Goal: Task Accomplishment & Management: Complete application form

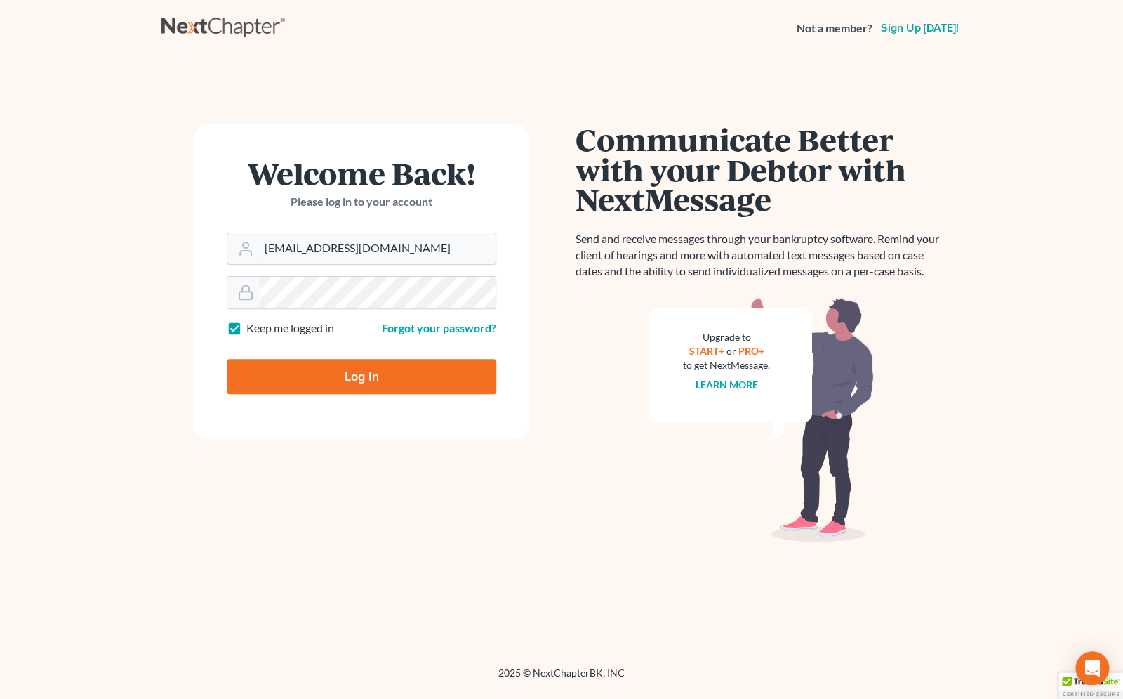
click at [308, 388] on input "Log In" at bounding box center [362, 376] width 270 height 35
type input "Thinking..."
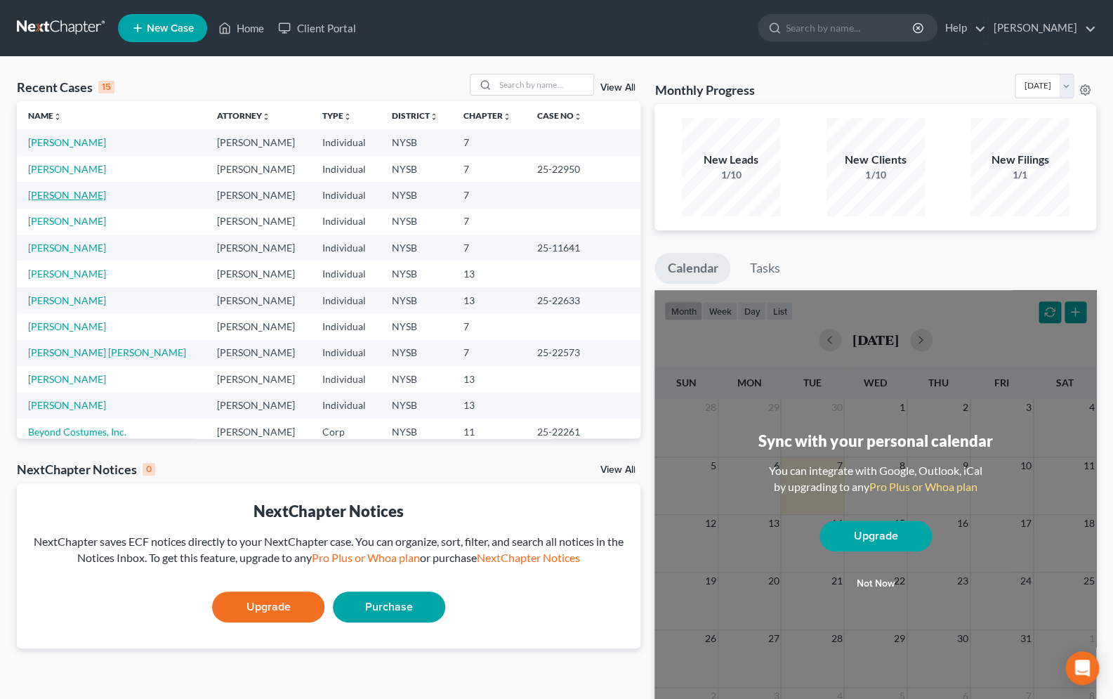
click at [58, 201] on link "Werner, Kimberly" at bounding box center [67, 195] width 78 height 12
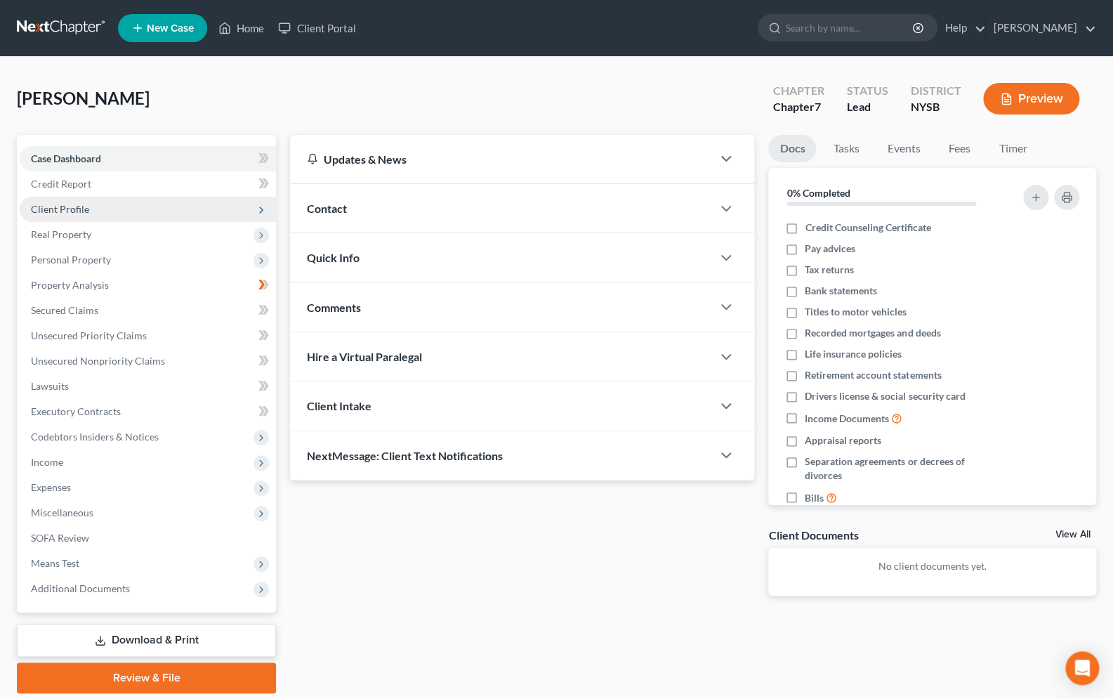
click at [75, 211] on span "Client Profile" at bounding box center [60, 209] width 58 height 12
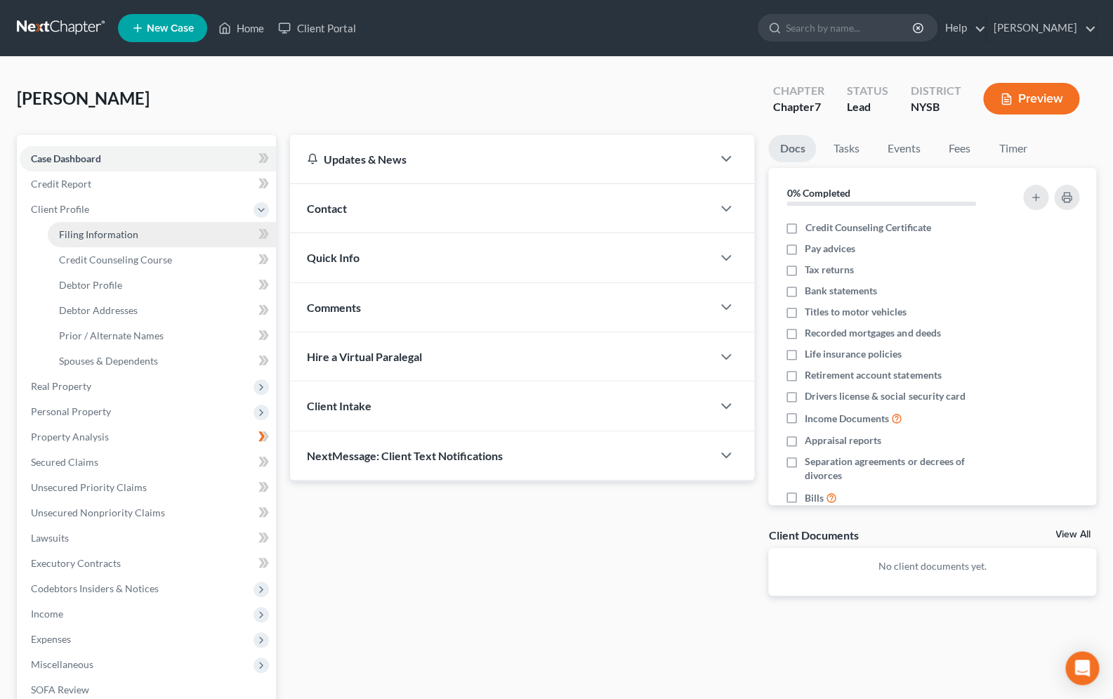
click at [115, 236] on span "Filing Information" at bounding box center [98, 234] width 79 height 12
select select "1"
select select "0"
select select "55"
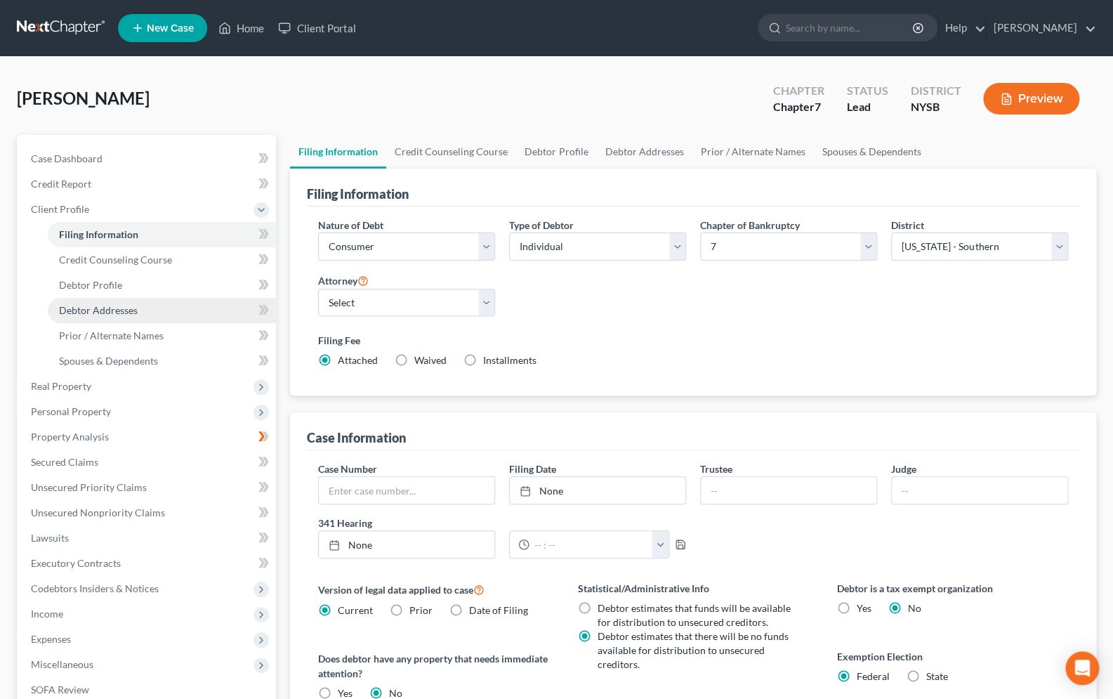
click at [121, 310] on span "Debtor Addresses" at bounding box center [98, 310] width 79 height 12
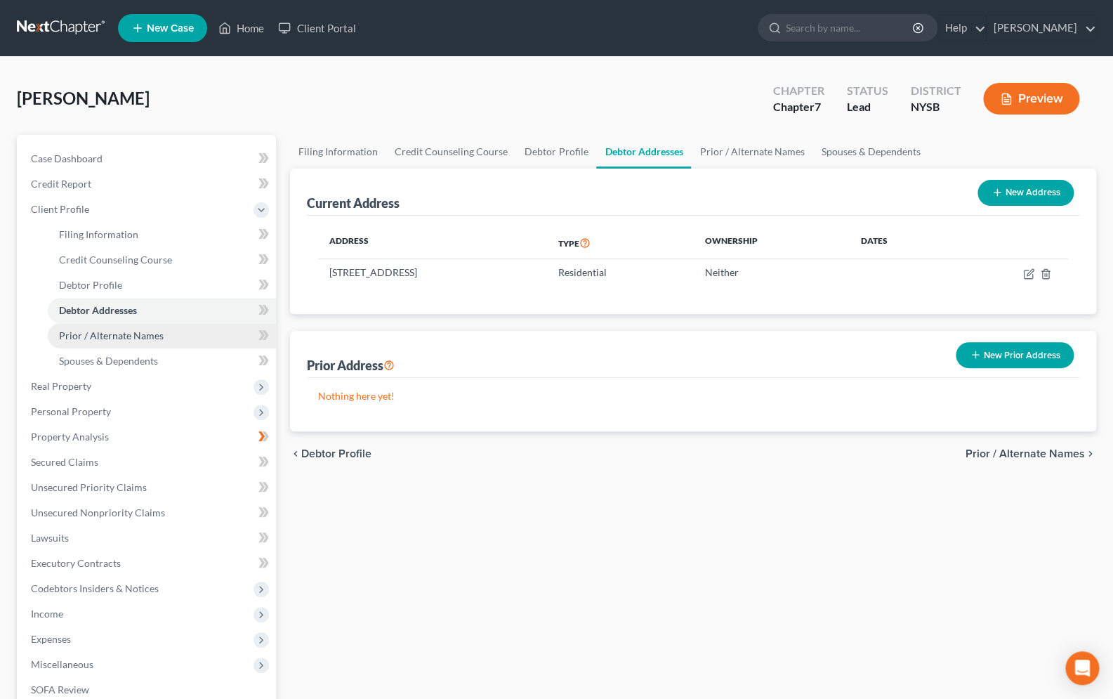
click at [143, 338] on span "Prior / Alternate Names" at bounding box center [111, 335] width 105 height 12
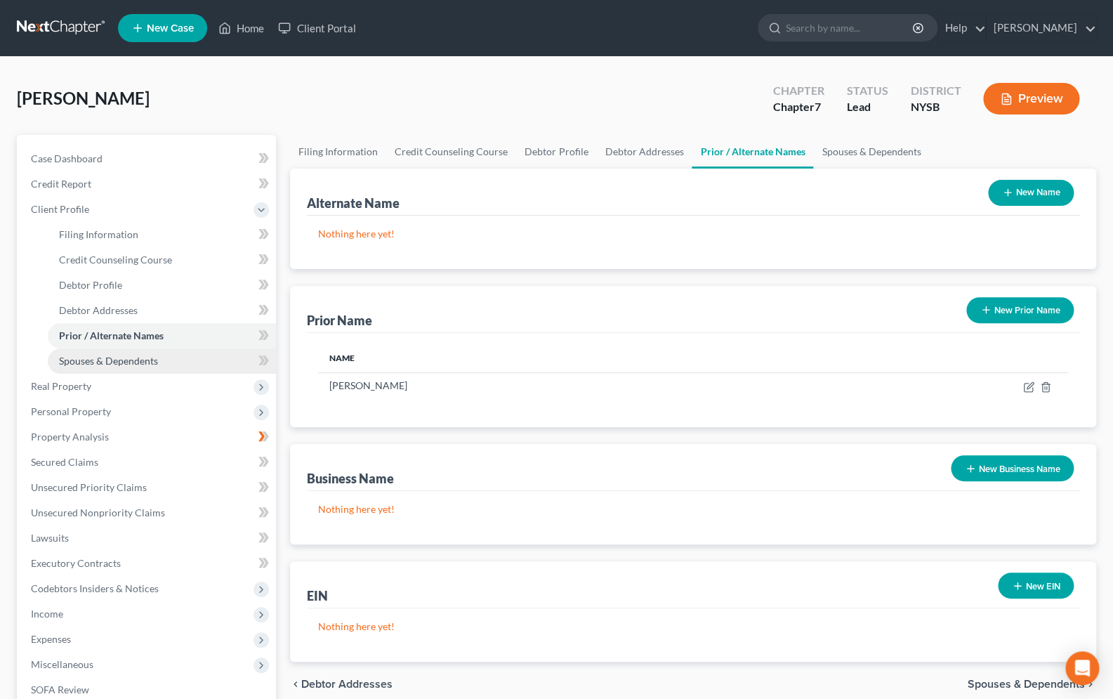
click at [140, 363] on span "Spouses & Dependents" at bounding box center [108, 361] width 99 height 12
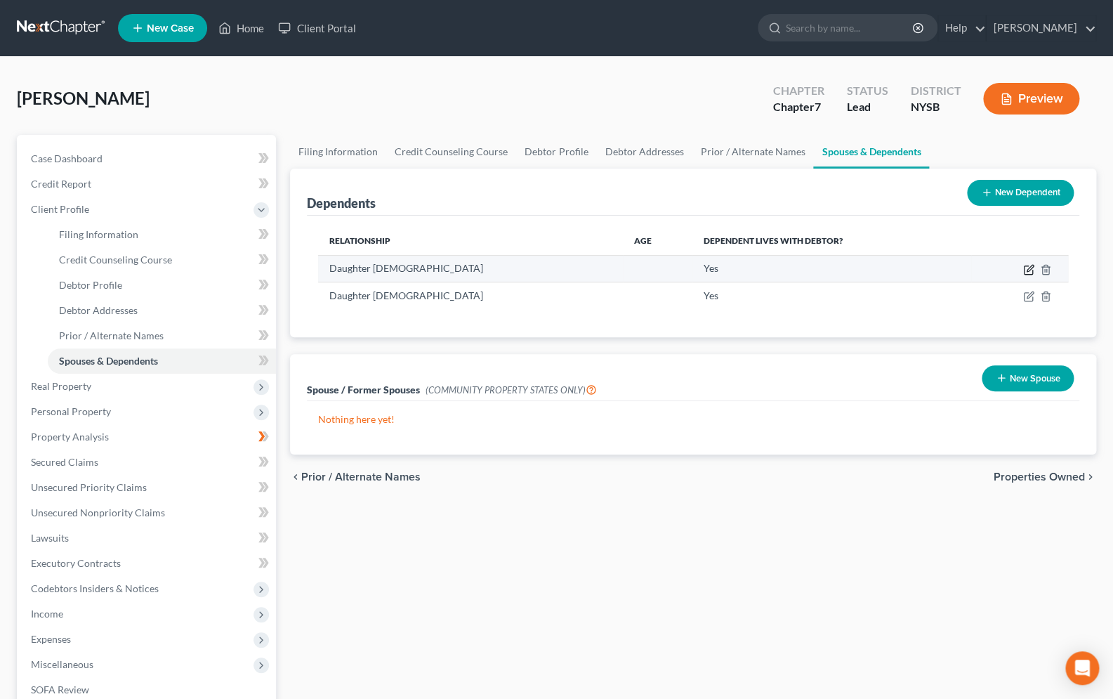
click at [1029, 266] on icon "button" at bounding box center [1028, 269] width 11 height 11
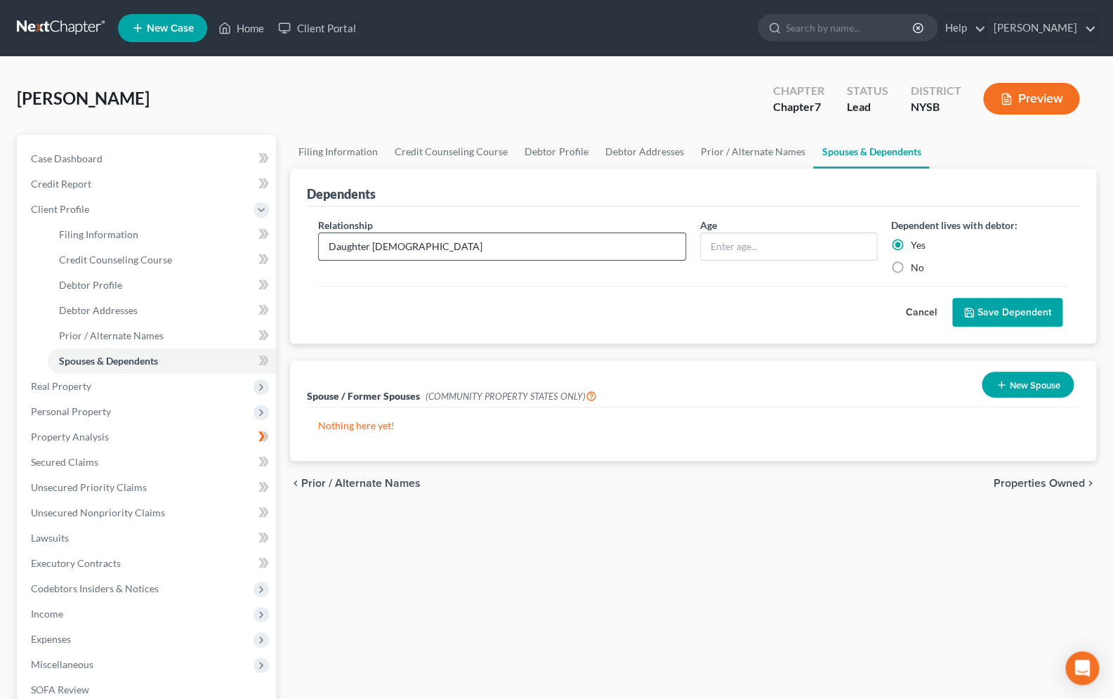
drag, startPoint x: 380, startPoint y: 245, endPoint x: 303, endPoint y: 241, distance: 76.6
click at [319, 241] on input "Daughter 1" at bounding box center [502, 246] width 366 height 27
type input "Son"
click at [814, 246] on input "text" at bounding box center [789, 246] width 176 height 27
type input "11"
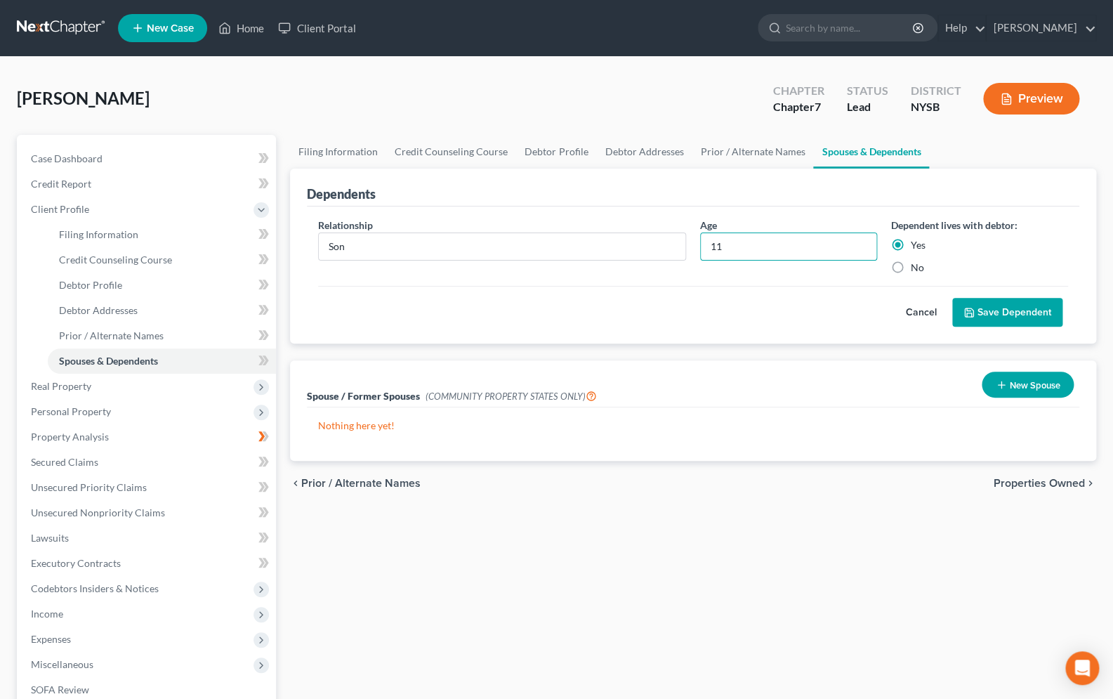
click at [911, 267] on label "No" at bounding box center [917, 267] width 13 height 14
click at [916, 267] on input "No" at bounding box center [920, 264] width 9 height 9
radio input "true"
click at [976, 308] on button "Save Dependent" at bounding box center [1007, 312] width 110 height 29
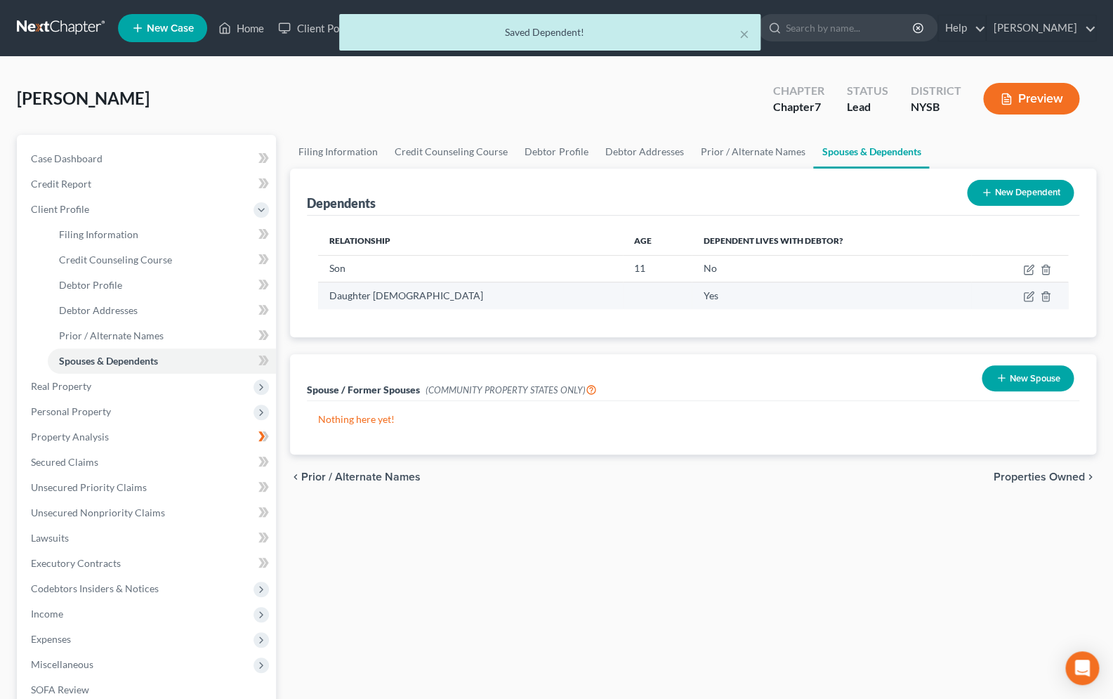
click at [1022, 298] on td at bounding box center [1019, 295] width 97 height 27
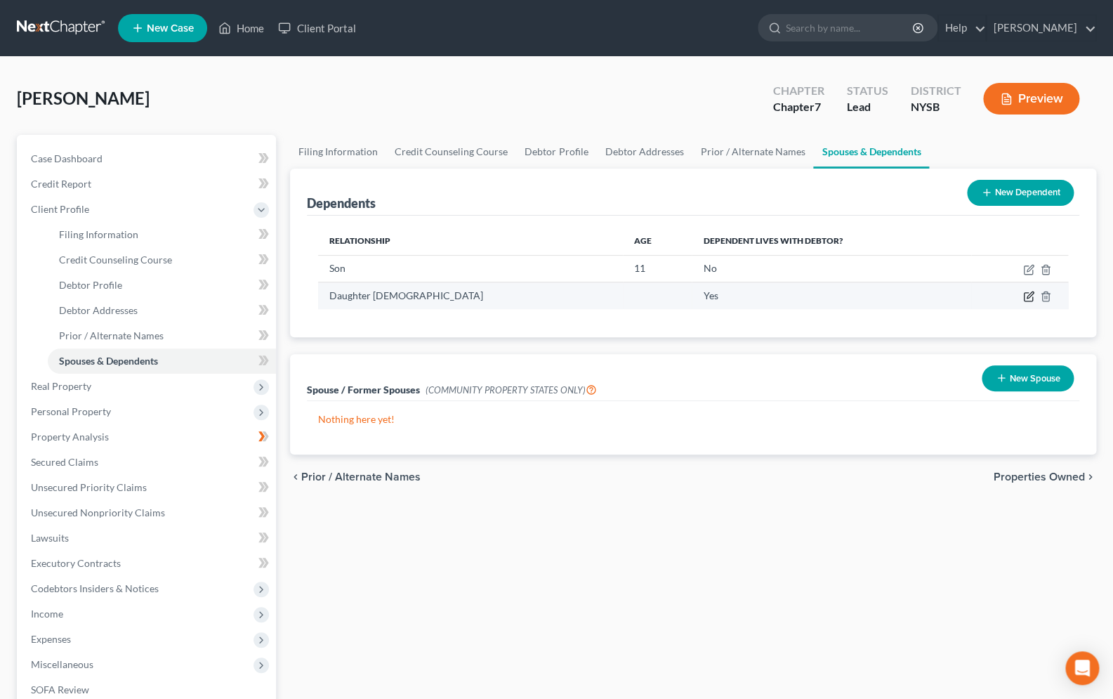
click at [1025, 296] on icon "button" at bounding box center [1028, 296] width 11 height 11
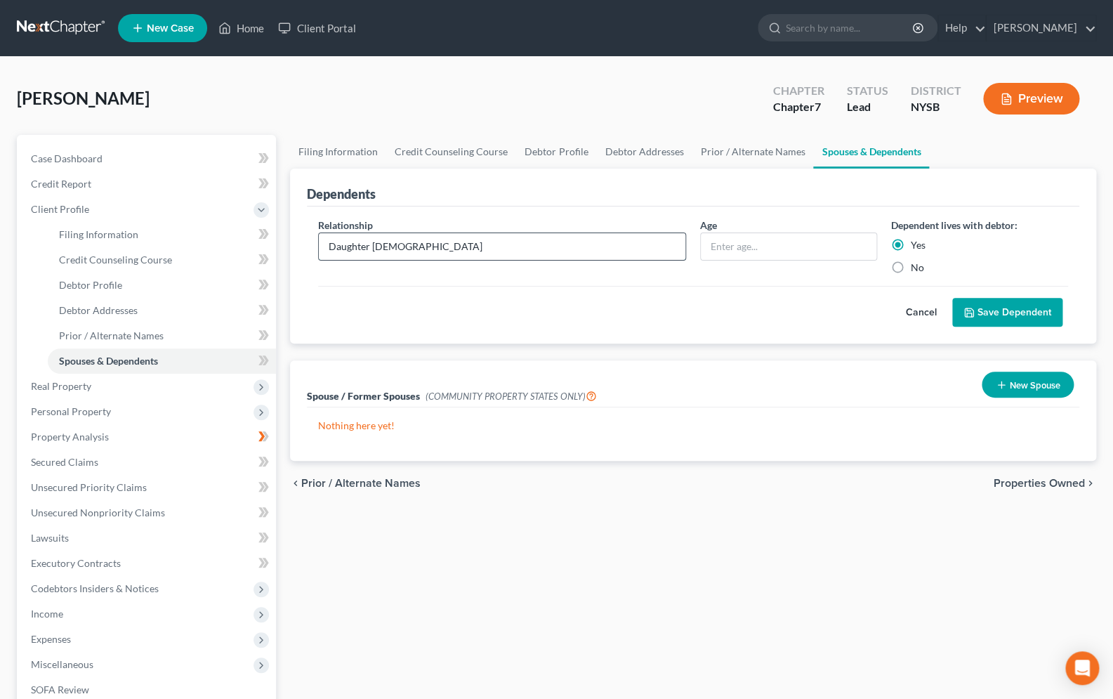
click at [412, 246] on input "Daughter 2" at bounding box center [502, 246] width 366 height 27
type input "Daughter"
click at [784, 253] on input "text" at bounding box center [789, 246] width 176 height 27
type input "9"
click at [1015, 315] on button "Save Dependent" at bounding box center [1007, 312] width 110 height 29
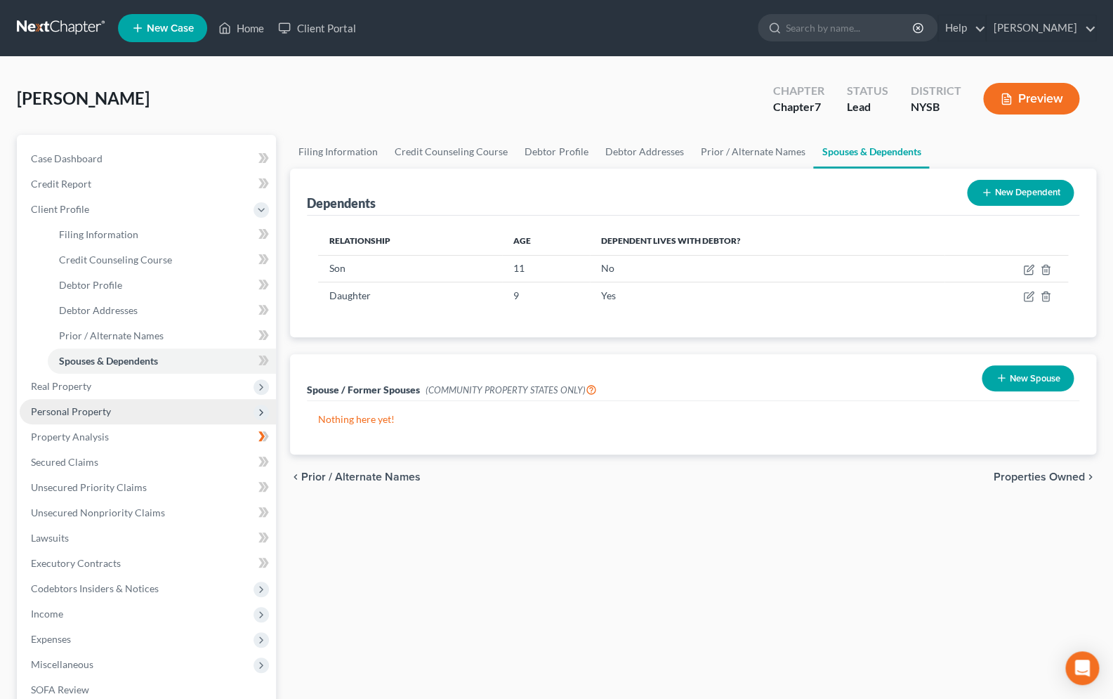
click at [110, 410] on span "Personal Property" at bounding box center [148, 411] width 256 height 25
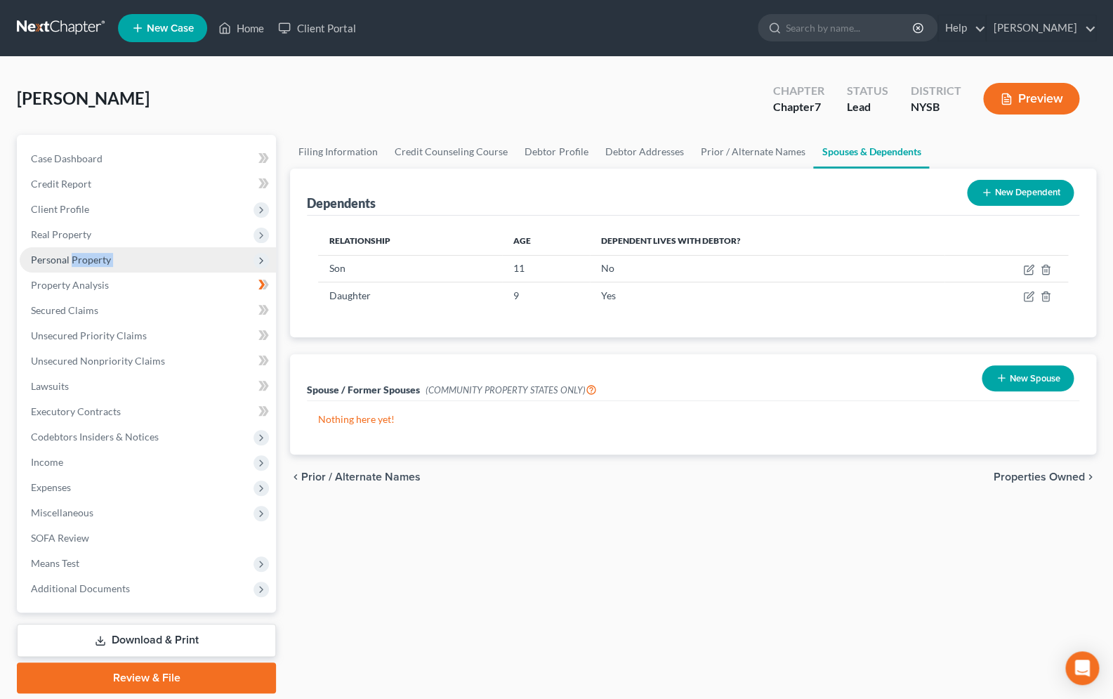
click at [84, 258] on span "Personal Property" at bounding box center [71, 259] width 80 height 12
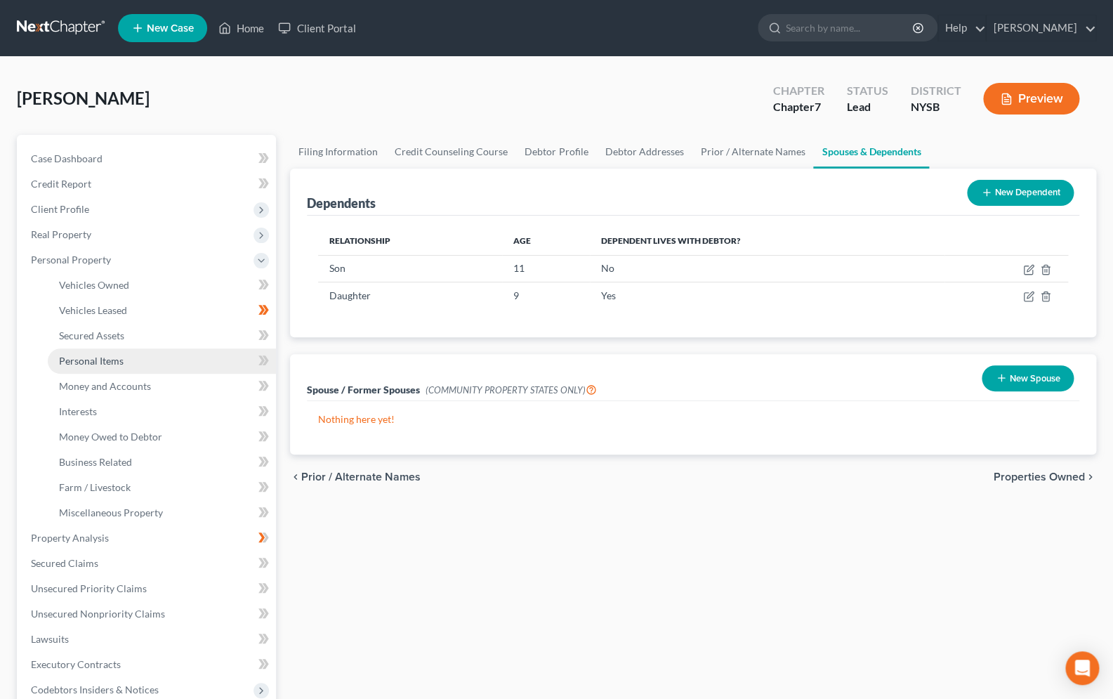
click at [108, 357] on span "Personal Items" at bounding box center [91, 361] width 65 height 12
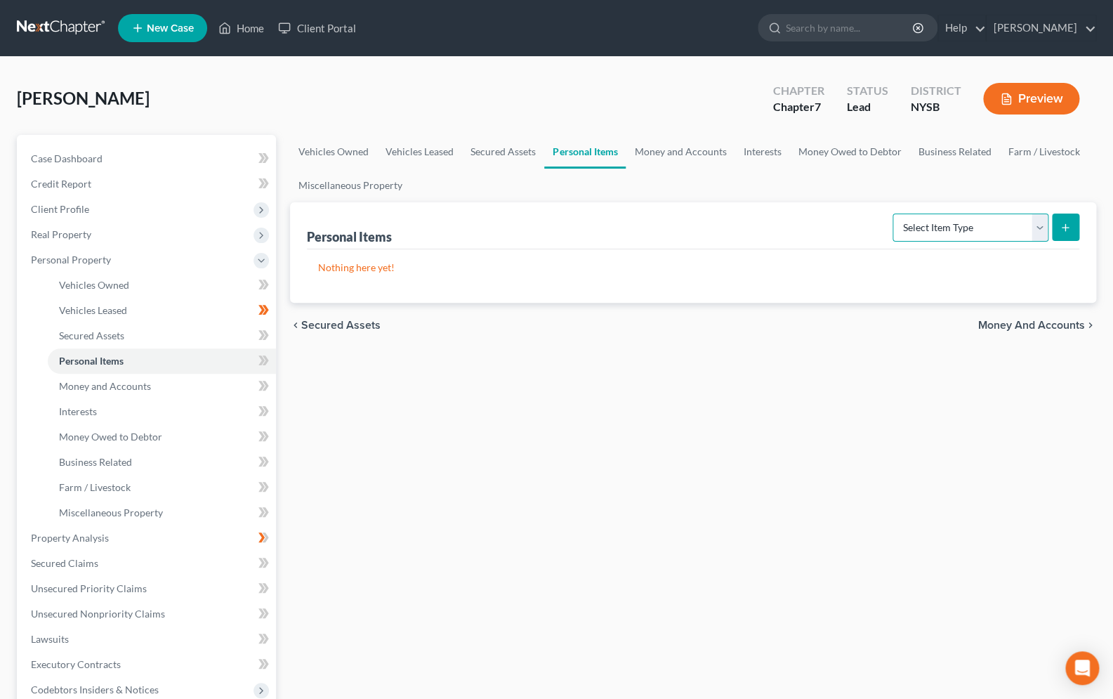
click at [892, 213] on select "Select Item Type Clothing Collectibles Of Value Electronics Firearms Household …" at bounding box center [970, 227] width 156 height 28
select select "household_goods"
click option "Household Goods" at bounding box center [0, 0] width 0 height 0
click at [1064, 223] on icon "submit" at bounding box center [1064, 227] width 11 height 11
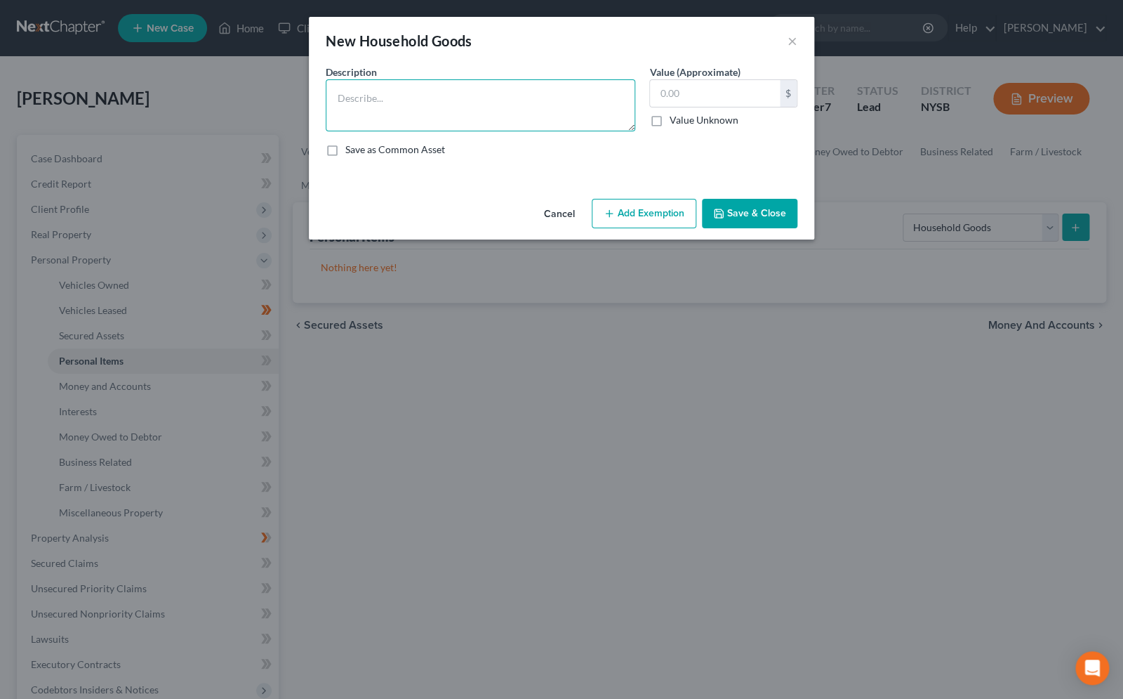
click at [494, 121] on textarea at bounding box center [481, 105] width 310 height 52
type textarea "Household Goods / Furniture"
click at [701, 94] on input "text" at bounding box center [715, 93] width 130 height 27
type input "1,000.00"
click at [660, 211] on button "Add Exemption" at bounding box center [644, 213] width 105 height 29
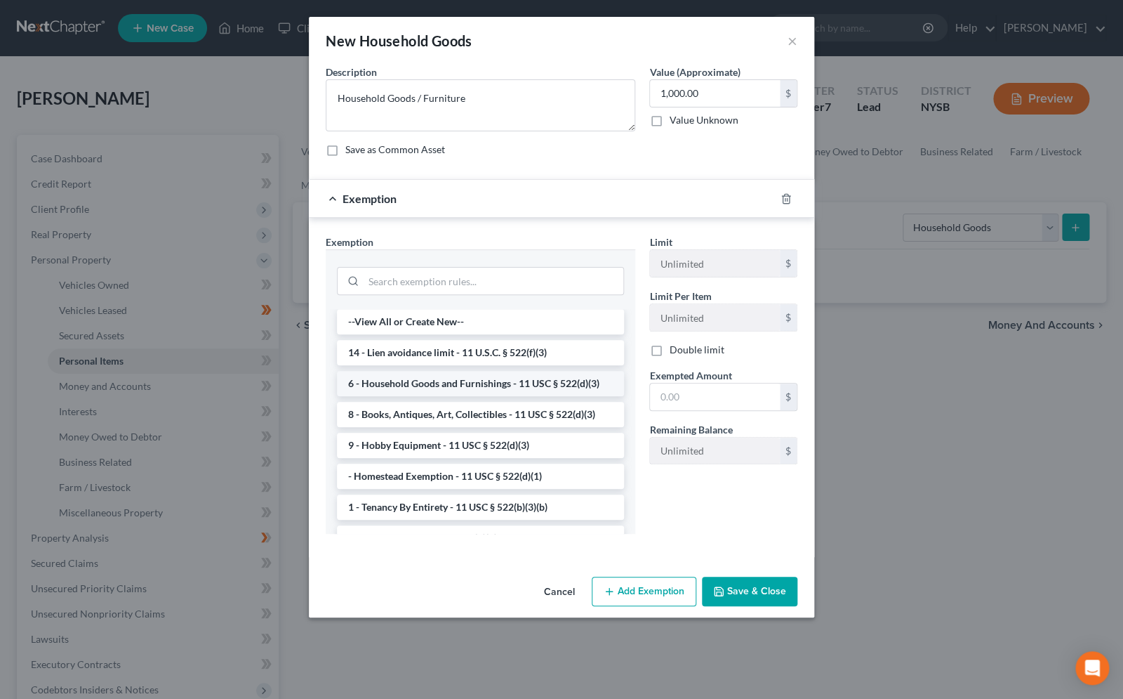
click at [501, 388] on li "6 - Household Goods and Furnishings - 11 USC § 522(d)(3)" at bounding box center [480, 383] width 287 height 25
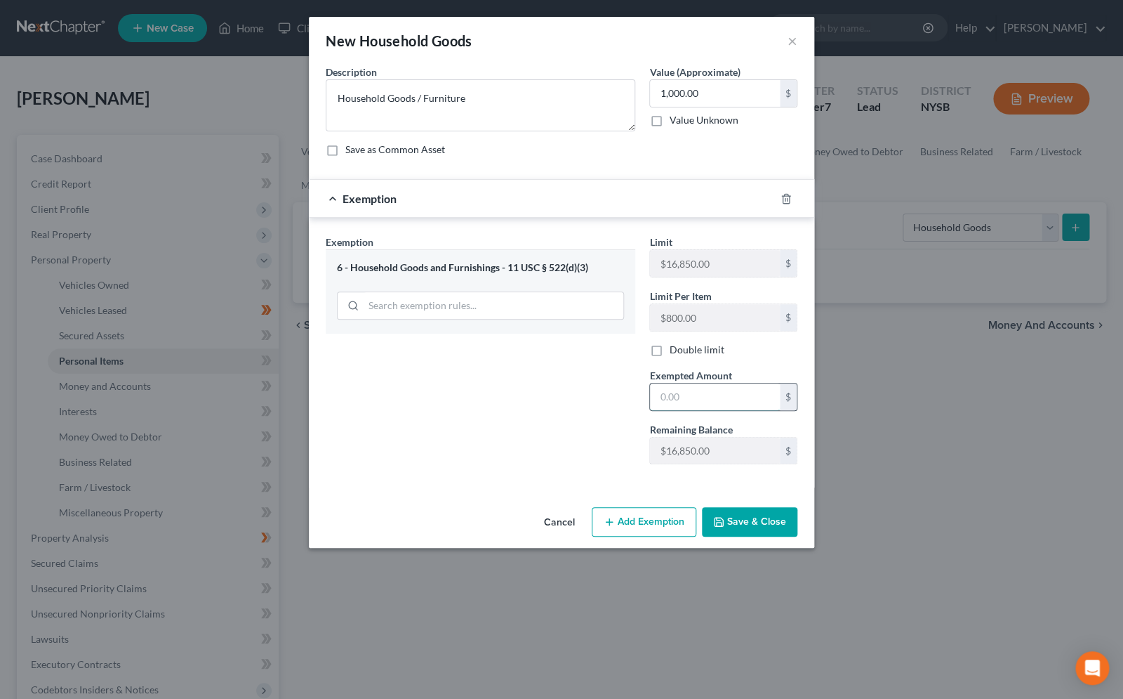
click at [699, 406] on input "text" at bounding box center [715, 396] width 130 height 27
type input "1,000.00"
click at [725, 525] on icon "button" at bounding box center [718, 521] width 11 height 11
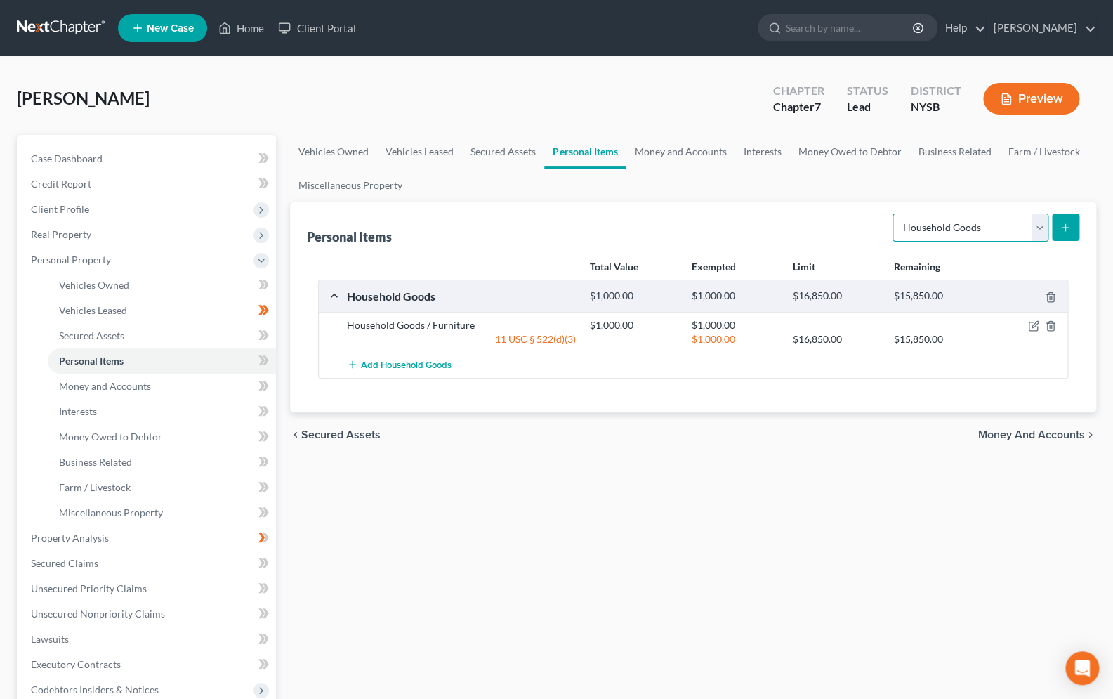
select select "electronics"
click option "Electronics" at bounding box center [0, 0] width 0 height 0
click at [1059, 224] on button "submit" at bounding box center [1065, 226] width 27 height 27
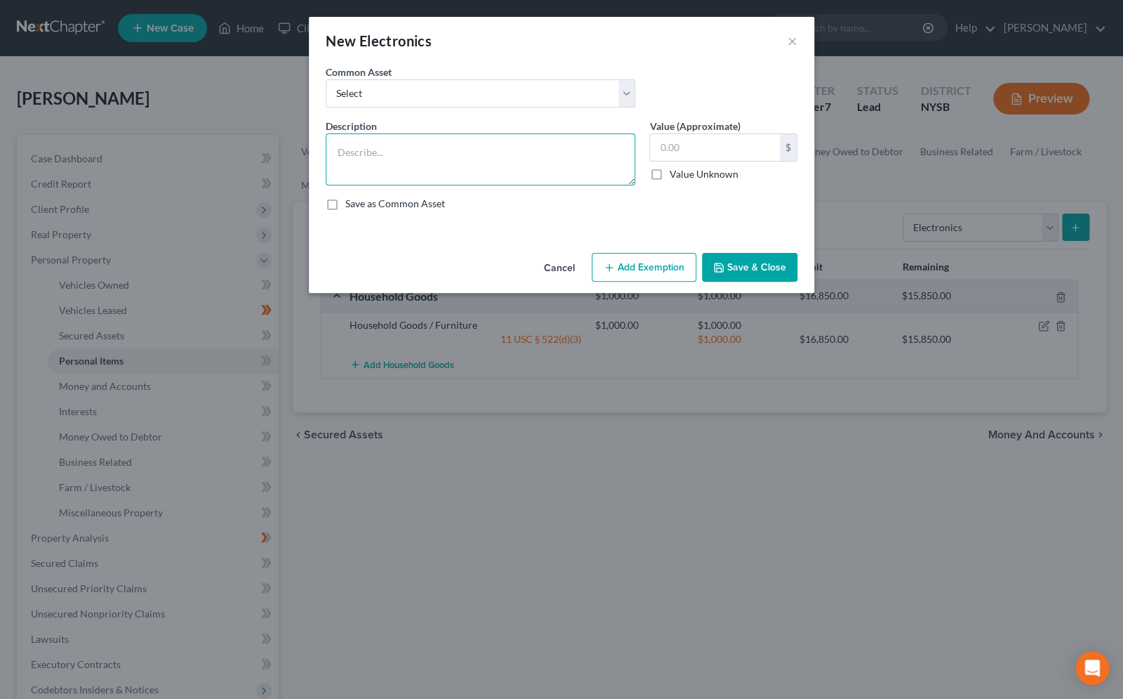
click at [454, 144] on textarea at bounding box center [481, 159] width 310 height 52
type textarea "Phone, Computer, TV"
click at [705, 147] on input "text" at bounding box center [715, 147] width 130 height 27
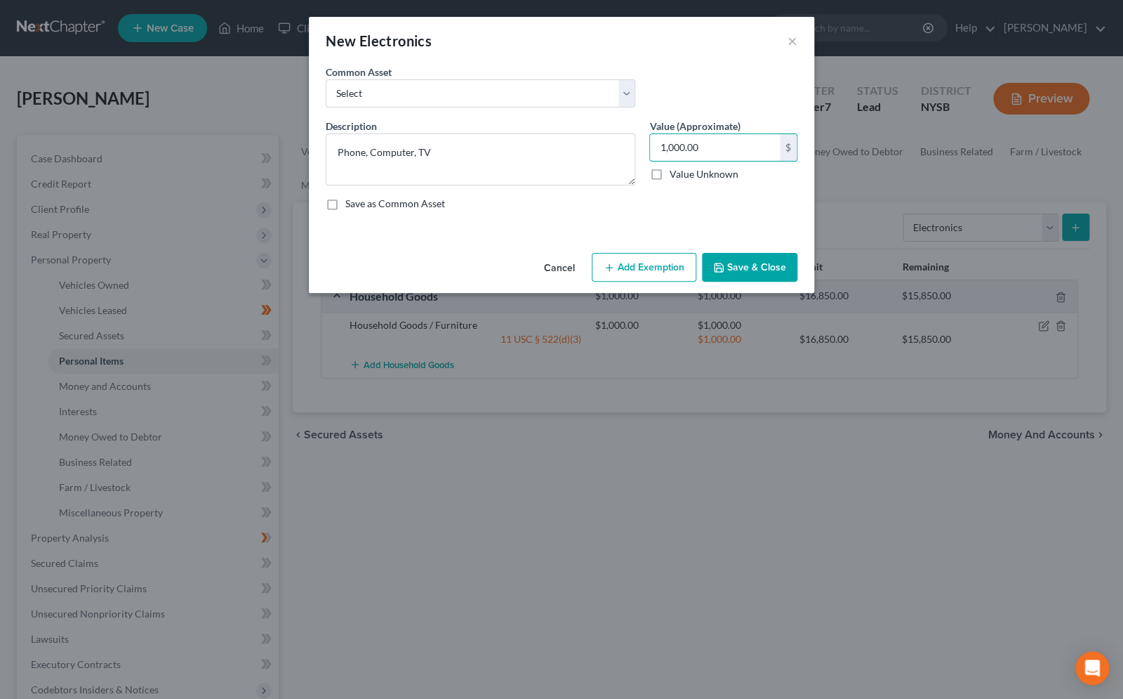
type input "1,000.00"
click at [621, 273] on button "Add Exemption" at bounding box center [644, 267] width 105 height 29
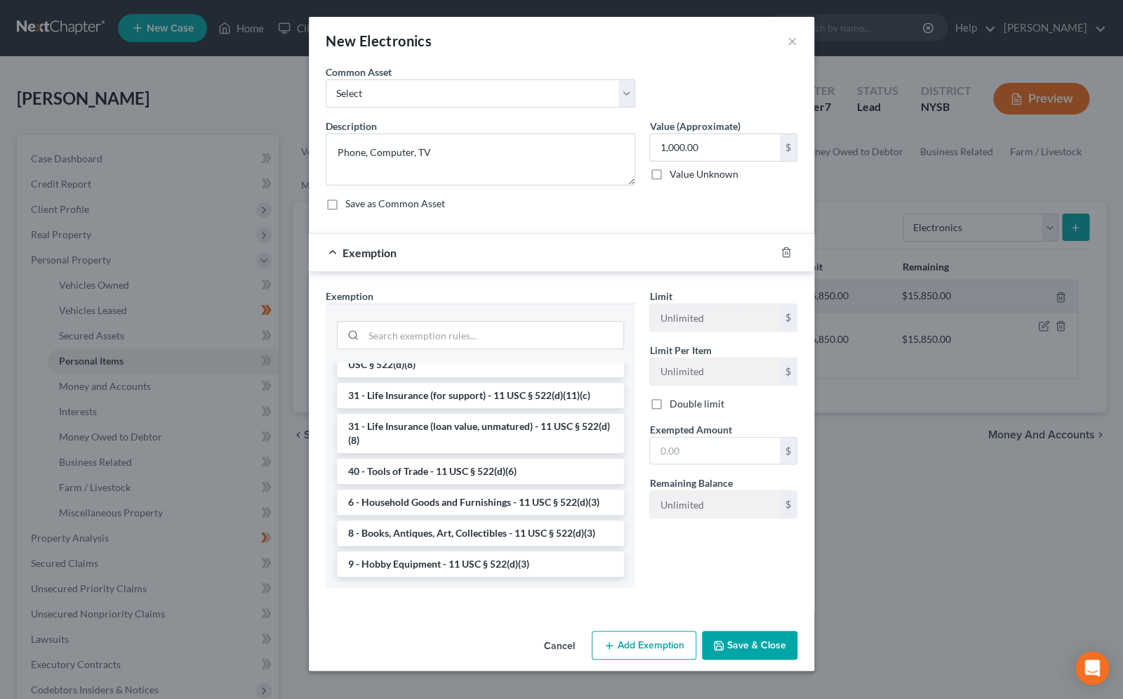
scroll to position [1129, 0]
click at [421, 508] on li "6 - Household Goods and Furnishings - 11 USC § 522(d)(3)" at bounding box center [480, 501] width 287 height 25
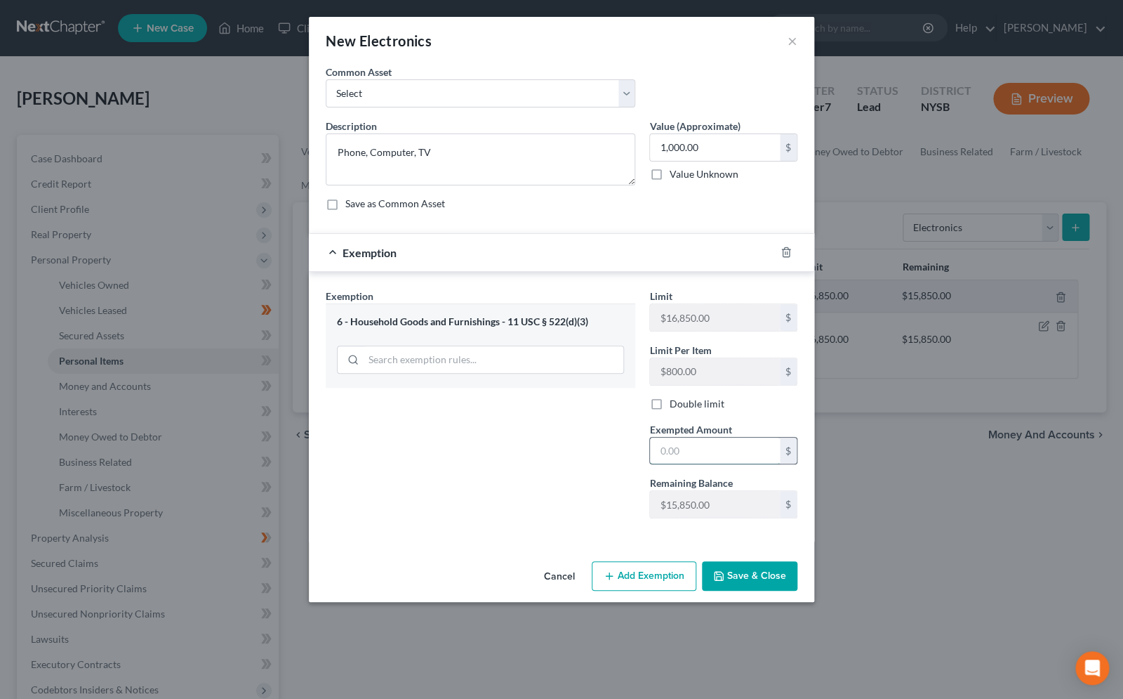
click at [670, 454] on input "text" at bounding box center [715, 450] width 130 height 27
type input "1,000.00"
click at [727, 572] on button "Save & Close" at bounding box center [749, 575] width 95 height 29
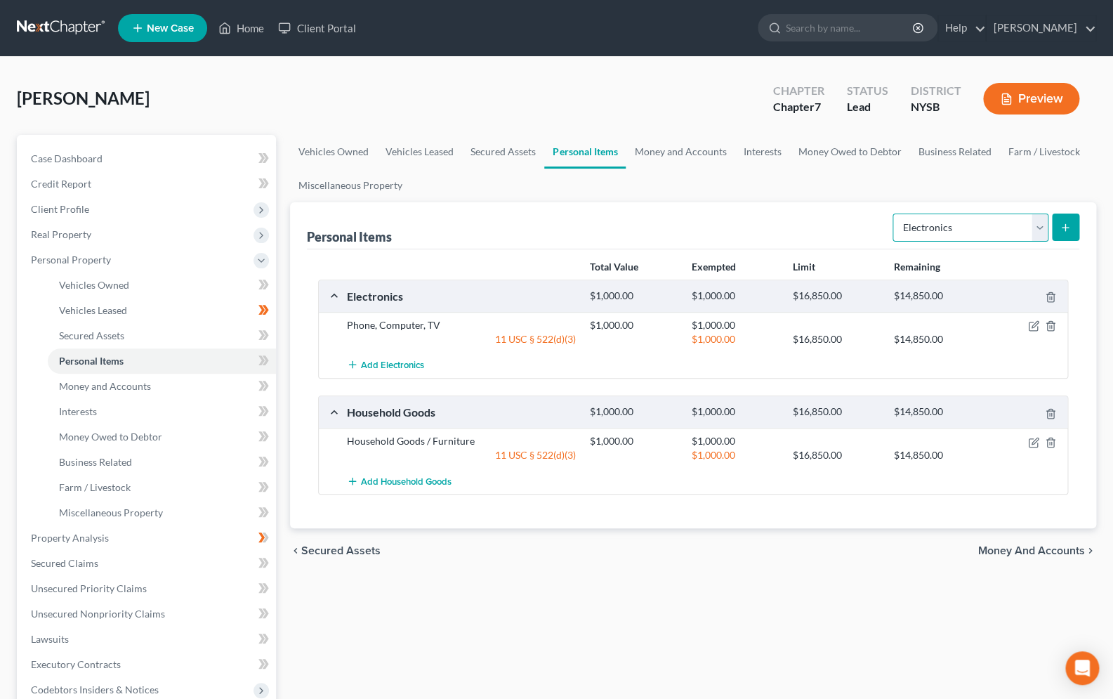
select select "collectibles_of_value"
click option "Collectibles Of Value" at bounding box center [0, 0] width 0 height 0
click at [1070, 228] on icon "submit" at bounding box center [1064, 227] width 11 height 11
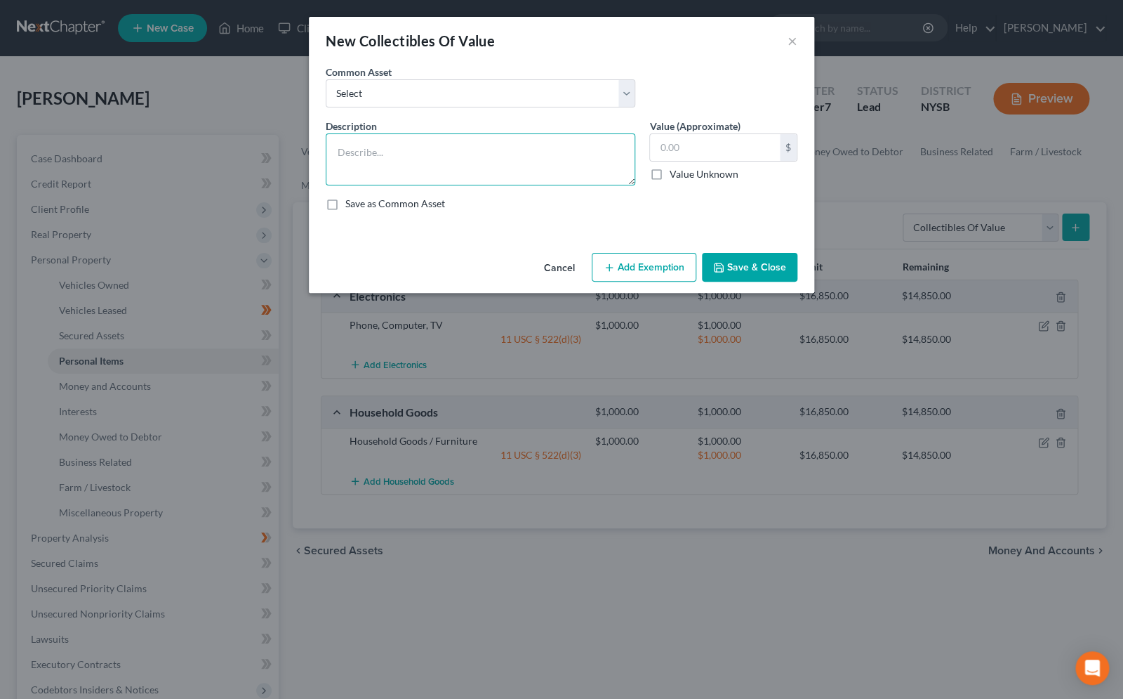
click at [366, 158] on textarea at bounding box center [481, 159] width 310 height 52
type textarea "Childrens' books"
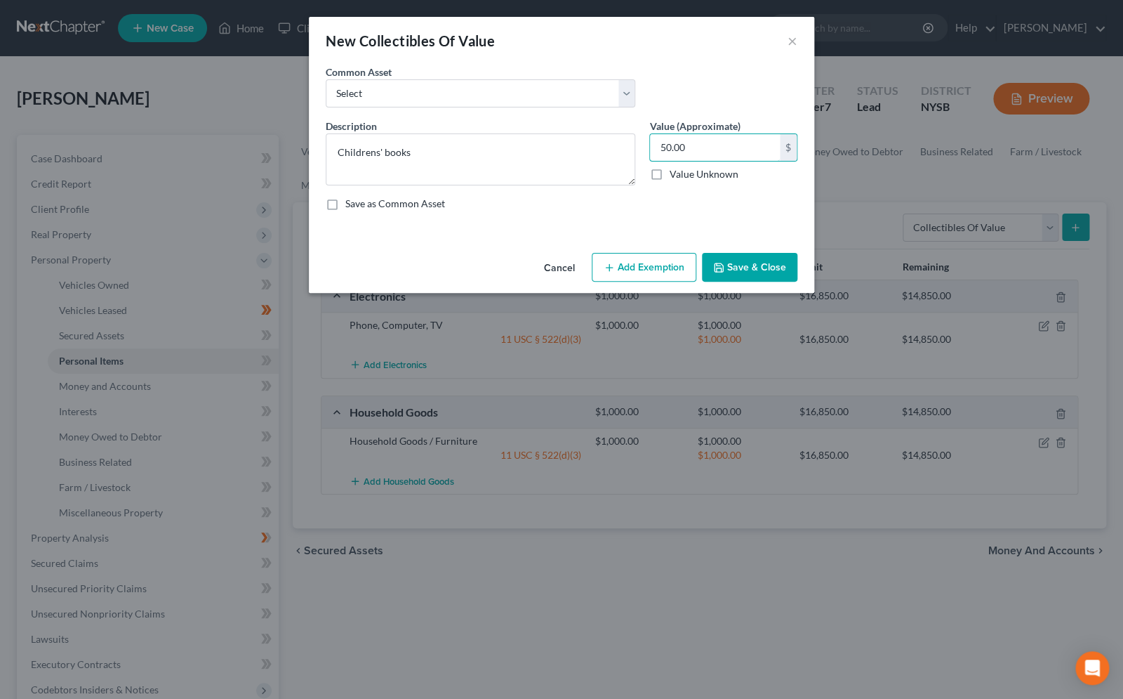
type input "50.00"
click at [640, 265] on button "Add Exemption" at bounding box center [644, 267] width 105 height 29
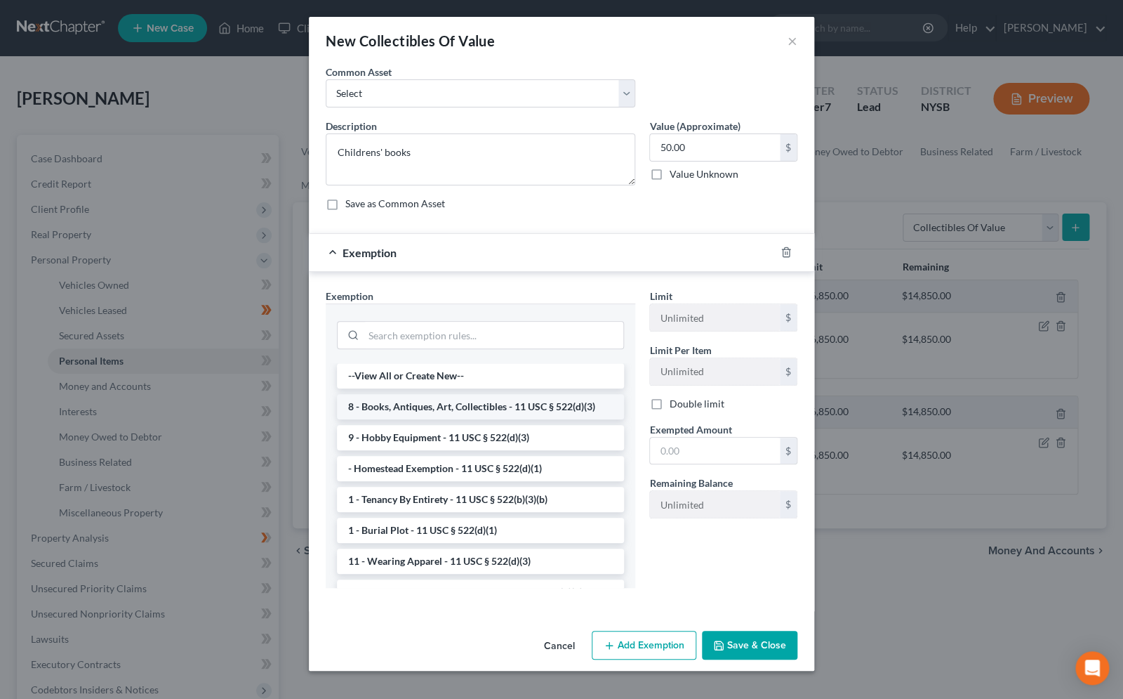
click at [467, 406] on li "8 - Books, Antiques, Art, Collectibles - 11 USC § 522(d)(3)" at bounding box center [480, 406] width 287 height 25
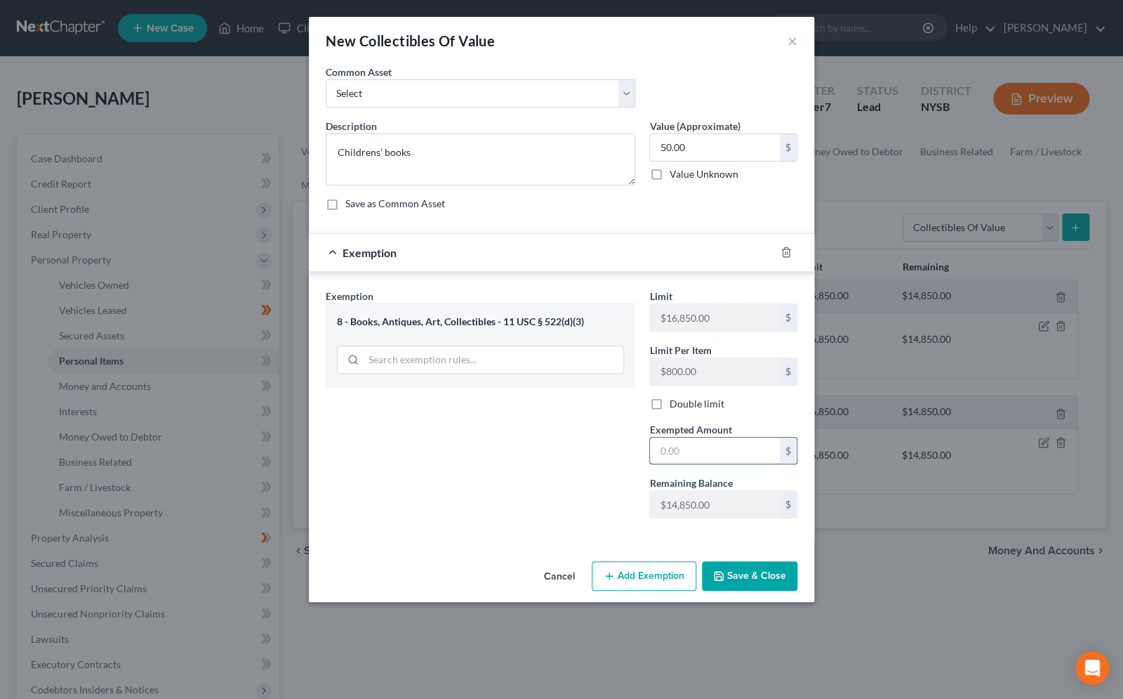
click at [691, 458] on input "text" at bounding box center [715, 450] width 130 height 27
type input "50.00"
click at [722, 568] on button "Save & Close" at bounding box center [749, 575] width 95 height 29
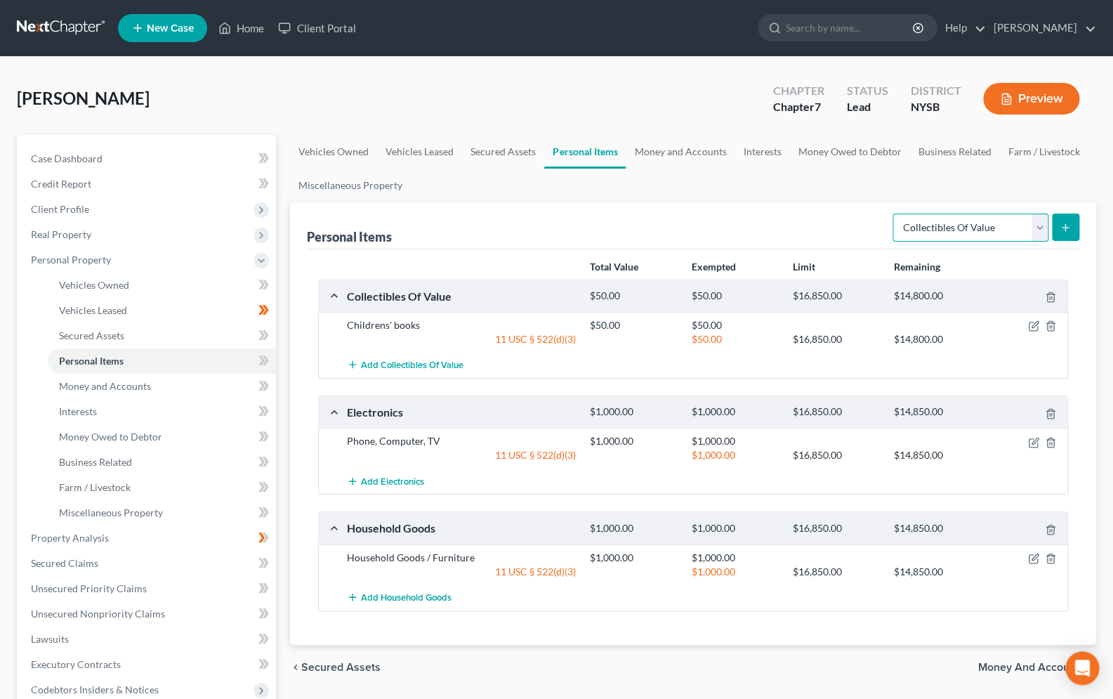
select select "sports_and_hobby_equipment"
click option "Sports & Hobby Equipment" at bounding box center [0, 0] width 0 height 0
click at [1067, 234] on button "submit" at bounding box center [1065, 226] width 27 height 27
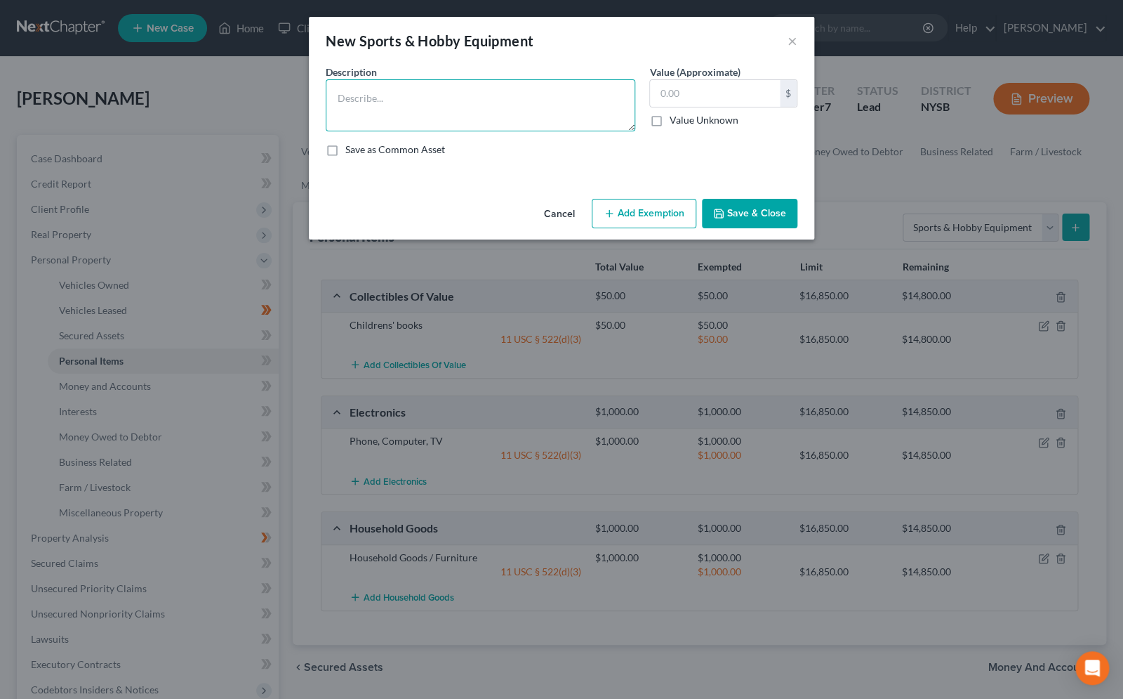
click at [458, 92] on textarea at bounding box center [481, 105] width 310 height 52
type textarea "skateboard, bicycle"
type input "250.00"
click at [603, 201] on button "Add Exemption" at bounding box center [644, 213] width 105 height 29
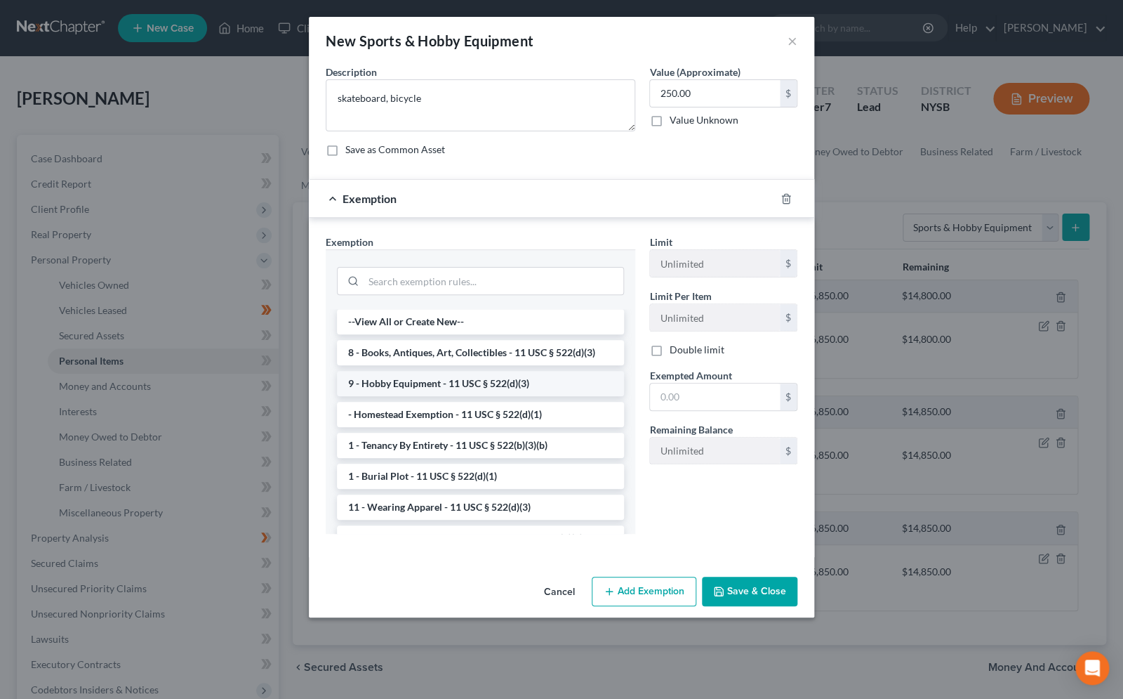
click at [468, 380] on li "9 - Hobby Equipment - 11 USC § 522(d)(3)" at bounding box center [480, 383] width 287 height 25
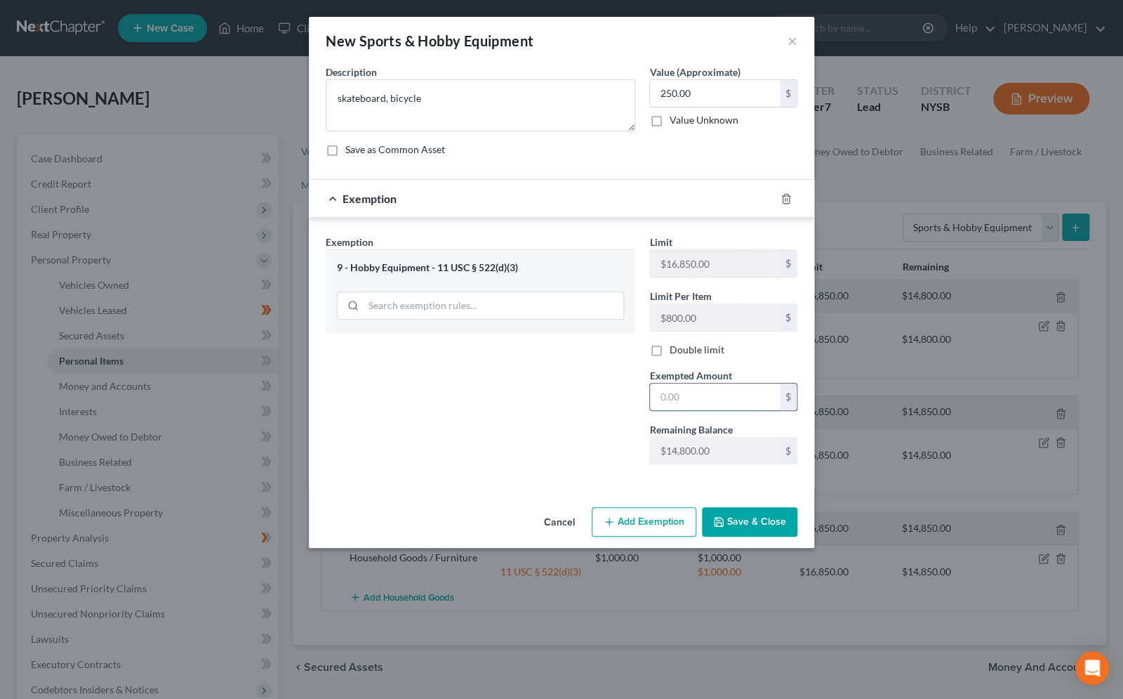
click at [727, 393] on input "text" at bounding box center [715, 396] width 130 height 27
type input "250.00"
click at [767, 532] on button "Save & Close" at bounding box center [749, 521] width 95 height 29
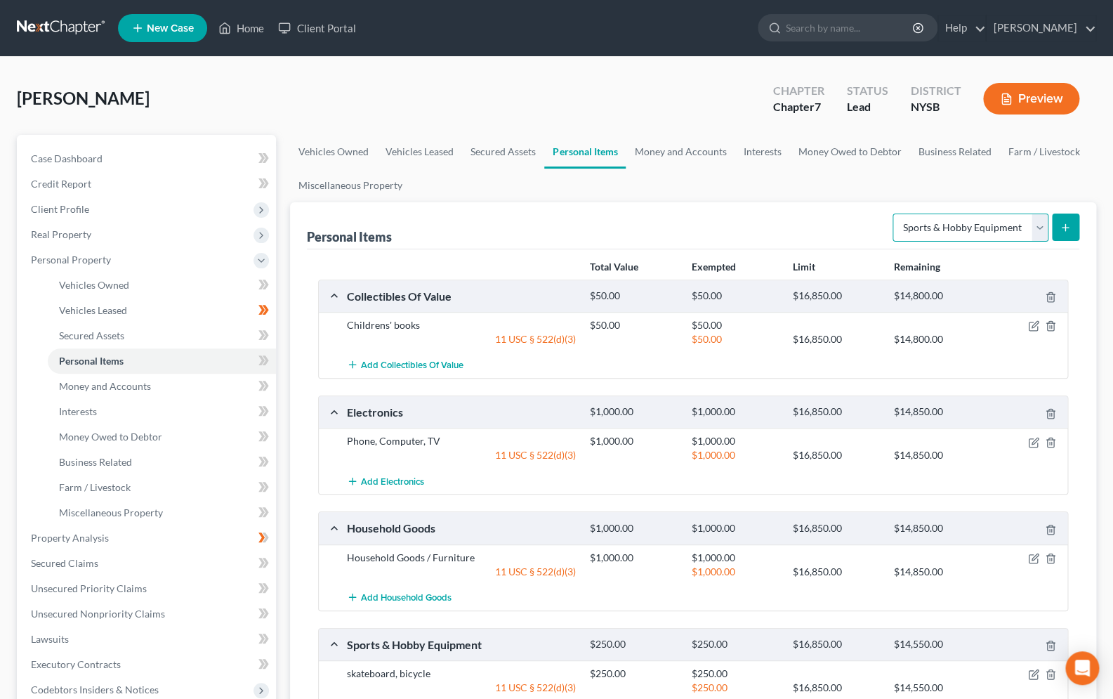
select select "clothing"
click option "Clothing" at bounding box center [0, 0] width 0 height 0
click at [1064, 233] on button "submit" at bounding box center [1065, 226] width 27 height 27
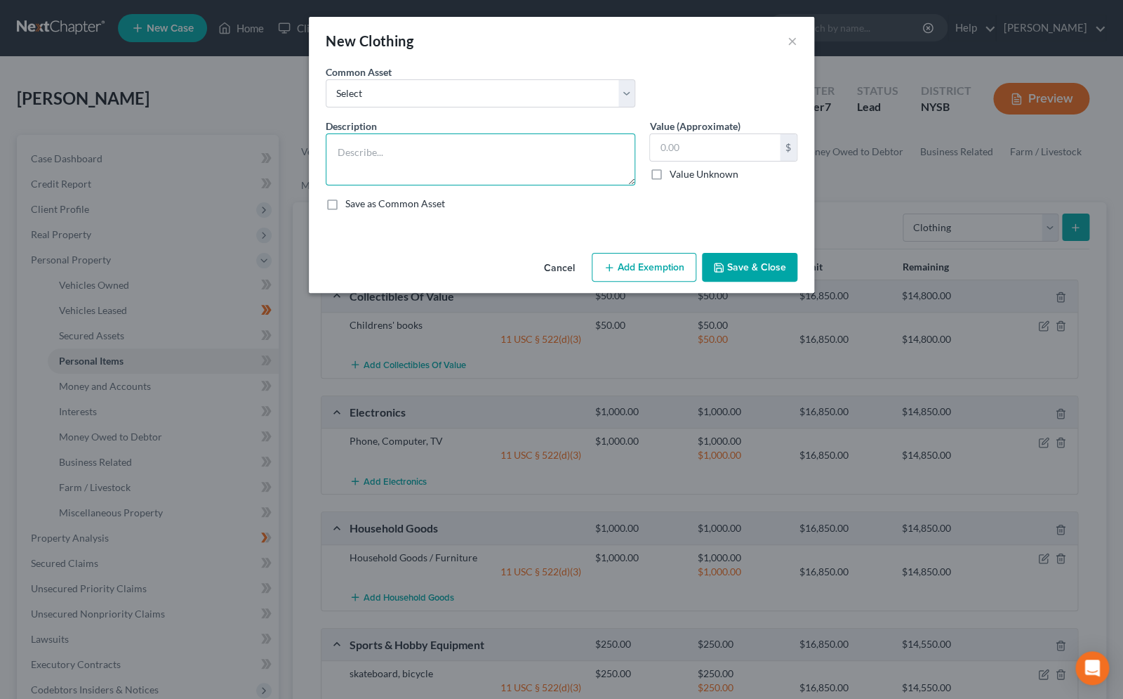
click at [421, 160] on textarea at bounding box center [481, 159] width 310 height 52
type textarea "Clothing"
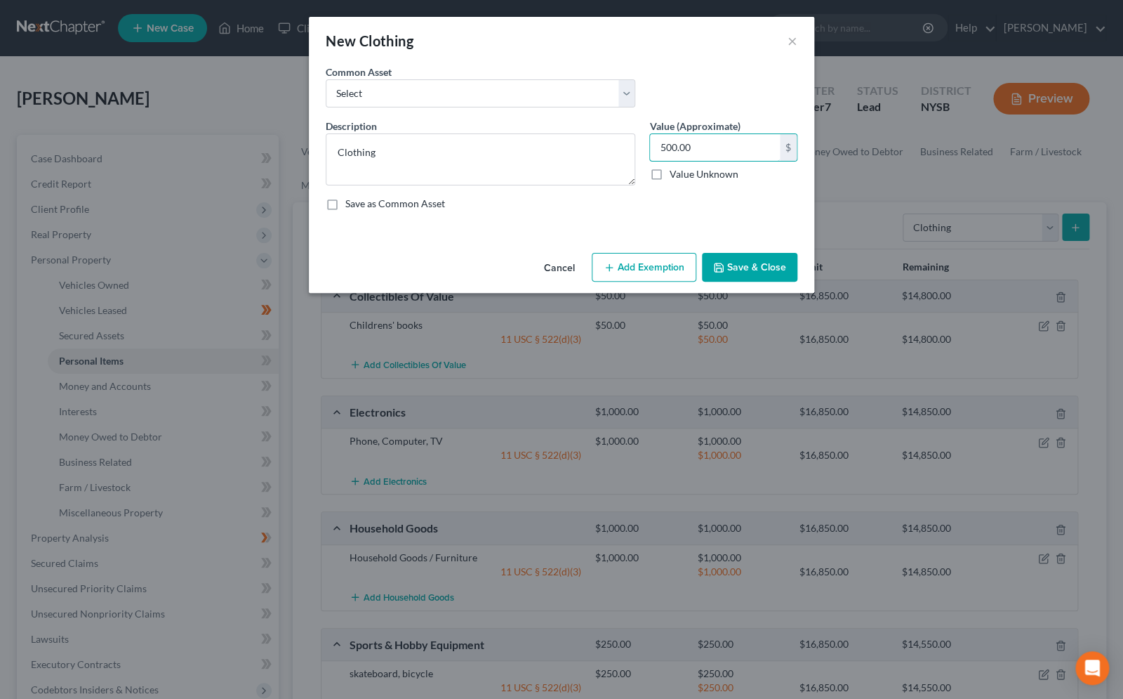
type input "500.00"
click at [617, 268] on button "Add Exemption" at bounding box center [644, 267] width 105 height 29
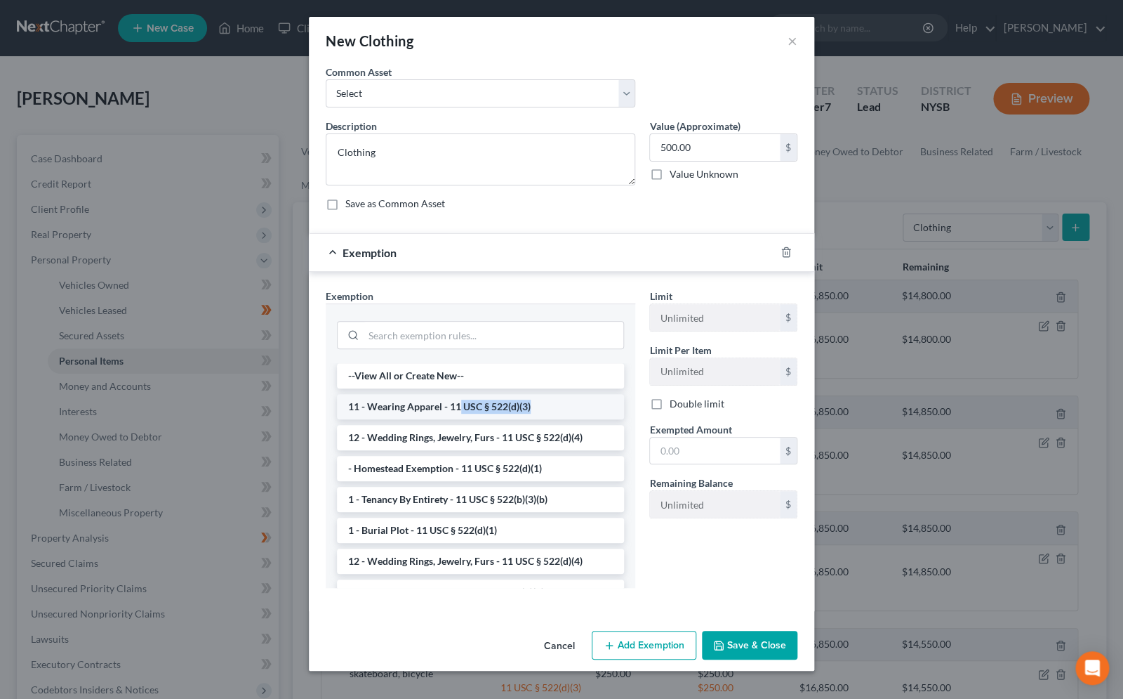
click at [459, 414] on li "11 - Wearing Apparel - 11 USC § 522(d)(3)" at bounding box center [480, 406] width 287 height 25
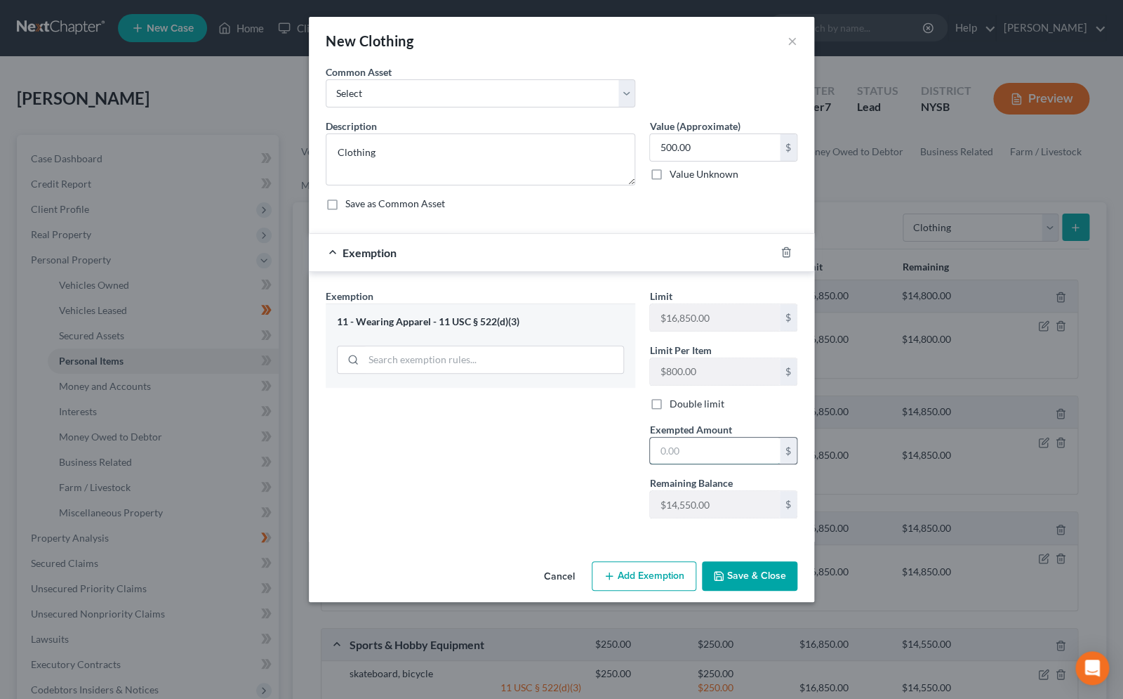
click at [708, 452] on input "text" at bounding box center [715, 450] width 130 height 27
type input "500.00"
click at [755, 579] on button "Save & Close" at bounding box center [749, 575] width 95 height 29
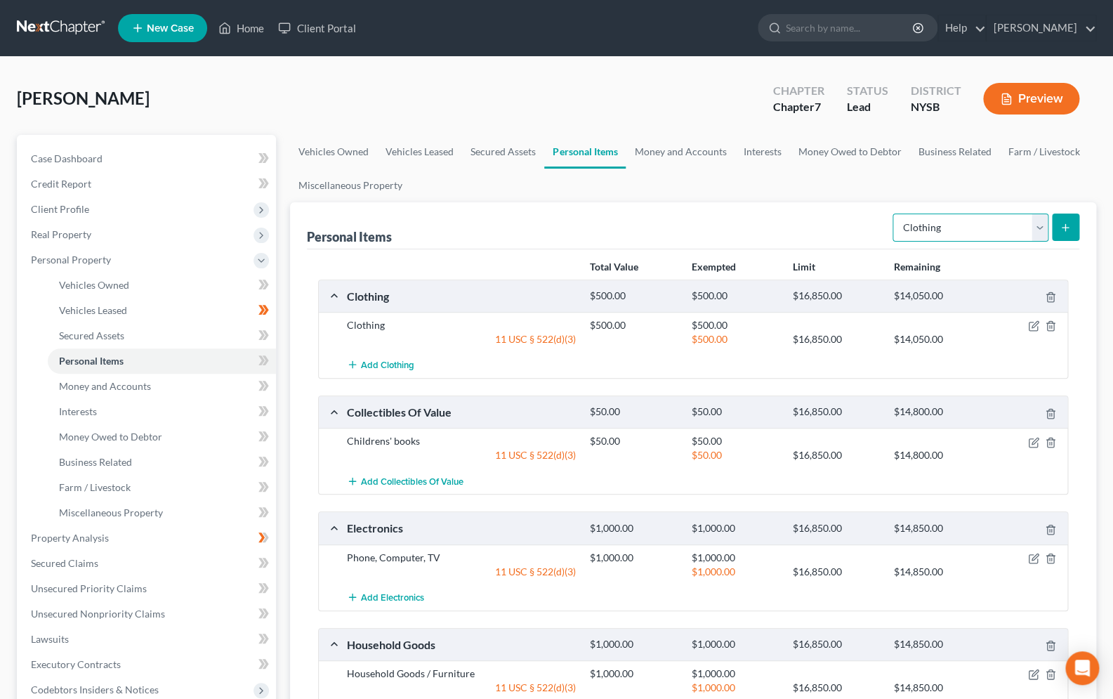
select select "jewelry"
click option "Jewelry" at bounding box center [0, 0] width 0 height 0
click at [1057, 230] on button "submit" at bounding box center [1065, 226] width 27 height 27
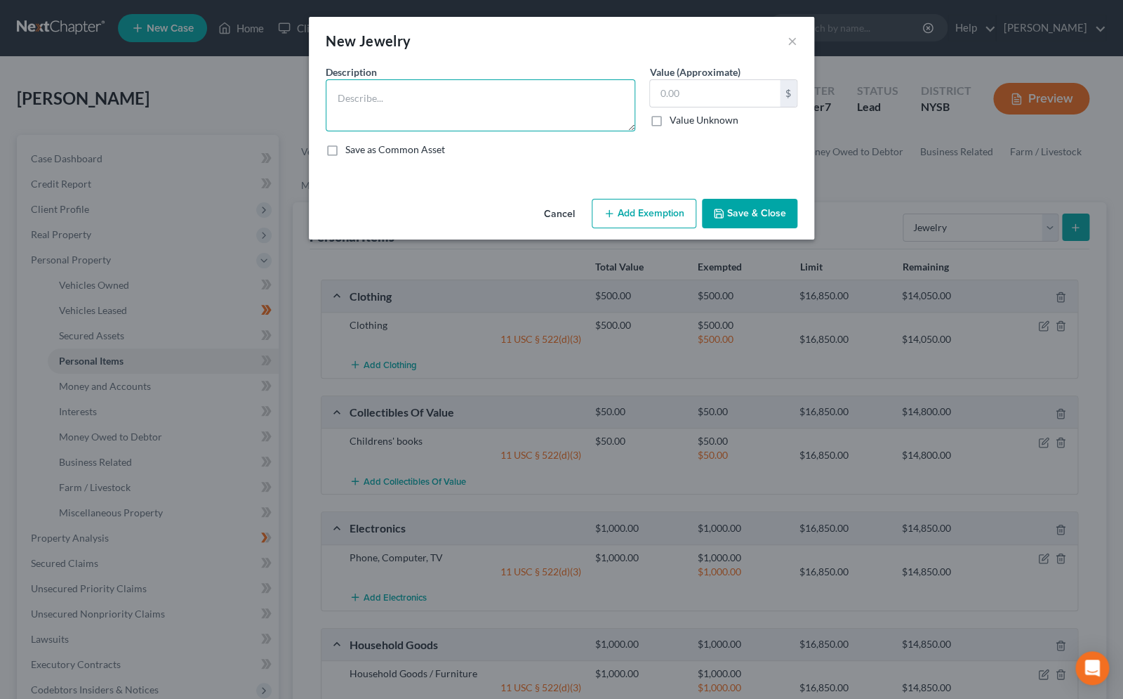
click at [391, 118] on textarea at bounding box center [481, 105] width 310 height 52
type textarea "Assorted jewelry"
type input "500.00"
click at [636, 207] on button "Add Exemption" at bounding box center [644, 213] width 105 height 29
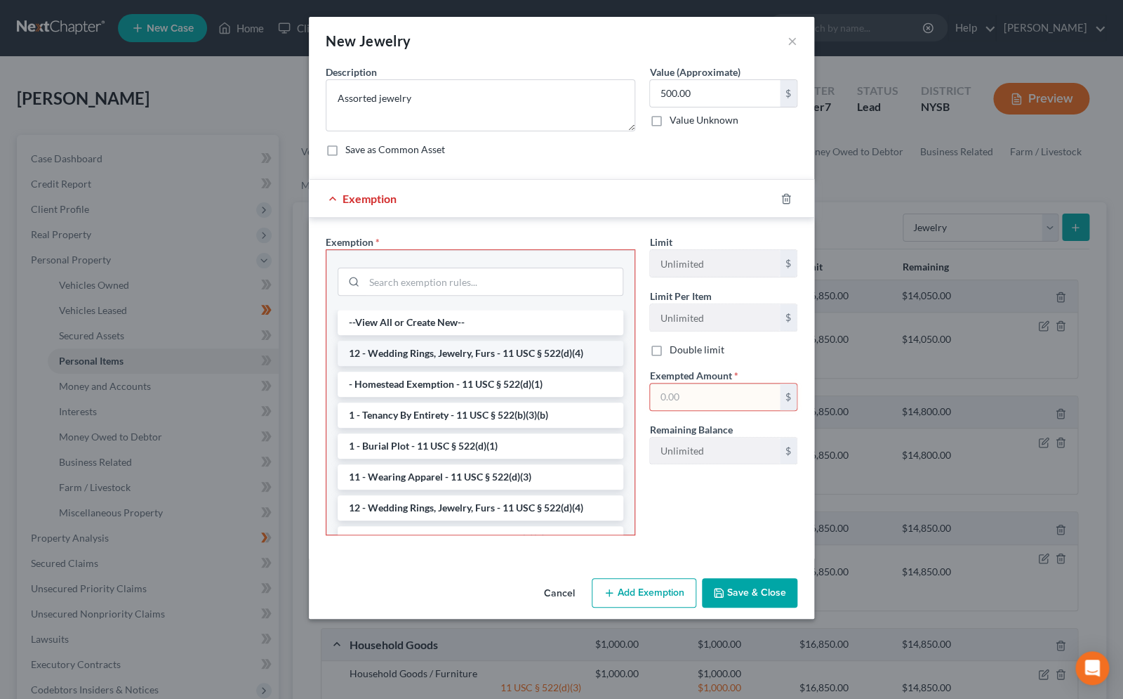
click at [503, 355] on li "12 - Wedding Rings, Jewelry, Furs - 11 USC § 522(d)(4)" at bounding box center [481, 353] width 286 height 25
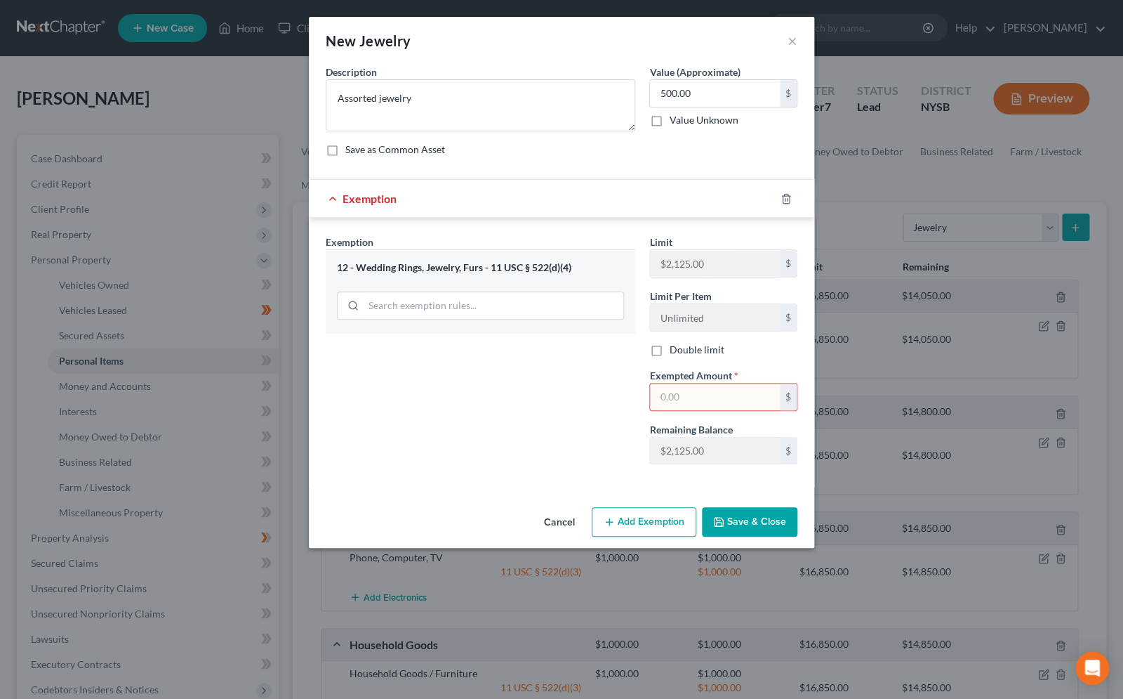
click at [706, 404] on input "text" at bounding box center [715, 396] width 130 height 27
type input "500.00"
click at [751, 513] on button "Save & Close" at bounding box center [749, 521] width 95 height 29
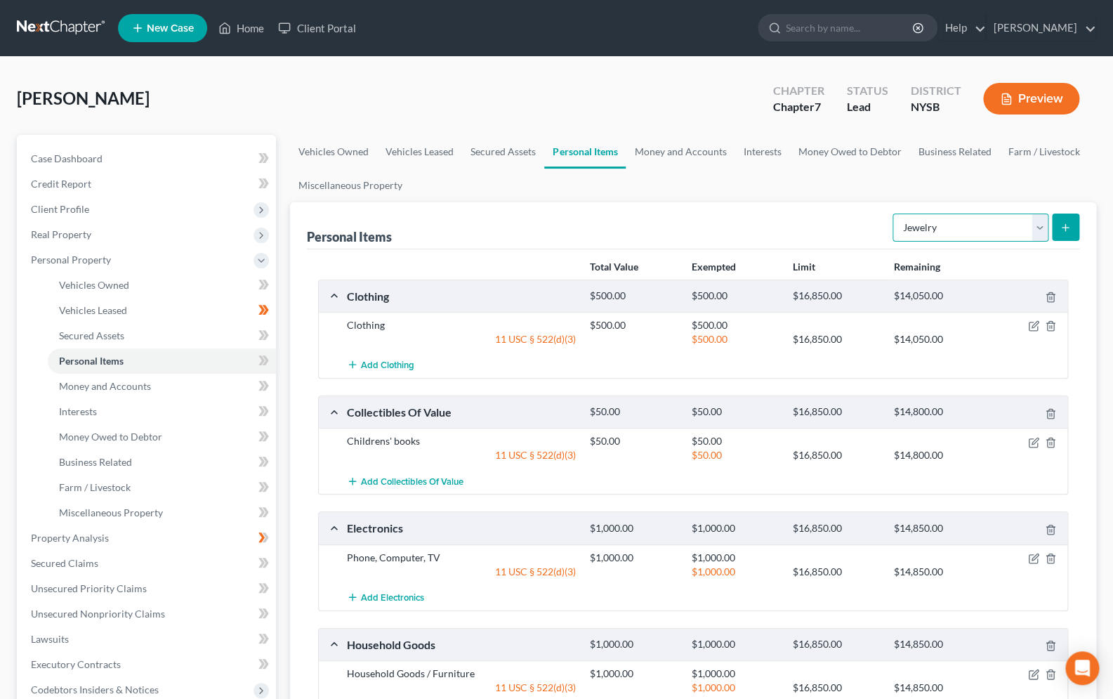
select select "pets"
click option "Pet(s)" at bounding box center [0, 0] width 0 height 0
click at [1063, 225] on icon "submit" at bounding box center [1064, 227] width 11 height 11
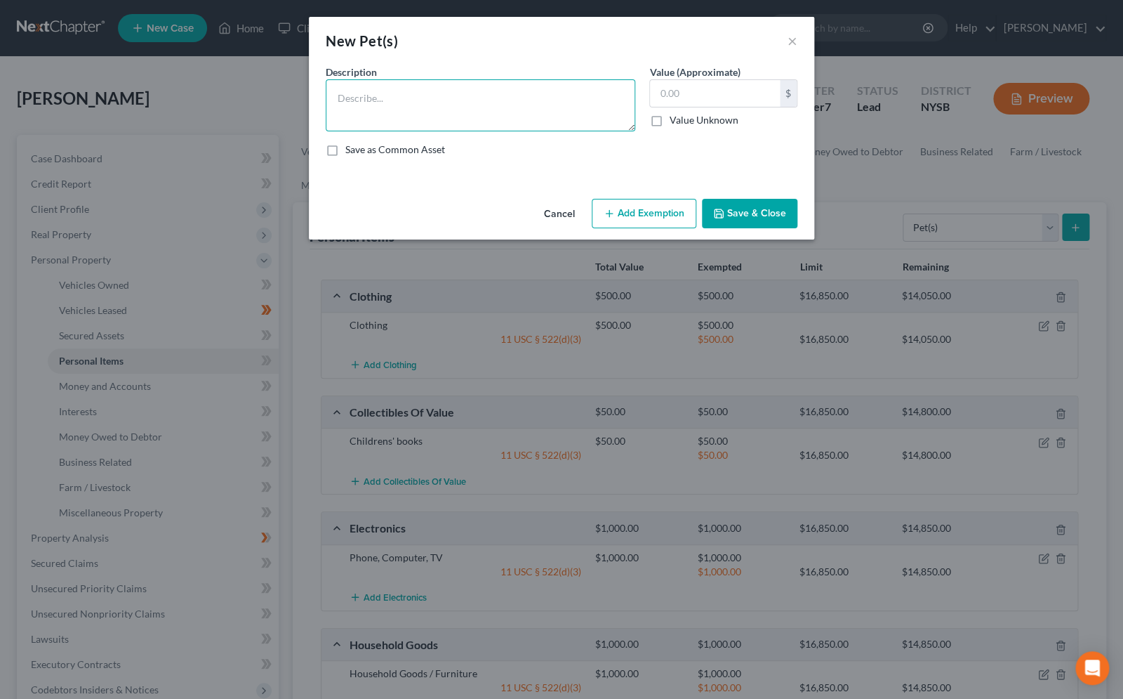
click at [469, 89] on textarea at bounding box center [481, 105] width 310 height 52
type textarea "cat"
type input "50.00"
click at [626, 226] on button "Add Exemption" at bounding box center [644, 213] width 105 height 29
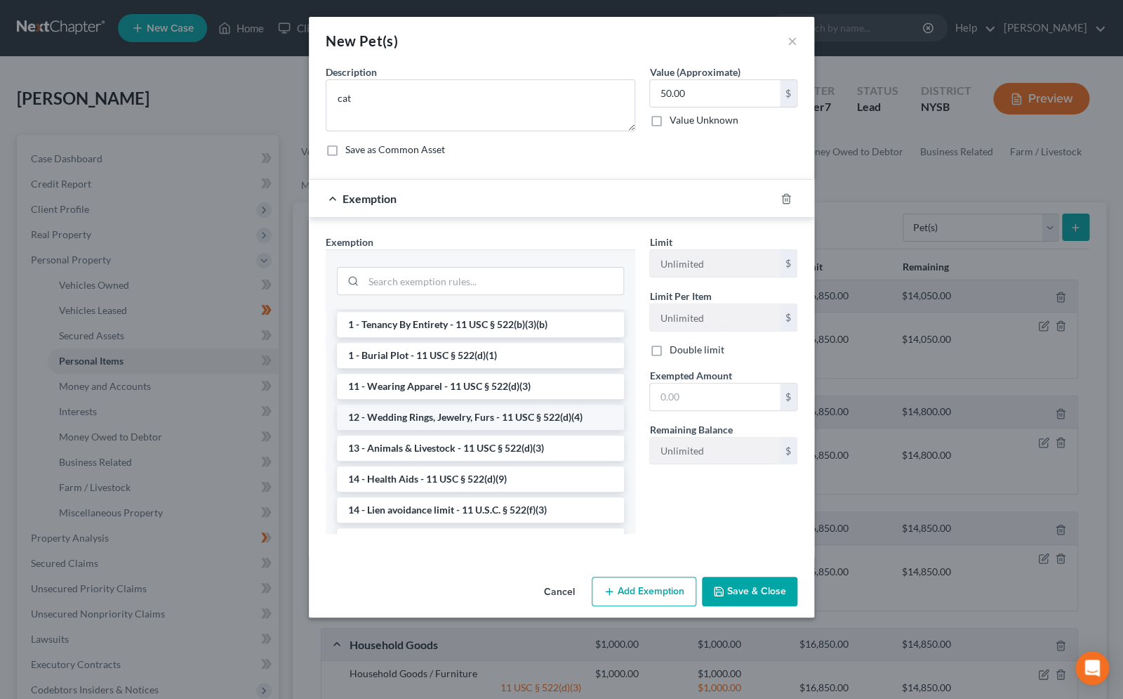
scroll to position [60, 0]
click at [521, 444] on li "13 - Animals & Livestock - 11 USC § 522(d)(3)" at bounding box center [480, 447] width 287 height 25
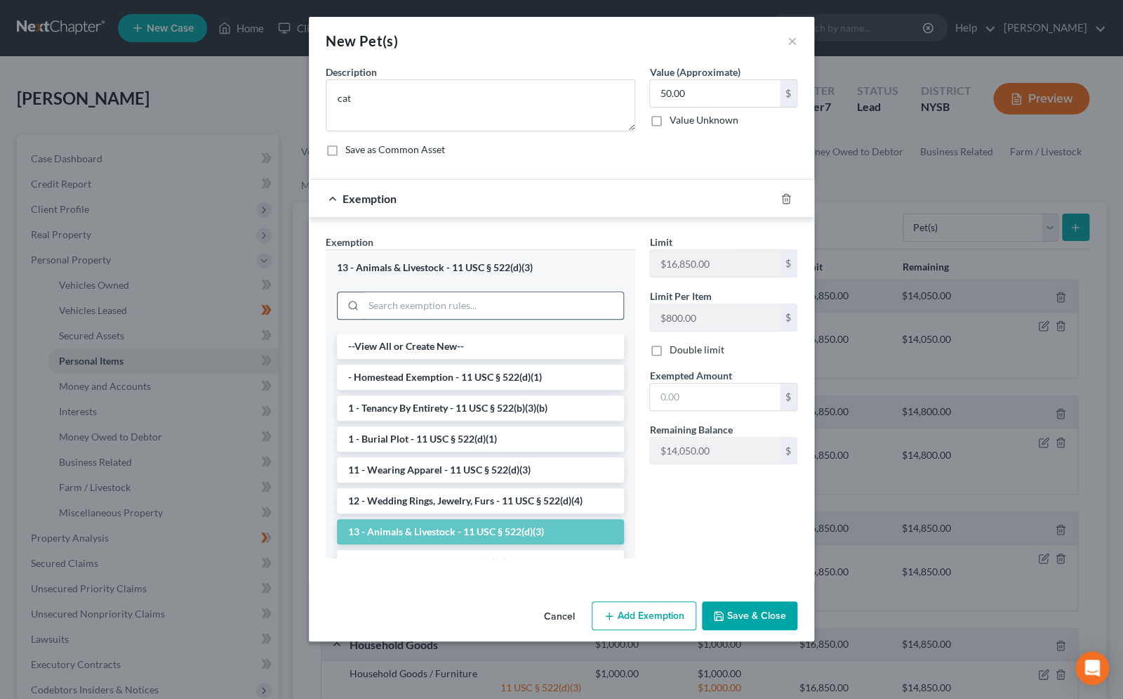
click at [439, 308] on input "search" at bounding box center [494, 305] width 260 height 27
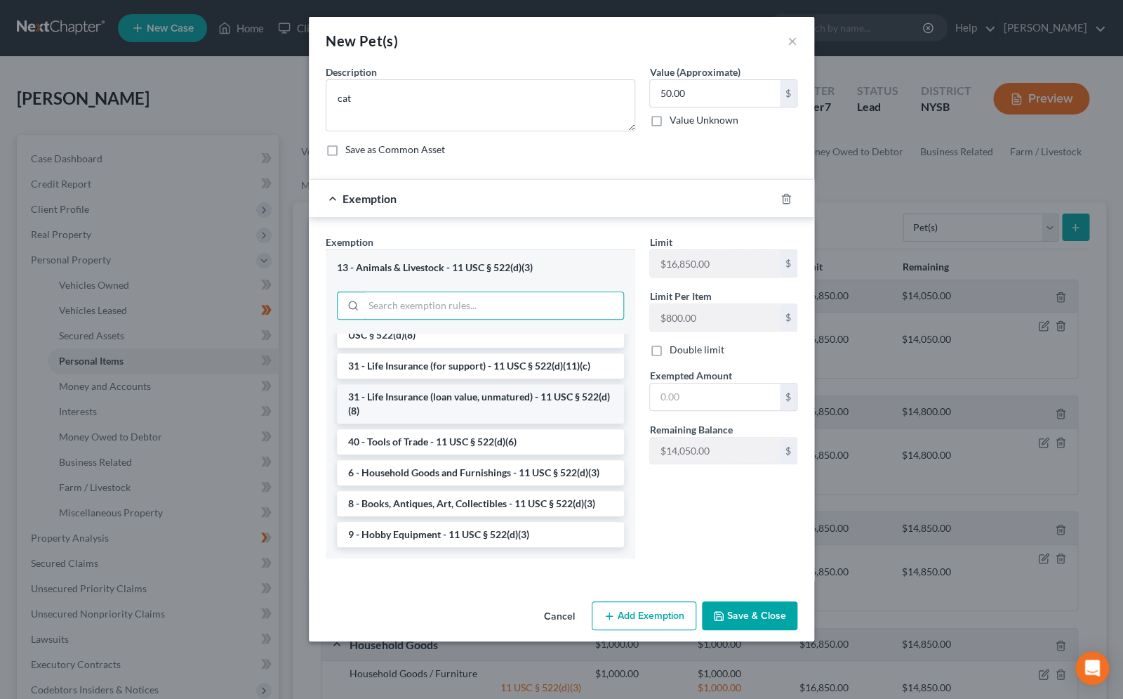
scroll to position [1129, 0]
click at [444, 477] on li "6 - Household Goods and Furnishings - 11 USC § 522(d)(3)" at bounding box center [480, 472] width 287 height 25
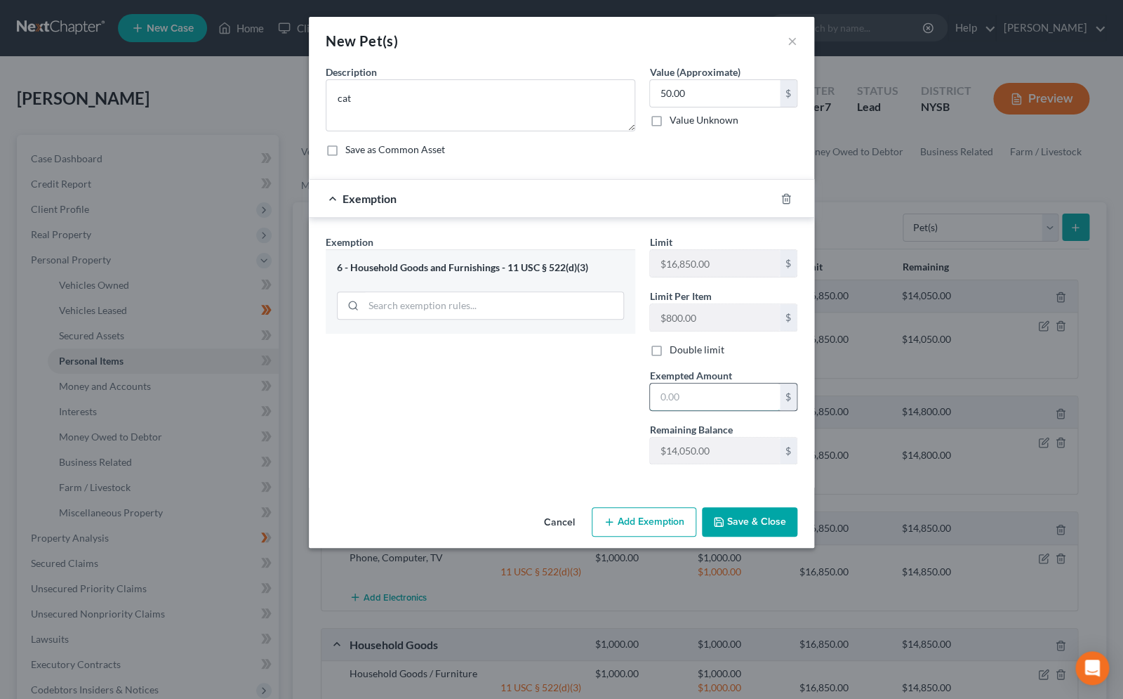
click at [706, 402] on input "text" at bounding box center [715, 396] width 130 height 27
type input "50.00"
click at [730, 527] on button "Save & Close" at bounding box center [749, 521] width 95 height 29
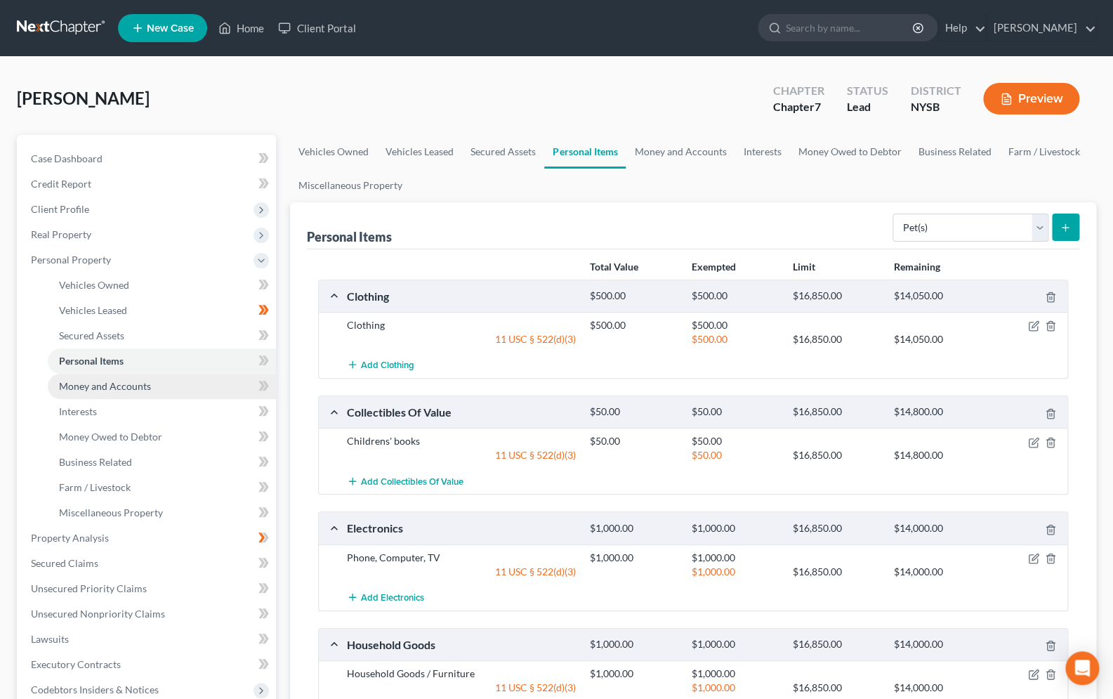
click at [106, 392] on link "Money and Accounts" at bounding box center [162, 385] width 228 height 25
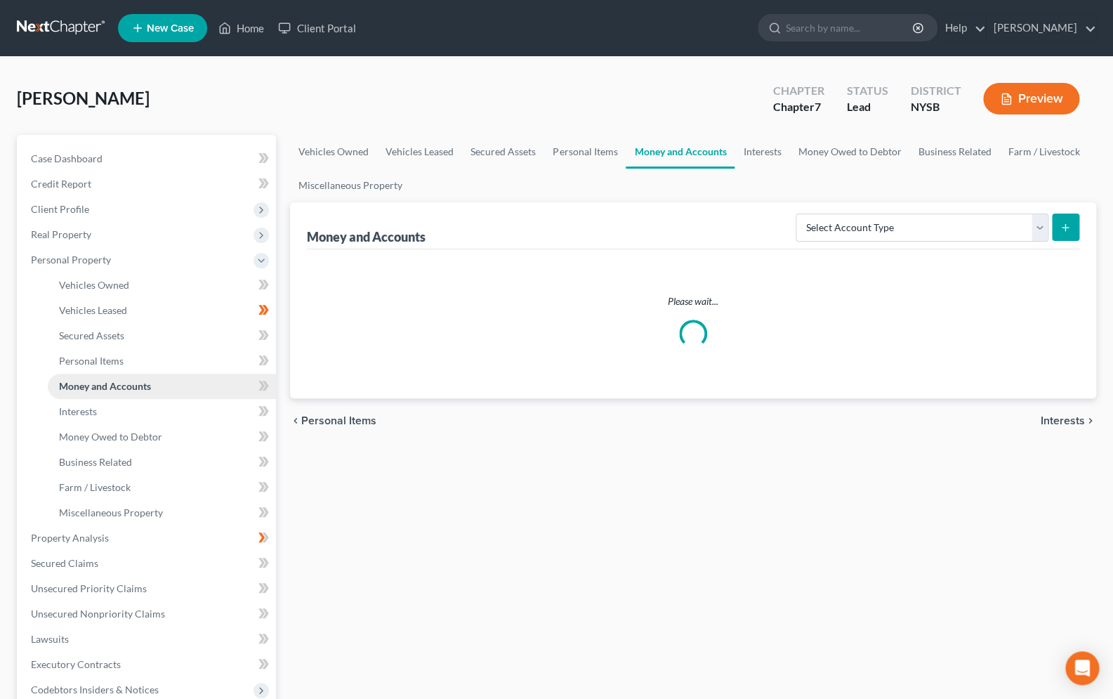
click at [106, 392] on link "Money and Accounts" at bounding box center [162, 385] width 228 height 25
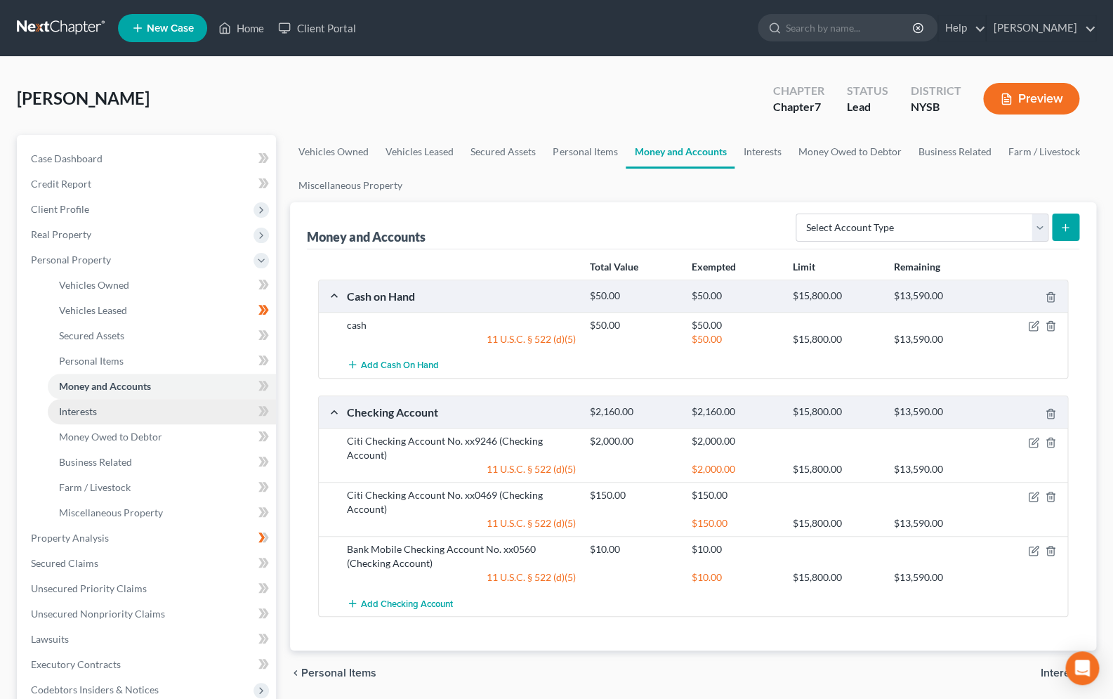
click at [100, 412] on link "Interests" at bounding box center [162, 411] width 228 height 25
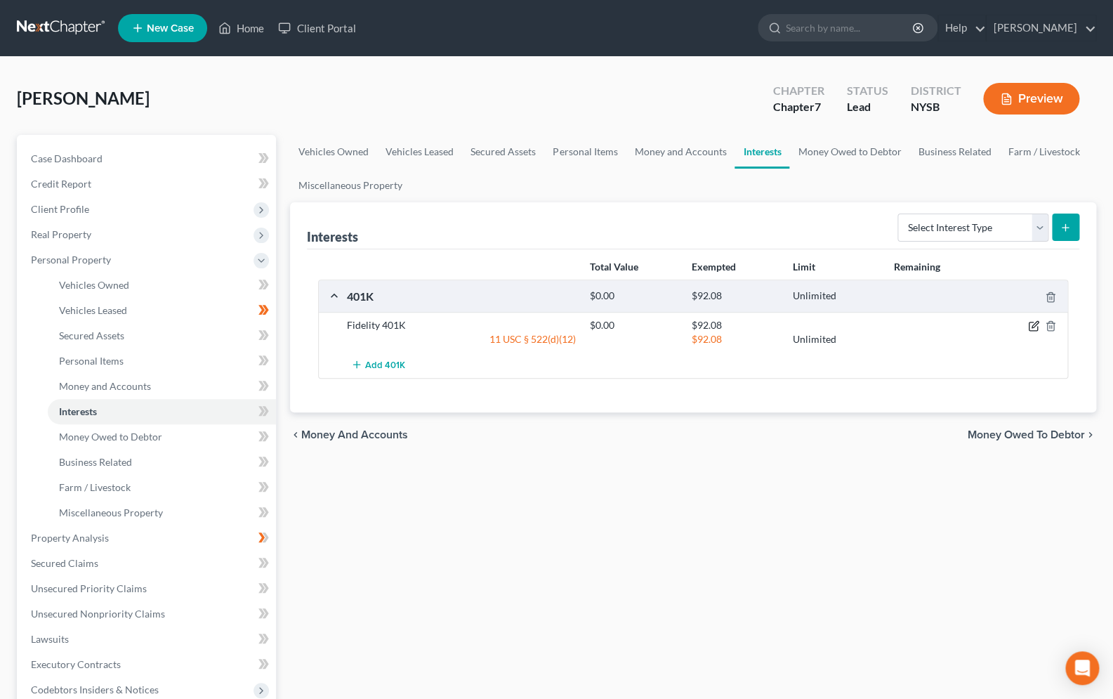
click at [1031, 326] on icon "button" at bounding box center [1033, 325] width 11 height 11
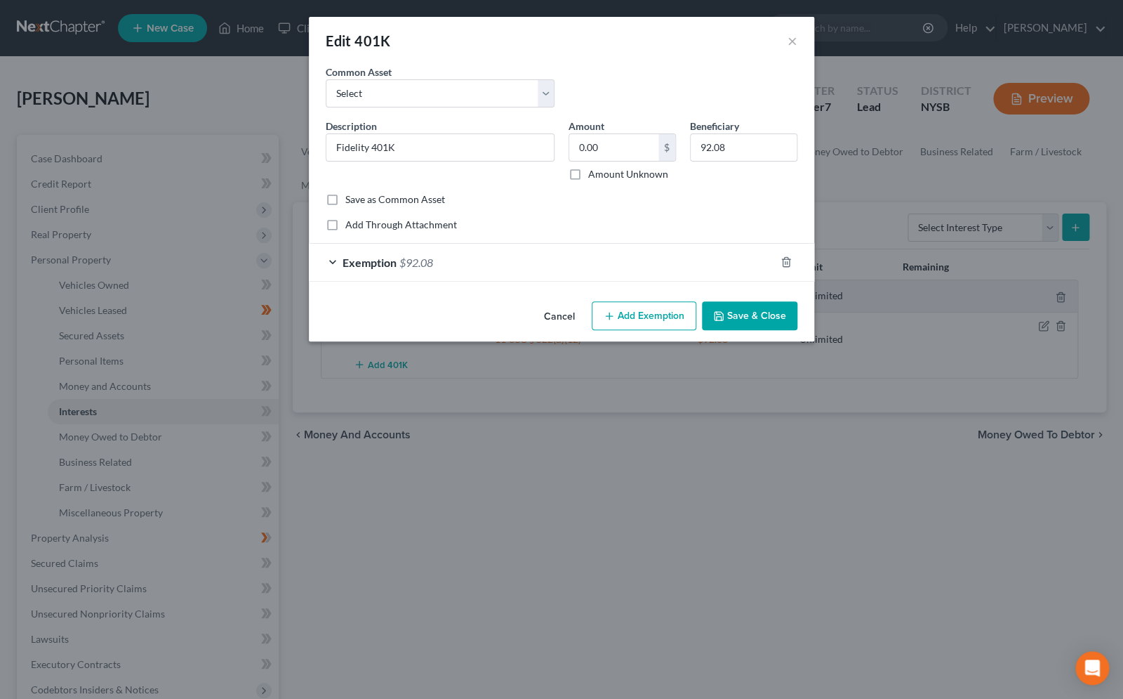
click at [334, 262] on div "Exemption $92.08" at bounding box center [542, 262] width 466 height 37
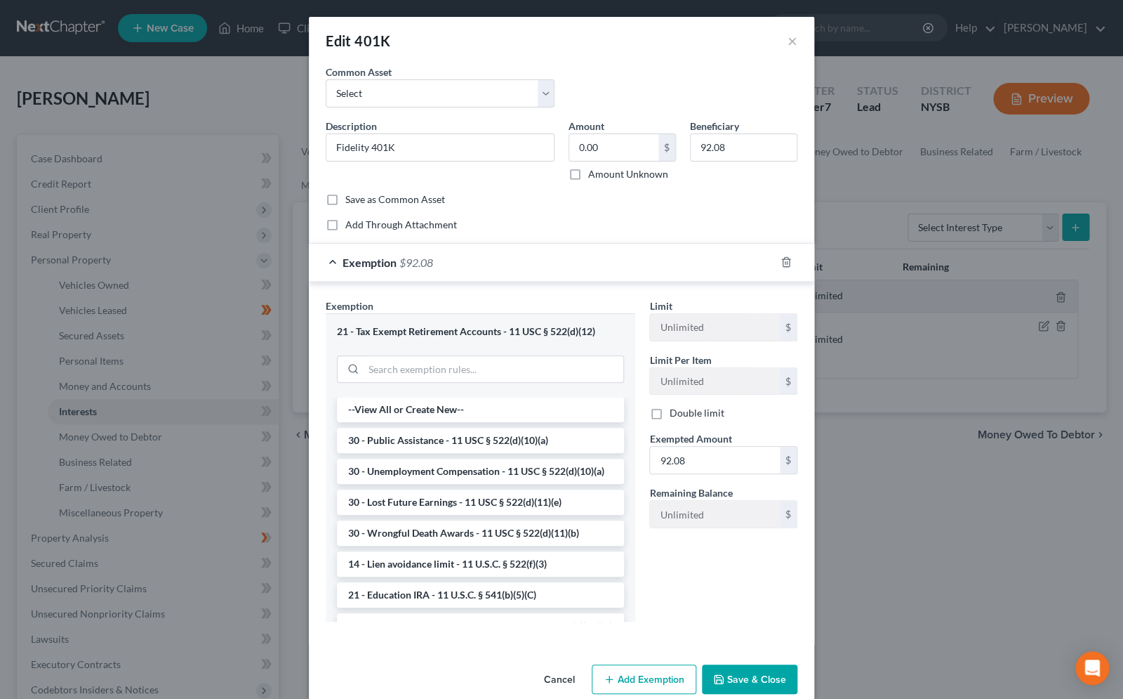
click at [776, 675] on button "Save & Close" at bounding box center [749, 678] width 95 height 29
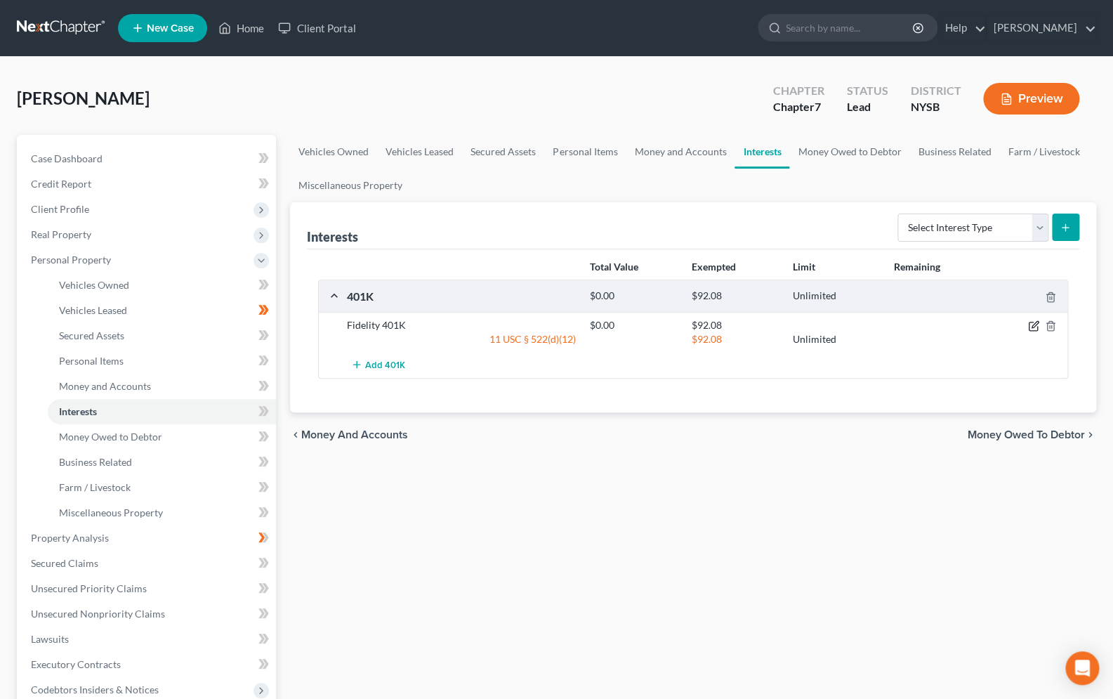
click at [1032, 328] on icon "button" at bounding box center [1034, 325] width 6 height 6
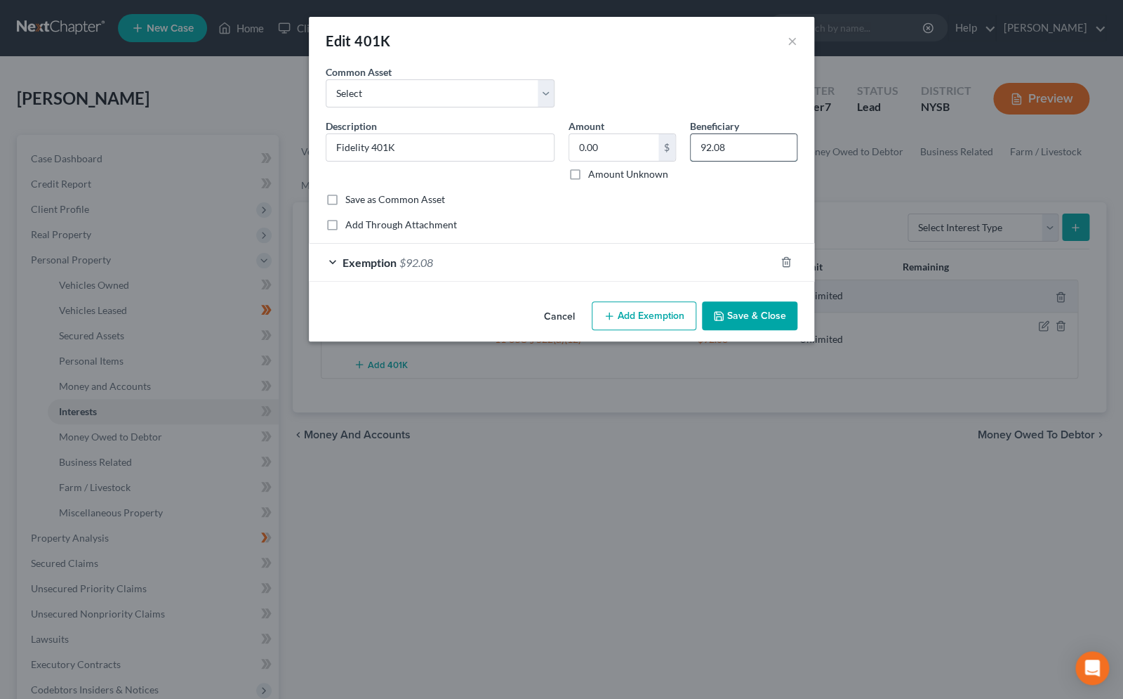
drag, startPoint x: 734, startPoint y: 149, endPoint x: 683, endPoint y: 139, distance: 51.5
click at [691, 139] on input "92.08" at bounding box center [744, 147] width 106 height 27
click at [616, 151] on input "0.00" at bounding box center [613, 147] width 89 height 27
type input "92.08"
click at [774, 315] on button "Save & Close" at bounding box center [749, 315] width 95 height 29
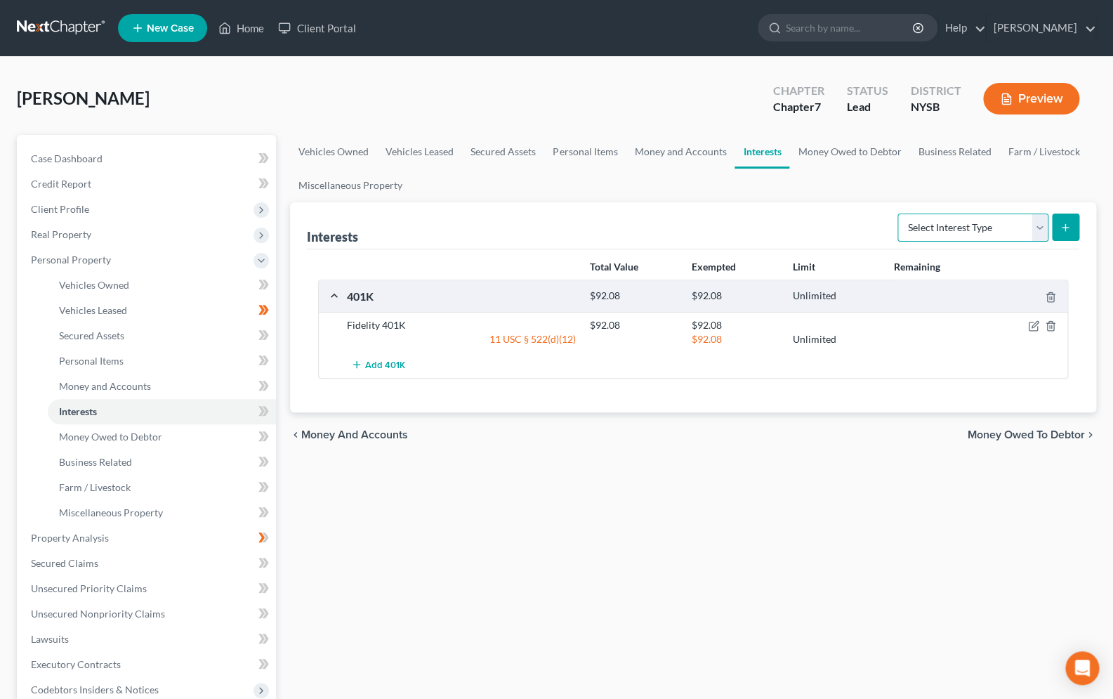
click at [897, 213] on select "Select Interest Type 401K Annuity Bond Education IRA Government Bond Government…" at bounding box center [972, 227] width 151 height 28
select select "term_life_insurance"
click option "Term Life Insurance" at bounding box center [0, 0] width 0 height 0
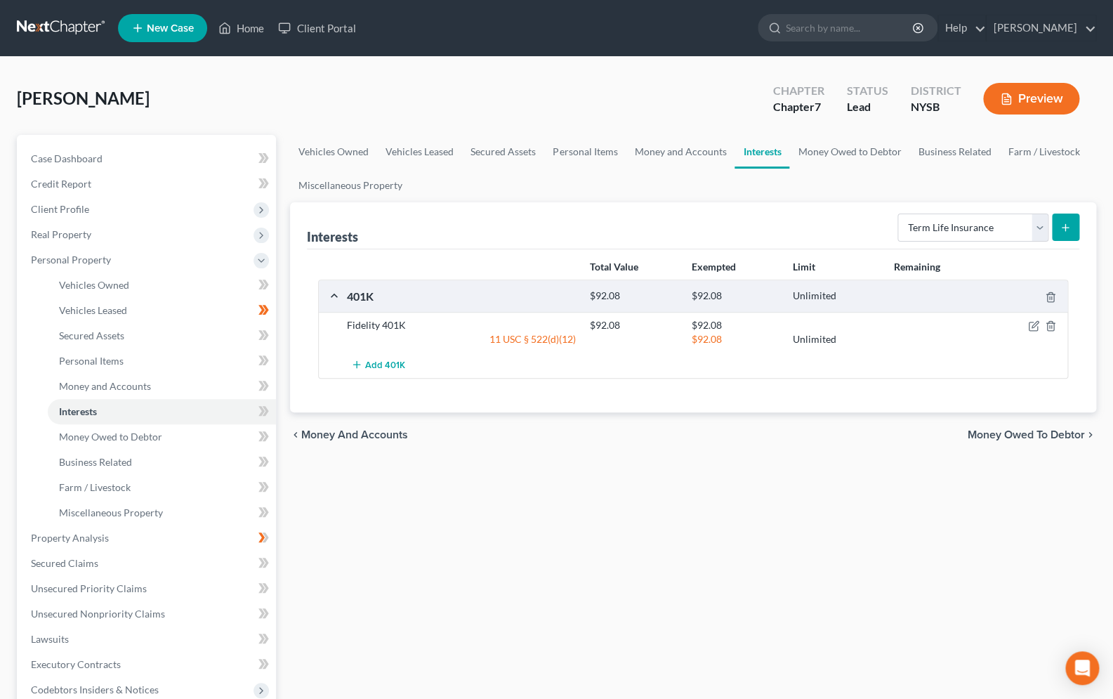
click at [1059, 232] on button "submit" at bounding box center [1065, 226] width 27 height 27
click at [1062, 219] on button "submit" at bounding box center [1065, 226] width 27 height 27
click at [1063, 222] on icon "submit" at bounding box center [1064, 227] width 11 height 11
click at [1065, 225] on line "submit" at bounding box center [1065, 227] width 0 height 6
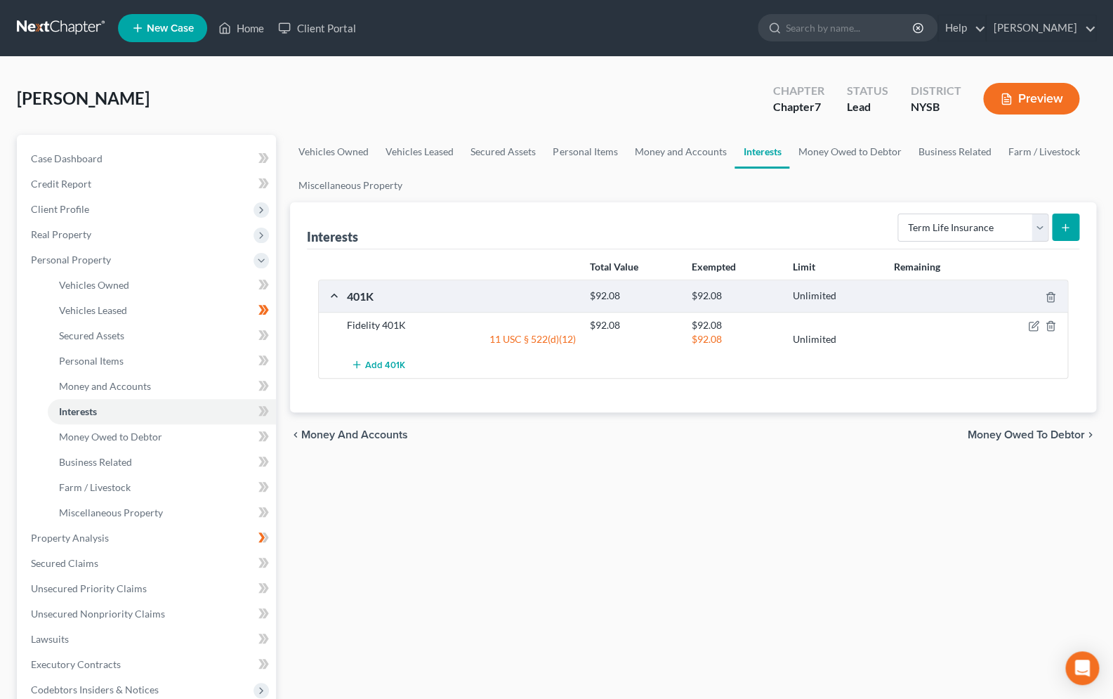
click at [1067, 223] on icon "submit" at bounding box center [1064, 227] width 11 height 11
click at [140, 388] on span "Money and Accounts" at bounding box center [105, 386] width 92 height 12
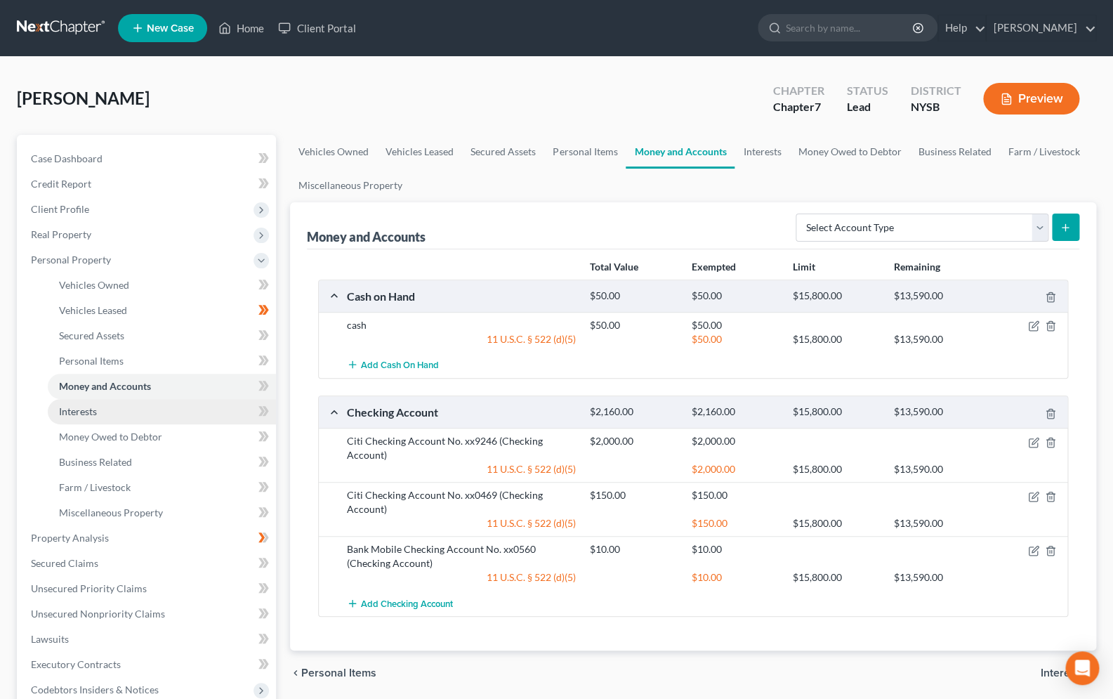
click at [90, 407] on span "Interests" at bounding box center [78, 411] width 38 height 12
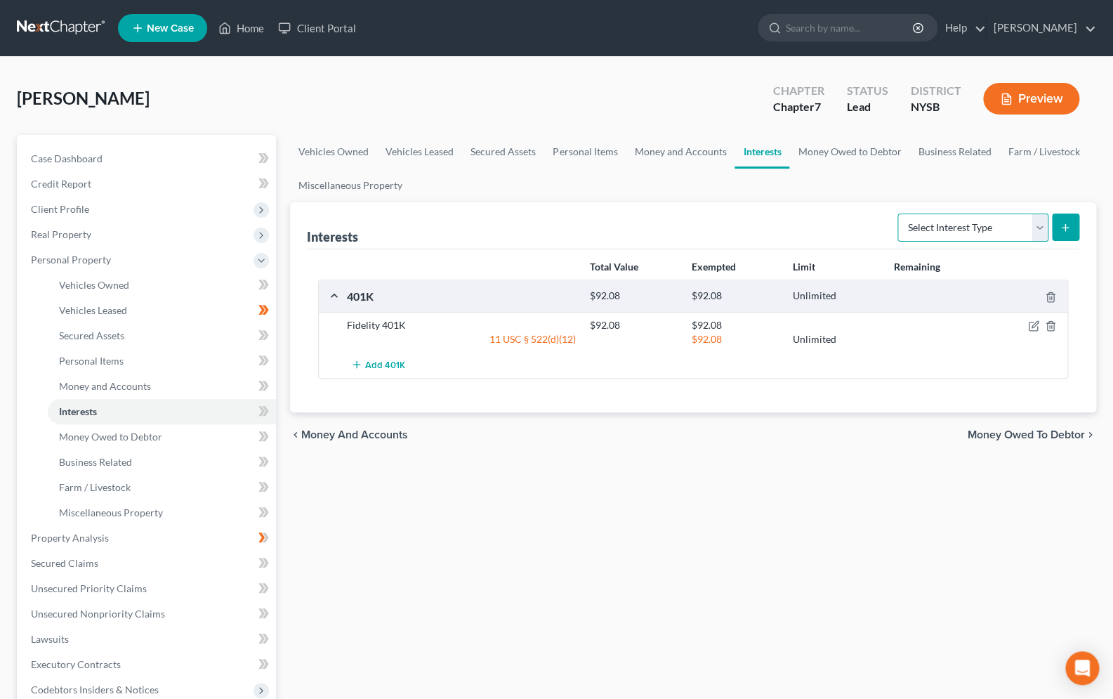
click at [897, 213] on select "Select Interest Type 401K Annuity Bond Education IRA Government Bond Government…" at bounding box center [972, 227] width 151 height 28
select select "term_life_insurance"
click option "Term Life Insurance" at bounding box center [0, 0] width 0 height 0
click at [1069, 229] on icon "submit" at bounding box center [1064, 227] width 11 height 11
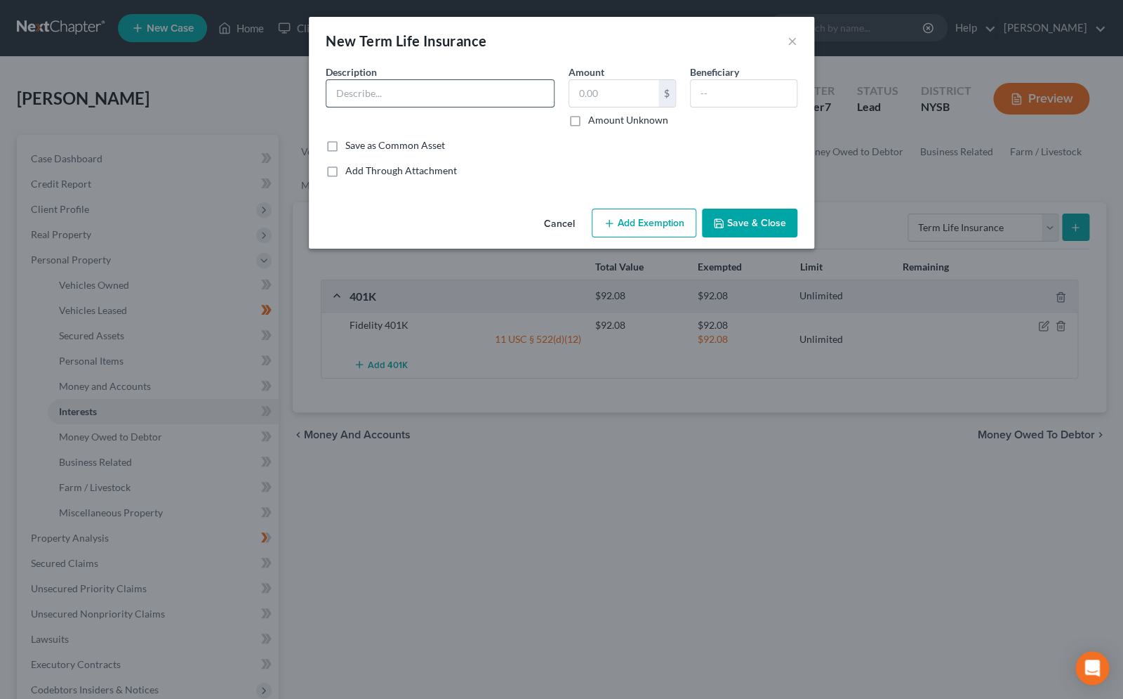
click at [451, 96] on input "text" at bounding box center [439, 93] width 227 height 27
type input "Term Life Insurance"
type input "1.00"
click at [639, 225] on button "Add Exemption" at bounding box center [644, 223] width 105 height 29
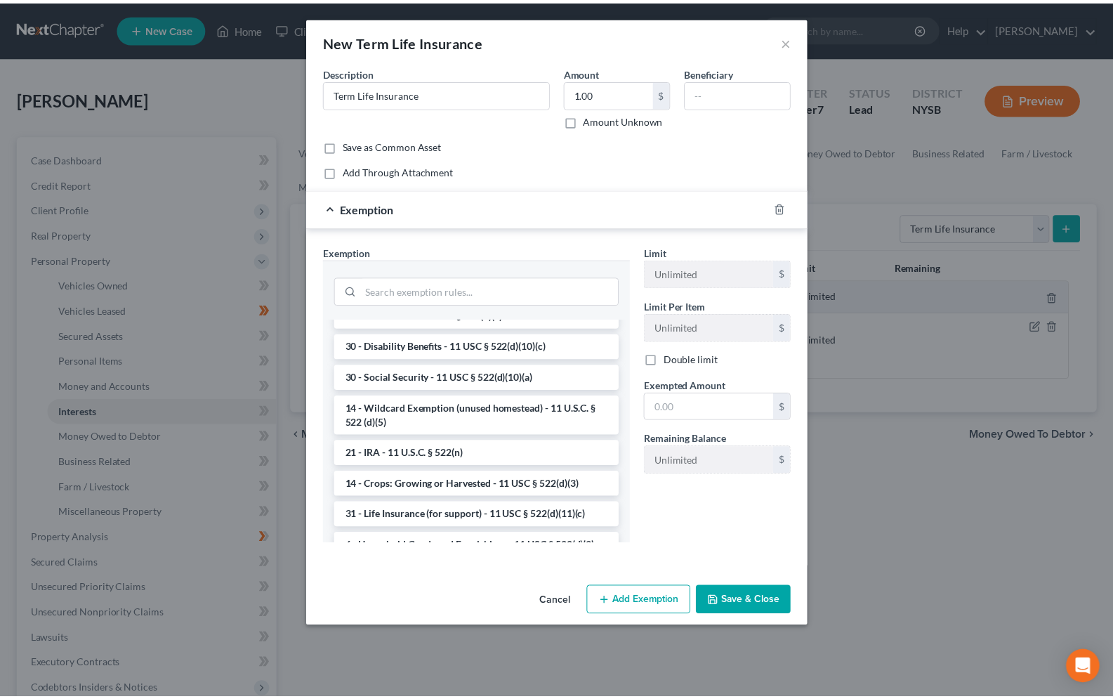
scroll to position [764, 0]
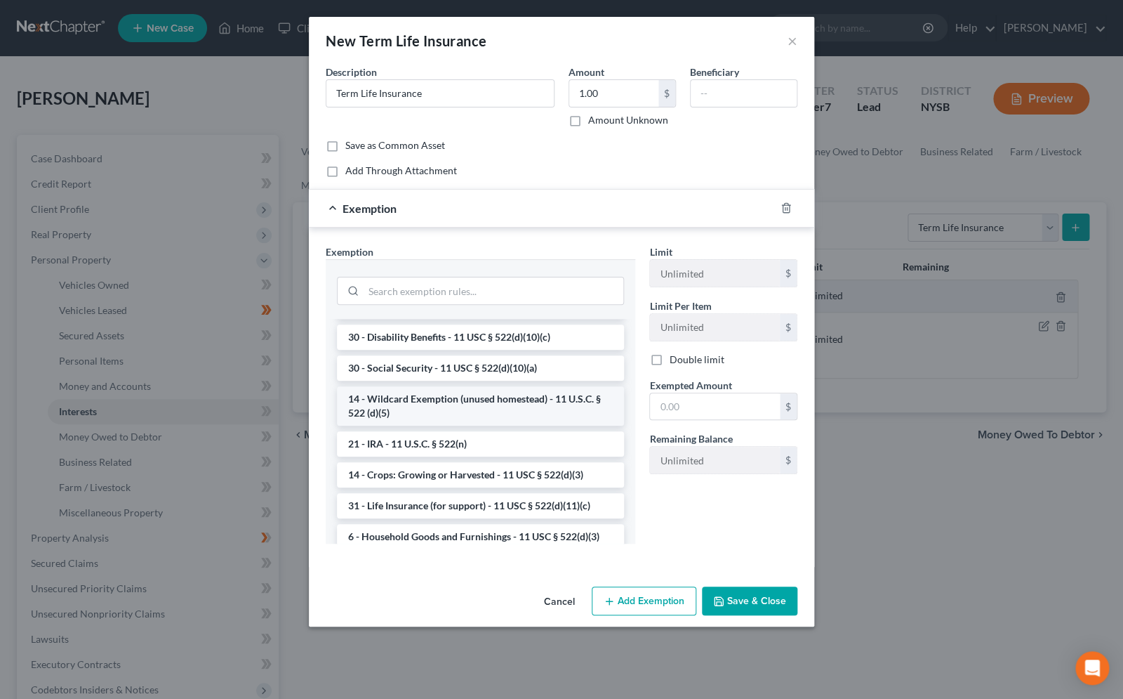
click at [431, 425] on li "14 - Wildcard Exemption (unused homestead) - 11 U.S.C. § 522 (d)(5)" at bounding box center [480, 405] width 287 height 39
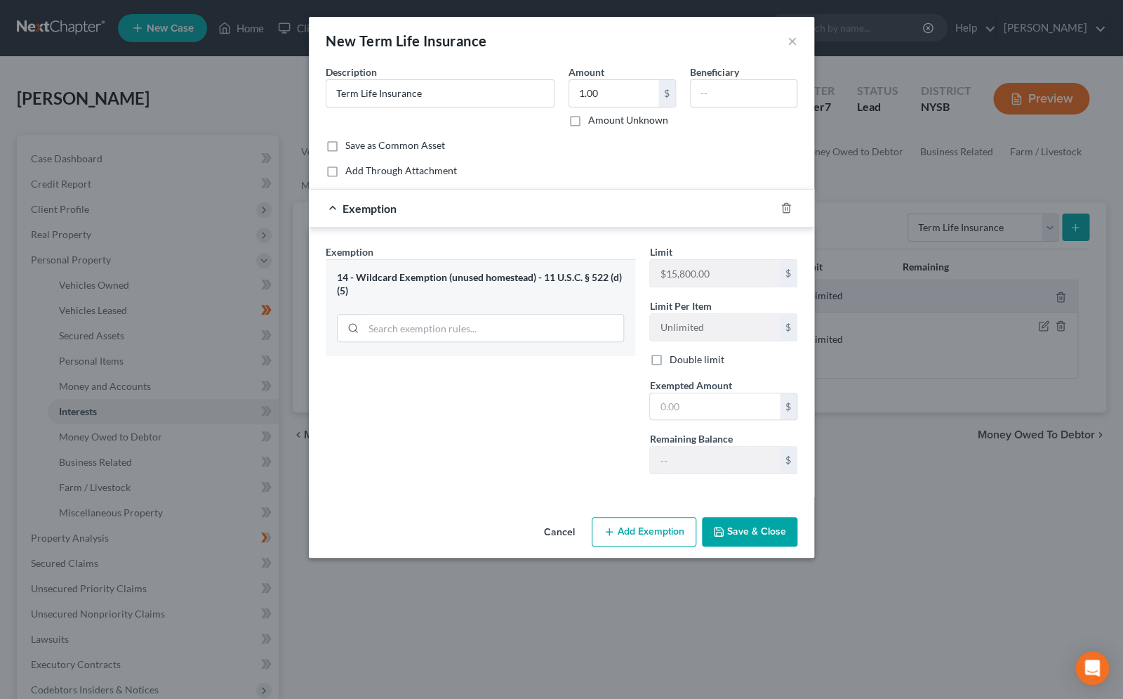
click at [689, 421] on div "Limit $15,800.00 $ Limit Per Item Unlimited $ Double limit Exempted Amount * $ …" at bounding box center [723, 364] width 162 height 241
click at [689, 415] on input "text" at bounding box center [715, 406] width 130 height 27
type input "1.00"
click at [746, 527] on button "Save & Close" at bounding box center [749, 531] width 95 height 29
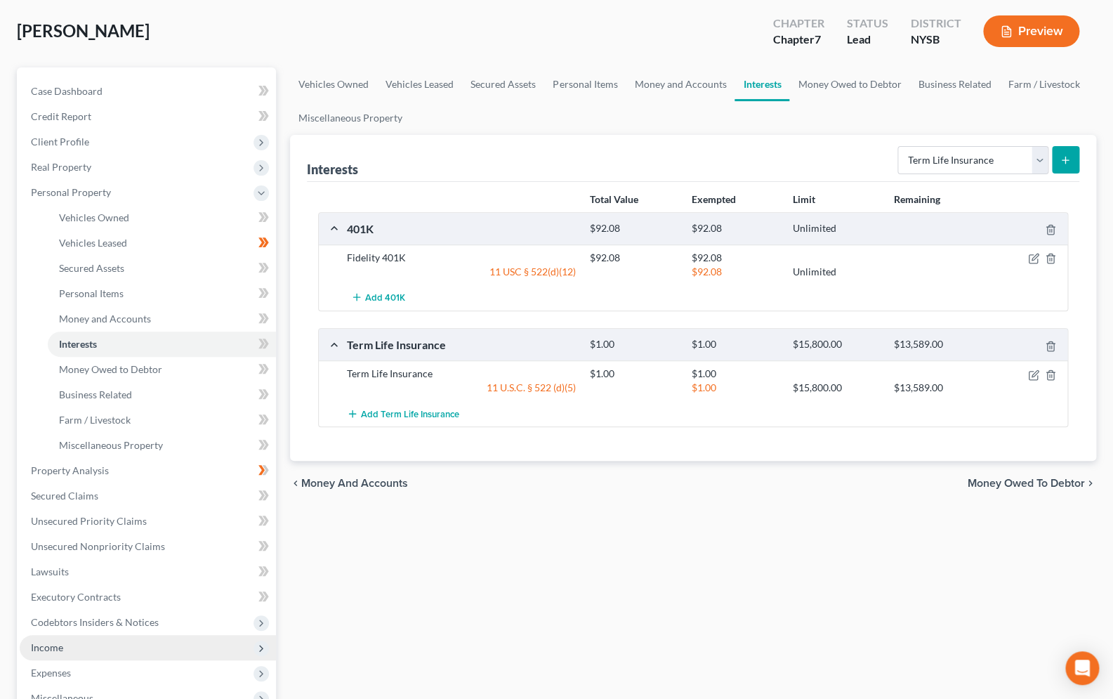
scroll to position [90, 0]
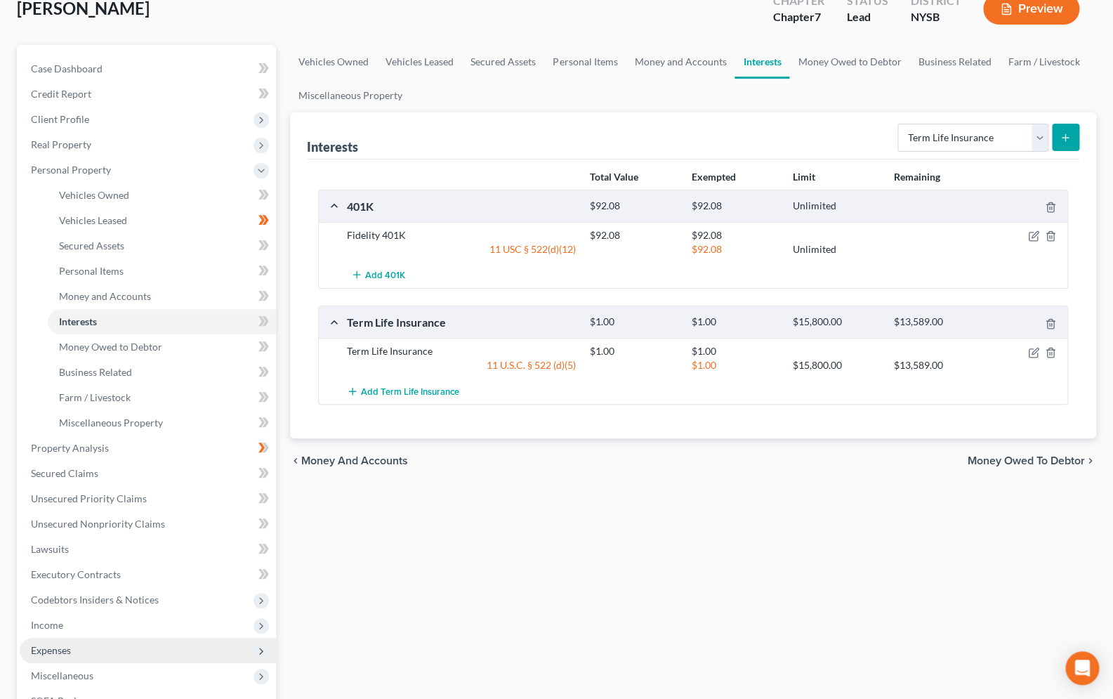
click at [79, 647] on span "Expenses" at bounding box center [148, 649] width 256 height 25
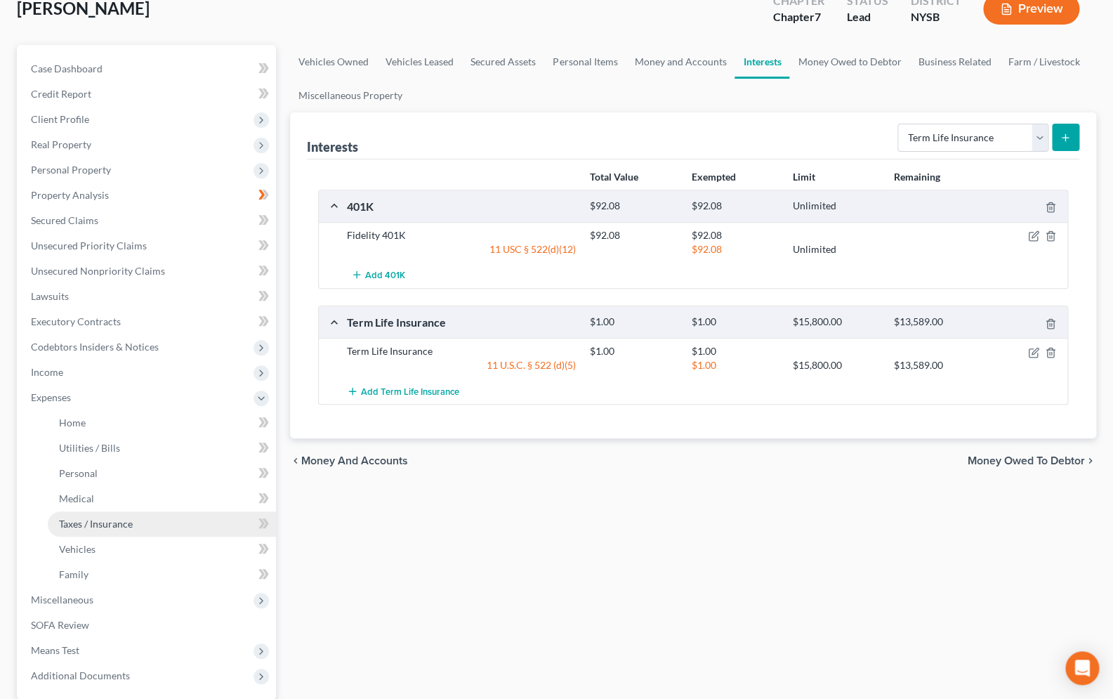
click at [104, 524] on span "Taxes / Insurance" at bounding box center [96, 523] width 74 height 12
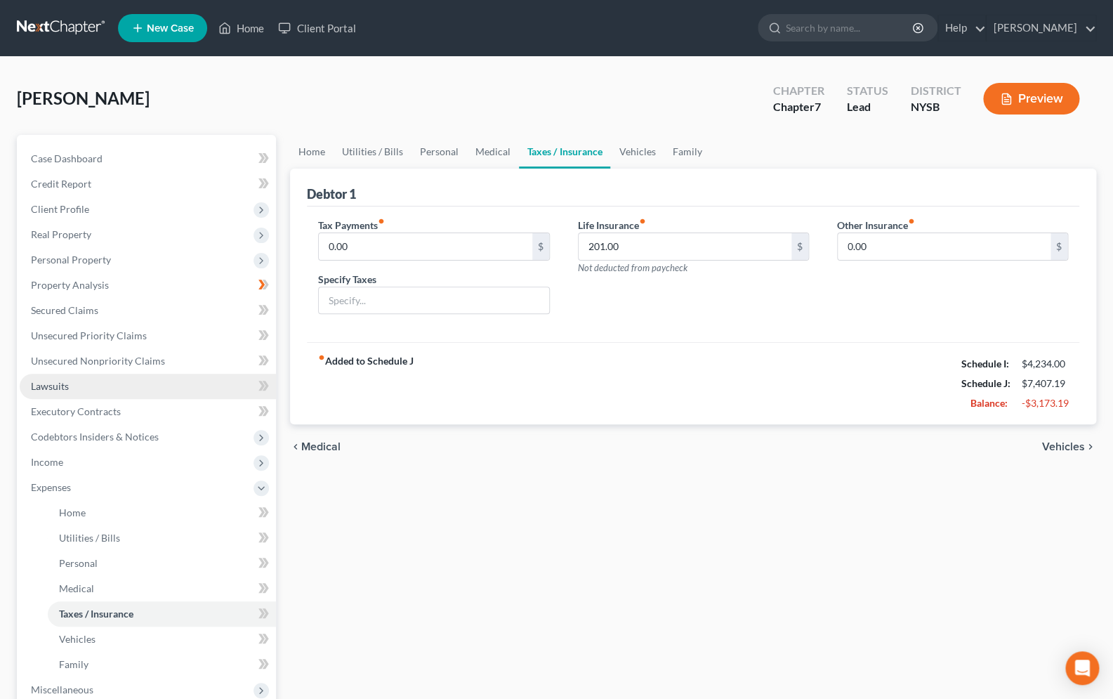
click at [80, 385] on link "Lawsuits" at bounding box center [148, 385] width 256 height 25
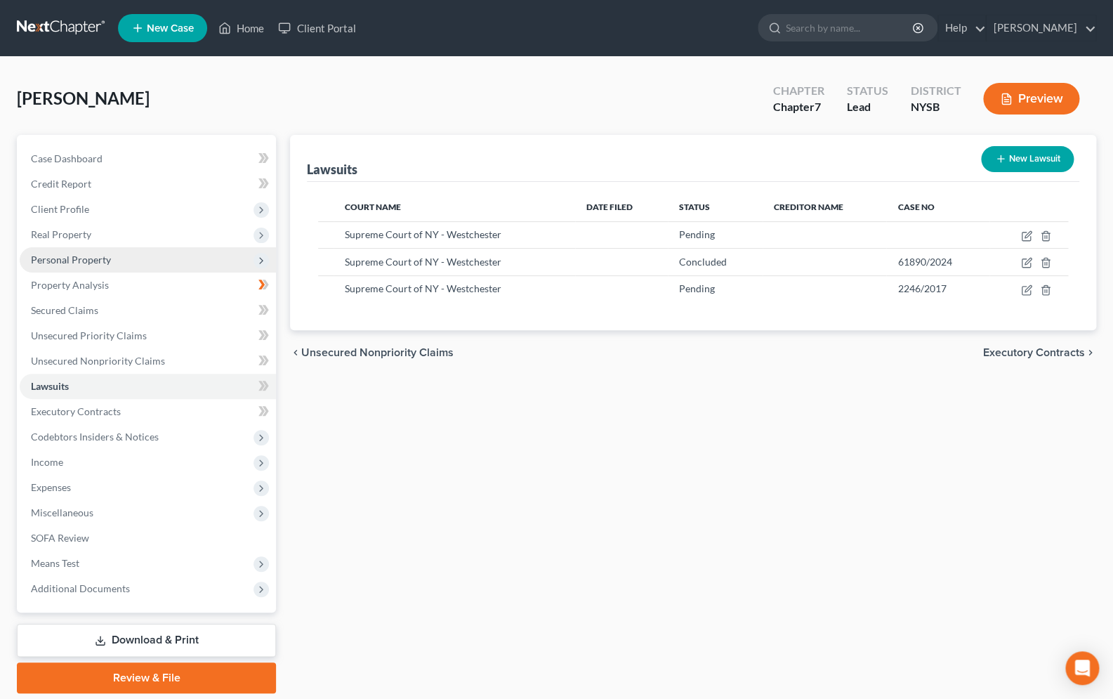
click at [93, 260] on span "Personal Property" at bounding box center [71, 259] width 80 height 12
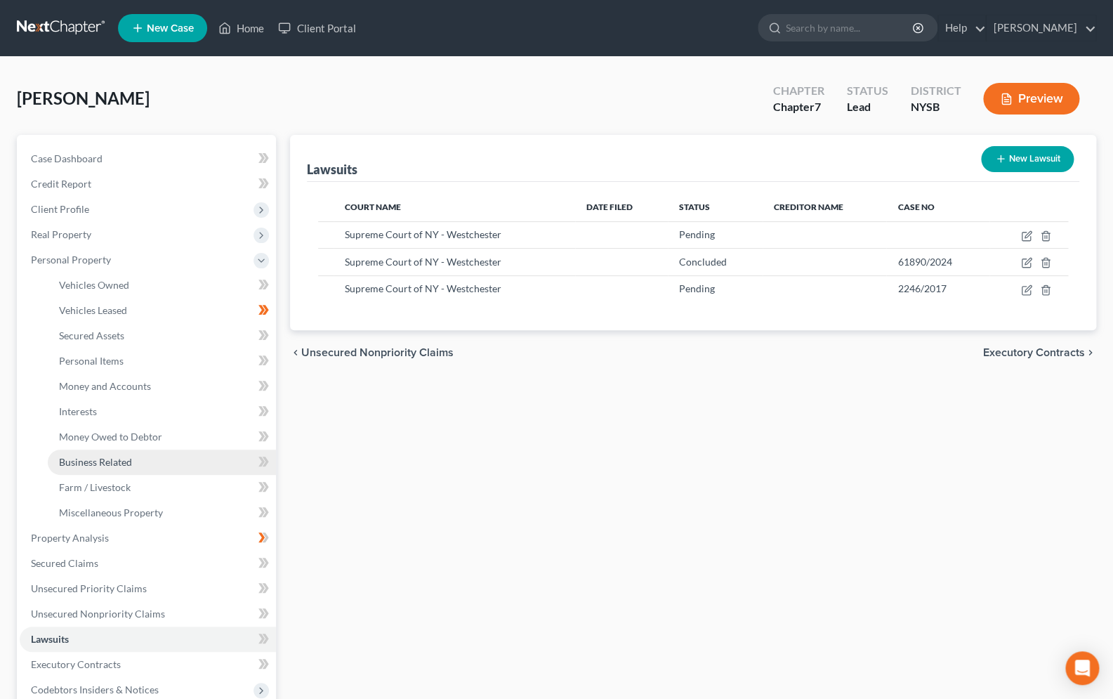
click at [135, 456] on link "Business Related" at bounding box center [162, 461] width 228 height 25
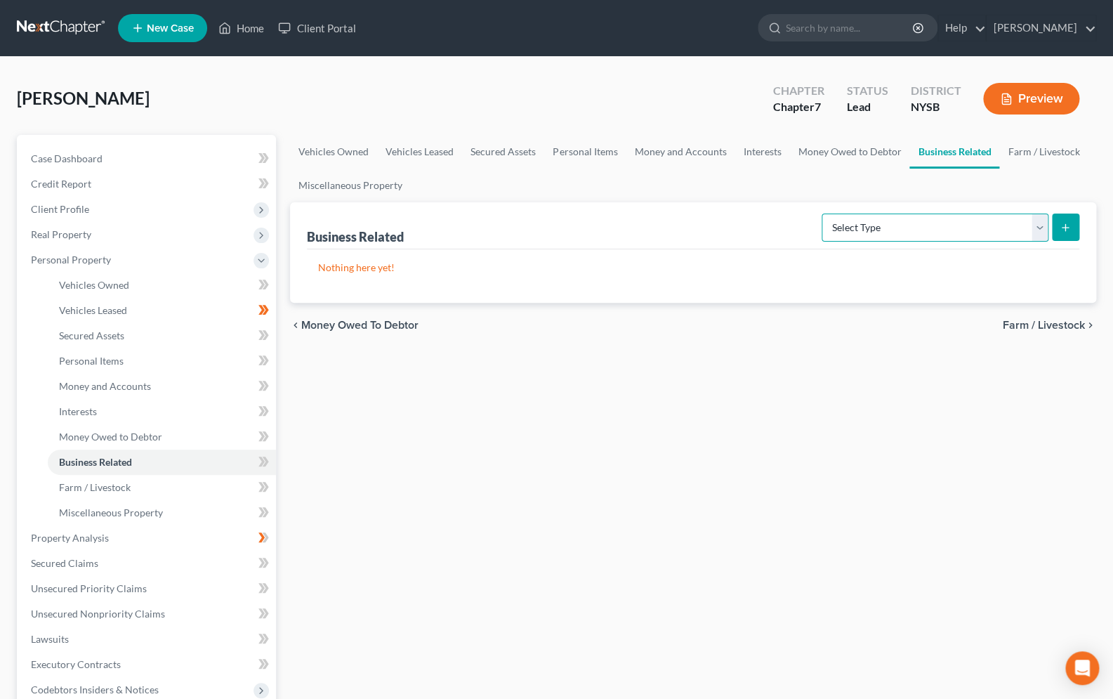
click at [821, 213] on select "Select Type Customer Lists Franchises Inventory Licenses Machinery Office Equip…" at bounding box center [934, 227] width 227 height 28
click at [103, 408] on link "Interests" at bounding box center [162, 411] width 228 height 25
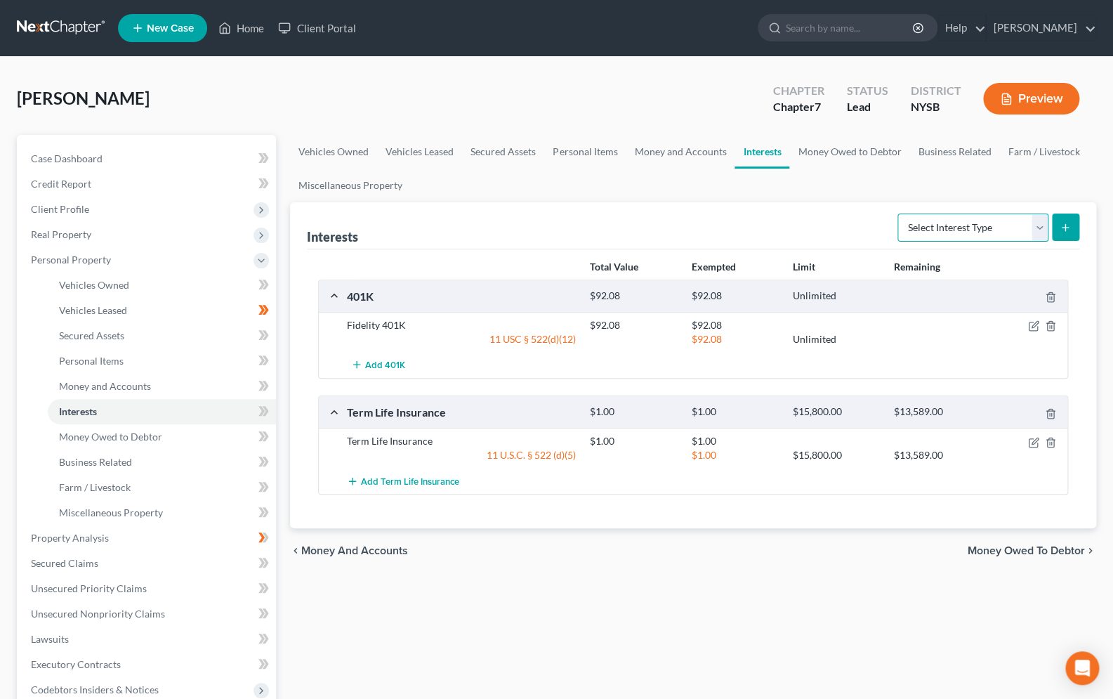
click at [897, 213] on select "Select Interest Type 401K Annuity Bond Education IRA Government Bond Government…" at bounding box center [972, 227] width 151 height 28
select select "partnership_inactive"
click option "Partnership (Inactive)" at bounding box center [0, 0] width 0 height 0
click at [897, 213] on select "Select Interest Type 401K Annuity Bond Education IRA Government Bond Government…" at bounding box center [972, 227] width 151 height 28
click at [1066, 225] on icon "submit" at bounding box center [1064, 227] width 11 height 11
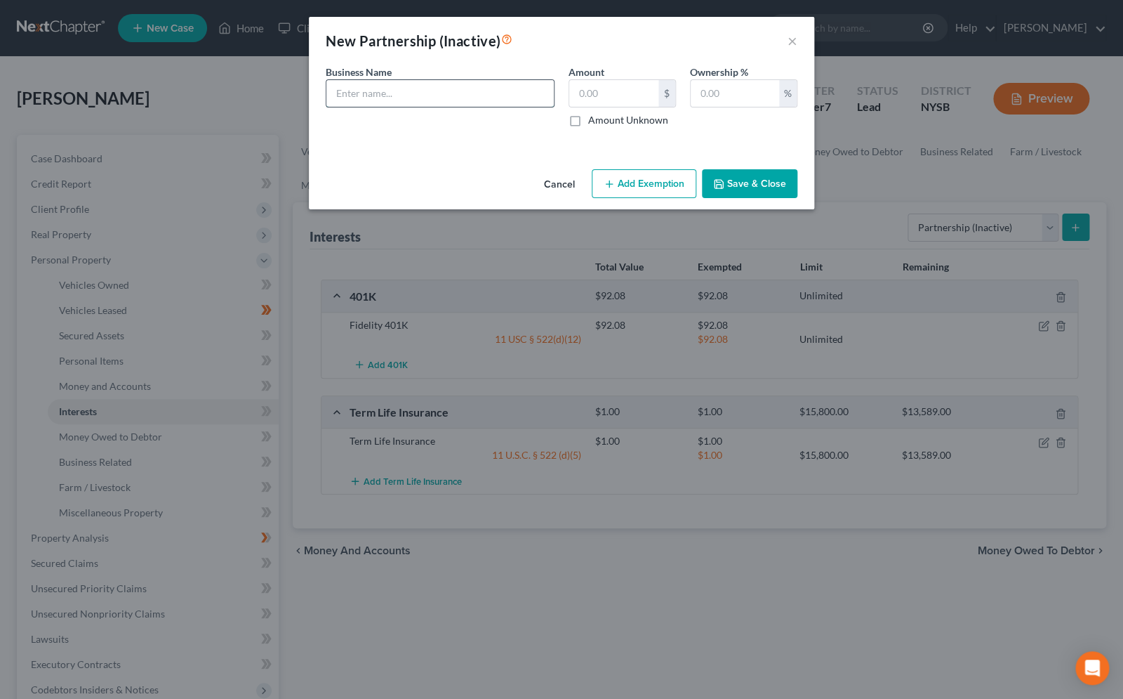
click at [508, 93] on input "text" at bounding box center [439, 93] width 227 height 27
type input "L"
type input "Olivier Amadine, LLC (not operating since 2019)"
type input "1.00"
type input "50"
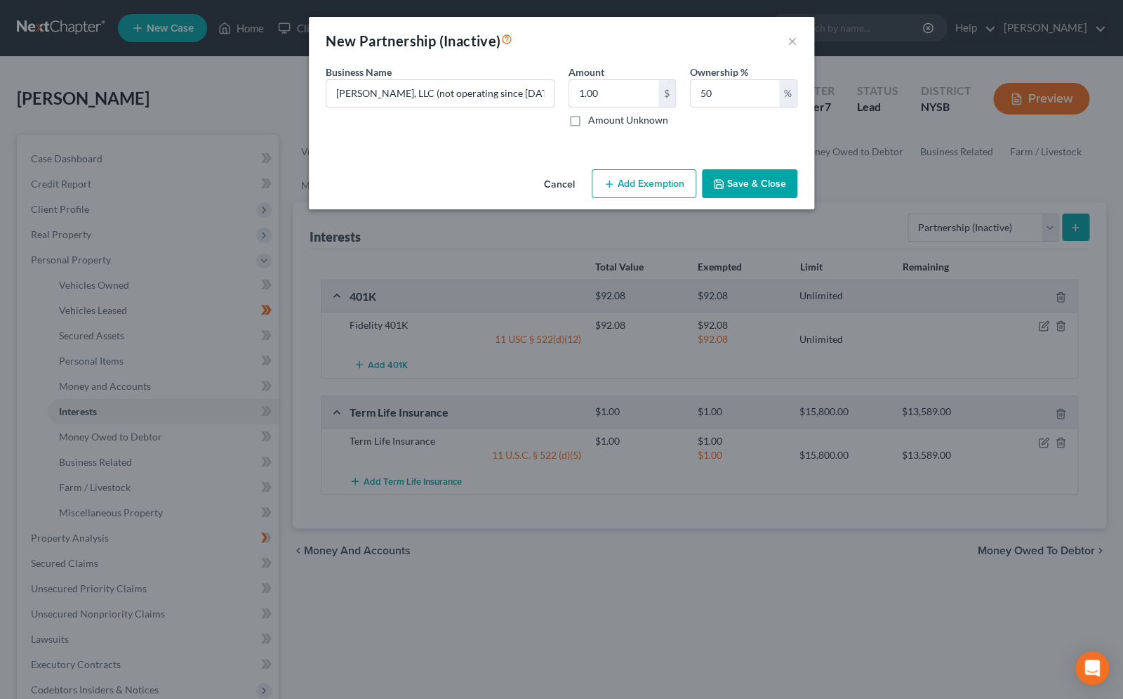
click at [633, 185] on button "Add Exemption" at bounding box center [644, 183] width 105 height 29
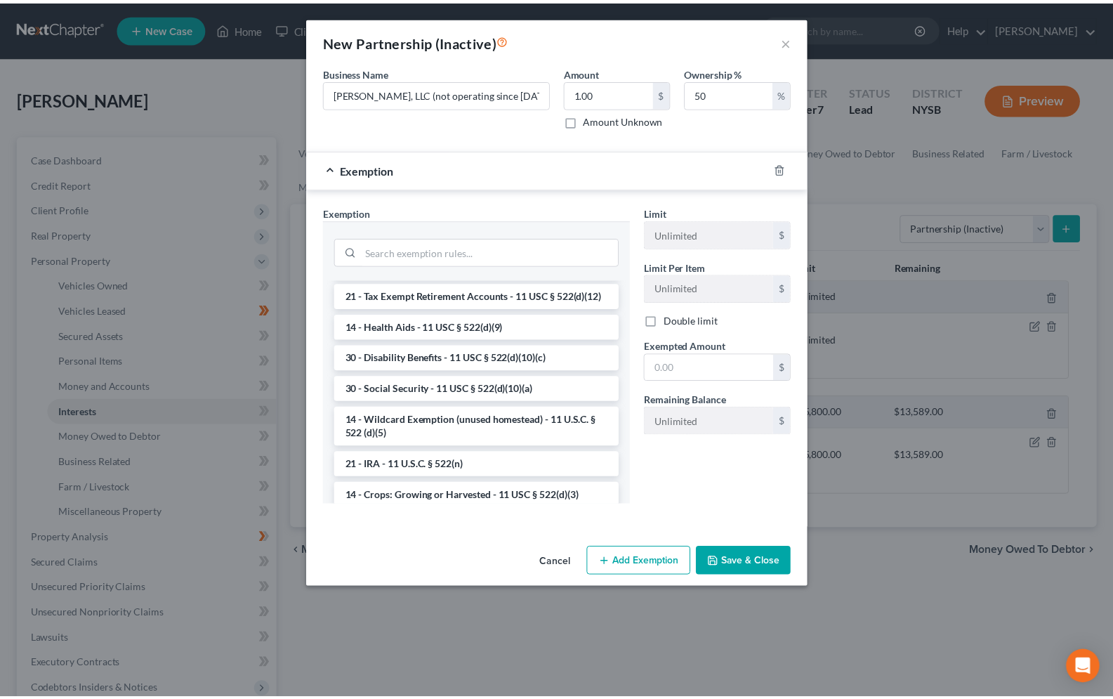
scroll to position [835, 0]
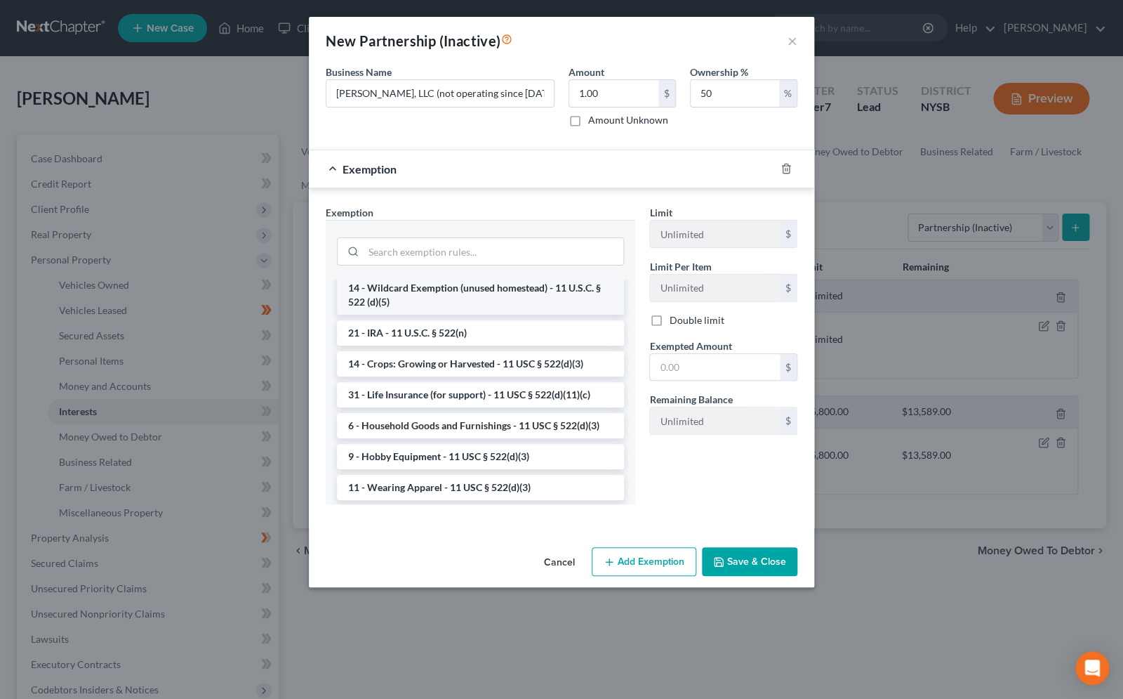
click at [478, 315] on li "14 - Wildcard Exemption (unused homestead) - 11 U.S.C. § 522 (d)(5)" at bounding box center [480, 294] width 287 height 39
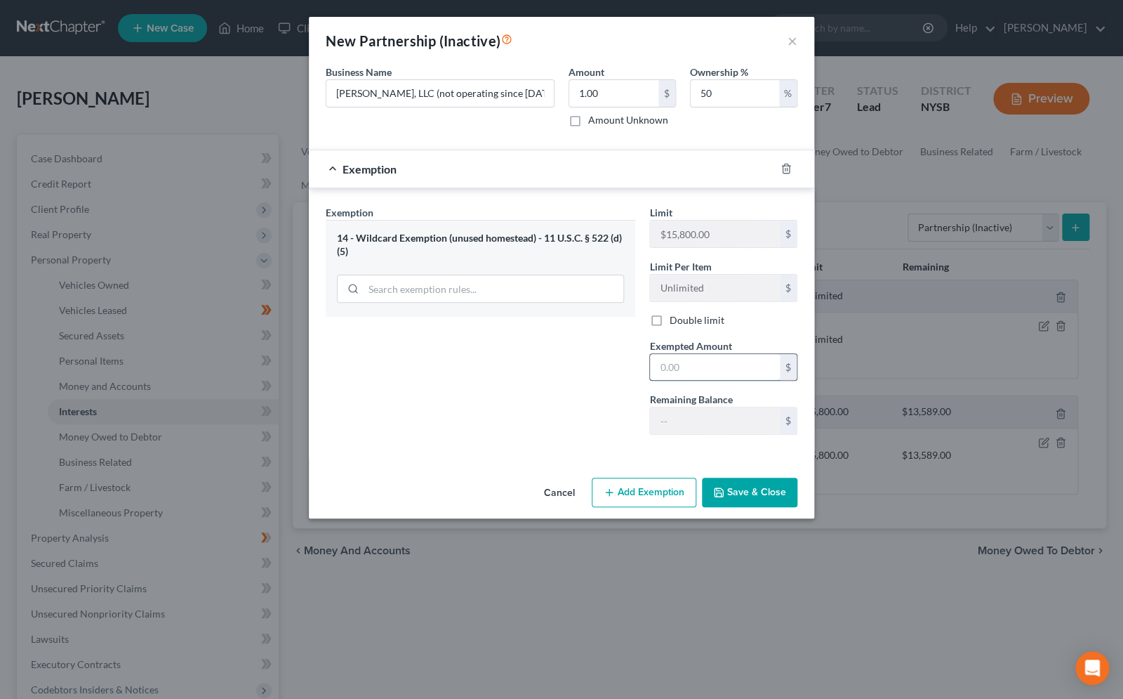
click at [667, 373] on input "text" at bounding box center [715, 367] width 130 height 27
type input "1.00"
click at [734, 496] on button "Save & Close" at bounding box center [749, 491] width 95 height 29
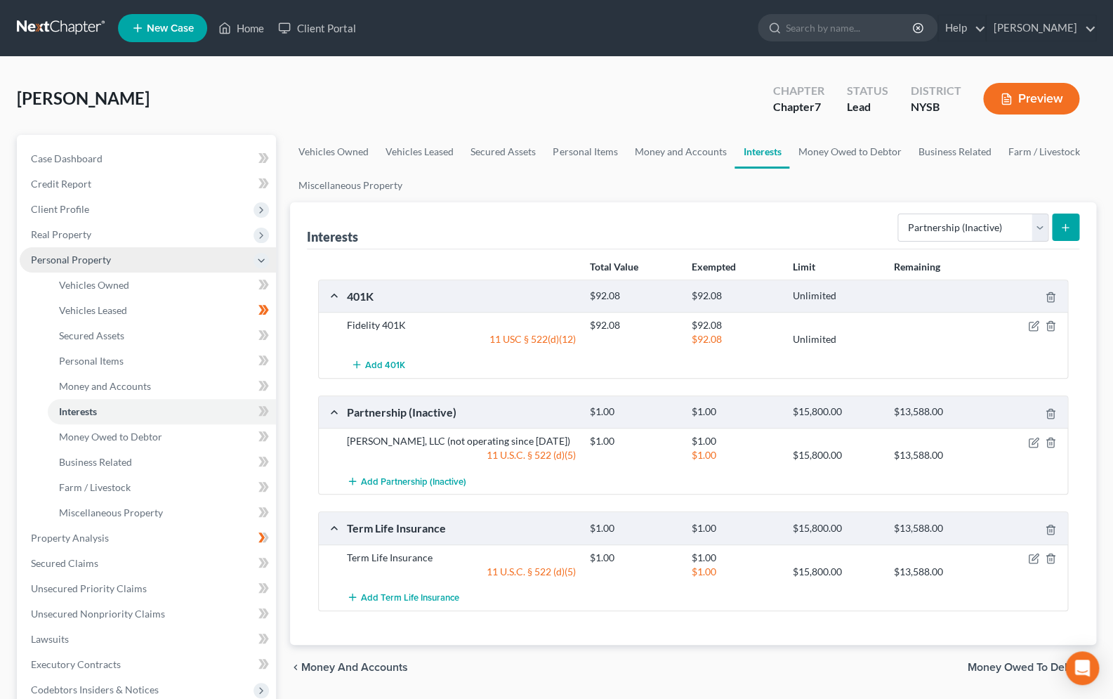
click at [264, 259] on polyline at bounding box center [261, 260] width 6 height 3
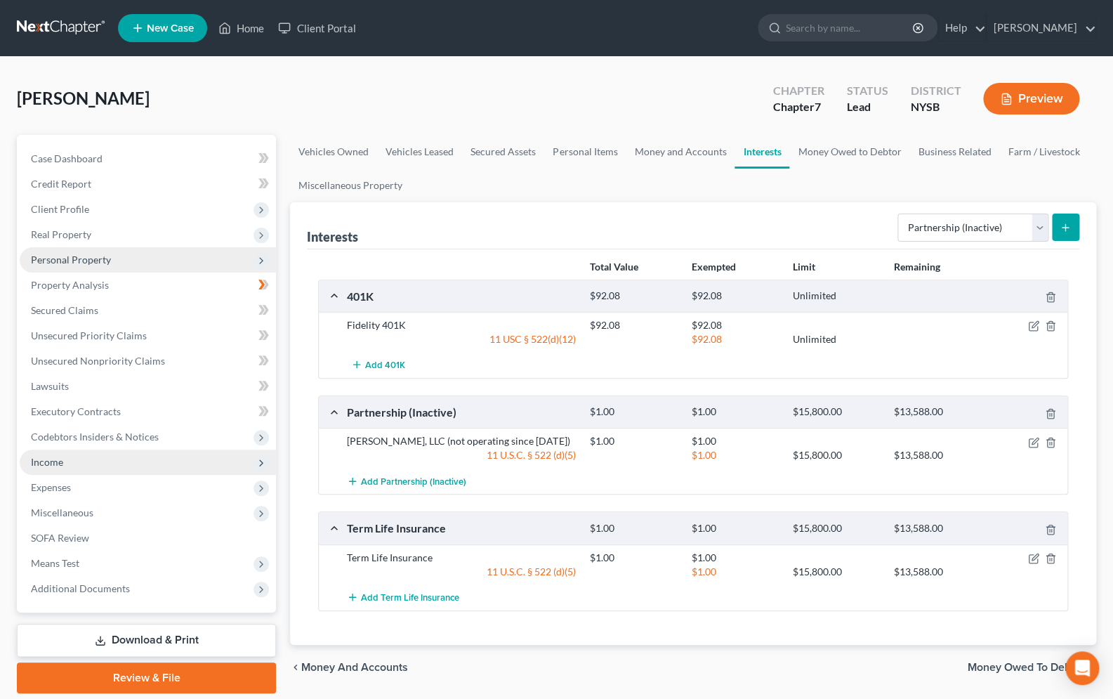
click at [74, 461] on span "Income" at bounding box center [148, 461] width 256 height 25
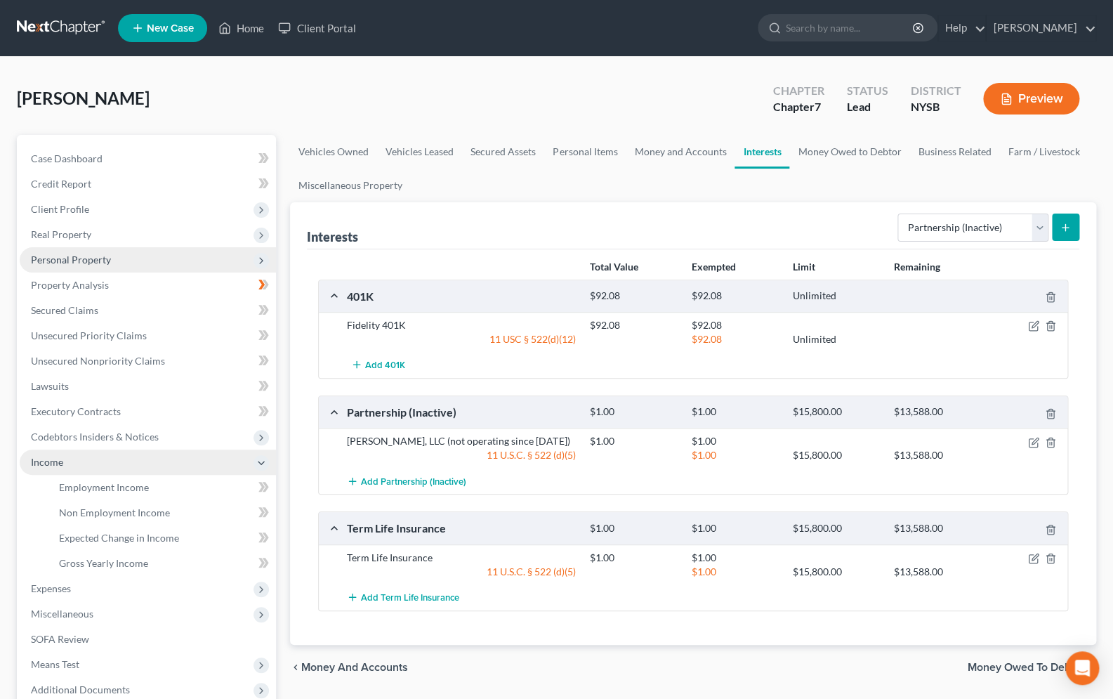
click at [263, 463] on icon at bounding box center [261, 462] width 11 height 11
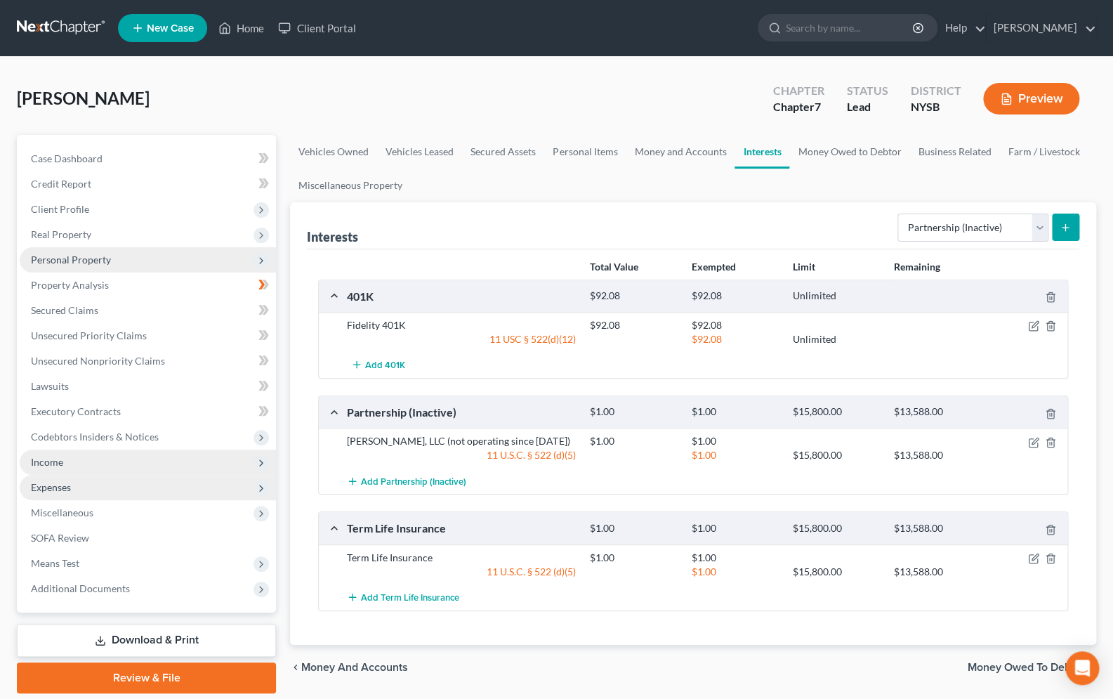
click at [36, 489] on span "Expenses" at bounding box center [51, 487] width 40 height 12
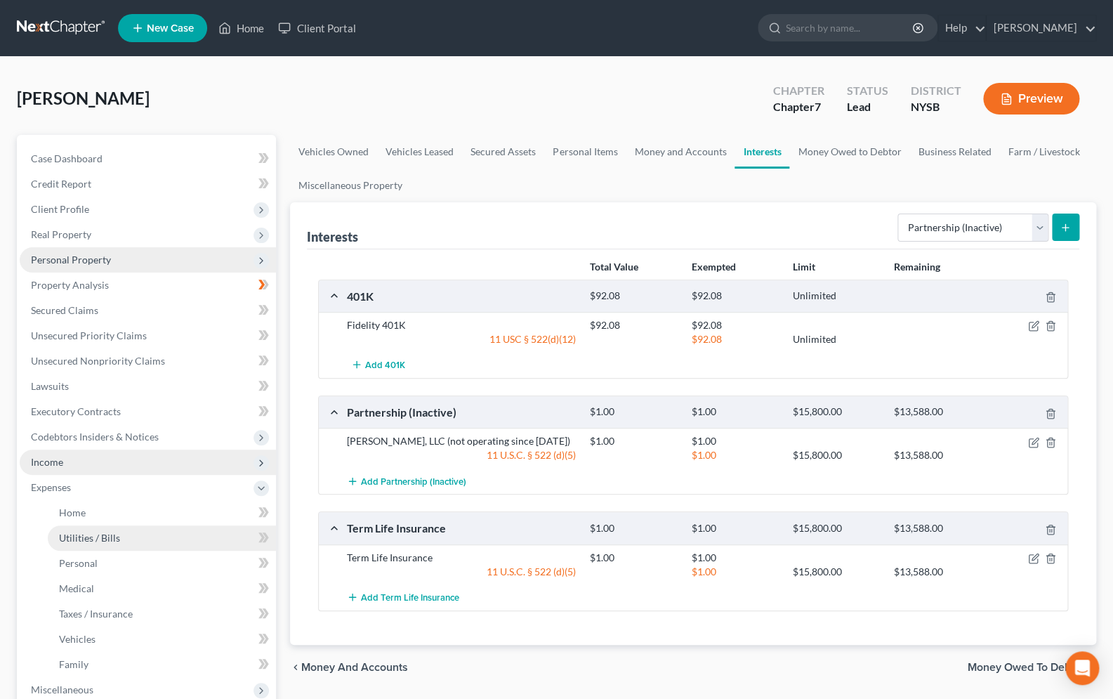
click at [100, 532] on span "Utilities / Bills" at bounding box center [89, 537] width 61 height 12
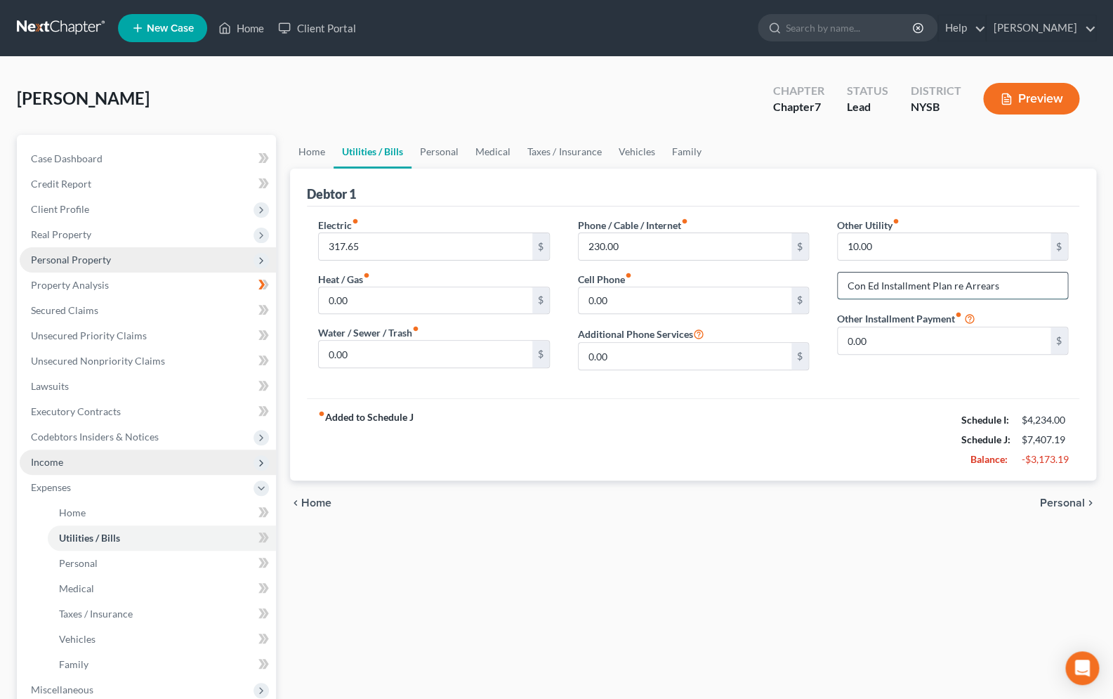
click at [1005, 288] on input "Con Ed Installment Plan re Arrears" at bounding box center [953, 285] width 230 height 27
type input "C"
click at [958, 258] on input "10.00" at bounding box center [944, 246] width 213 height 27
click at [677, 157] on link "Family" at bounding box center [686, 152] width 46 height 34
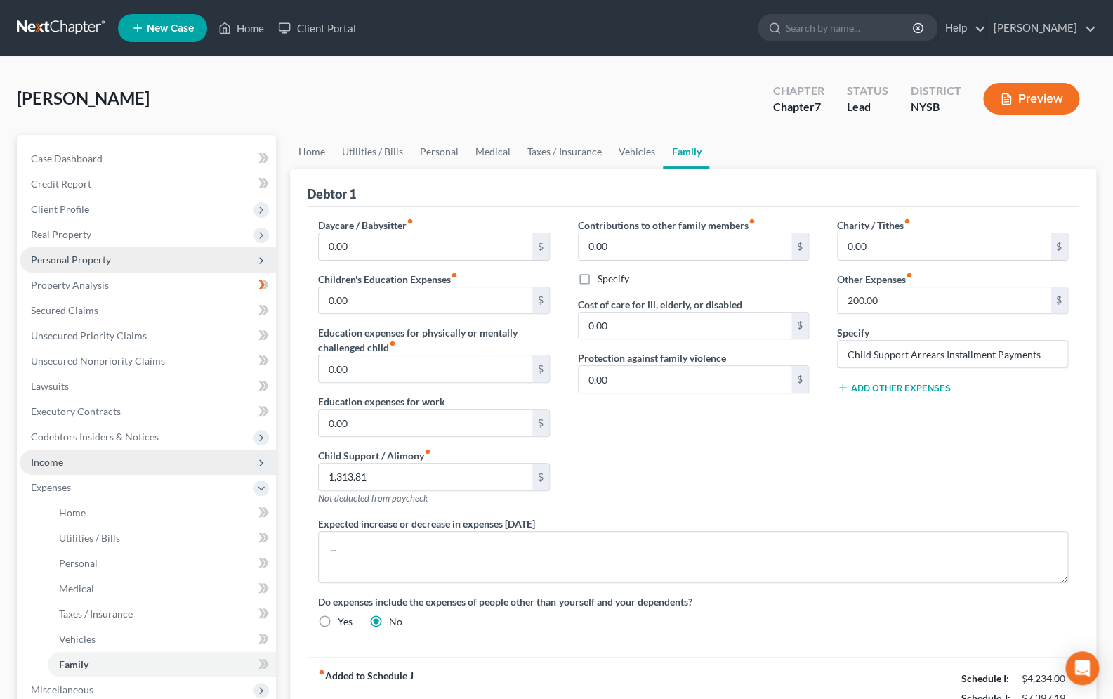
click at [916, 390] on button "Add Other Expenses" at bounding box center [894, 387] width 114 height 11
click at [911, 409] on input "0.00" at bounding box center [944, 408] width 213 height 27
type input "25.00"
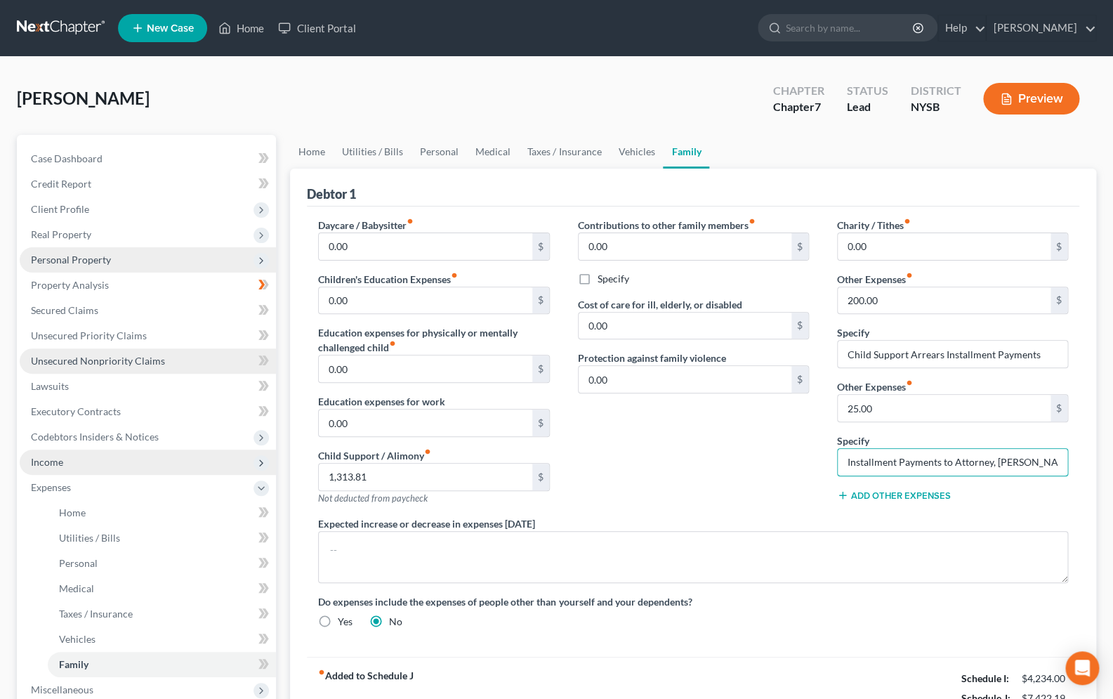
type input "Installment Payments to Attorney, Marilyn Faust"
click at [120, 362] on span "Unsecured Nonpriority Claims" at bounding box center [98, 361] width 134 height 12
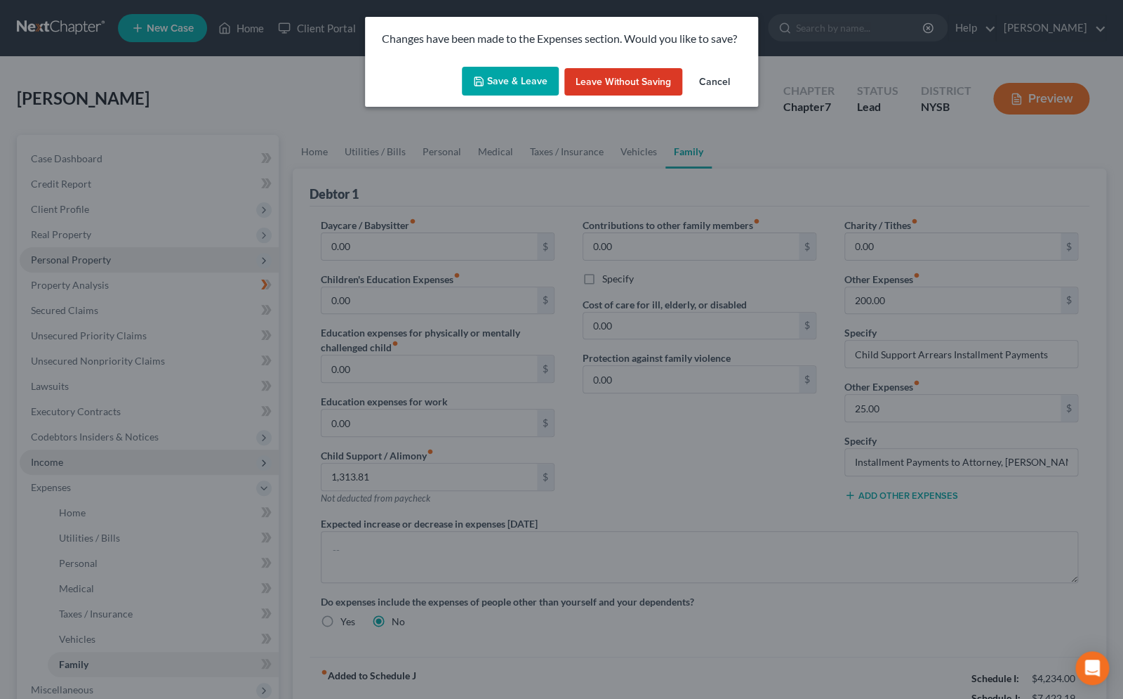
click at [513, 85] on button "Save & Leave" at bounding box center [510, 81] width 97 height 29
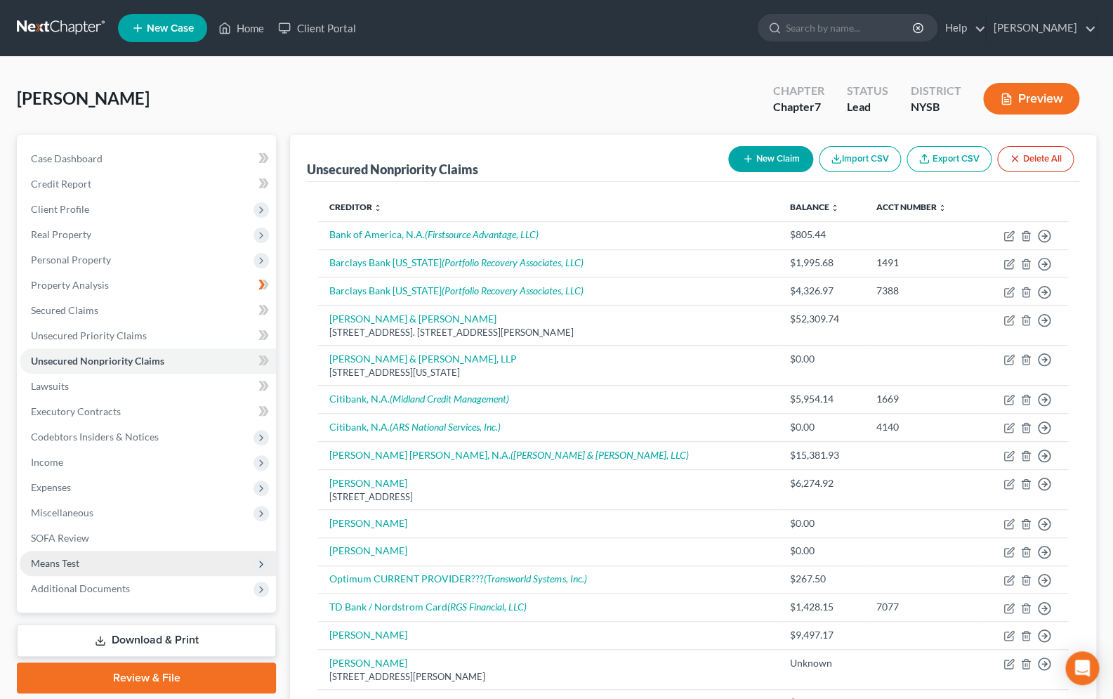
click at [106, 557] on span "Means Test" at bounding box center [148, 562] width 256 height 25
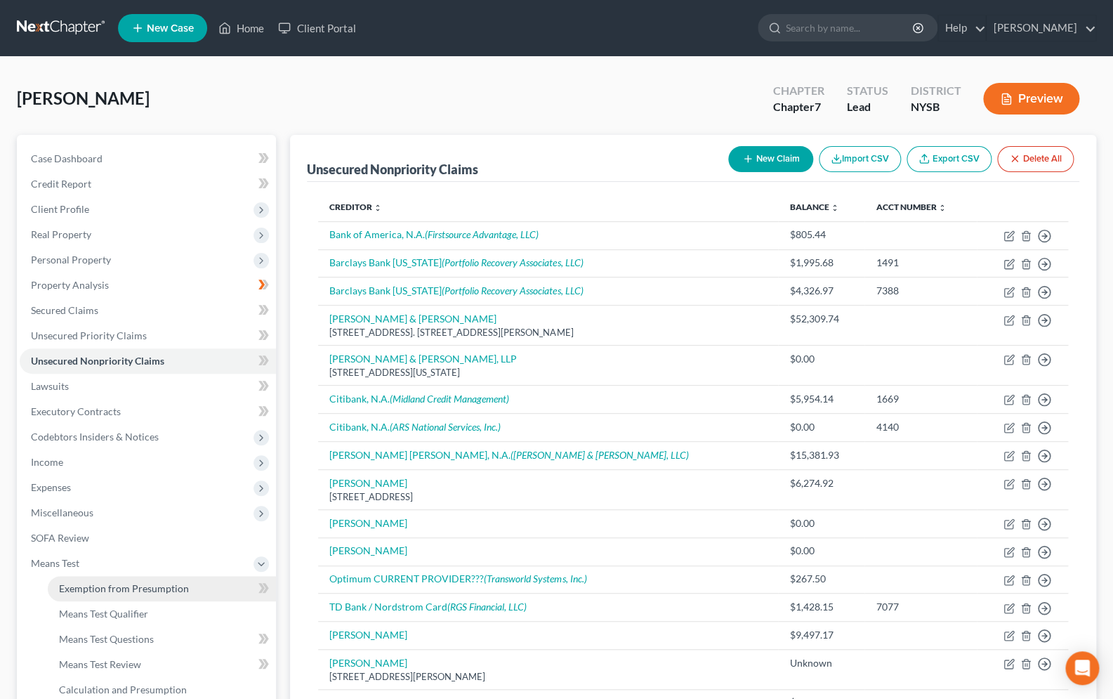
click at [160, 590] on span "Exemption from Presumption" at bounding box center [124, 588] width 130 height 12
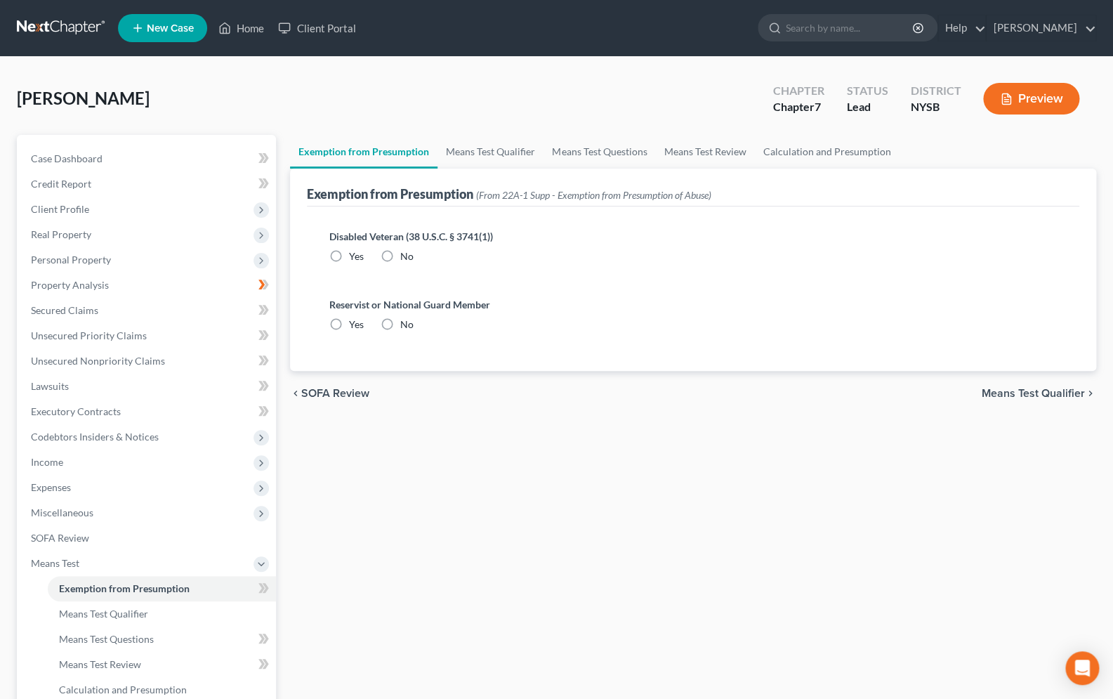
click at [400, 256] on label "No" at bounding box center [406, 256] width 13 height 14
click at [406, 256] on input "No" at bounding box center [410, 253] width 9 height 9
radio input "true"
click at [400, 329] on label "No" at bounding box center [406, 324] width 13 height 14
click at [406, 326] on input "No" at bounding box center [410, 321] width 9 height 9
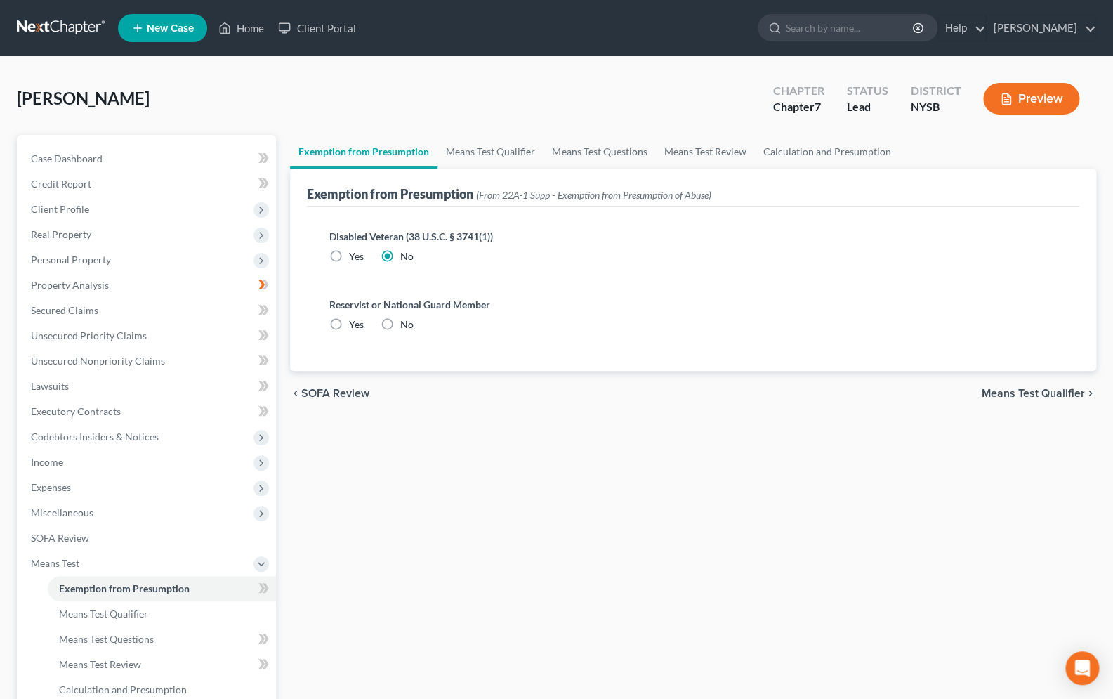
radio input "true"
click at [134, 618] on span "Means Test Qualifier" at bounding box center [103, 613] width 89 height 12
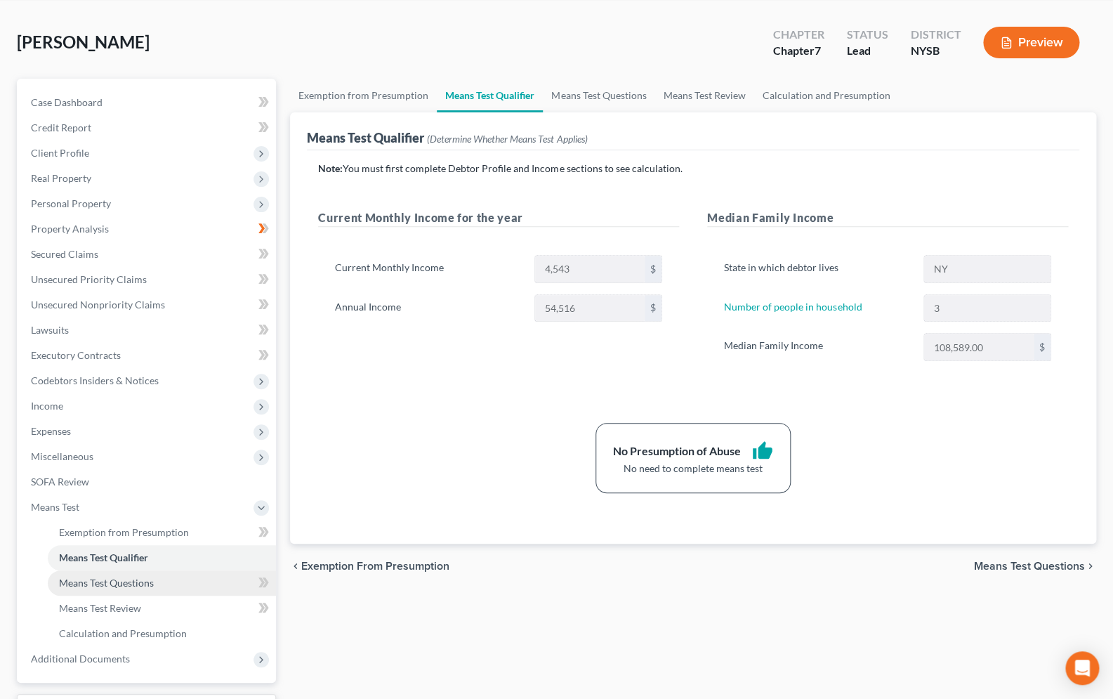
click at [136, 584] on span "Means Test Questions" at bounding box center [106, 582] width 95 height 12
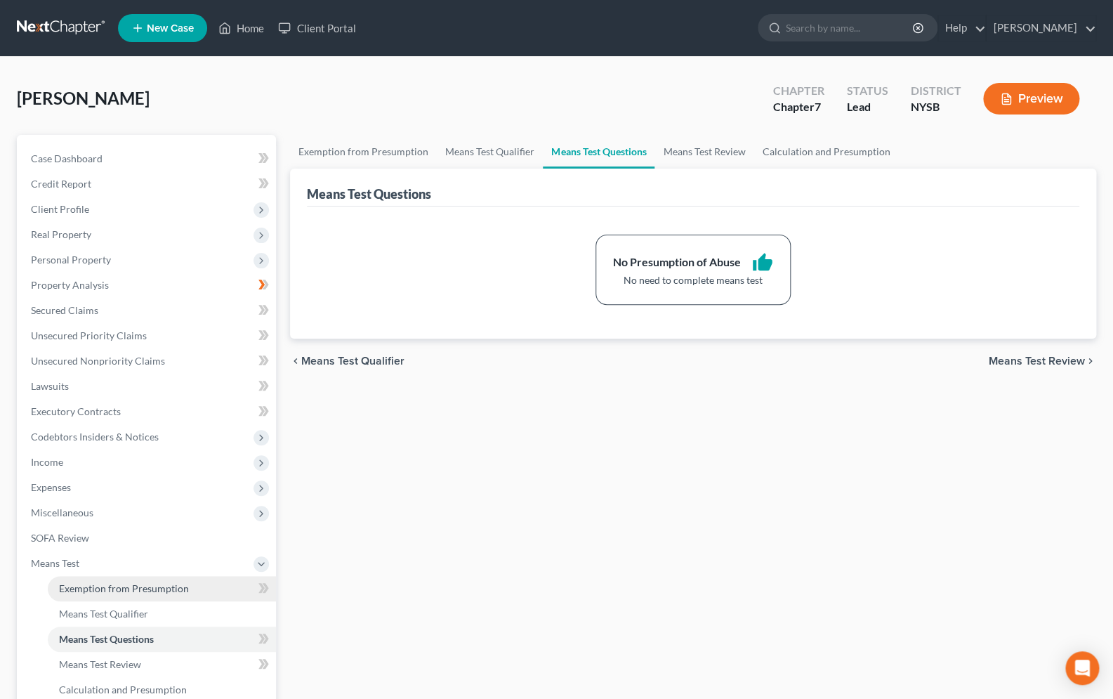
click at [138, 592] on span "Exemption from Presumption" at bounding box center [124, 588] width 130 height 12
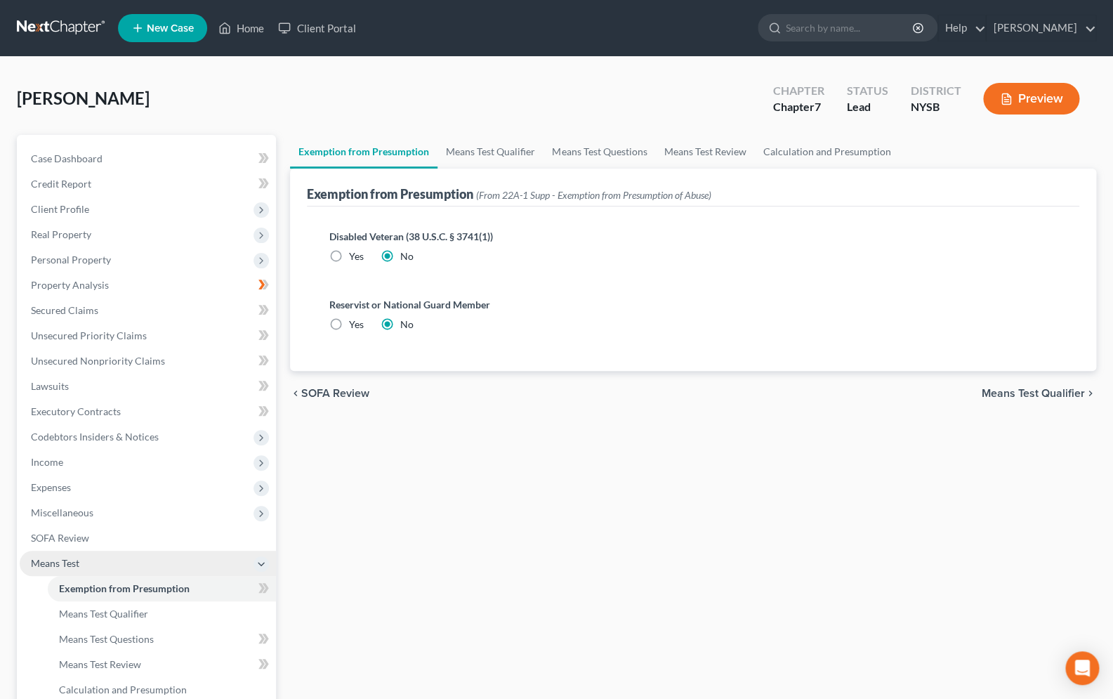
click at [265, 558] on icon at bounding box center [261, 563] width 11 height 11
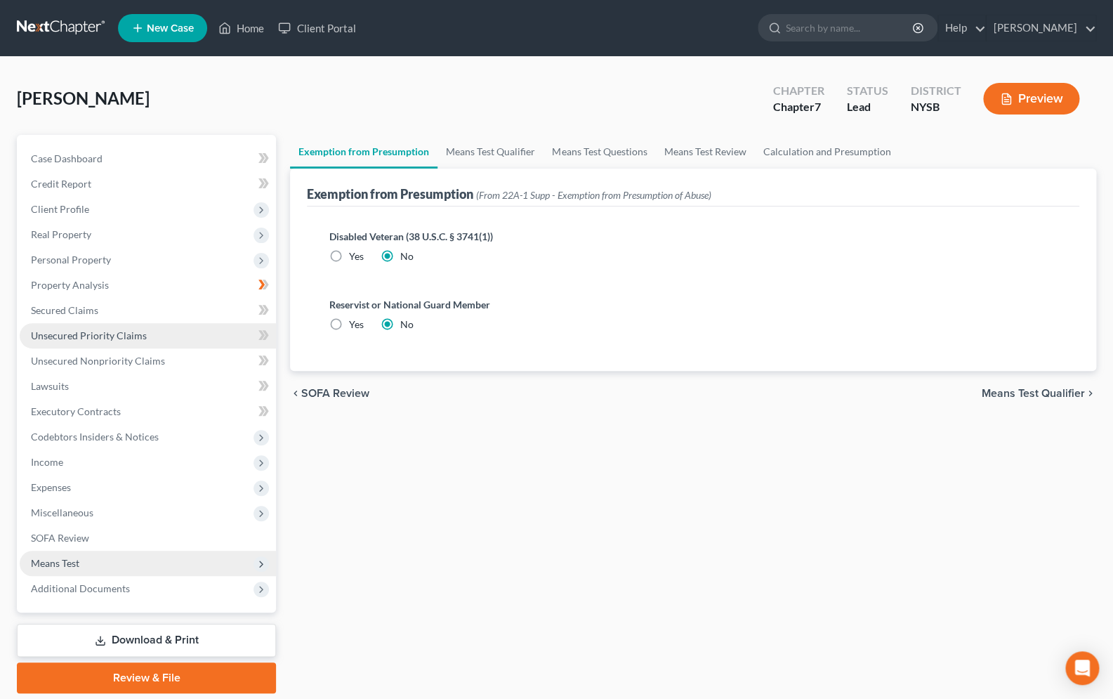
click at [140, 338] on span "Unsecured Priority Claims" at bounding box center [89, 335] width 116 height 12
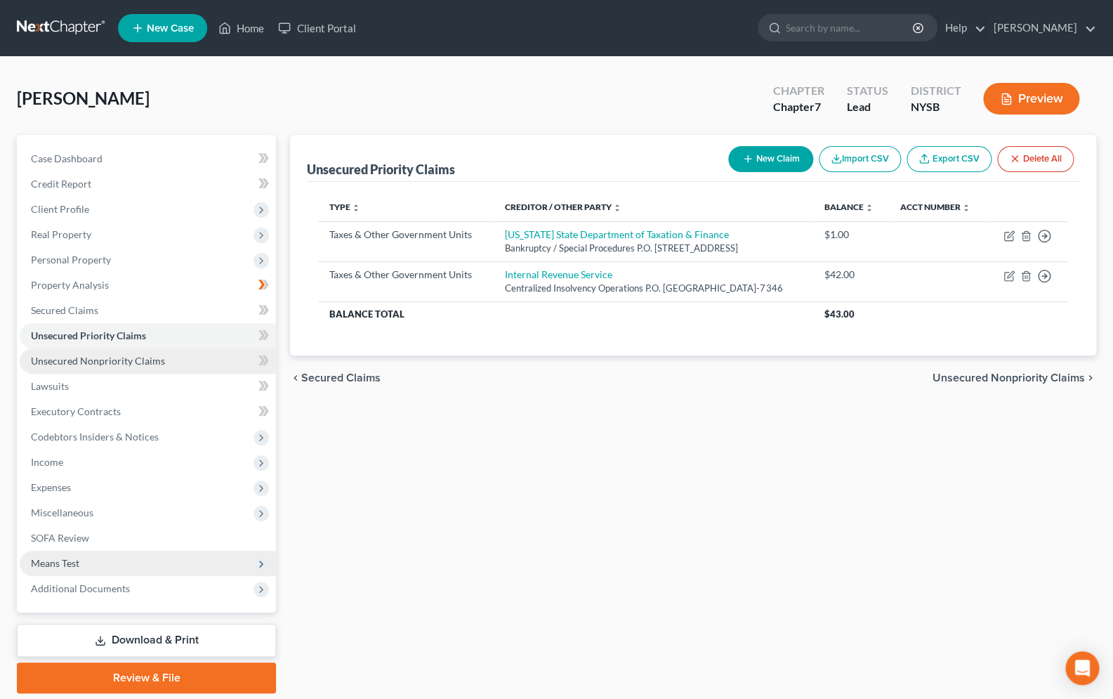
click at [147, 356] on span "Unsecured Nonpriority Claims" at bounding box center [98, 361] width 134 height 12
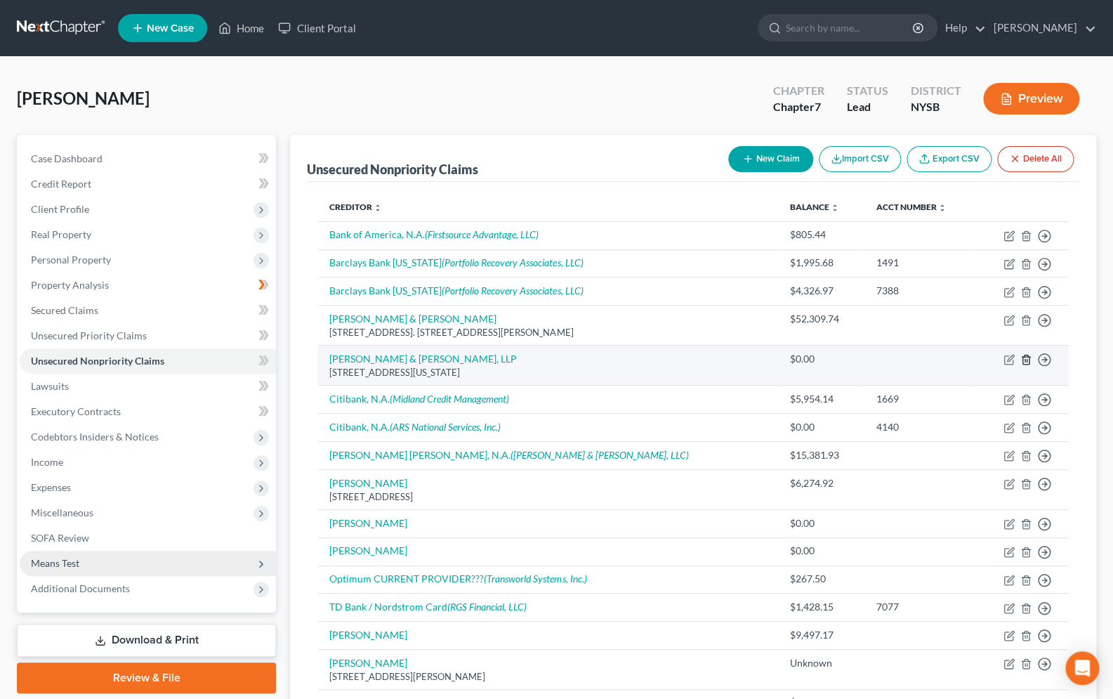
click at [1025, 362] on line "button" at bounding box center [1025, 360] width 0 height 3
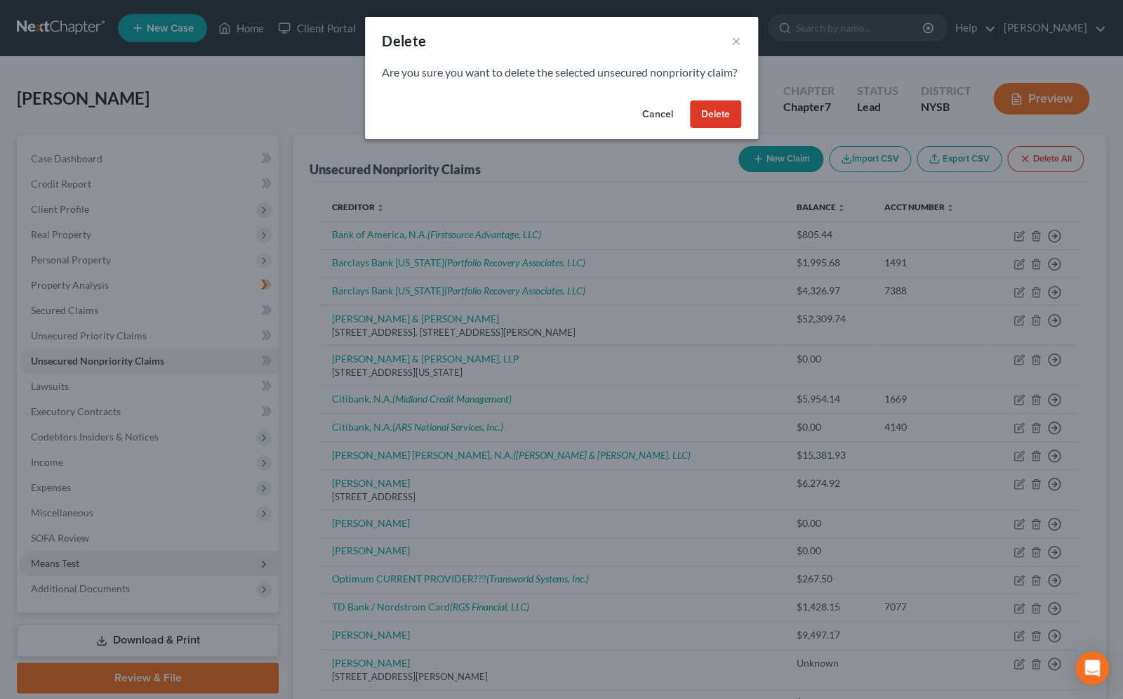
click at [700, 128] on button "Delete" at bounding box center [715, 114] width 51 height 28
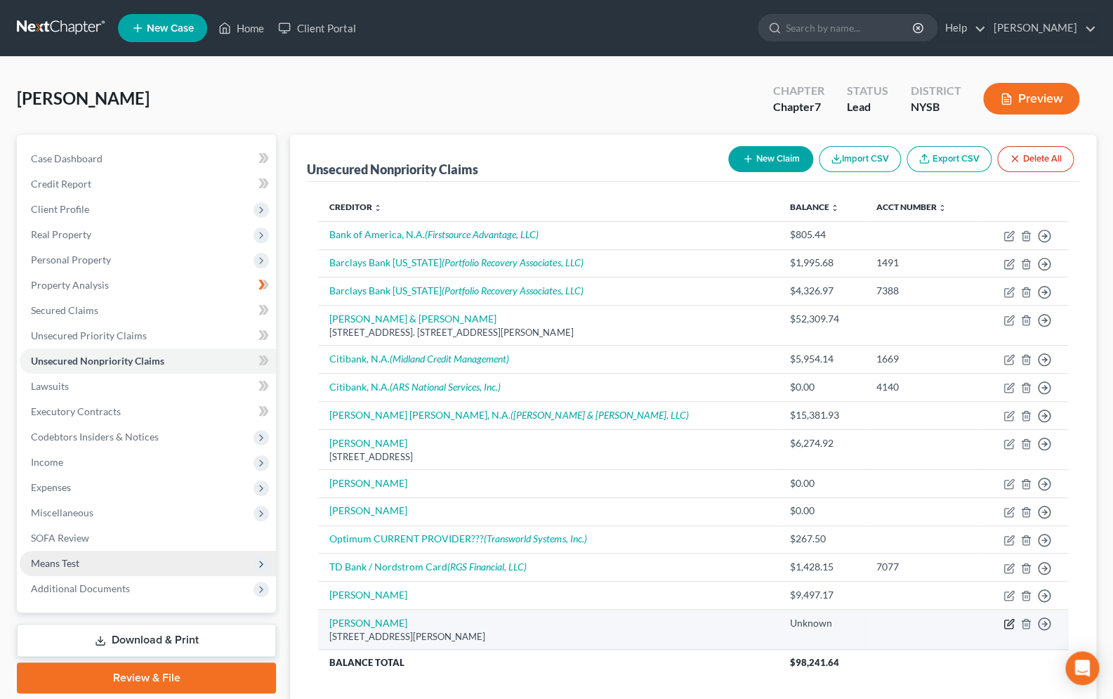
click at [1007, 624] on icon "button" at bounding box center [1008, 623] width 11 height 11
select select "35"
select select "0"
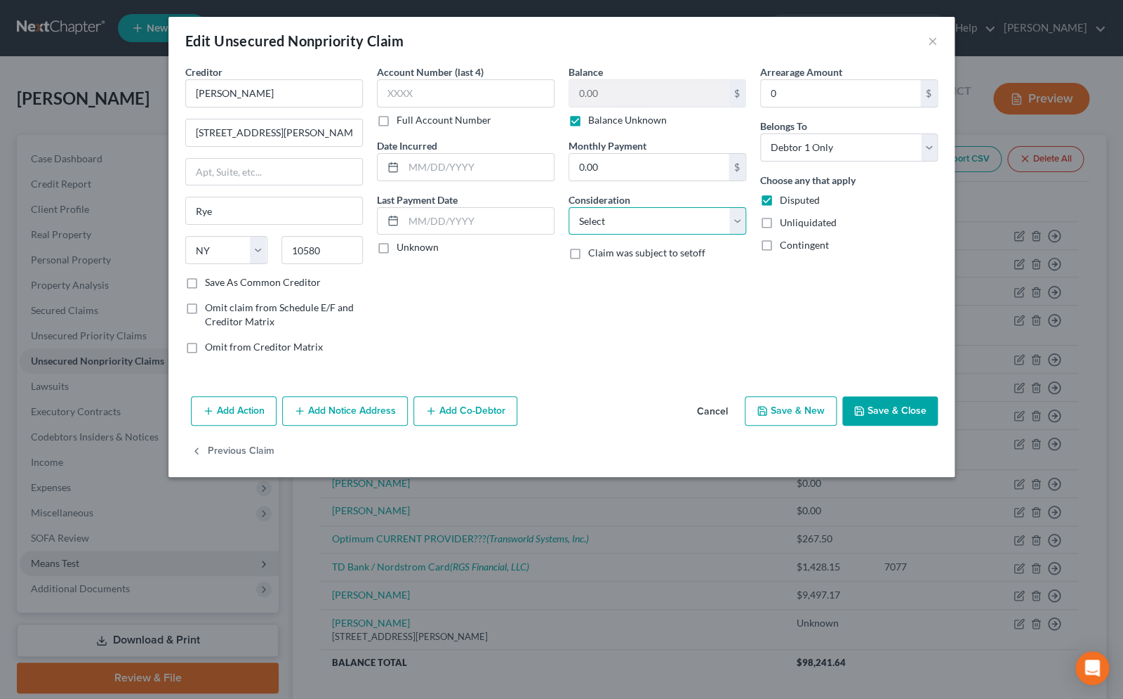
select select "14"
click option "Other" at bounding box center [0, 0] width 0 height 0
click at [640, 275] on input "text" at bounding box center [657, 274] width 176 height 27
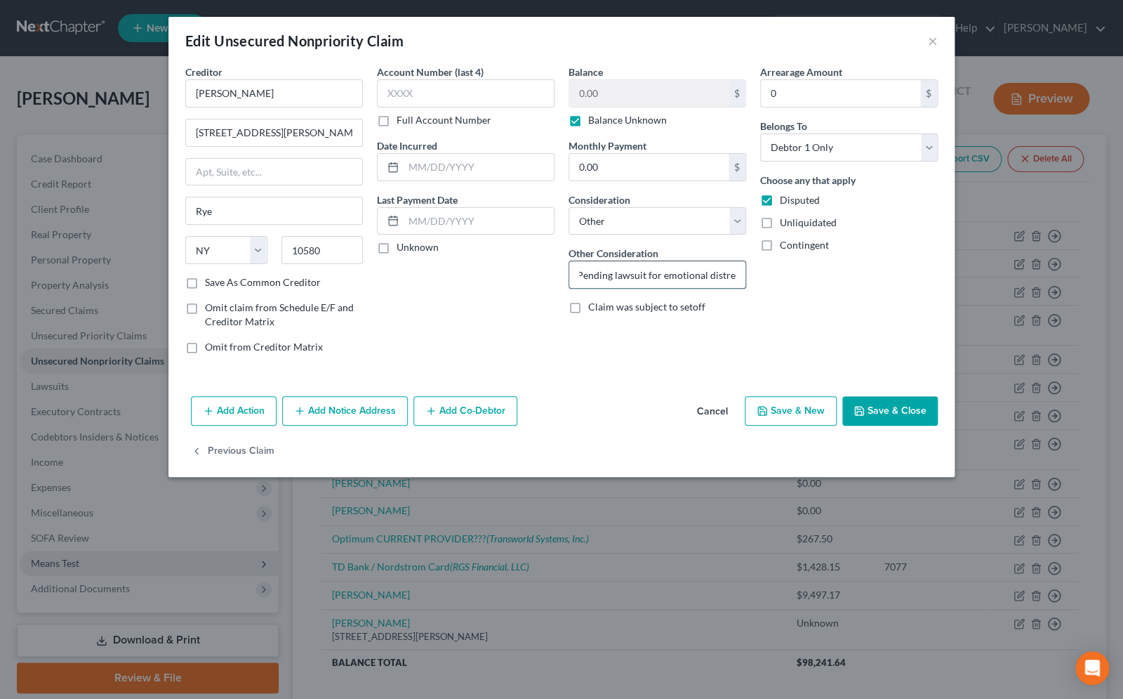
scroll to position [0, 6]
click at [579, 277] on input "Pending lawsuit for emotional distress" at bounding box center [657, 274] width 176 height 27
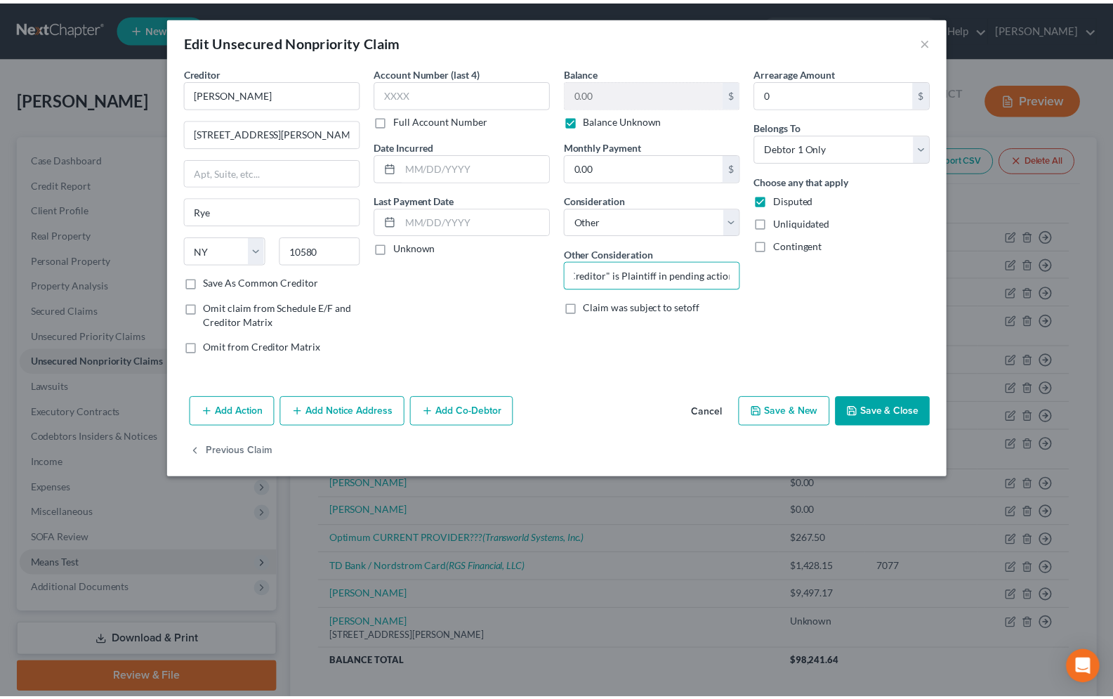
scroll to position [0, 0]
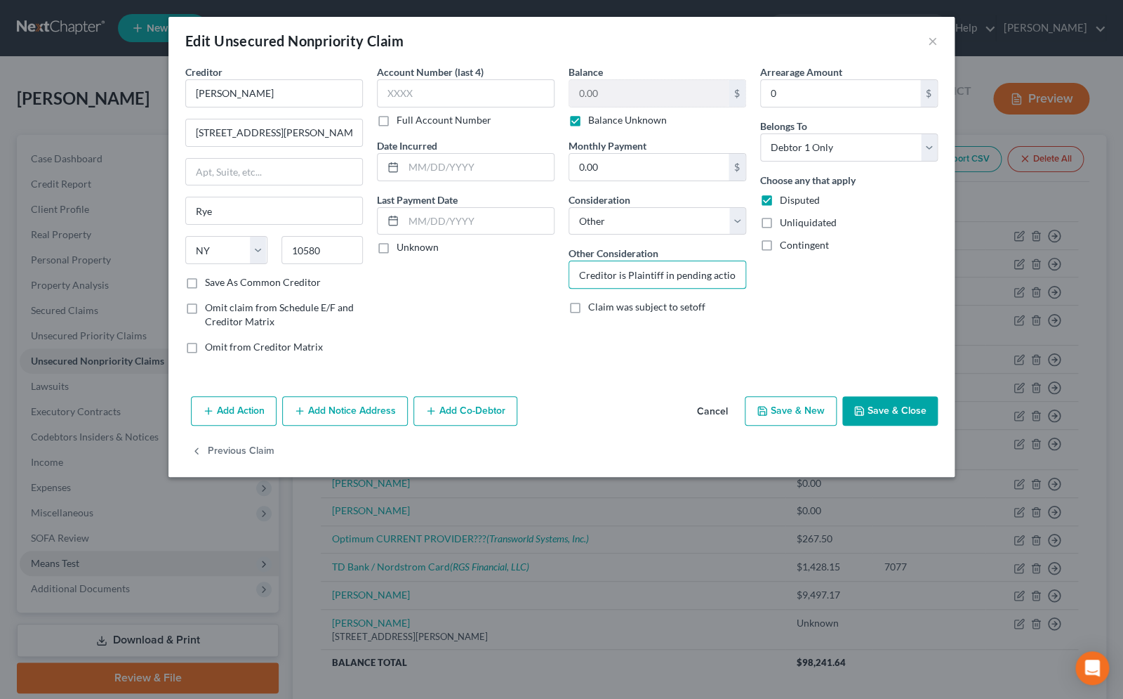
type input "Creditor is Plaintiff in pending action for emotional distress"
click at [918, 414] on button "Save & Close" at bounding box center [889, 410] width 95 height 29
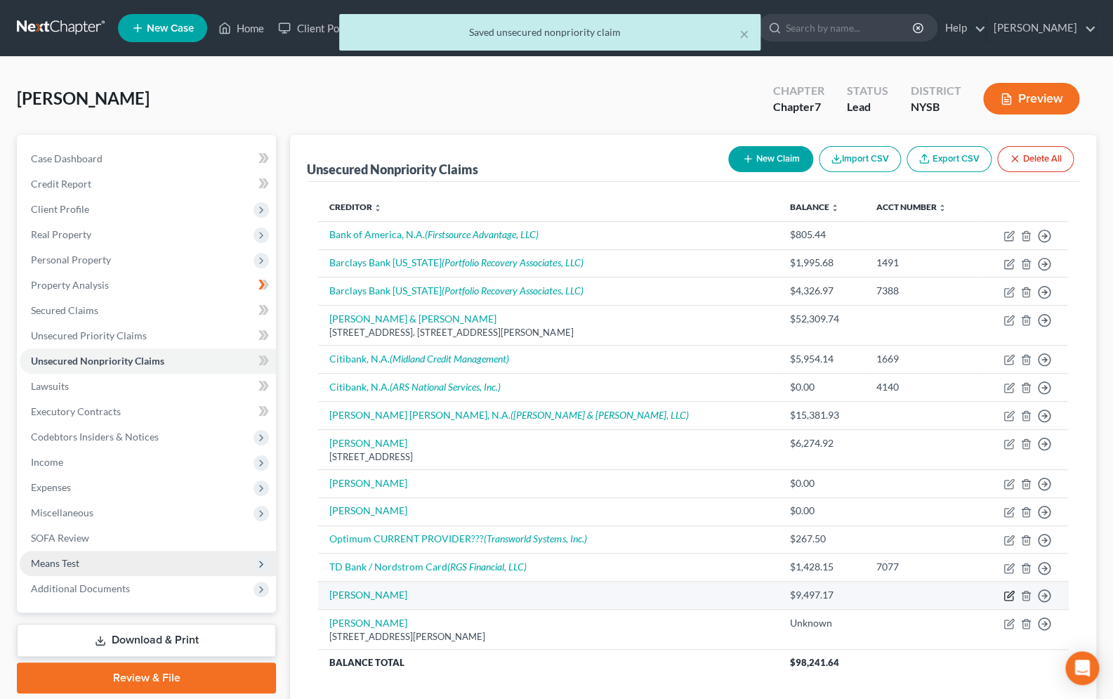
click at [1007, 601] on icon "button" at bounding box center [1008, 595] width 11 height 11
select select "0"
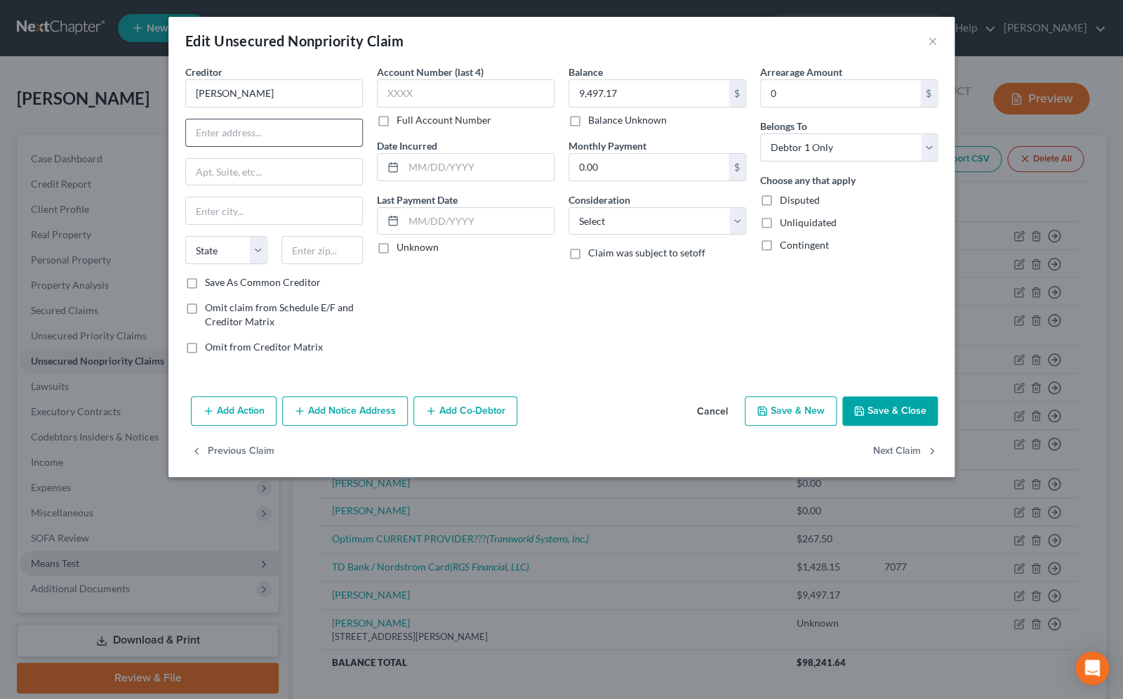
click at [246, 138] on input "text" at bounding box center [274, 132] width 176 height 27
click at [209, 137] on input "60Beverly Drive" at bounding box center [274, 132] width 176 height 27
type input "60Beverly Drive"
click at [298, 249] on input "text" at bounding box center [323, 250] width 82 height 28
type input "10580"
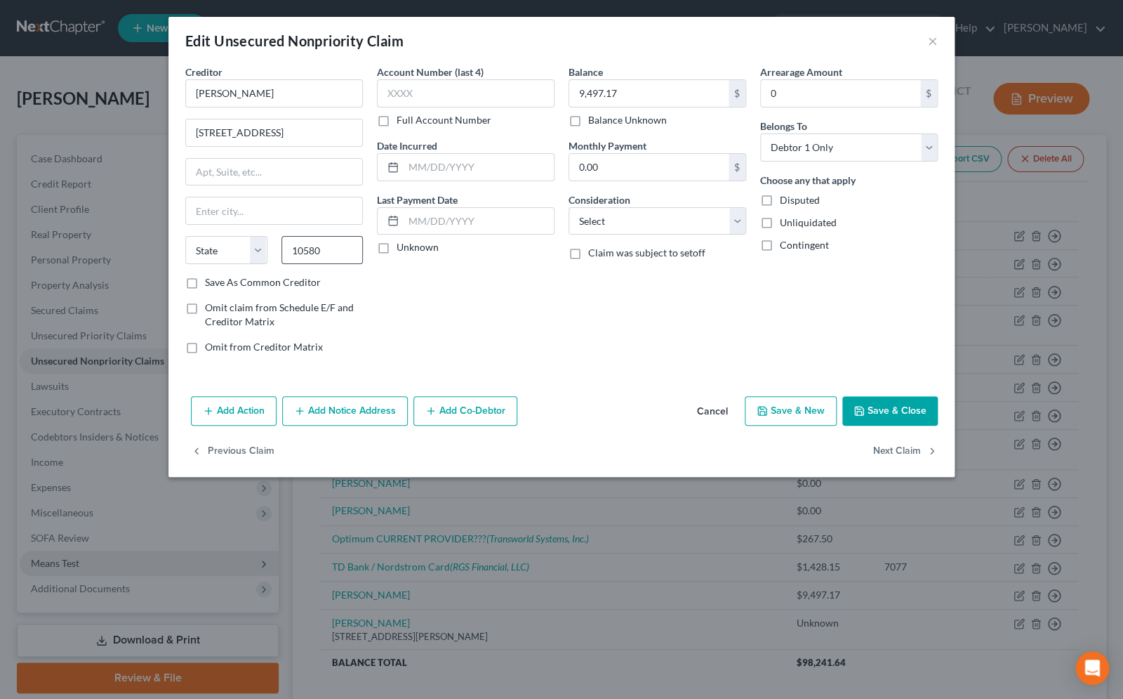
type input "Rye"
select select "35"
click at [206, 135] on input "60Beverly Drive" at bounding box center [274, 132] width 176 height 27
type input "60 Beverly Drive"
click at [588, 124] on label "Balance Unknown" at bounding box center [627, 120] width 79 height 14
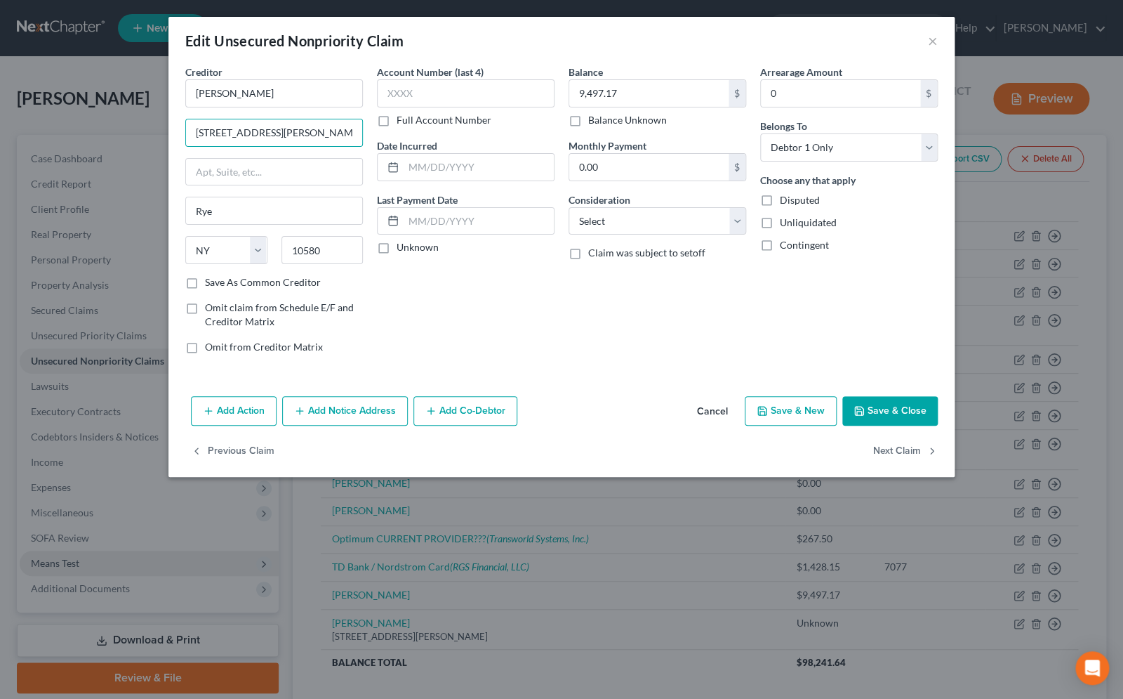
click at [594, 122] on input "Balance Unknown" at bounding box center [598, 117] width 9 height 9
checkbox input "true"
type input "0.00"
click at [866, 418] on button "Save & Close" at bounding box center [889, 410] width 95 height 29
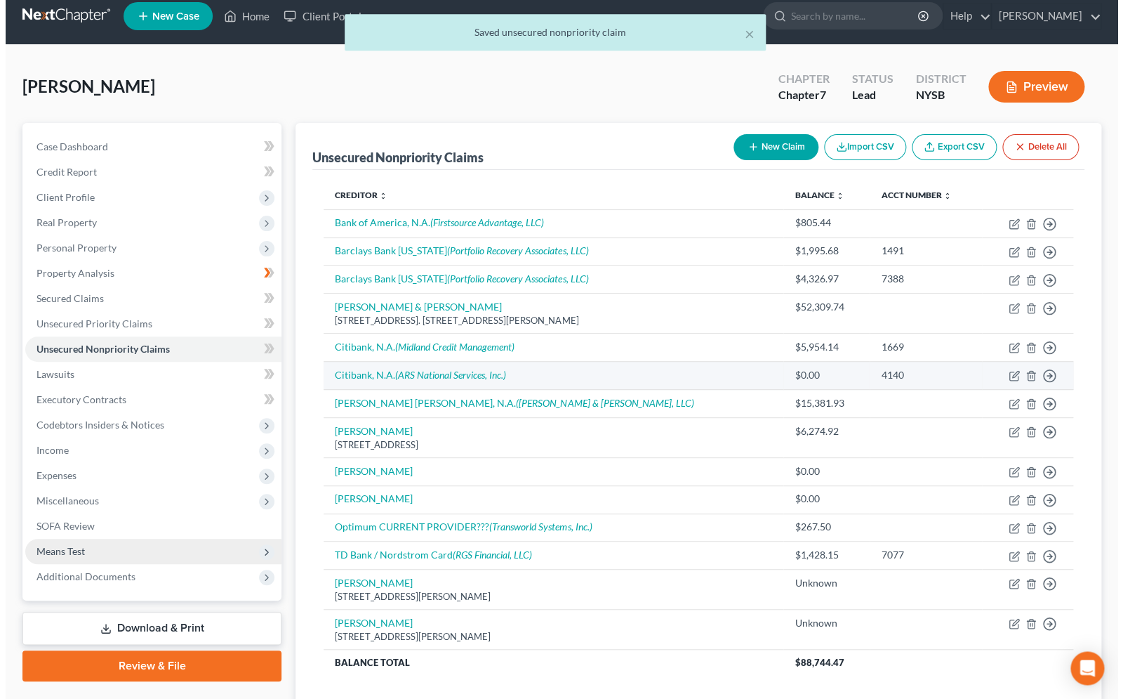
scroll to position [22, 0]
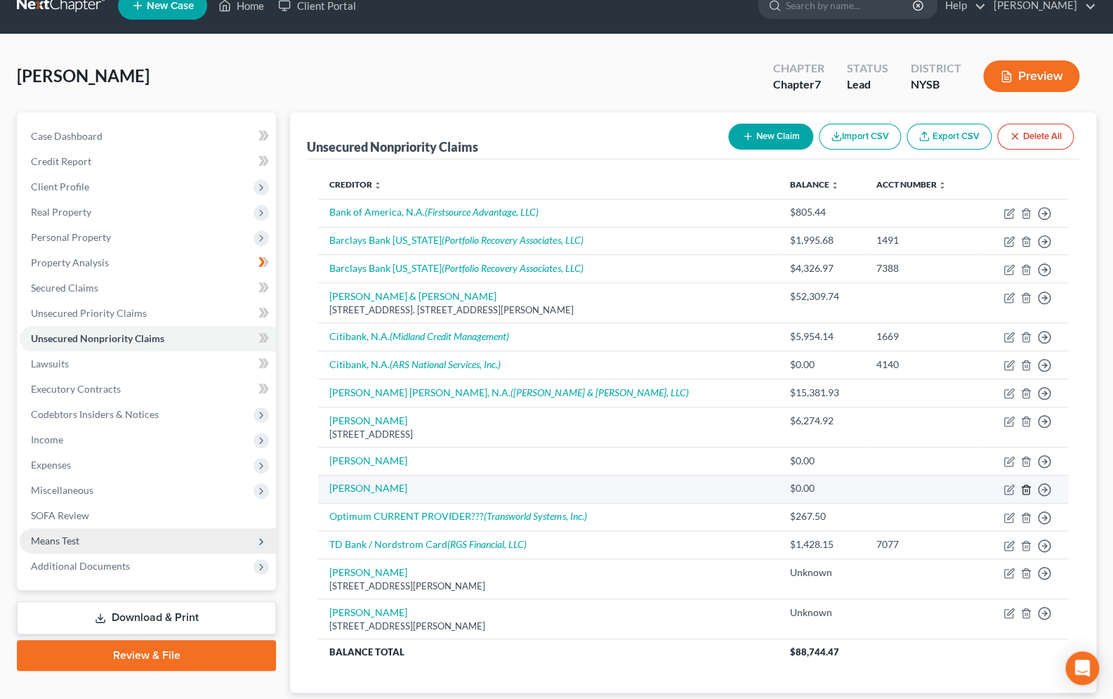
click at [1028, 491] on icon "button" at bounding box center [1025, 489] width 11 height 11
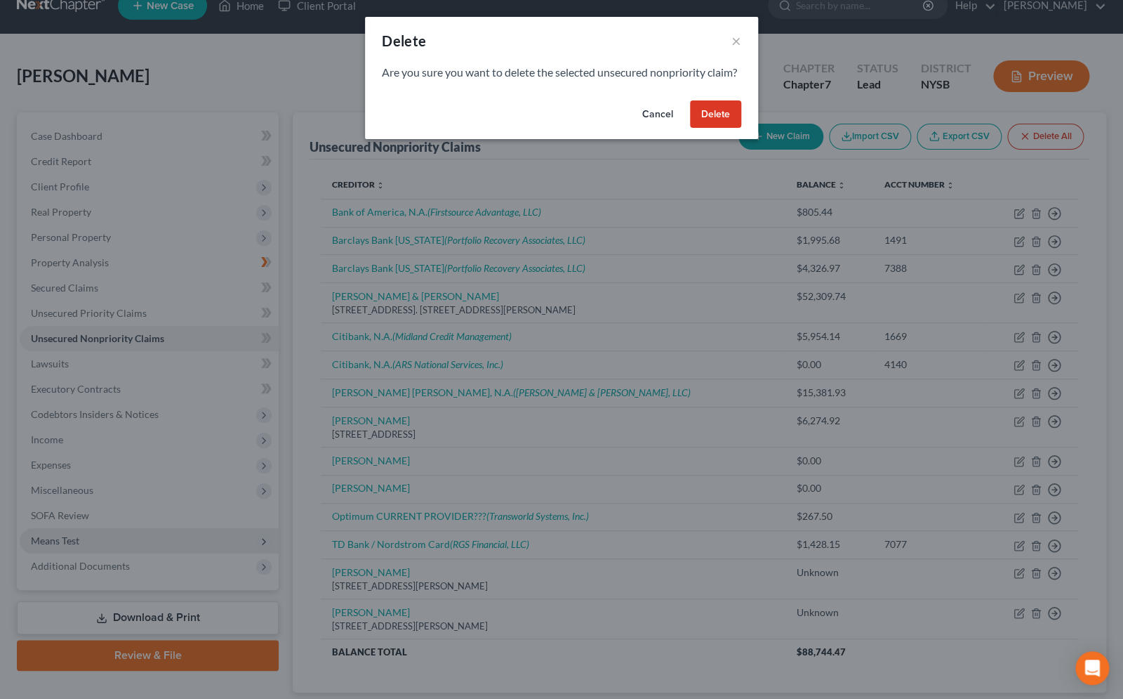
click at [732, 128] on button "Delete" at bounding box center [715, 114] width 51 height 28
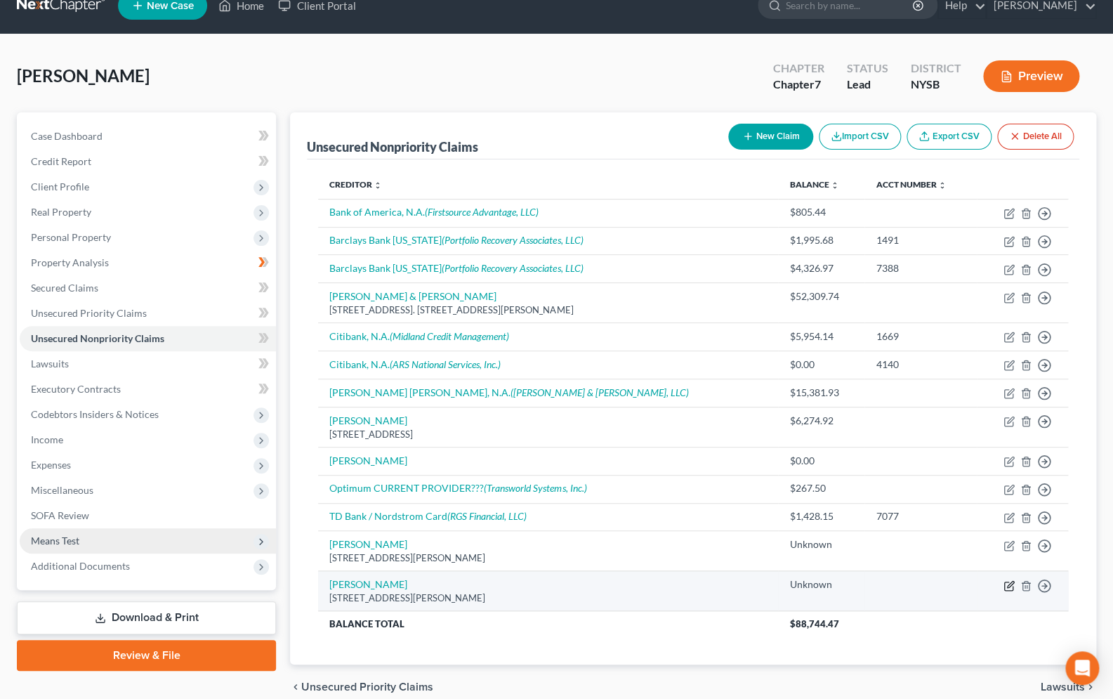
click at [1006, 588] on icon "button" at bounding box center [1008, 585] width 11 height 11
select select "35"
select select "14"
select select "0"
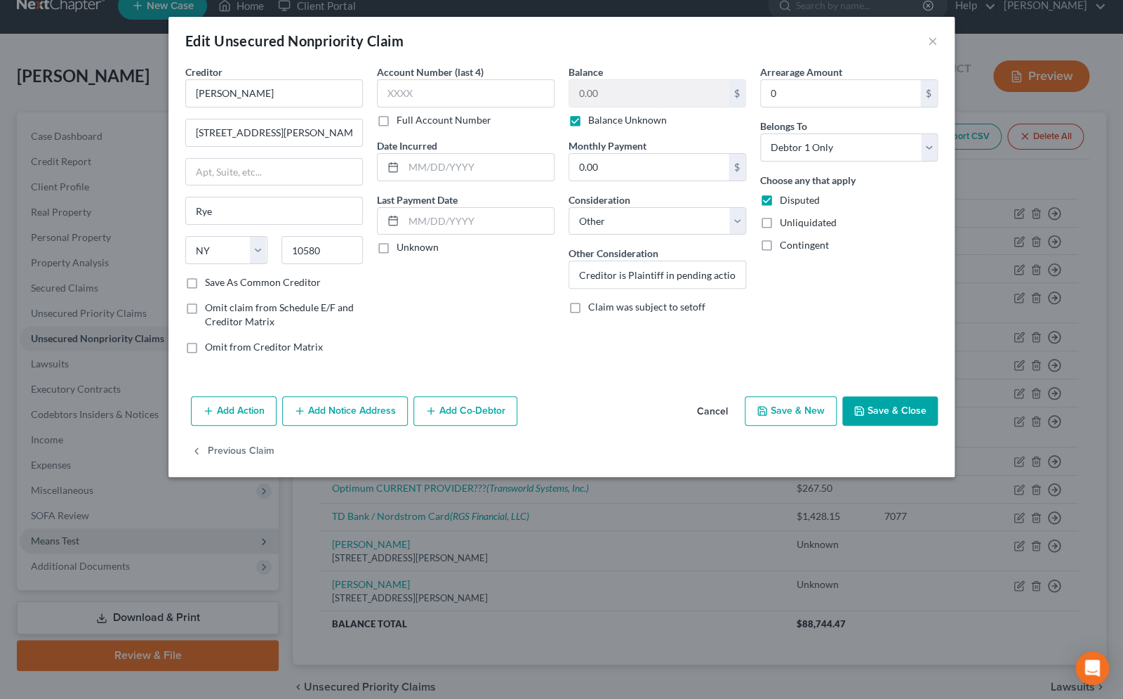
click at [331, 418] on button "Add Notice Address" at bounding box center [345, 410] width 126 height 29
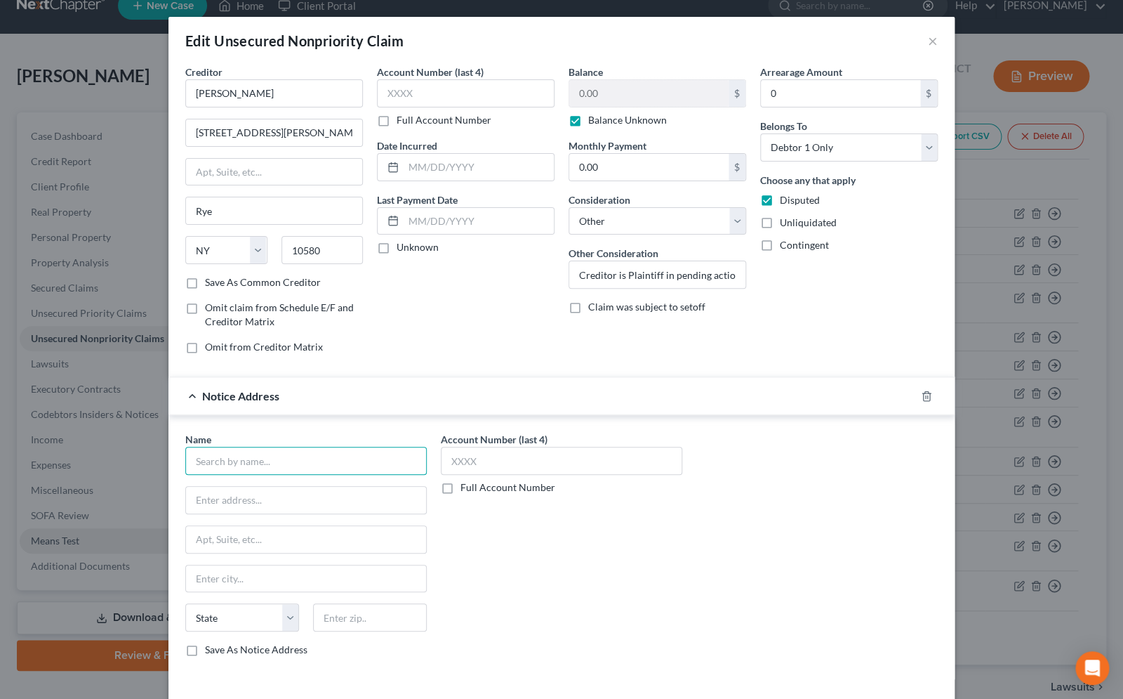
click at [327, 462] on input "text" at bounding box center [306, 461] width 242 height 28
type input "Neil S. Comer, Esq."
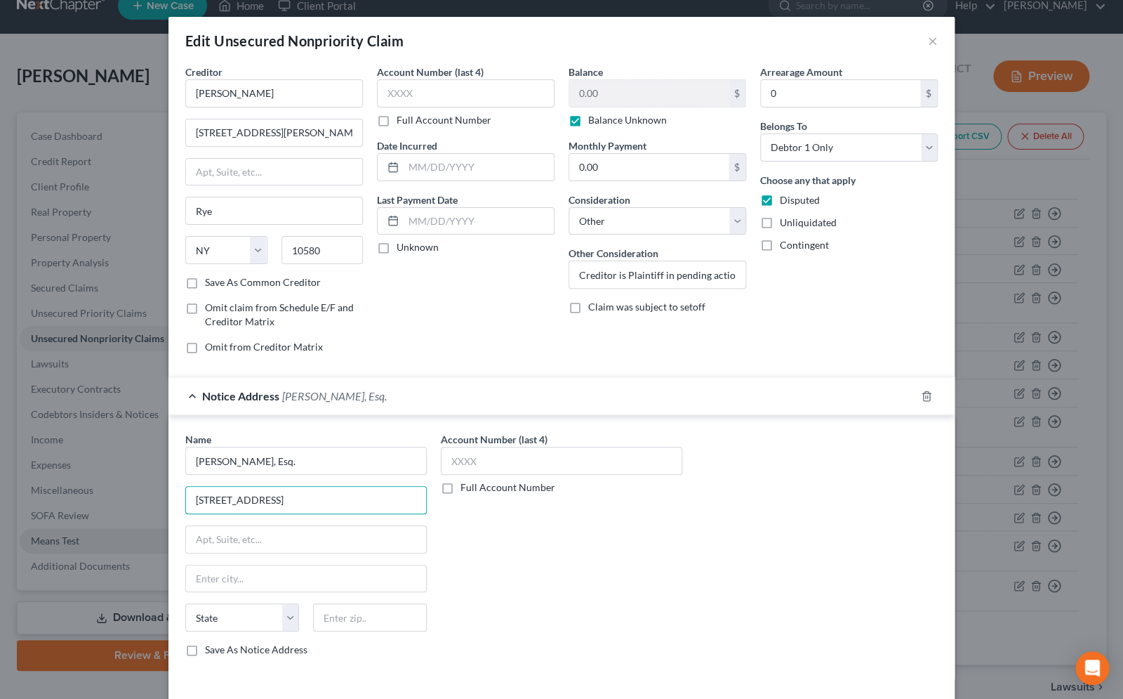
type input "81 Main Street"
click at [352, 626] on input "text" at bounding box center [370, 617] width 114 height 28
type input "10601"
type input "White Plains"
select select "35"
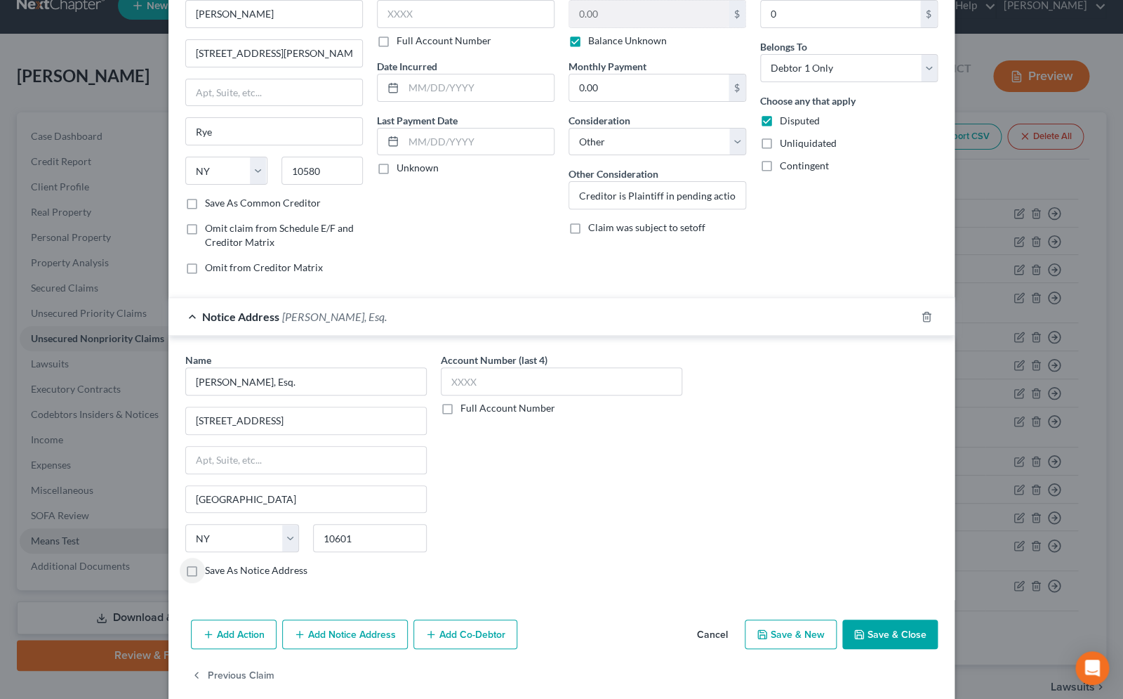
scroll to position [98, 0]
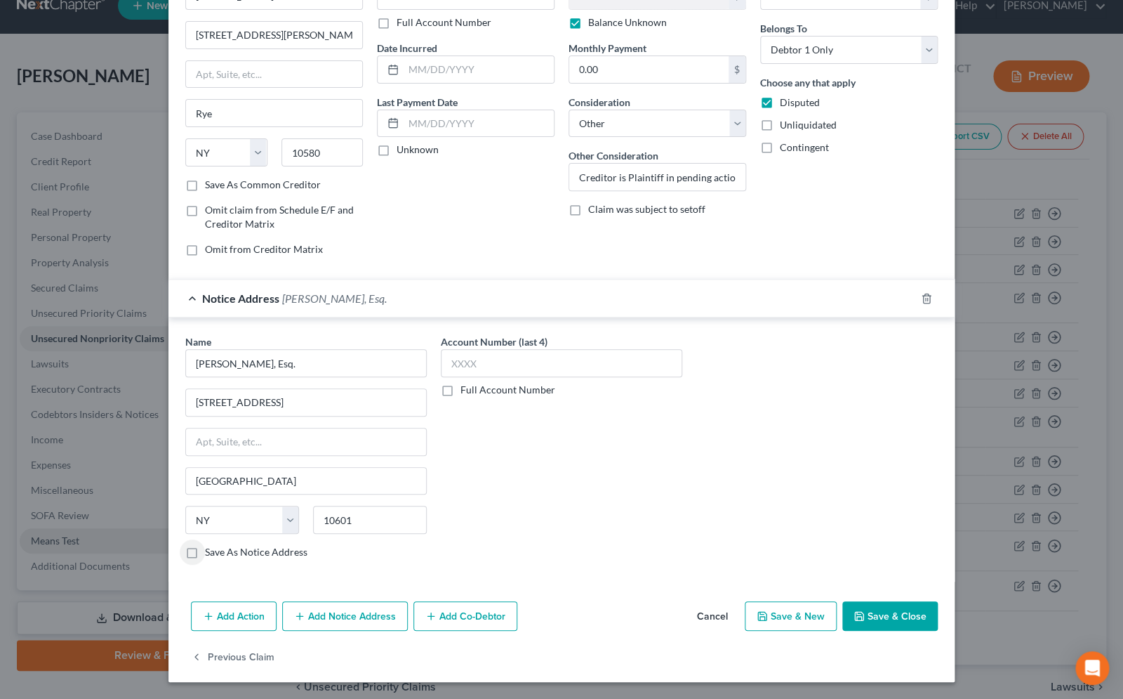
click at [873, 611] on button "Save & Close" at bounding box center [889, 615] width 95 height 29
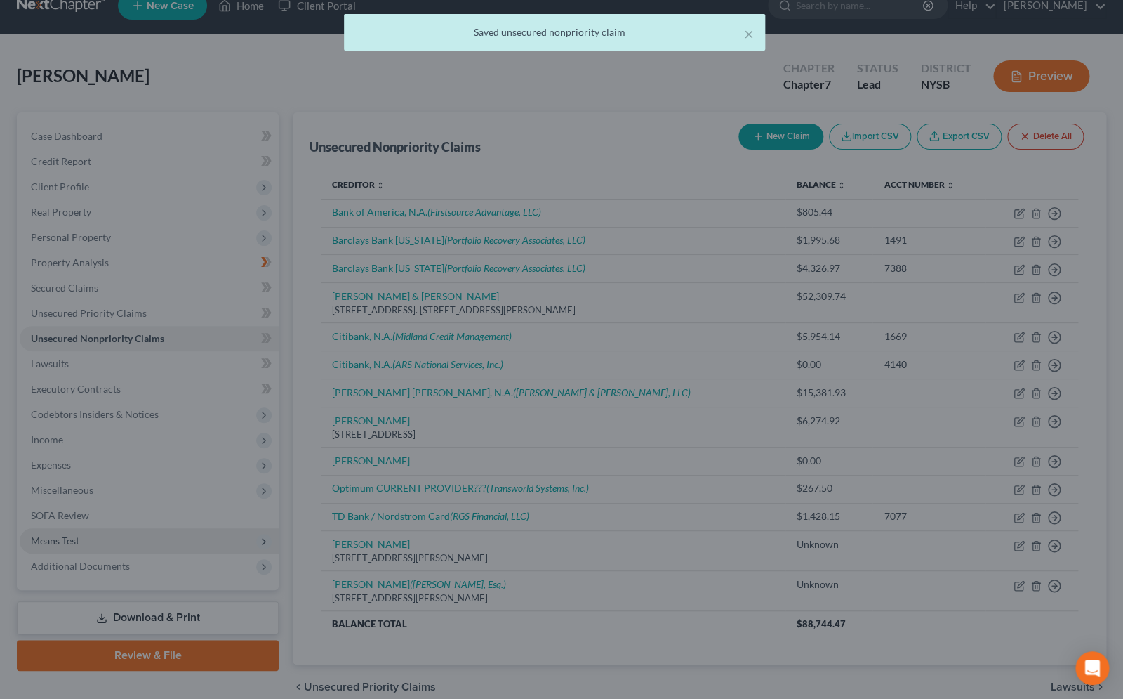
scroll to position [0, 0]
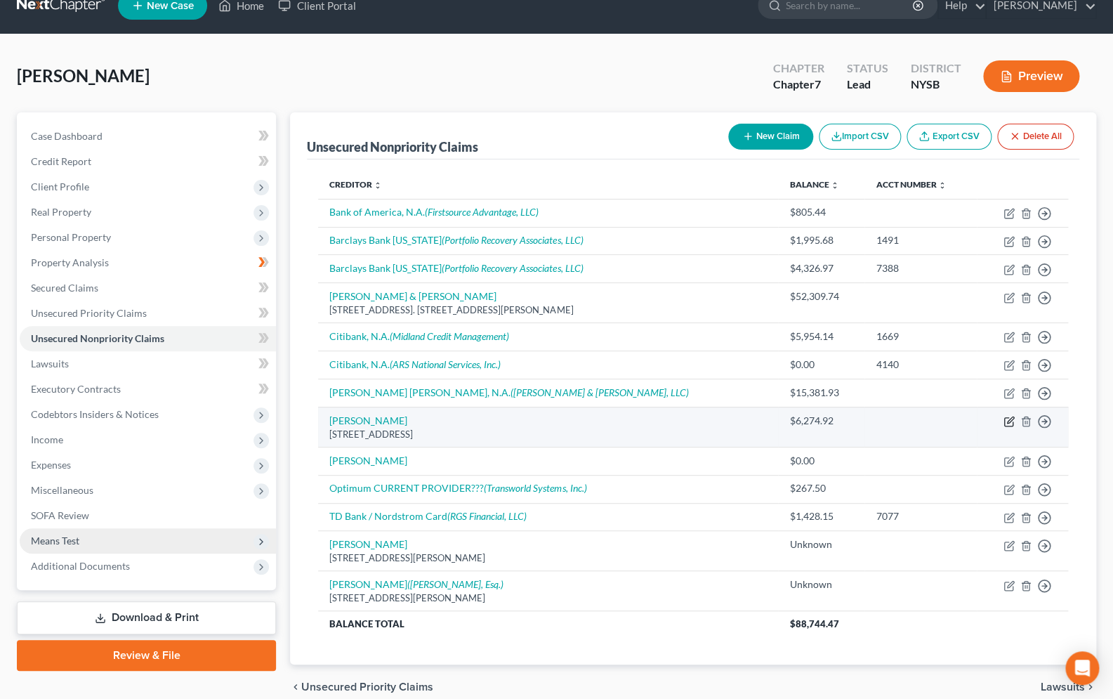
click at [1010, 425] on icon "button" at bounding box center [1008, 421] width 11 height 11
select select "35"
select select "14"
select select "0"
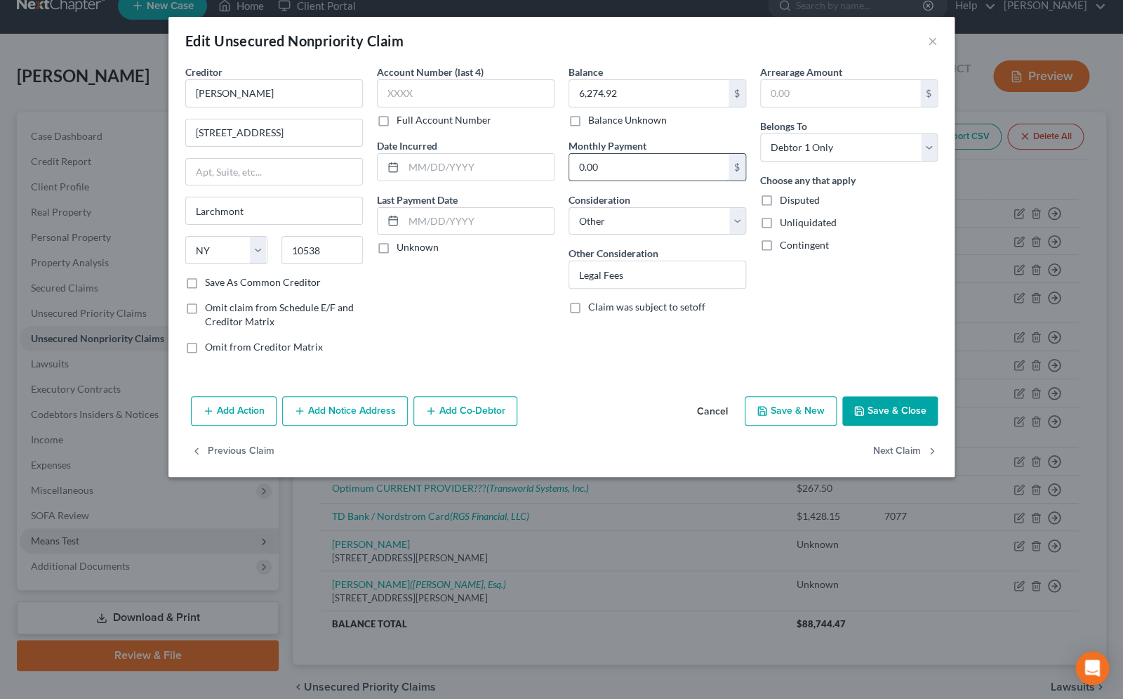
click at [611, 165] on input "0.00" at bounding box center [648, 167] width 159 height 27
type input "2"
click at [890, 410] on button "Save & Close" at bounding box center [889, 410] width 95 height 29
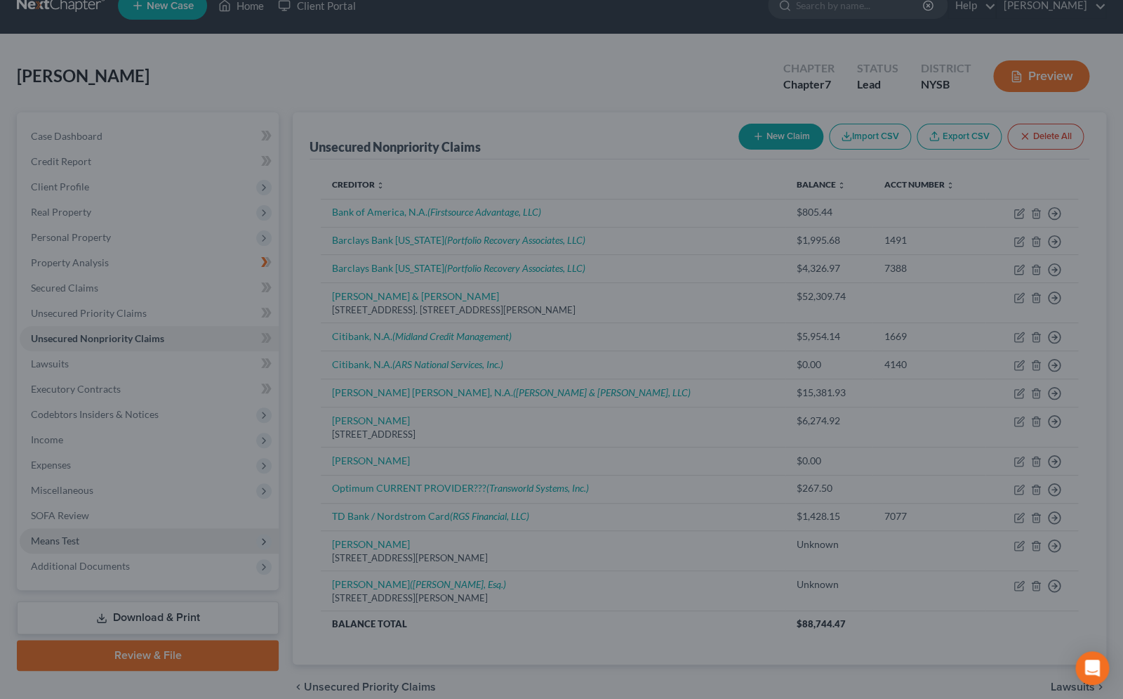
type input "0"
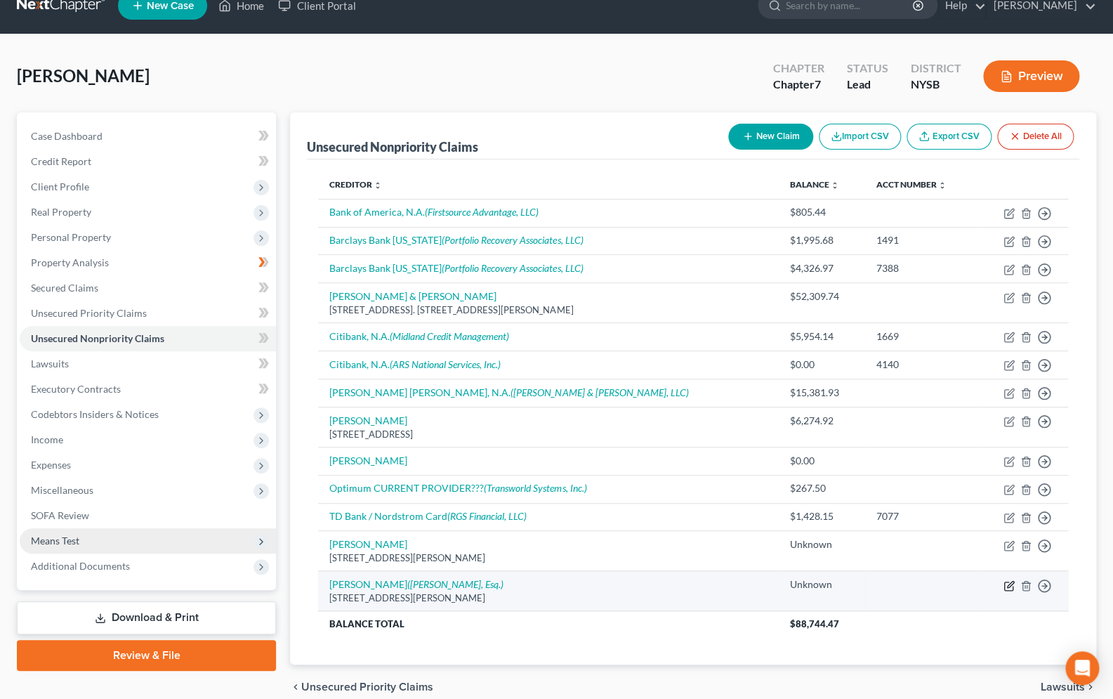
click at [1009, 591] on icon "button" at bounding box center [1008, 585] width 11 height 11
select select "35"
select select "14"
select select "0"
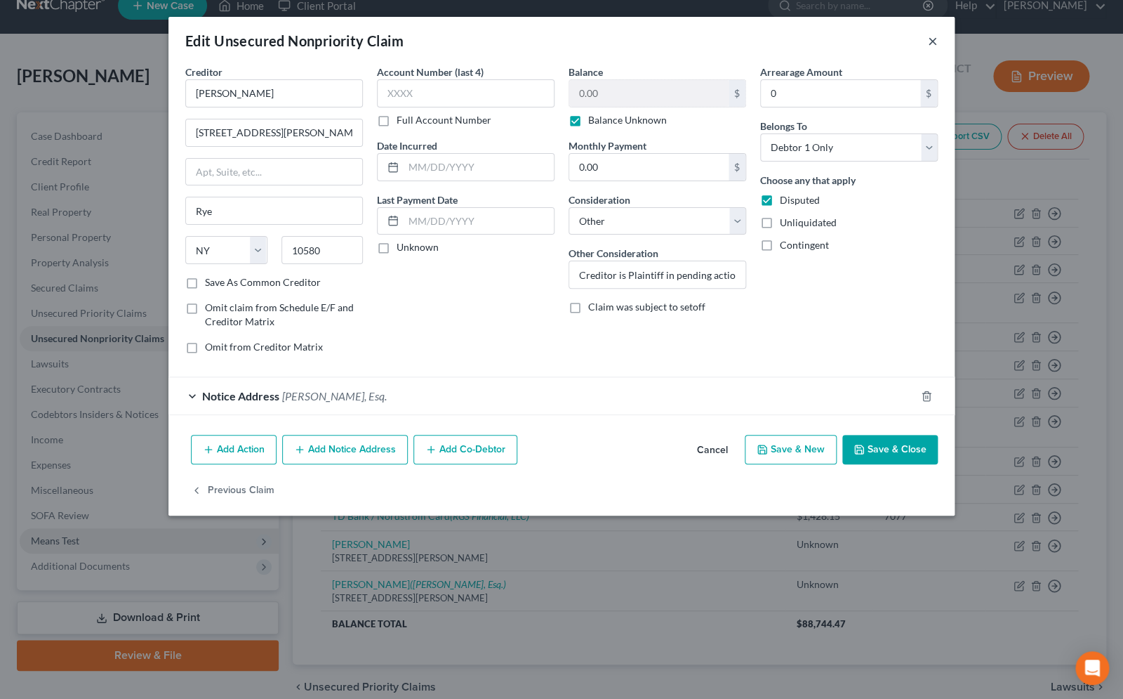
click at [928, 40] on button "×" at bounding box center [933, 40] width 10 height 17
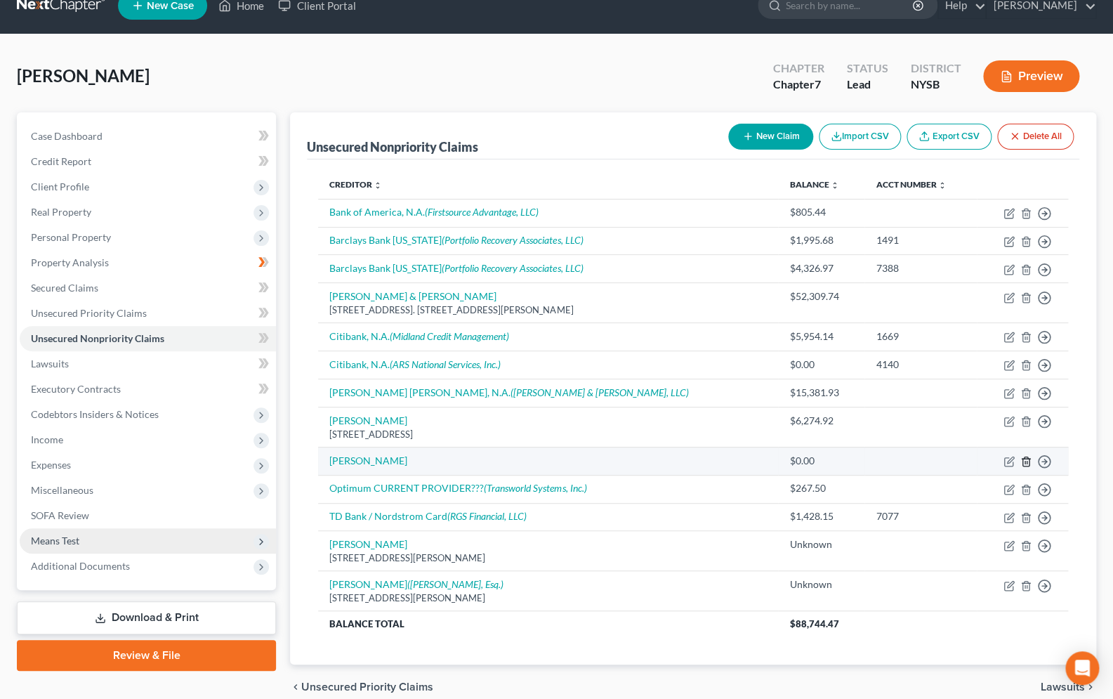
click at [1030, 458] on polyline "button" at bounding box center [1026, 458] width 8 height 0
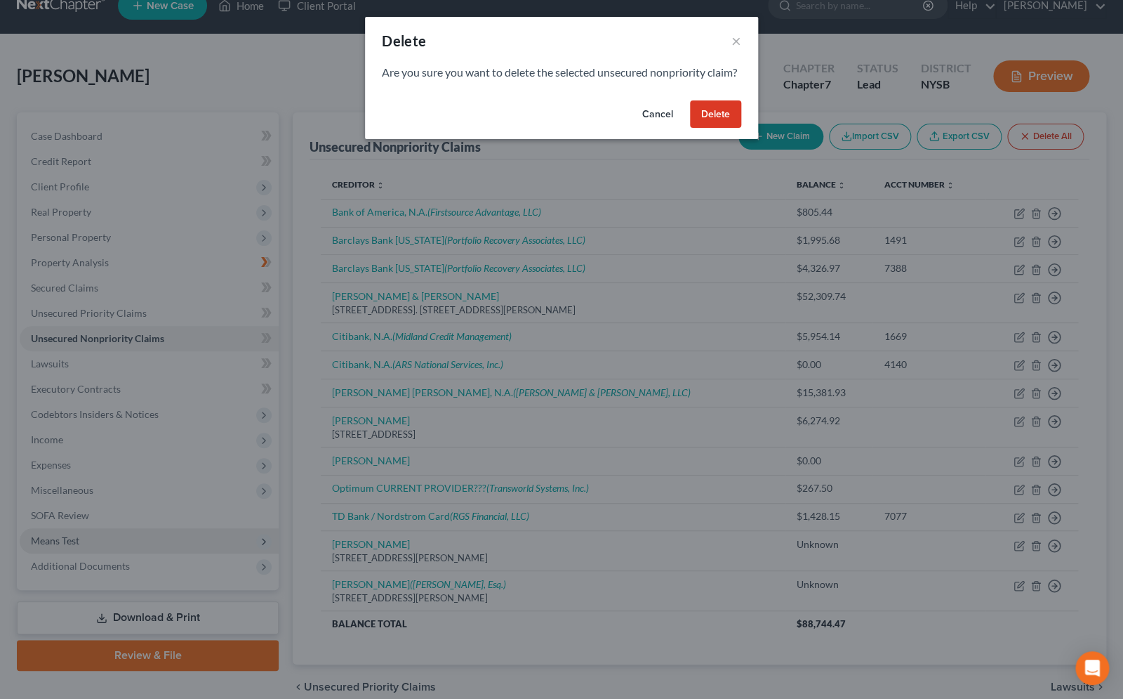
click at [726, 128] on button "Delete" at bounding box center [715, 114] width 51 height 28
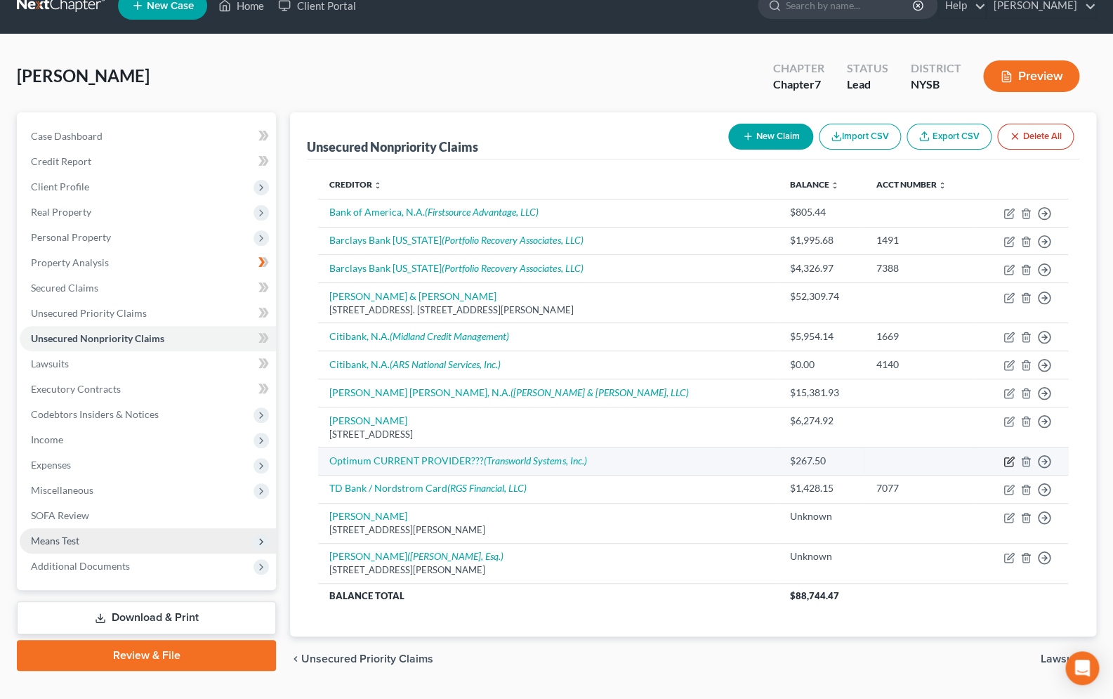
click at [1007, 463] on icon "button" at bounding box center [1010, 459] width 6 height 6
select select "0"
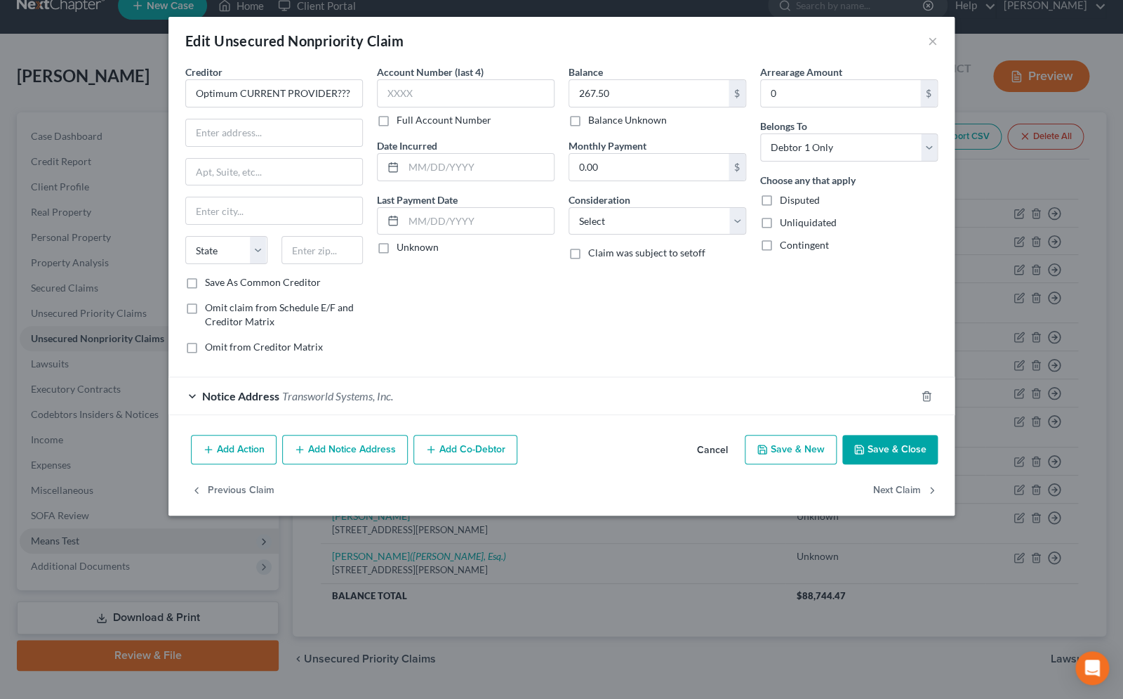
click at [897, 443] on button "Save & Close" at bounding box center [889, 449] width 95 height 29
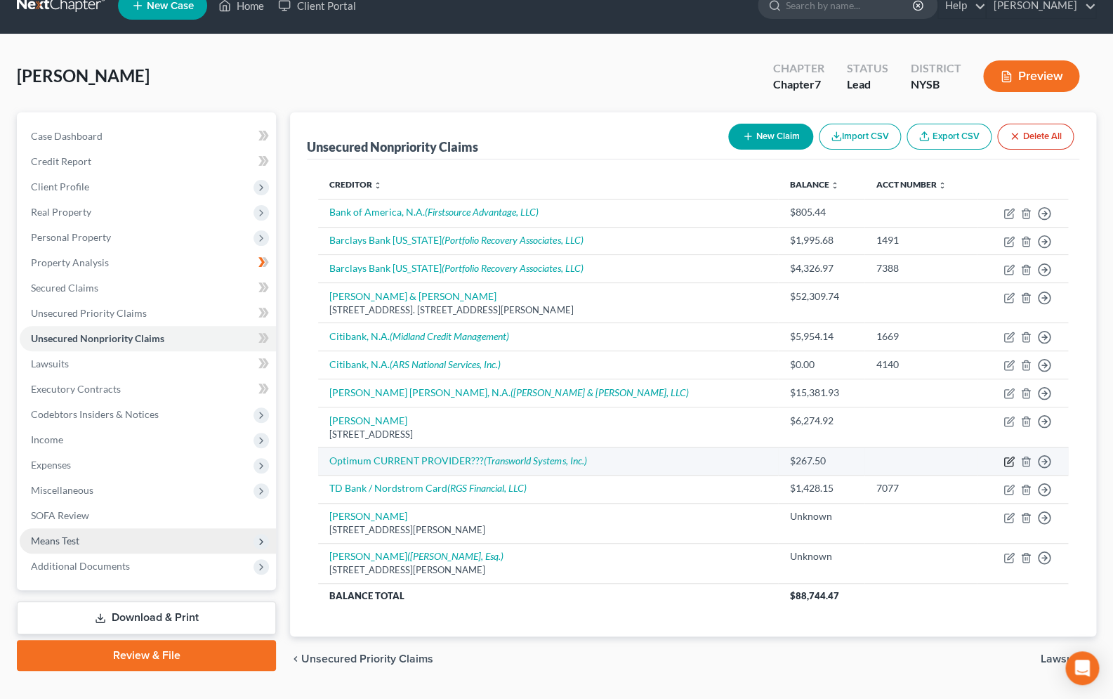
click at [1010, 463] on icon "button" at bounding box center [1010, 459] width 6 height 6
select select "0"
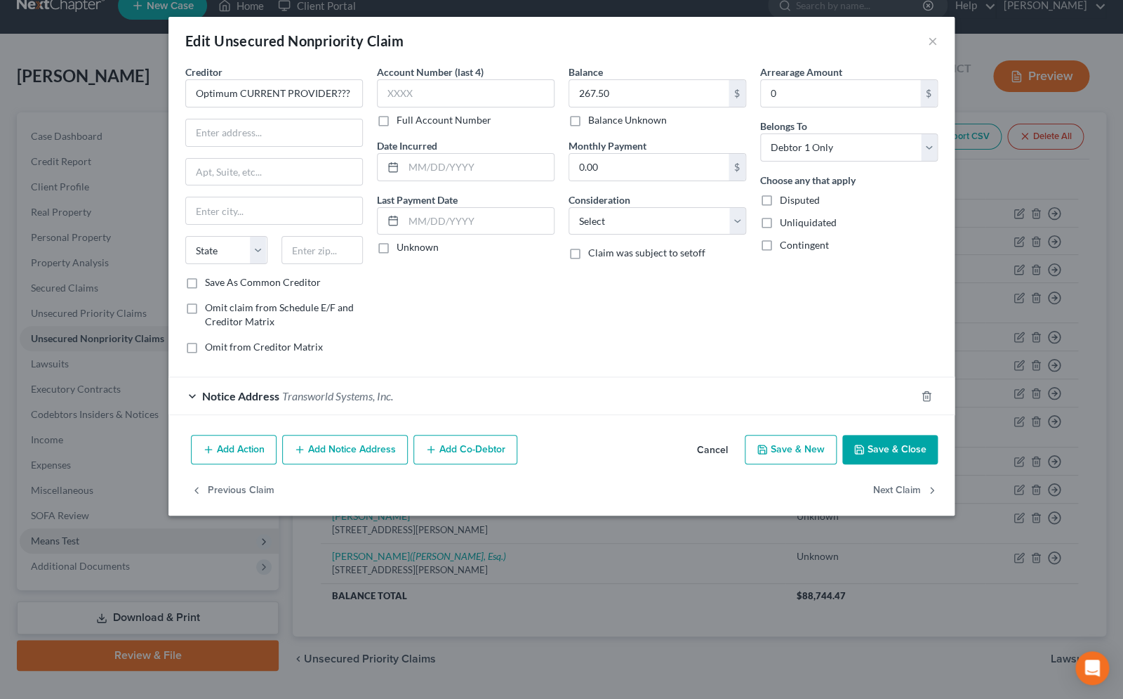
click at [352, 456] on button "Add Notice Address" at bounding box center [345, 449] width 126 height 29
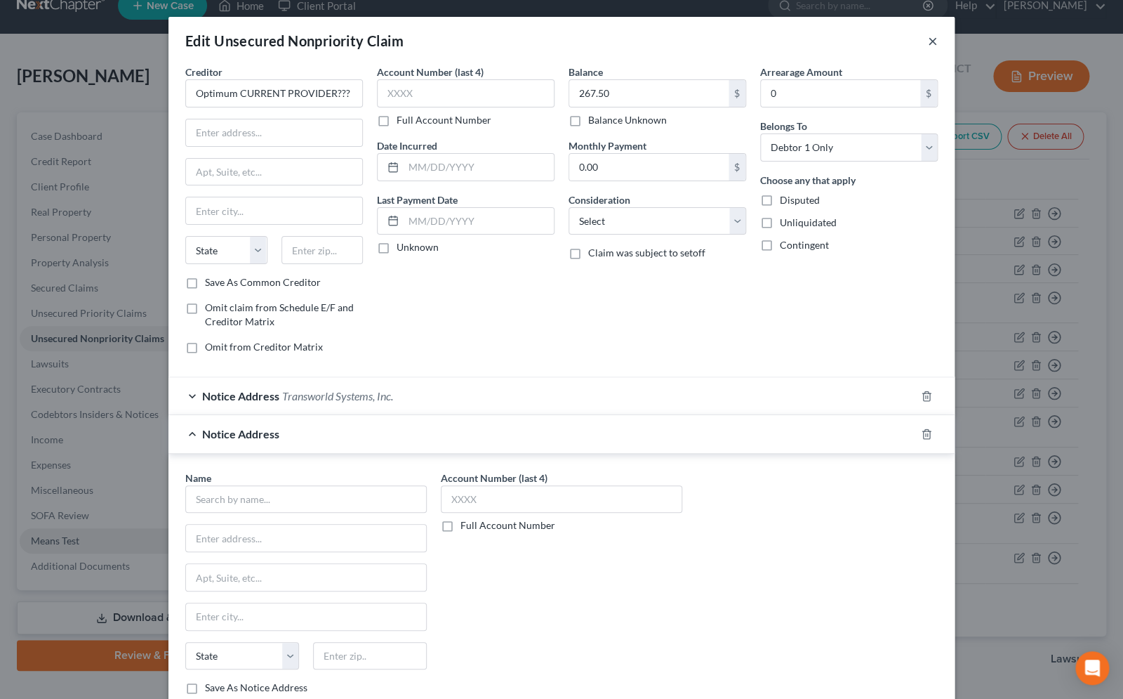
click at [929, 46] on button "×" at bounding box center [933, 40] width 10 height 17
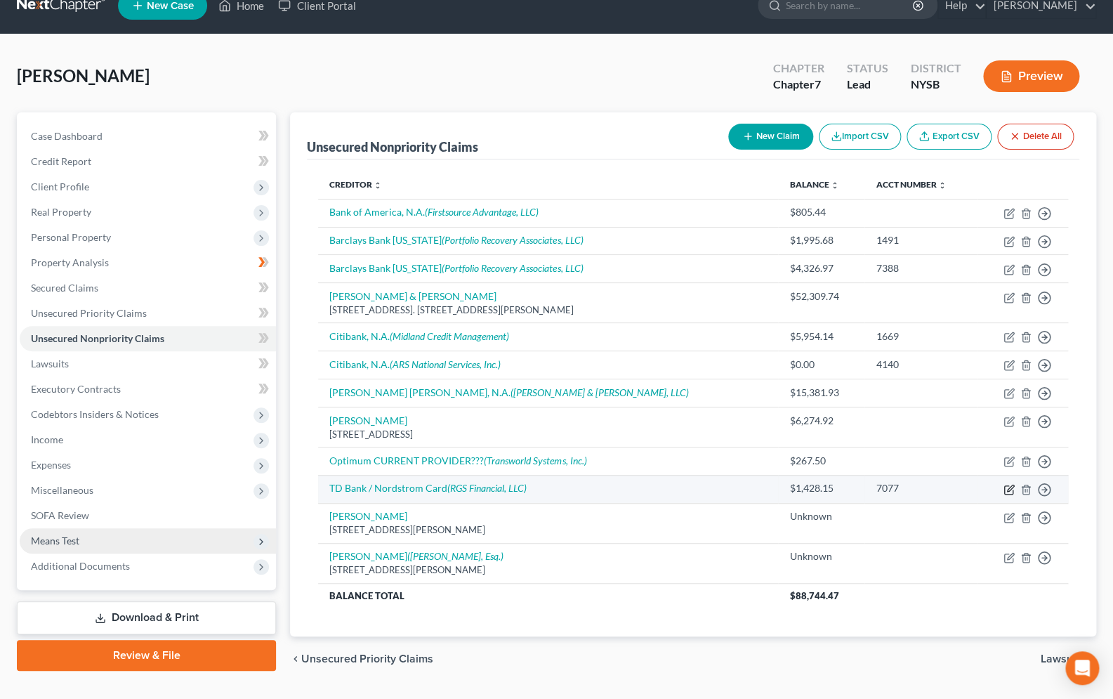
click at [1006, 491] on icon "button" at bounding box center [1008, 489] width 11 height 11
select select "2"
select select "0"
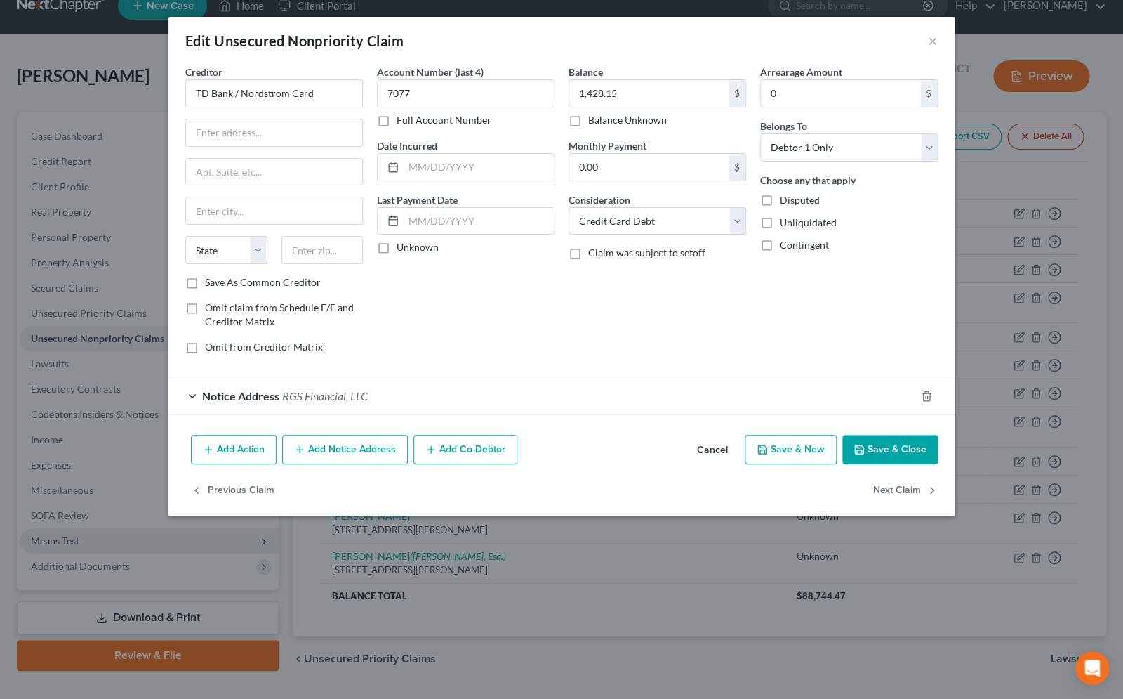
click at [868, 447] on button "Save & Close" at bounding box center [889, 449] width 95 height 29
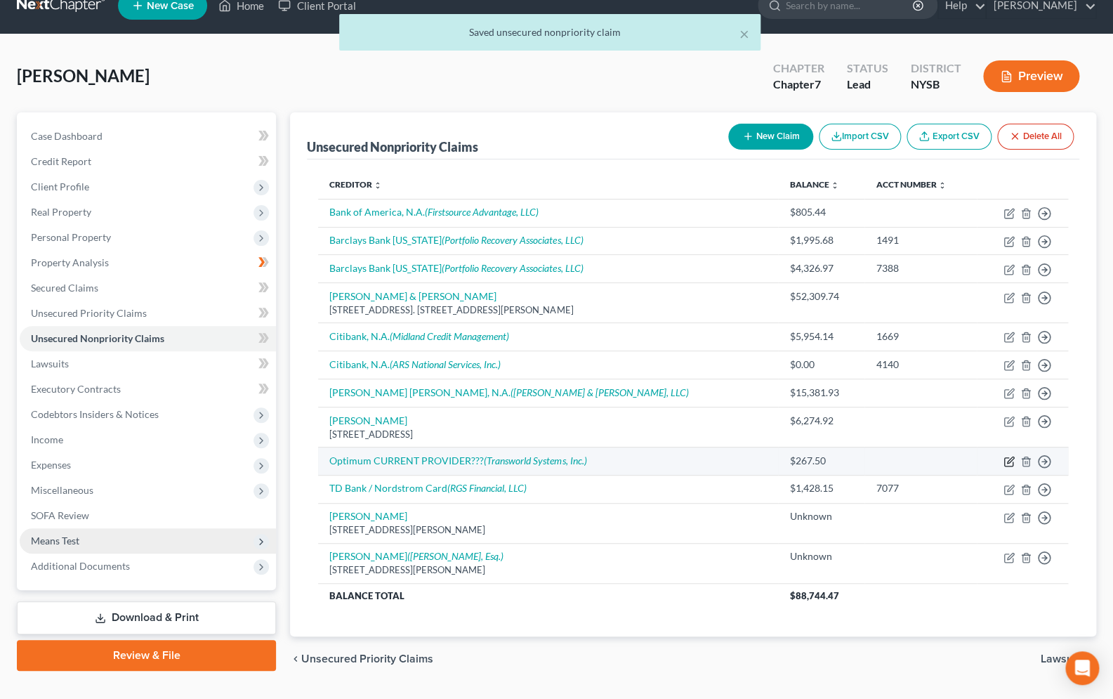
click at [1005, 463] on icon "button" at bounding box center [1008, 461] width 11 height 11
select select "0"
select select "7"
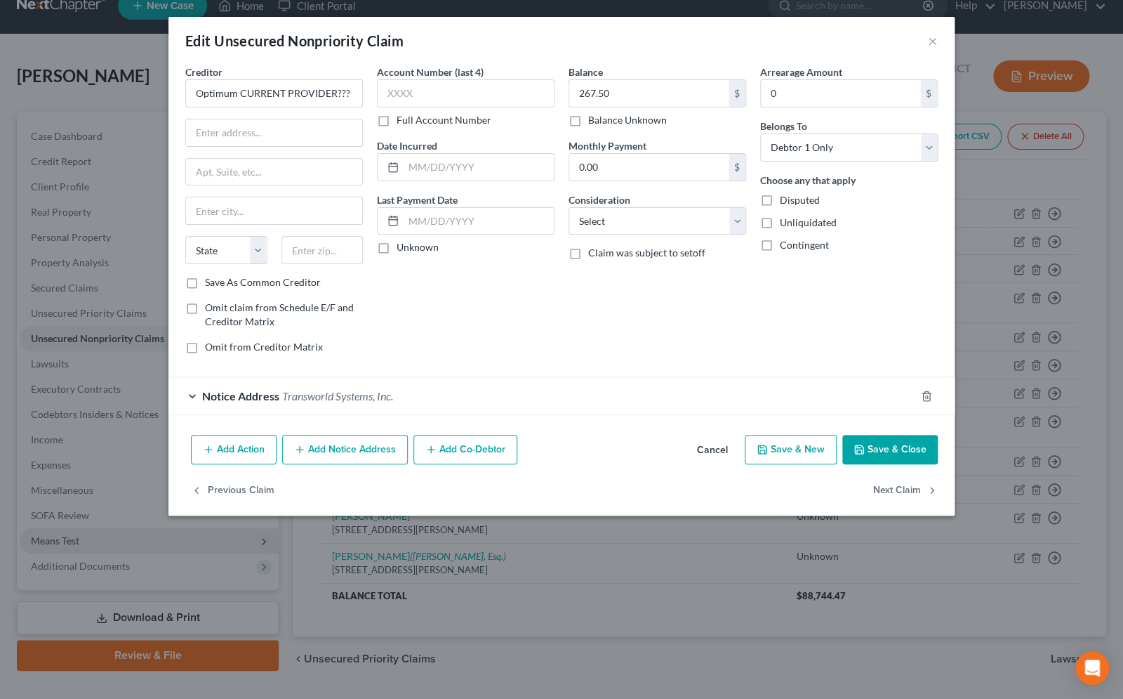
click at [192, 397] on div "Notice Address Transworld Systems, Inc." at bounding box center [541, 395] width 747 height 37
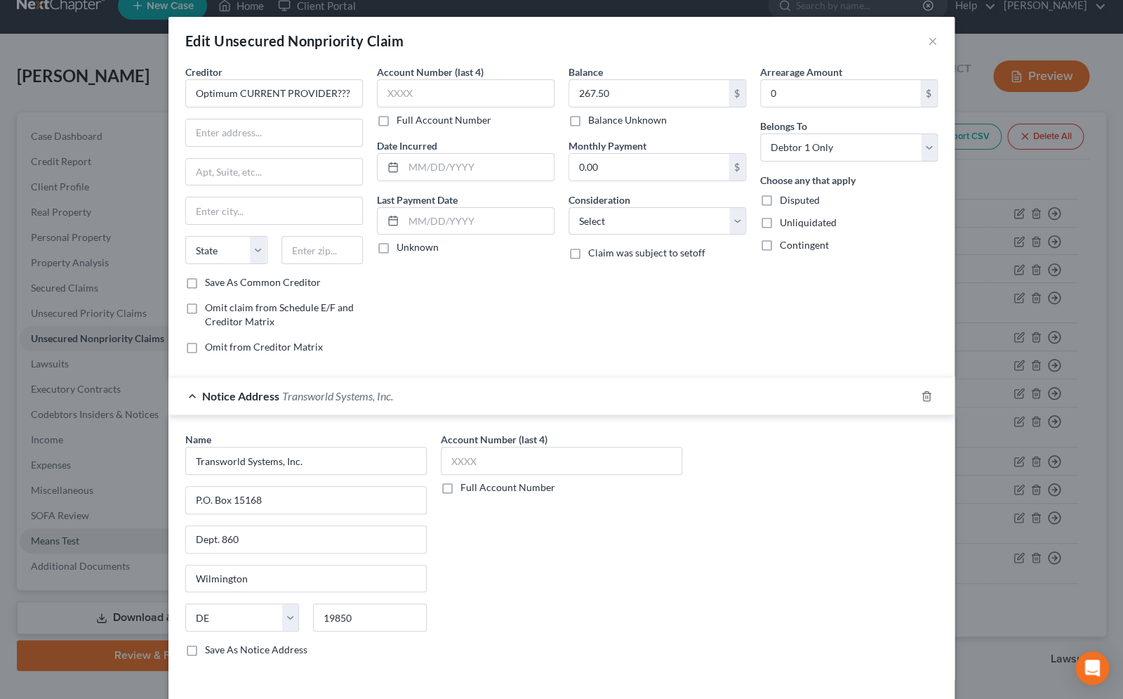
click at [192, 397] on div "Notice Address Transworld Systems, Inc." at bounding box center [541, 395] width 747 height 37
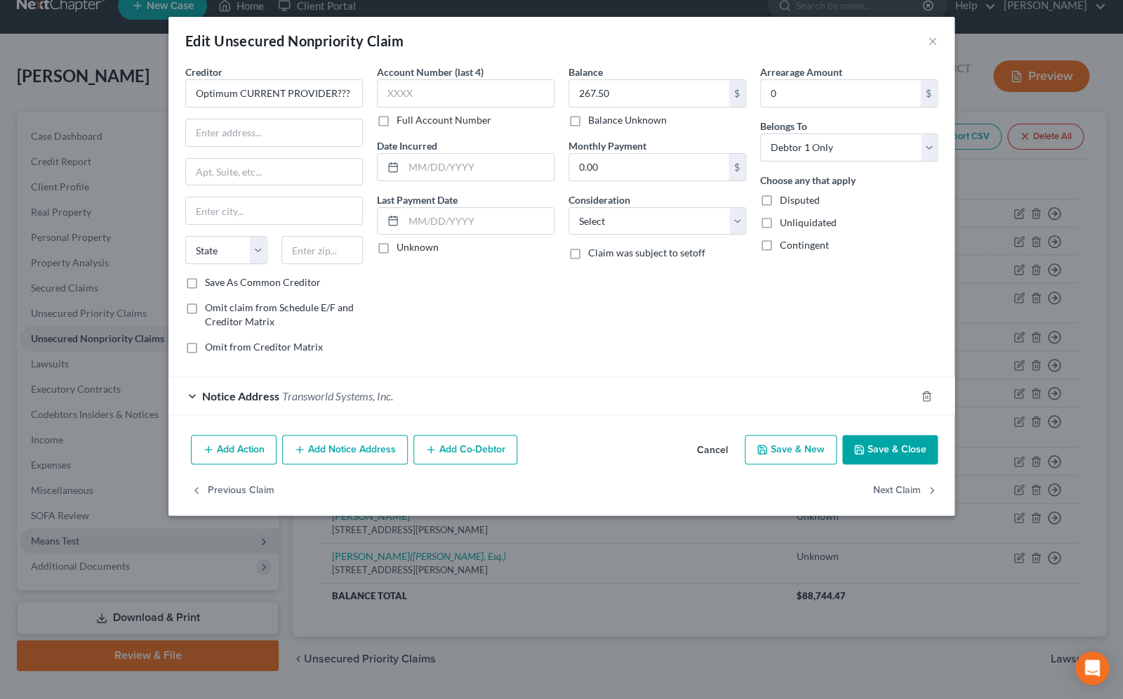
click at [195, 400] on div "Notice Address Transworld Systems, Inc." at bounding box center [541, 395] width 747 height 37
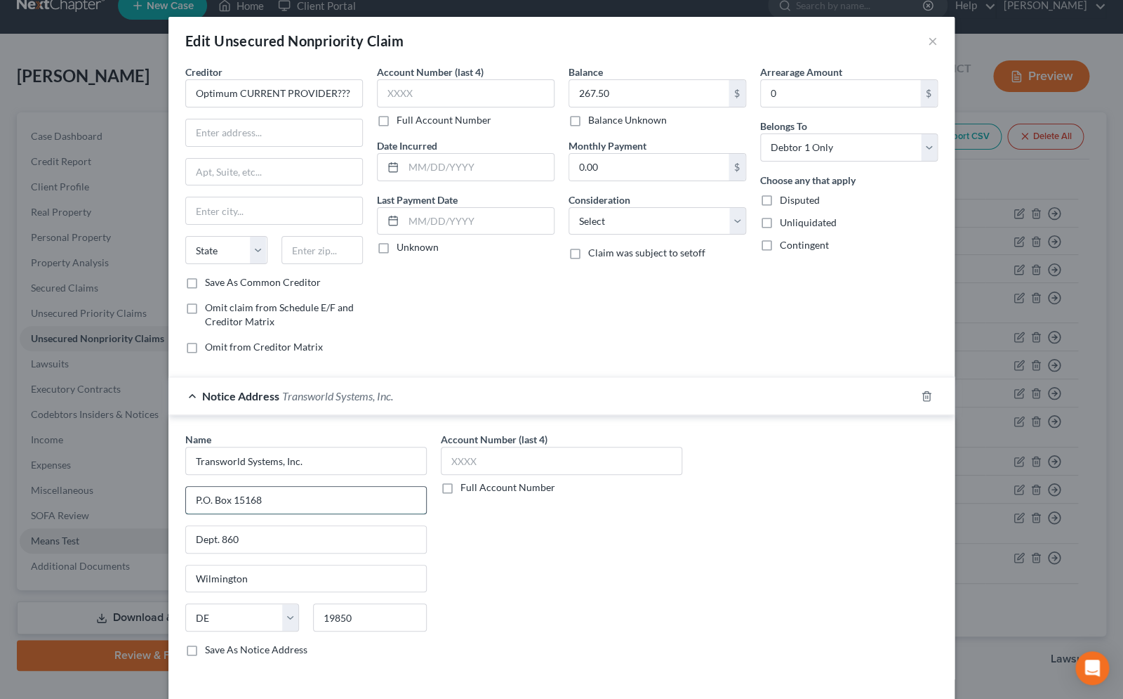
drag, startPoint x: 276, startPoint y: 500, endPoint x: 148, endPoint y: 480, distance: 129.3
click at [186, 487] on input "P.O. Box 15168" at bounding box center [306, 500] width 240 height 27
click at [148, 480] on div "Edit Unsecured Nonpriority Claim × Creditor * Optimum CURRENT PROVIDER??? State…" at bounding box center [561, 349] width 1123 height 699
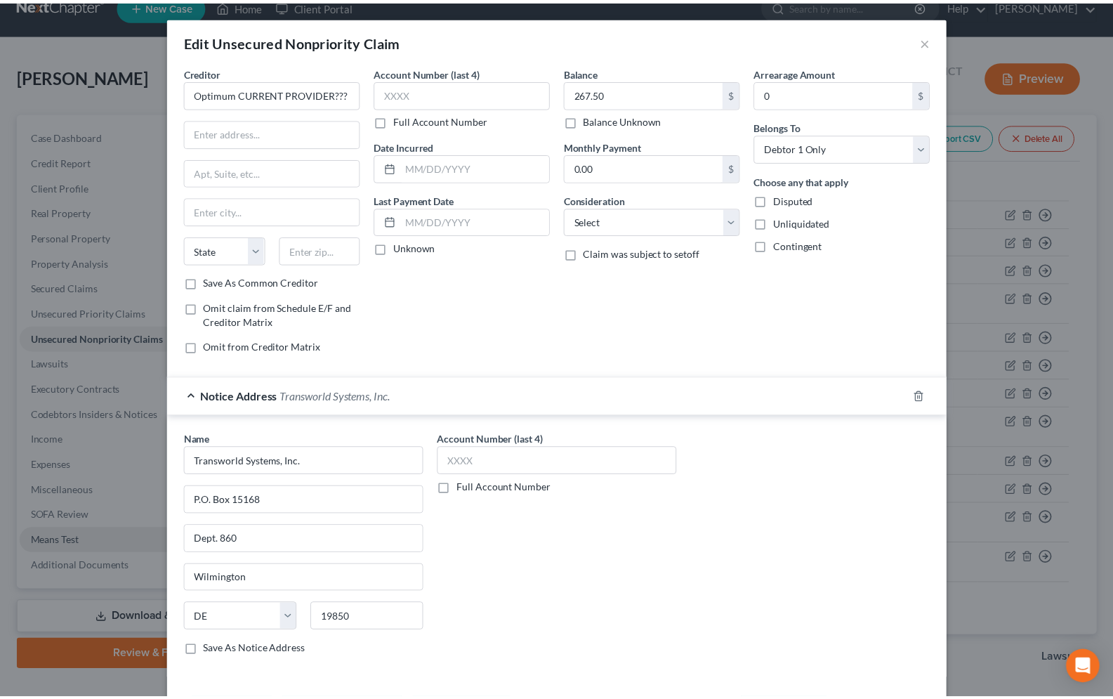
scroll to position [98, 0]
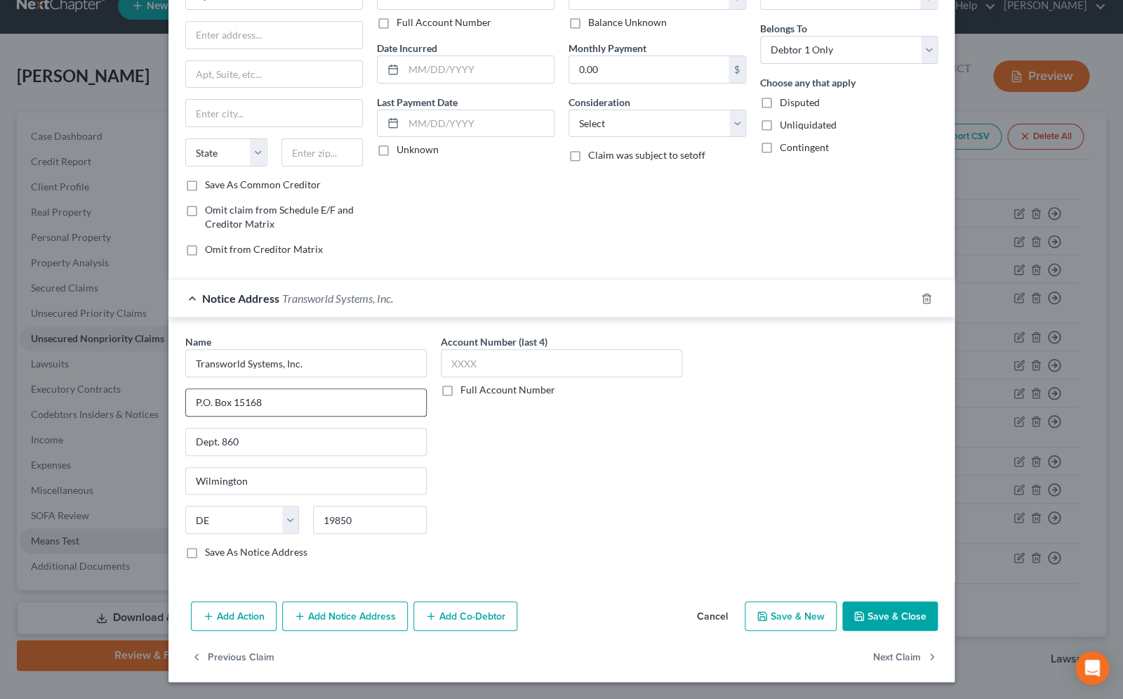
click at [266, 406] on input "P.O. Box 15168" at bounding box center [306, 402] width 240 height 27
drag, startPoint x: 264, startPoint y: 404, endPoint x: 256, endPoint y: 403, distance: 7.8
click at [263, 404] on input "P.O. Box 15168" at bounding box center [306, 402] width 240 height 27
drag, startPoint x: 256, startPoint y: 403, endPoint x: 178, endPoint y: 403, distance: 78.6
click at [186, 403] on input "P.O. Box 15168" at bounding box center [306, 402] width 240 height 27
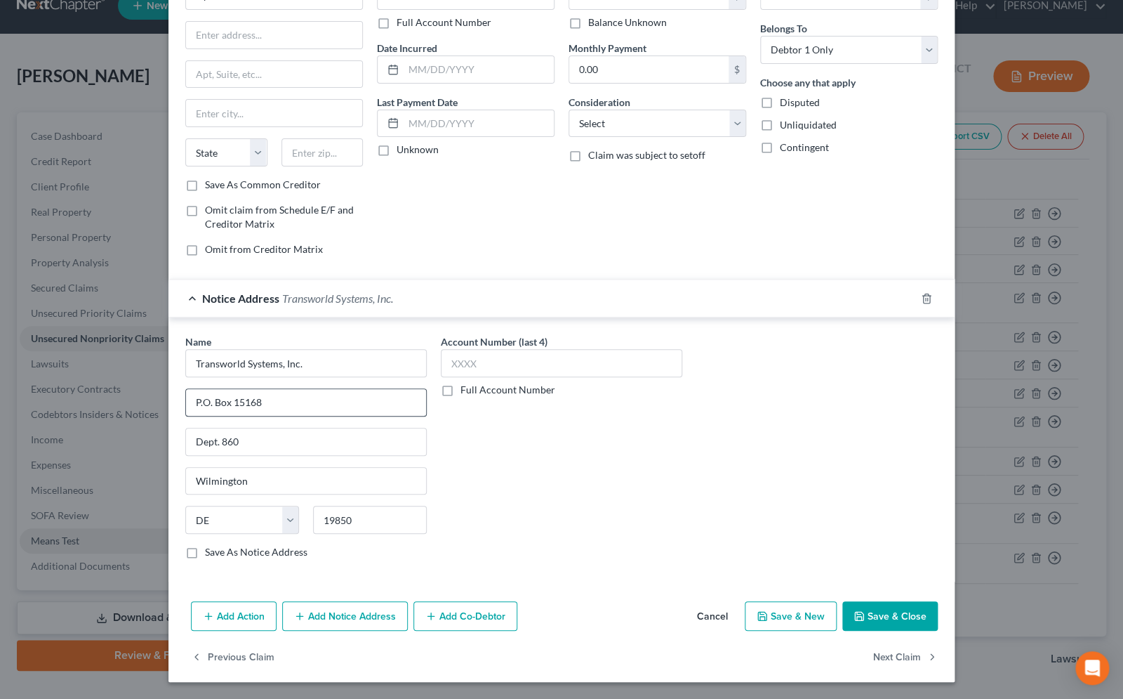
click at [178, 403] on div "Name * Transworld Systems, Inc. P.O. Box 15168 Dept. 860 Wilmington State AL AK…" at bounding box center [306, 452] width 256 height 236
click at [264, 404] on input "P.O. Box 15168" at bounding box center [306, 402] width 240 height 27
type input "P"
type input "500 Virginia Drive, Suite 514"
click at [254, 446] on input "Dept. 860" at bounding box center [306, 441] width 240 height 27
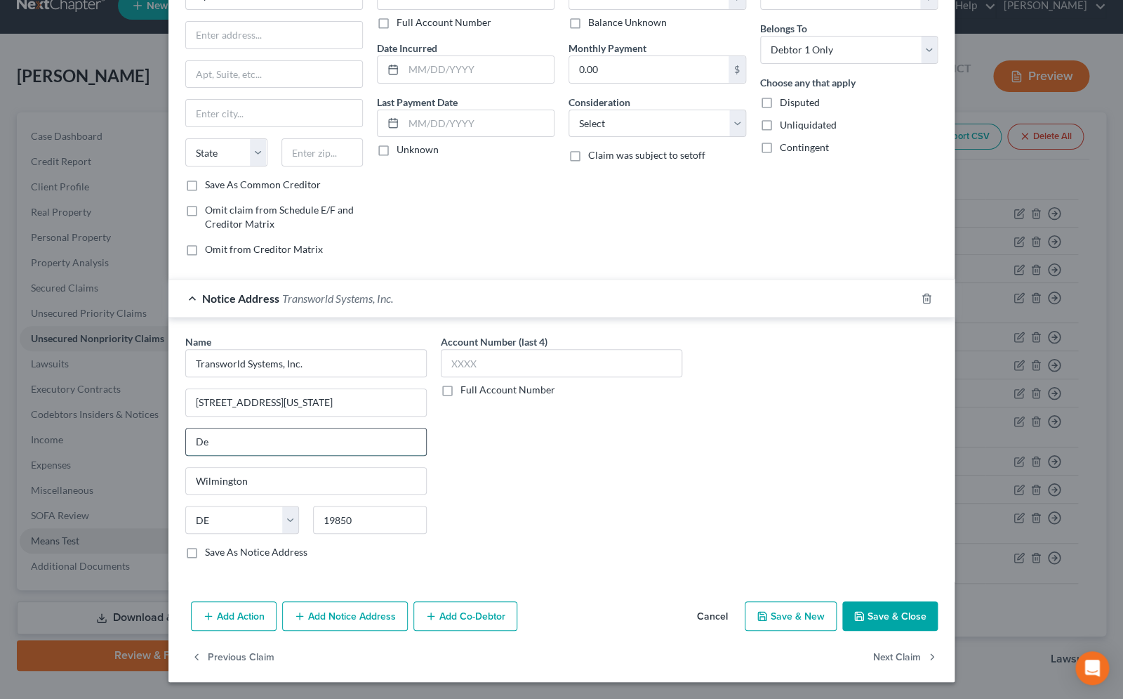
type input "D"
click at [260, 478] on input "Wilmington" at bounding box center [306, 481] width 240 height 27
type input "W"
click at [185, 505] on select "State AL AK AR AZ CA CO CT DE DC FL GA GU HI ID IL IN IA KS KY LA ME MD MA MI M…" at bounding box center [242, 519] width 114 height 28
select select
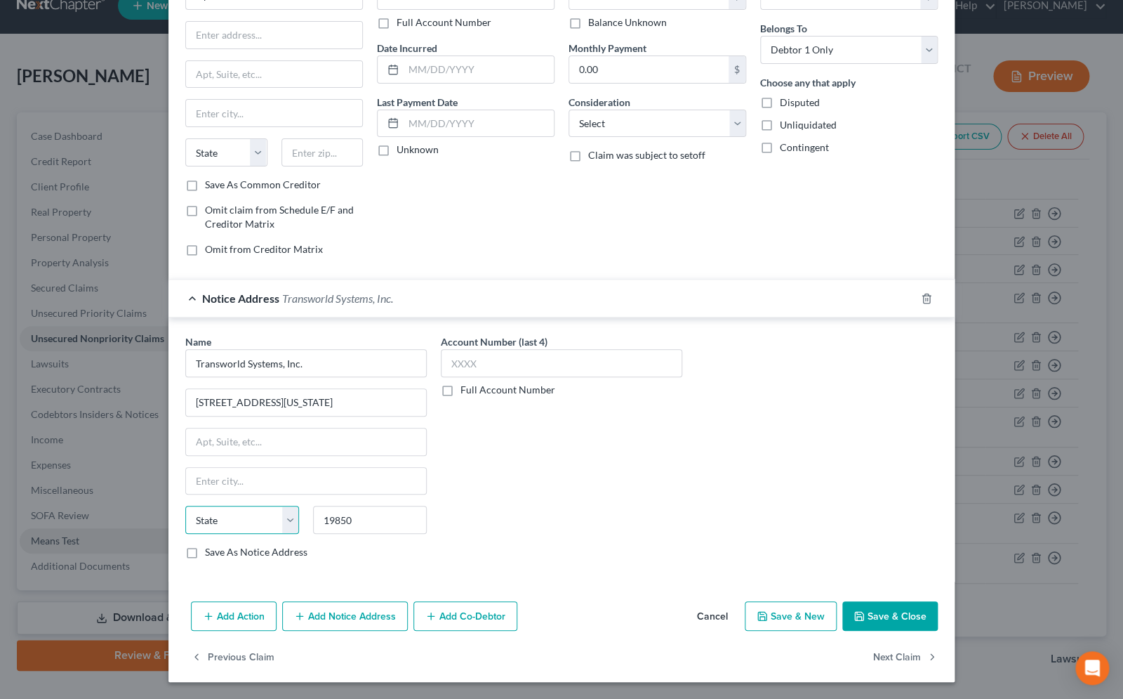
click option "State" at bounding box center [0, 0] width 0 height 0
click at [381, 520] on input "19850" at bounding box center [370, 519] width 114 height 28
type input "19034"
type input "Fort Washington"
select select "39"
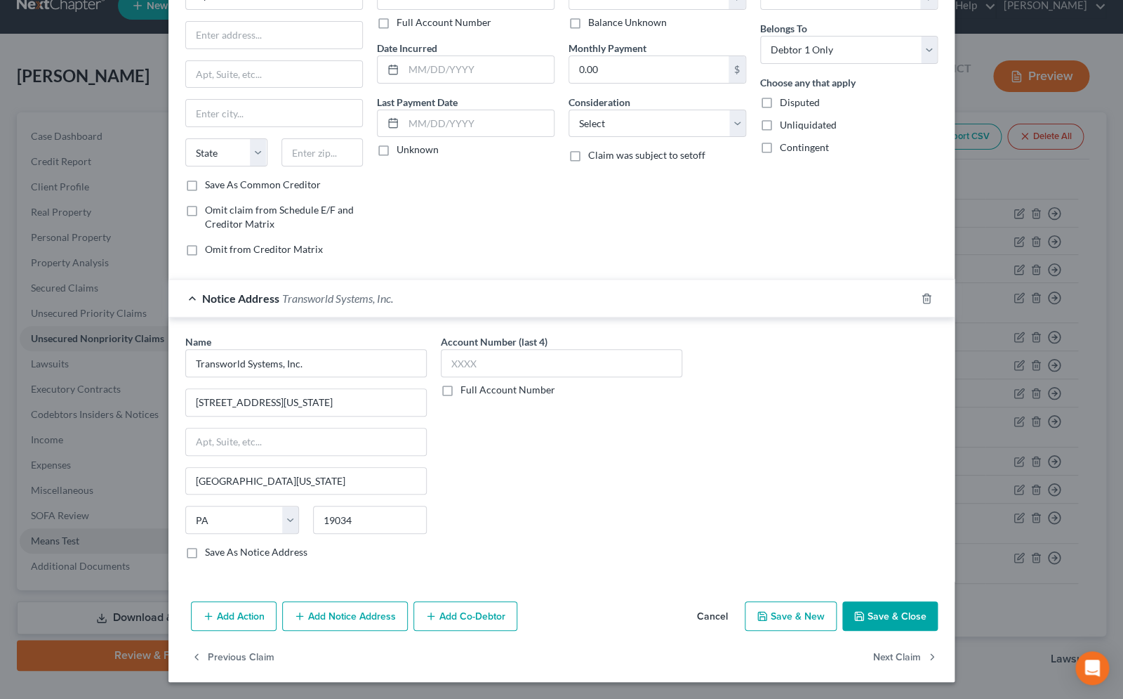
click at [857, 615] on icon "button" at bounding box center [859, 615] width 11 height 11
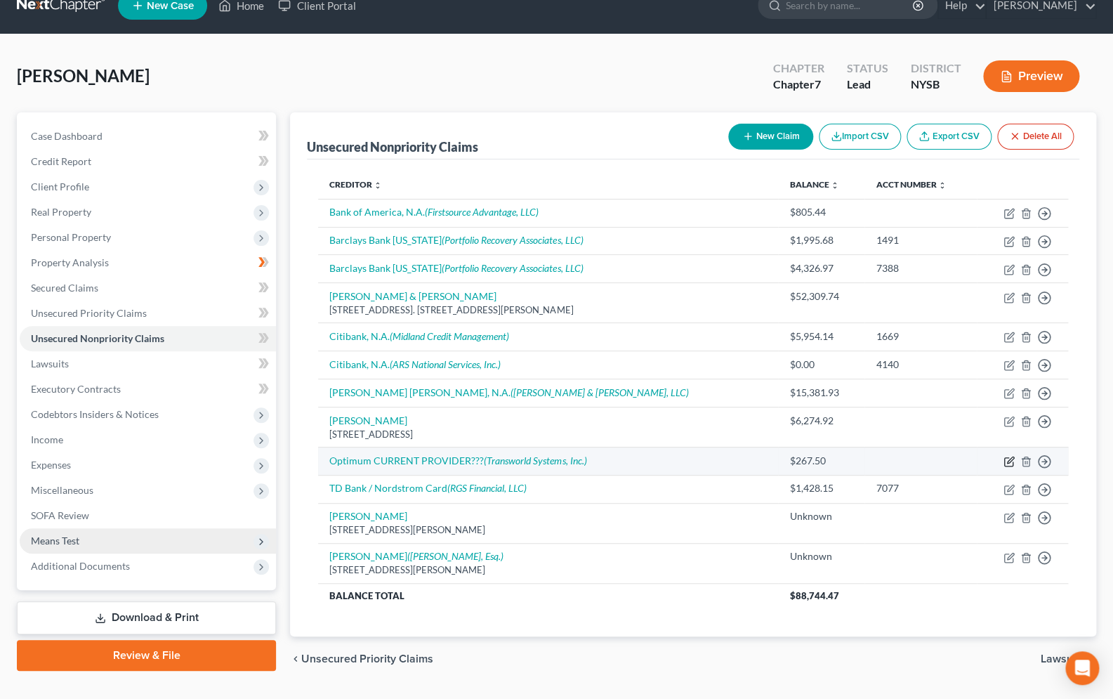
click at [1008, 465] on icon "button" at bounding box center [1008, 461] width 11 height 11
select select "0"
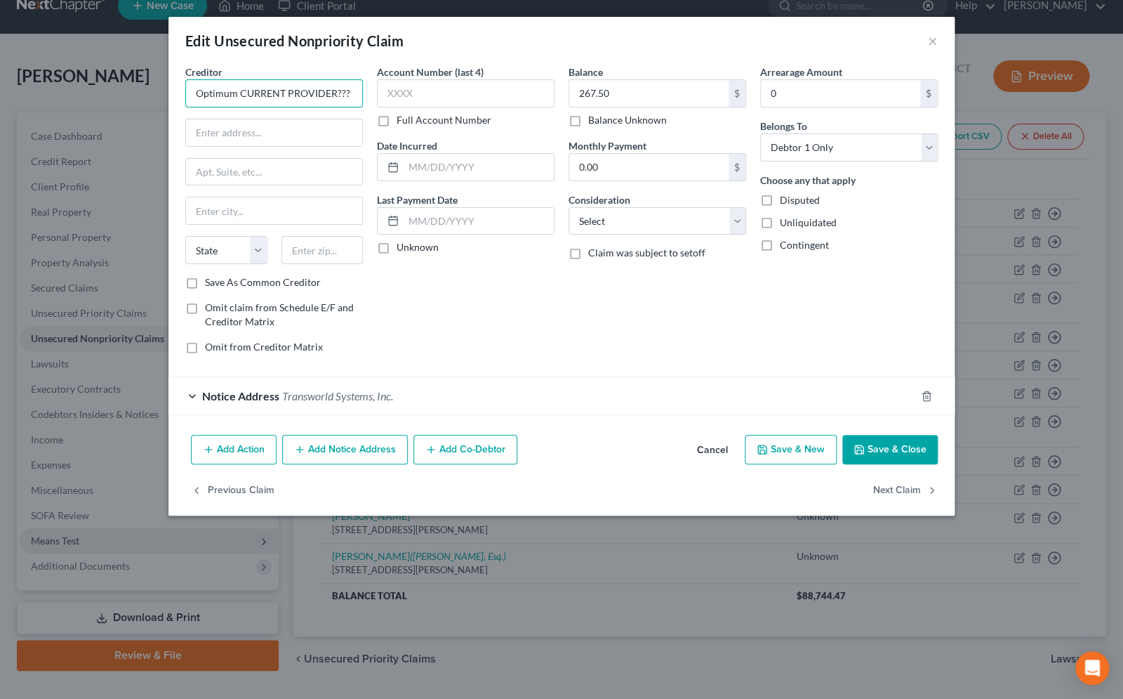
click at [349, 97] on input "Optimum CURRENT PROVIDER???" at bounding box center [274, 93] width 178 height 28
type input "Optimum"
type input "111 Stewart Avenue"
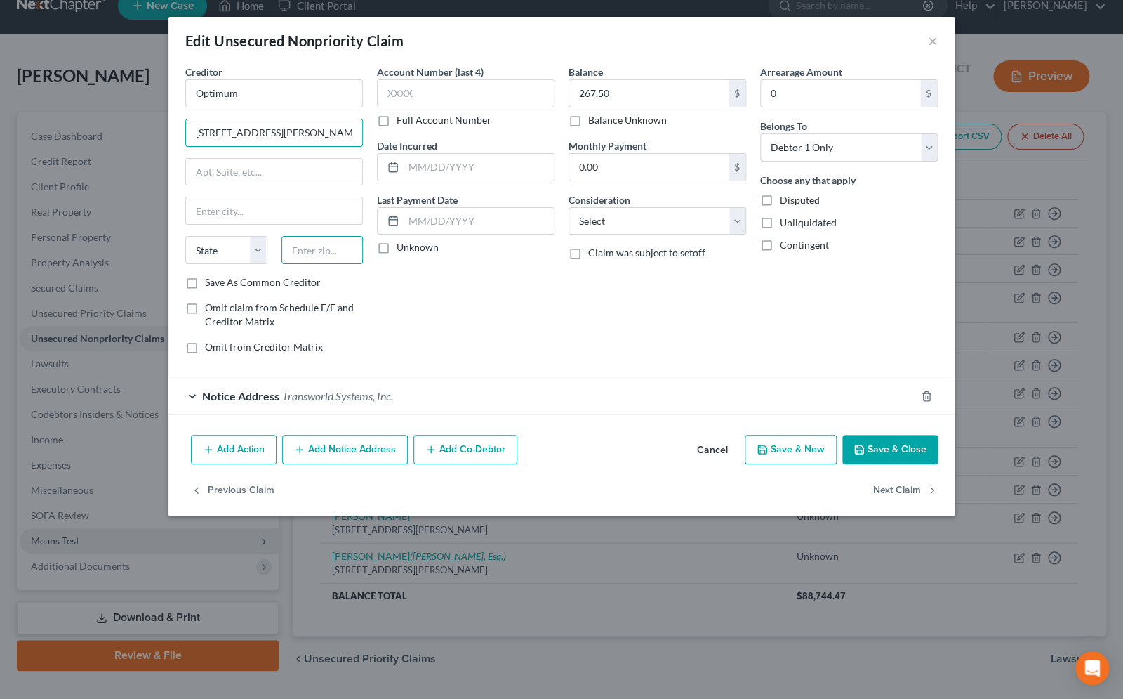
click at [316, 258] on input "text" at bounding box center [323, 250] width 82 height 28
type input "11714"
type input "Bethpage"
select select "35"
click at [205, 138] on input "111 Stewart Avenue" at bounding box center [274, 132] width 176 height 27
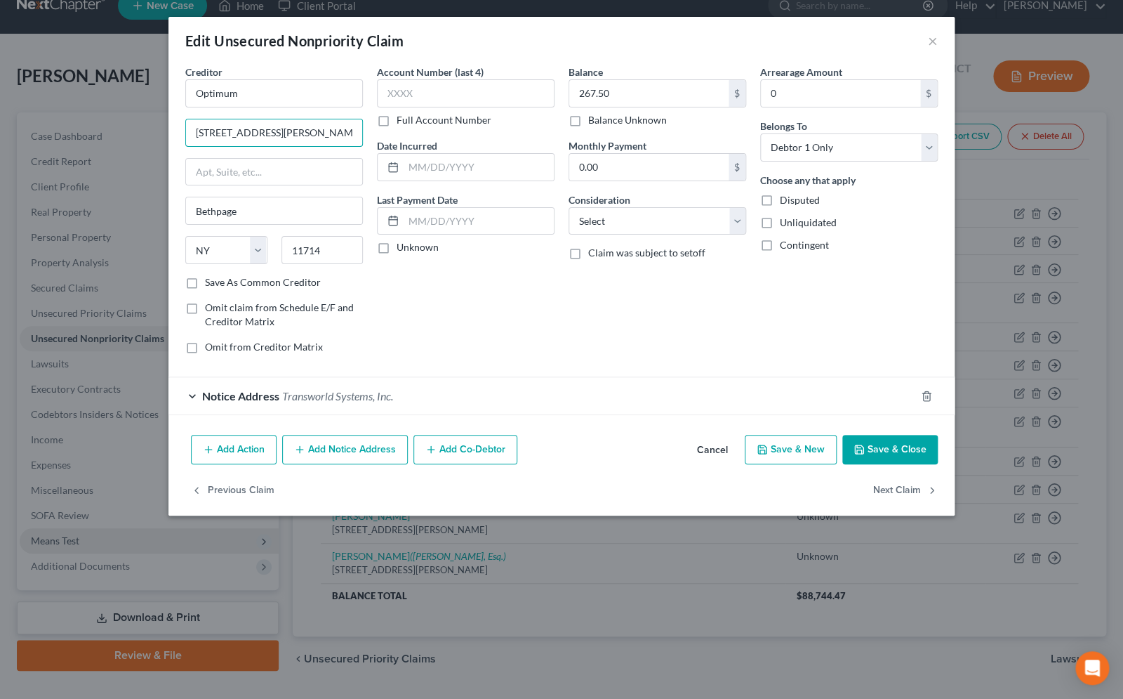
type input "1111 Stewart Avenue"
click at [861, 447] on icon "button" at bounding box center [859, 449] width 11 height 11
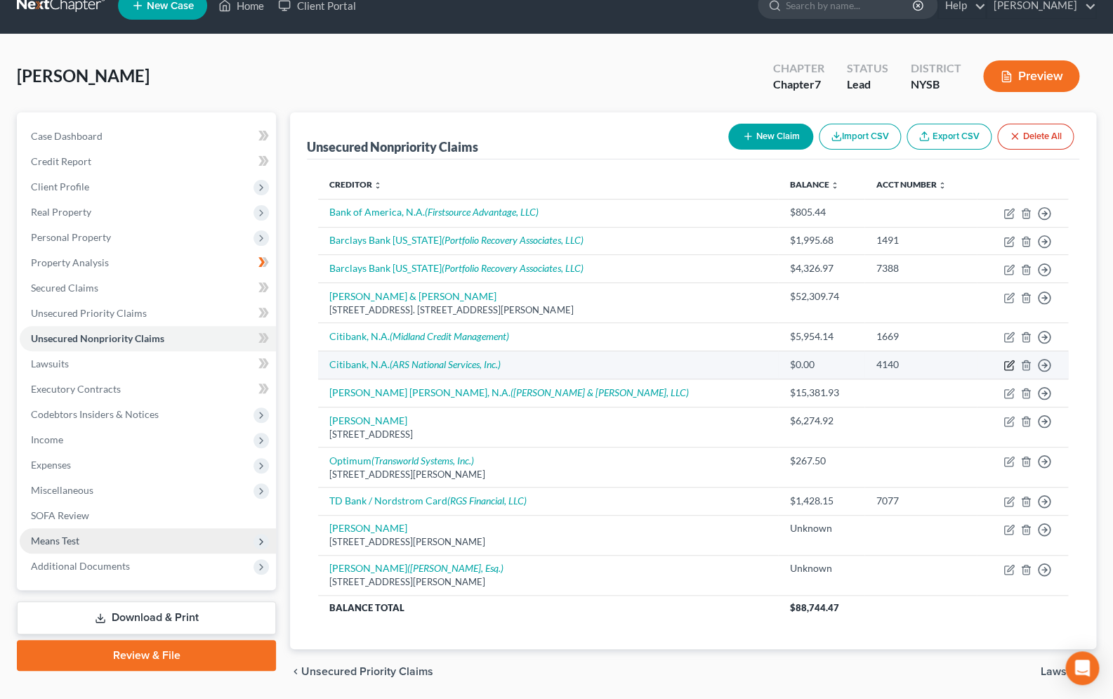
click at [1005, 370] on icon "button" at bounding box center [1008, 364] width 11 height 11
select select "0"
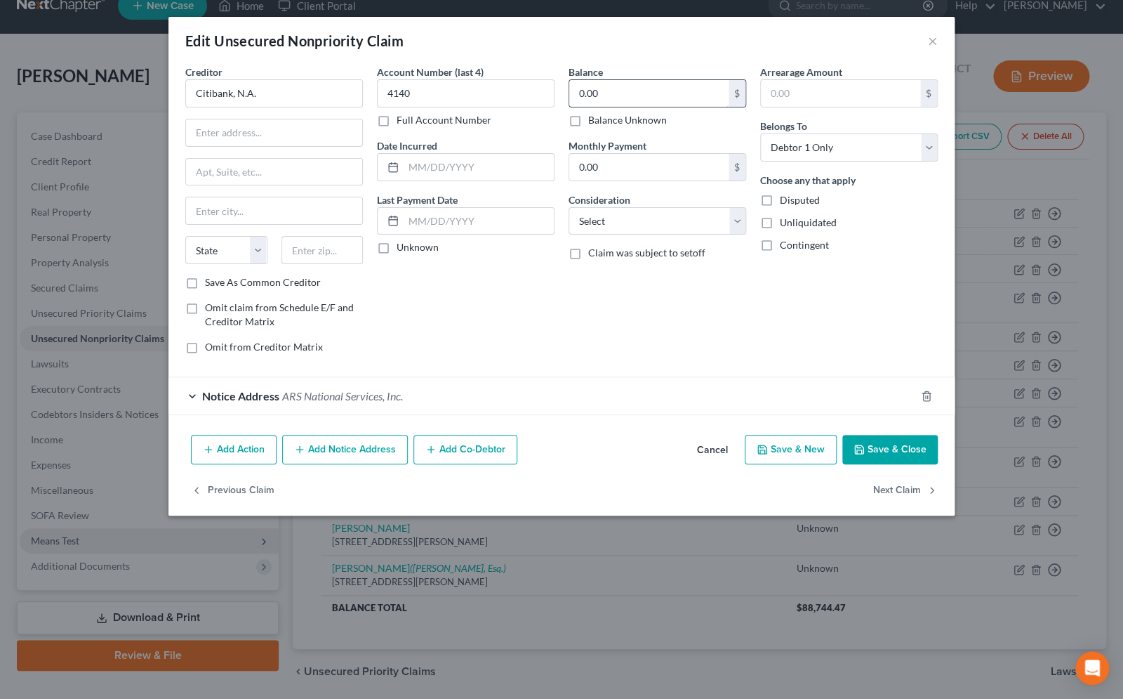
drag, startPoint x: 609, startPoint y: 90, endPoint x: 562, endPoint y: 88, distance: 47.1
click at [569, 88] on input "0.00" at bounding box center [648, 93] width 159 height 27
drag, startPoint x: 562, startPoint y: 88, endPoint x: 604, endPoint y: 92, distance: 42.3
click at [606, 93] on div "Balance 0.00 $ Balance Unknown Balance Undetermined 0.00 $ Balance Unknown Mont…" at bounding box center [658, 215] width 192 height 300
click at [603, 91] on input "0.00" at bounding box center [648, 93] width 159 height 27
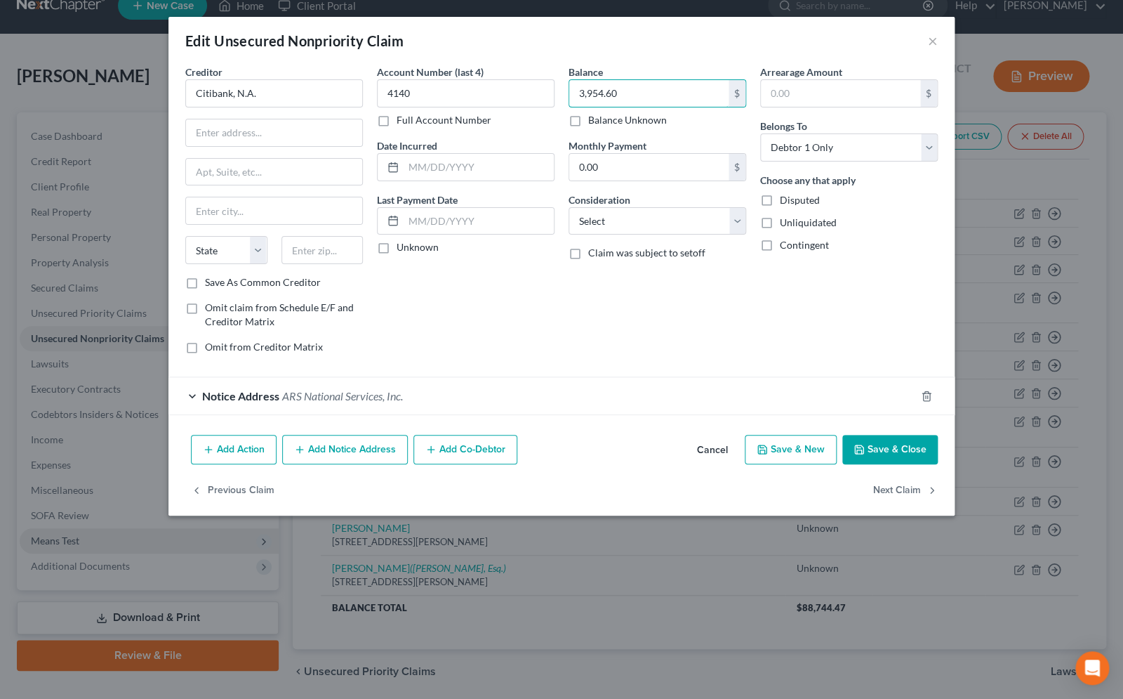
type input "3,954.60"
click at [879, 450] on button "Save & Close" at bounding box center [889, 449] width 95 height 29
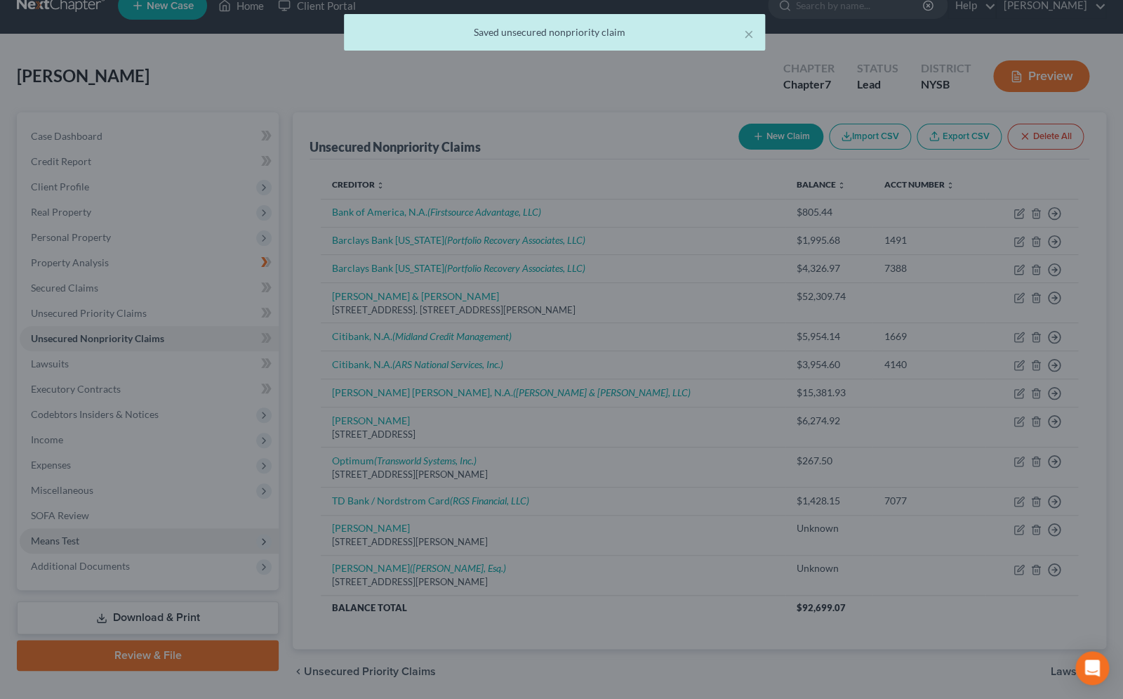
type input "0"
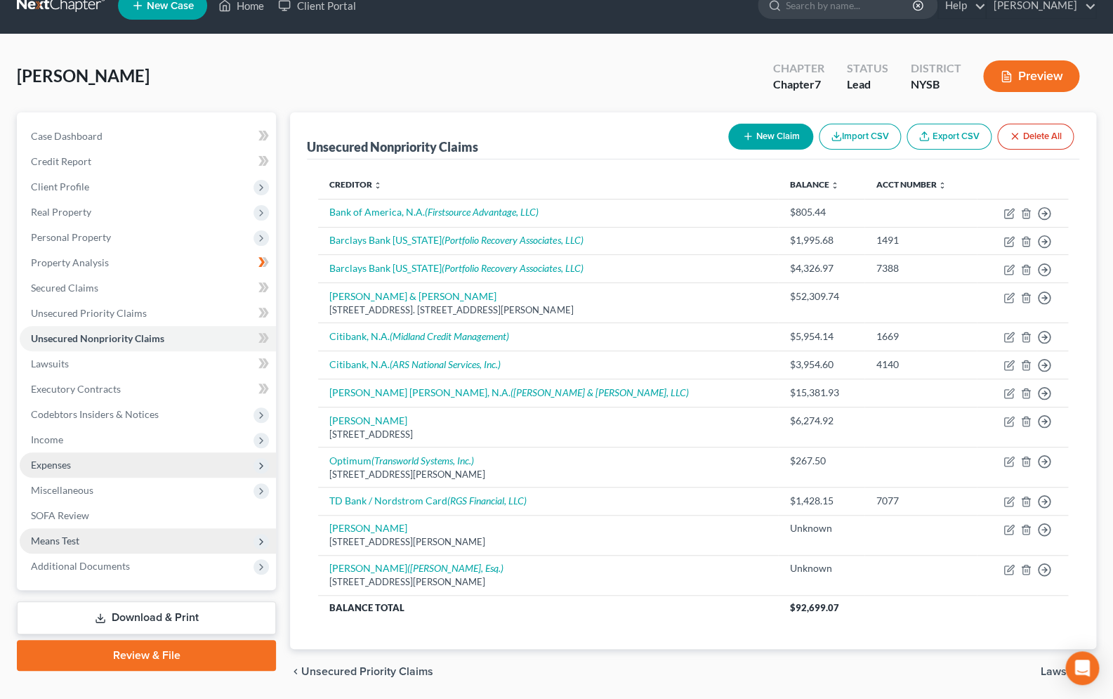
click at [93, 464] on span "Expenses" at bounding box center [148, 464] width 256 height 25
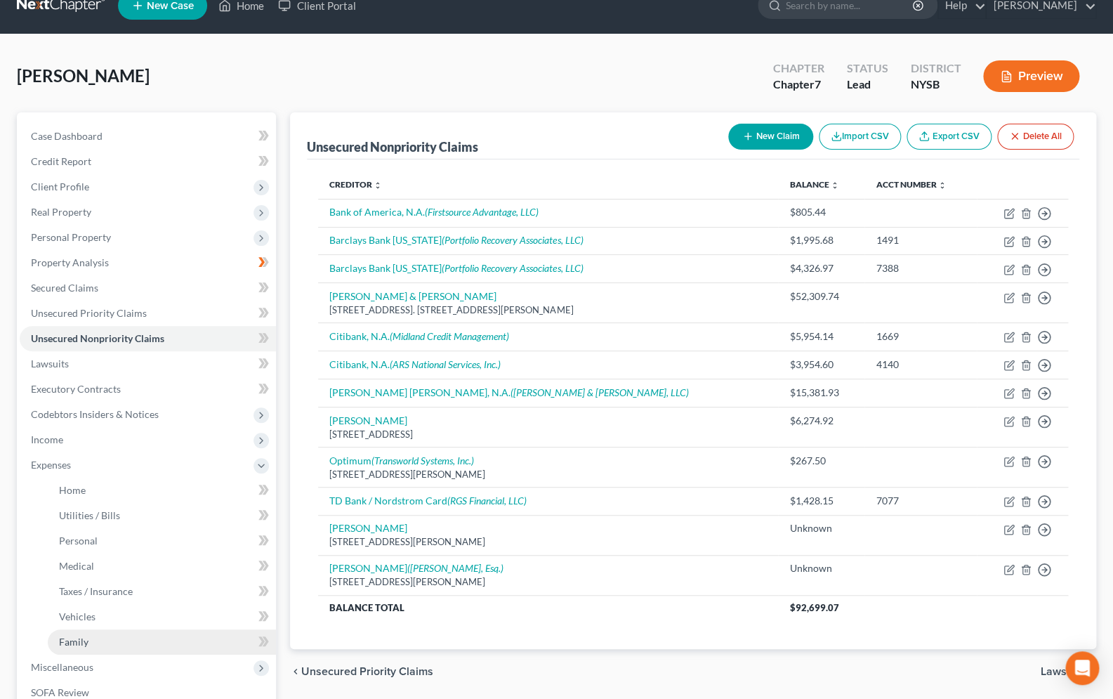
click at [113, 640] on link "Family" at bounding box center [162, 641] width 228 height 25
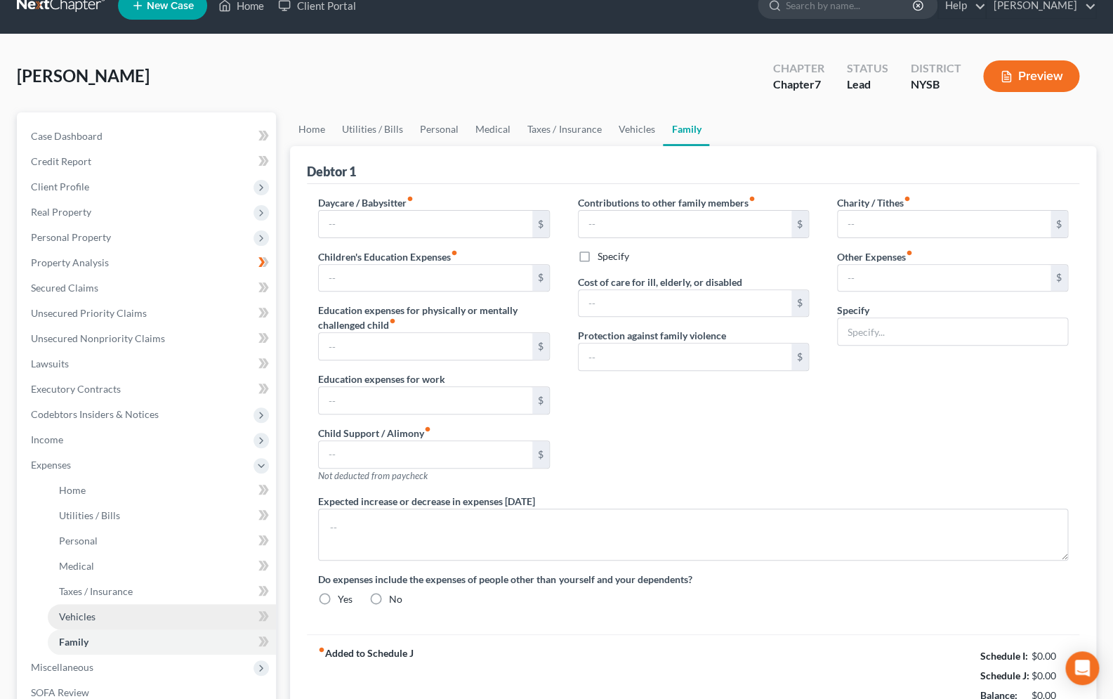
type input "0.00"
type input "1,313.81"
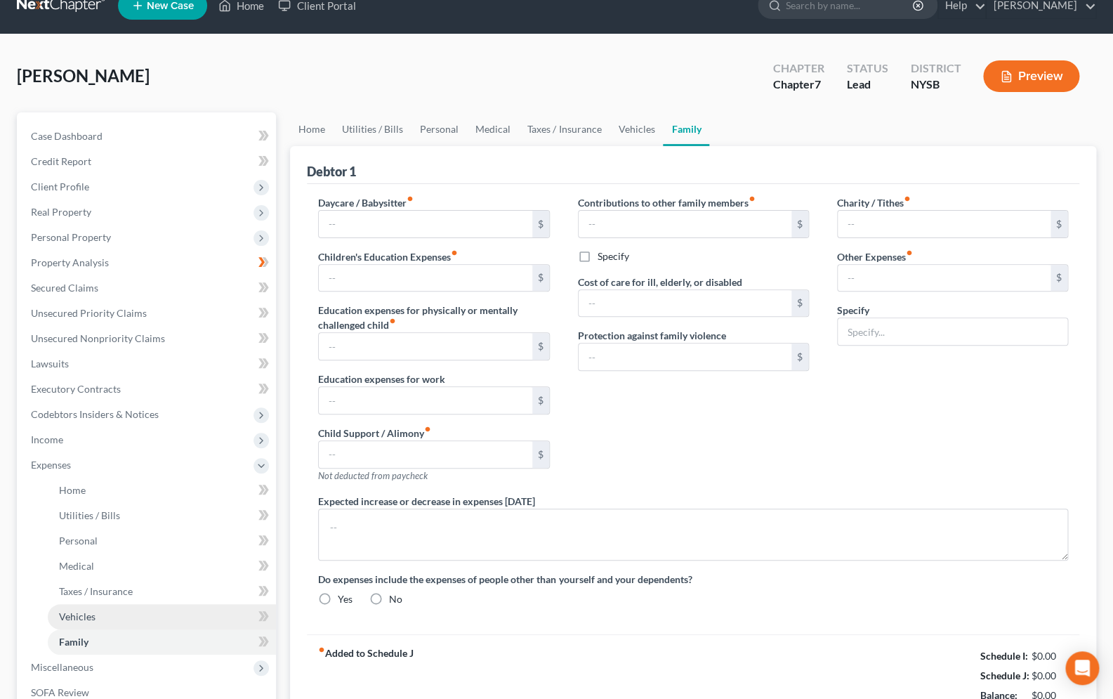
type input "0.00"
type input "200.00"
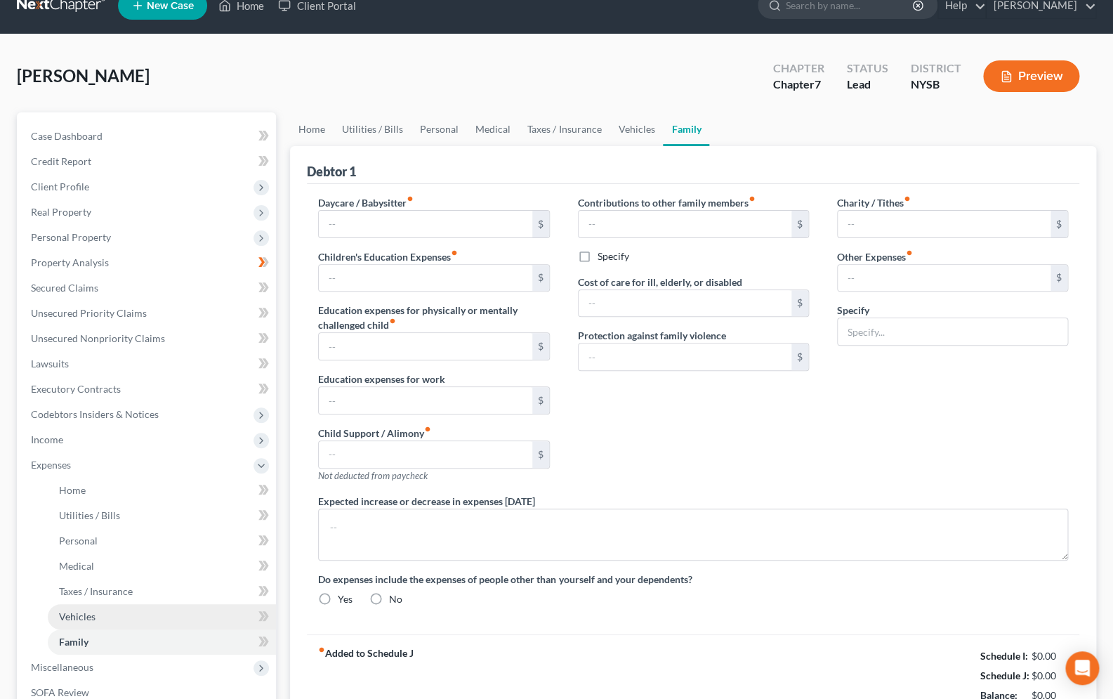
type input "Child Support Arrears Installment Payments"
radio input "true"
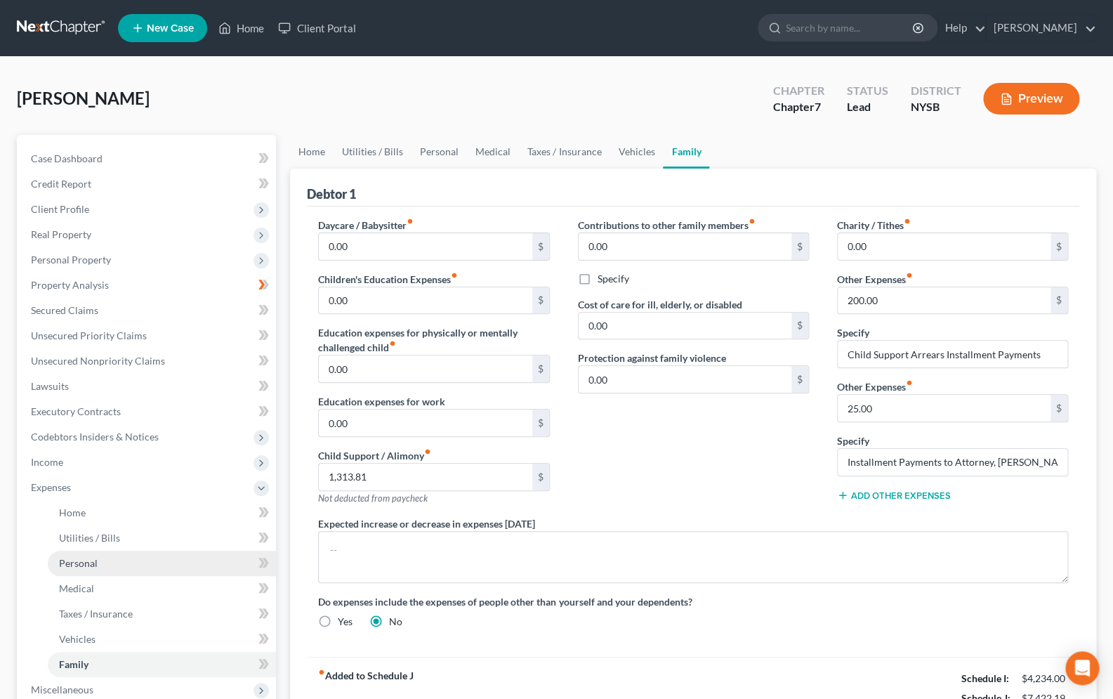
click at [90, 567] on span "Personal" at bounding box center [78, 563] width 39 height 12
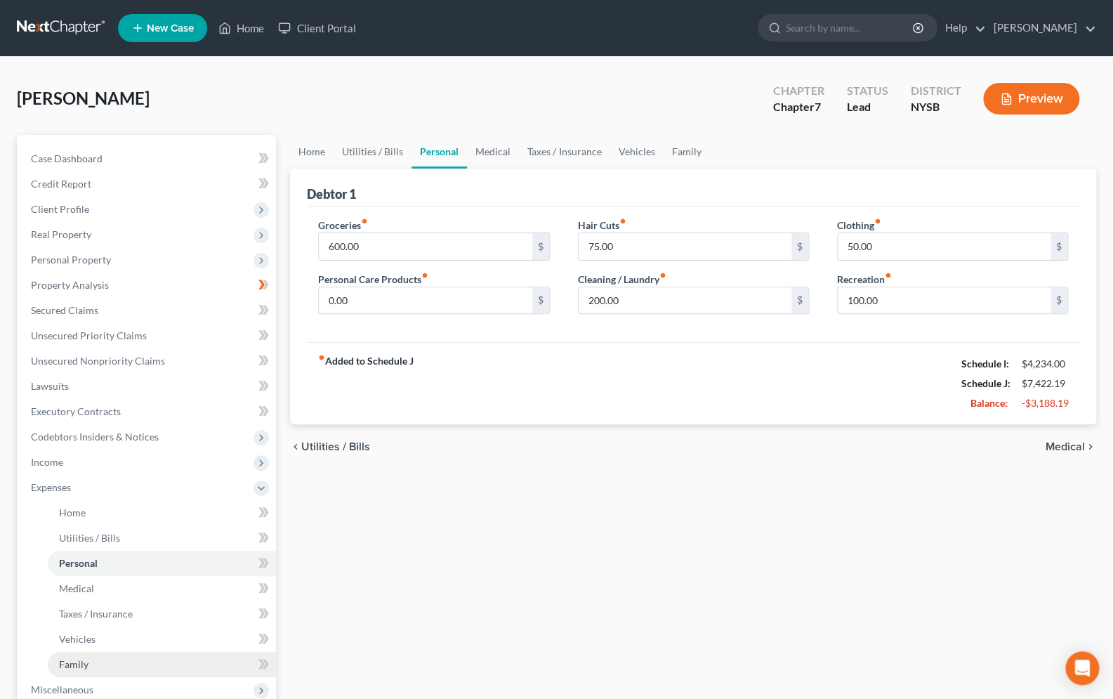
click at [92, 656] on link "Family" at bounding box center [162, 664] width 228 height 25
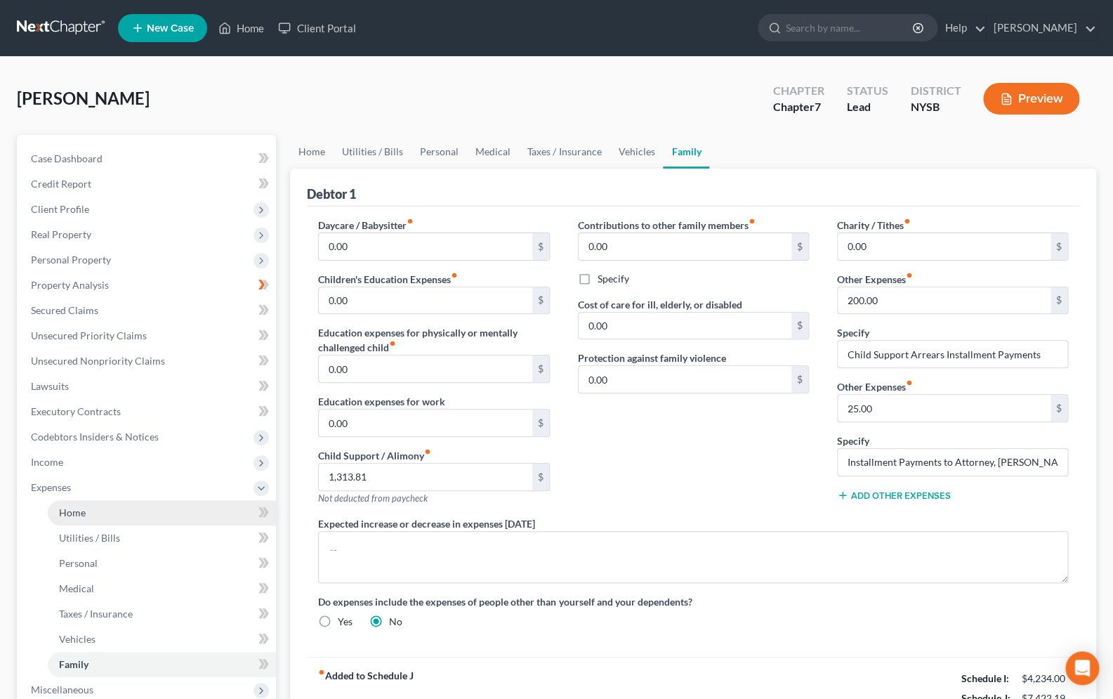
click at [71, 505] on link "Home" at bounding box center [162, 512] width 228 height 25
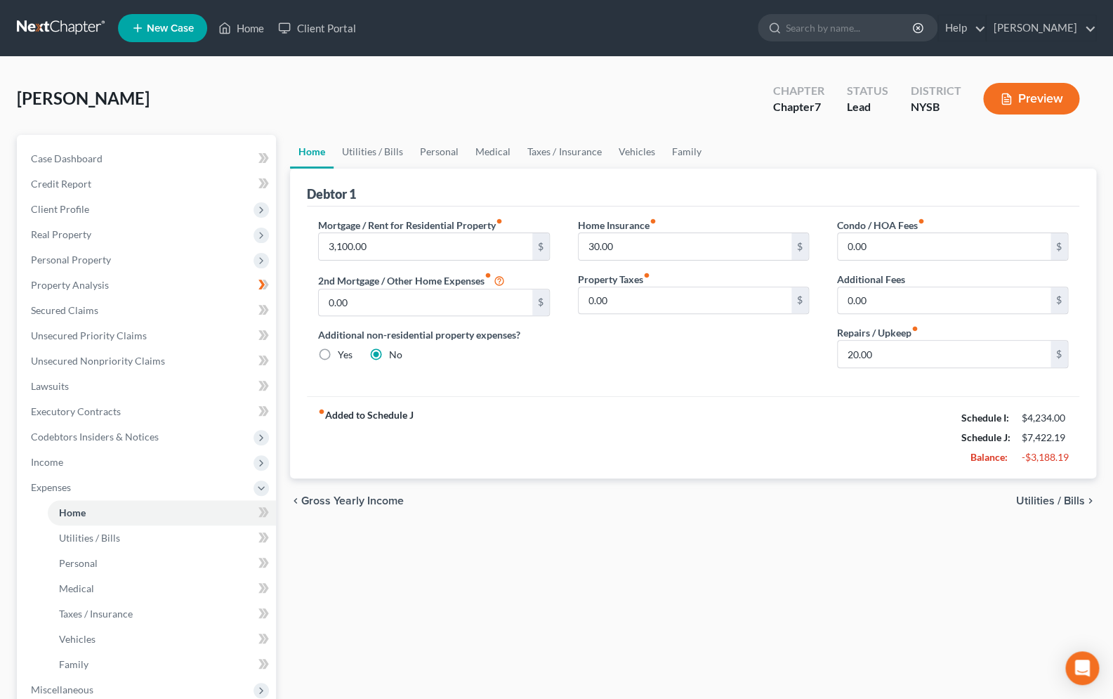
click at [68, 211] on span "Client Profile" at bounding box center [60, 209] width 58 height 12
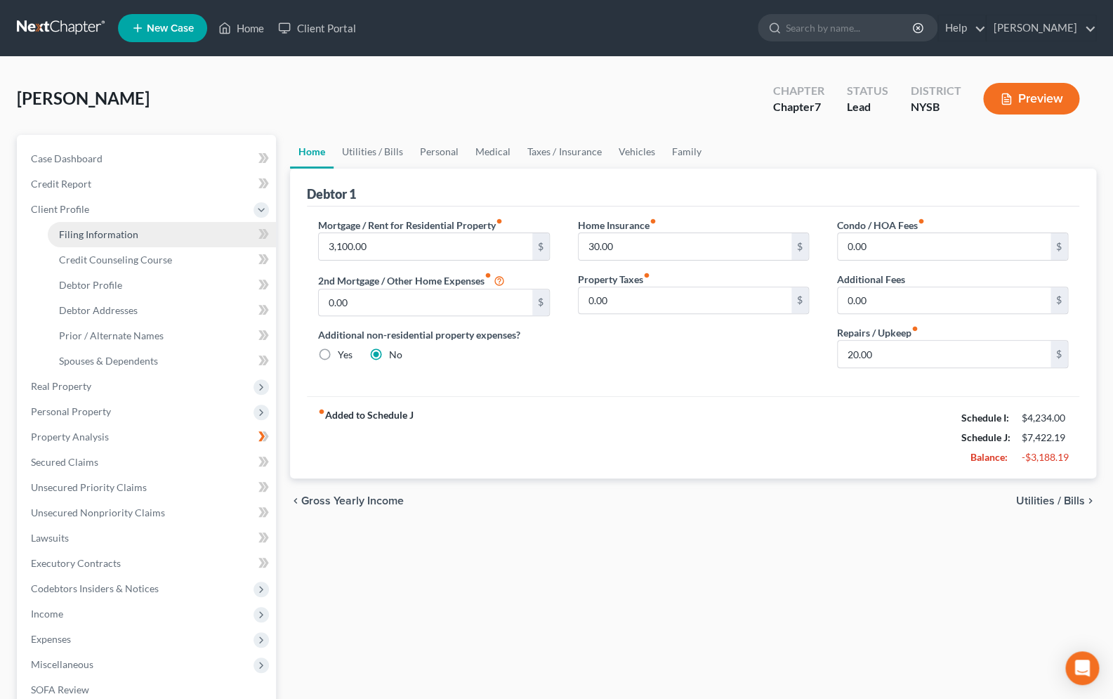
click at [67, 234] on span "Filing Information" at bounding box center [98, 234] width 79 height 12
select select "1"
select select "0"
select select "55"
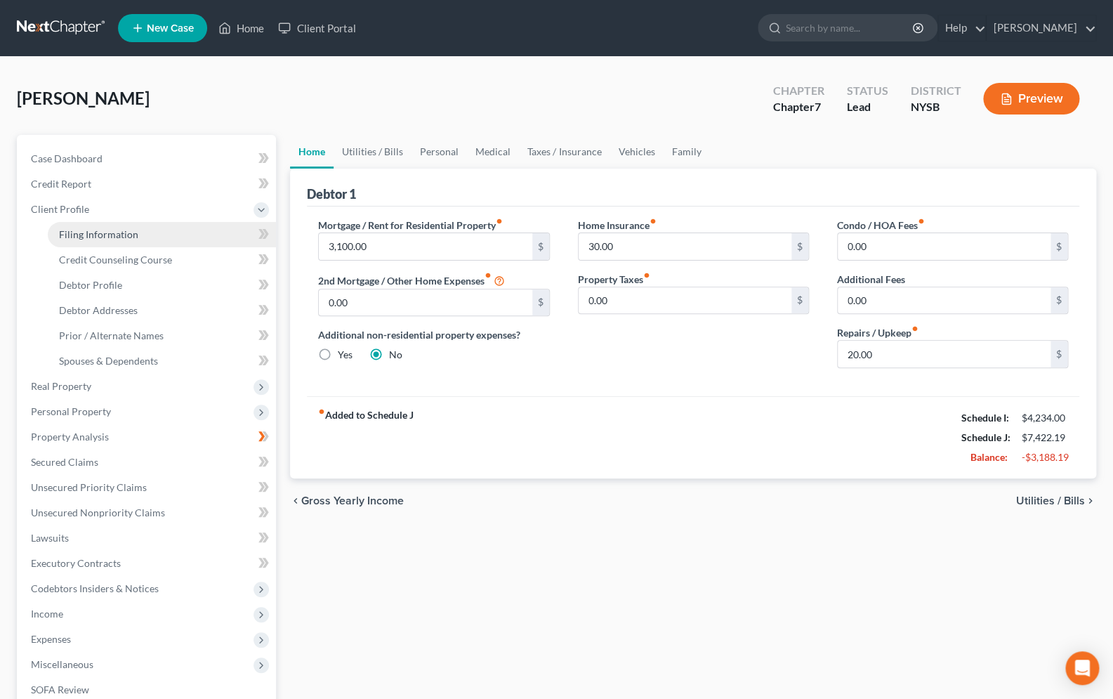
select select "0"
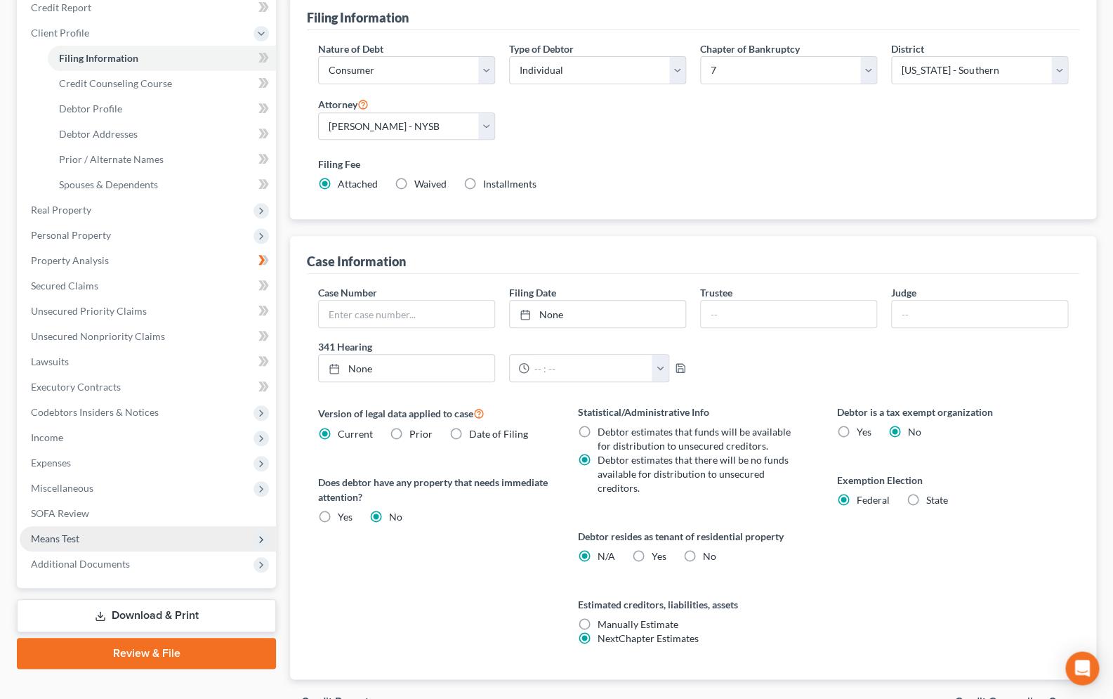
scroll to position [213, 0]
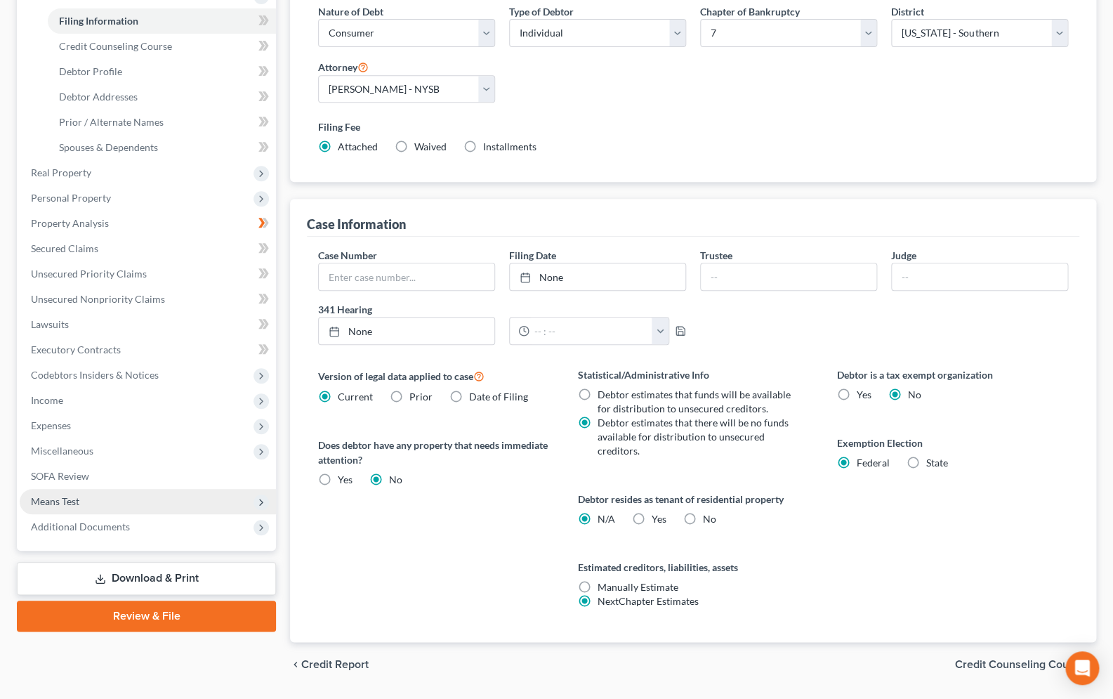
click at [652, 514] on label "Yes Yes" at bounding box center [659, 519] width 15 height 14
click at [657, 514] on input "Yes Yes" at bounding box center [661, 516] width 9 height 9
radio input "true"
radio input "false"
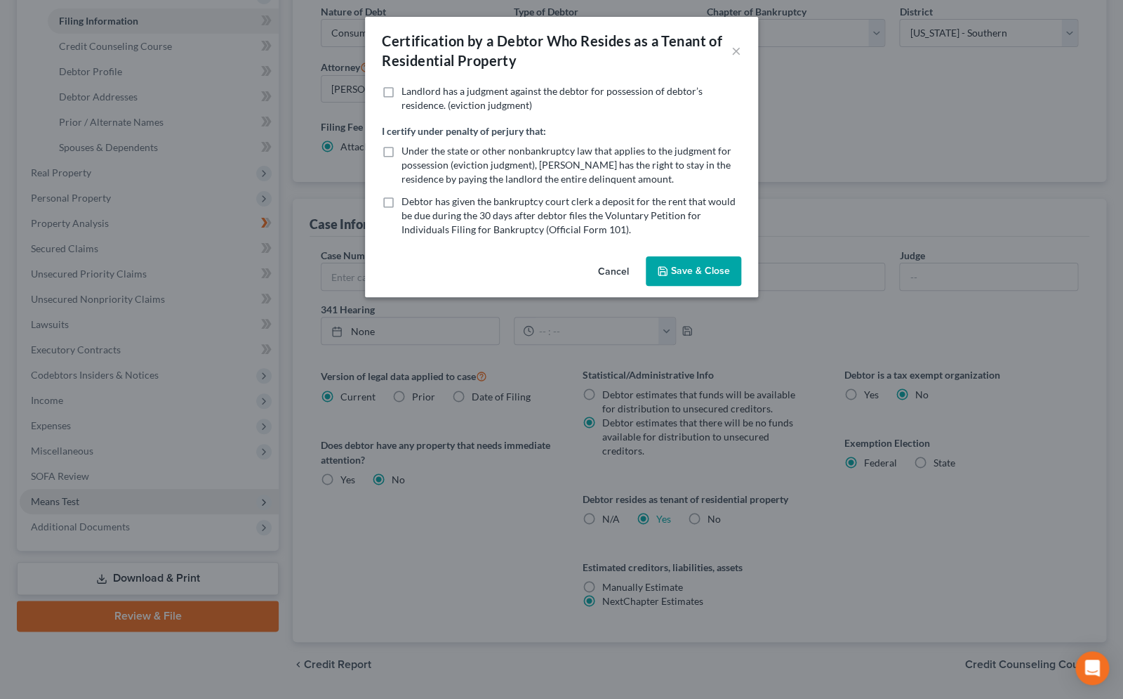
click at [600, 270] on button "Cancel" at bounding box center [613, 272] width 53 height 28
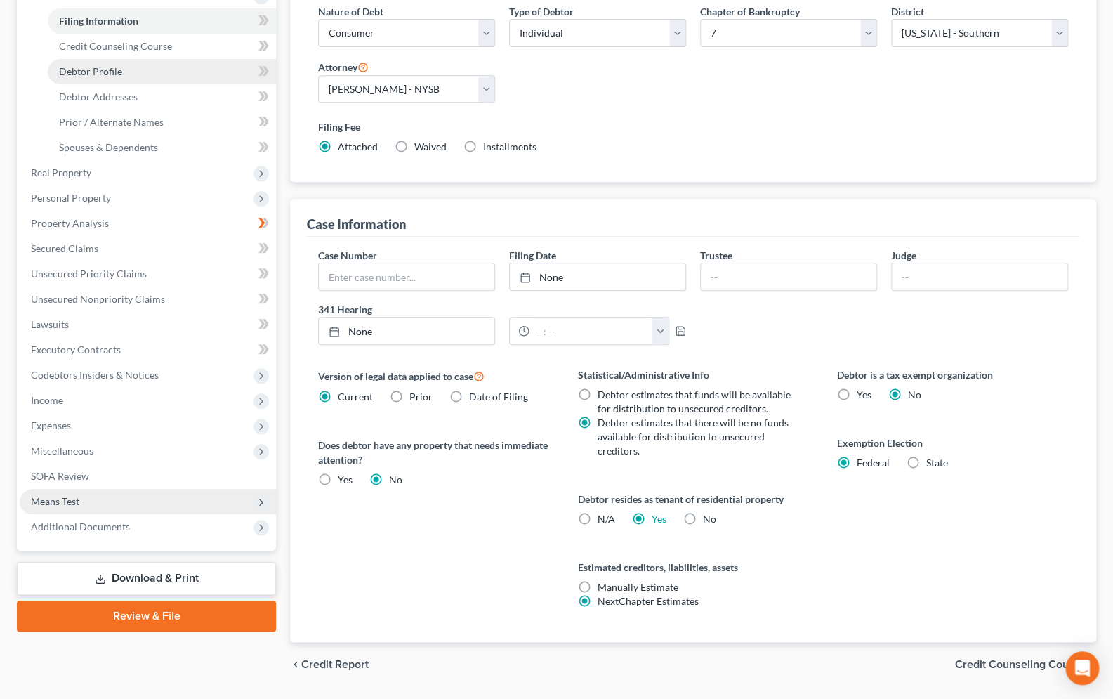
click at [132, 74] on link "Debtor Profile" at bounding box center [162, 71] width 228 height 25
select select "0"
select select "2"
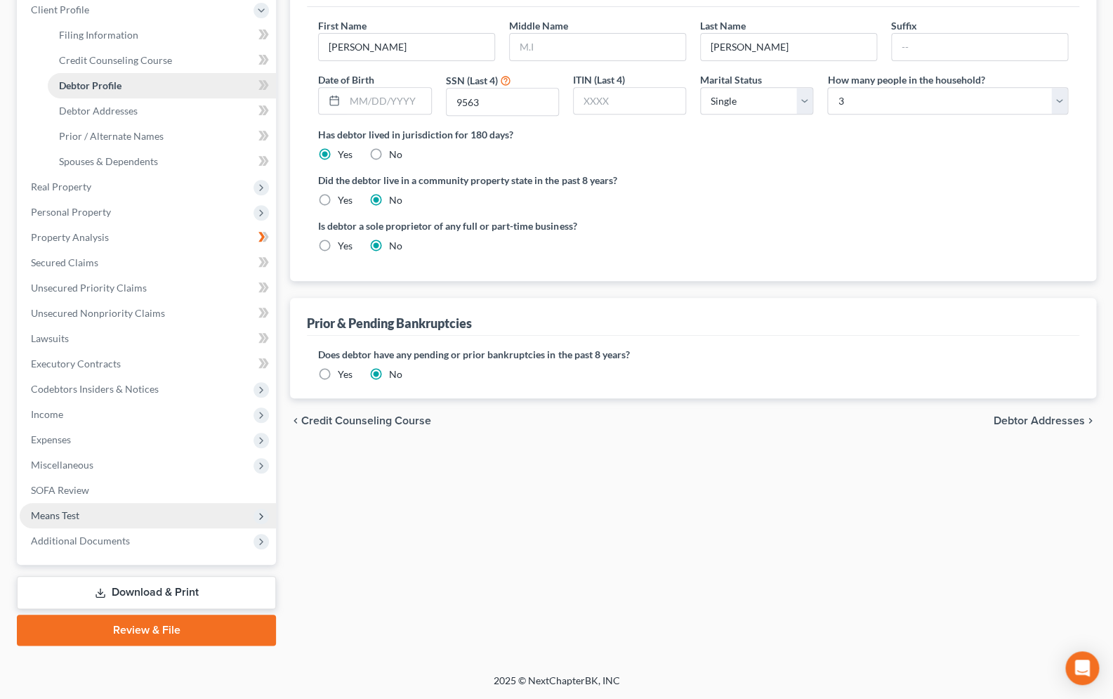
scroll to position [198, 0]
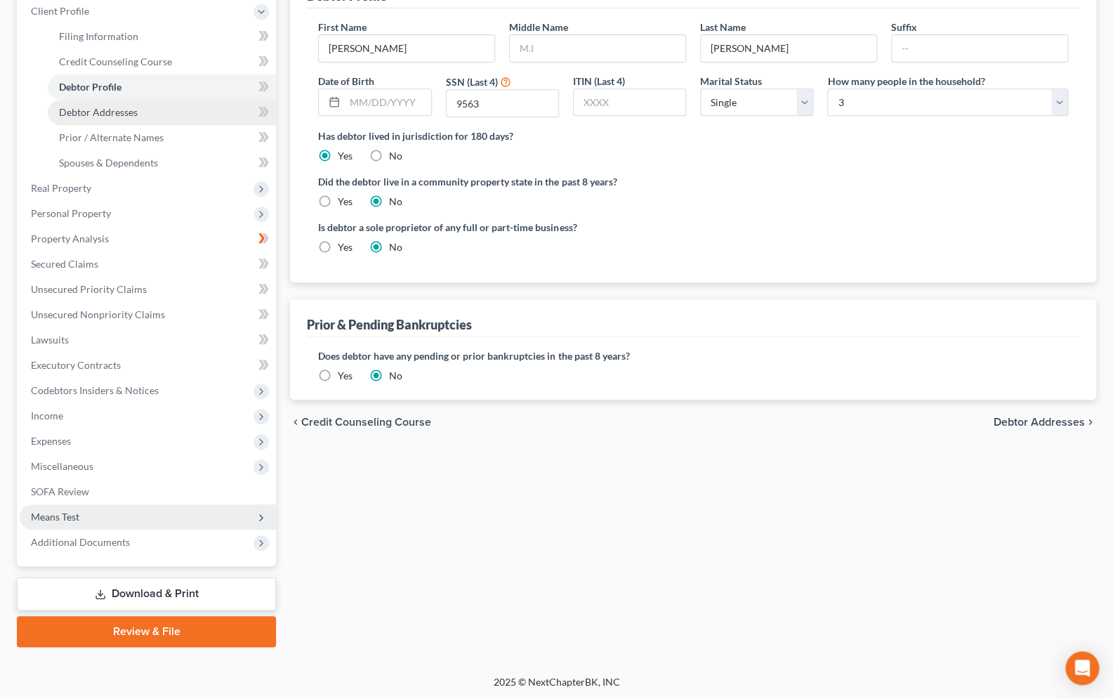
click at [121, 117] on span "Debtor Addresses" at bounding box center [98, 112] width 79 height 12
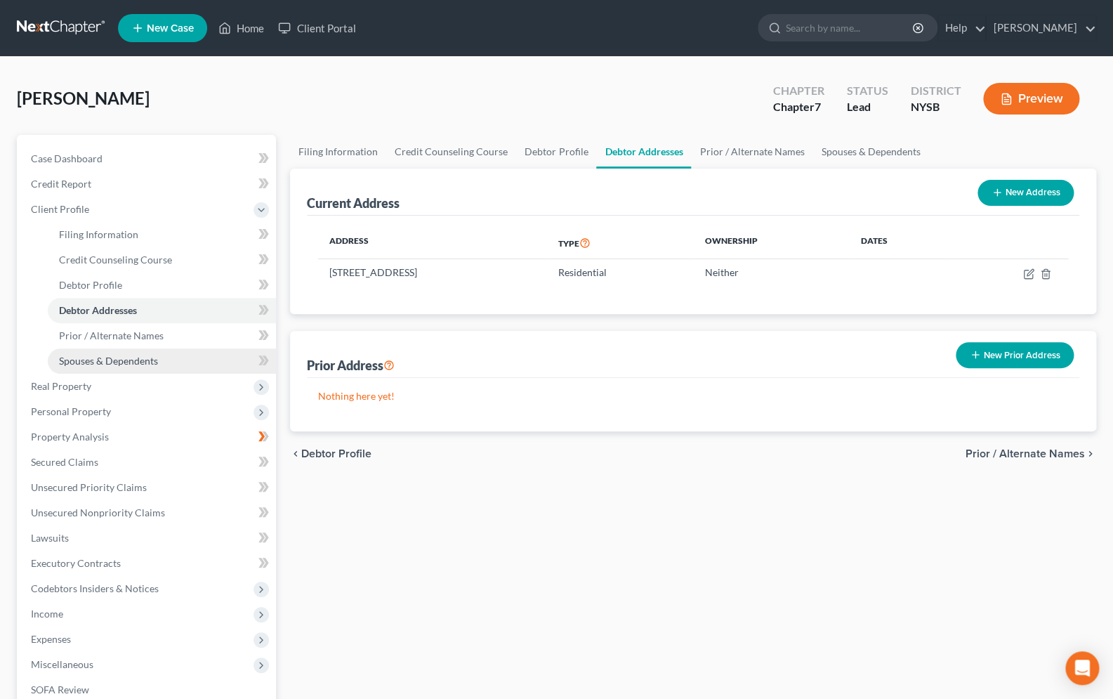
click at [158, 364] on link "Spouses & Dependents" at bounding box center [162, 360] width 228 height 25
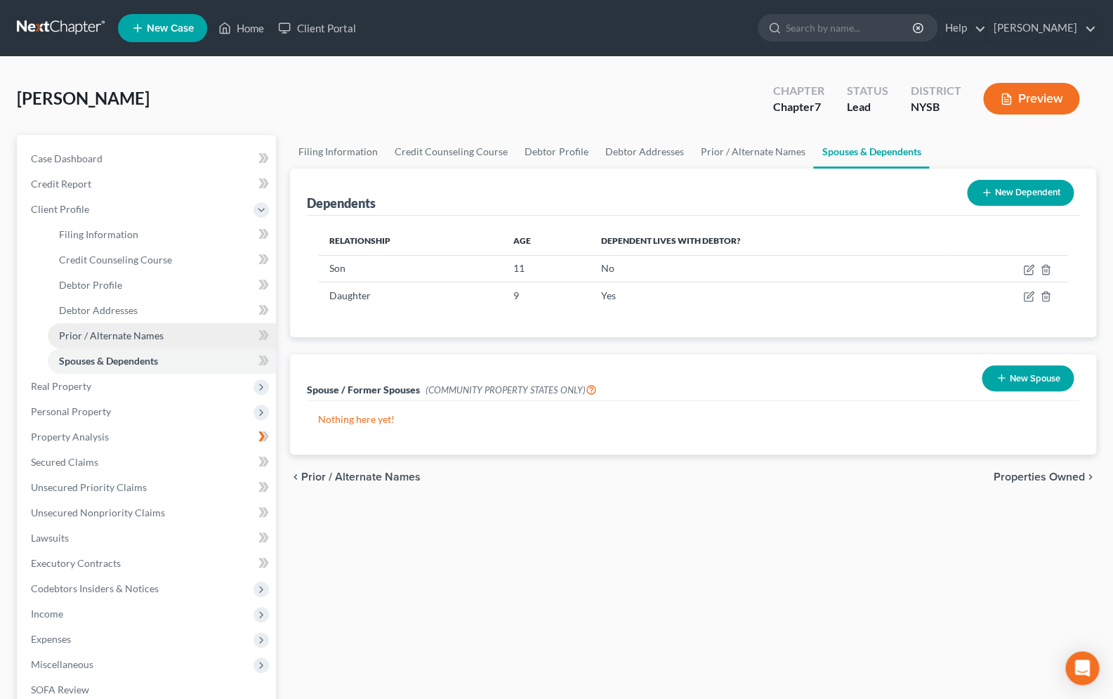
click at [143, 340] on span "Prior / Alternate Names" at bounding box center [111, 335] width 105 height 12
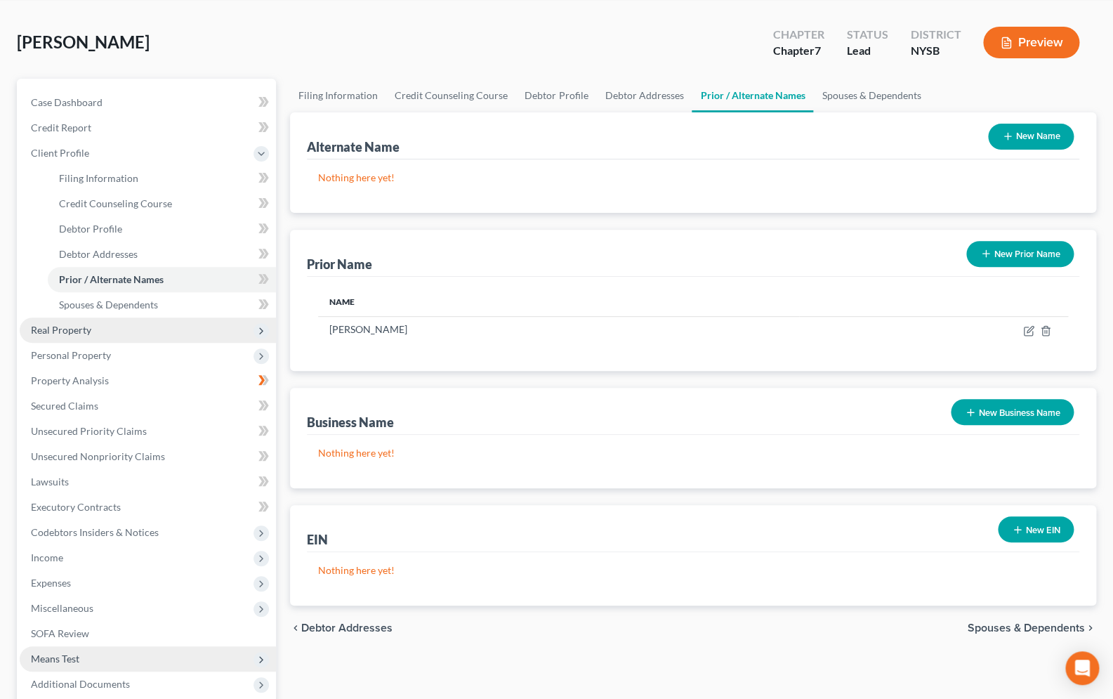
scroll to position [124, 0]
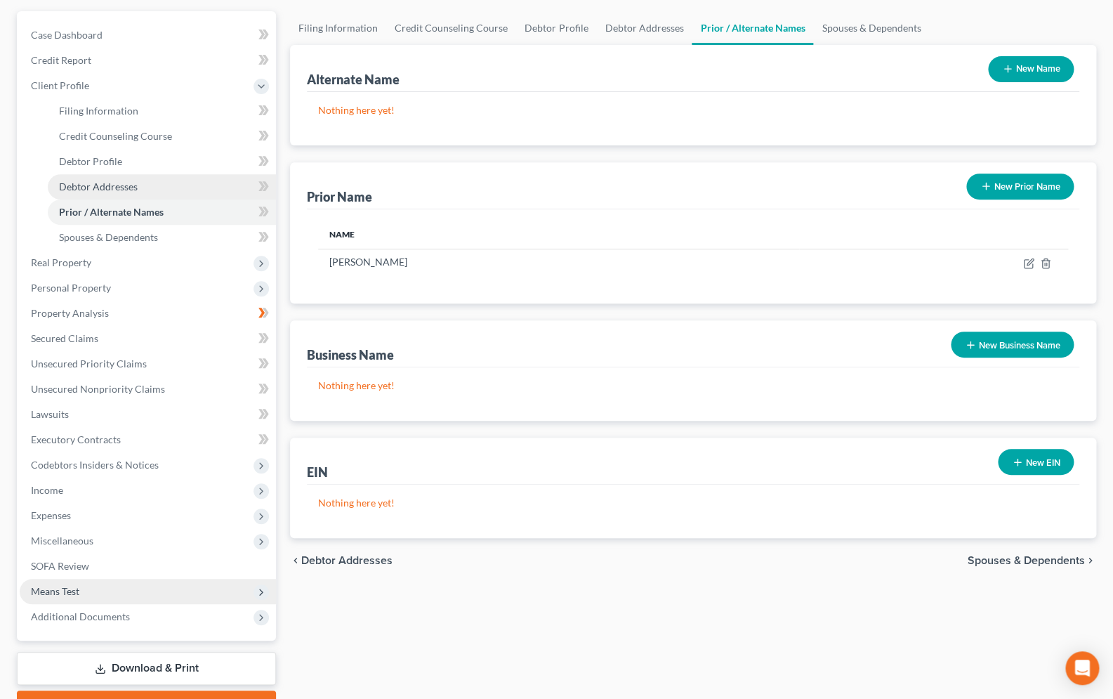
click at [117, 186] on span "Debtor Addresses" at bounding box center [98, 186] width 79 height 12
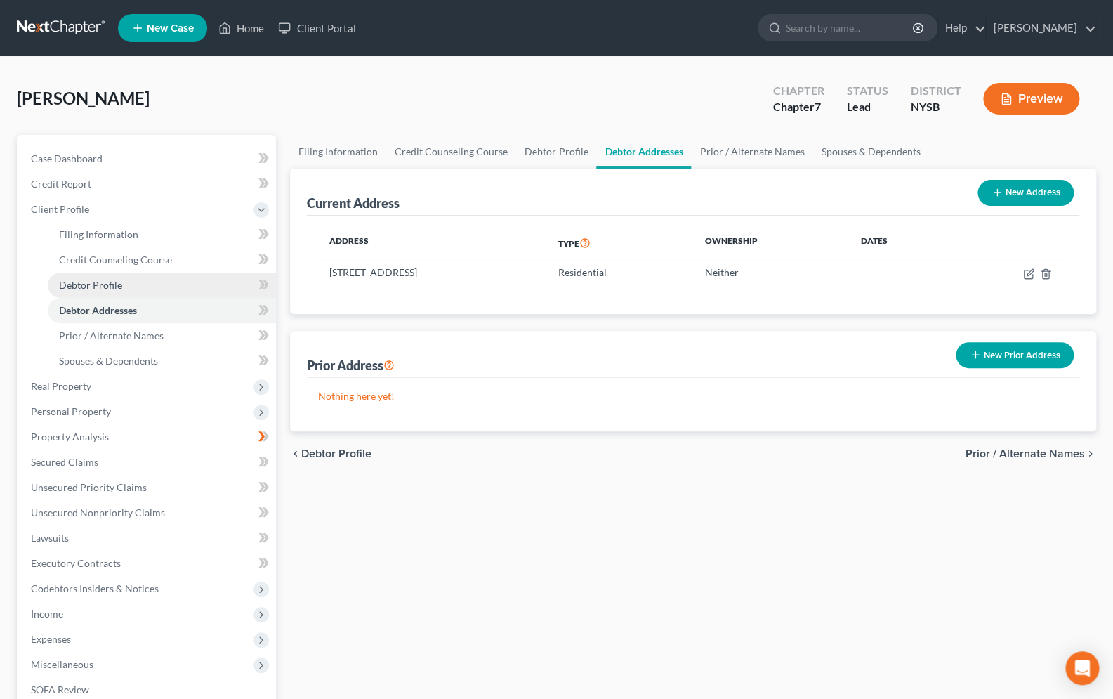
click at [115, 279] on span "Debtor Profile" at bounding box center [90, 285] width 63 height 12
select select "0"
select select "2"
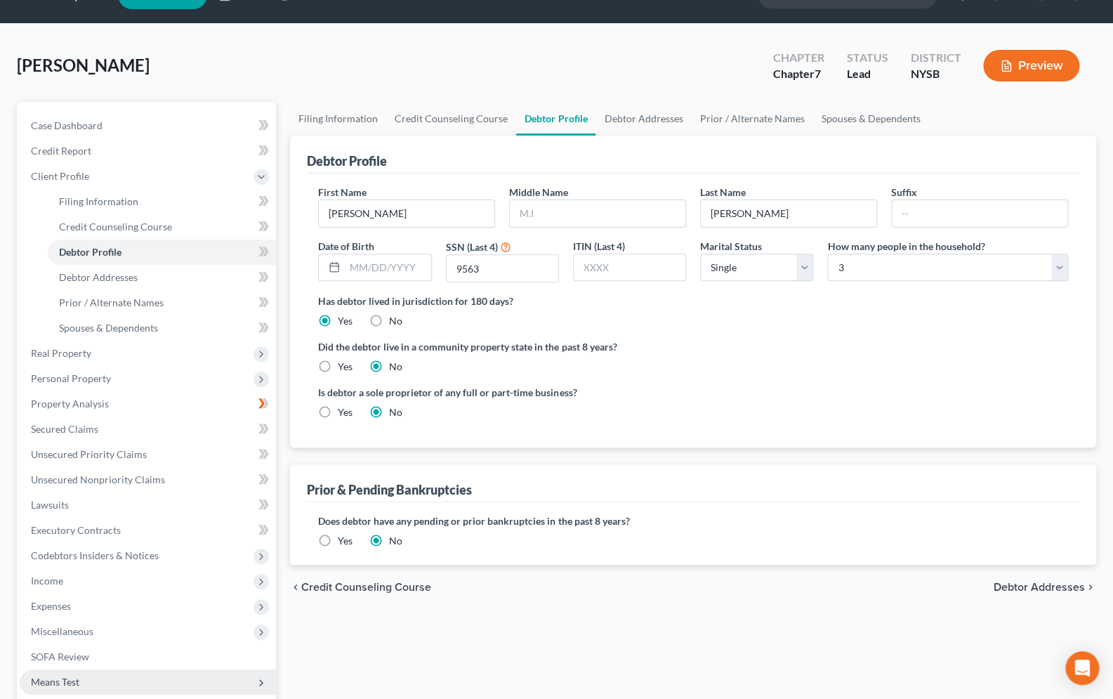
scroll to position [124, 0]
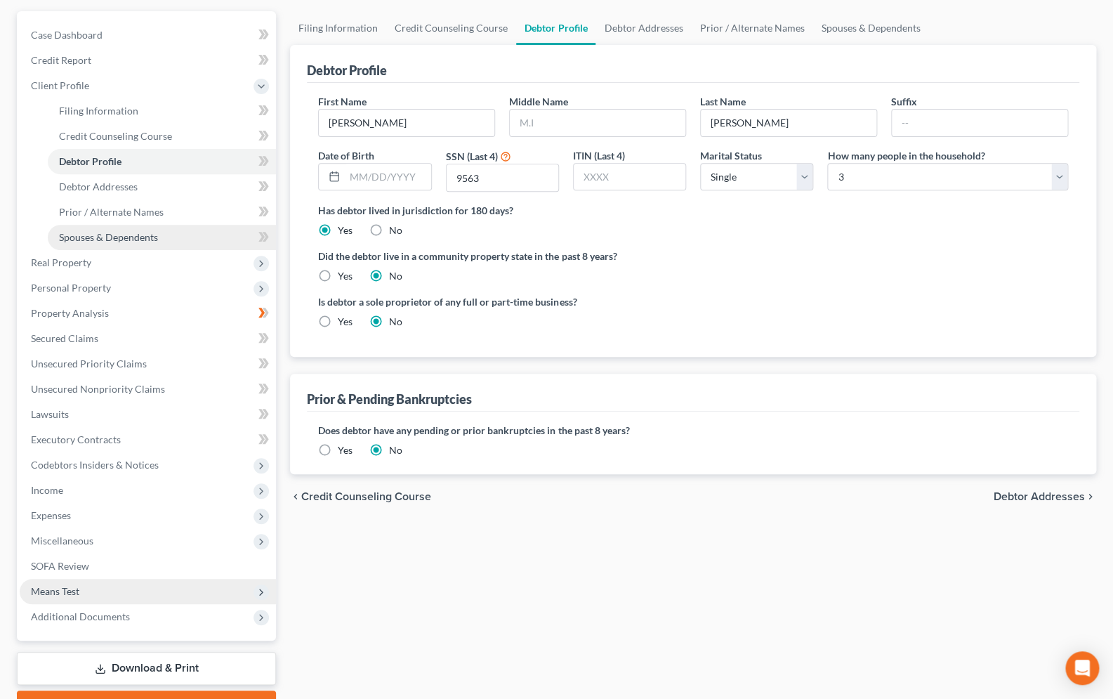
click at [110, 234] on span "Spouses & Dependents" at bounding box center [108, 237] width 99 height 12
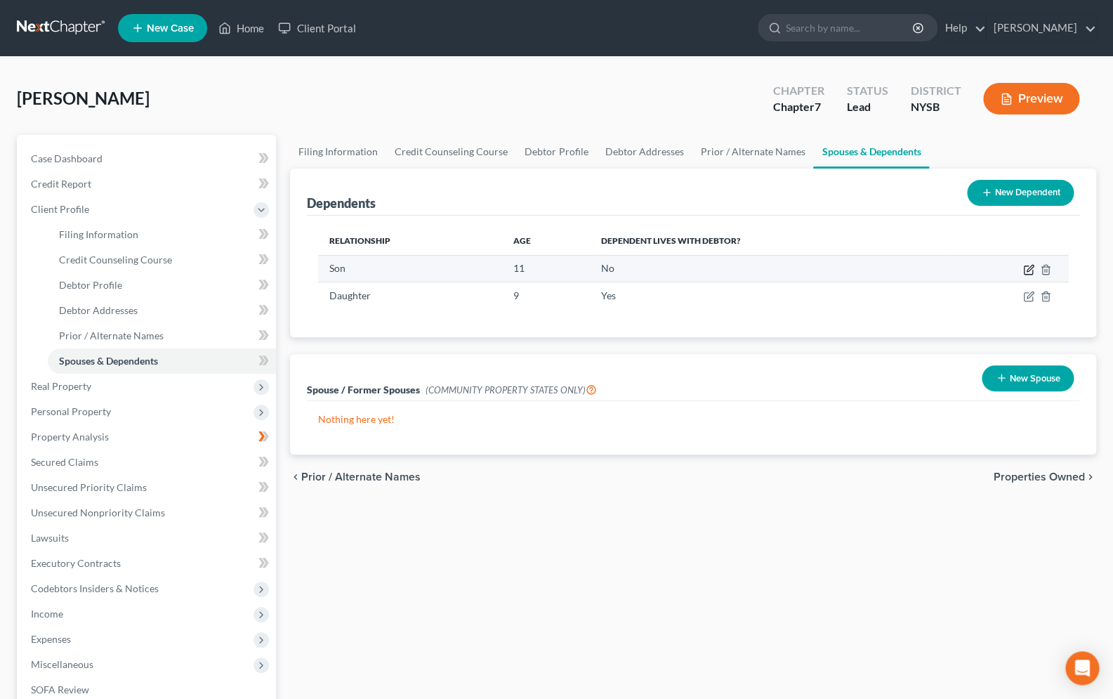
click at [1024, 270] on icon "button" at bounding box center [1028, 270] width 8 height 8
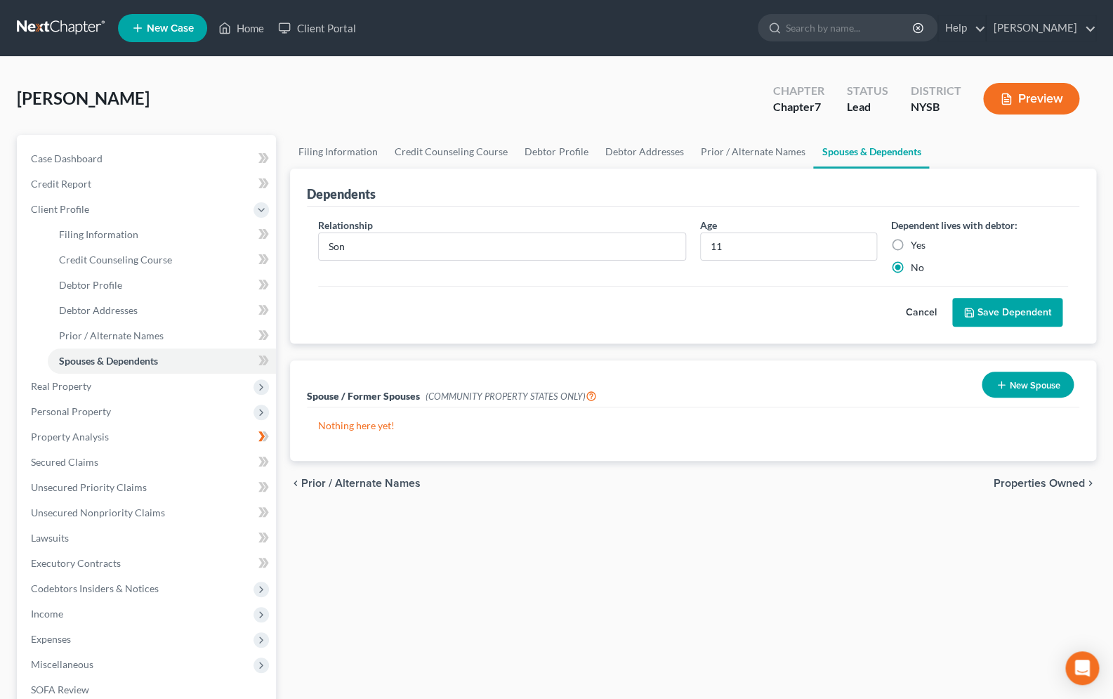
click at [911, 246] on label "Yes" at bounding box center [918, 245] width 15 height 14
click at [916, 246] on input "Yes" at bounding box center [920, 242] width 9 height 9
radio input "true"
click at [911, 268] on label "No" at bounding box center [917, 267] width 13 height 14
click at [916, 268] on input "No" at bounding box center [920, 264] width 9 height 9
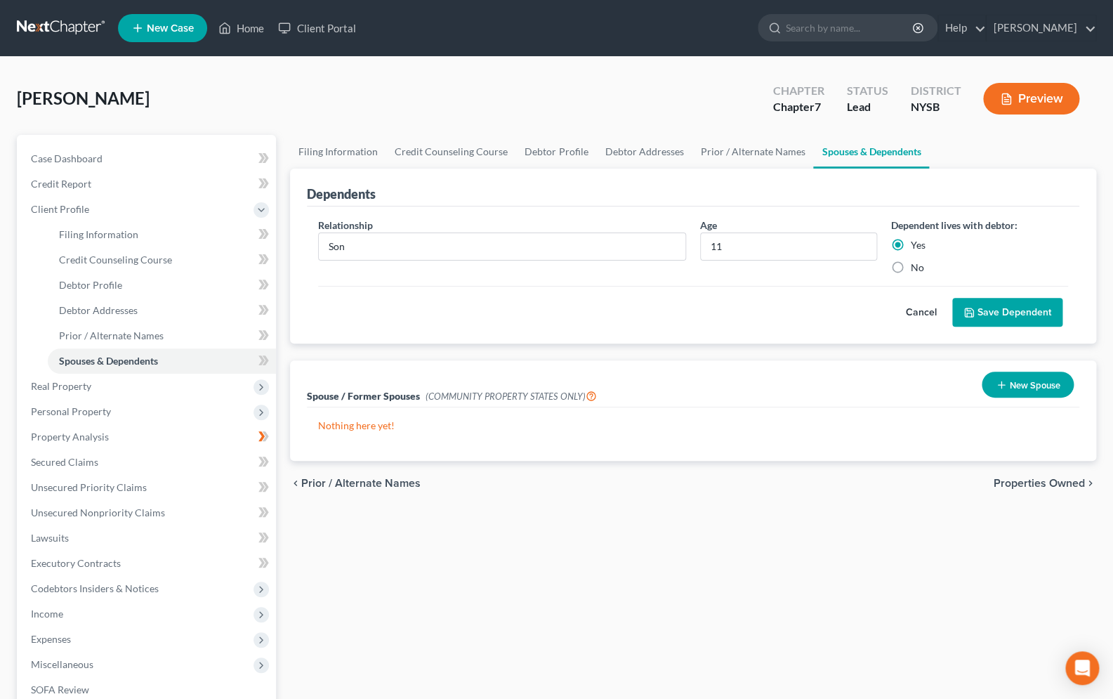
radio input "true"
click at [1002, 303] on button "Save Dependent" at bounding box center [1007, 312] width 110 height 29
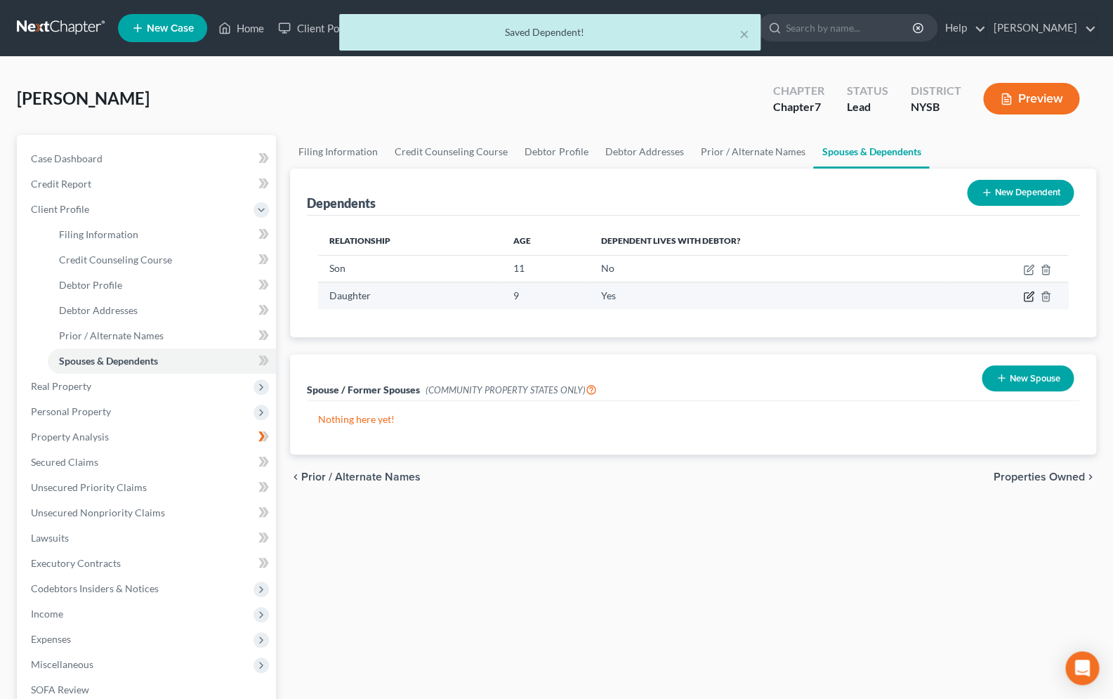
click at [1027, 293] on icon "button" at bounding box center [1028, 296] width 11 height 11
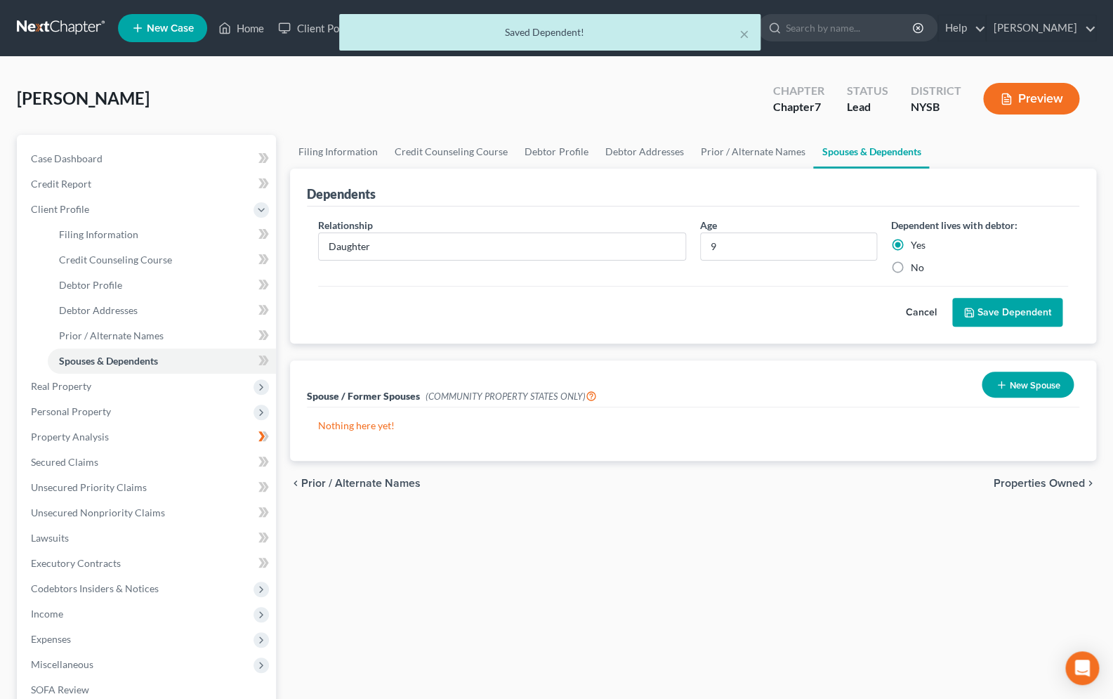
click at [911, 267] on label "No" at bounding box center [917, 267] width 13 height 14
click at [916, 267] on input "No" at bounding box center [920, 264] width 9 height 9
radio input "true"
click at [998, 303] on button "Save Dependent" at bounding box center [1007, 312] width 110 height 29
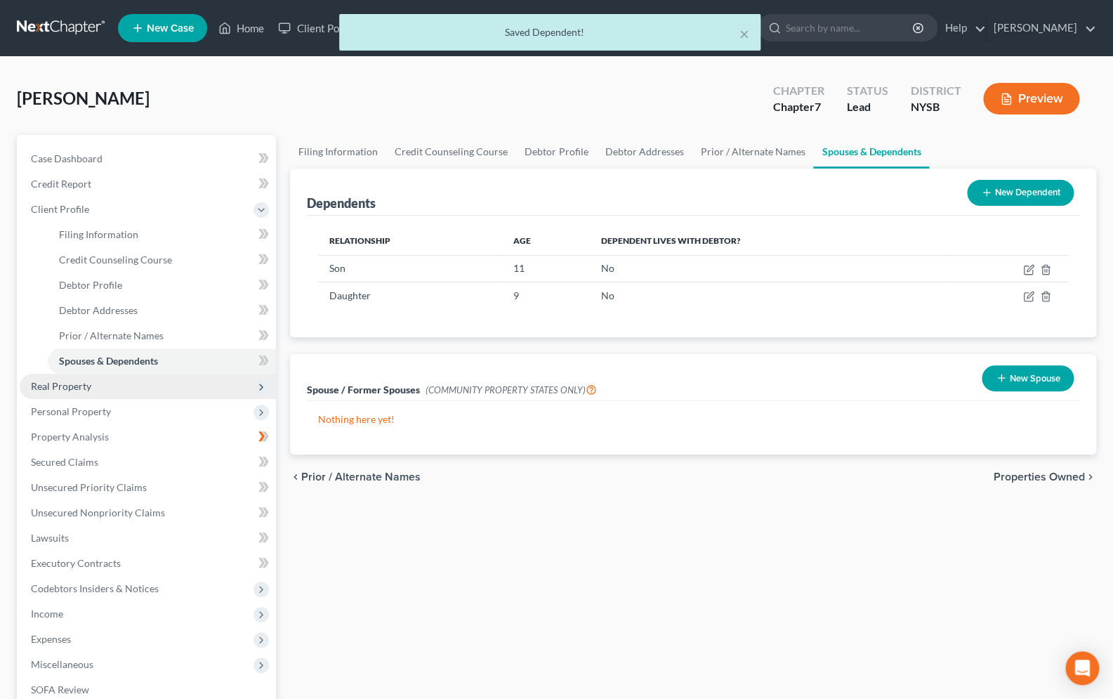
click at [82, 382] on span "Real Property" at bounding box center [61, 386] width 60 height 12
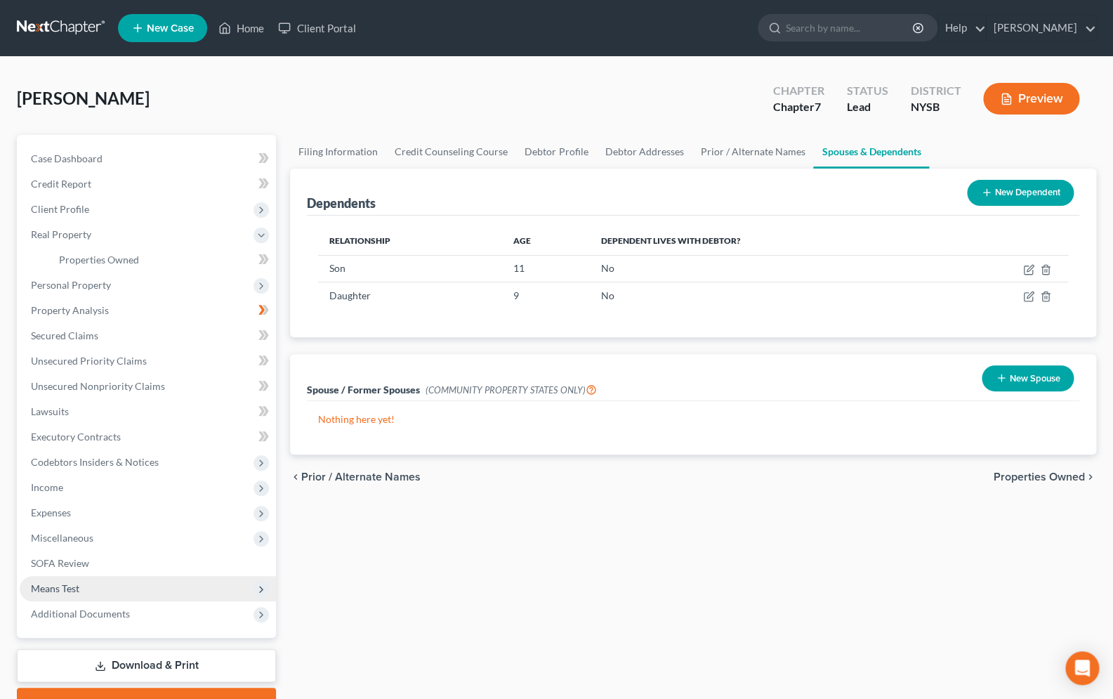
click at [112, 583] on span "Means Test" at bounding box center [148, 588] width 256 height 25
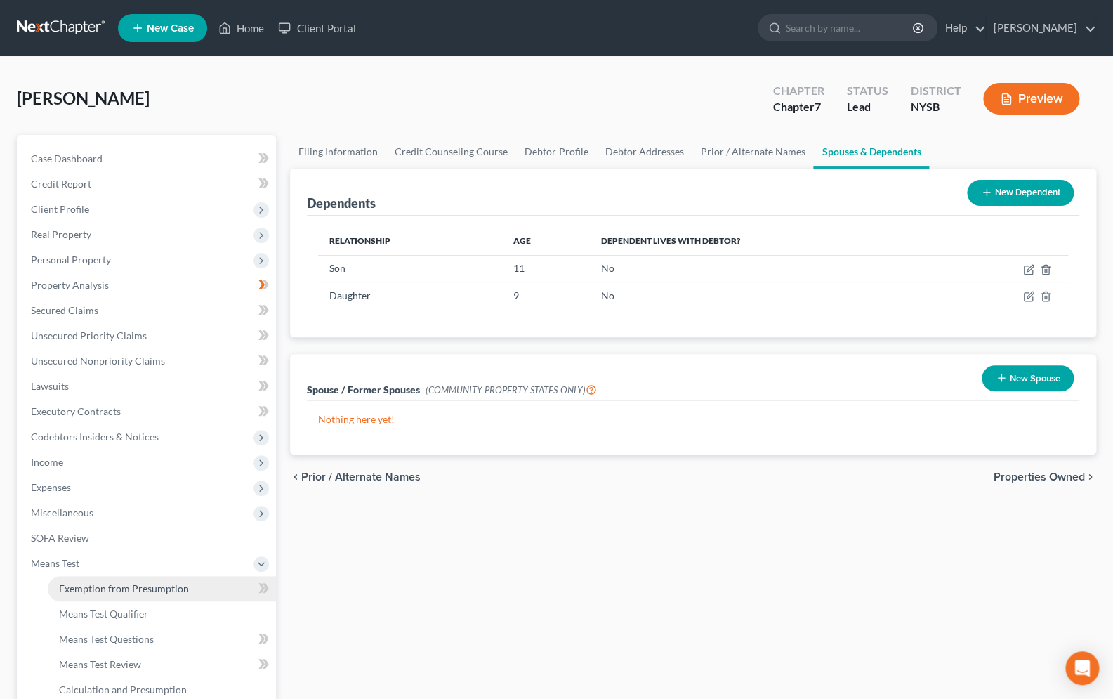
click at [135, 584] on span "Exemption from Presumption" at bounding box center [124, 588] width 130 height 12
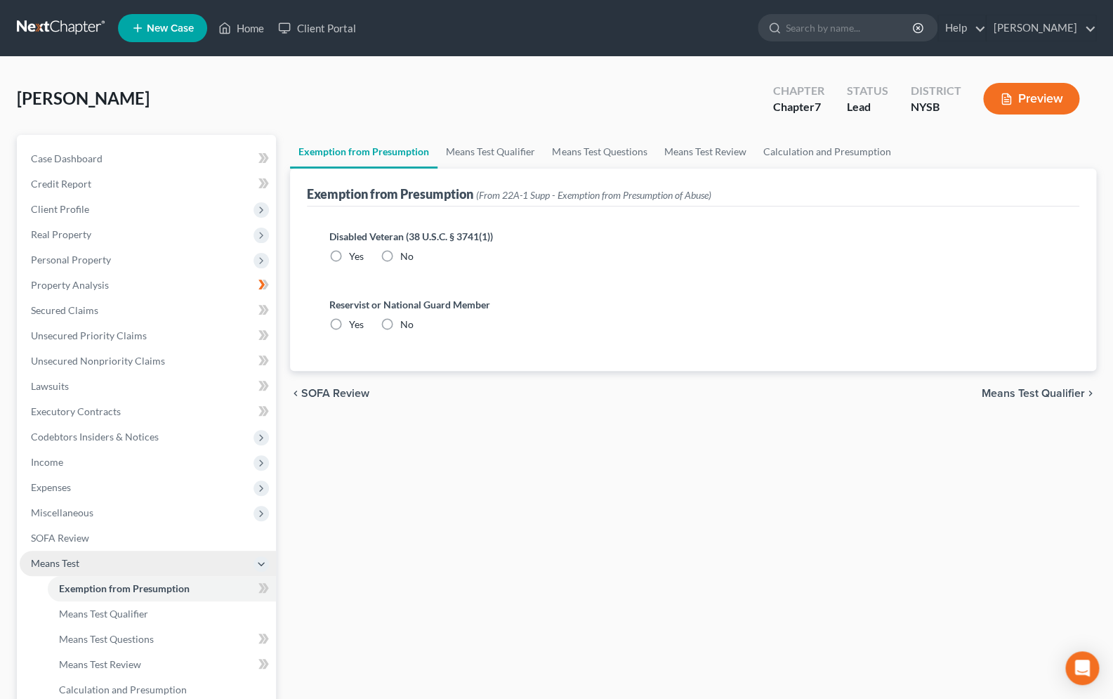
radio input "true"
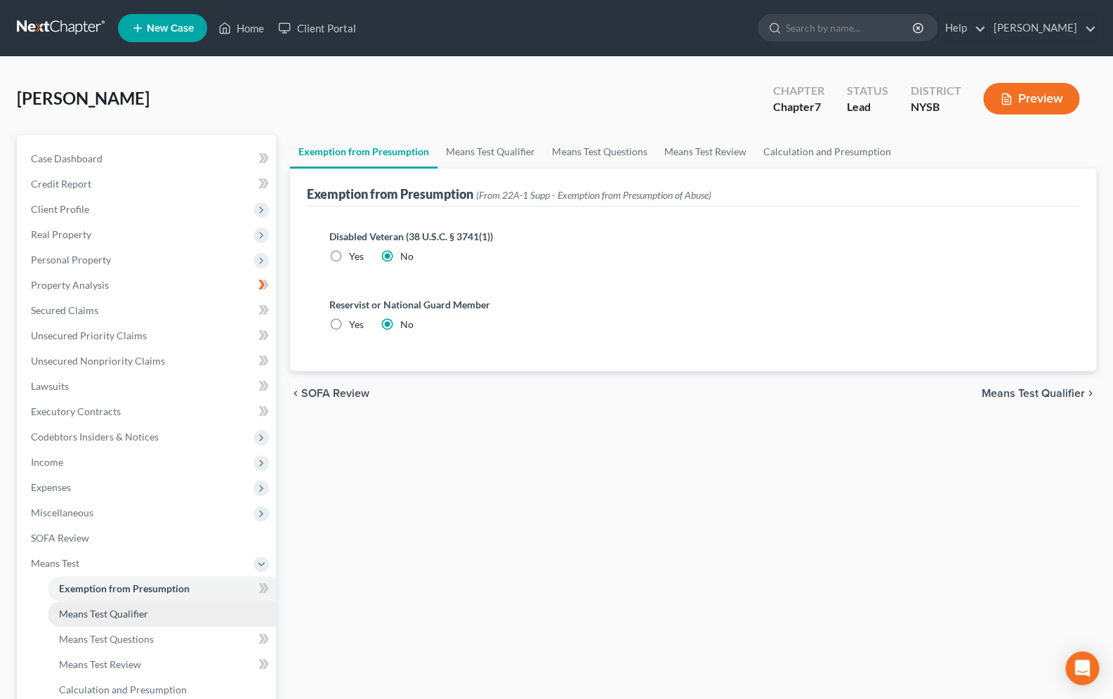
click at [139, 608] on span "Means Test Qualifier" at bounding box center [103, 613] width 89 height 12
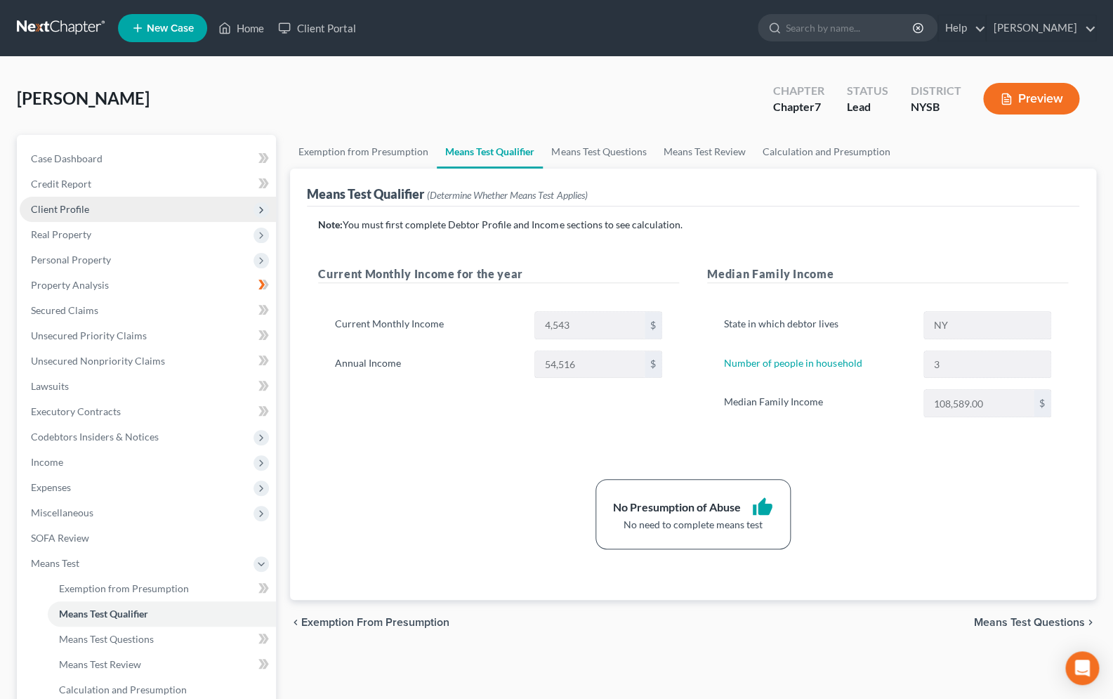
click at [84, 204] on span "Client Profile" at bounding box center [60, 209] width 58 height 12
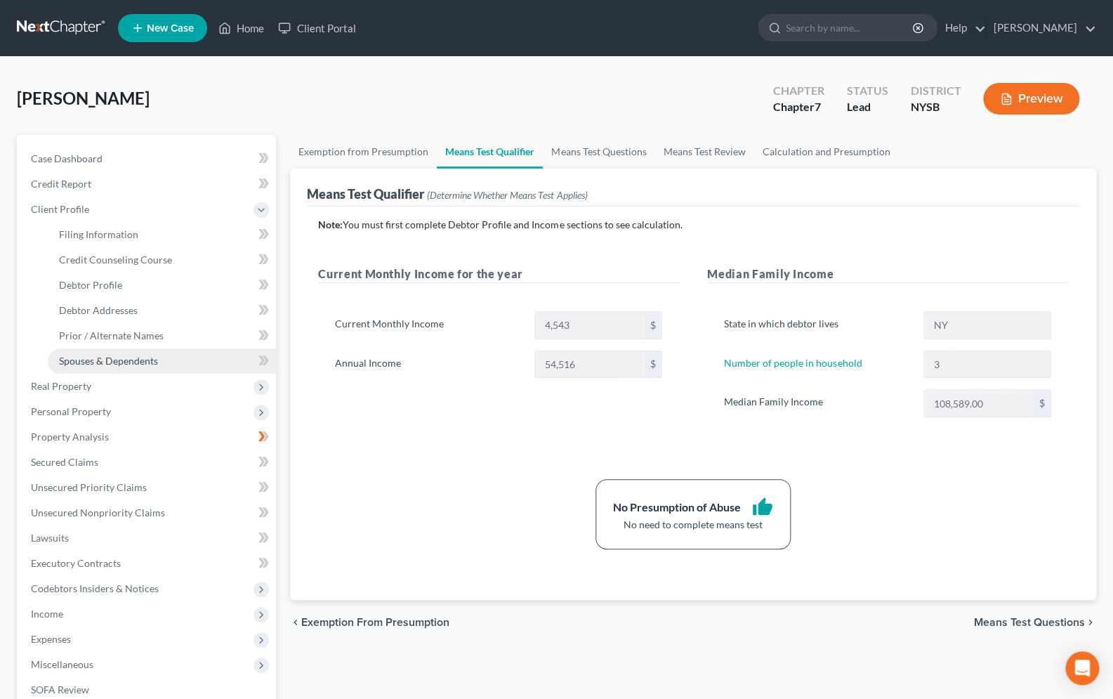
click at [130, 358] on span "Spouses & Dependents" at bounding box center [108, 361] width 99 height 12
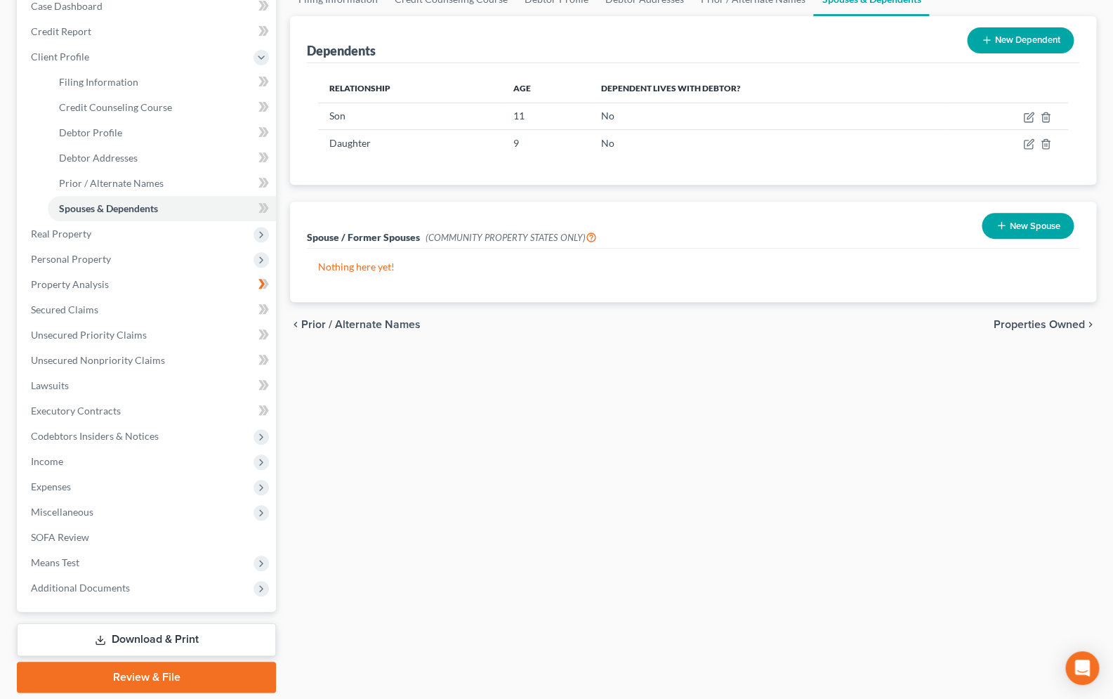
scroll to position [198, 0]
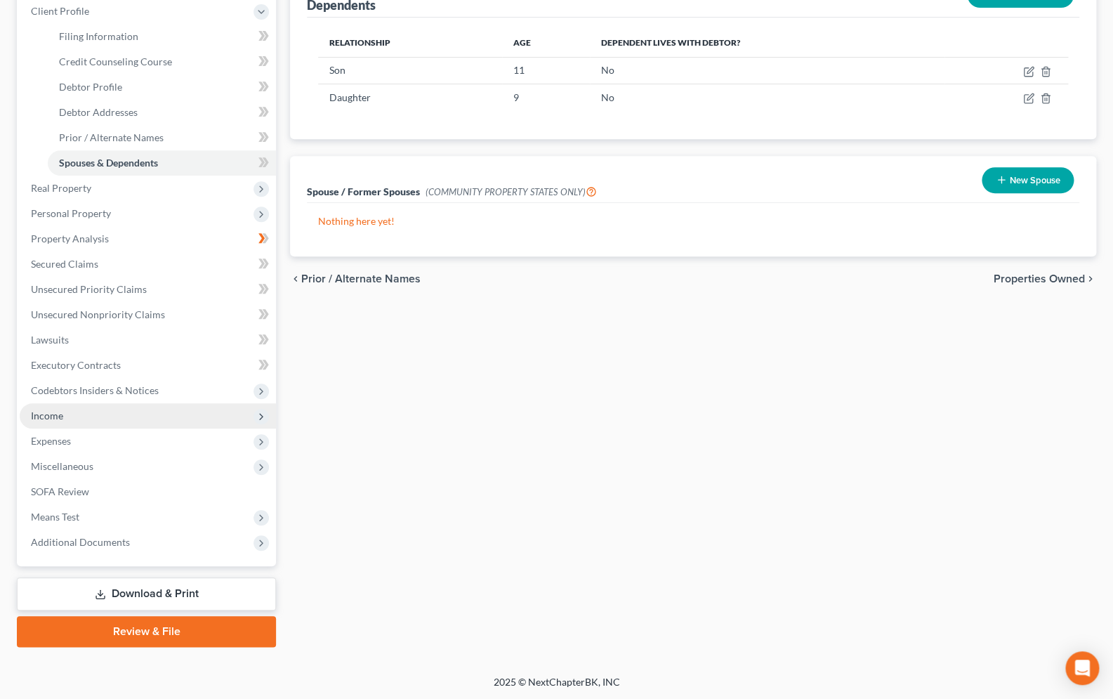
click at [80, 417] on span "Income" at bounding box center [148, 415] width 256 height 25
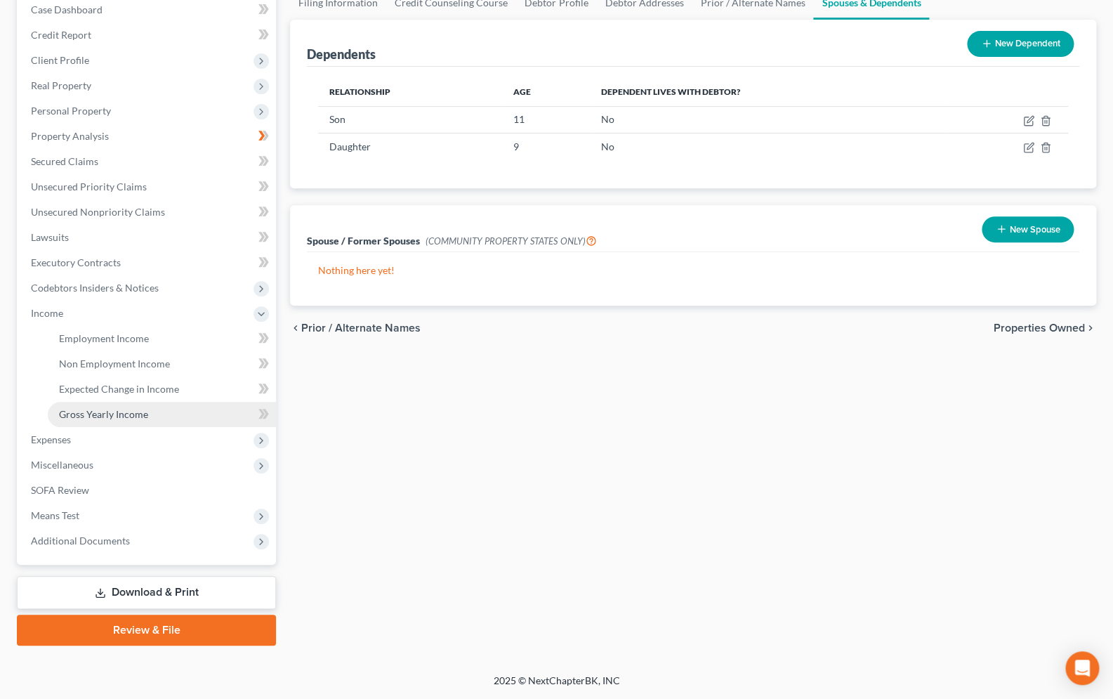
scroll to position [147, 0]
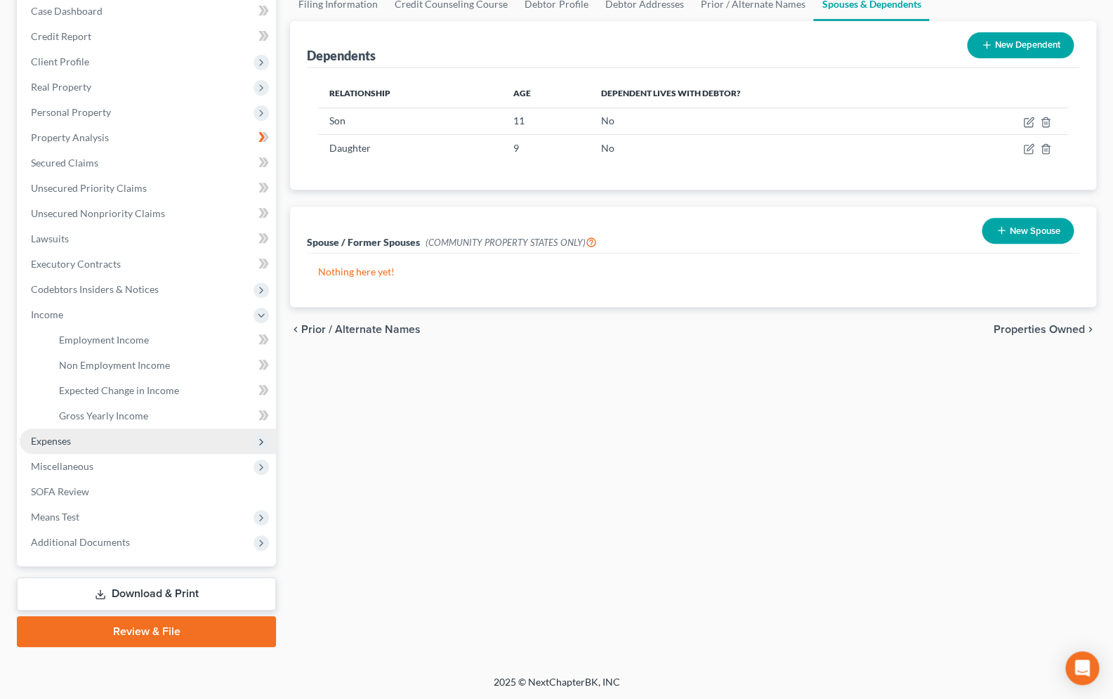
click at [72, 439] on span "Expenses" at bounding box center [148, 440] width 256 height 25
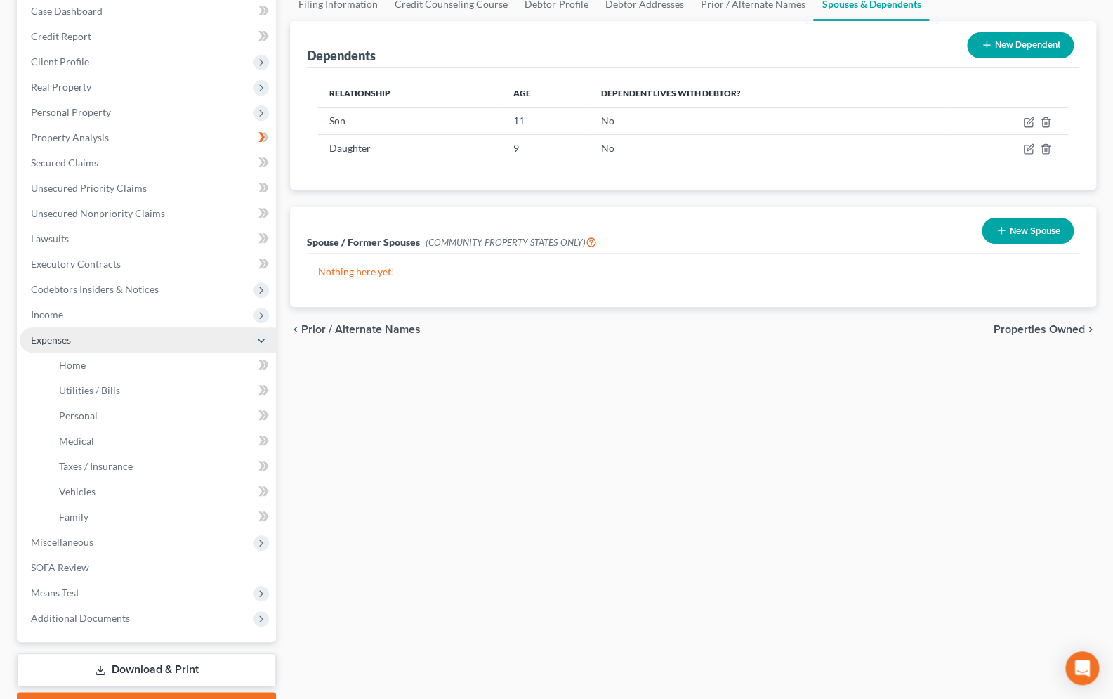
click at [264, 336] on icon at bounding box center [261, 340] width 11 height 11
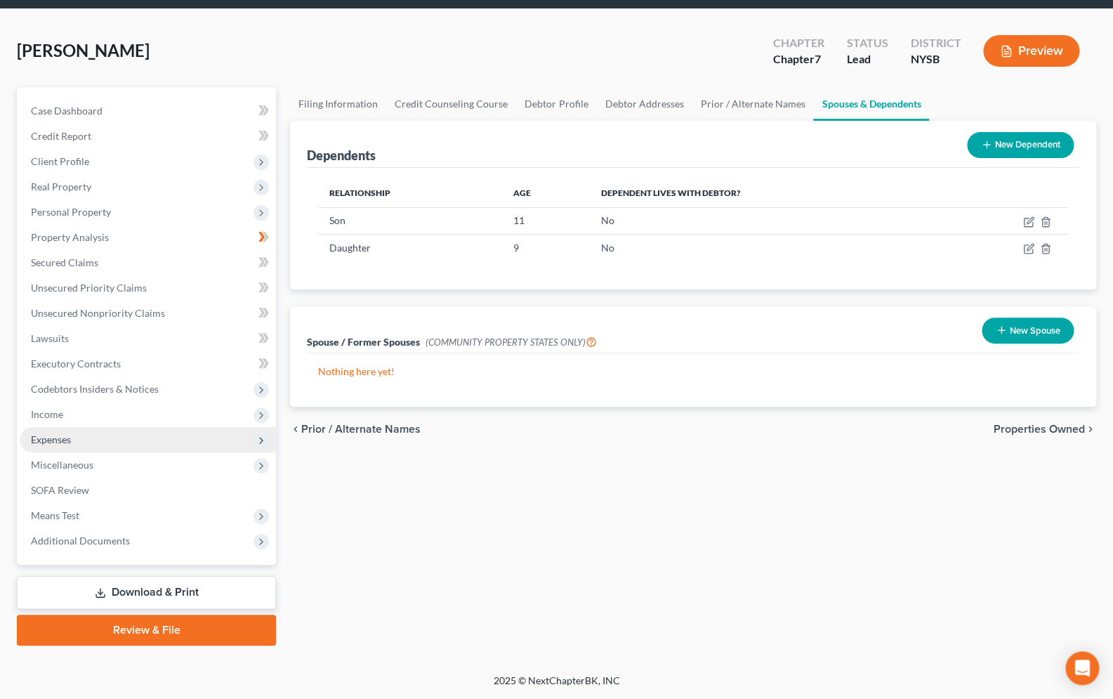
scroll to position [46, 0]
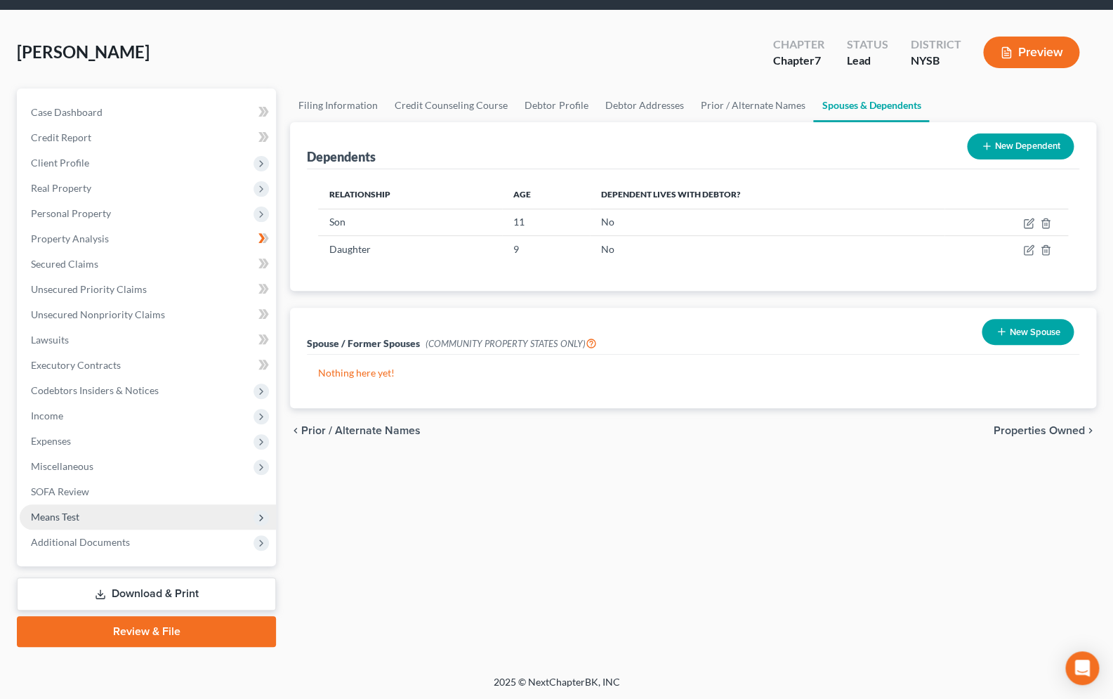
click at [83, 513] on span "Means Test" at bounding box center [148, 516] width 256 height 25
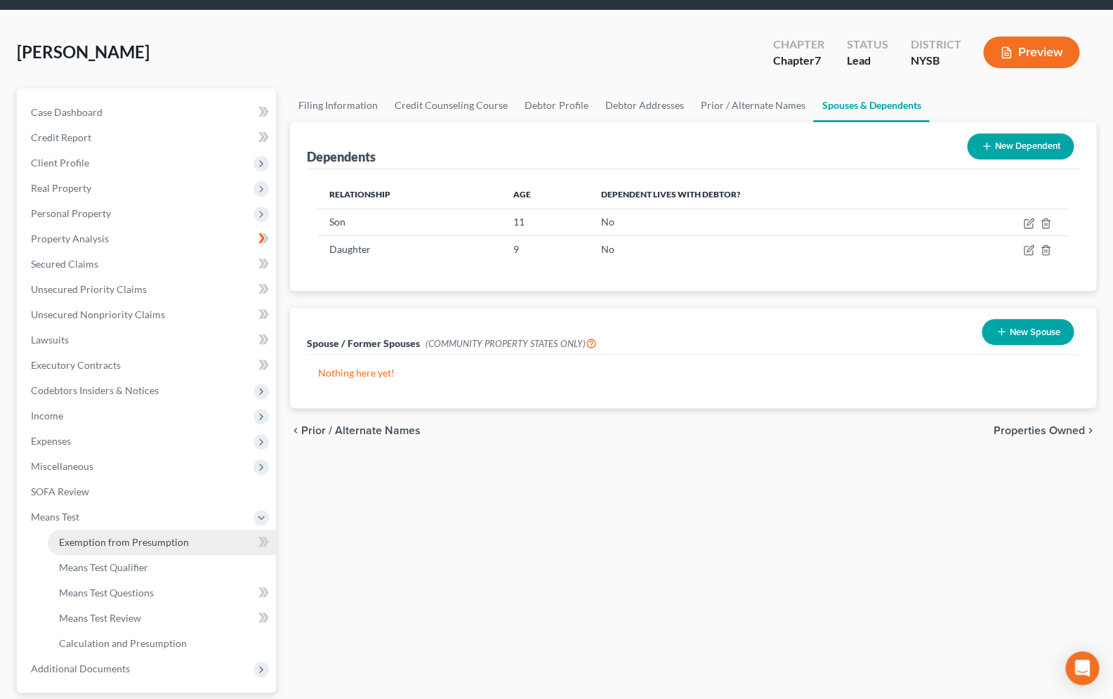
click at [169, 539] on span "Exemption from Presumption" at bounding box center [124, 542] width 130 height 12
click at [170, 540] on span "Exemption from Presumption" at bounding box center [124, 542] width 130 height 12
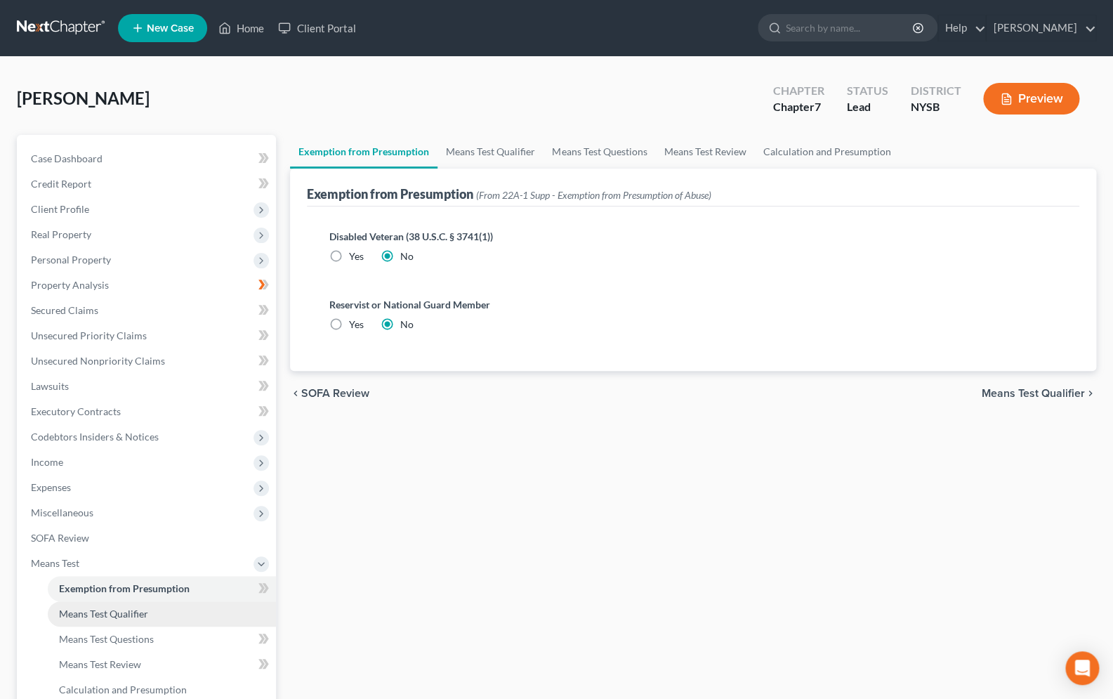
click at [100, 613] on span "Means Test Qualifier" at bounding box center [103, 613] width 89 height 12
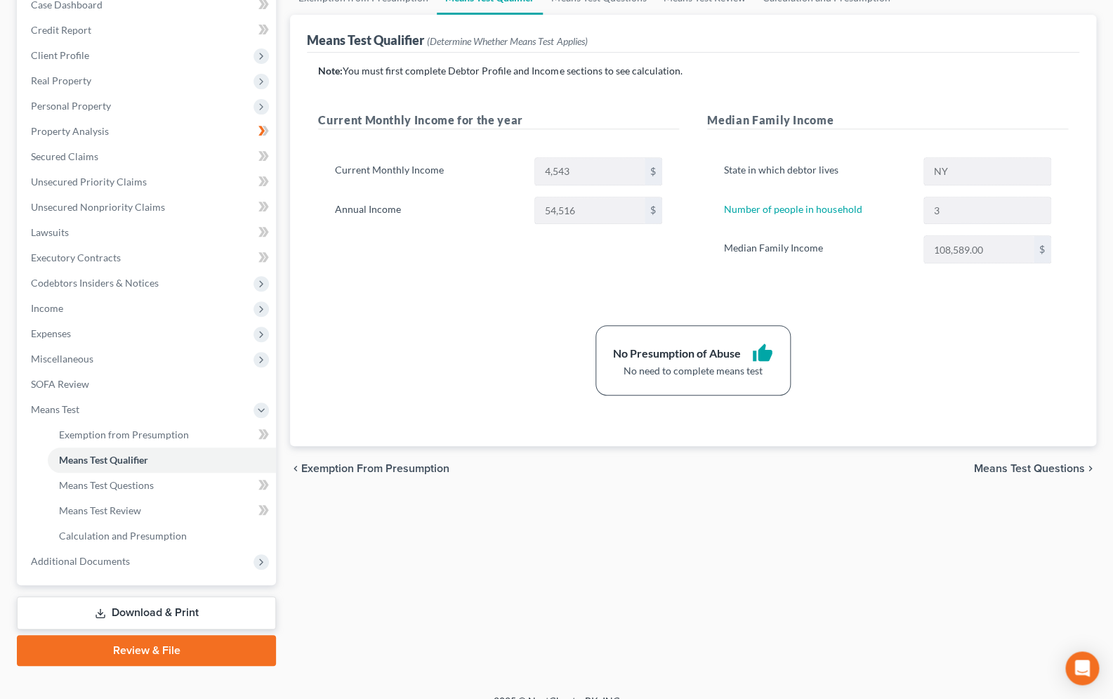
scroll to position [173, 0]
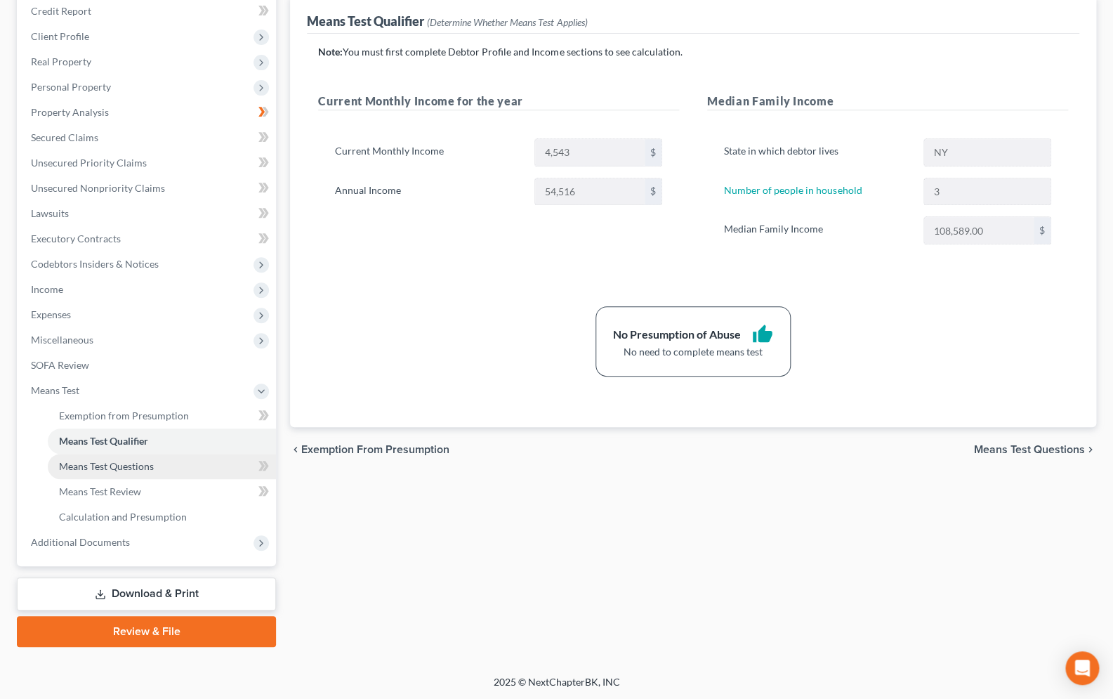
click at [91, 469] on span "Means Test Questions" at bounding box center [106, 466] width 95 height 12
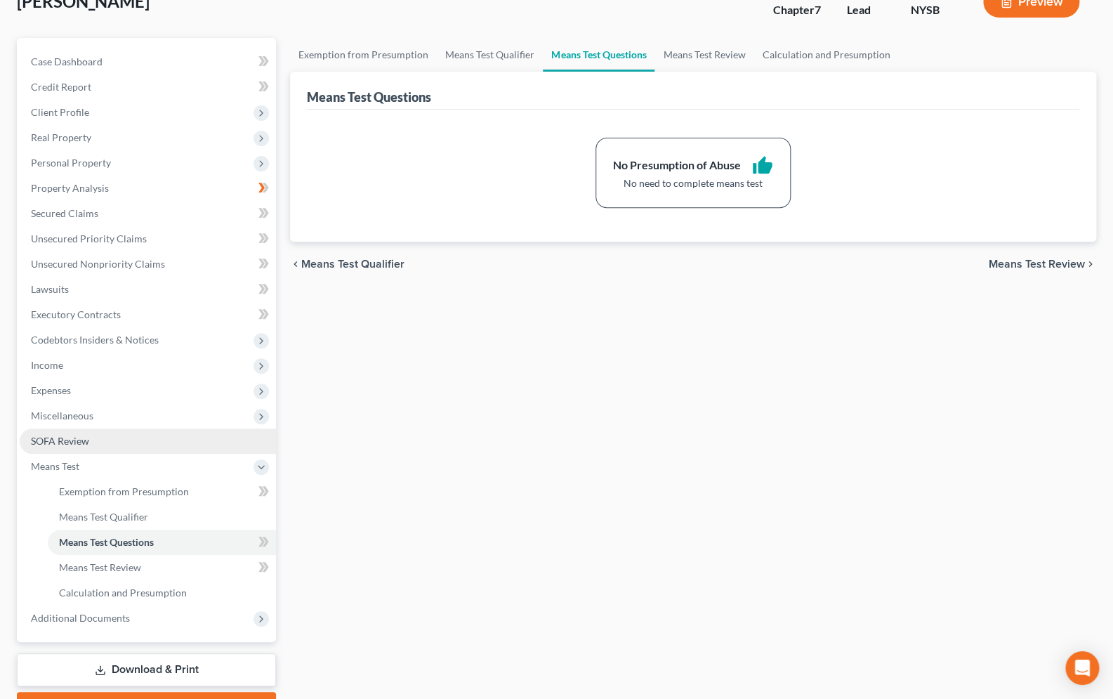
scroll to position [124, 0]
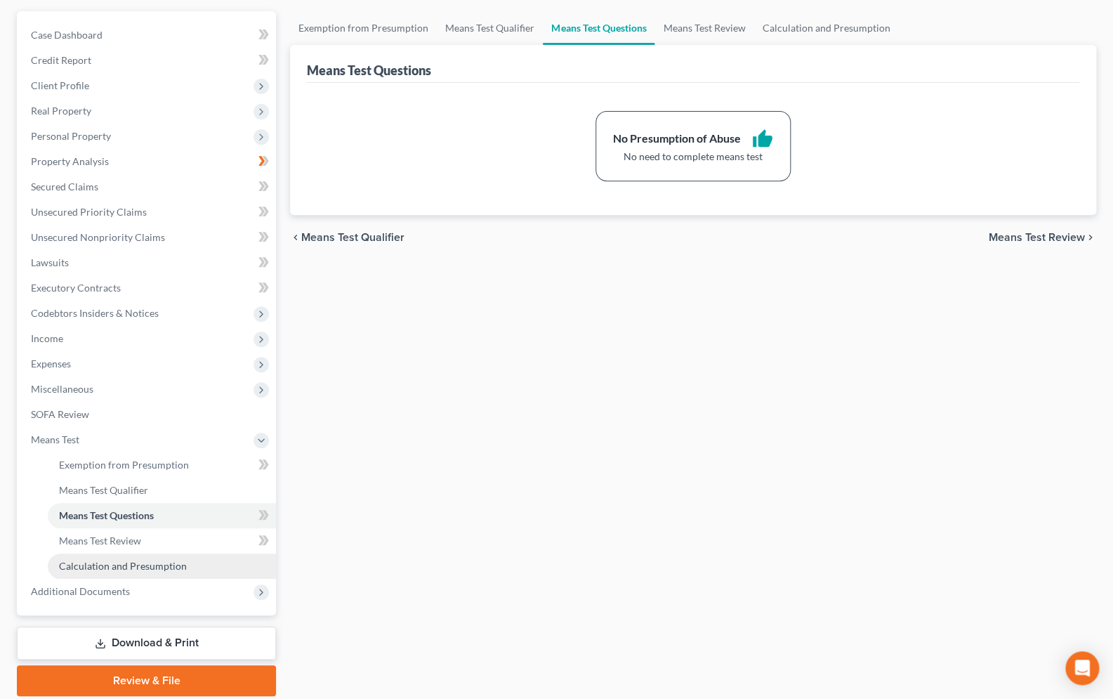
click at [127, 565] on span "Calculation and Presumption" at bounding box center [123, 566] width 128 height 12
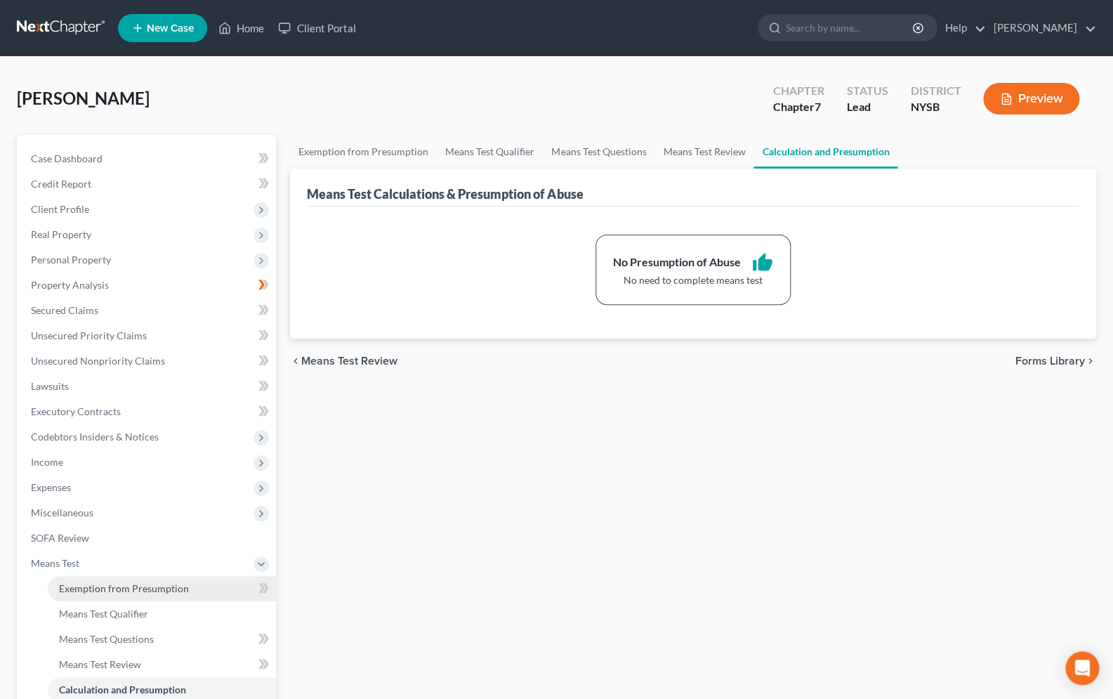
click at [125, 590] on span "Exemption from Presumption" at bounding box center [124, 588] width 130 height 12
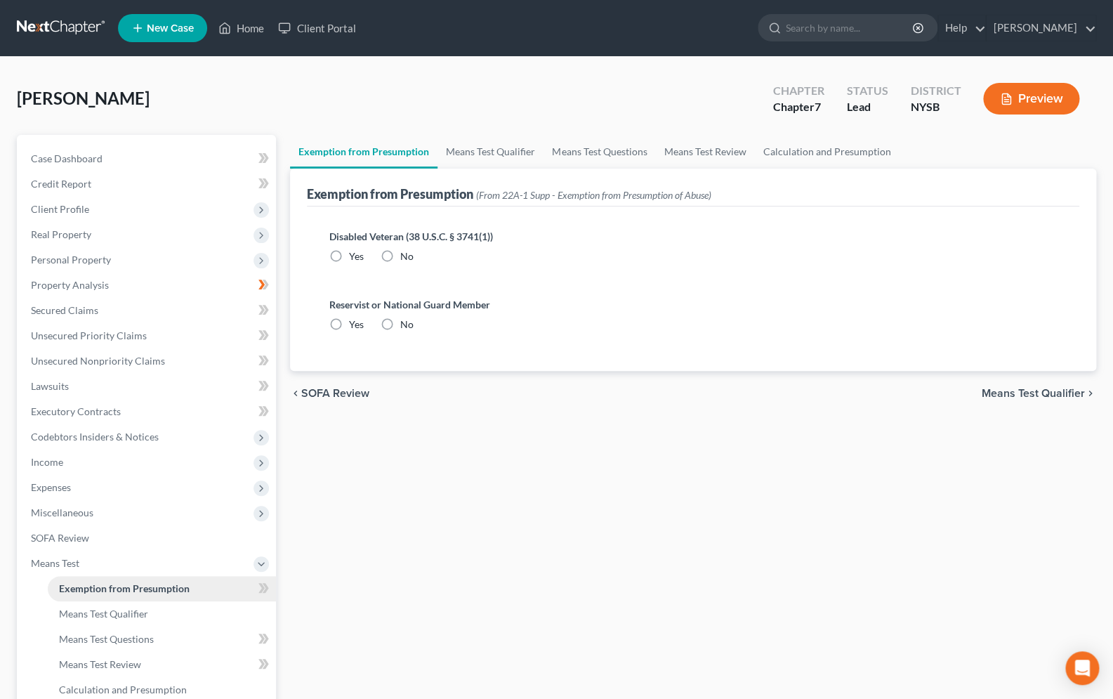
radio input "true"
click at [125, 611] on span "Means Test Qualifier" at bounding box center [103, 613] width 89 height 12
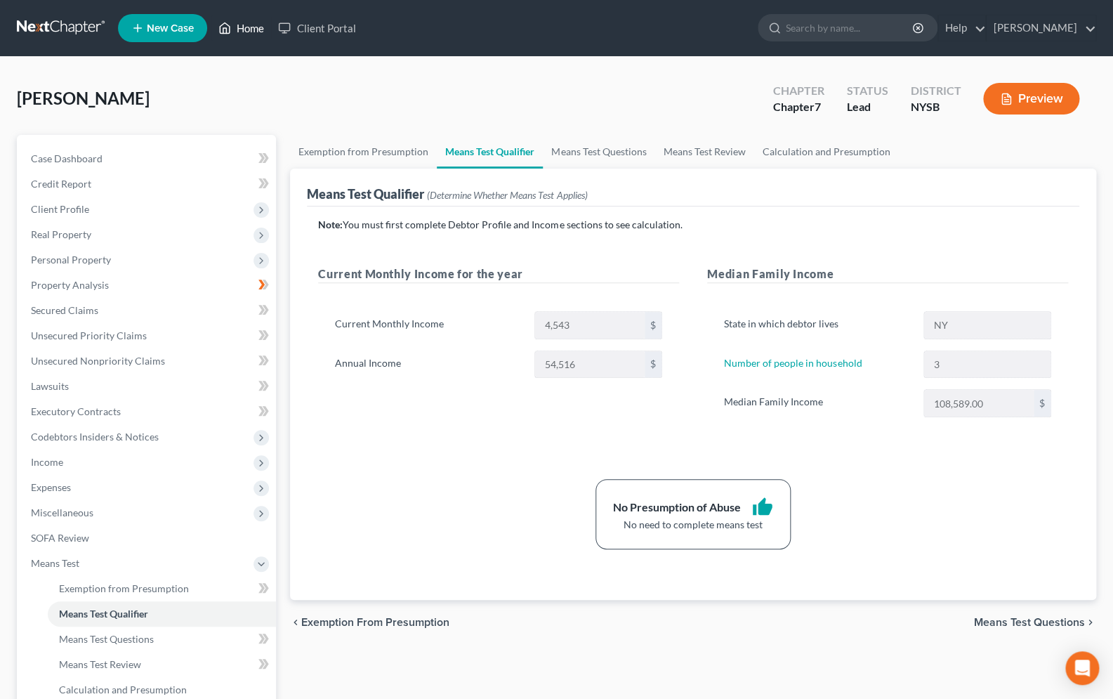
click at [242, 29] on link "Home" at bounding box center [241, 27] width 60 height 25
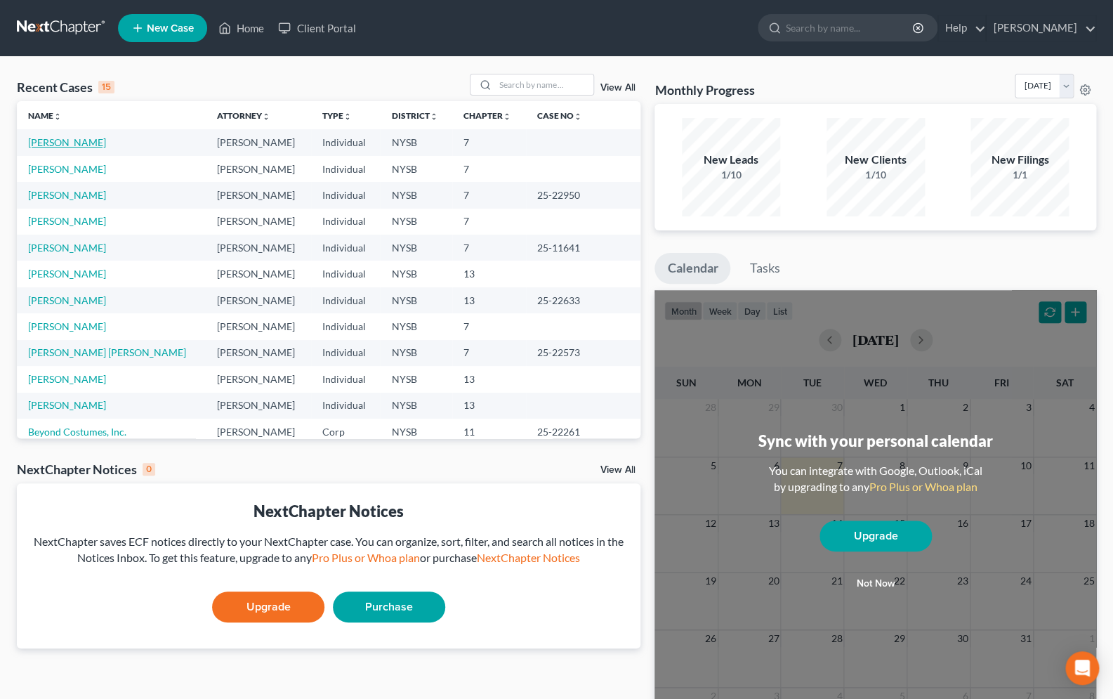
click at [91, 145] on link "Werner, Kimberly" at bounding box center [67, 142] width 78 height 12
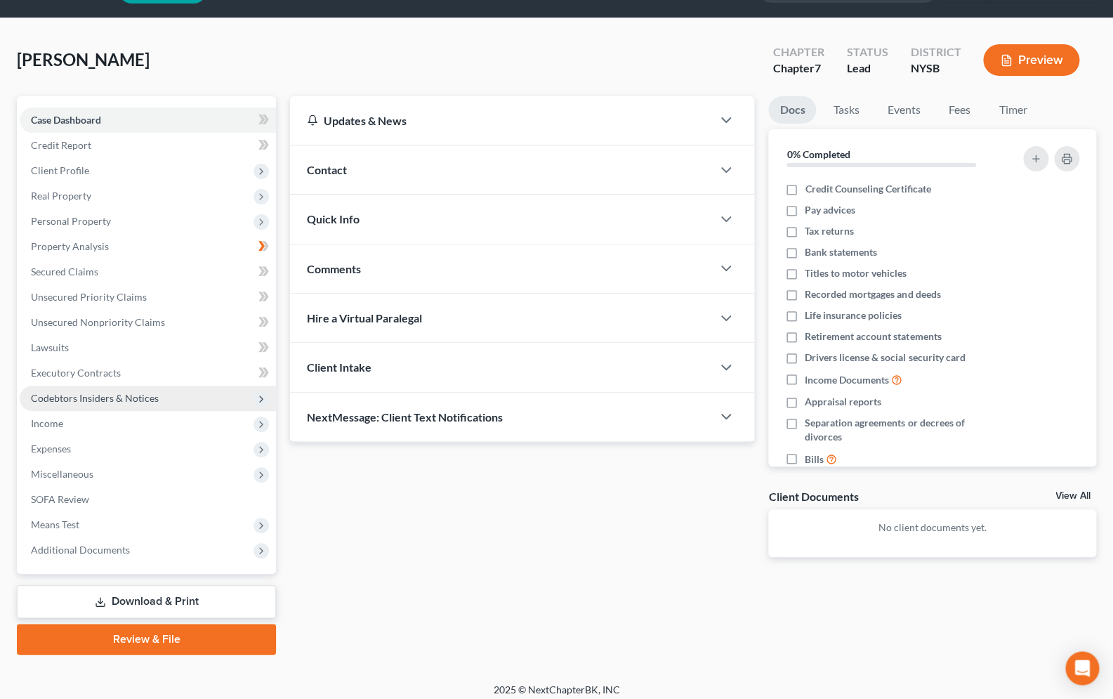
scroll to position [46, 0]
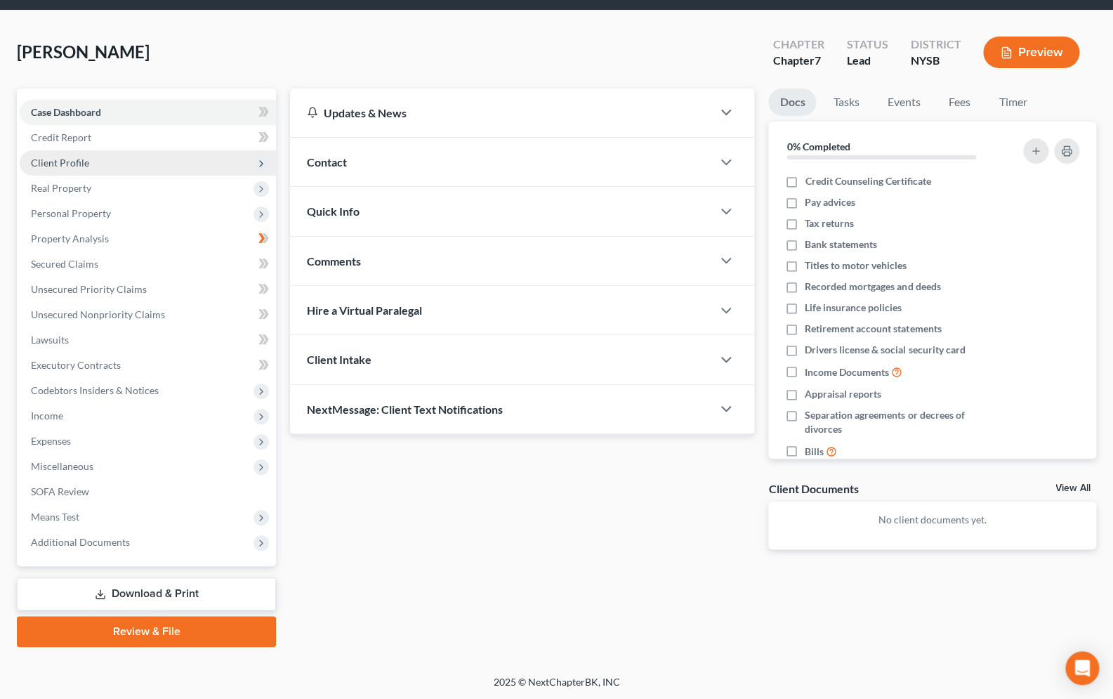
click at [70, 162] on span "Client Profile" at bounding box center [60, 163] width 58 height 12
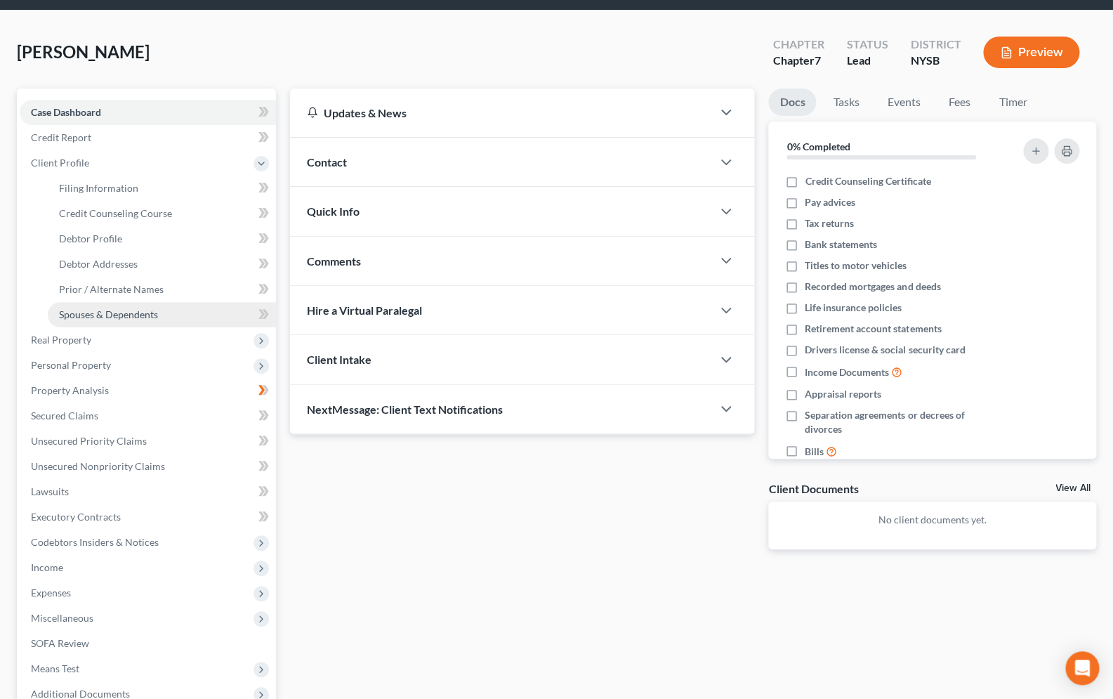
click at [135, 318] on span "Spouses & Dependents" at bounding box center [108, 314] width 99 height 12
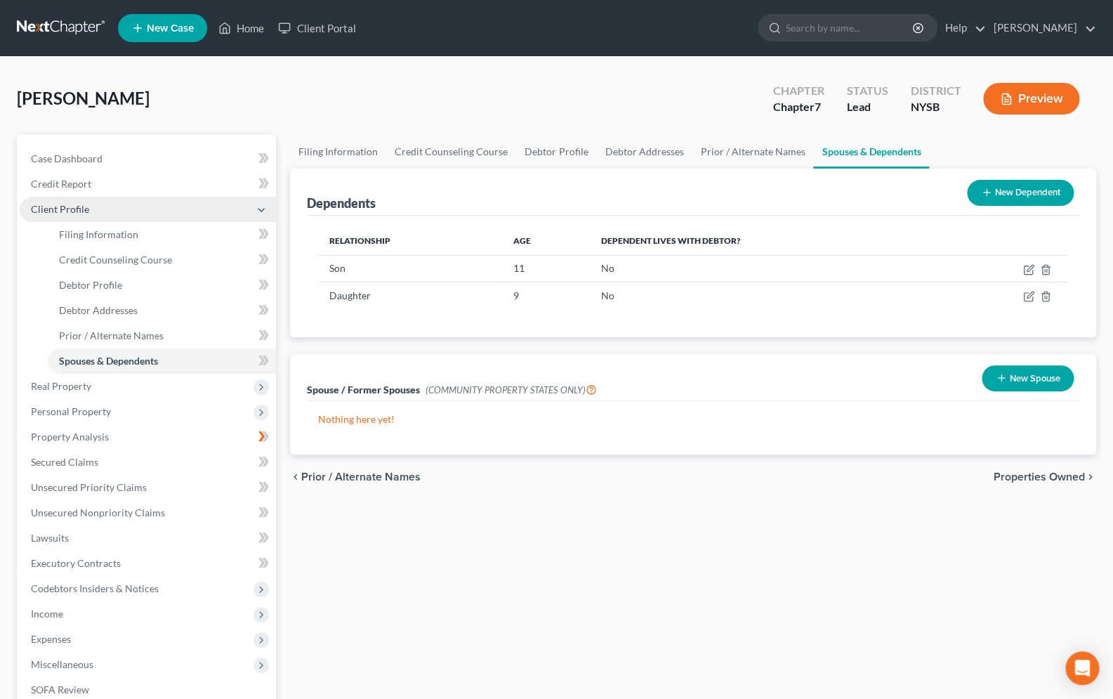
click at [260, 209] on polyline at bounding box center [261, 210] width 6 height 3
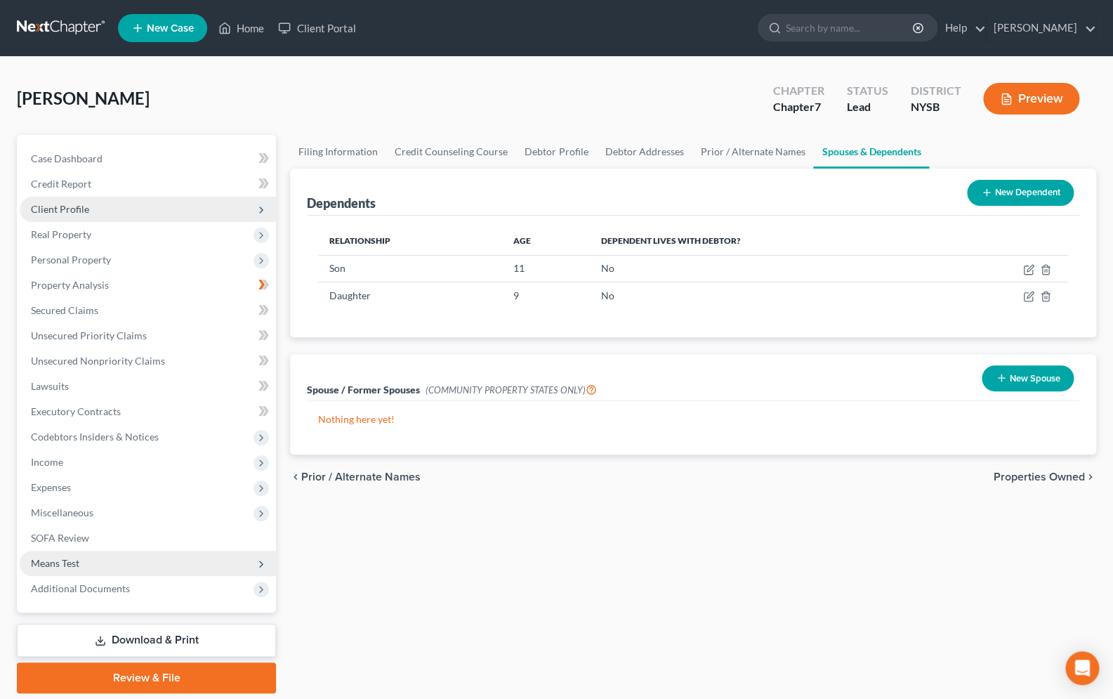
click at [79, 560] on span "Means Test" at bounding box center [55, 563] width 48 height 12
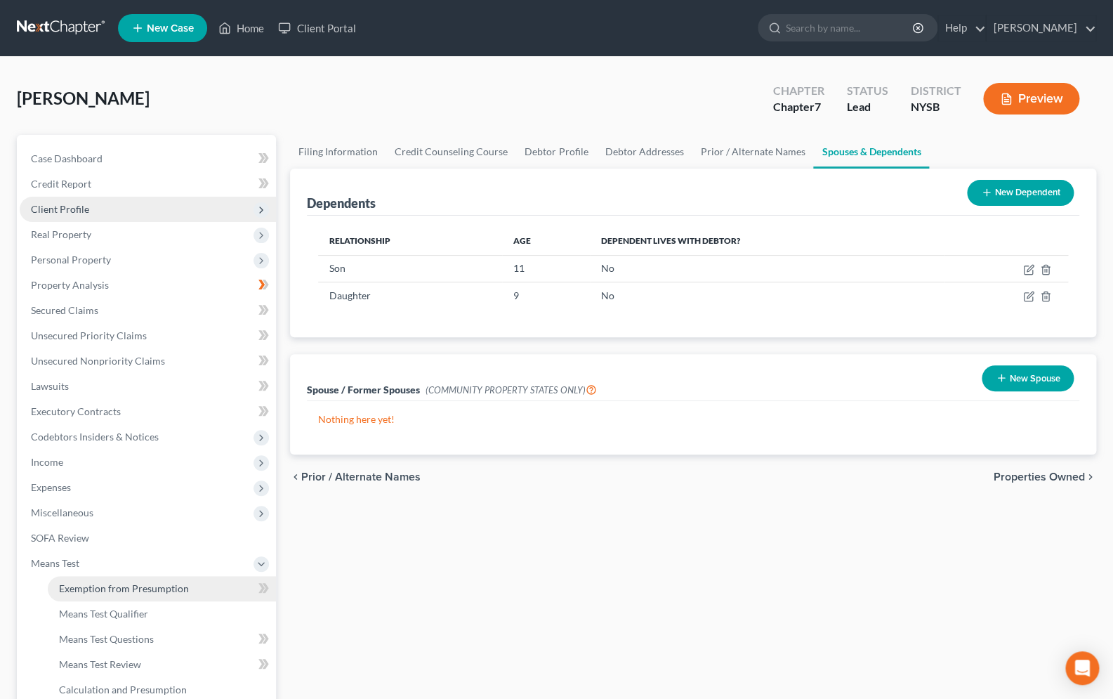
click at [123, 586] on span "Exemption from Presumption" at bounding box center [124, 588] width 130 height 12
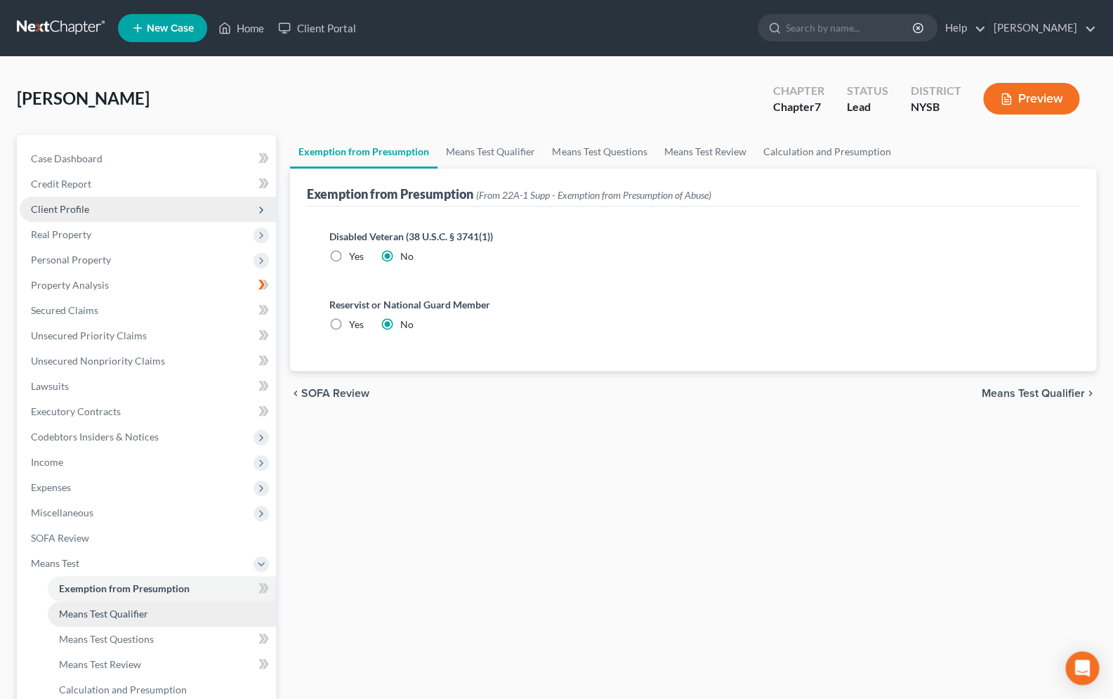
click at [128, 617] on span "Means Test Qualifier" at bounding box center [103, 613] width 89 height 12
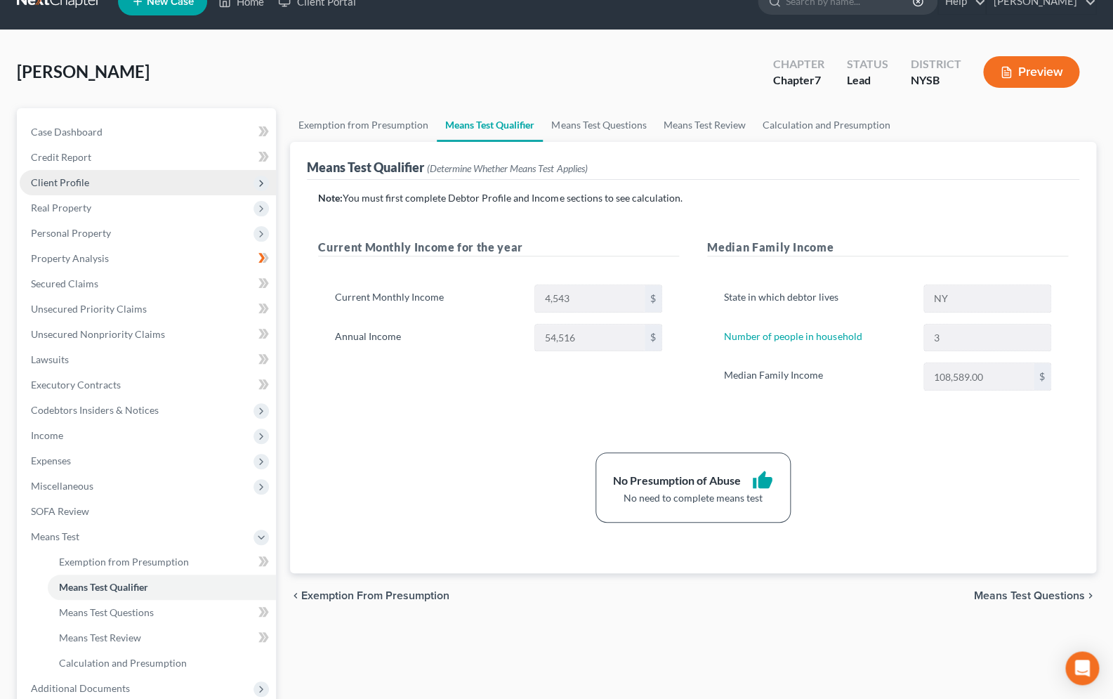
scroll to position [124, 0]
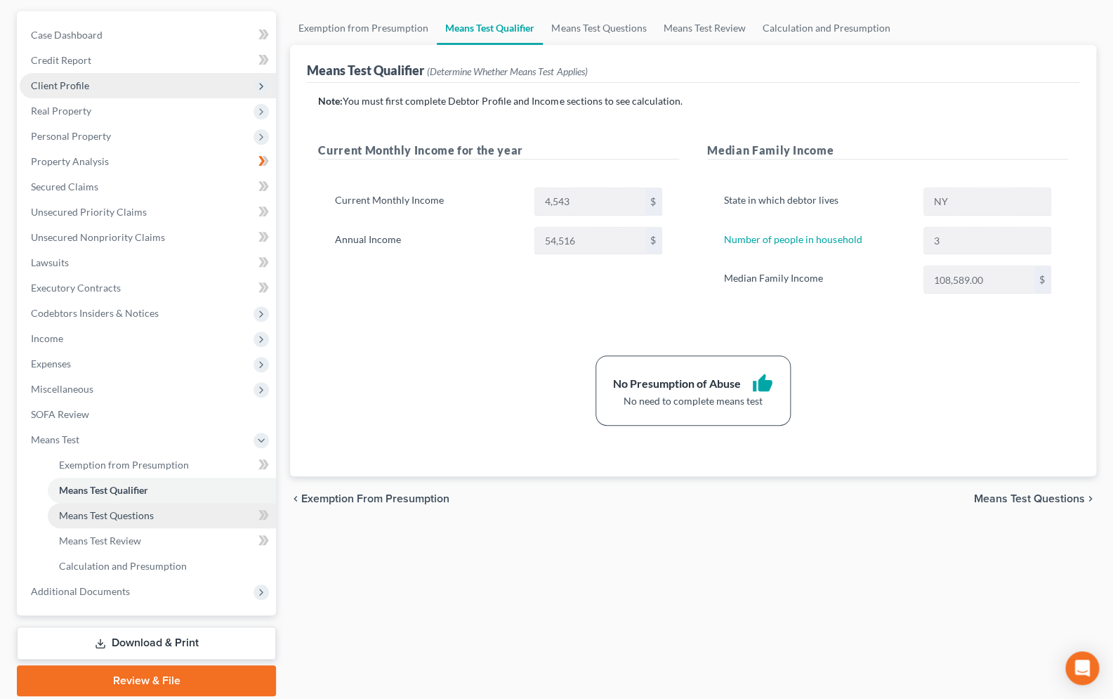
click at [103, 513] on span "Means Test Questions" at bounding box center [106, 515] width 95 height 12
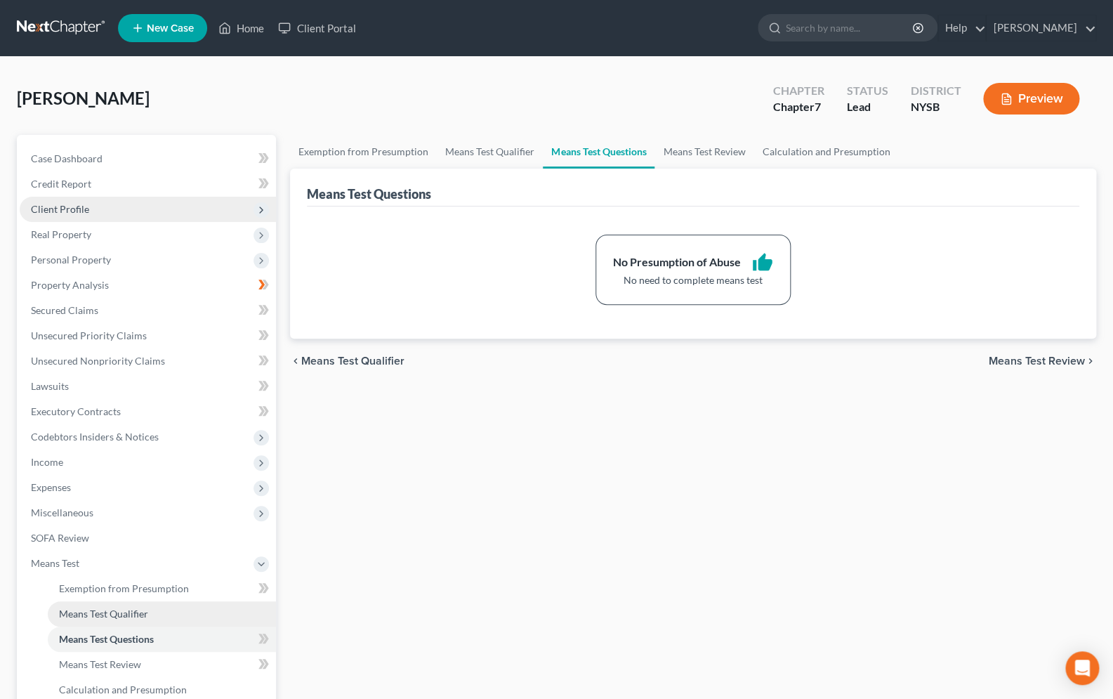
click at [123, 604] on link "Means Test Qualifier" at bounding box center [162, 613] width 228 height 25
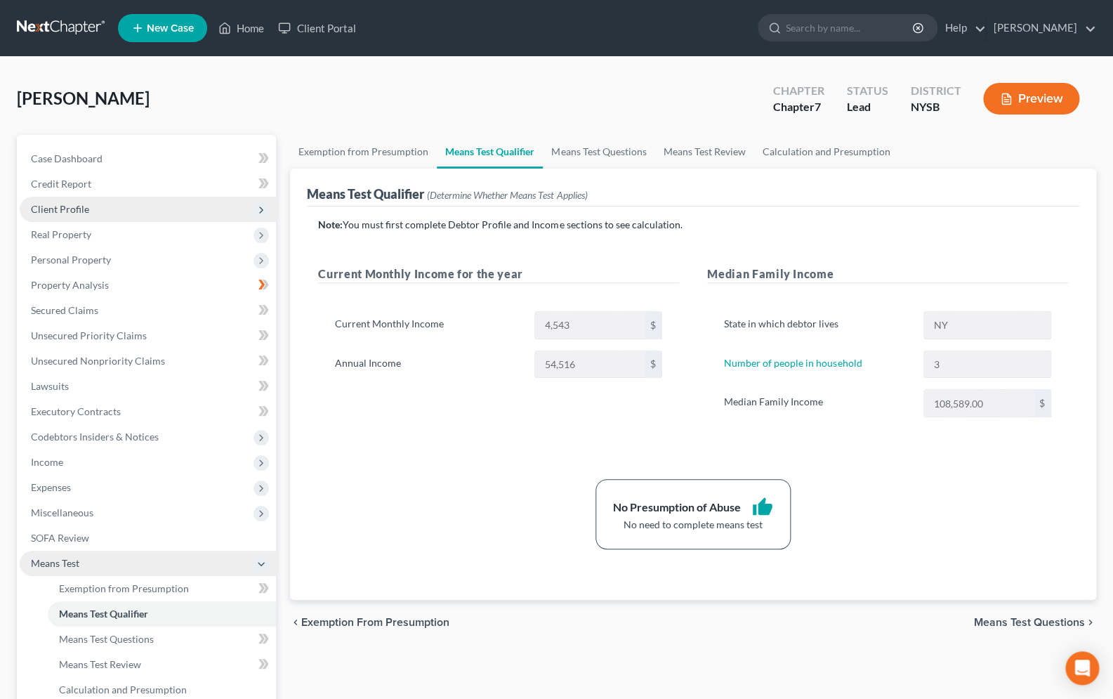
click at [257, 562] on icon at bounding box center [261, 563] width 11 height 11
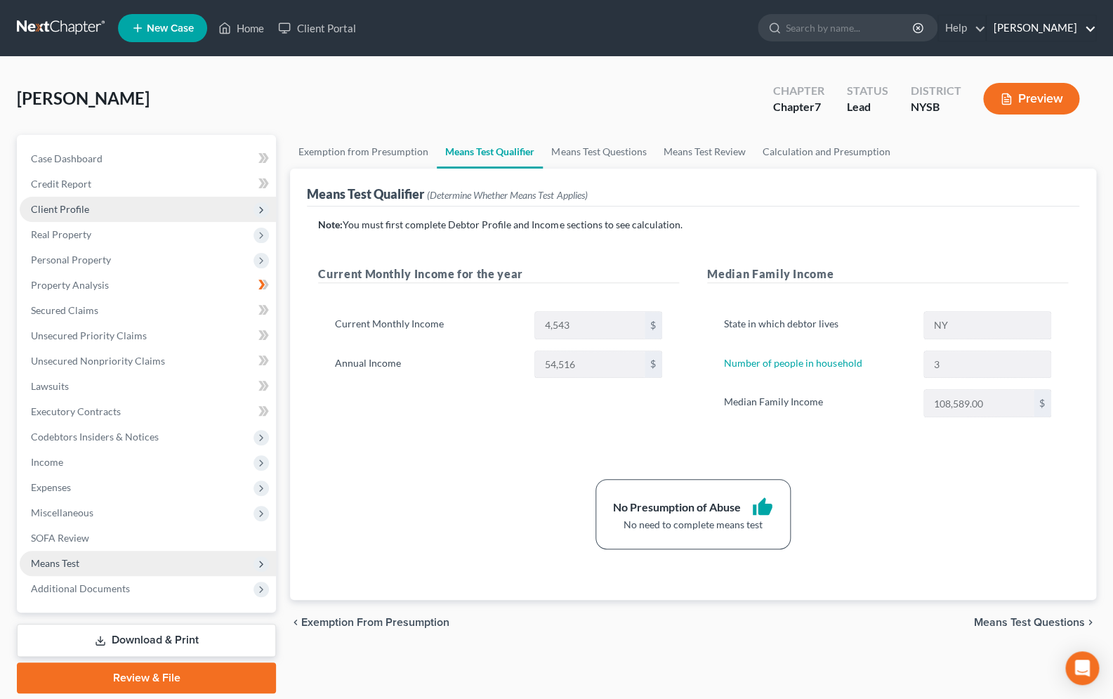
click at [1056, 30] on link "Daniel S. Alter" at bounding box center [1040, 27] width 109 height 25
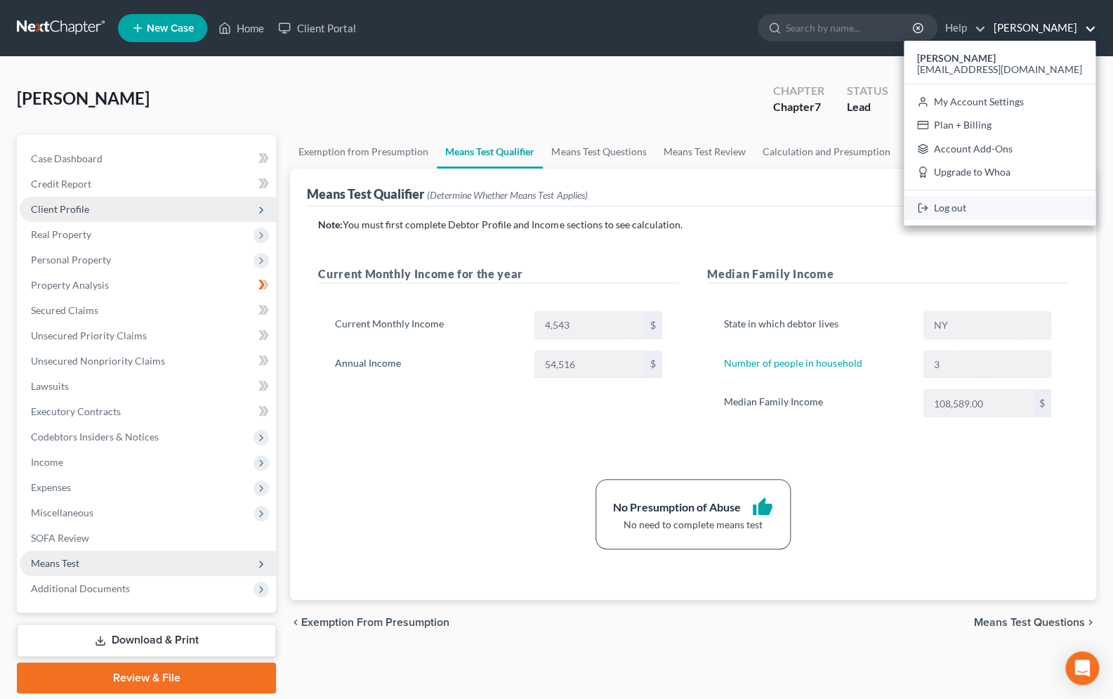
click at [1002, 209] on link "Log out" at bounding box center [1000, 208] width 192 height 24
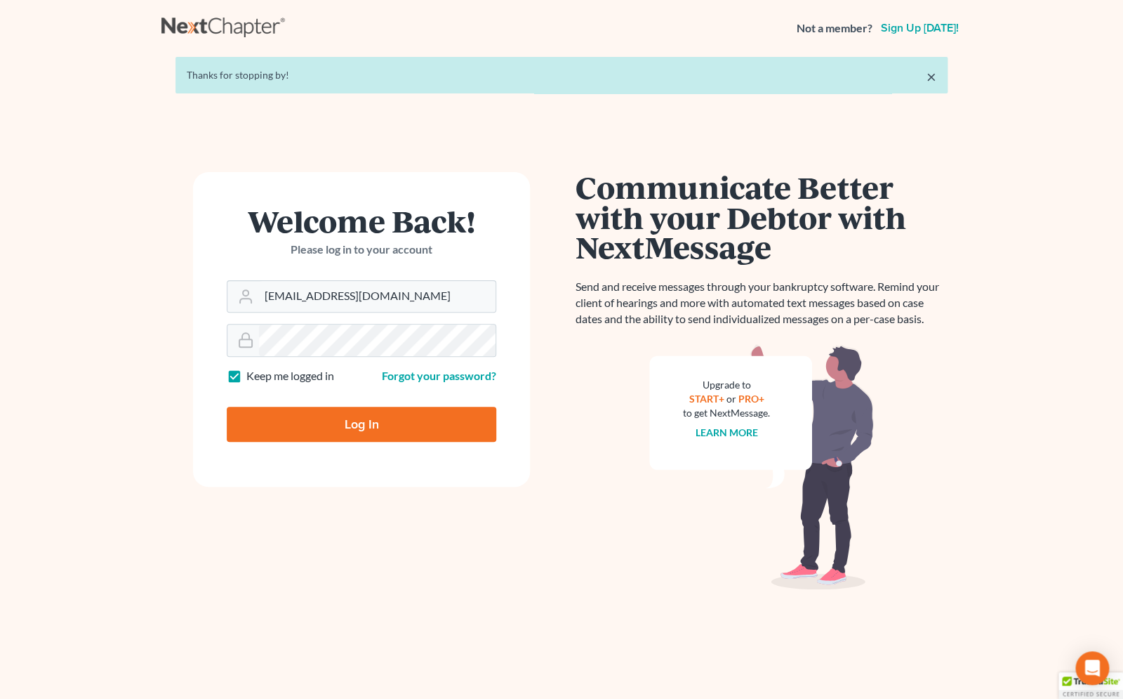
click at [439, 423] on input "Log In" at bounding box center [362, 423] width 270 height 35
type input "Thinking..."
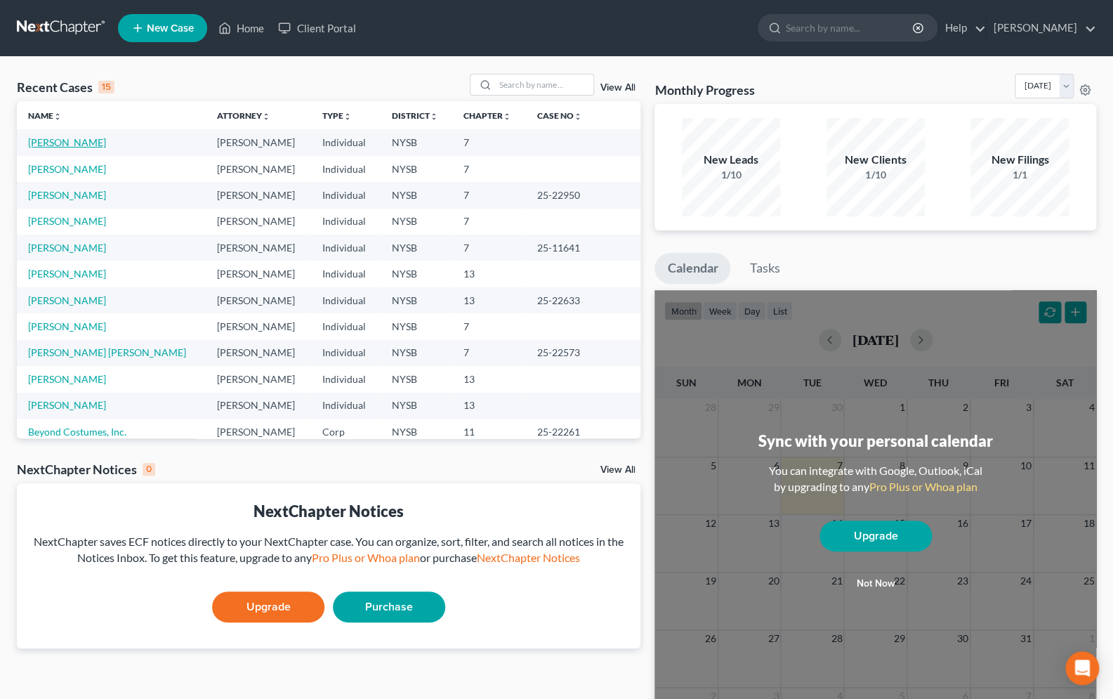
click at [72, 145] on link "Werner, Kimberly" at bounding box center [67, 142] width 78 height 12
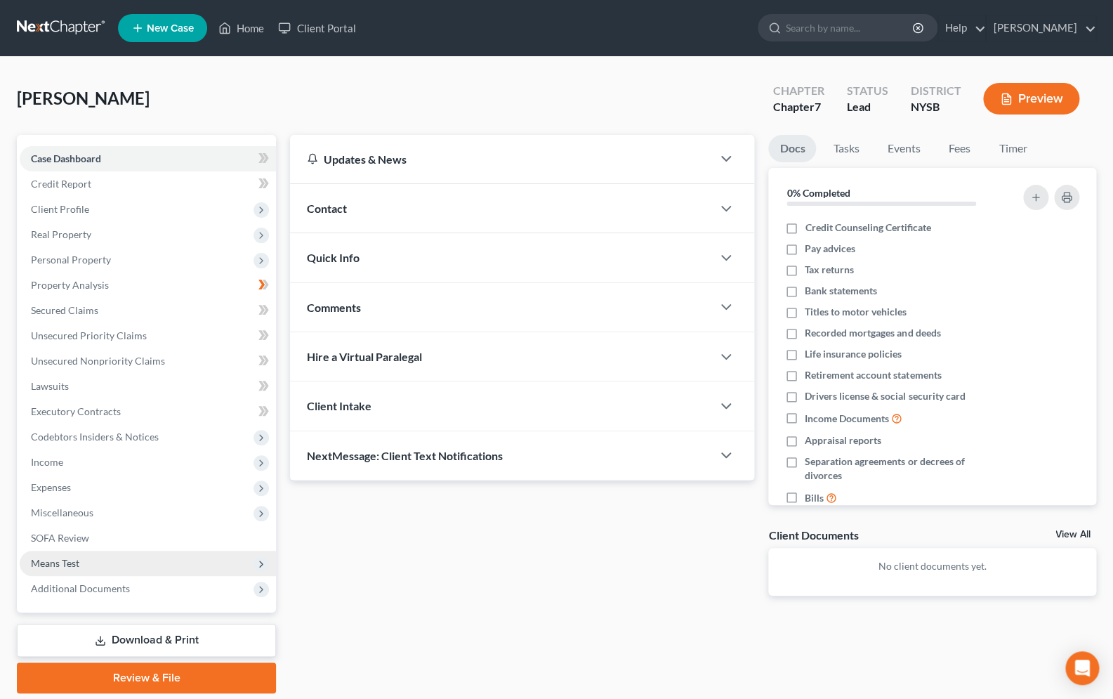
click at [68, 561] on span "Means Test" at bounding box center [55, 563] width 48 height 12
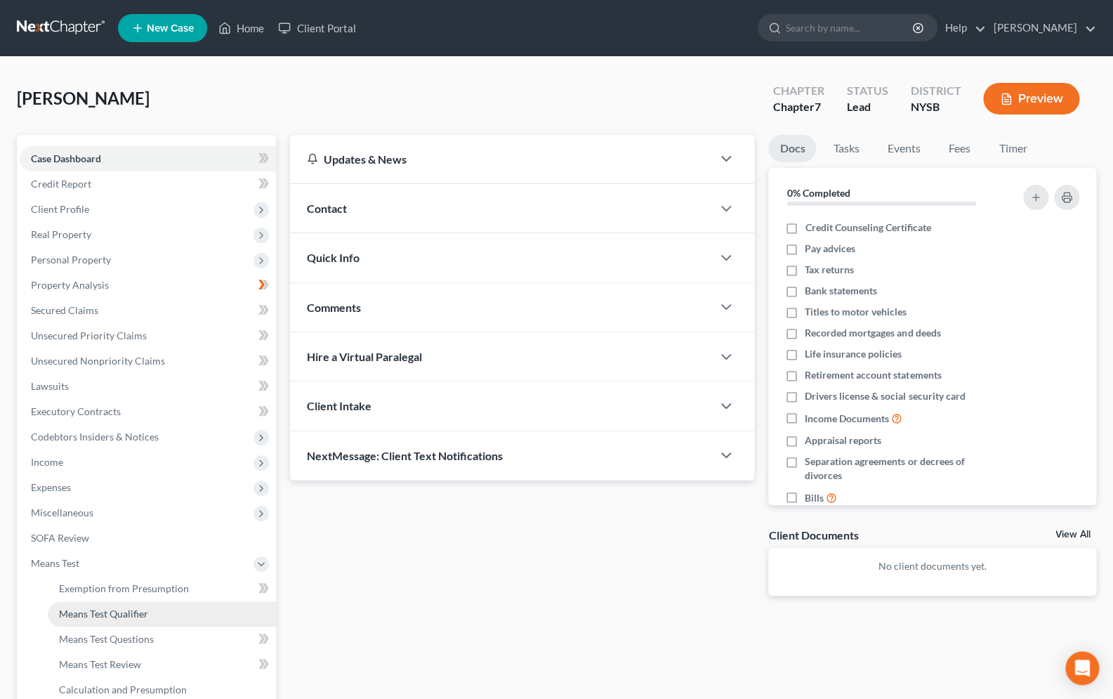
click at [131, 611] on span "Means Test Qualifier" at bounding box center [103, 613] width 89 height 12
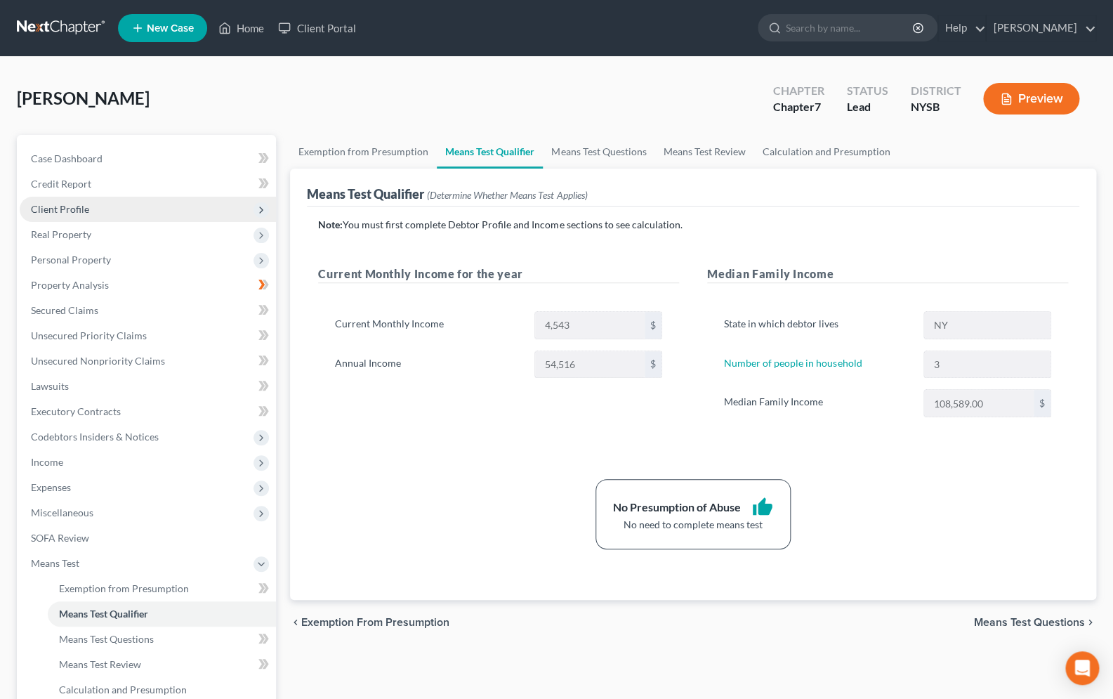
click at [264, 206] on icon at bounding box center [261, 209] width 11 height 11
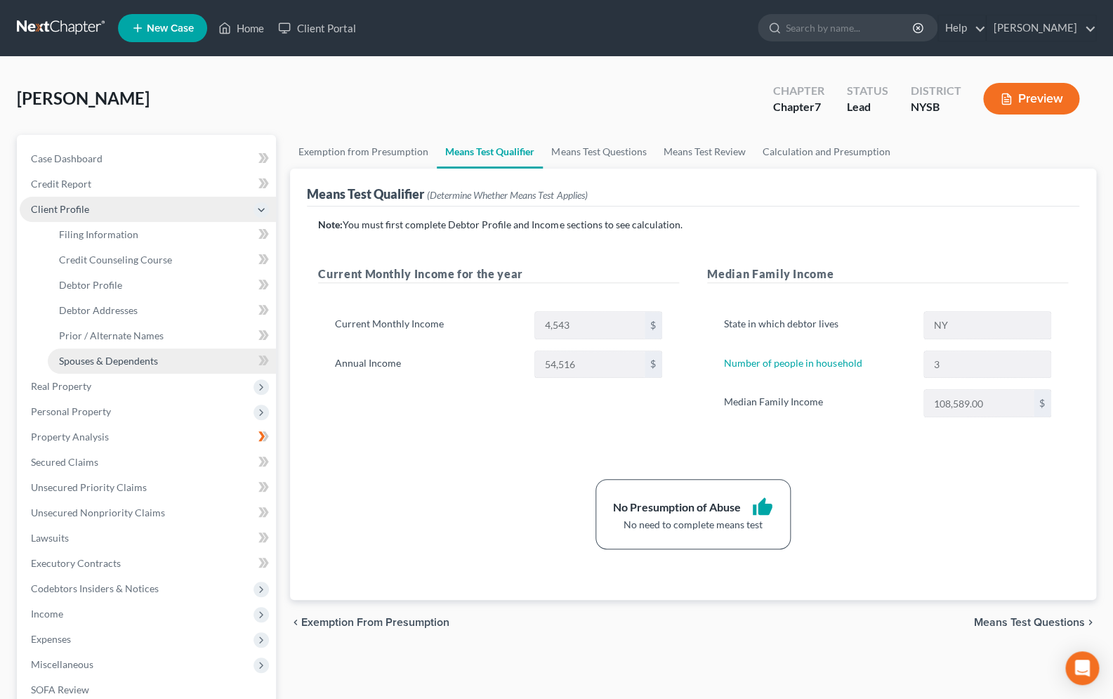
click at [150, 359] on span "Spouses & Dependents" at bounding box center [108, 361] width 99 height 12
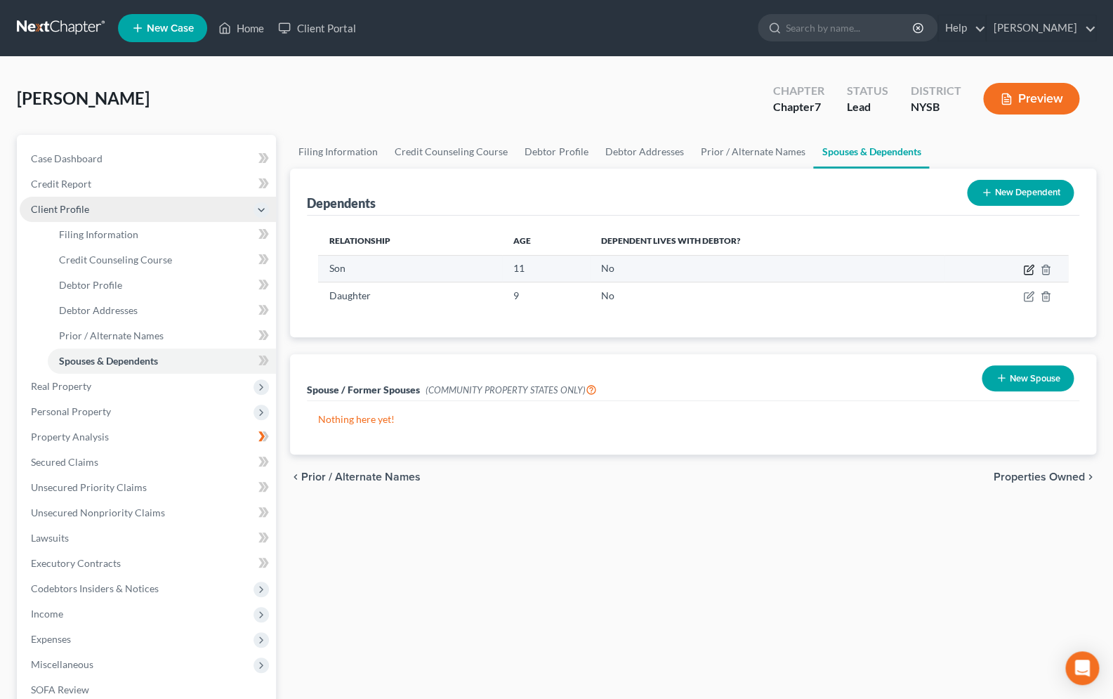
click at [1028, 270] on icon "button" at bounding box center [1028, 269] width 11 height 11
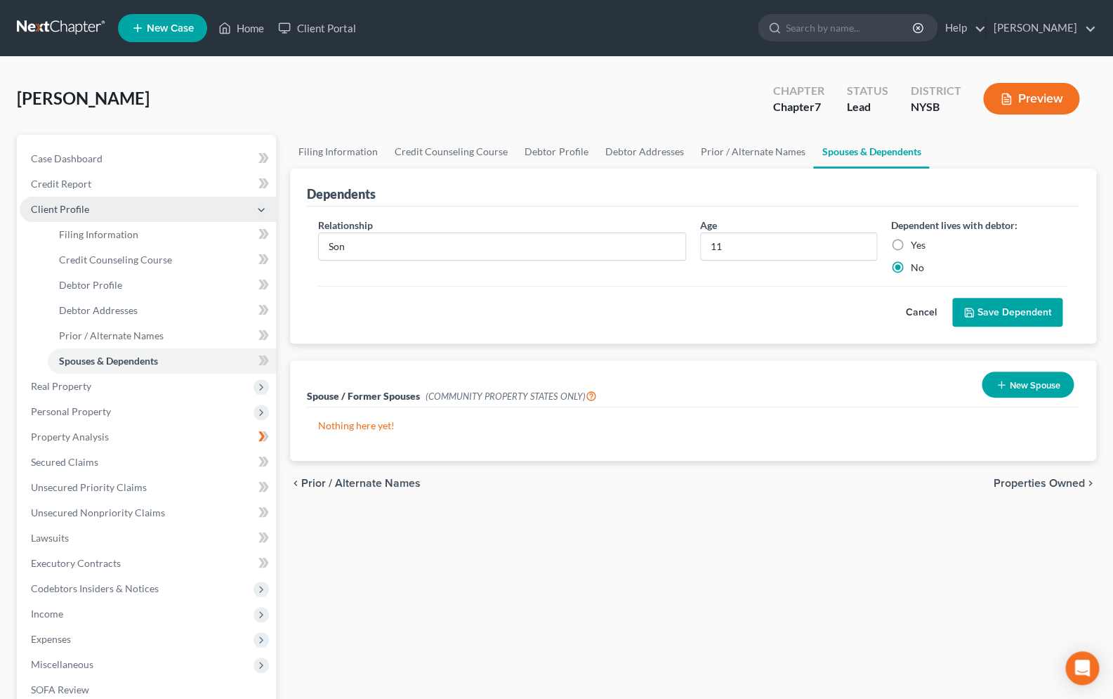
click at [998, 308] on button "Save Dependent" at bounding box center [1007, 312] width 110 height 29
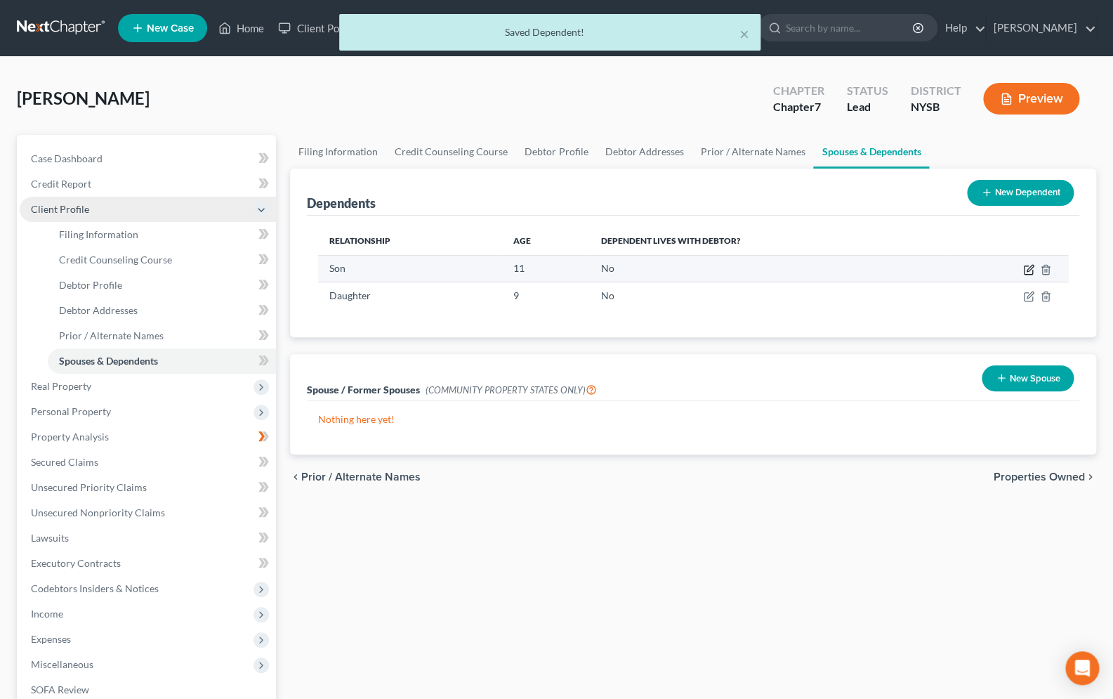
click at [1026, 272] on icon "button" at bounding box center [1028, 269] width 11 height 11
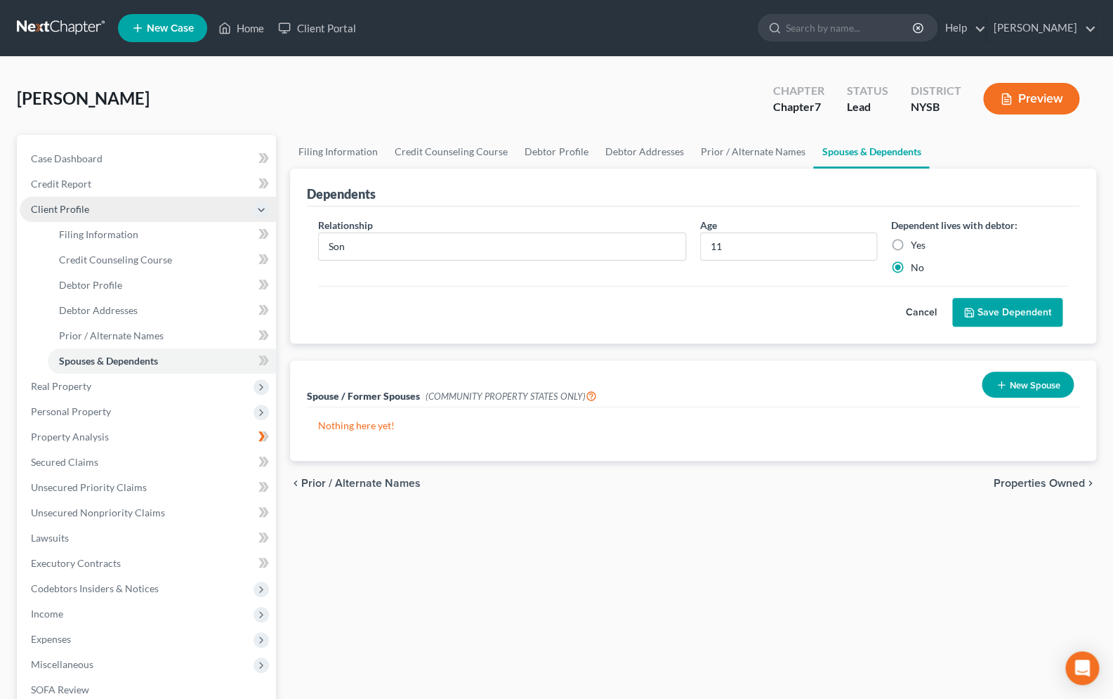
click at [980, 314] on button "Save Dependent" at bounding box center [1007, 312] width 110 height 29
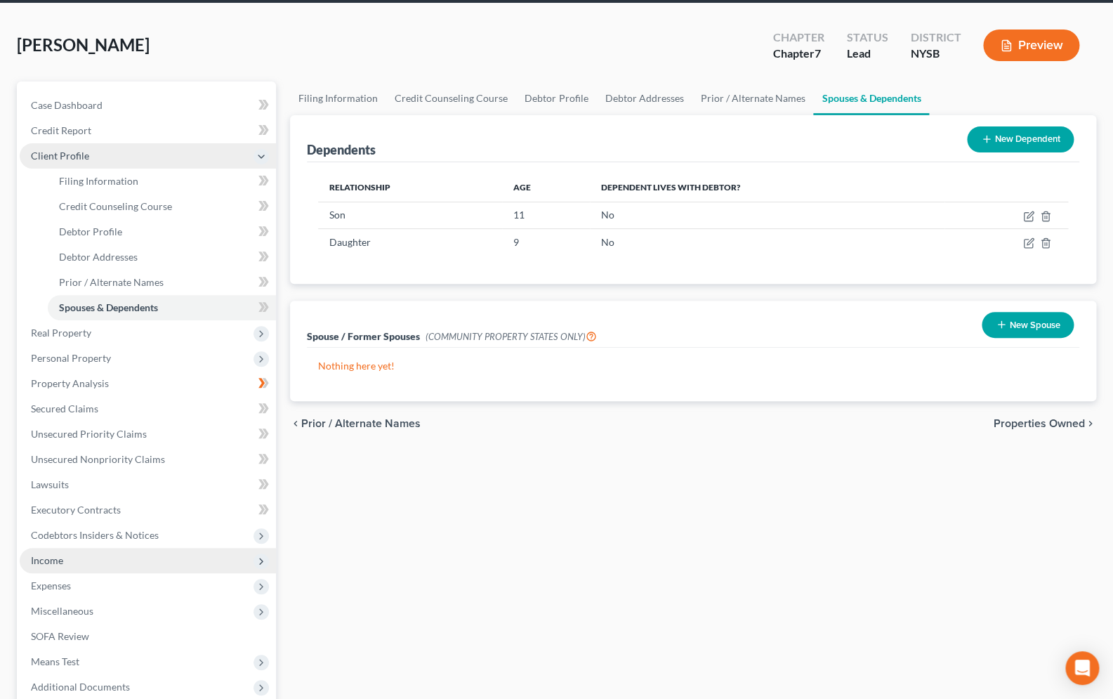
scroll to position [56, 0]
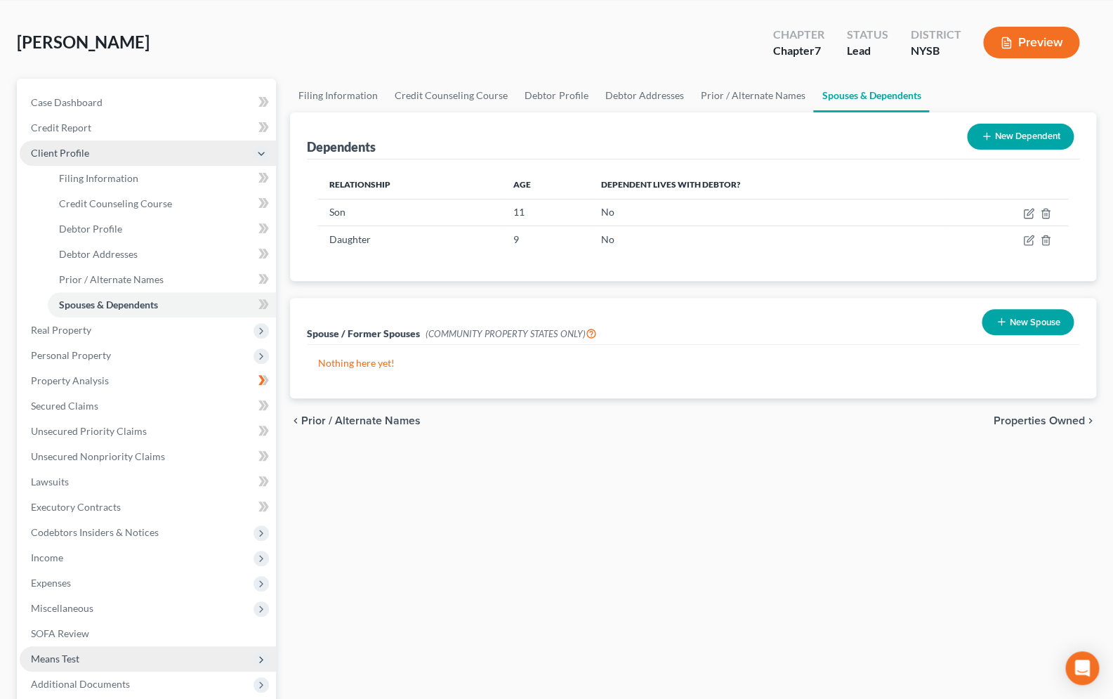
click at [260, 654] on icon at bounding box center [261, 659] width 11 height 11
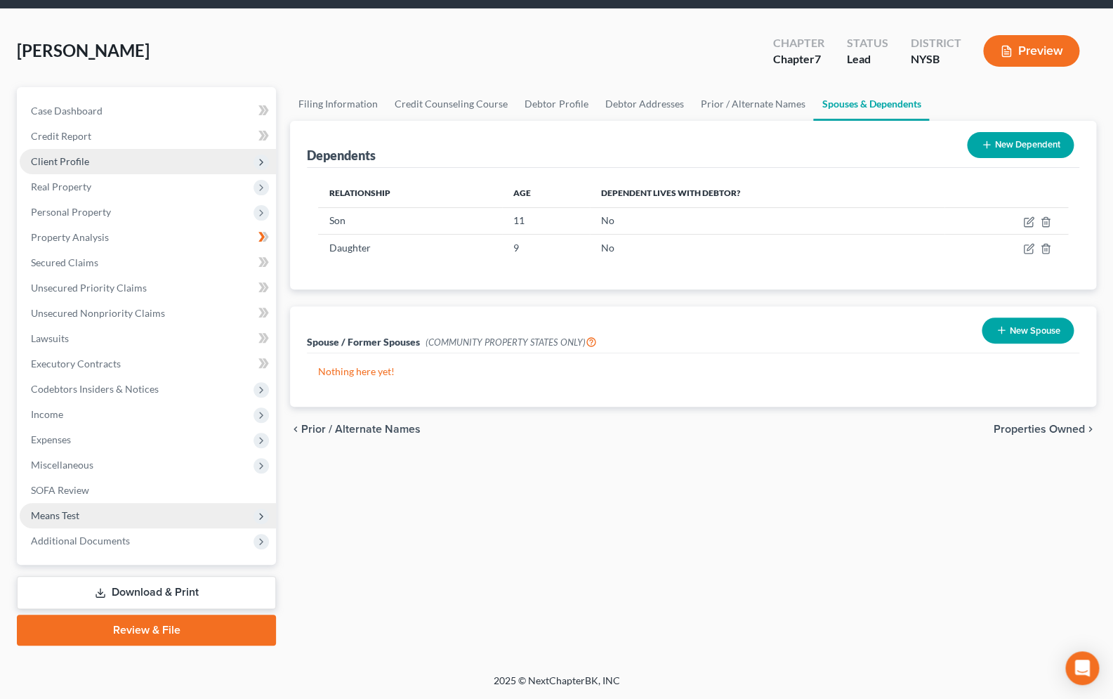
scroll to position [46, 0]
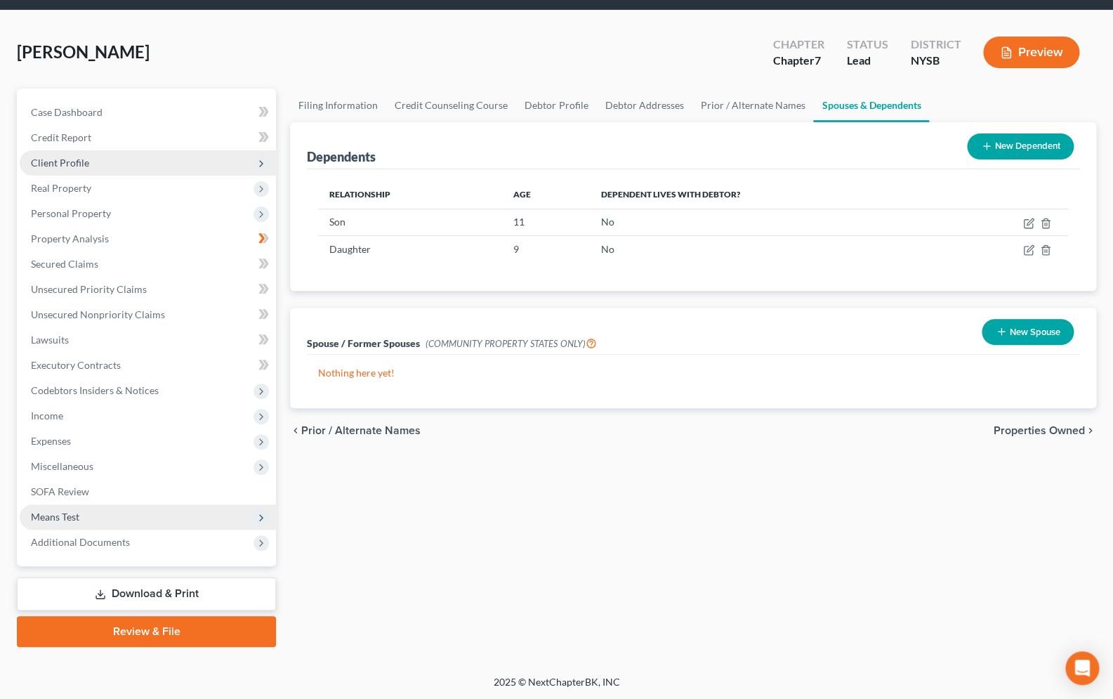
click at [261, 515] on icon at bounding box center [261, 517] width 11 height 11
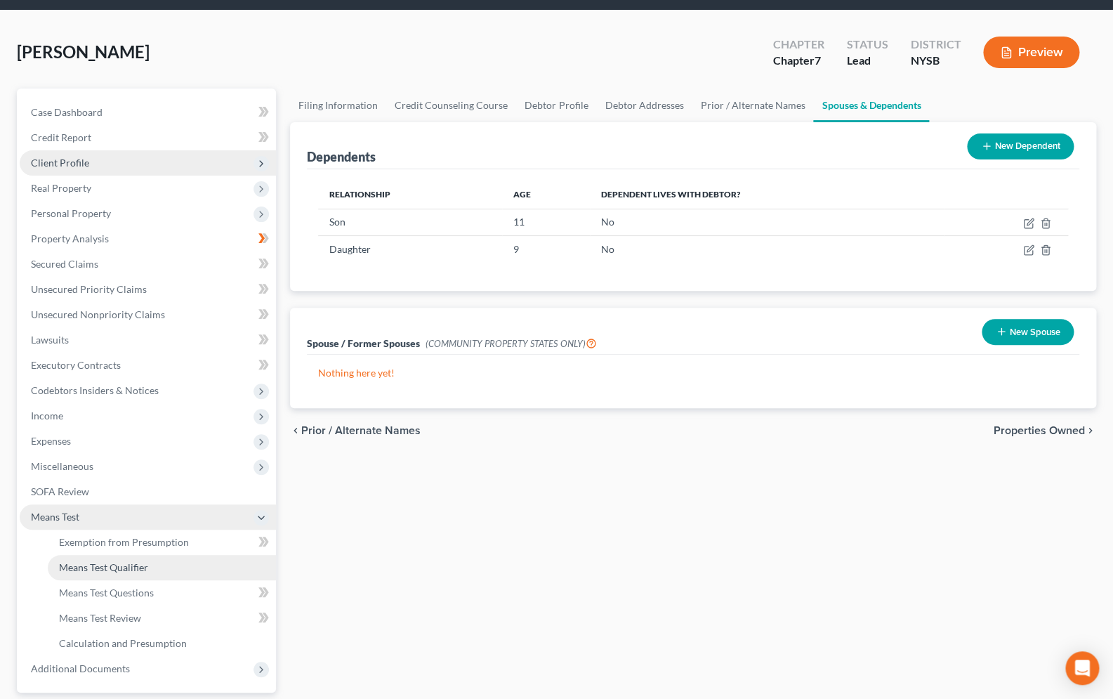
click at [118, 563] on span "Means Test Qualifier" at bounding box center [103, 567] width 89 height 12
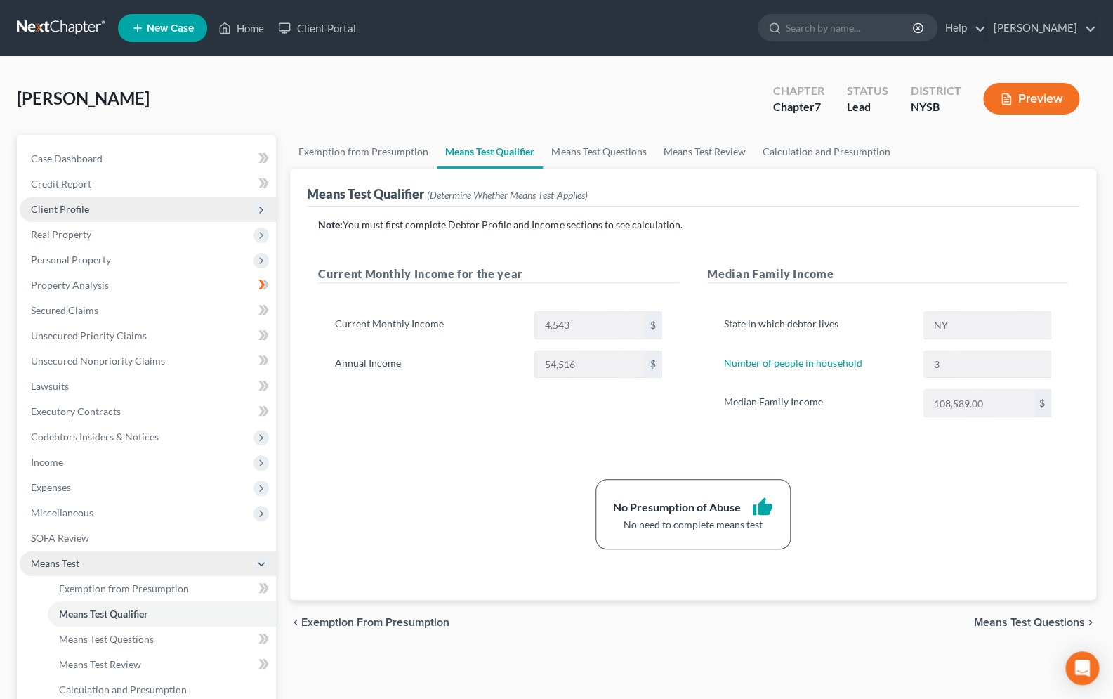
click at [586, 87] on div "Werner, Kimberly Upgraded Chapter Chapter 7 Status Lead District NYSB Preview" at bounding box center [556, 104] width 1079 height 61
click at [114, 364] on span "Unsecured Nonpriority Claims" at bounding box center [98, 361] width 134 height 12
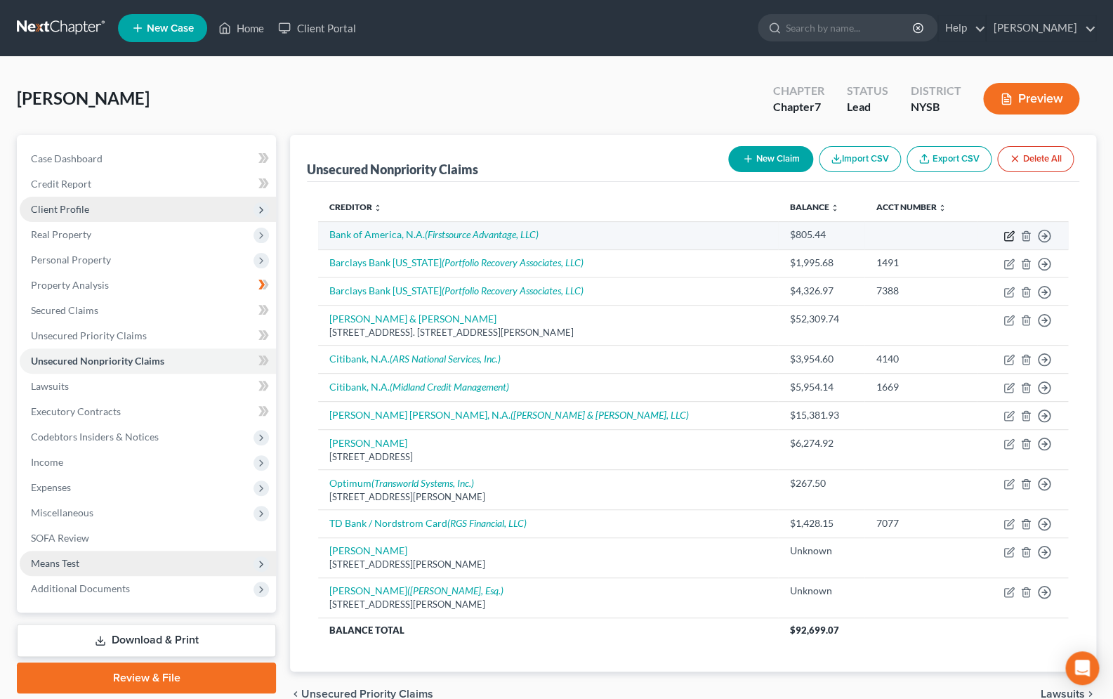
click at [1007, 240] on icon "button" at bounding box center [1008, 235] width 11 height 11
select select "2"
select select "0"
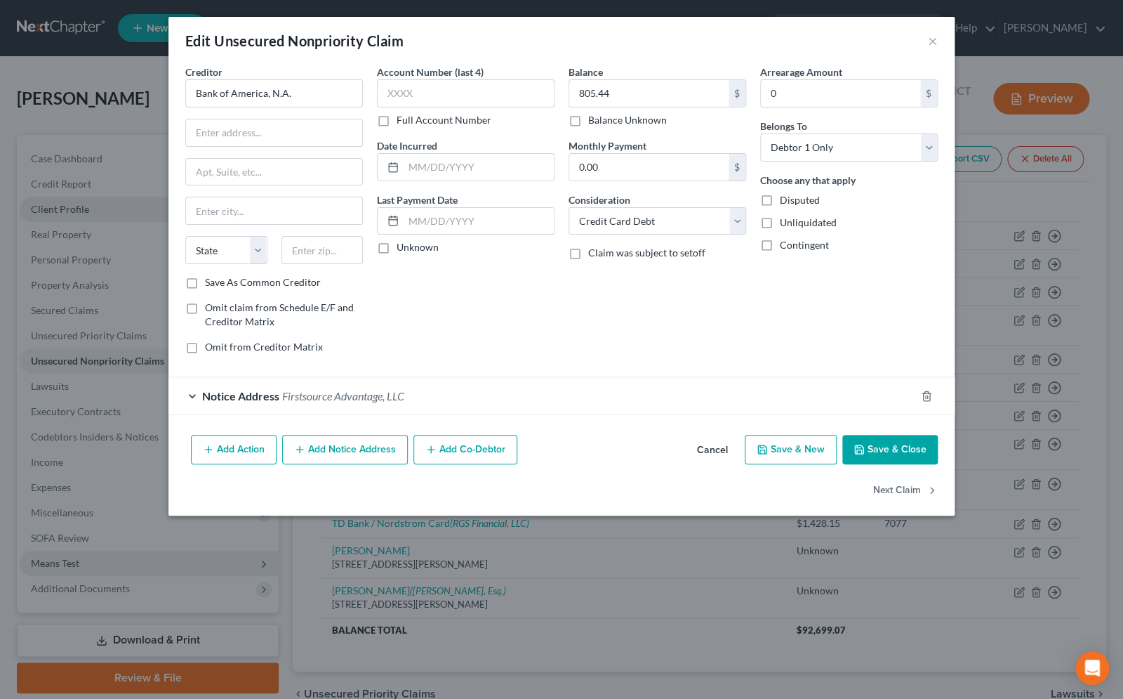
click at [1038, 187] on div "Edit Unsecured Nonpriority Claim × Creditor * Bank of America, N.A. State AL AK…" at bounding box center [561, 349] width 1123 height 699
click at [269, 140] on input "text" at bounding box center [274, 132] width 176 height 27
type input "P.O. Box 982234"
type input "79998"
type input "El Paso"
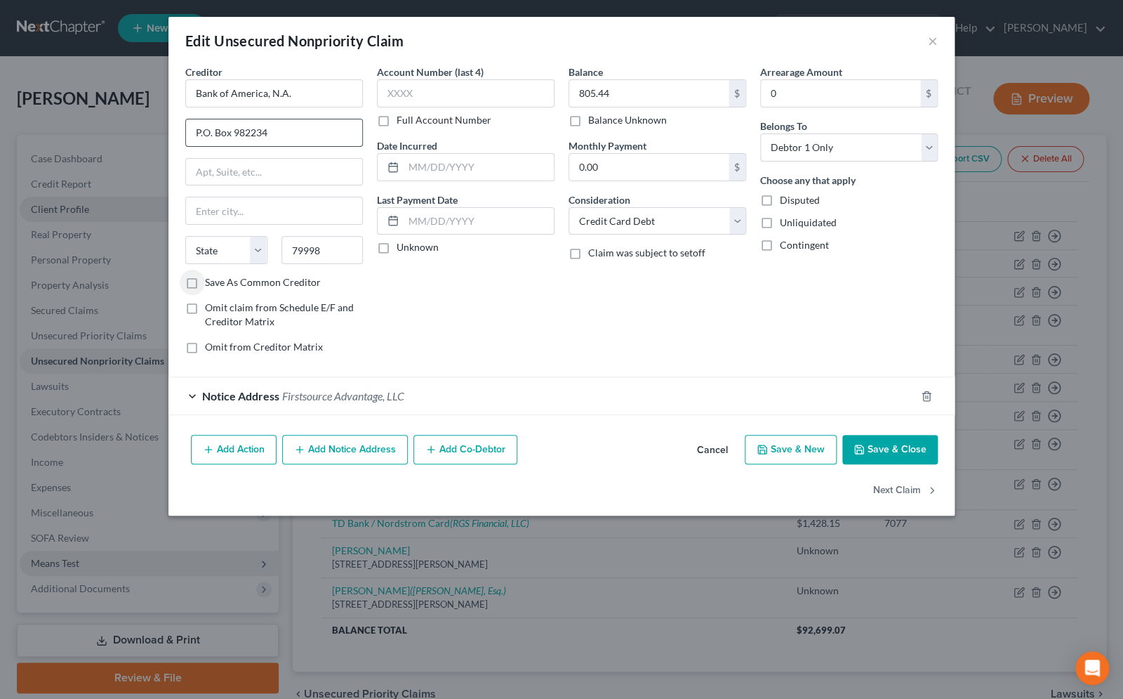
select select "45"
click at [341, 251] on input "79998" at bounding box center [323, 250] width 82 height 28
type input "79998-2234"
click at [190, 395] on div "Notice Address Firstsource Advantage, LLC" at bounding box center [541, 395] width 747 height 37
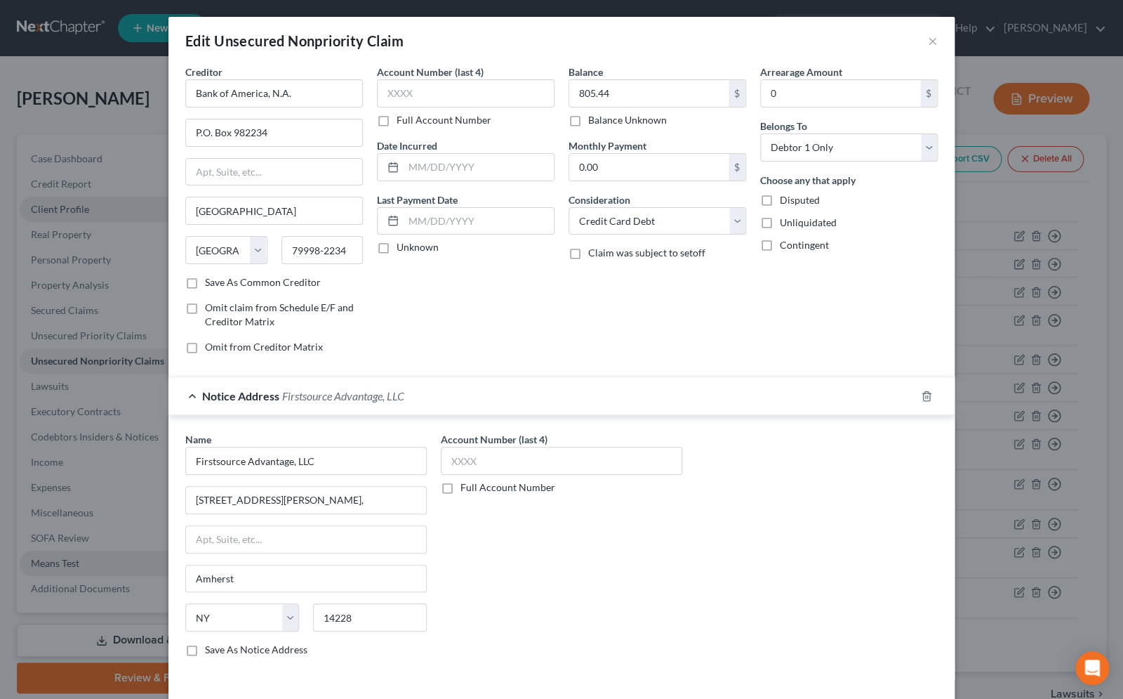
click at [190, 395] on div "Notice Address Firstsource Advantage, LLC" at bounding box center [541, 395] width 747 height 37
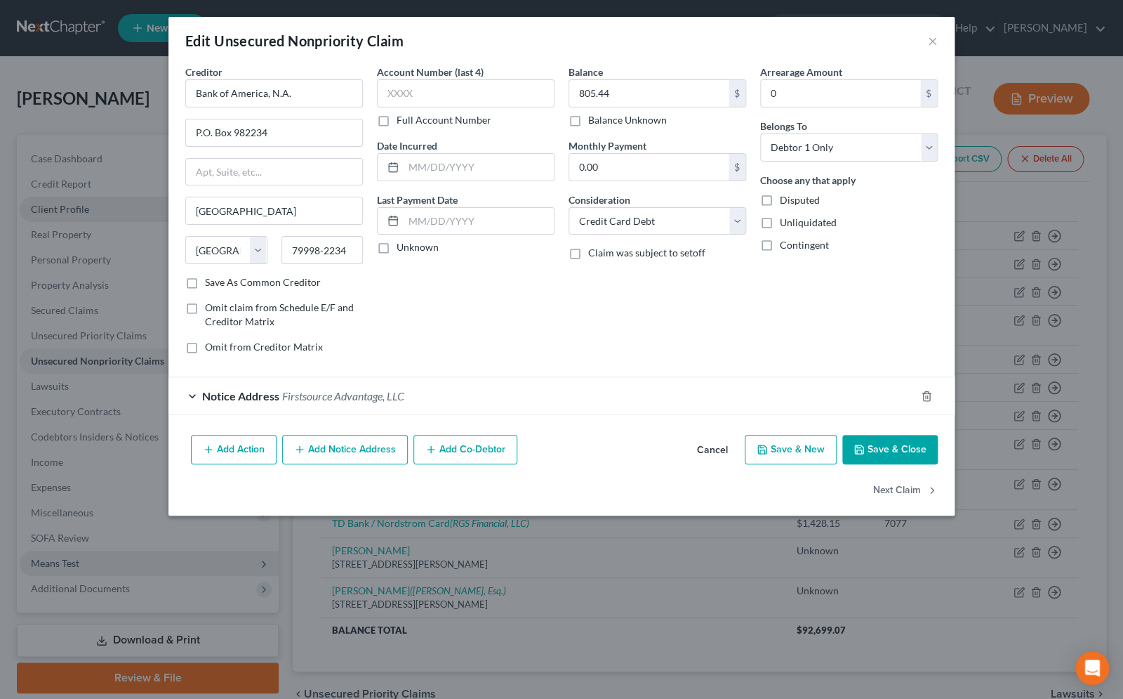
click at [859, 453] on icon "button" at bounding box center [859, 449] width 11 height 11
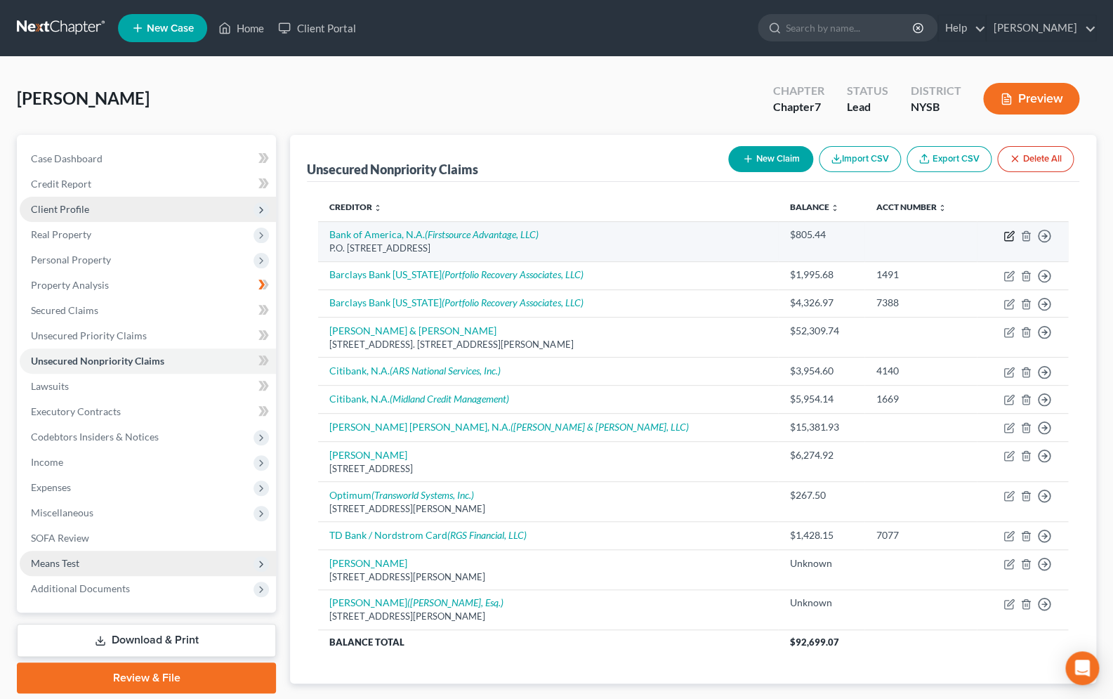
click at [1012, 239] on icon "button" at bounding box center [1008, 236] width 8 height 8
select select "45"
select select "2"
select select "0"
select select "35"
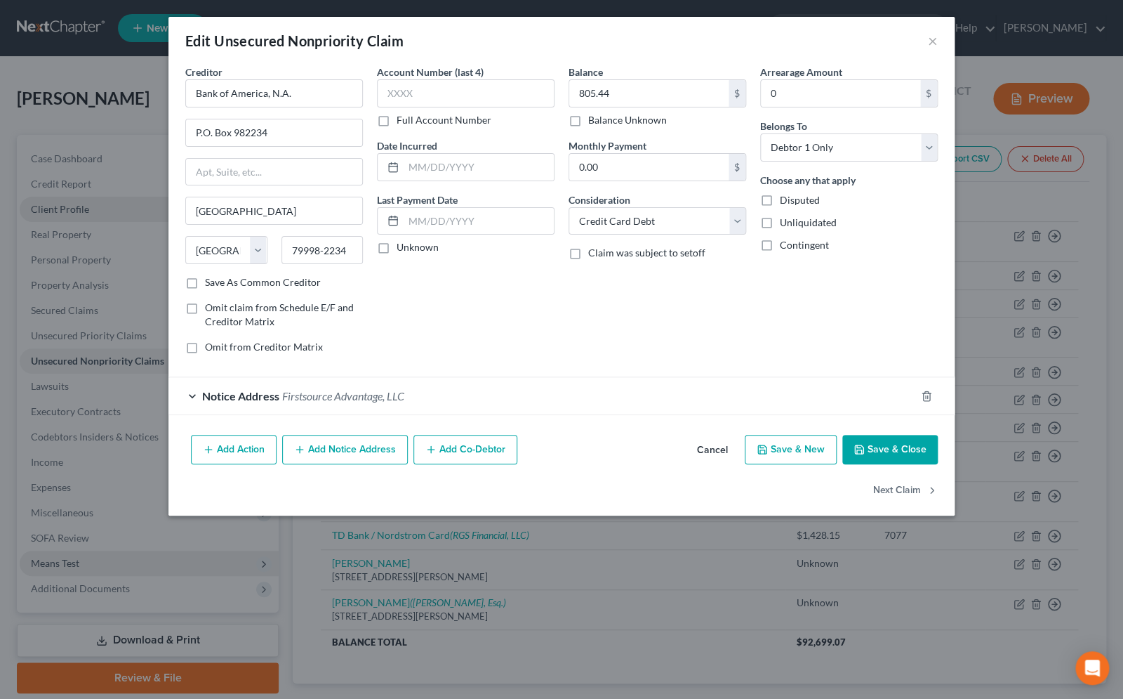
click at [192, 397] on div "Notice Address Firstsource Advantage, LLC" at bounding box center [541, 395] width 747 height 37
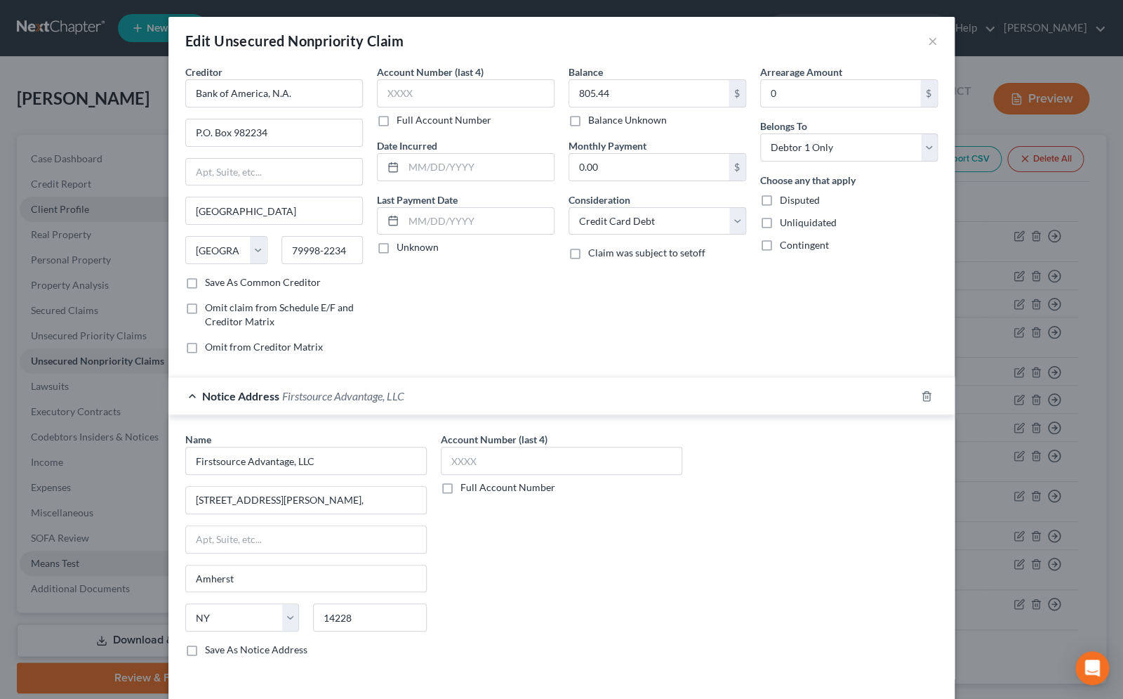
click at [192, 396] on div "Notice Address Firstsource Advantage, LLC" at bounding box center [541, 395] width 747 height 37
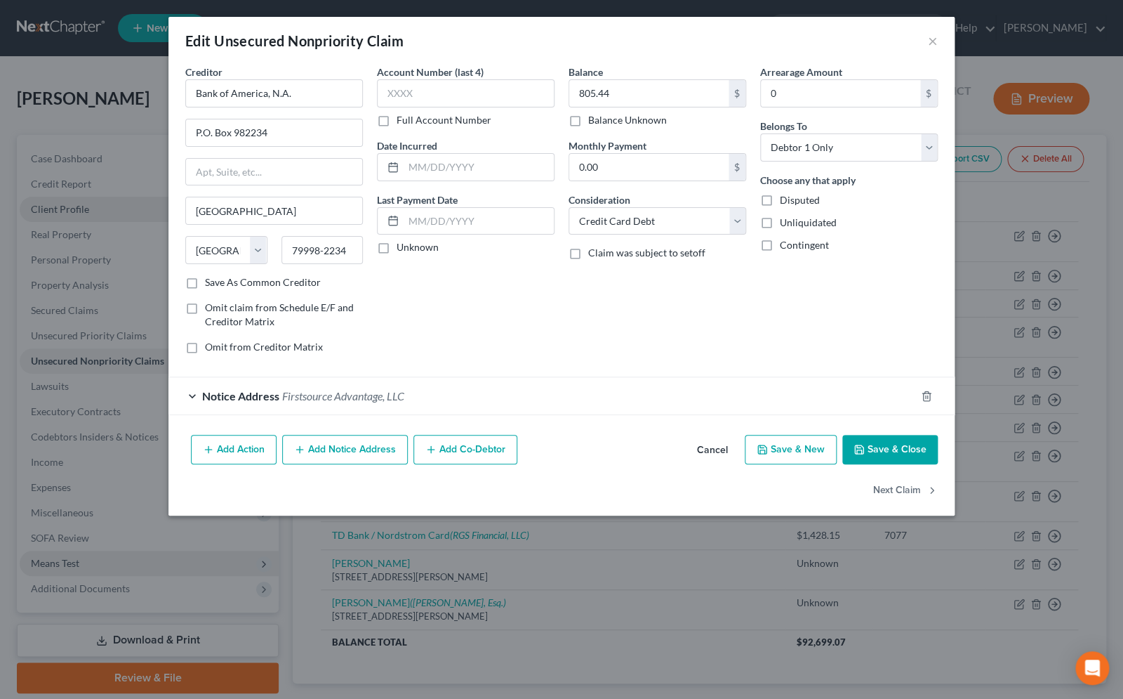
click at [195, 395] on div "Notice Address Firstsource Advantage, LLC" at bounding box center [541, 395] width 747 height 37
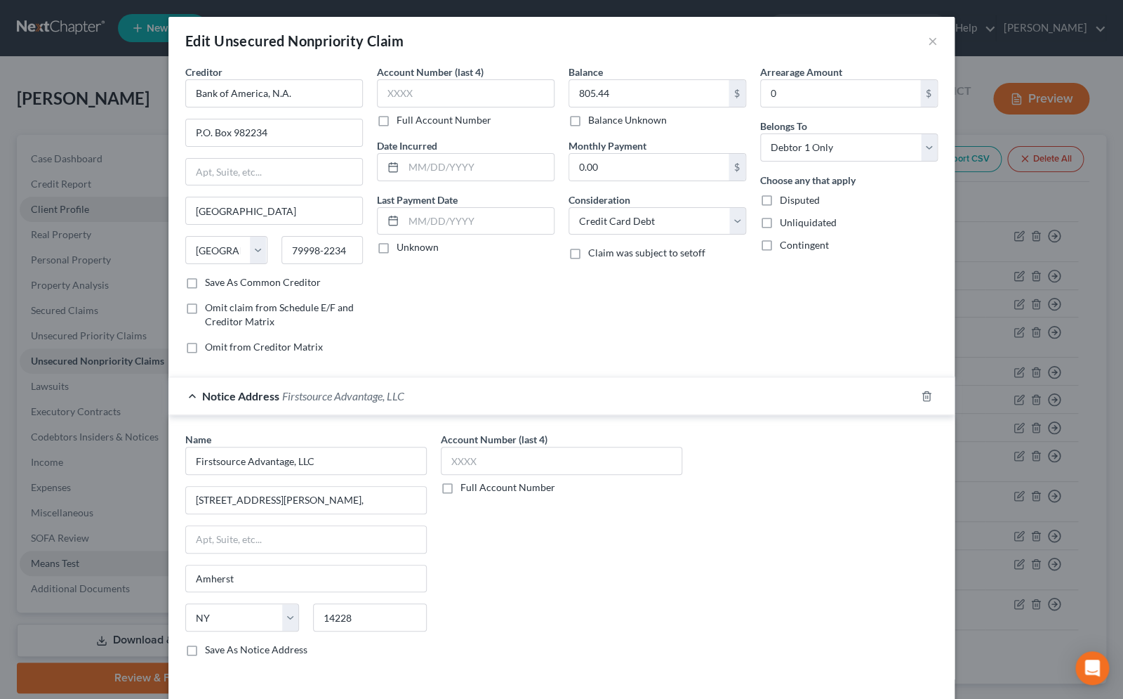
click at [195, 395] on div "Notice Address Firstsource Advantage, LLC" at bounding box center [541, 395] width 747 height 37
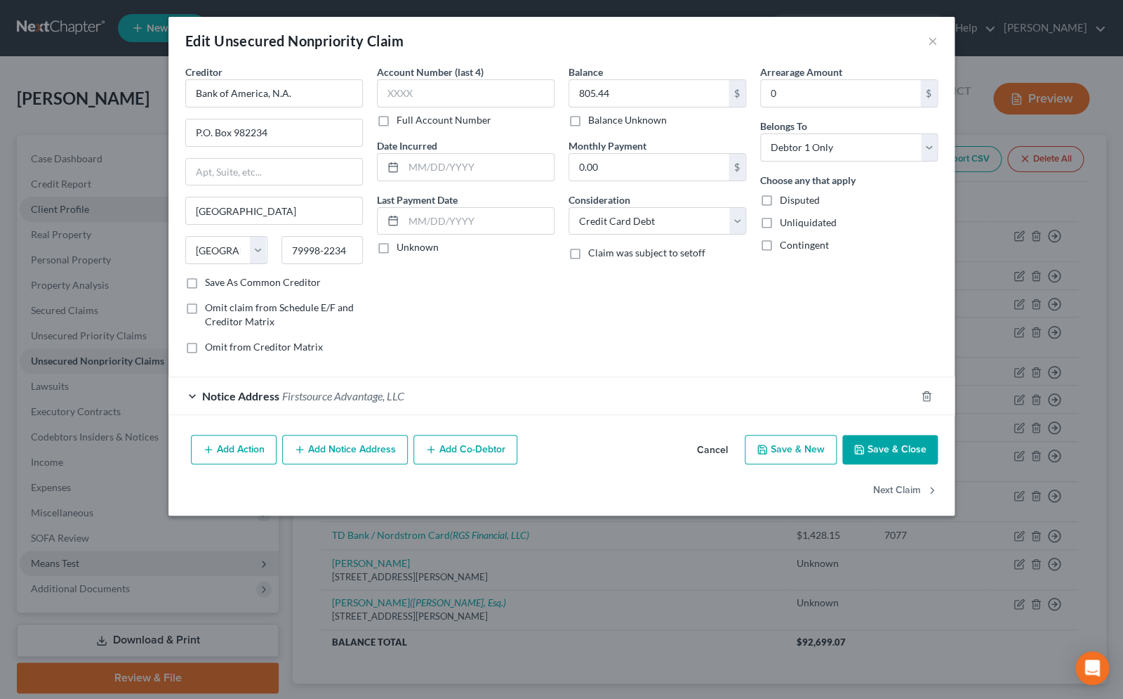
click at [876, 444] on button "Save & Close" at bounding box center [889, 449] width 95 height 29
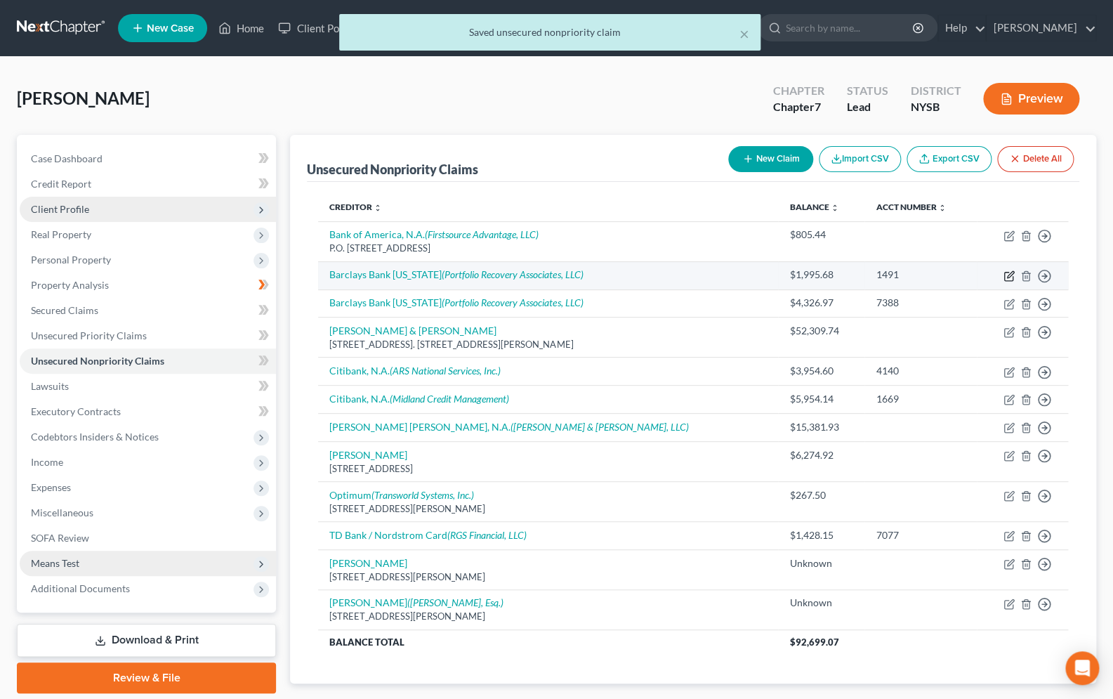
click at [1006, 277] on icon "button" at bounding box center [1008, 275] width 11 height 11
select select "2"
select select "0"
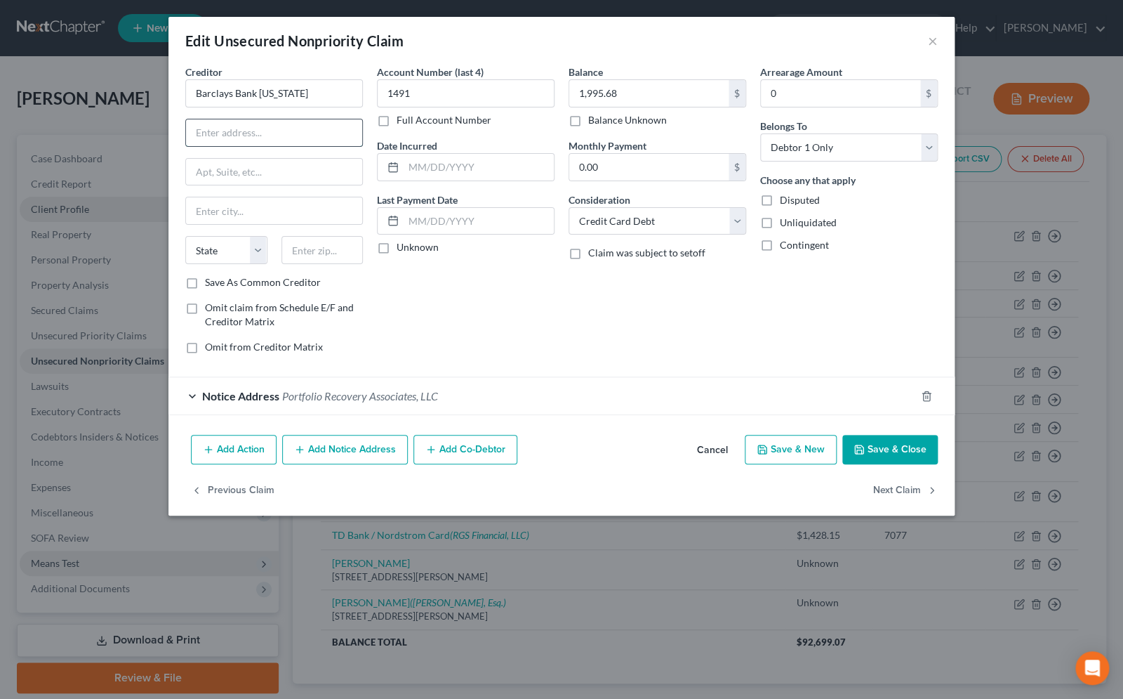
click at [330, 132] on input "text" at bounding box center [274, 132] width 176 height 27
type input "P.O. Box 8833"
type input "19899"
type input "Wilmington"
select select "7"
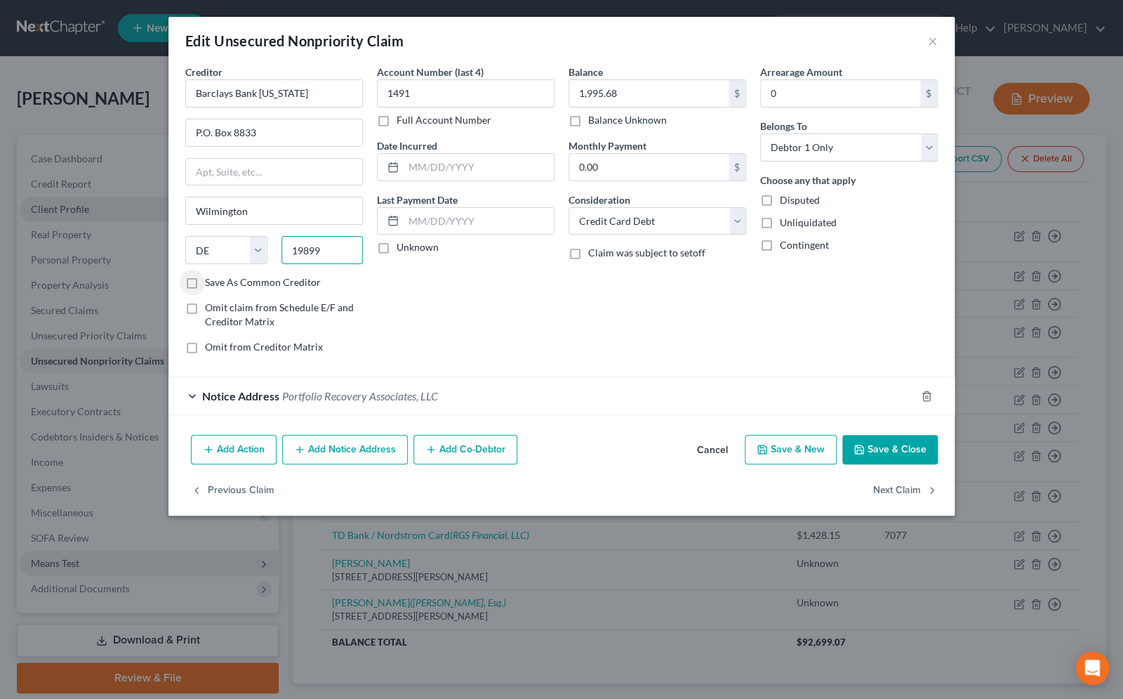
click at [331, 251] on input "19899" at bounding box center [323, 250] width 82 height 28
type input "19899-8833"
click at [188, 388] on div "Notice Address Portfolio Recovery Associates, LLC" at bounding box center [541, 395] width 747 height 37
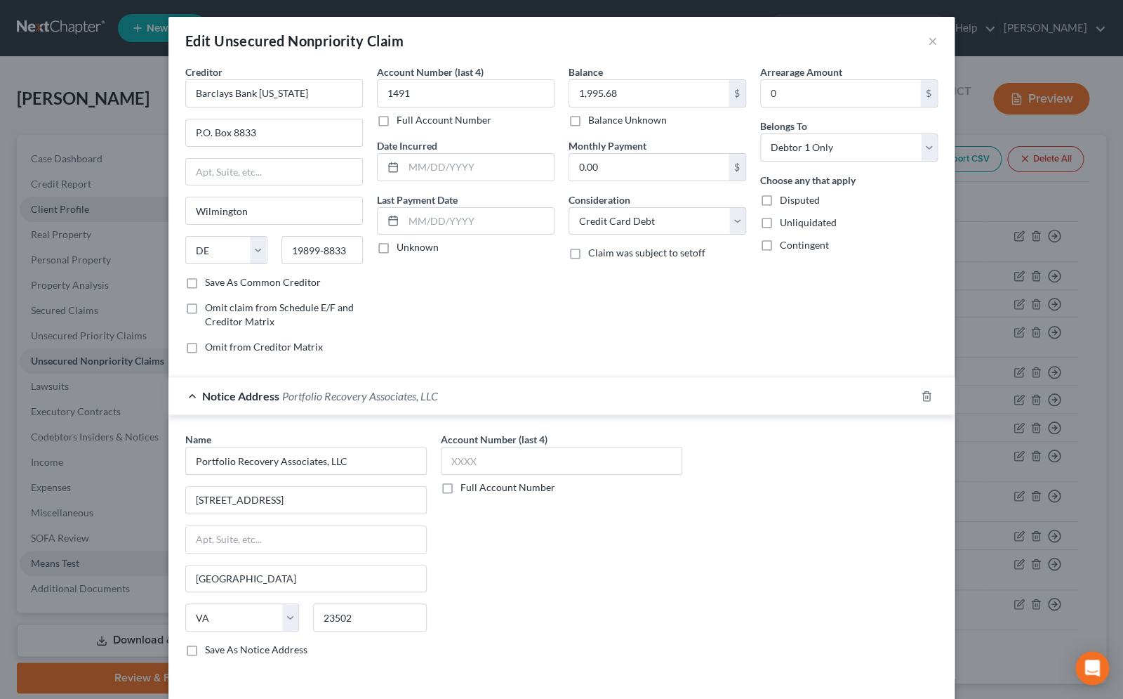
click at [188, 388] on div "Notice Address Portfolio Recovery Associates, LLC" at bounding box center [541, 395] width 747 height 37
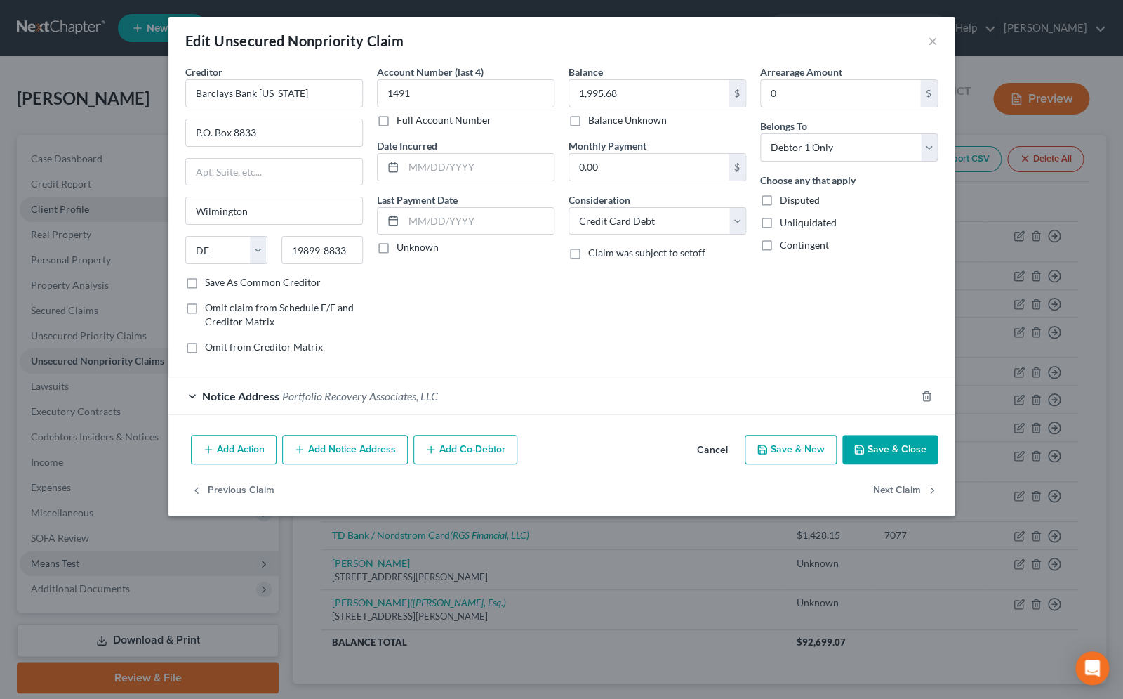
click at [854, 447] on button "Save & Close" at bounding box center [889, 449] width 95 height 29
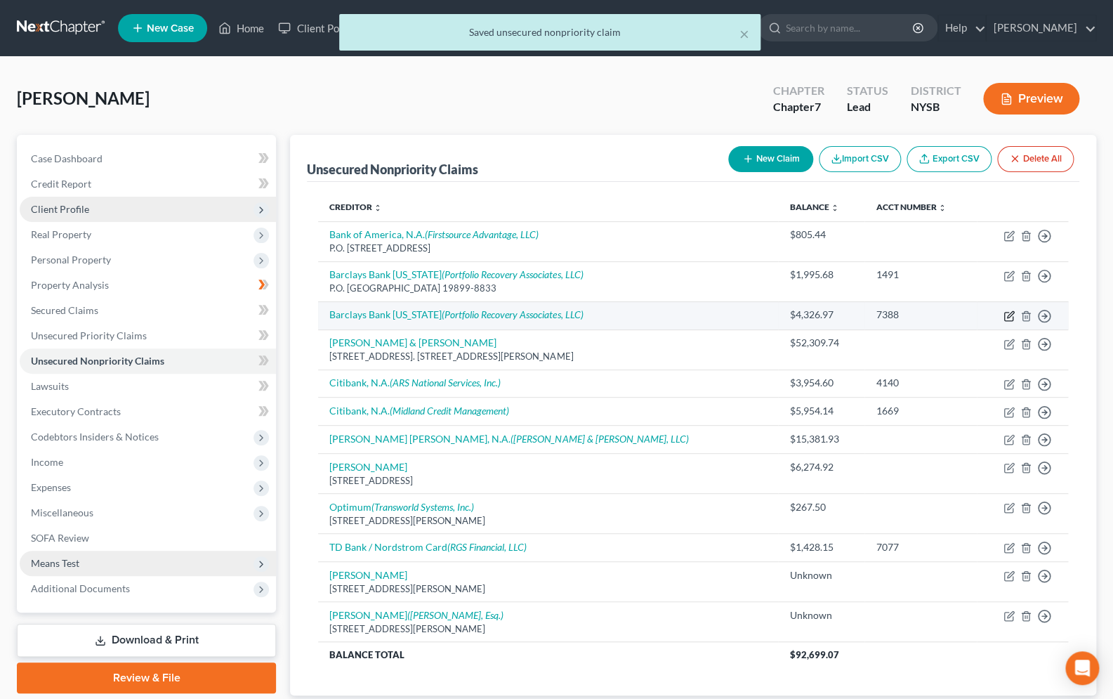
click at [1008, 319] on icon "button" at bounding box center [1008, 315] width 11 height 11
select select "2"
select select "0"
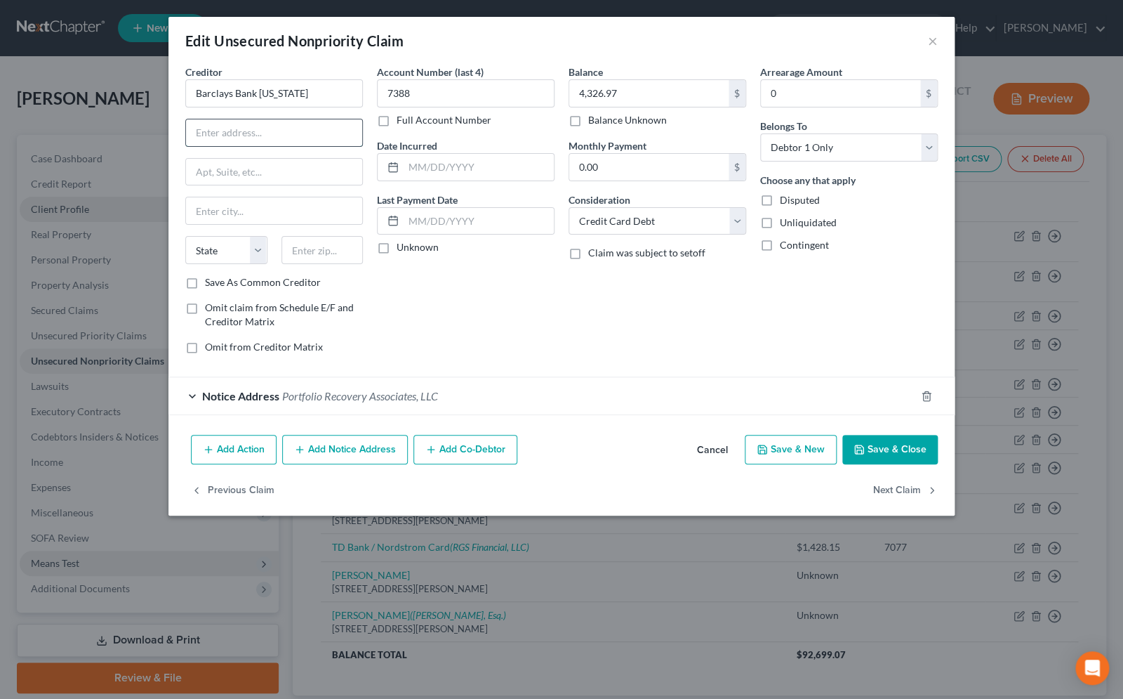
click at [267, 139] on input "text" at bounding box center [274, 132] width 176 height 27
type input "P.O. Box 19899"
type input "19889"
type input "Wilmington"
select select "7"
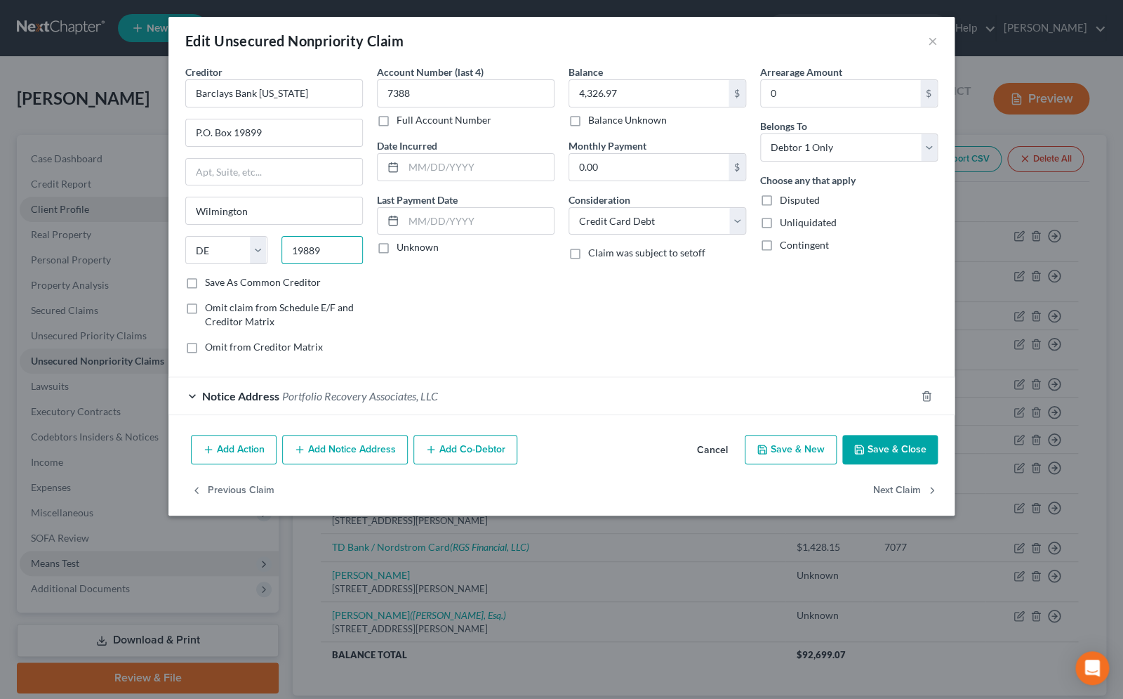
click at [324, 252] on input "19889" at bounding box center [323, 250] width 82 height 28
type input "19889-5548"
click at [268, 144] on input "P.O. Box 19899" at bounding box center [274, 132] width 176 height 27
type input "P.O. Box 8833"
click at [357, 251] on input "19889-5548" at bounding box center [323, 250] width 82 height 28
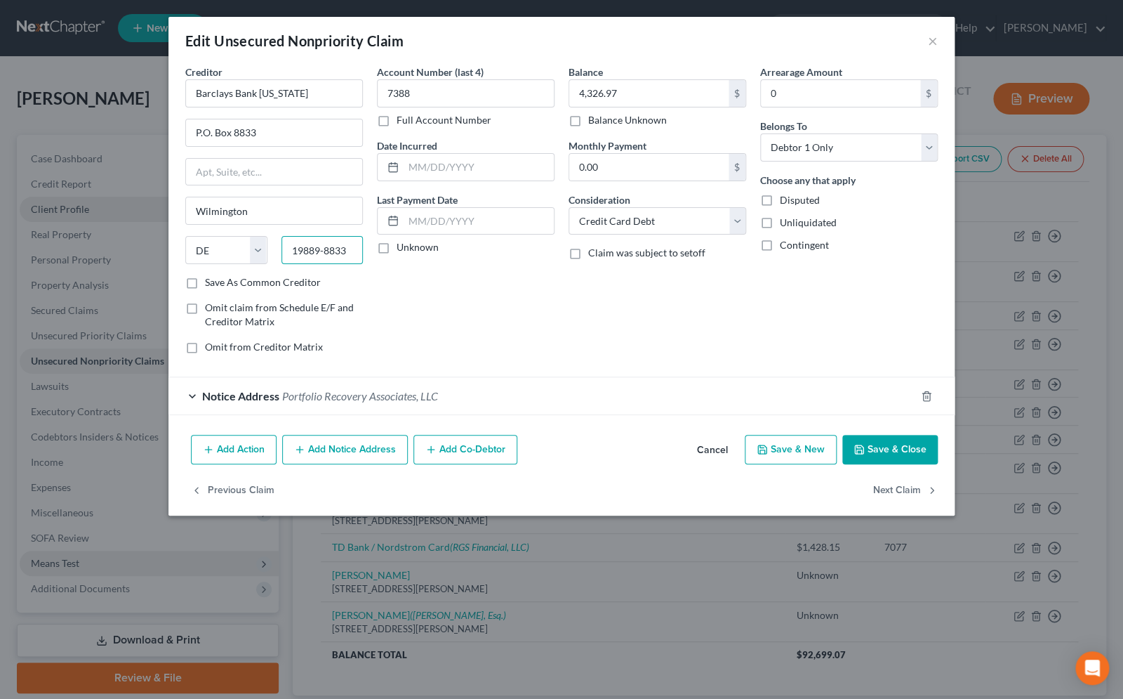
type input "19889-8833"
click at [196, 397] on div "Notice Address Portfolio Recovery Associates, LLC" at bounding box center [541, 395] width 747 height 37
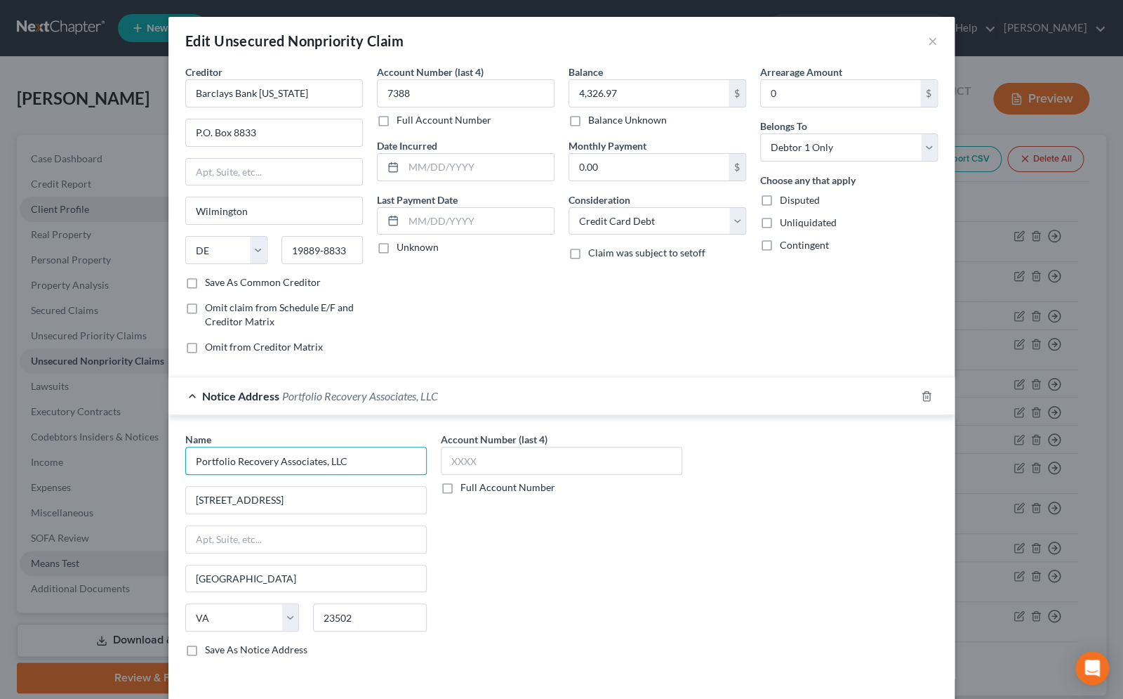
drag, startPoint x: 333, startPoint y: 458, endPoint x: 140, endPoint y: 456, distance: 193.8
click at [185, 456] on input "Portfolio Recovery Associates, LLC" at bounding box center [306, 461] width 242 height 28
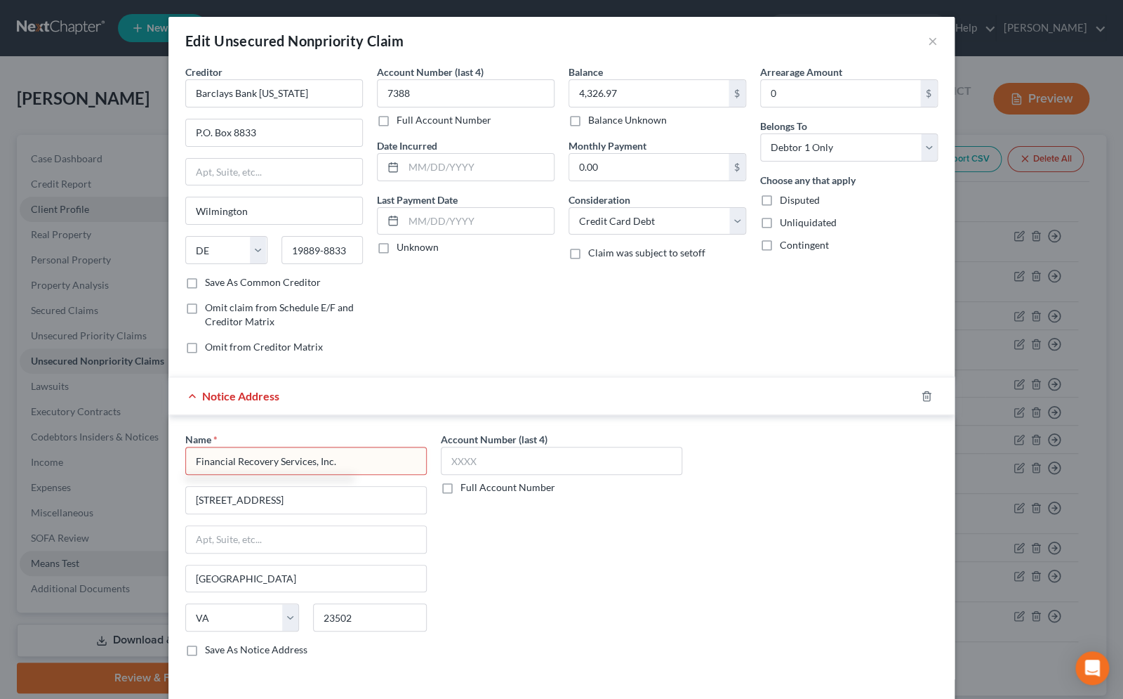
type input "Financial Recovery Services, Inc."
drag, startPoint x: 300, startPoint y: 495, endPoint x: 180, endPoint y: 501, distance: 120.2
click at [186, 501] on input "120 Corporate Boulevard" at bounding box center [306, 500] width 240 height 27
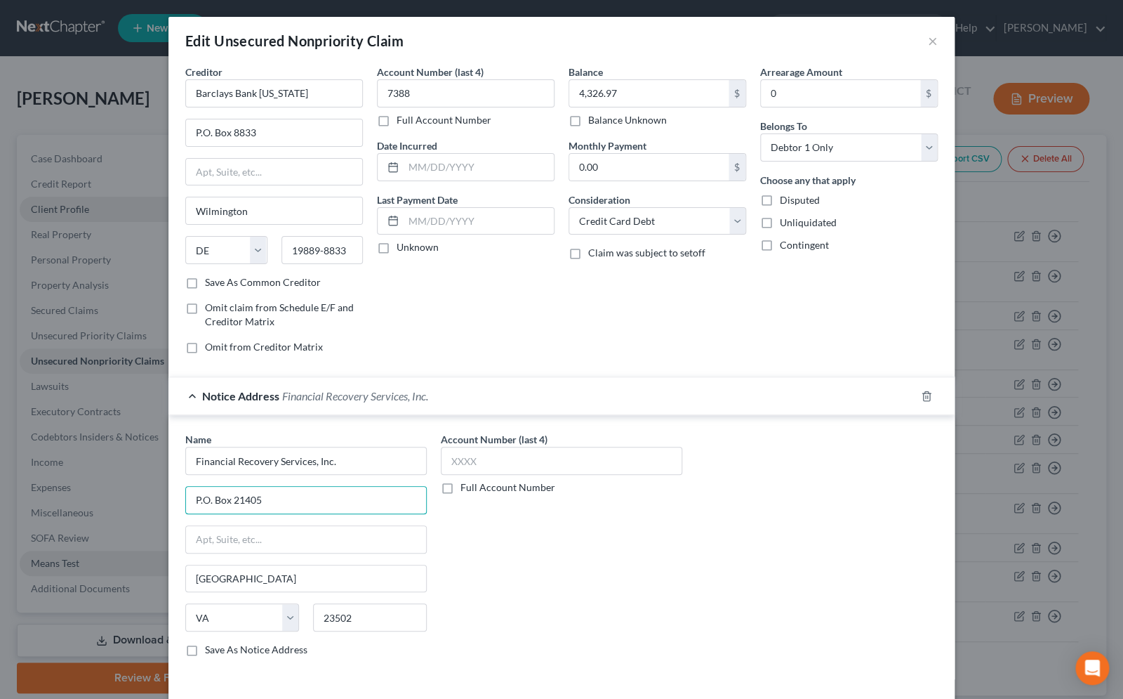
type input "P.O. Box 21405"
drag, startPoint x: 345, startPoint y: 251, endPoint x: 292, endPoint y: 244, distance: 53.1
click at [345, 251] on input "19889-8833" at bounding box center [323, 250] width 82 height 28
click at [286, 244] on input "19889-8833" at bounding box center [323, 250] width 82 height 28
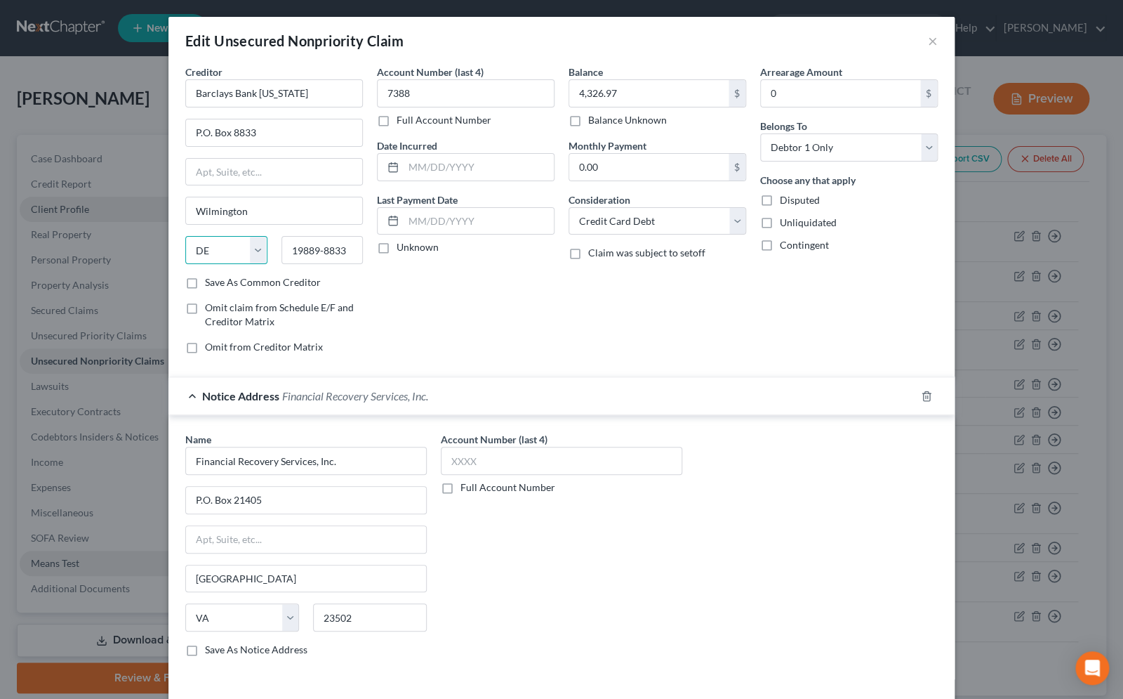
click at [185, 236] on select "State AL AK AR AZ CA CO CT DE DC FL GA GU HI ID IL IN IA KS KY LA ME MD MA MI M…" at bounding box center [226, 250] width 82 height 28
select select
click option "State" at bounding box center [0, 0] width 0 height 0
click at [269, 215] on input "Wilmington" at bounding box center [274, 210] width 176 height 27
type input "W"
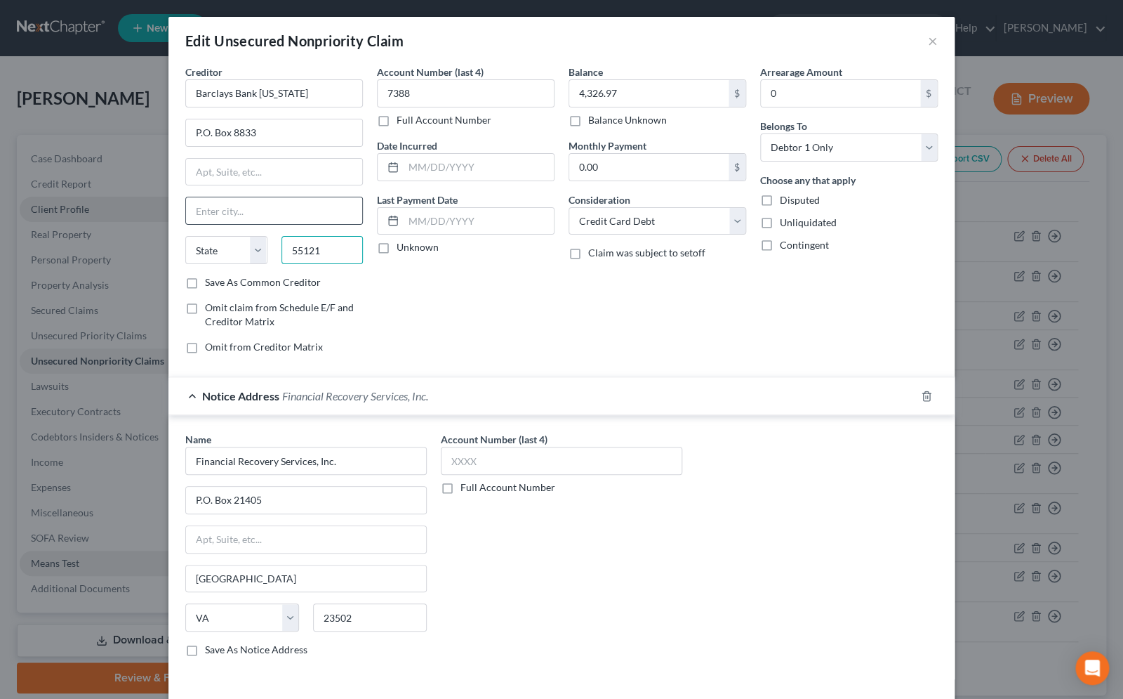
type input "55121"
type input "Saint Paul"
select select "24"
click at [357, 614] on input "23502" at bounding box center [370, 617] width 114 height 28
type input "2"
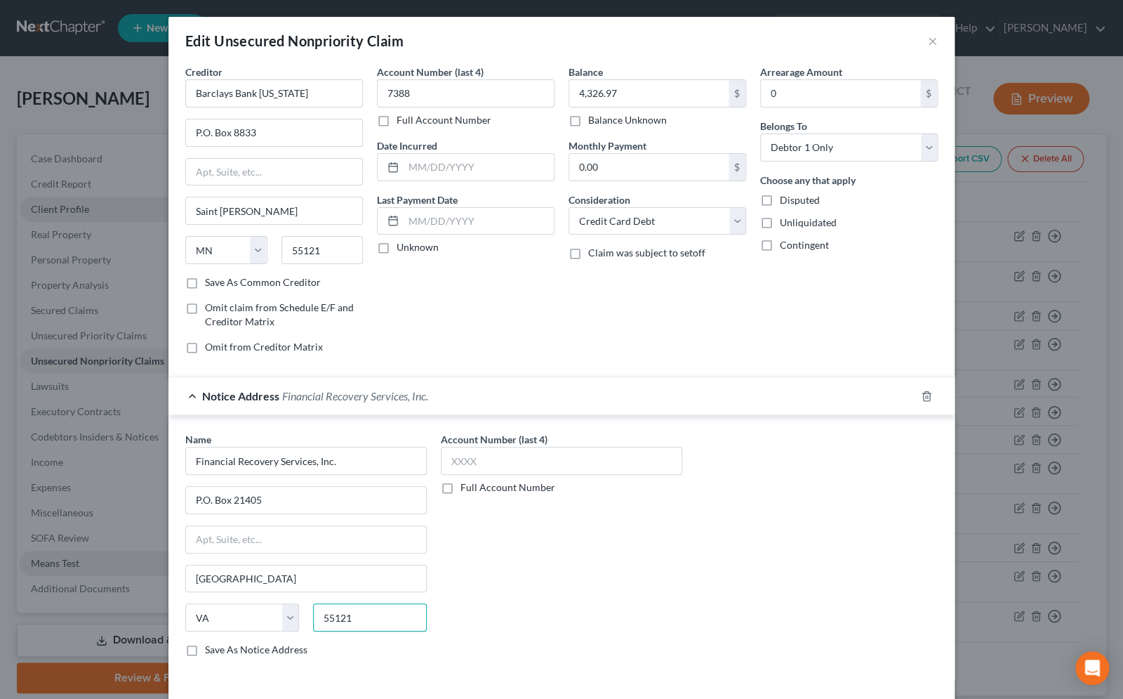
type input "55121"
type input "Saint Paul"
select select "24"
click at [295, 583] on input "Saint Paul" at bounding box center [306, 578] width 240 height 27
type input "S"
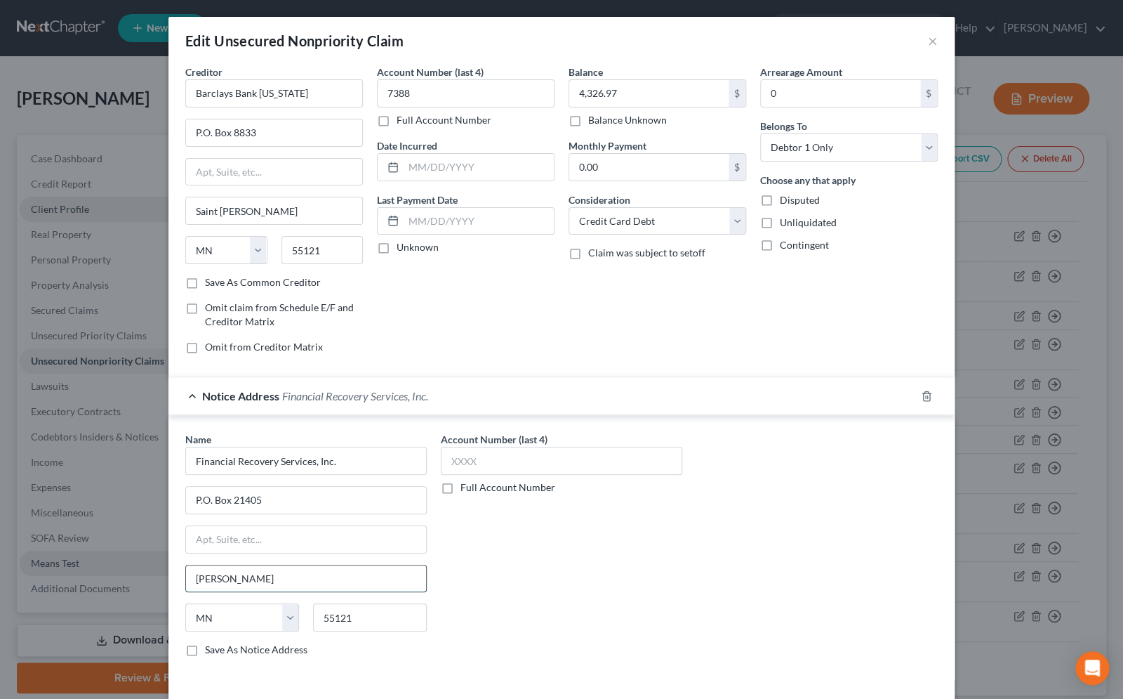
type input "Eagen"
click at [343, 245] on input "55121" at bounding box center [323, 250] width 82 height 28
click at [341, 251] on input "55121-1405" at bounding box center [323, 250] width 82 height 28
drag, startPoint x: 338, startPoint y: 250, endPoint x: 263, endPoint y: 249, distance: 75.8
click at [282, 249] on input "55121-1405" at bounding box center [323, 250] width 82 height 28
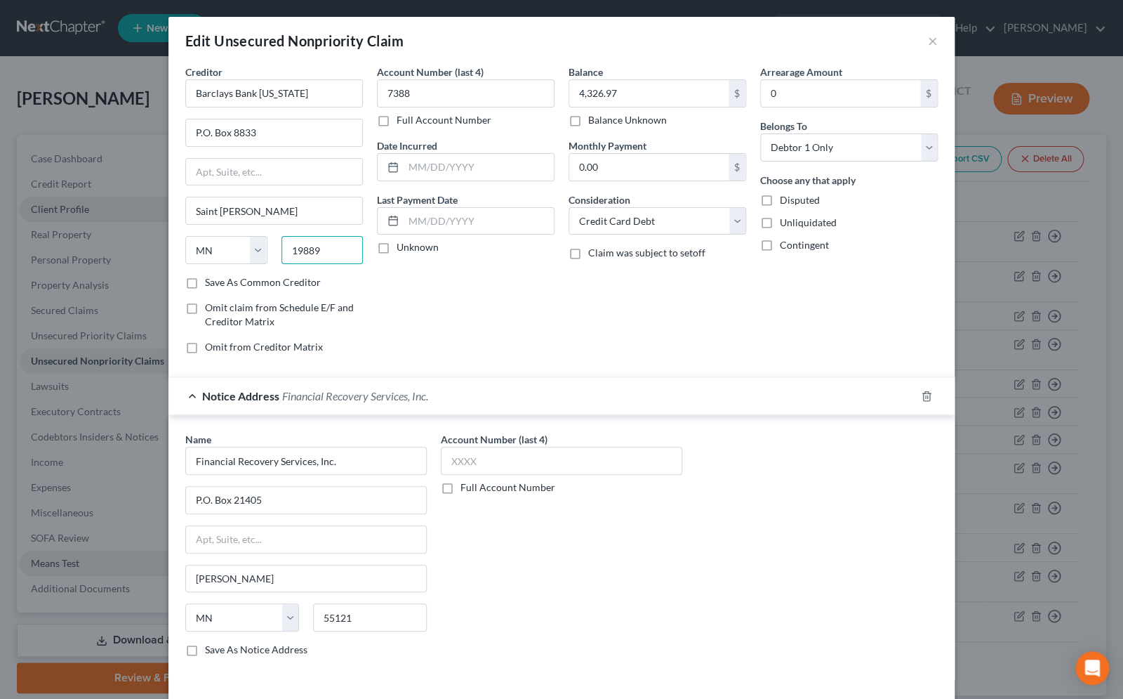
type input "19889"
type input "Wilmington"
select select "7"
click at [324, 256] on input "19889" at bounding box center [323, 250] width 82 height 28
type input "19889-8833"
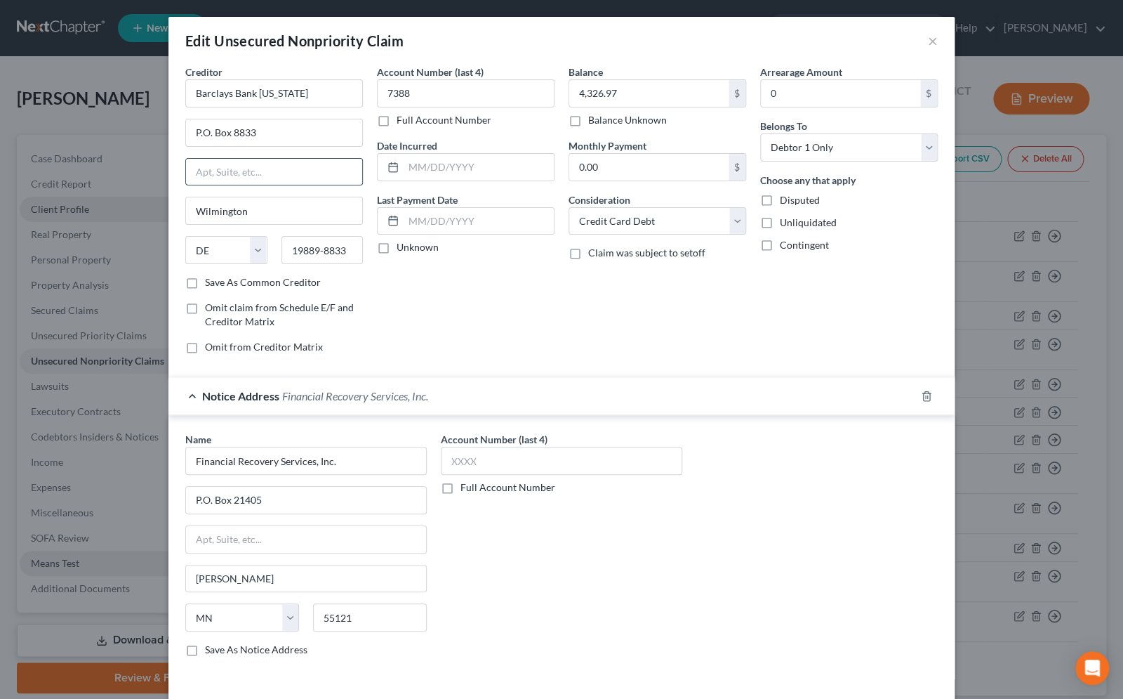
click at [308, 171] on input "text" at bounding box center [274, 172] width 176 height 27
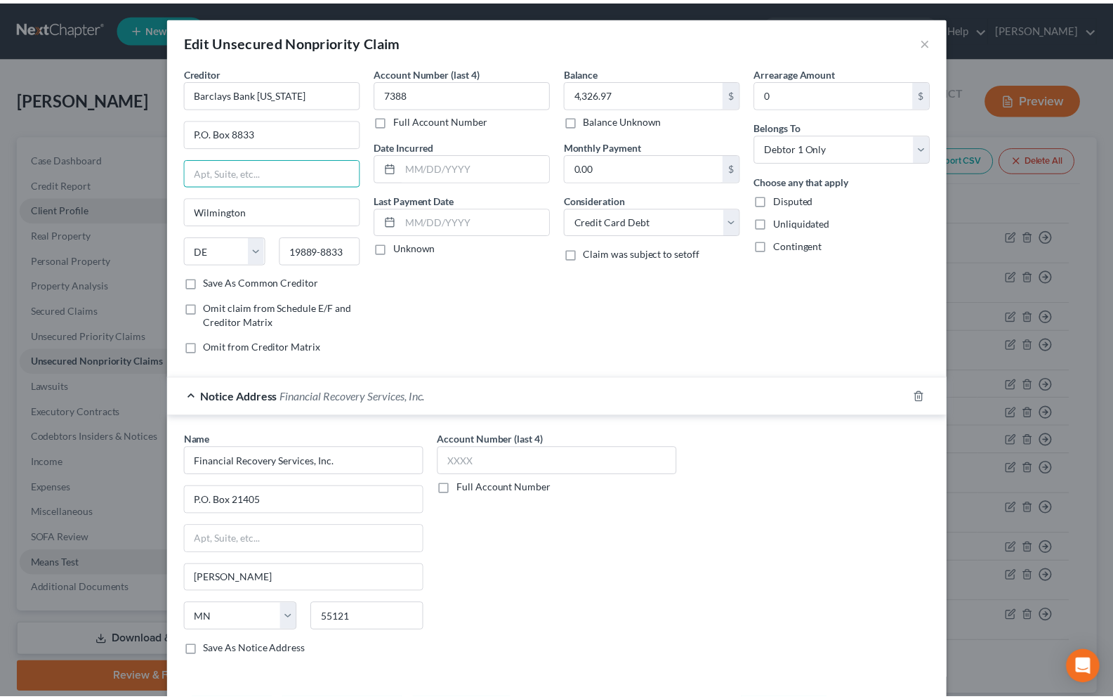
scroll to position [98, 0]
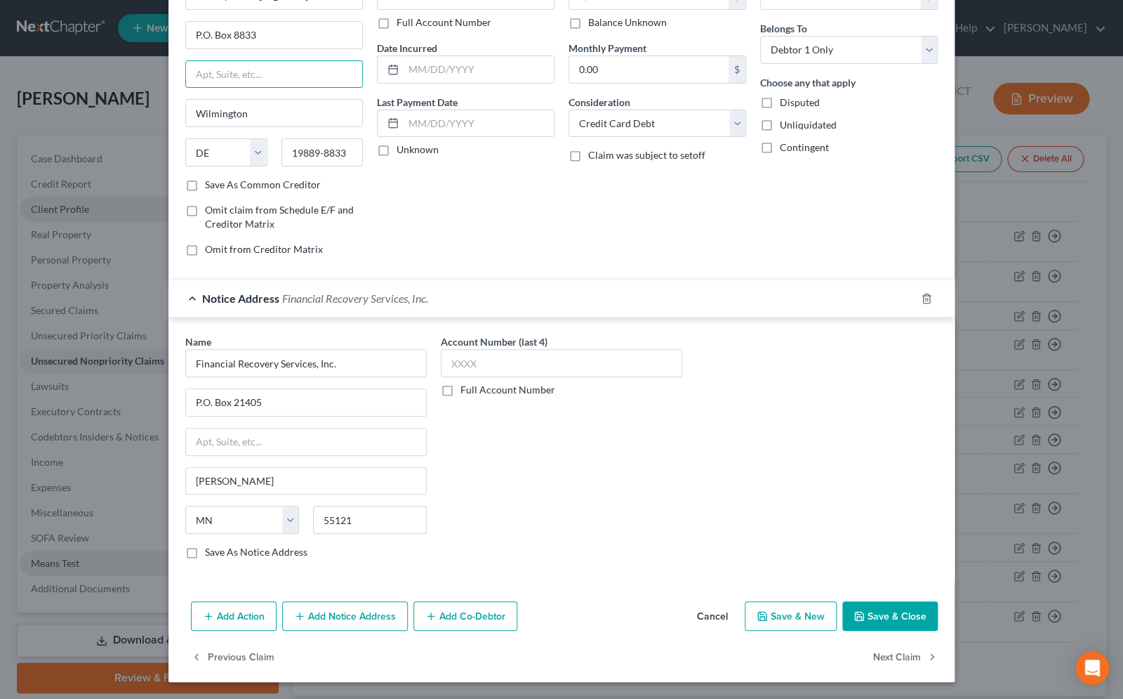
click at [874, 614] on button "Save & Close" at bounding box center [889, 615] width 95 height 29
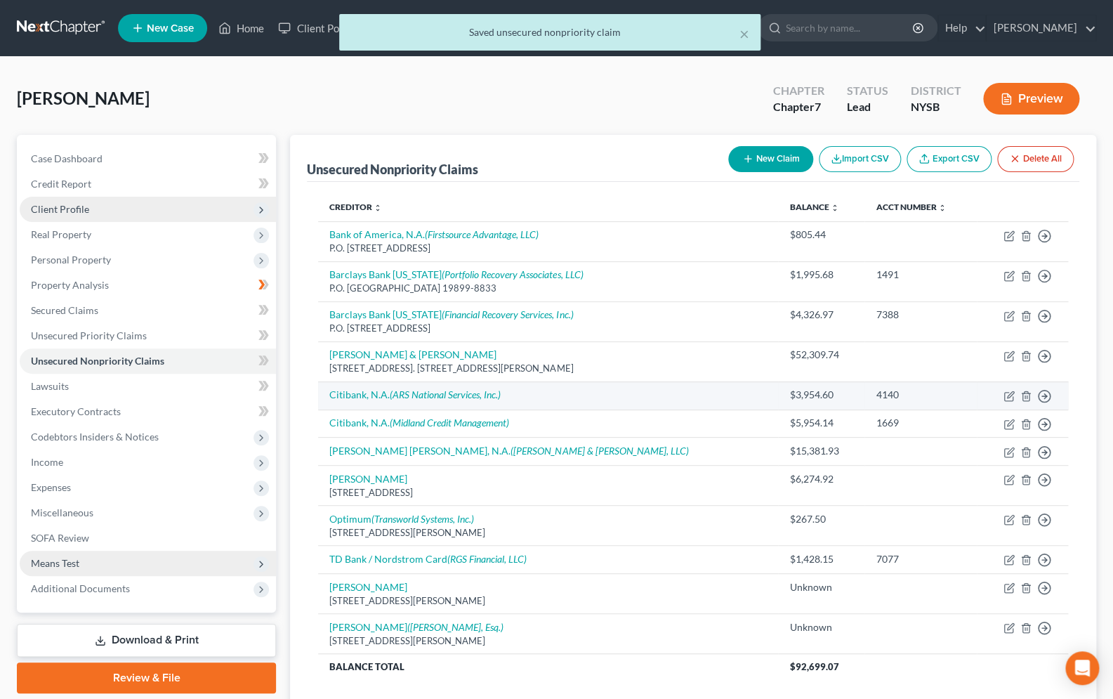
click at [557, 390] on td "Citibank, N.A. (ARS National Services, Inc.)" at bounding box center [548, 395] width 460 height 28
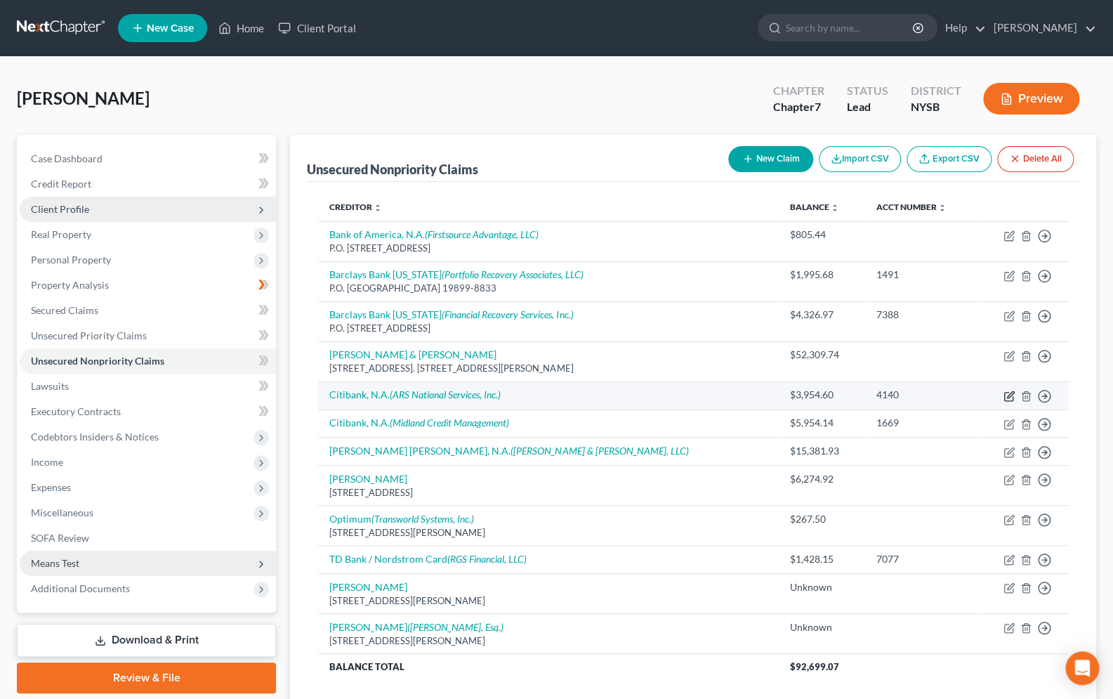
click at [1012, 395] on icon "button" at bounding box center [1008, 395] width 11 height 11
select select "0"
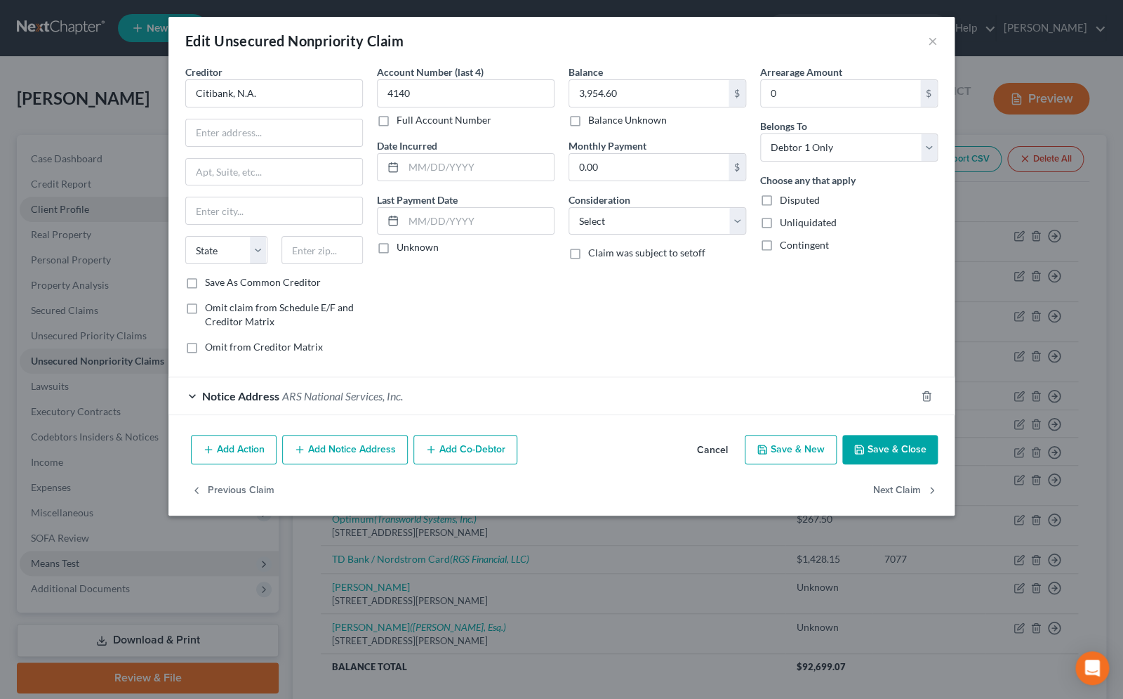
click at [194, 395] on div "Notice Address ARS National Services, Inc." at bounding box center [541, 395] width 747 height 37
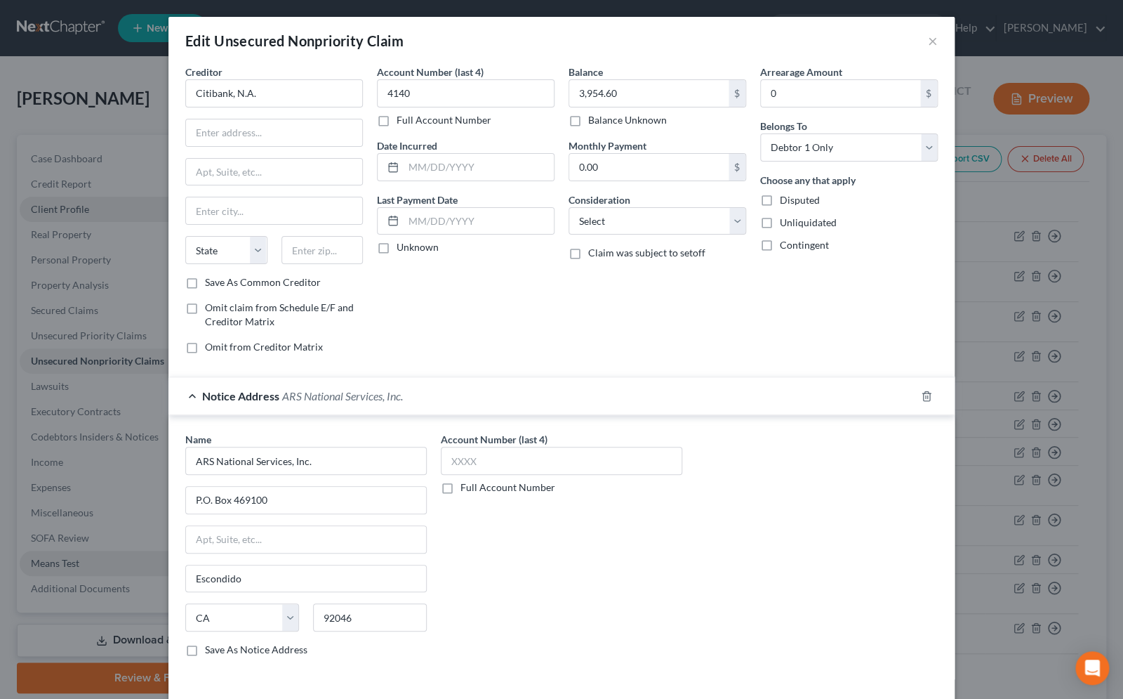
click at [194, 395] on div "Notice Address ARS National Services, Inc." at bounding box center [541, 395] width 747 height 37
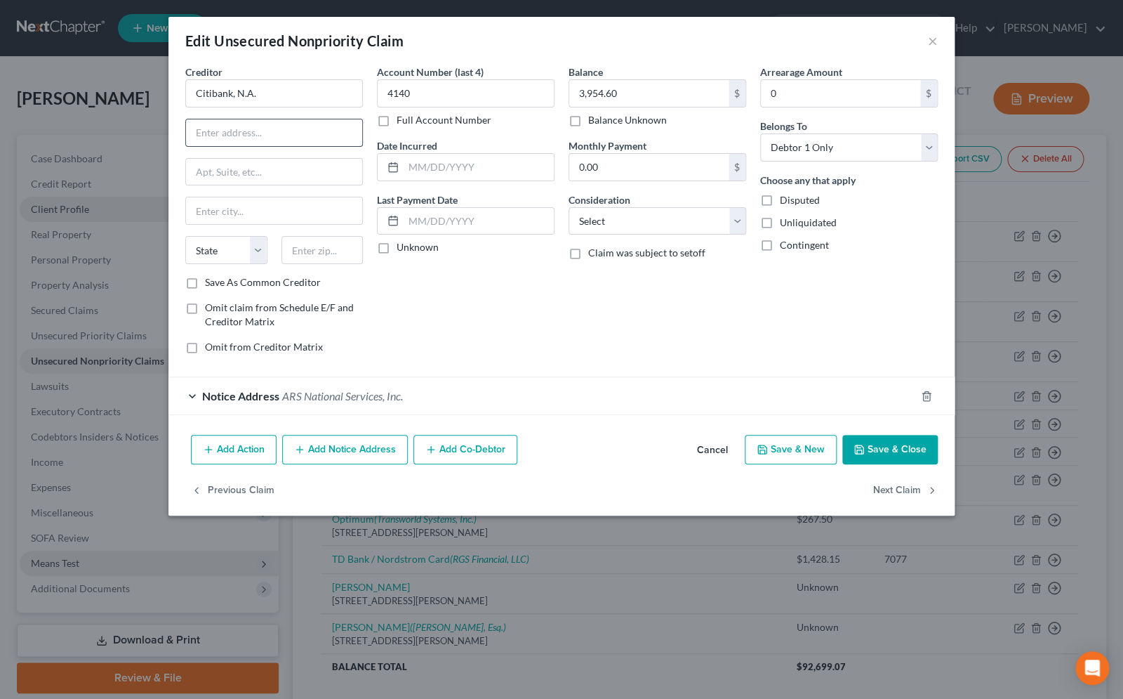
click at [299, 137] on input "text" at bounding box center [274, 132] width 176 height 27
type input "701 E. 60th Street"
type input "57104"
type input "Sioux Falls"
select select "43"
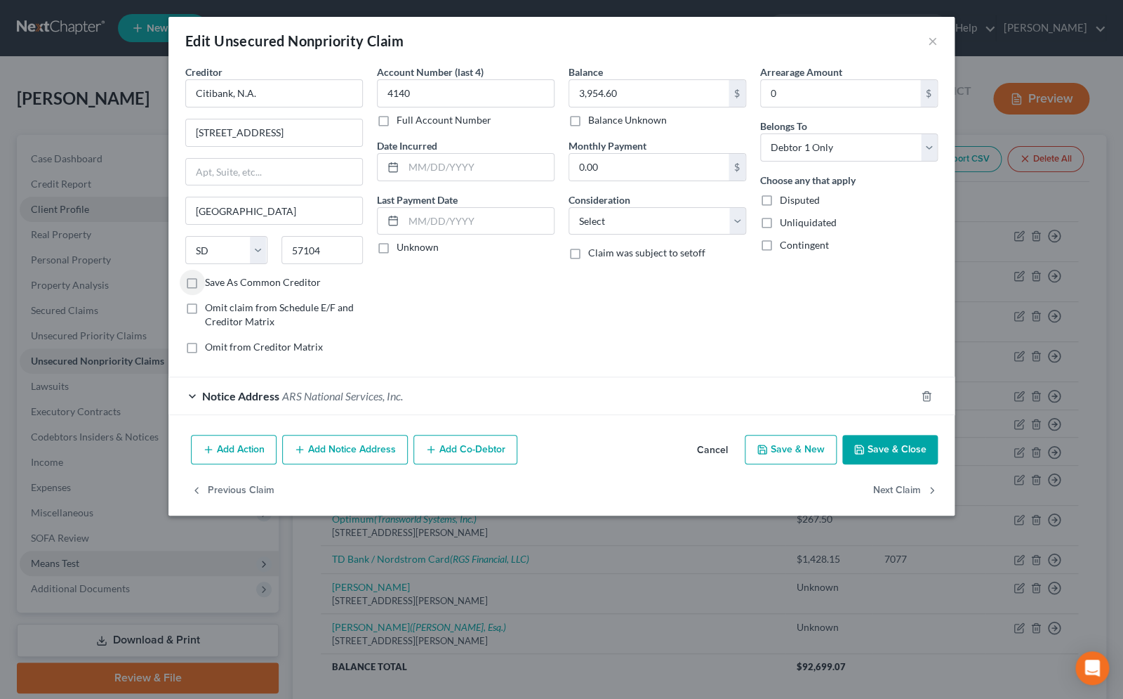
click at [194, 389] on div "Notice Address ARS National Services, Inc." at bounding box center [541, 395] width 747 height 37
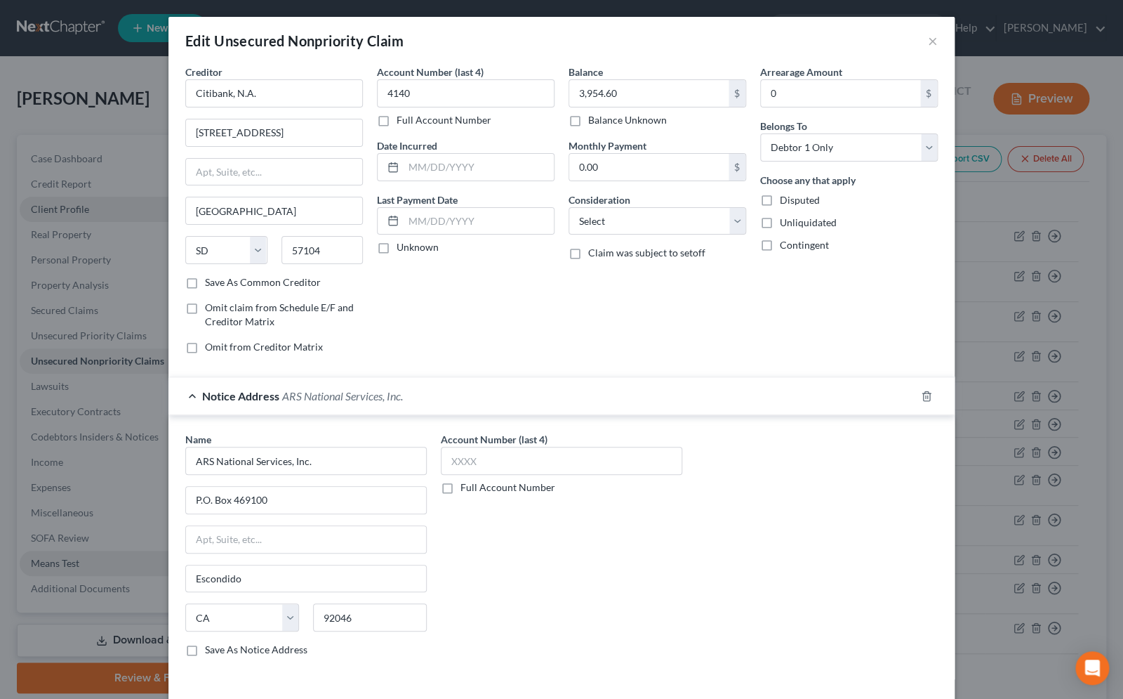
click at [194, 389] on div "Notice Address ARS National Services, Inc." at bounding box center [541, 395] width 747 height 37
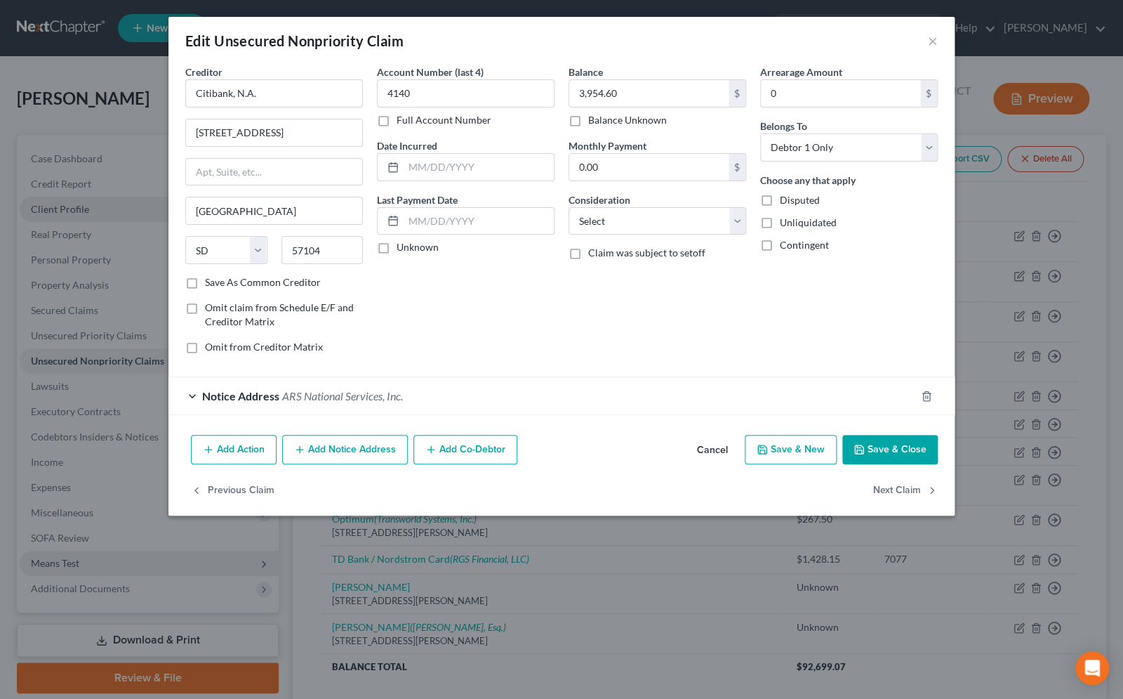
click at [851, 443] on button "Save & Close" at bounding box center [889, 449] width 95 height 29
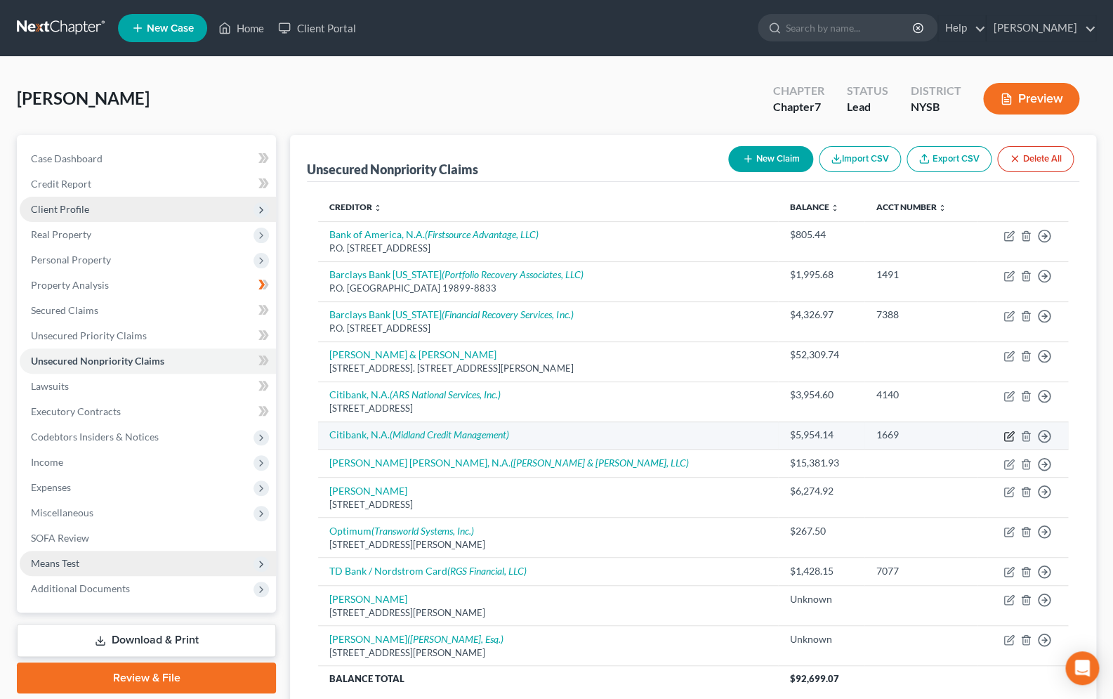
click at [1006, 437] on icon "button" at bounding box center [1008, 435] width 11 height 11
select select "2"
select select "0"
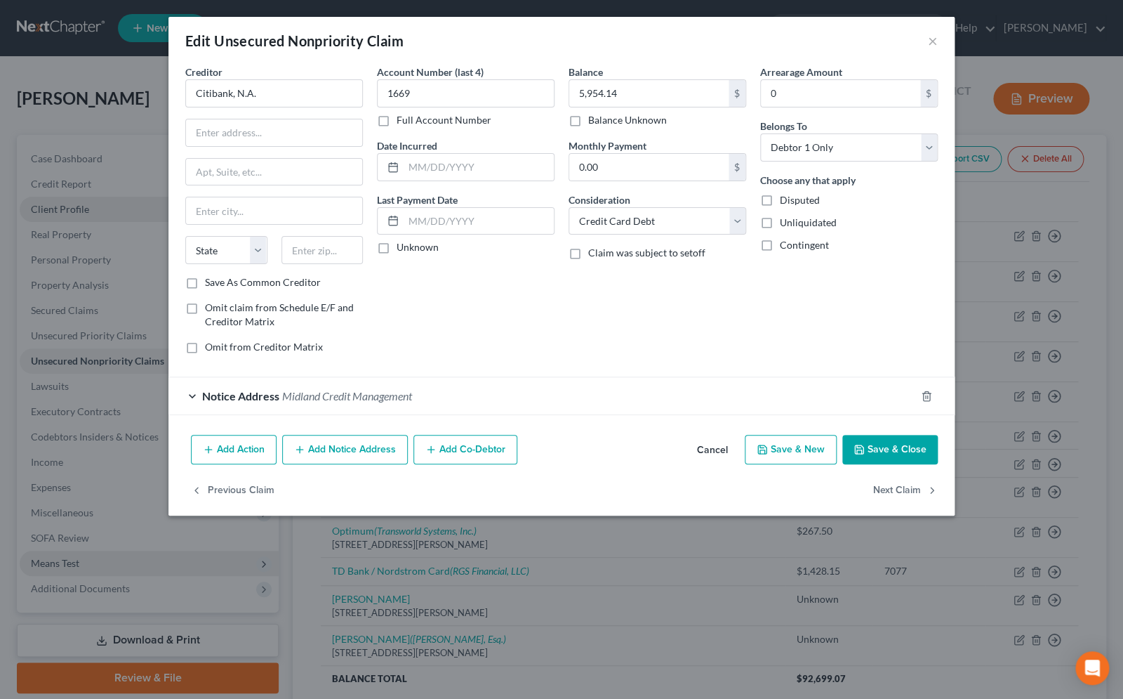
click at [194, 394] on div "Notice Address Midland Credit Management" at bounding box center [541, 395] width 747 height 37
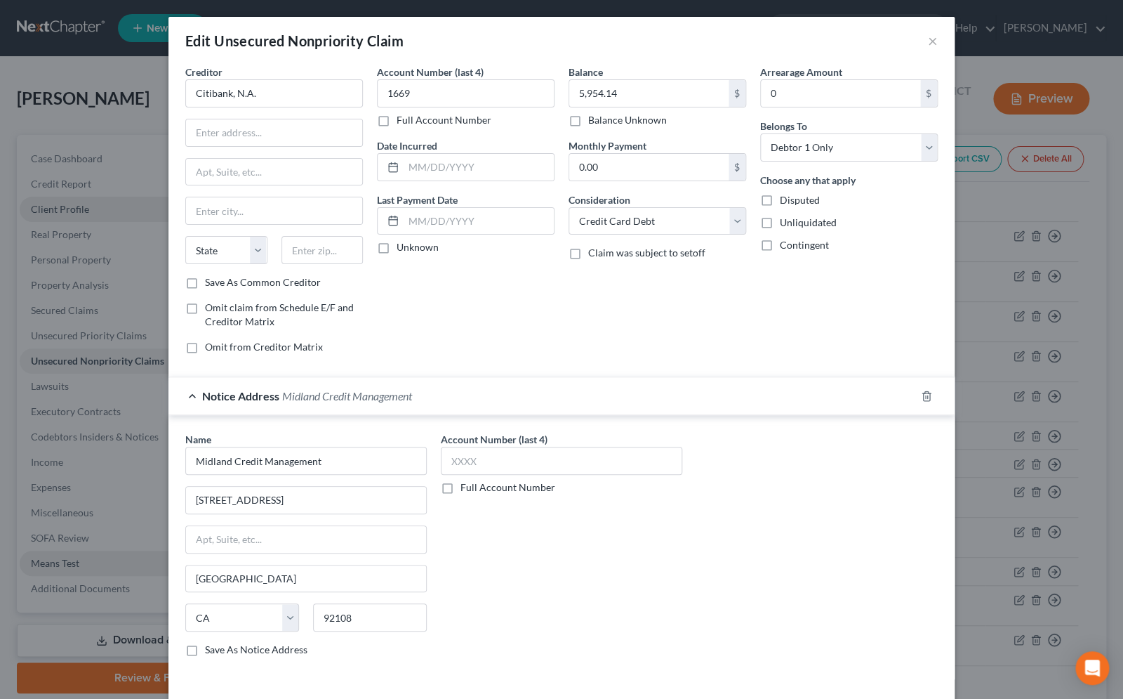
click at [193, 393] on div "Notice Address Midland Credit Management" at bounding box center [541, 395] width 747 height 37
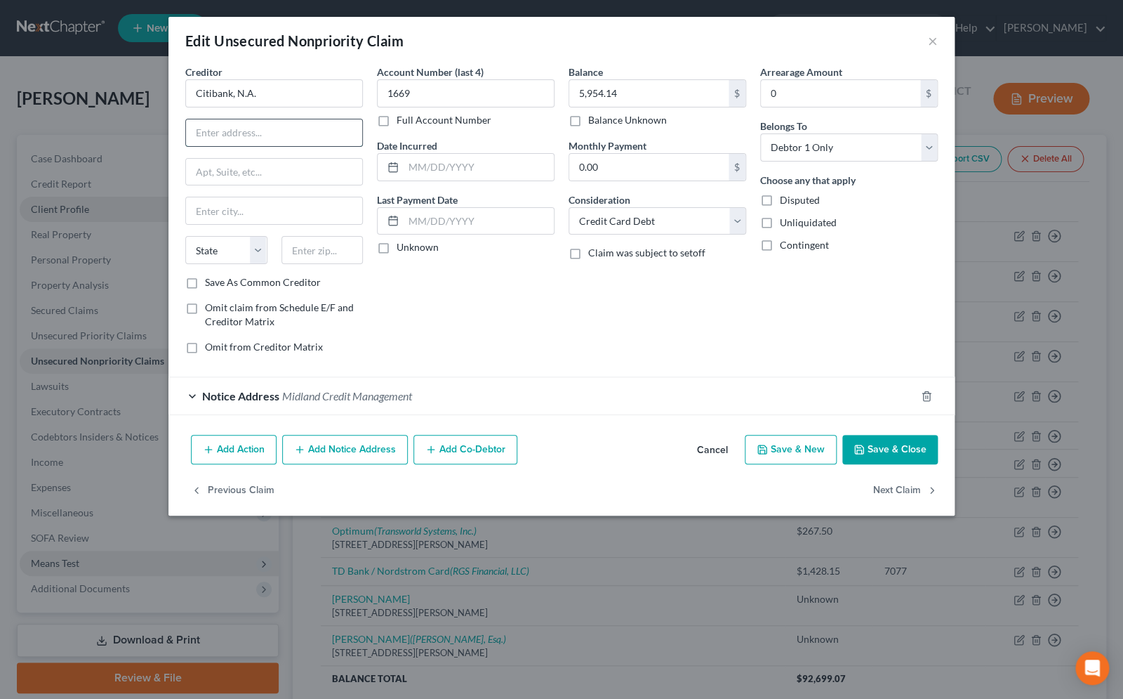
click at [306, 135] on input "text" at bounding box center [274, 132] width 176 height 27
type input "P.O. Box 790040"
type input "63179"
type input "Saint Louis"
select select "26"
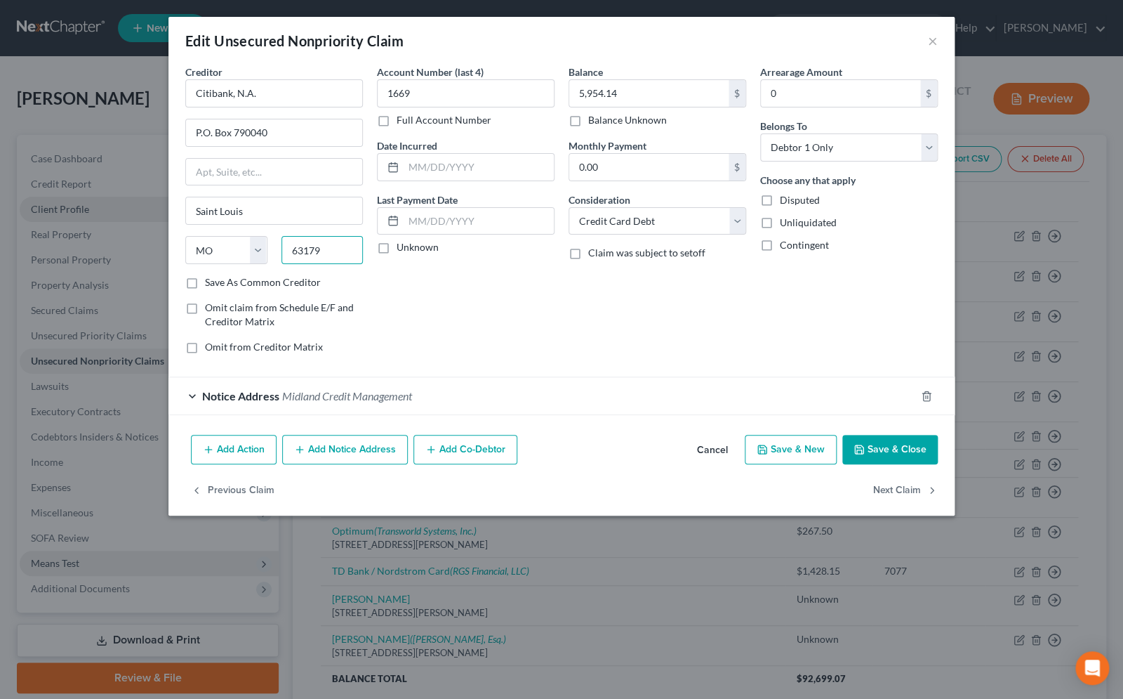
click at [348, 251] on input "63179" at bounding box center [323, 250] width 82 height 28
type input "63179-9819"
click at [856, 449] on icon "button" at bounding box center [859, 449] width 11 height 11
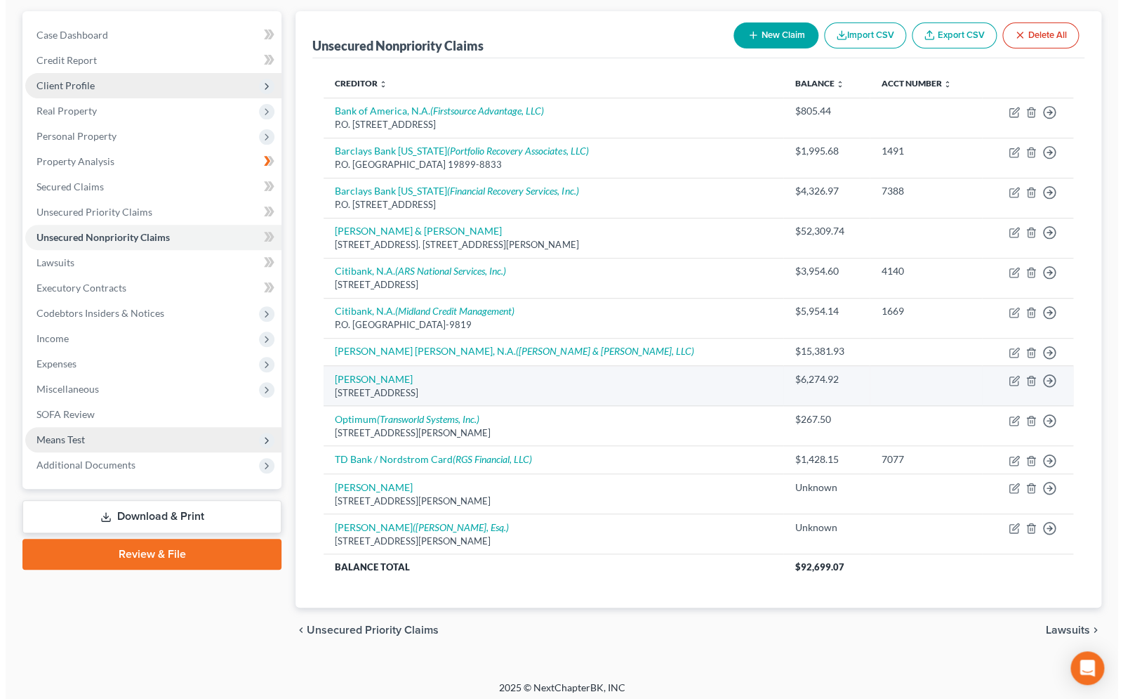
scroll to position [131, 0]
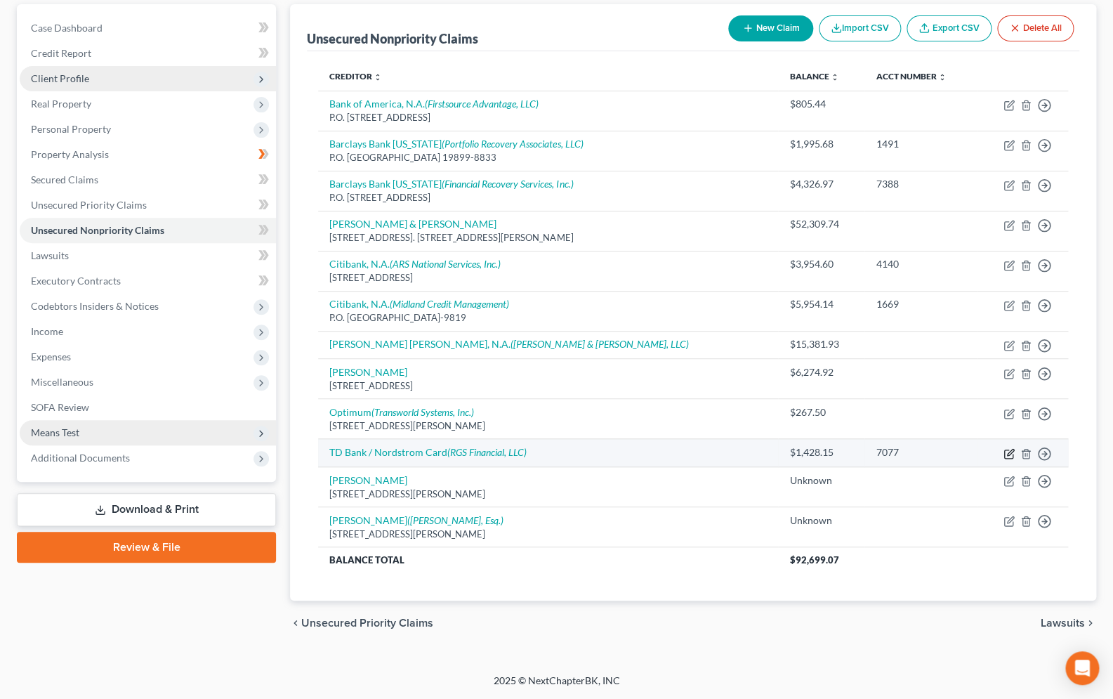
click at [1005, 451] on icon "button" at bounding box center [1008, 453] width 11 height 11
select select "2"
select select "0"
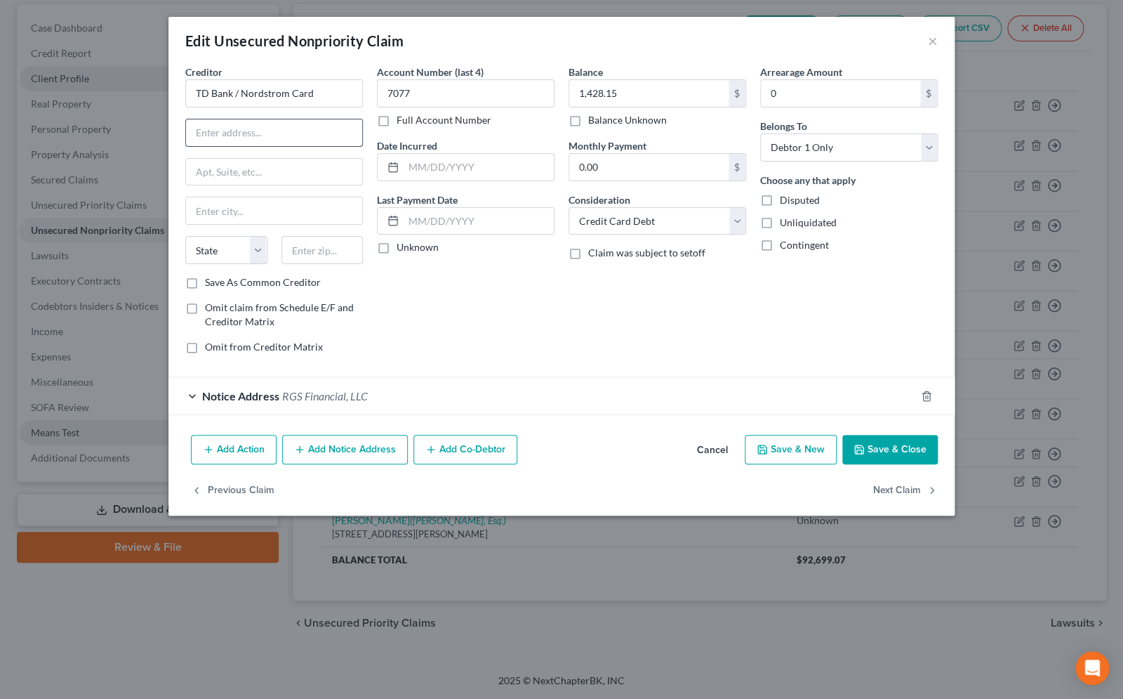
click at [280, 132] on input "text" at bounding box center [274, 132] width 176 height 27
type input "P.O. Box 6566"
click at [302, 251] on input "text" at bounding box center [323, 250] width 82 height 28
type input "80155"
type input "Englewood"
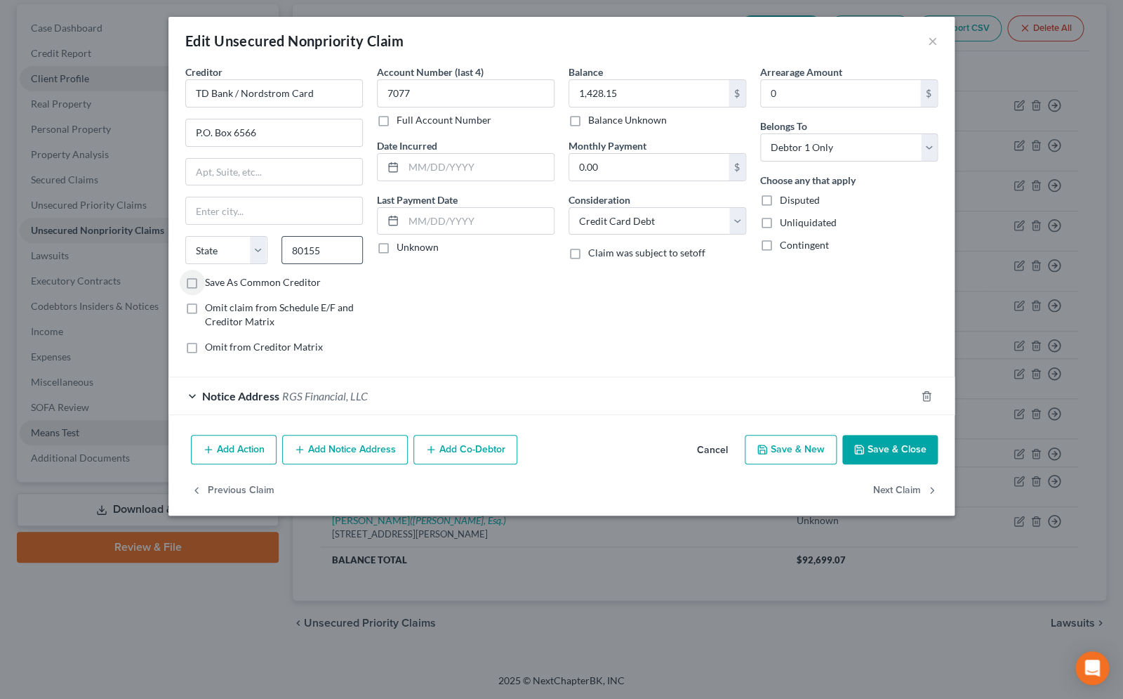
select select "5"
click at [343, 246] on input "80155" at bounding box center [323, 250] width 82 height 28
type input "80155-6566"
click at [193, 398] on div "Notice Address RGS Financial, LLC" at bounding box center [541, 395] width 747 height 37
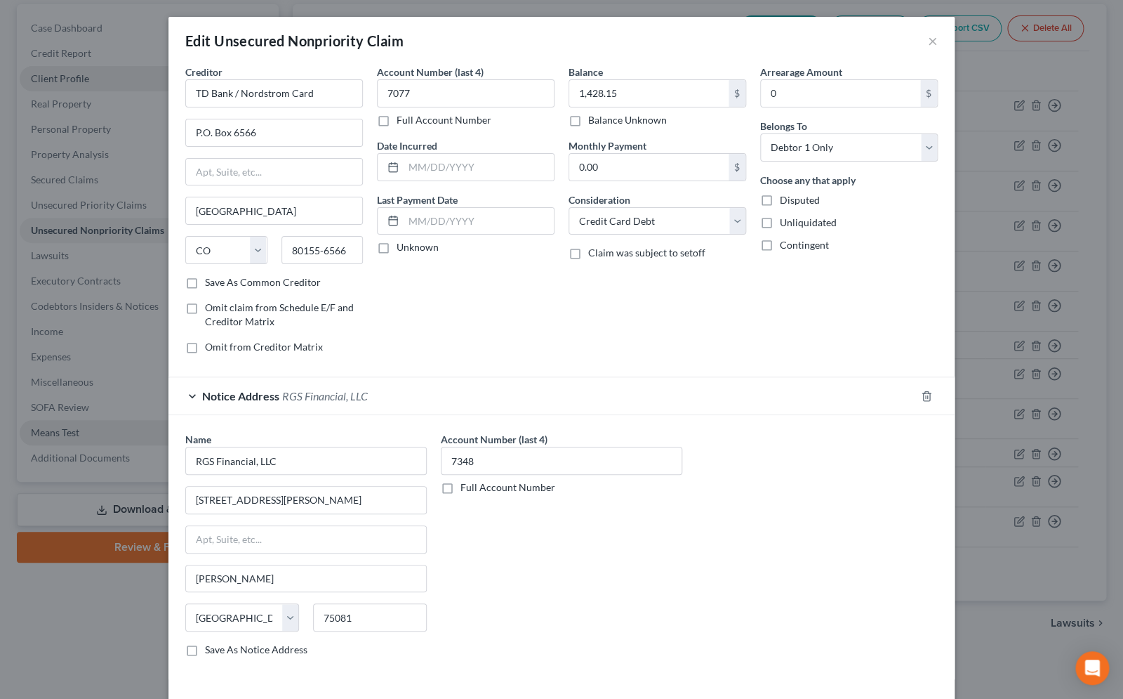
click at [193, 398] on div "Notice Address RGS Financial, LLC" at bounding box center [541, 395] width 747 height 37
click at [892, 520] on div "Name * RGS Financial, LLC 1700 Jay Ell Drive, Suite 200 Richardson State AL AK …" at bounding box center [561, 550] width 767 height 236
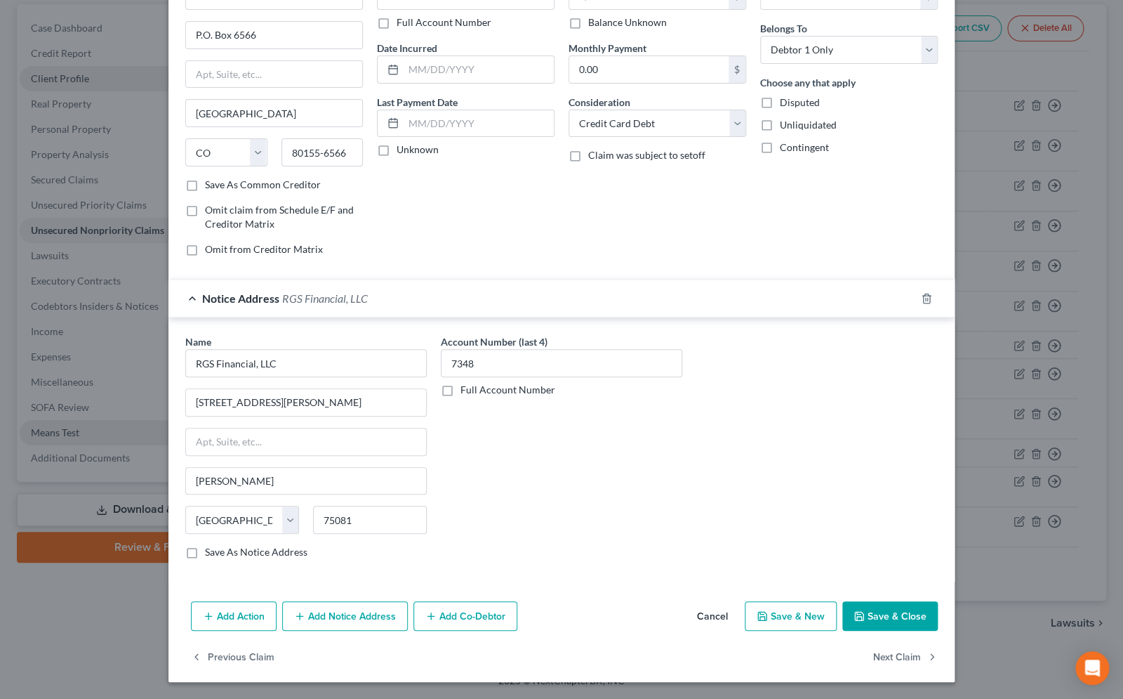
click at [888, 620] on button "Save & Close" at bounding box center [889, 615] width 95 height 29
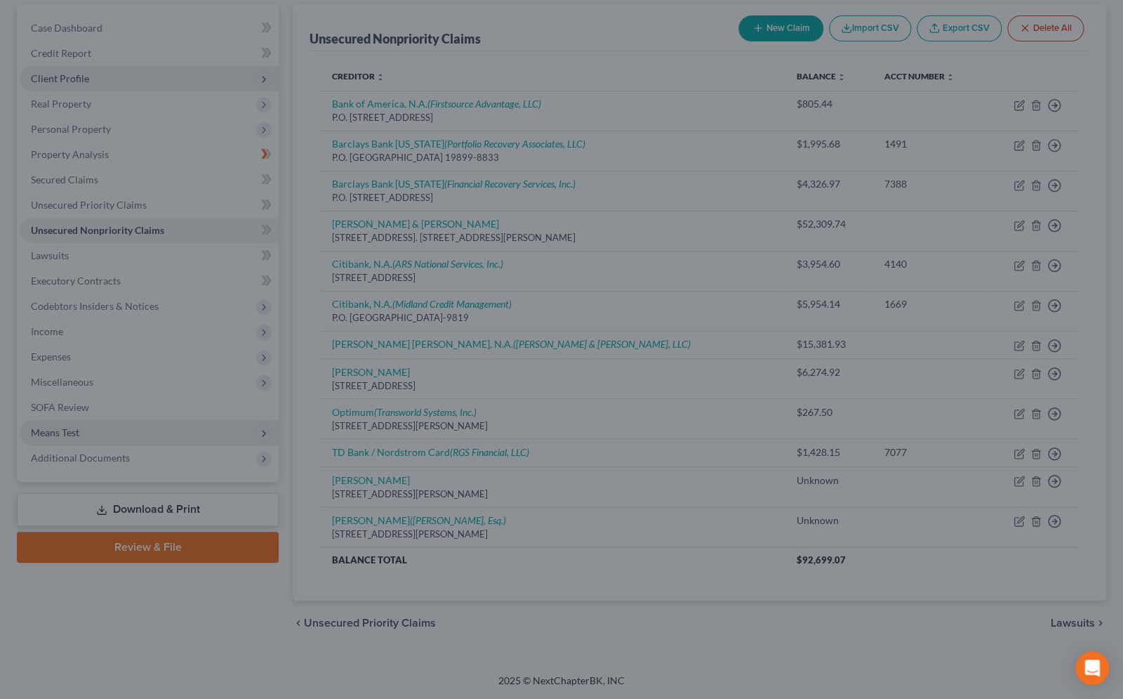
scroll to position [0, 0]
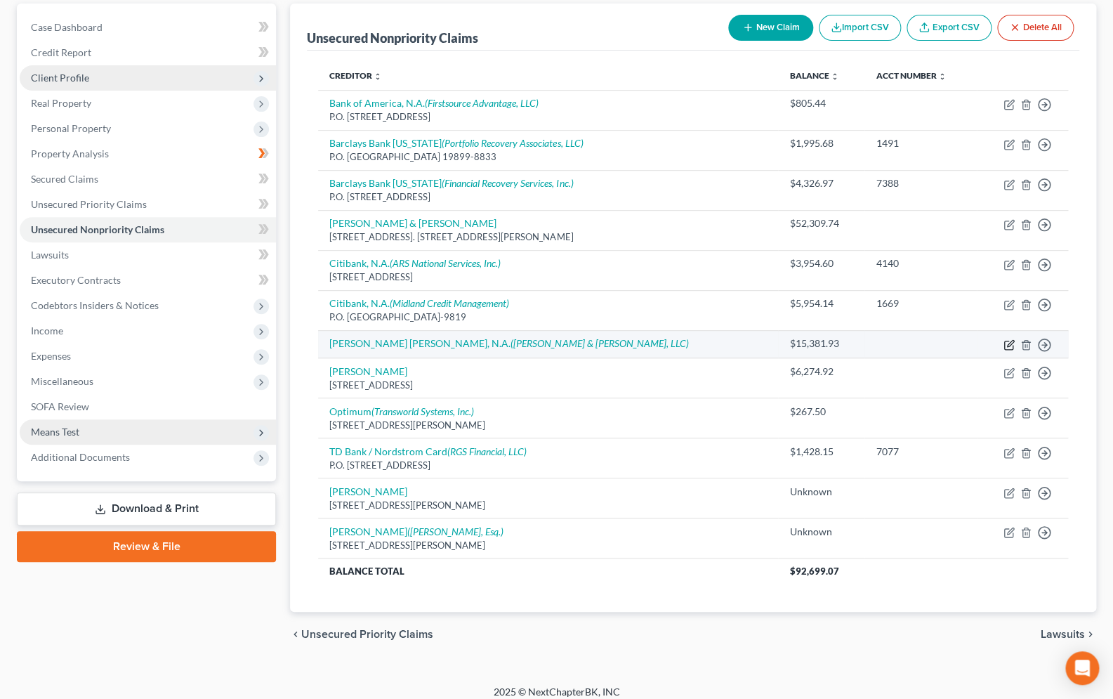
click at [1006, 346] on icon "button" at bounding box center [1008, 344] width 11 height 11
select select "2"
select select "0"
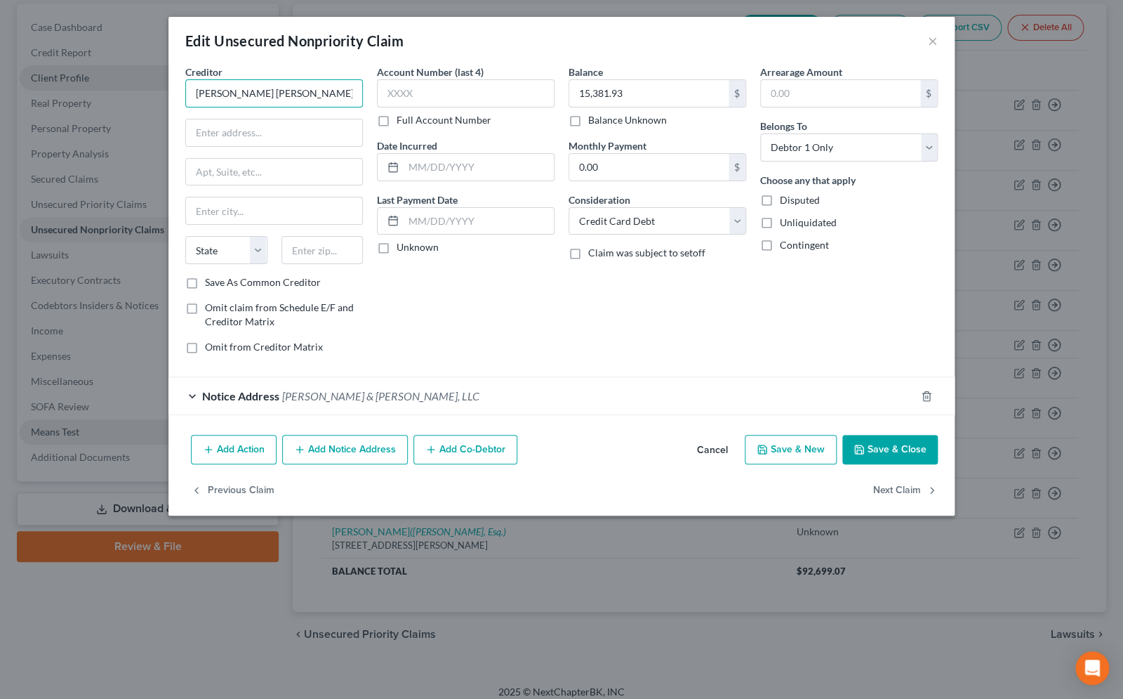
click at [319, 98] on input "JP Morgan Chase, N.A." at bounding box center [274, 93] width 178 height 28
type input "JP Morgan Chase, N.A. / Slate"
type input "P.O. Box 15123"
type input "19850"
type input "Wilmington"
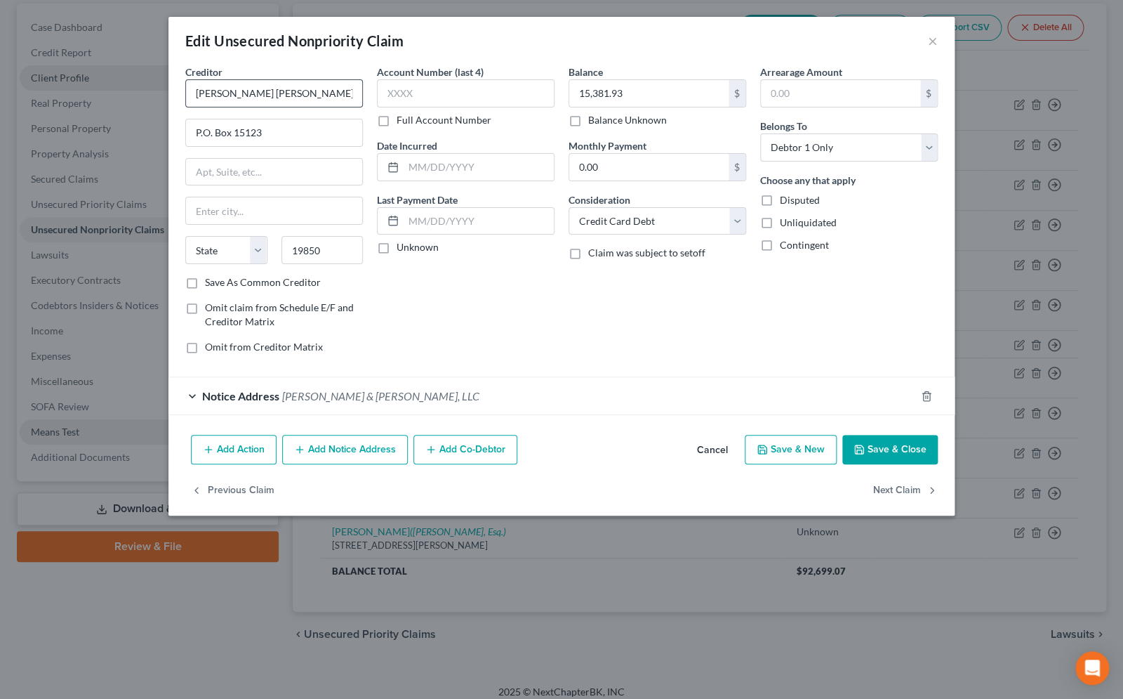
select select "7"
click at [336, 261] on input "19850" at bounding box center [323, 250] width 82 height 28
type input "19850-5123"
click at [196, 399] on div "Notice Address Rubin & Rothman, LLC" at bounding box center [541, 395] width 747 height 37
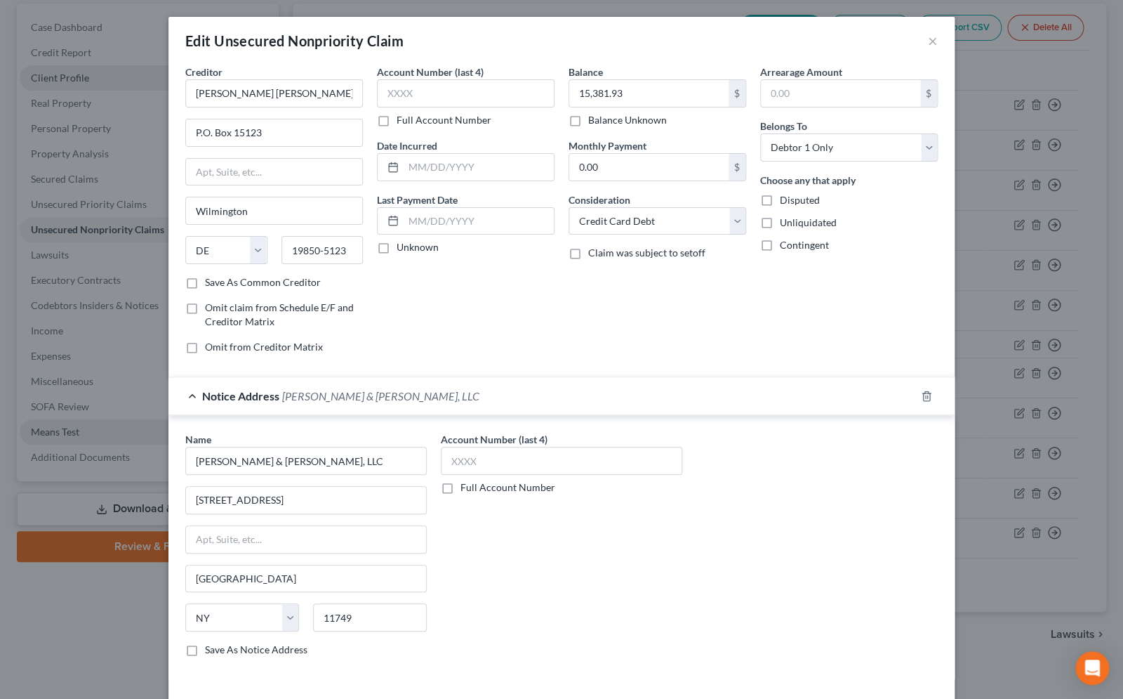
click at [196, 399] on div "Notice Address Rubin & Rothman, LLC" at bounding box center [541, 395] width 747 height 37
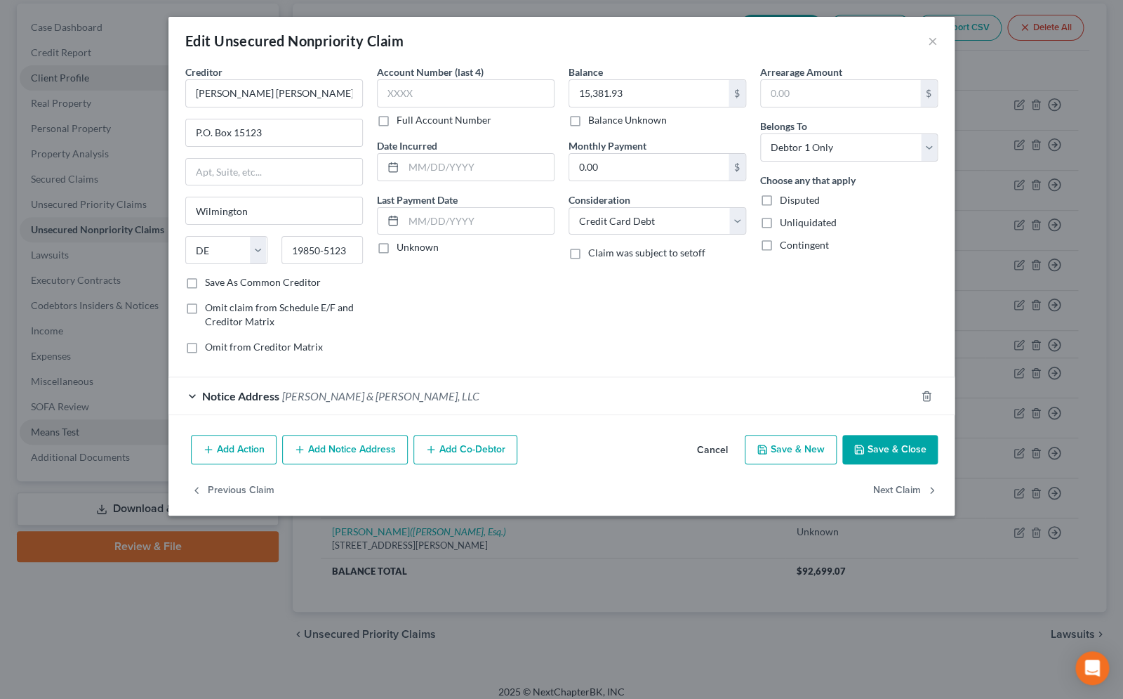
click at [908, 449] on button "Save & Close" at bounding box center [889, 449] width 95 height 29
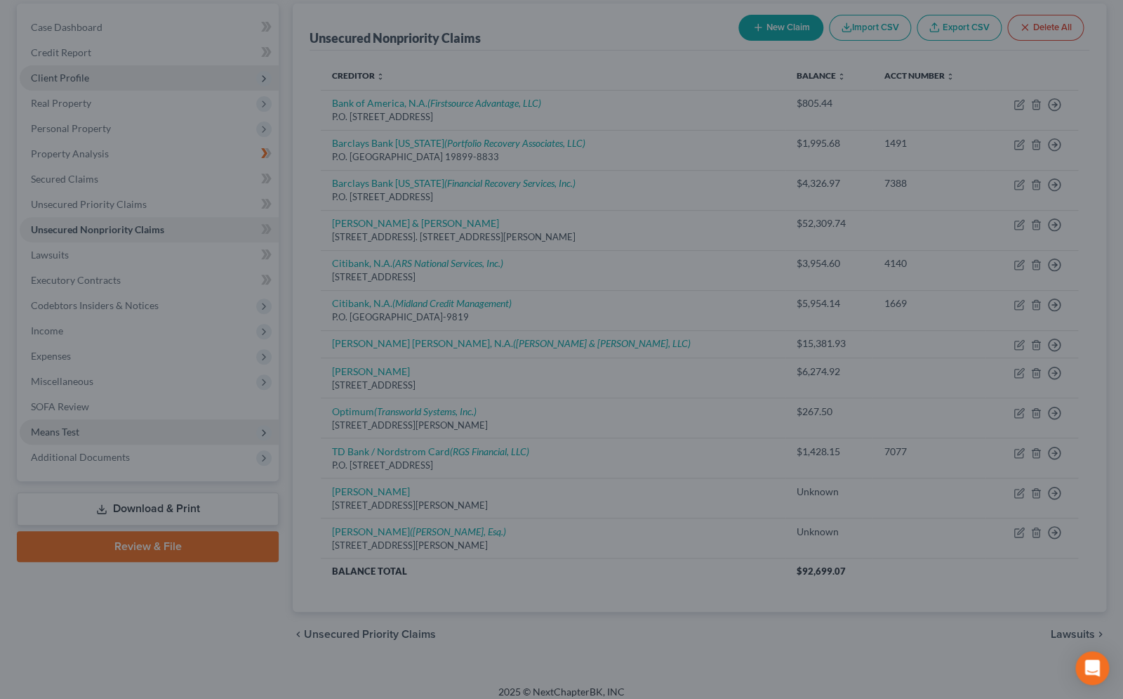
type input "0"
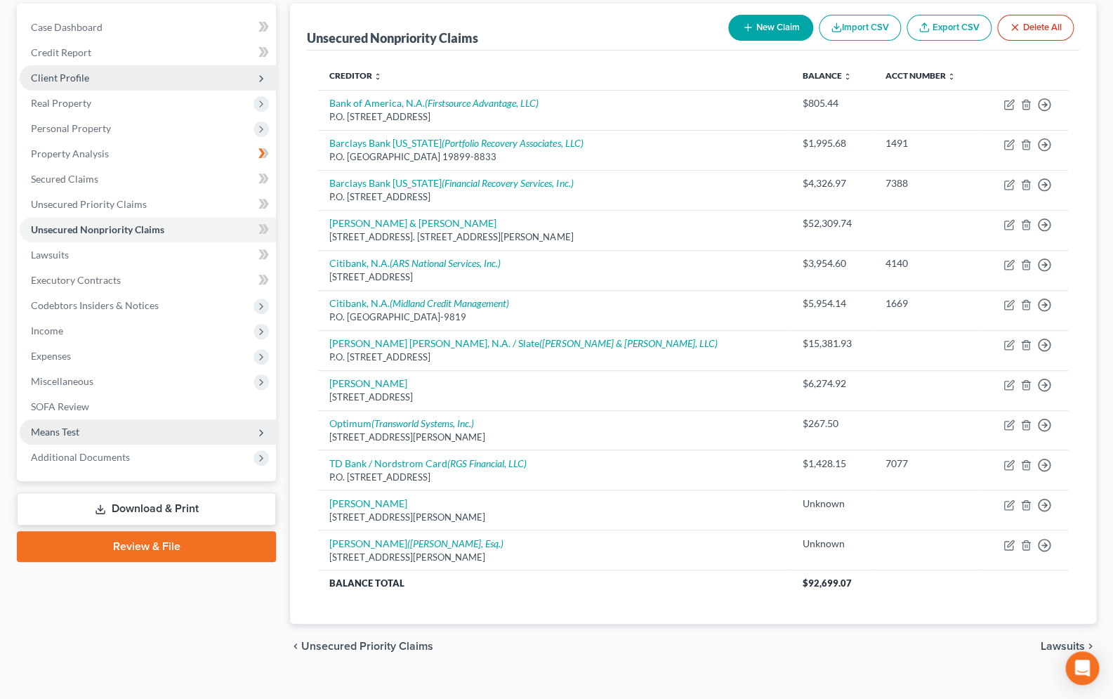
click at [761, 32] on button "New Claim" at bounding box center [770, 28] width 85 height 26
select select "0"
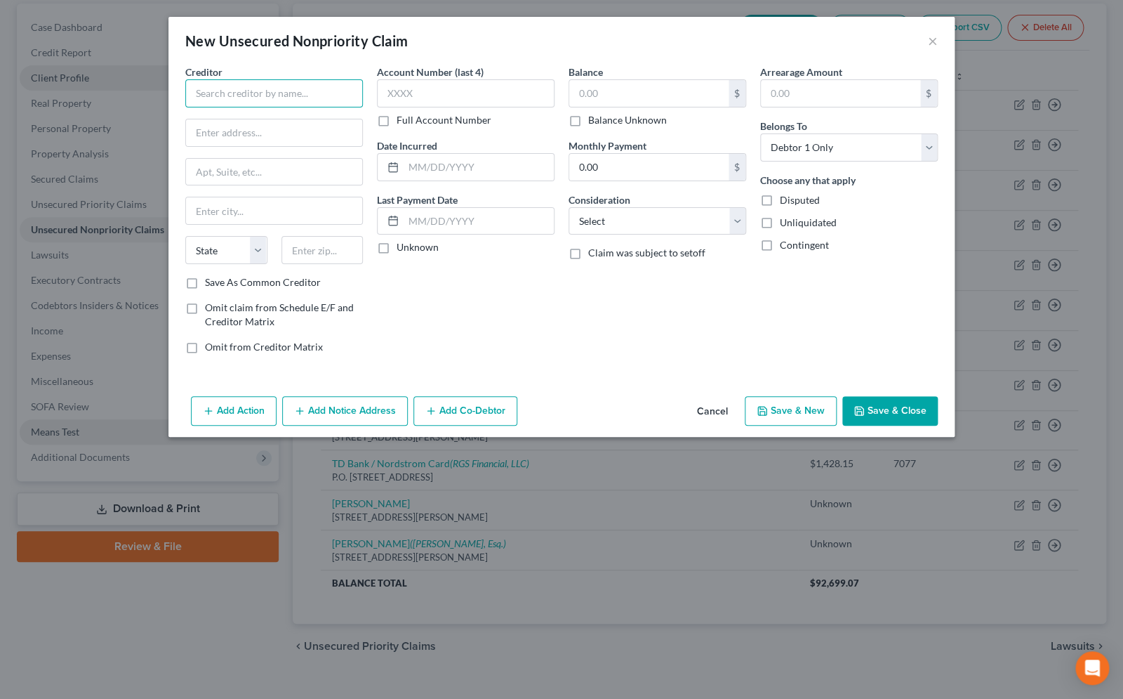
click at [228, 100] on input "text" at bounding box center [274, 93] width 178 height 28
type input "JP Morgan Chase Bank, N.A."
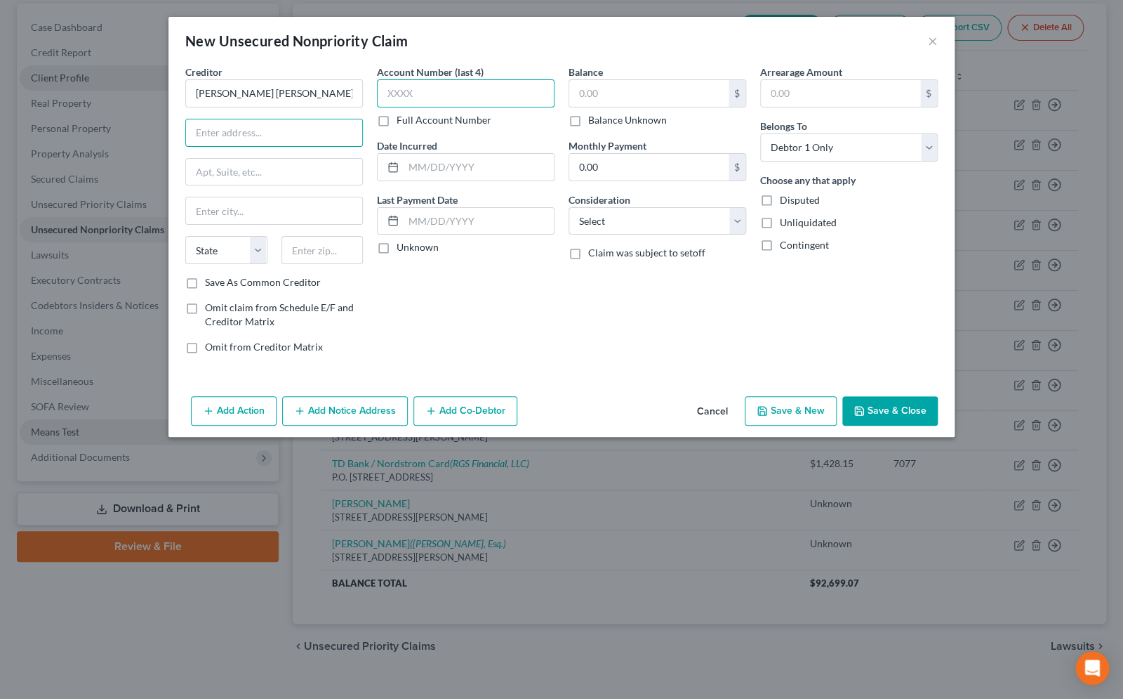
click at [449, 86] on input "text" at bounding box center [466, 93] width 178 height 28
type input "2643"
click at [606, 101] on input "text" at bounding box center [648, 93] width 159 height 27
type input "2,643.47"
click at [418, 96] on input "2643" at bounding box center [466, 93] width 178 height 28
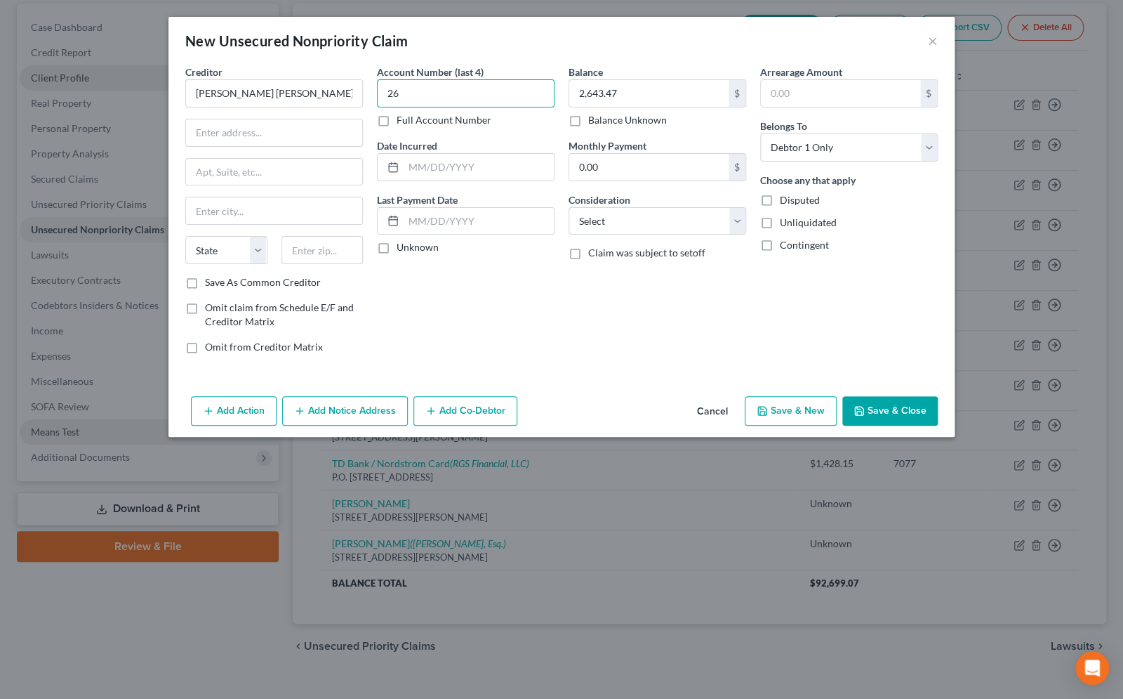
type input "2"
click at [253, 134] on input "text" at bounding box center [274, 132] width 176 height 27
type input "P.O. Box 15548"
click at [305, 256] on input "text" at bounding box center [323, 250] width 82 height 28
type input "19886"
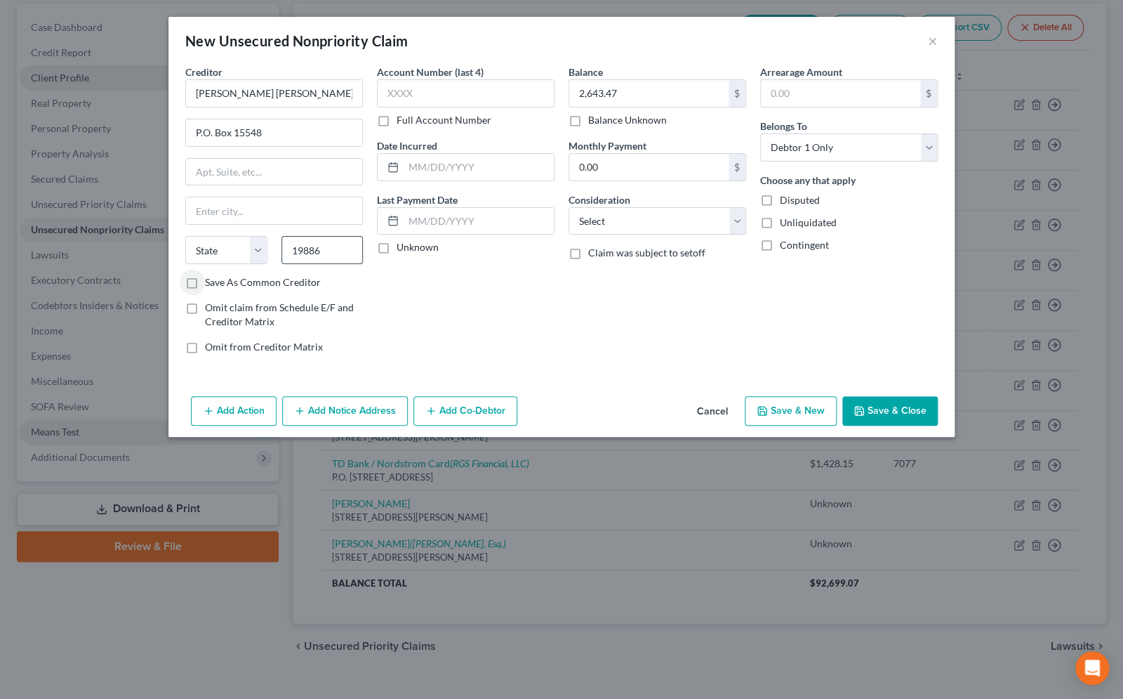
type input "Wilmington"
select select "7"
click at [328, 257] on input "19886" at bounding box center [323, 250] width 82 height 28
type input "19886-5548"
click at [322, 406] on button "Add Notice Address" at bounding box center [345, 410] width 126 height 29
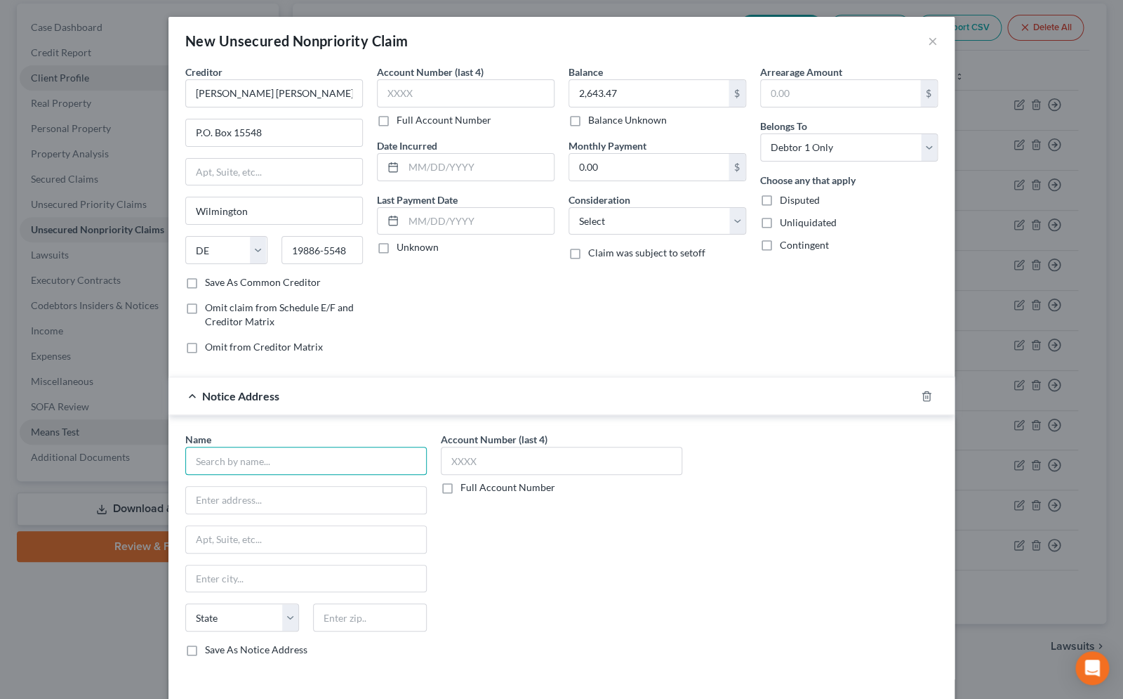
click at [288, 456] on input "text" at bounding box center [306, 461] width 242 height 28
type input "Rubin & Rothman, LLC"
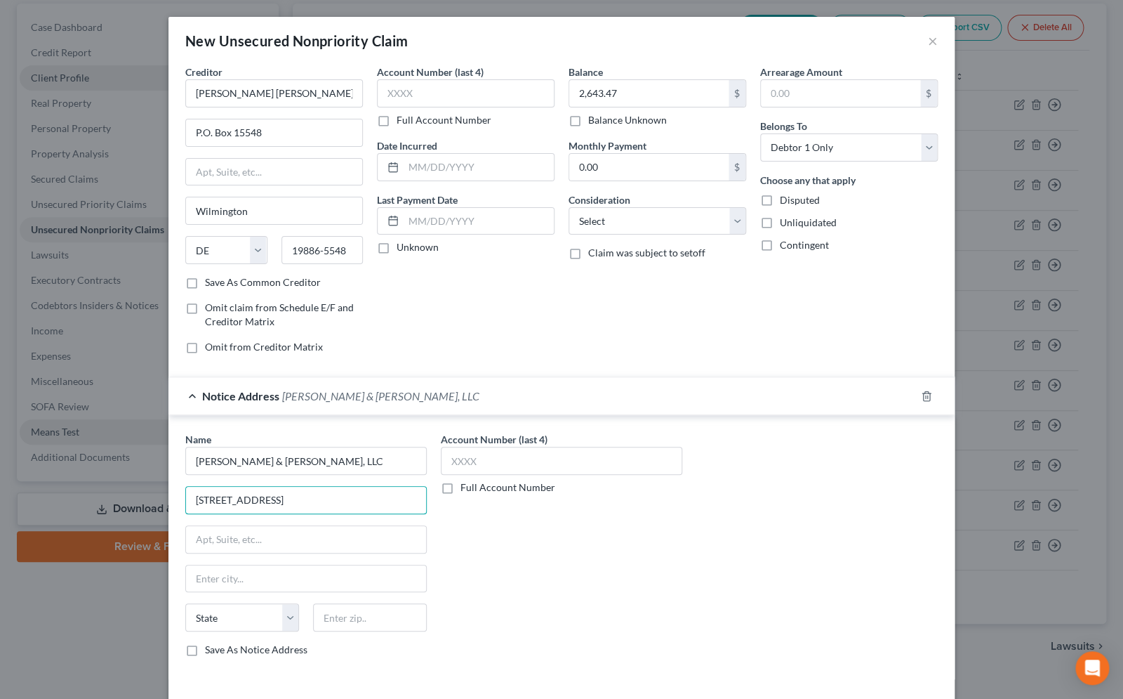
type input "1787 Veterans Highway, Suite 32"
type input "11749"
type input "Islandia"
select select "35"
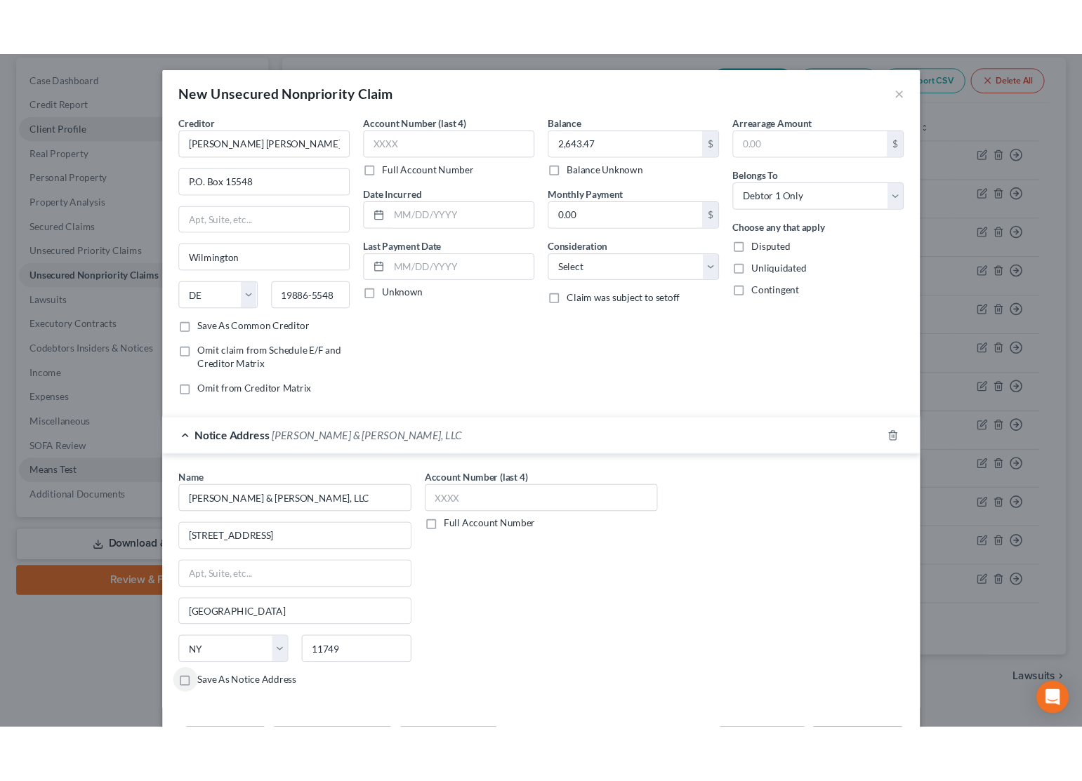
scroll to position [45, 0]
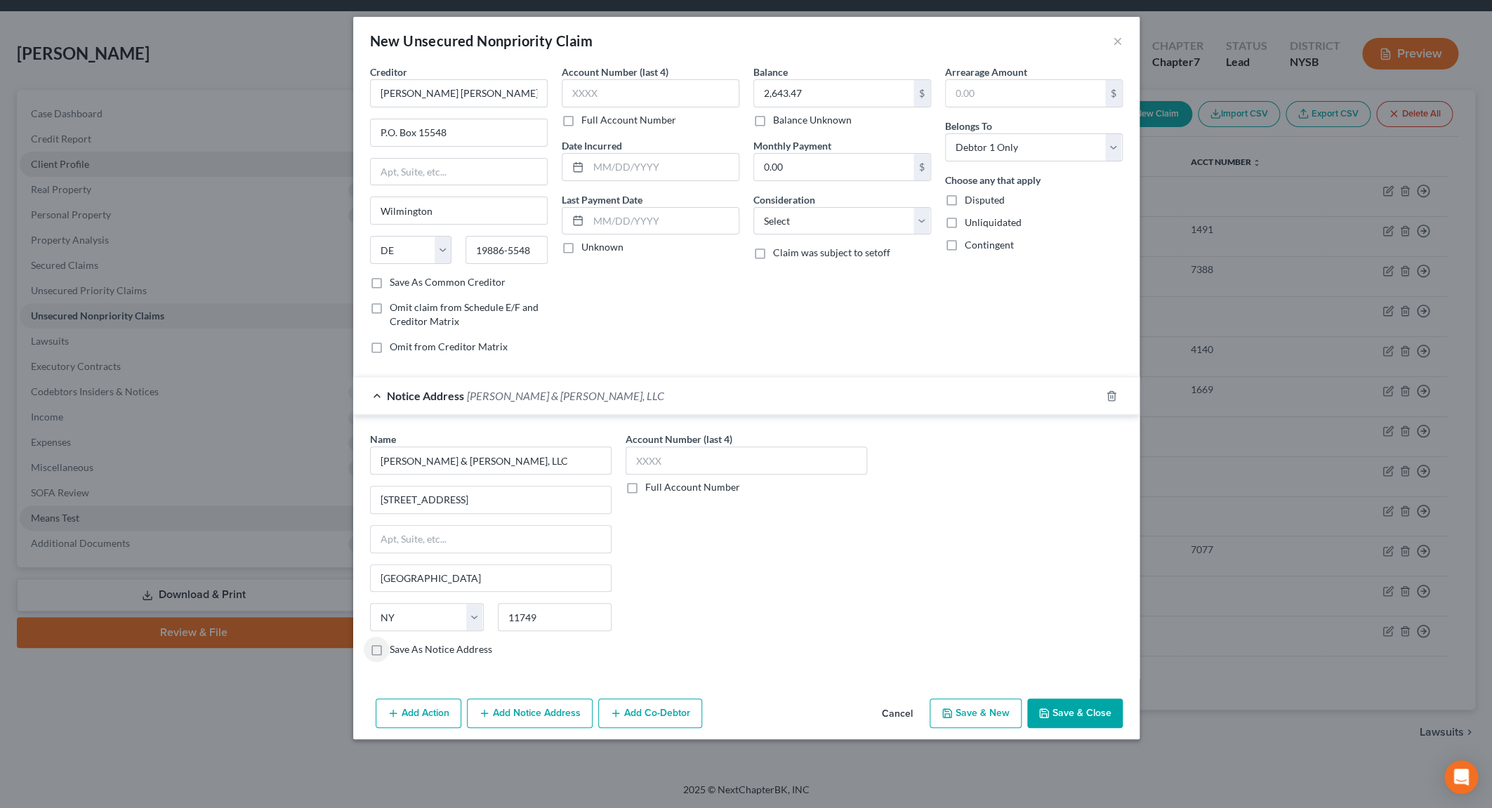
click at [1029, 698] on button "Save & Close" at bounding box center [1074, 713] width 95 height 29
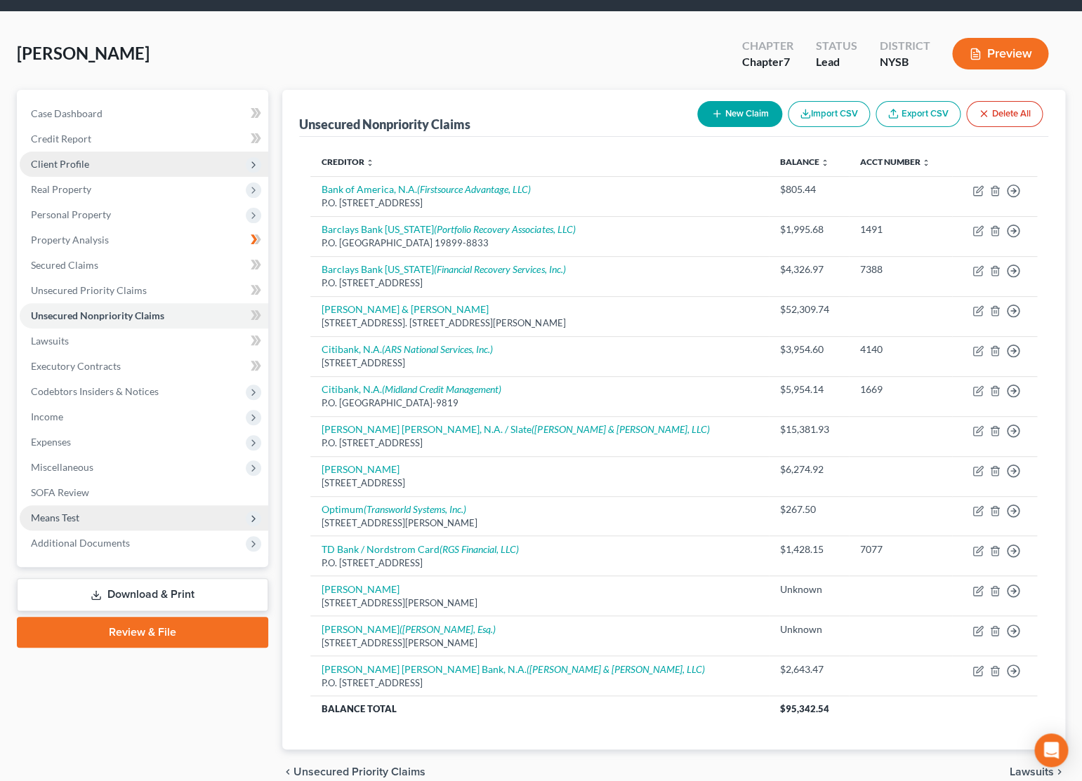
click at [79, 510] on span "Means Test" at bounding box center [144, 517] width 249 height 25
click at [253, 518] on icon at bounding box center [253, 518] width 11 height 11
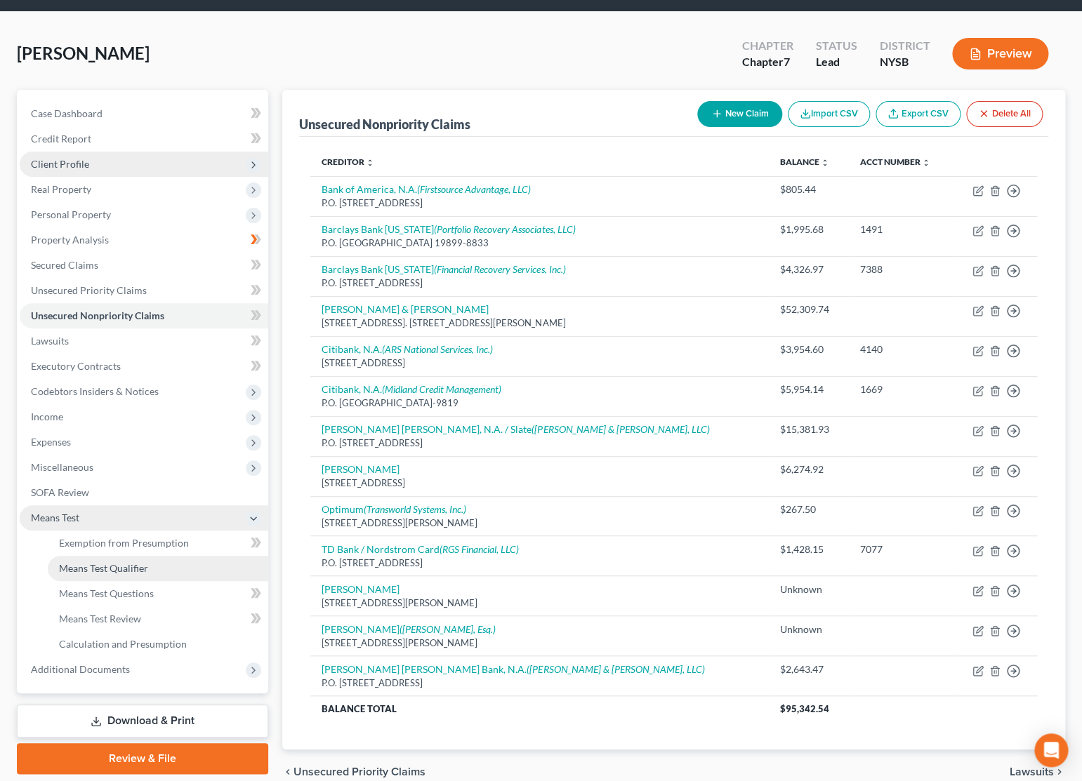
click at [144, 565] on span "Means Test Qualifier" at bounding box center [103, 568] width 89 height 12
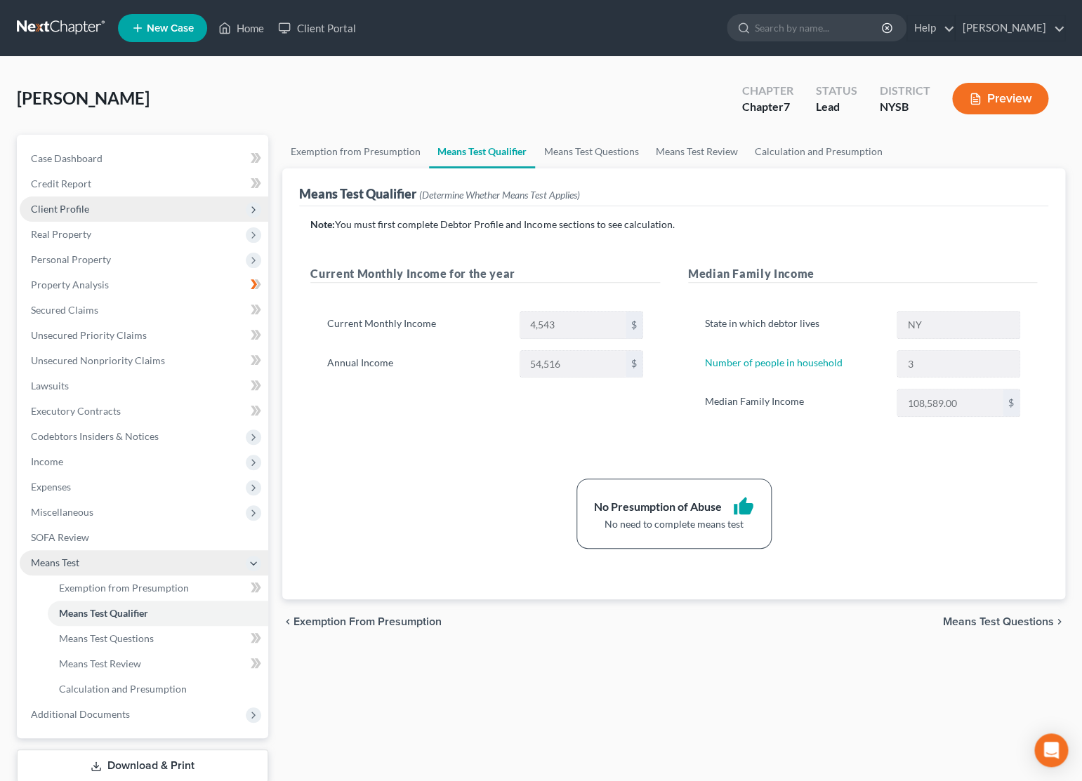
click at [258, 208] on icon at bounding box center [253, 209] width 11 height 11
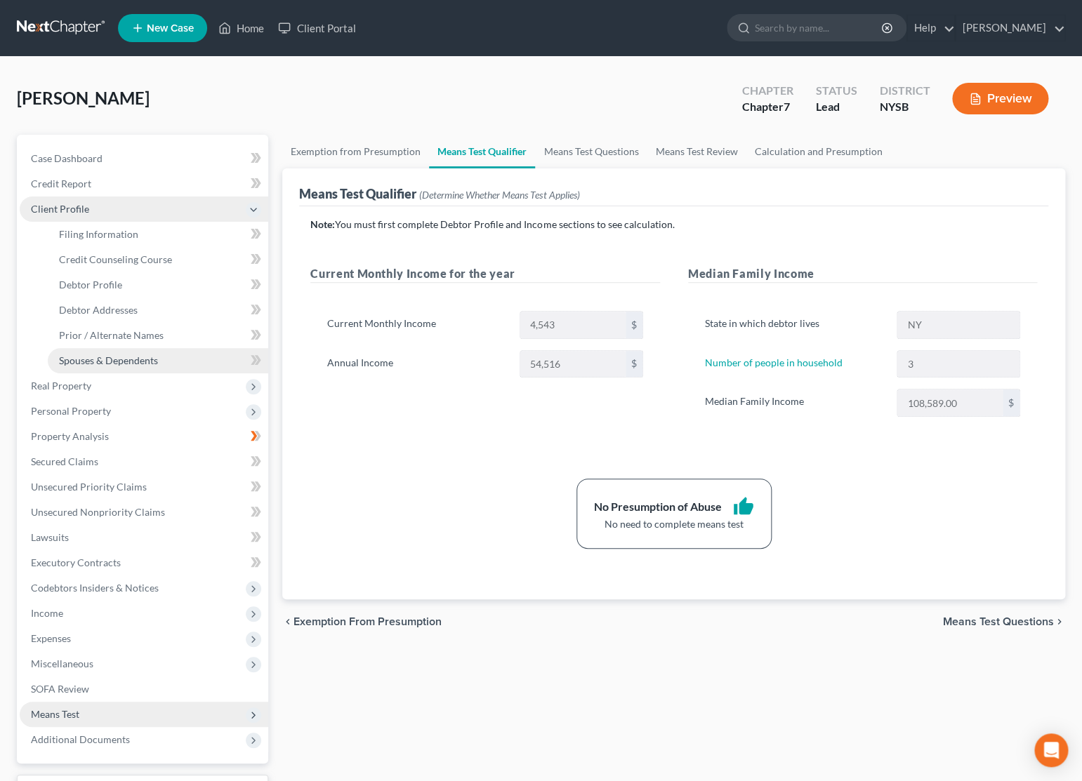
click at [119, 352] on link "Spouses & Dependents" at bounding box center [158, 360] width 220 height 25
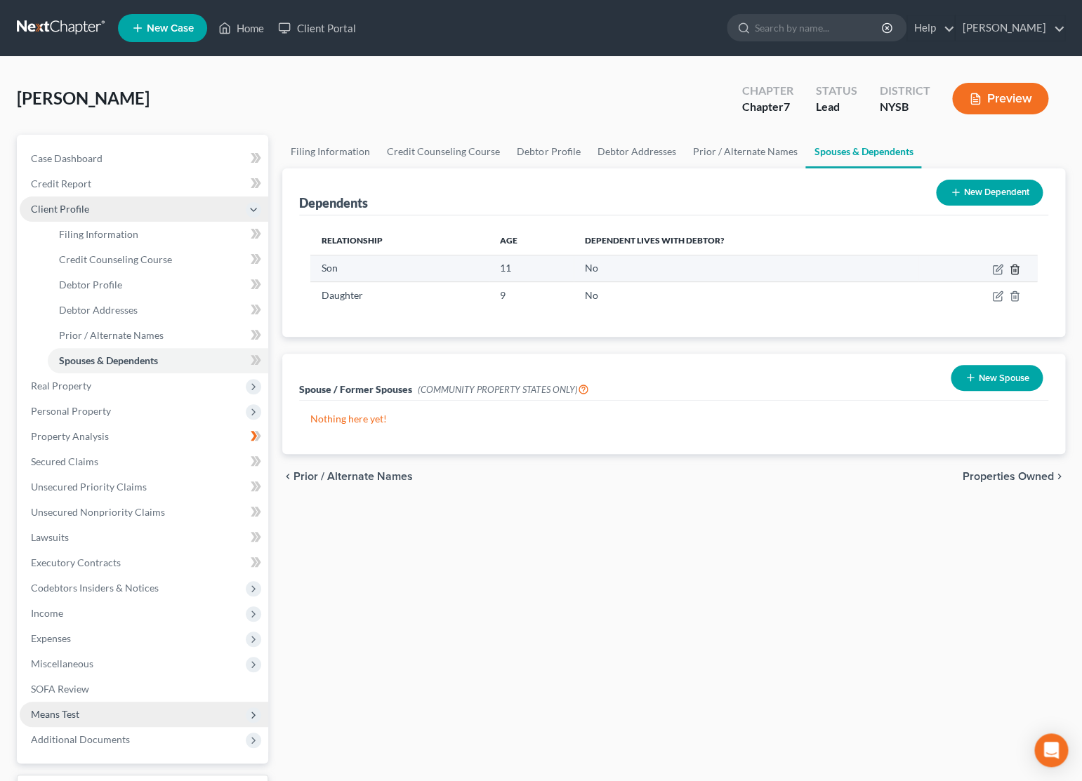
click at [1014, 267] on polyline "button" at bounding box center [1014, 267] width 8 height 0
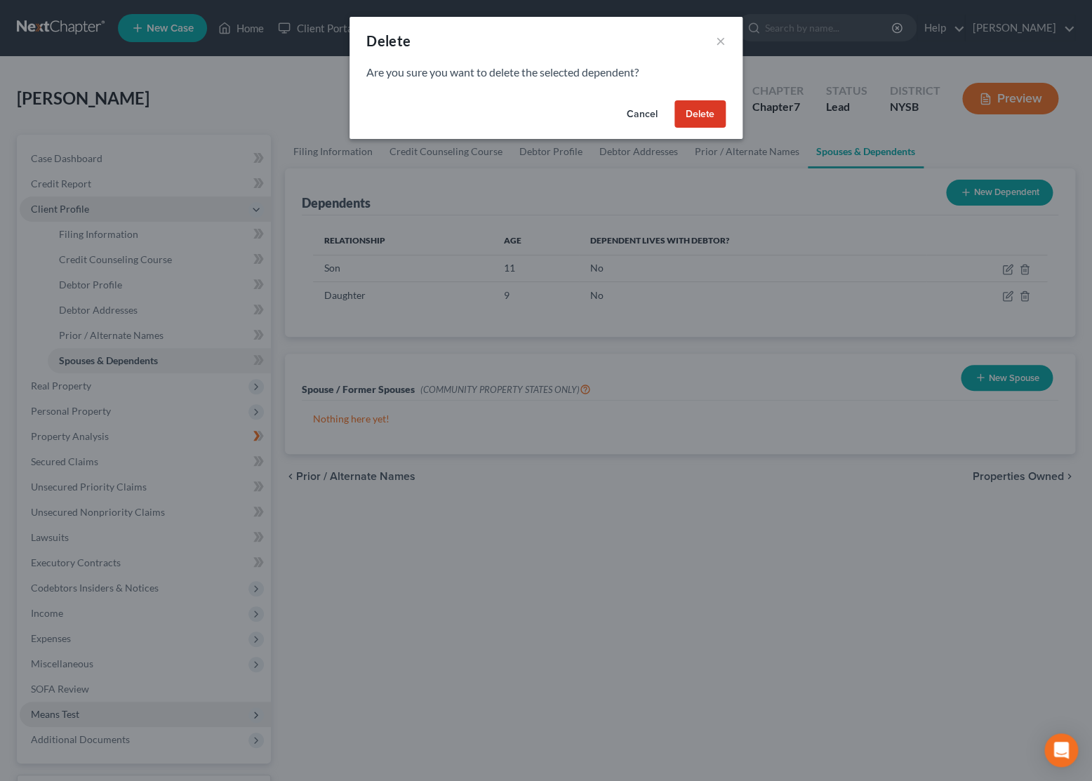
click at [726, 124] on div "Cancel Delete" at bounding box center [546, 117] width 393 height 45
click at [716, 117] on button "Delete" at bounding box center [700, 114] width 51 height 28
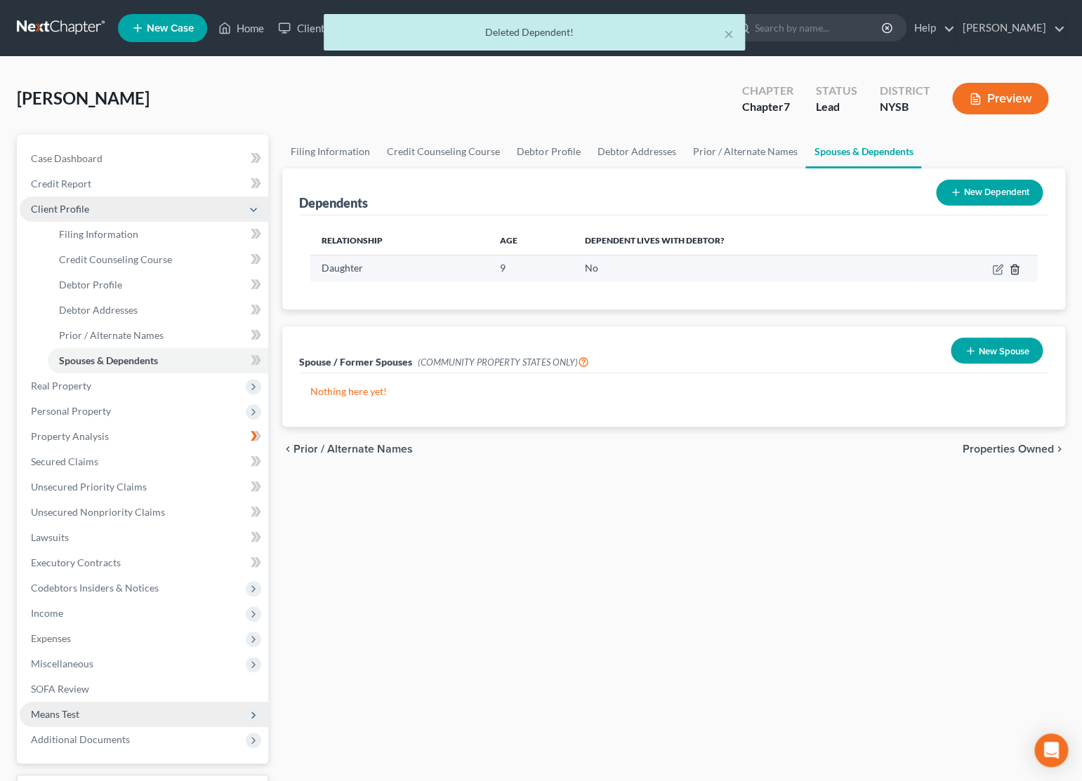
click at [1016, 272] on icon "button" at bounding box center [1014, 269] width 11 height 11
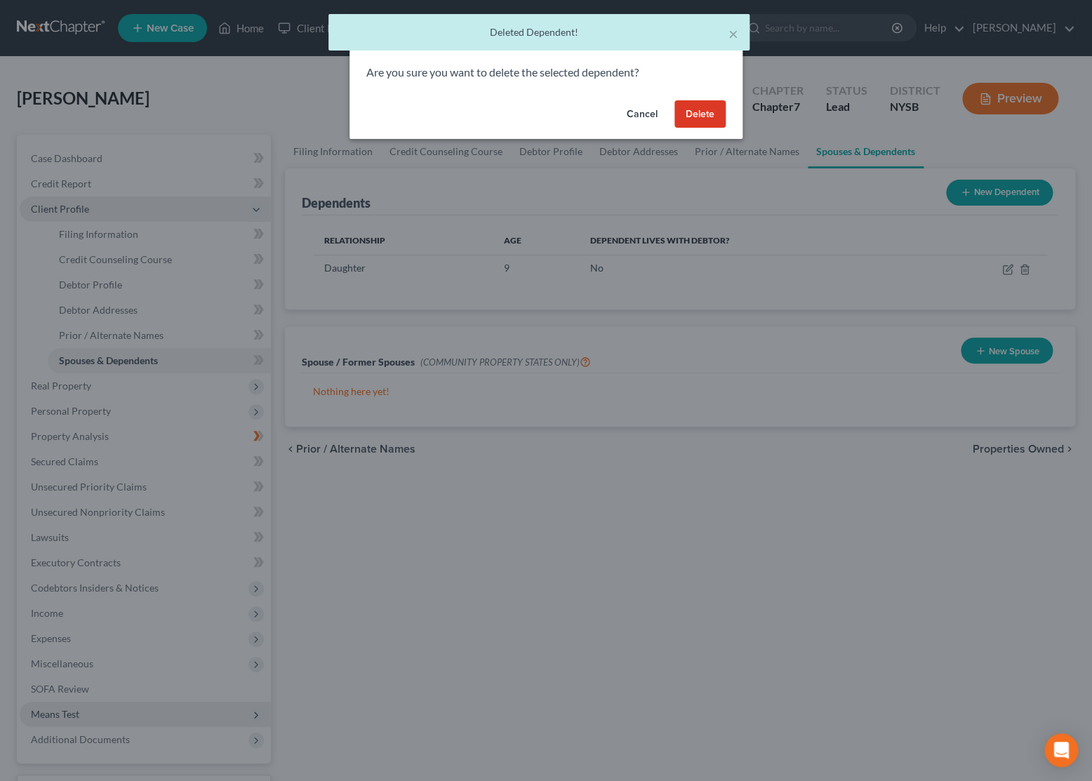
click at [708, 114] on button "Delete" at bounding box center [700, 114] width 51 height 28
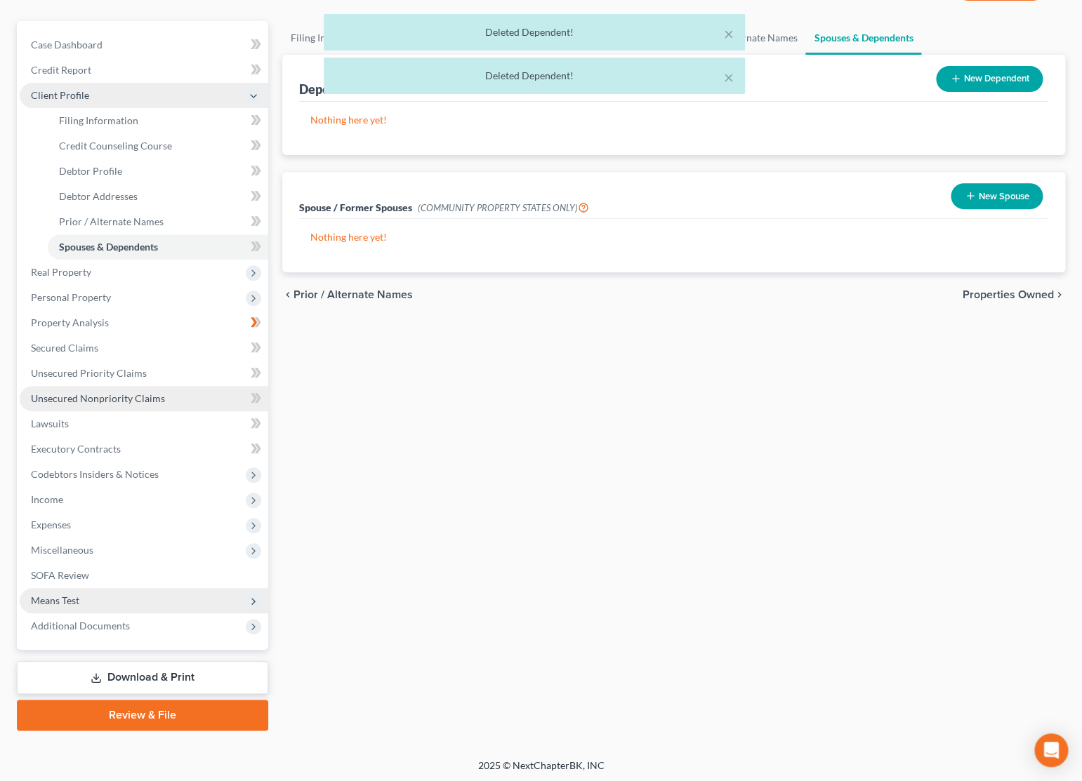
scroll to position [115, 0]
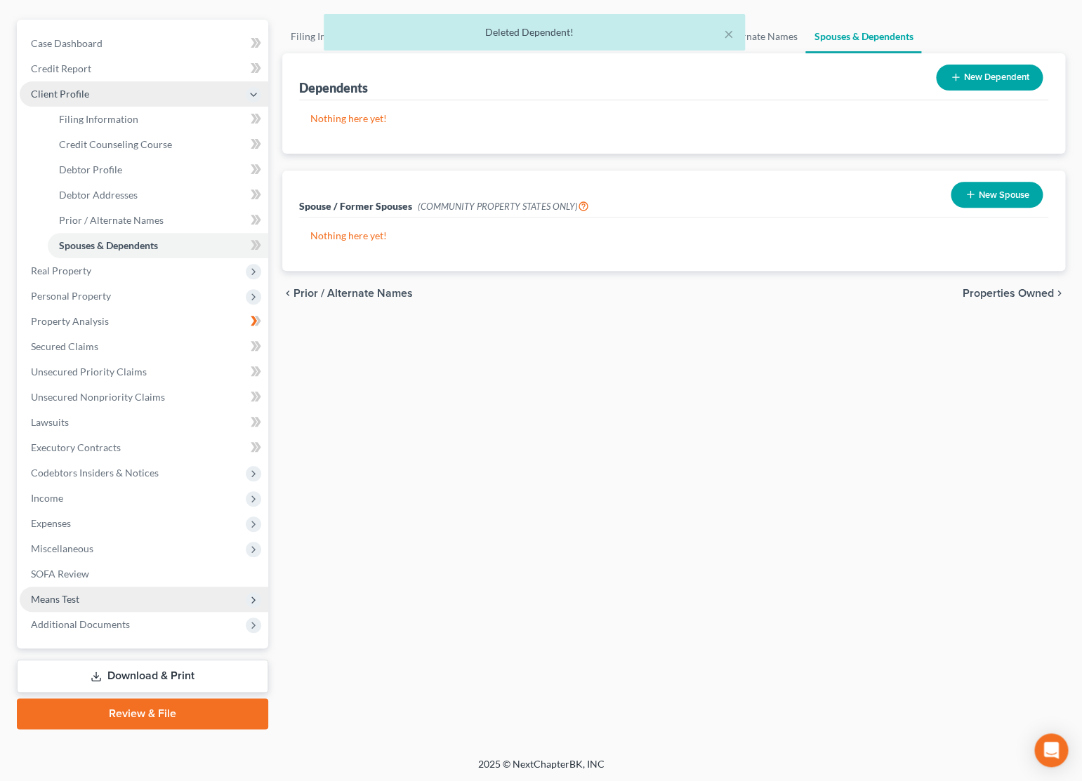
click at [81, 590] on span "Means Test" at bounding box center [144, 599] width 249 height 25
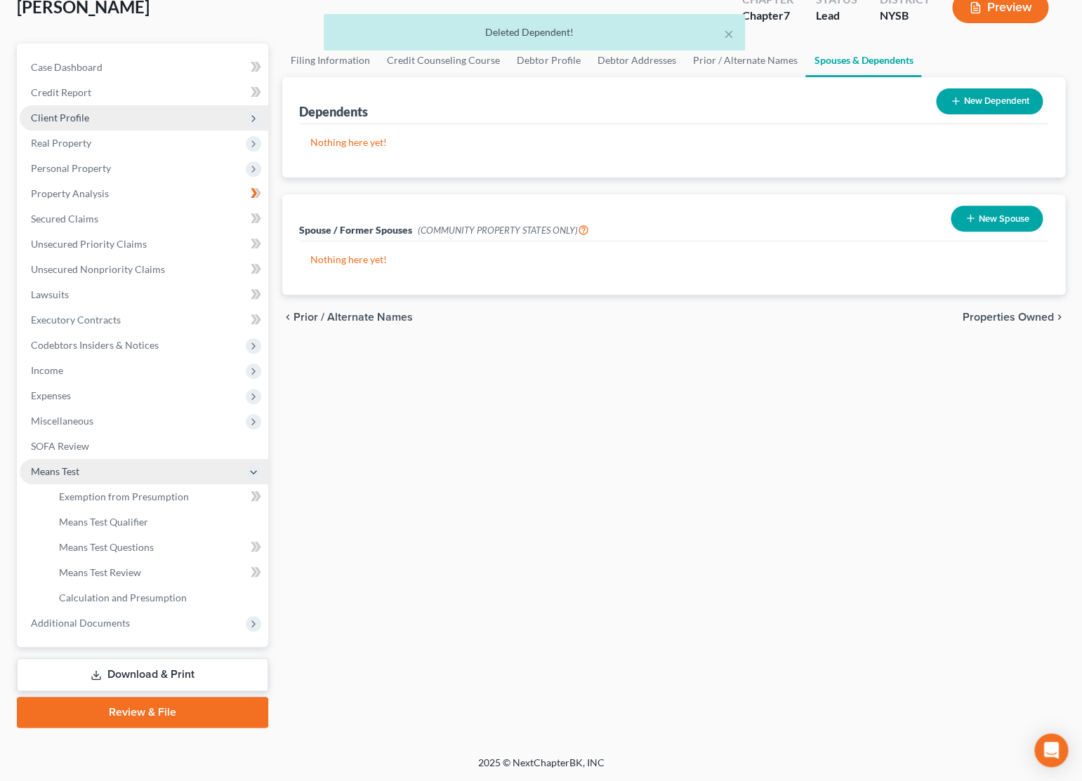
scroll to position [90, 0]
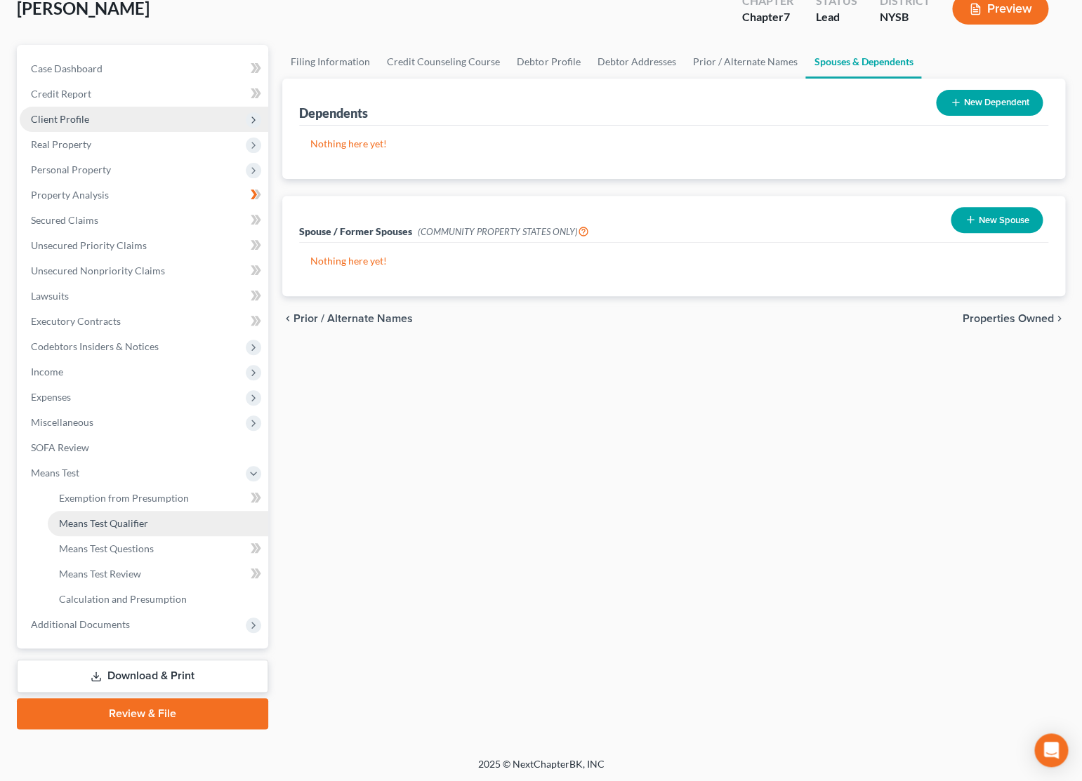
click at [121, 520] on span "Means Test Qualifier" at bounding box center [103, 523] width 89 height 12
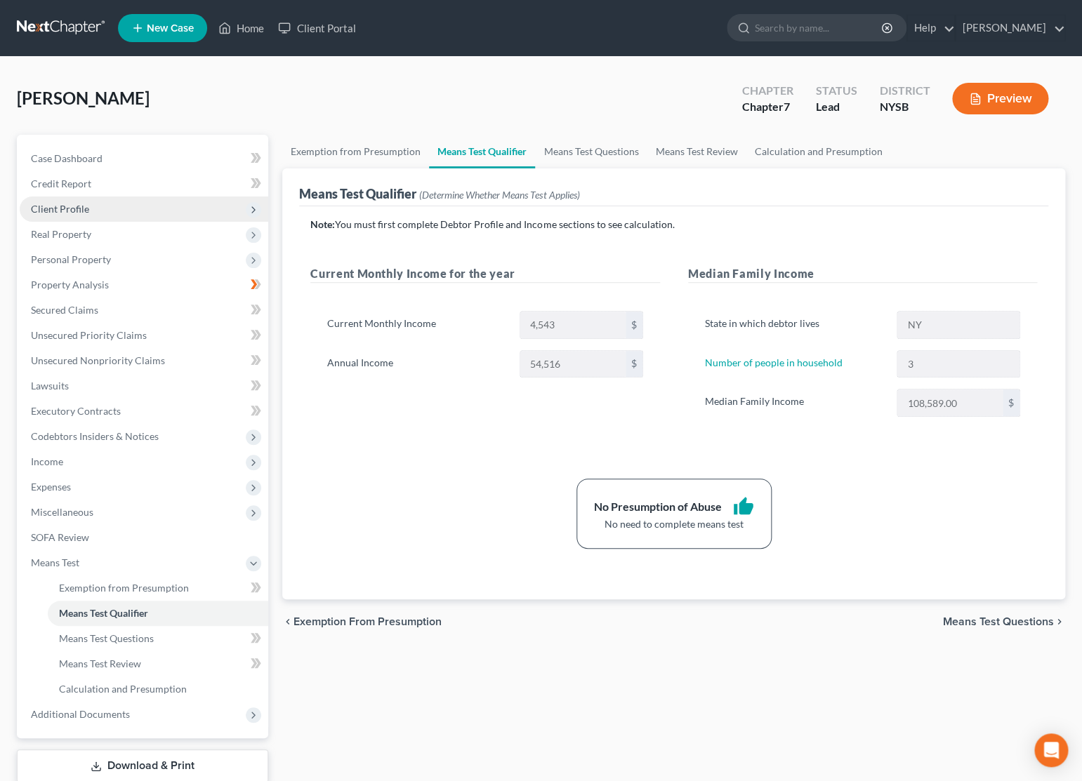
click at [64, 206] on span "Client Profile" at bounding box center [60, 209] width 58 height 12
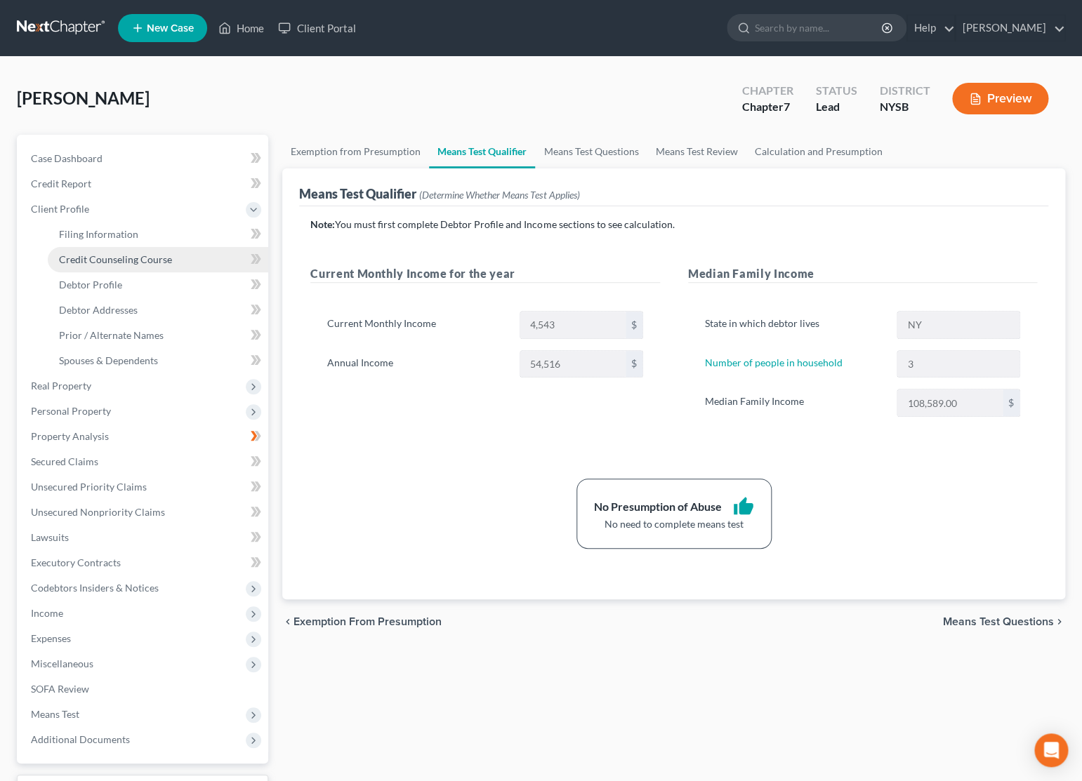
click at [94, 256] on span "Credit Counseling Course" at bounding box center [115, 259] width 113 height 12
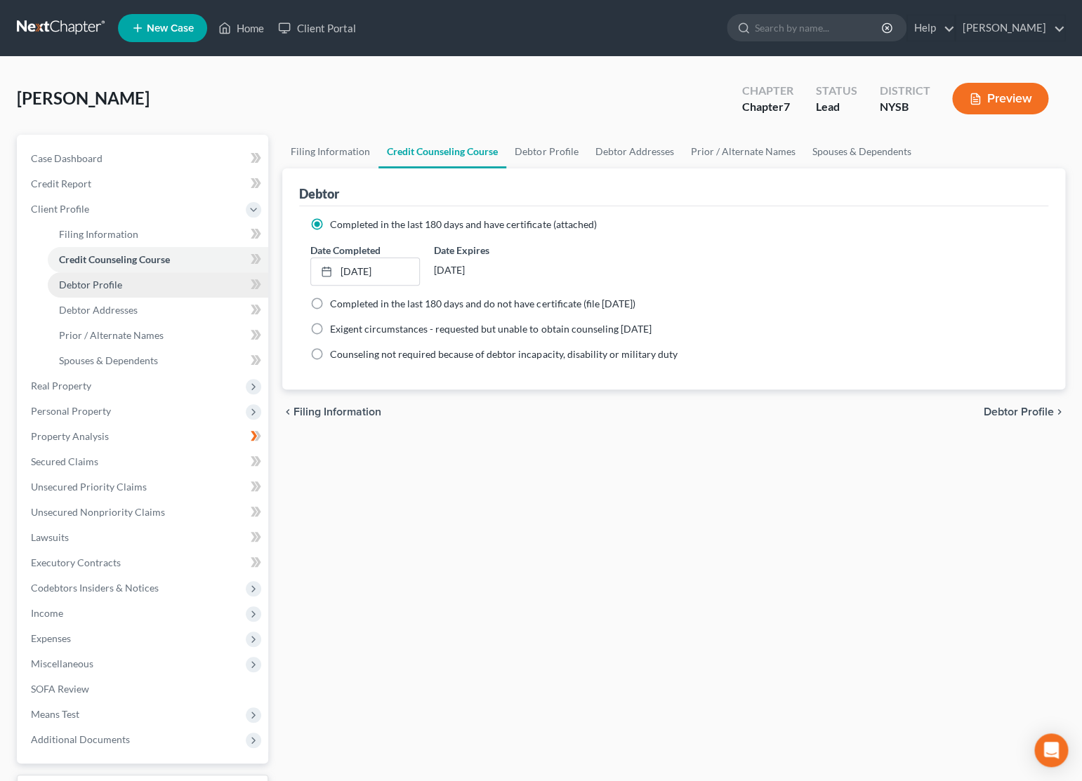
click at [103, 284] on span "Debtor Profile" at bounding box center [90, 285] width 63 height 12
select select "0"
select select "2"
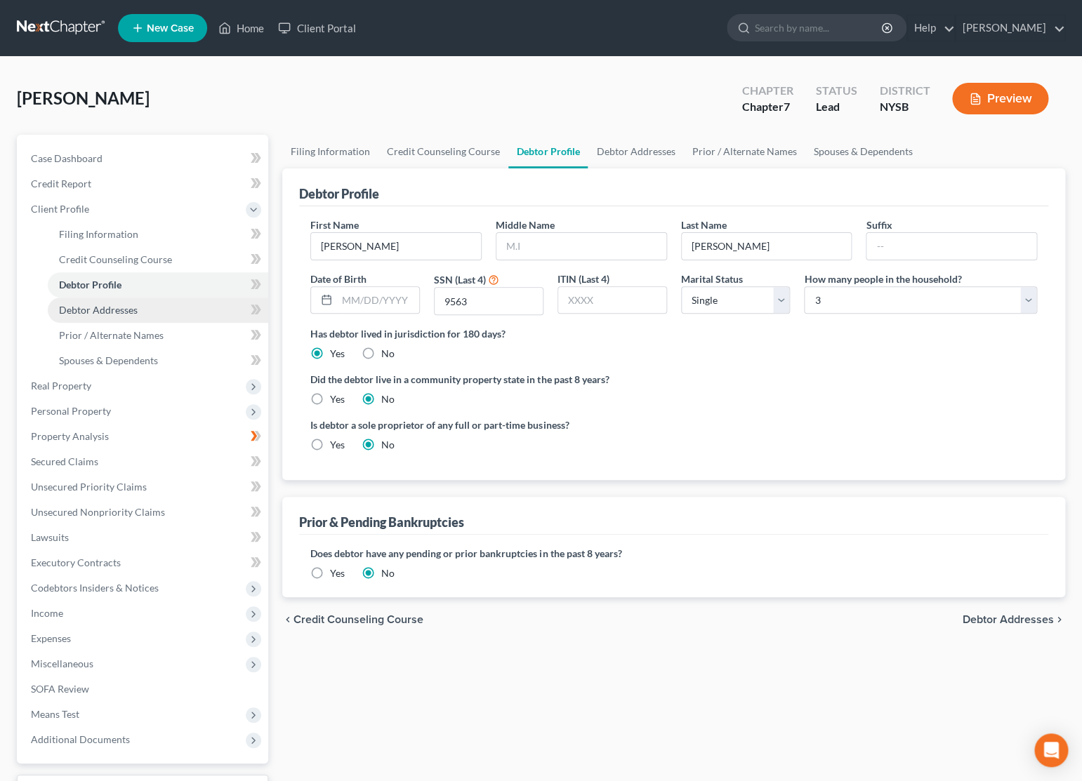
click at [115, 307] on span "Debtor Addresses" at bounding box center [98, 310] width 79 height 12
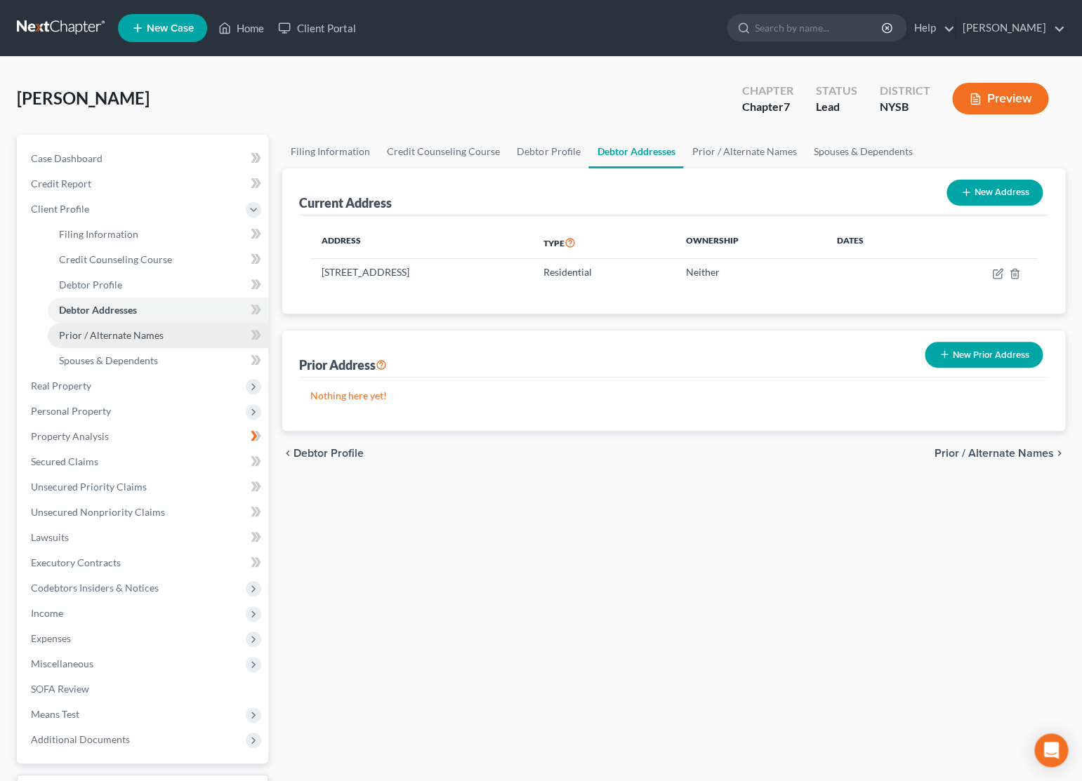
click at [143, 339] on span "Prior / Alternate Names" at bounding box center [111, 335] width 105 height 12
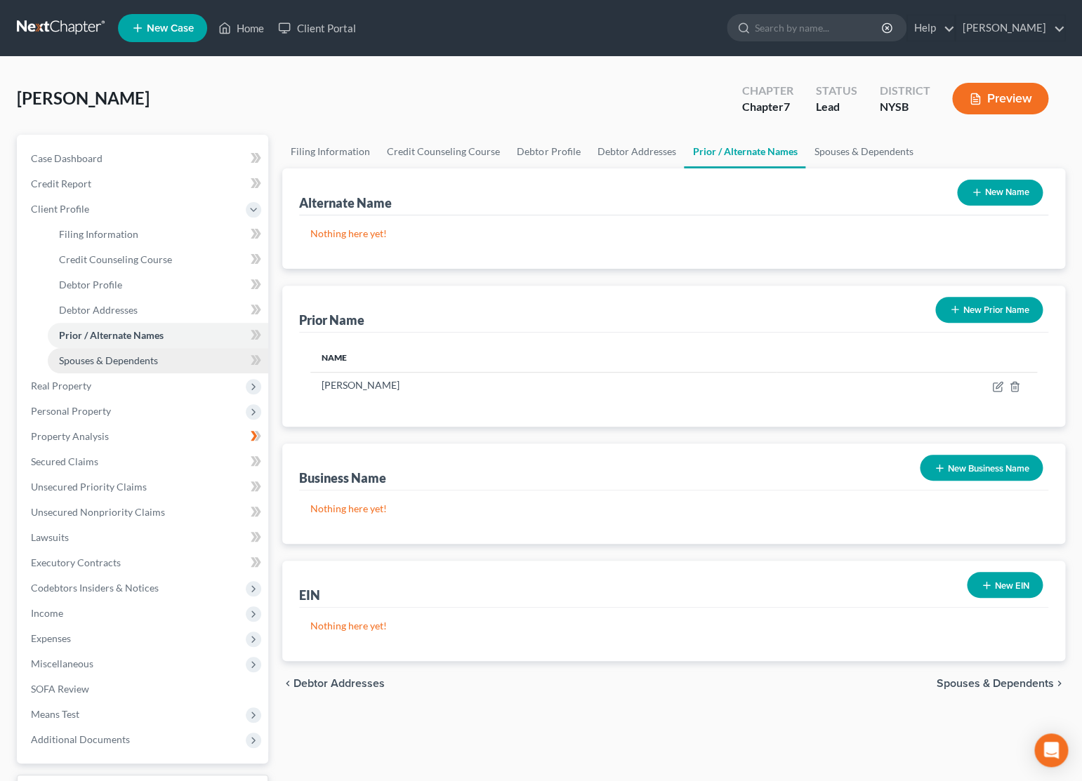
click at [150, 363] on span "Spouses & Dependents" at bounding box center [108, 361] width 99 height 12
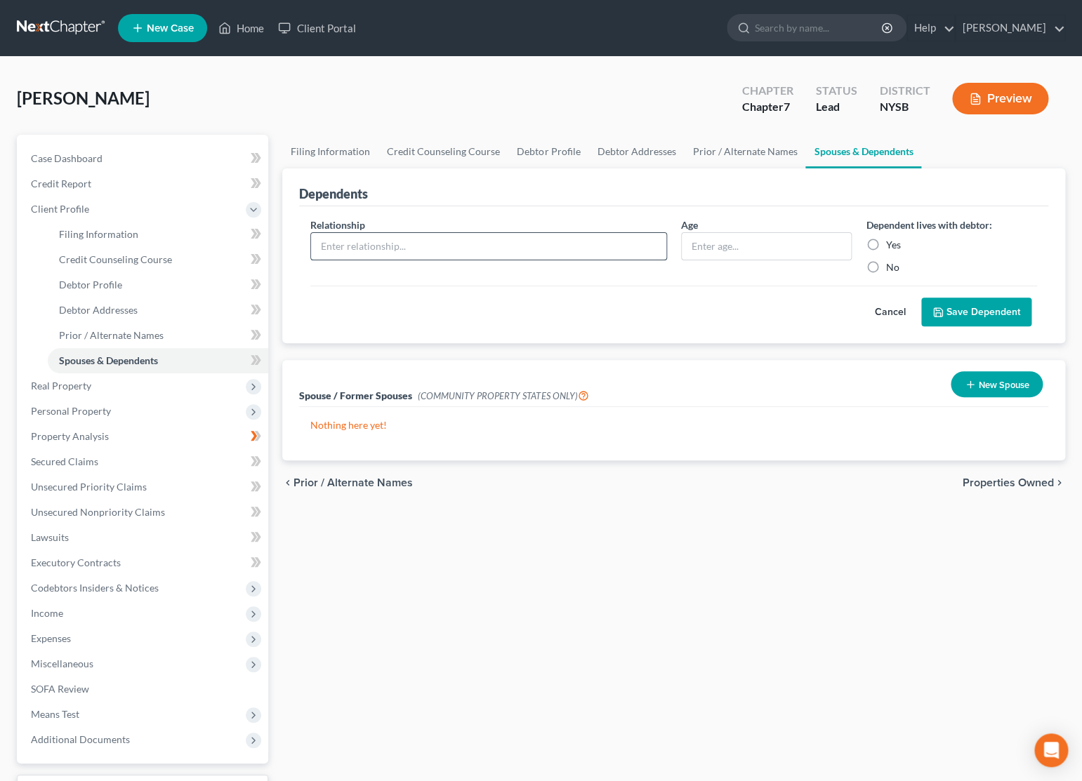
click at [579, 253] on input "text" at bounding box center [488, 246] width 355 height 27
type input "son"
type input "11"
click at [885, 266] on label "No" at bounding box center [891, 267] width 13 height 14
click at [891, 266] on input "No" at bounding box center [895, 264] width 9 height 9
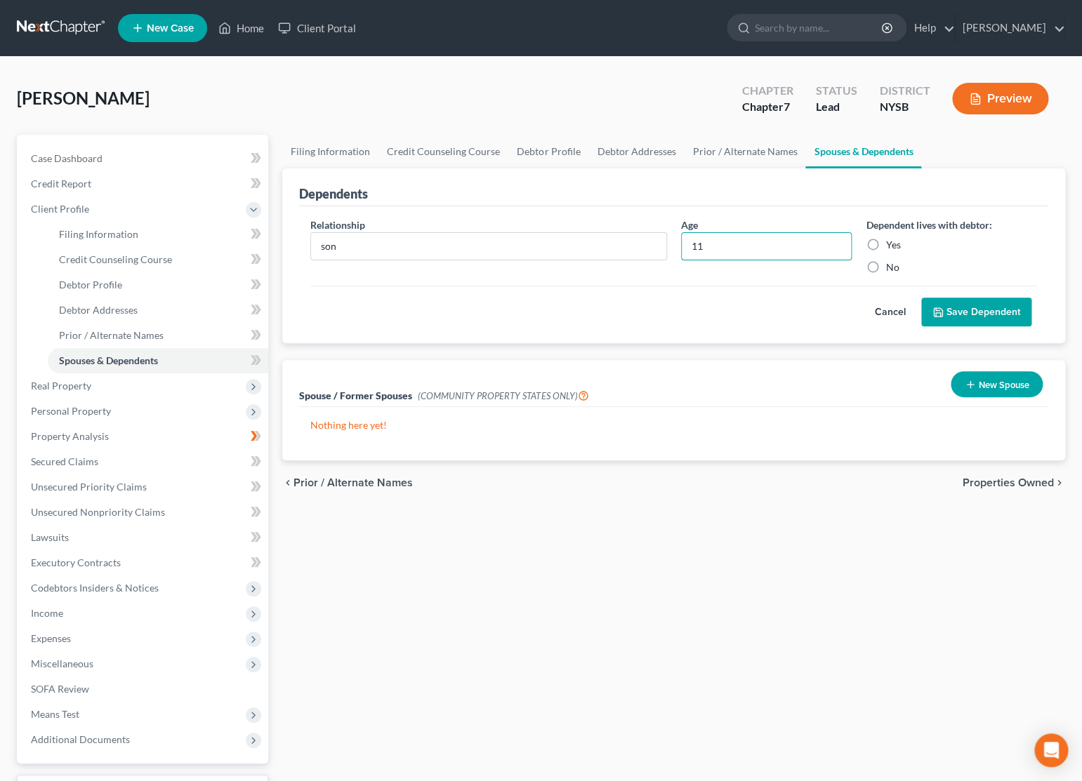
radio input "true"
click at [944, 314] on icon "submit" at bounding box center [937, 312] width 11 height 11
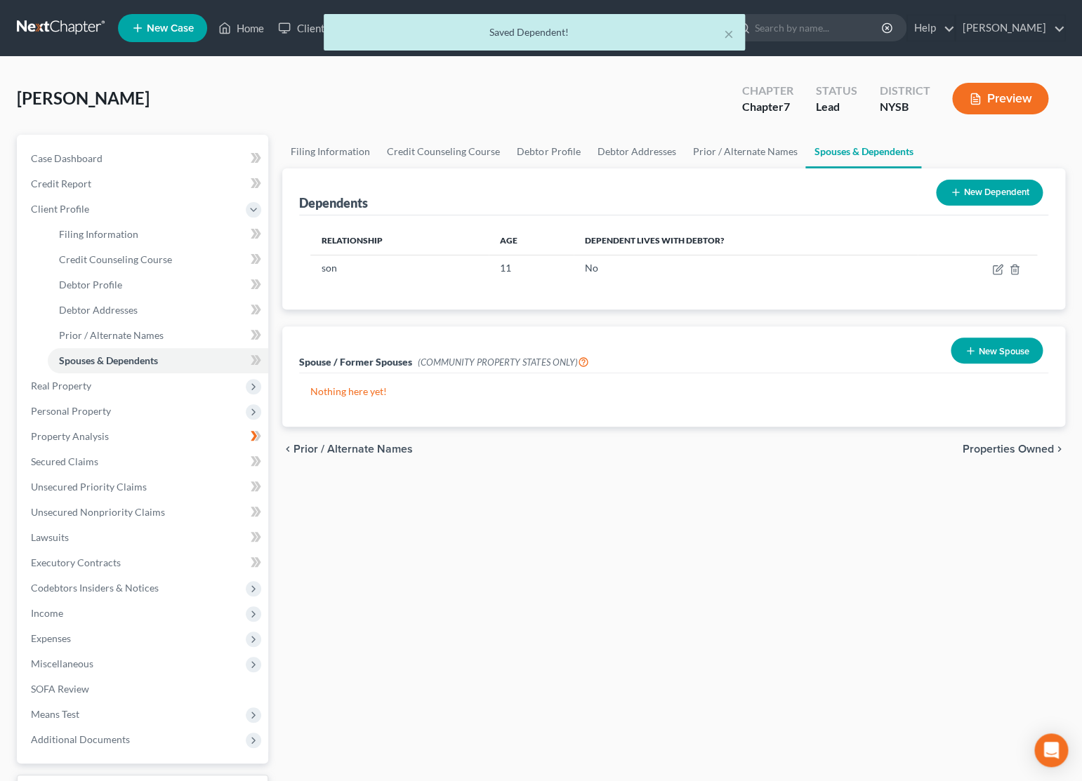
click at [951, 194] on icon at bounding box center [955, 192] width 11 height 11
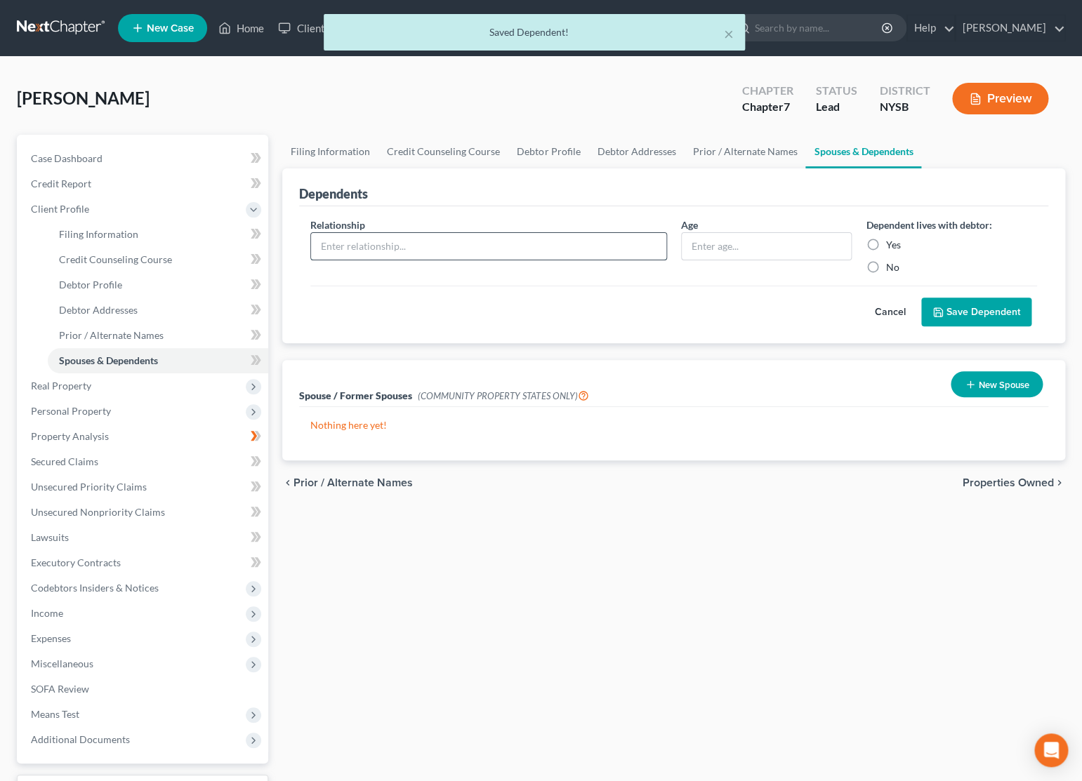
click at [531, 253] on input "text" at bounding box center [488, 246] width 355 height 27
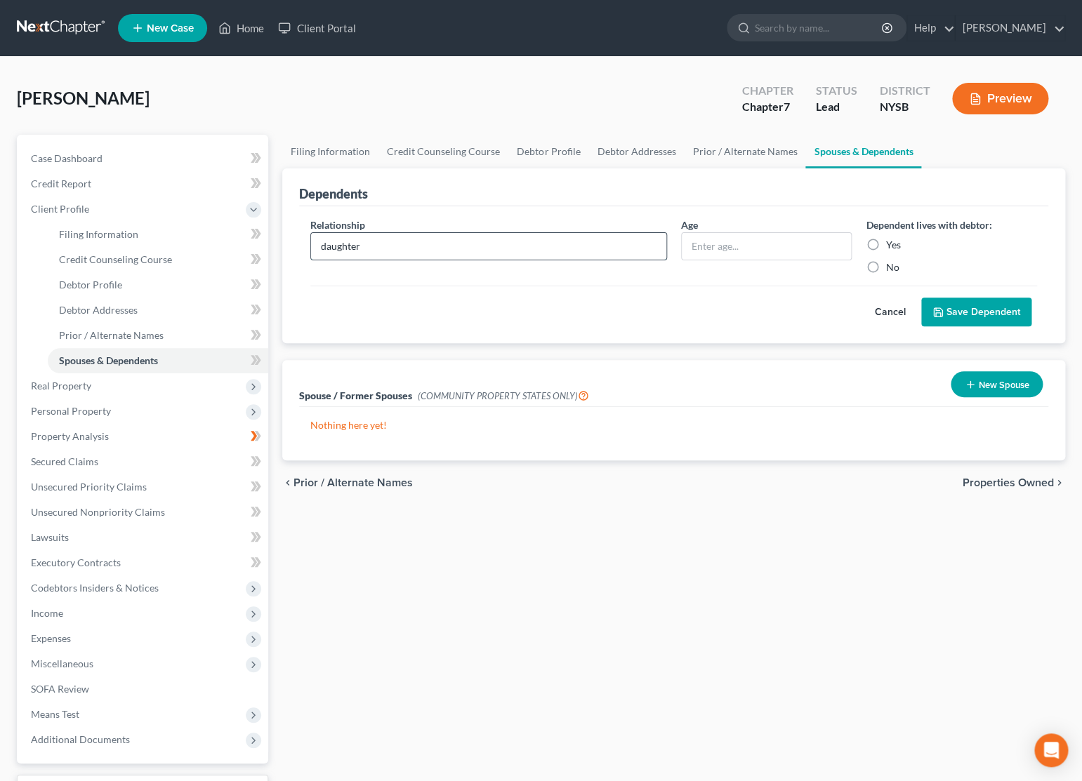
type input "daughter"
type input "9"
click at [885, 267] on label "No" at bounding box center [891, 267] width 13 height 14
click at [891, 267] on input "No" at bounding box center [895, 264] width 9 height 9
radio input "true"
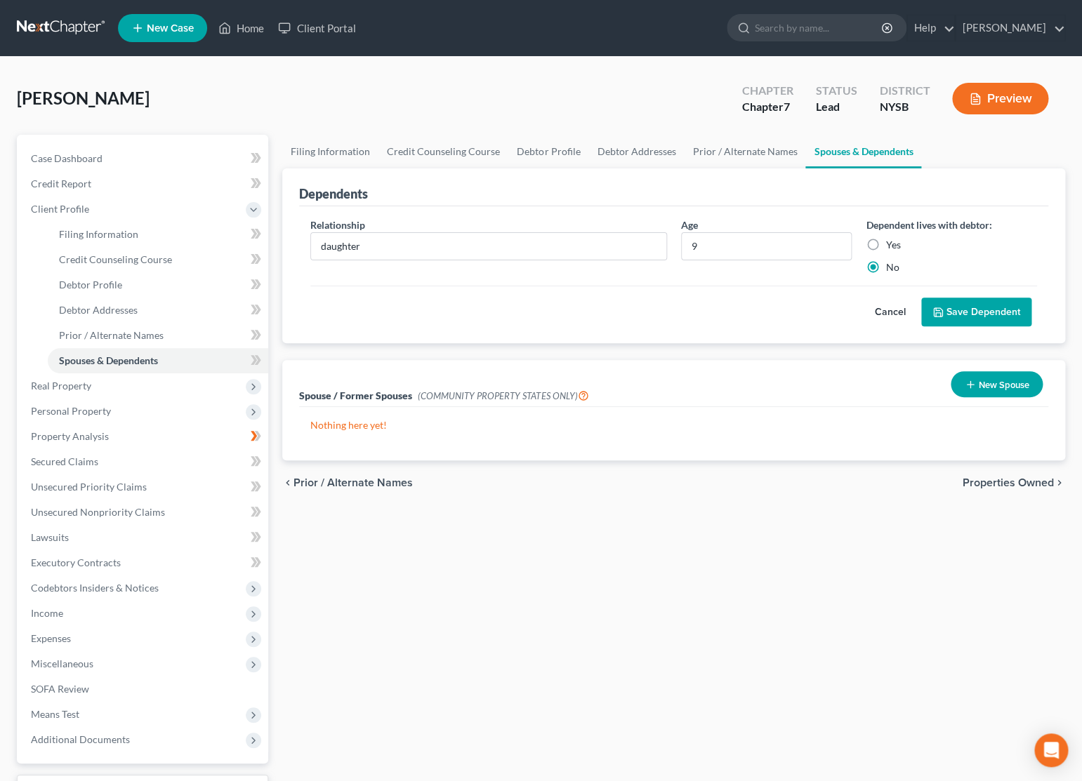
click at [951, 305] on button "Save Dependent" at bounding box center [976, 312] width 110 height 29
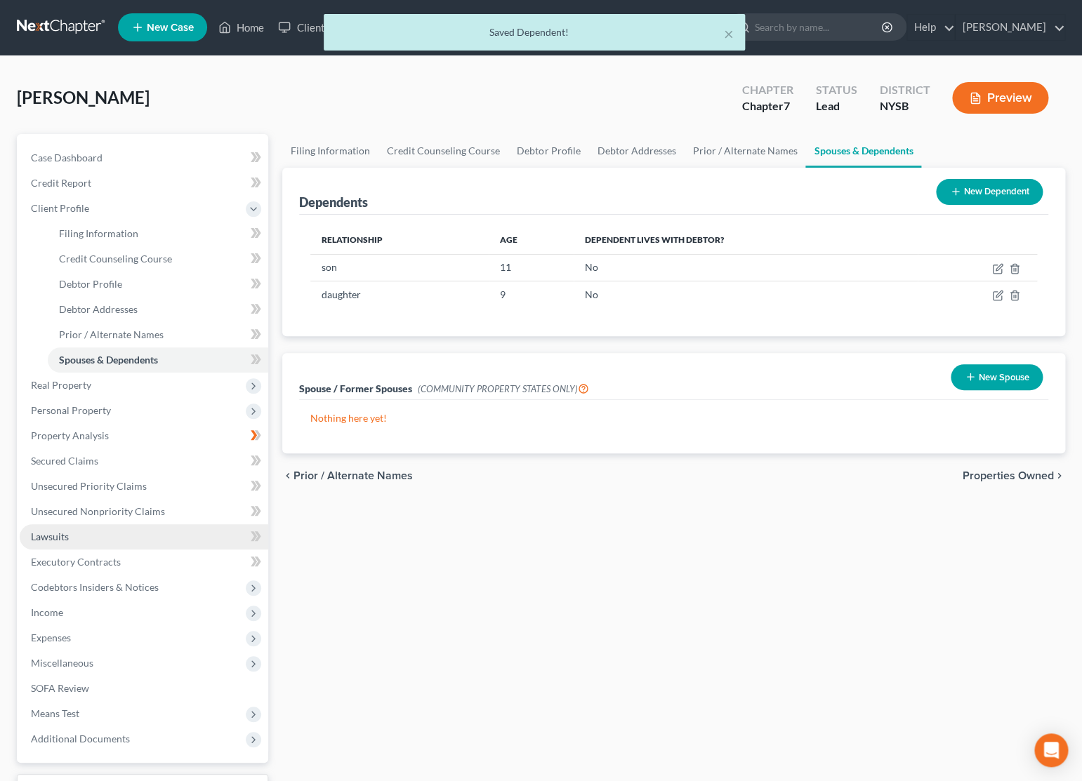
scroll to position [115, 0]
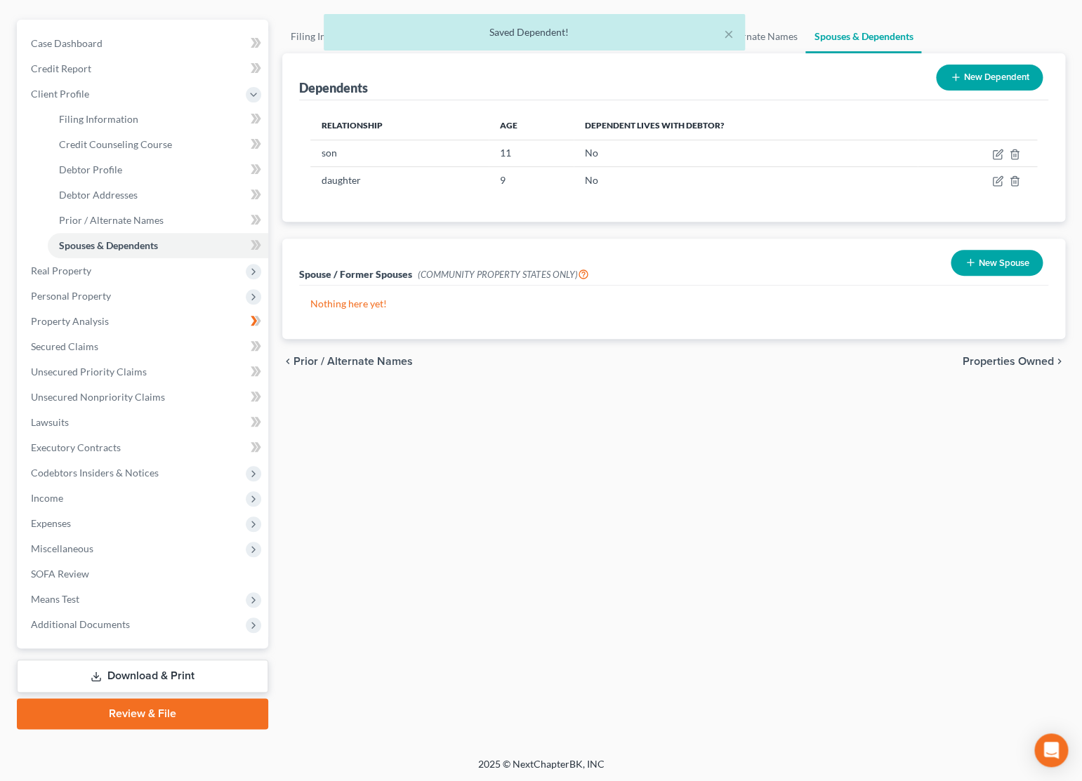
click at [176, 678] on link "Download & Print" at bounding box center [142, 676] width 251 height 33
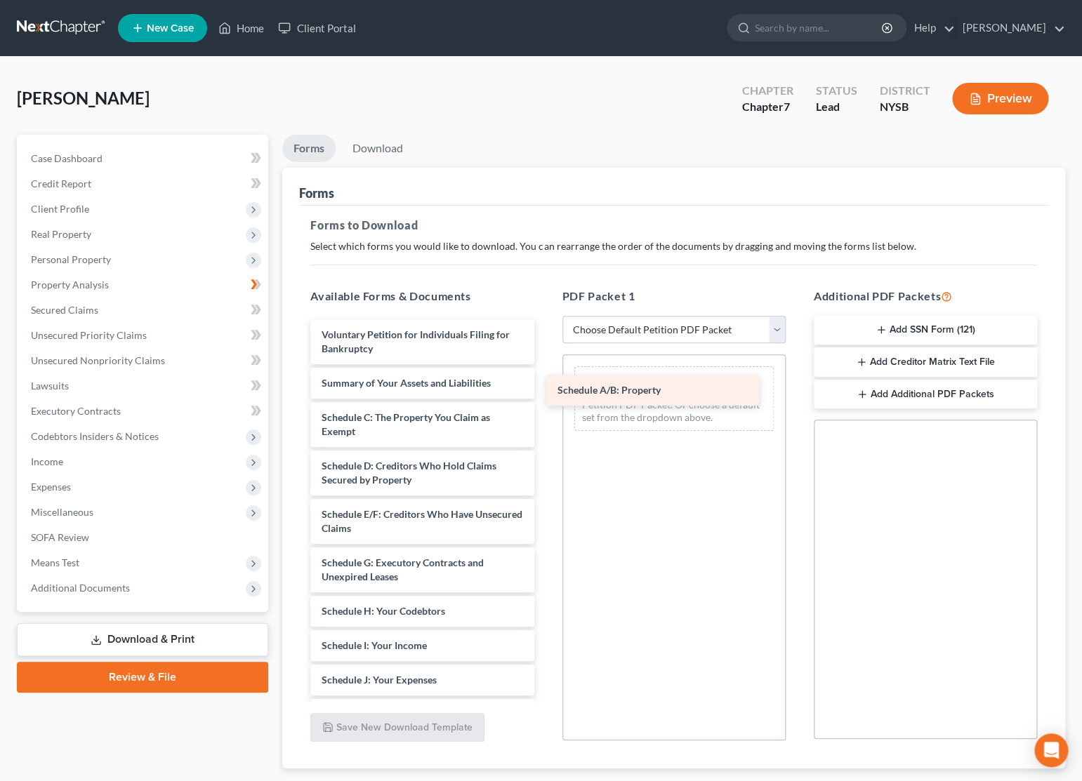
drag, startPoint x: 366, startPoint y: 422, endPoint x: 602, endPoint y: 396, distance: 238.0
click at [545, 396] on div "Schedule A/B: Property Voluntary Petition for Individuals Filing for Bankruptcy…" at bounding box center [422, 680] width 246 height 722
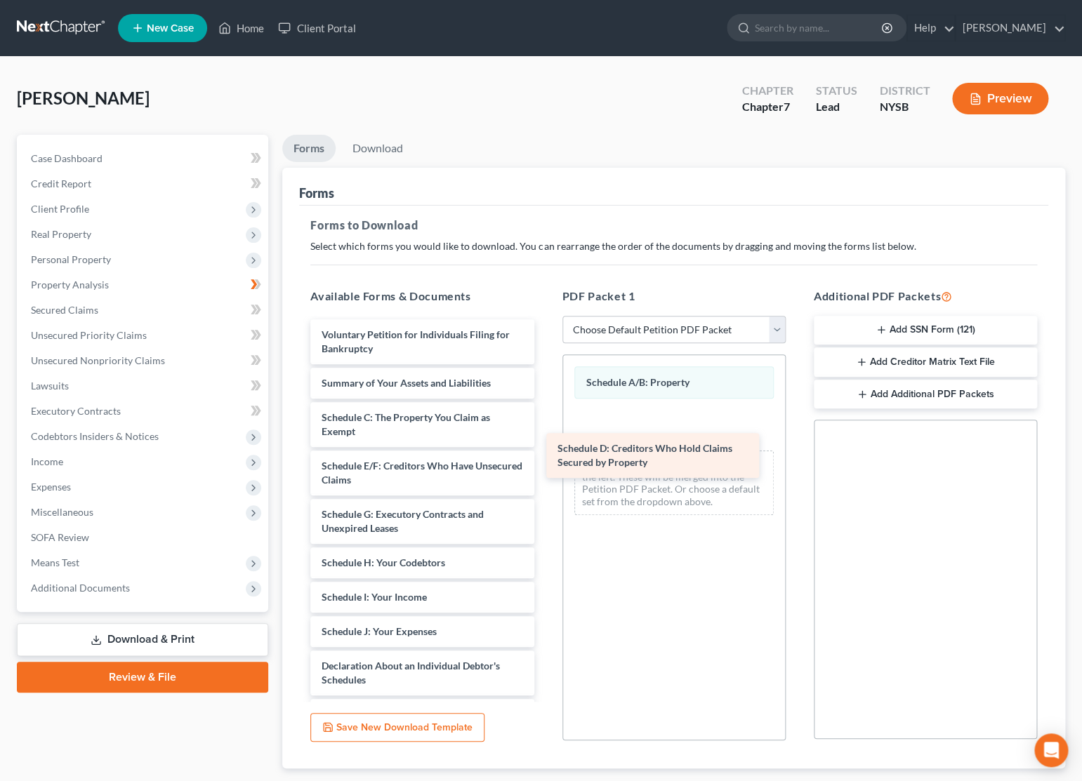
drag, startPoint x: 383, startPoint y: 463, endPoint x: 626, endPoint y: 438, distance: 244.9
click at [545, 438] on div "Schedule D: Creditors Who Hold Claims Secured by Property Voluntary Petition fo…" at bounding box center [422, 655] width 246 height 673
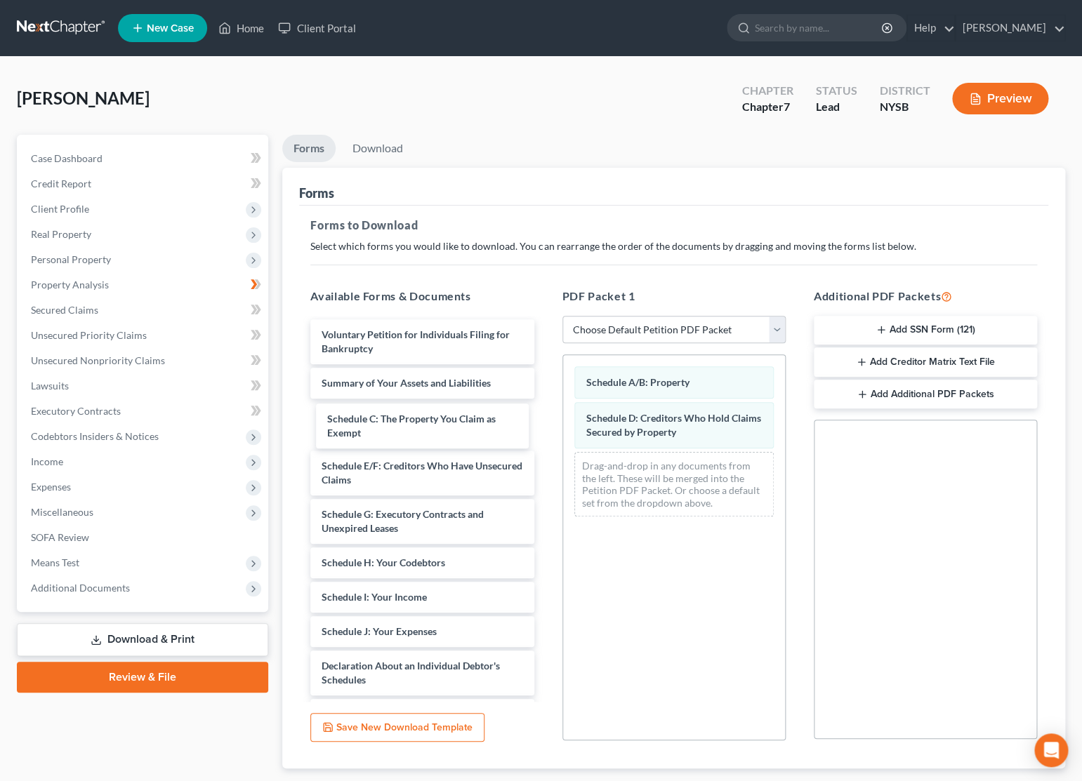
drag, startPoint x: 423, startPoint y: 419, endPoint x: 463, endPoint y: 419, distance: 39.3
click at [435, 423] on div "Schedule C: The Property You Claim as Exempt Voluntary Petition for Individuals…" at bounding box center [422, 655] width 246 height 673
drag, startPoint x: 463, startPoint y: 419, endPoint x: 612, endPoint y: 395, distance: 151.4
click at [612, 395] on div "Schedule A/B: Property" at bounding box center [673, 382] width 199 height 32
click at [618, 560] on div "Schedule A/B: Property Schedule D: Creditors Who Hold Claims Secured by Propert…" at bounding box center [673, 548] width 223 height 386
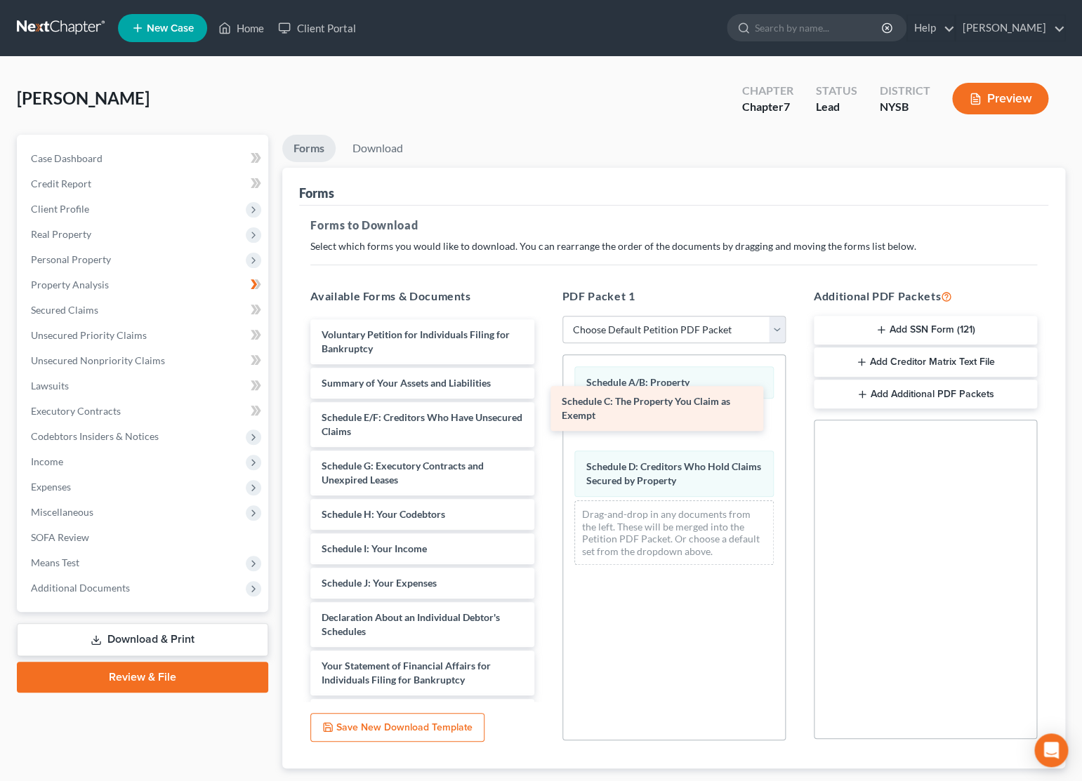
drag, startPoint x: 380, startPoint y: 424, endPoint x: 620, endPoint y: 409, distance: 240.6
click at [545, 409] on div "Schedule C: The Property You Claim as Exempt Voluntary Petition for Individuals…" at bounding box center [422, 631] width 246 height 625
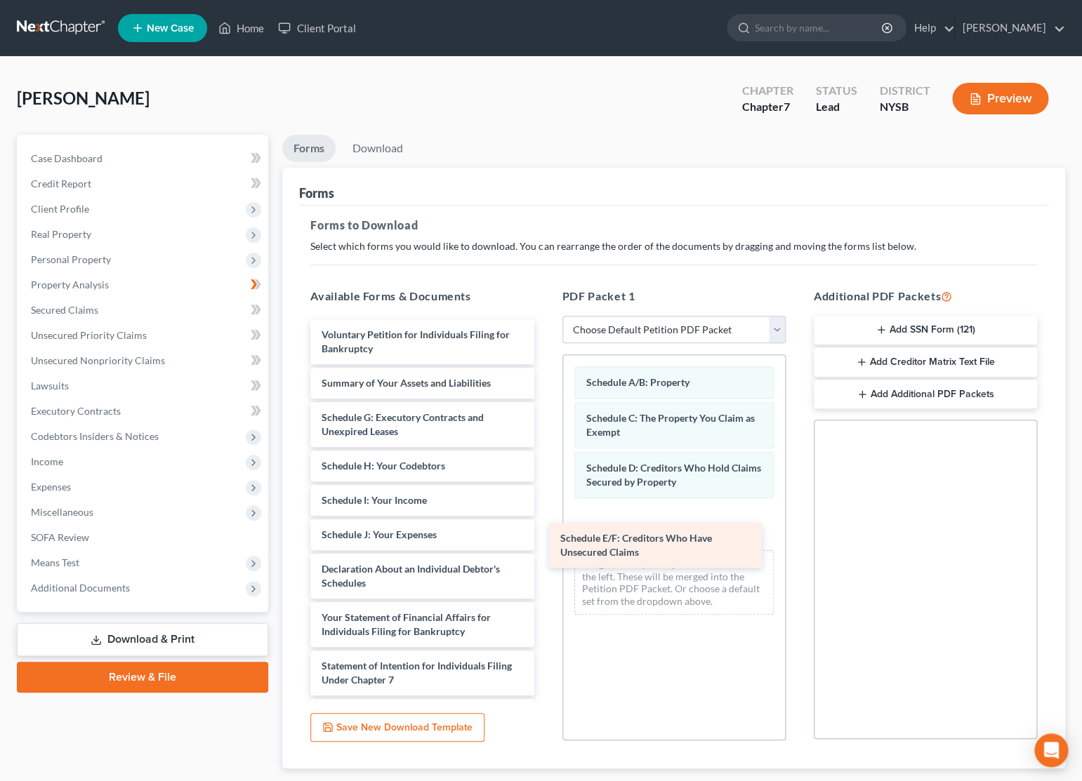
drag, startPoint x: 393, startPoint y: 423, endPoint x: 635, endPoint y: 545, distance: 270.3
click at [545, 545] on div "Schedule E/F: Creditors Who Have Unsecured Claims Voluntary Petition for Indivi…" at bounding box center [422, 607] width 246 height 576
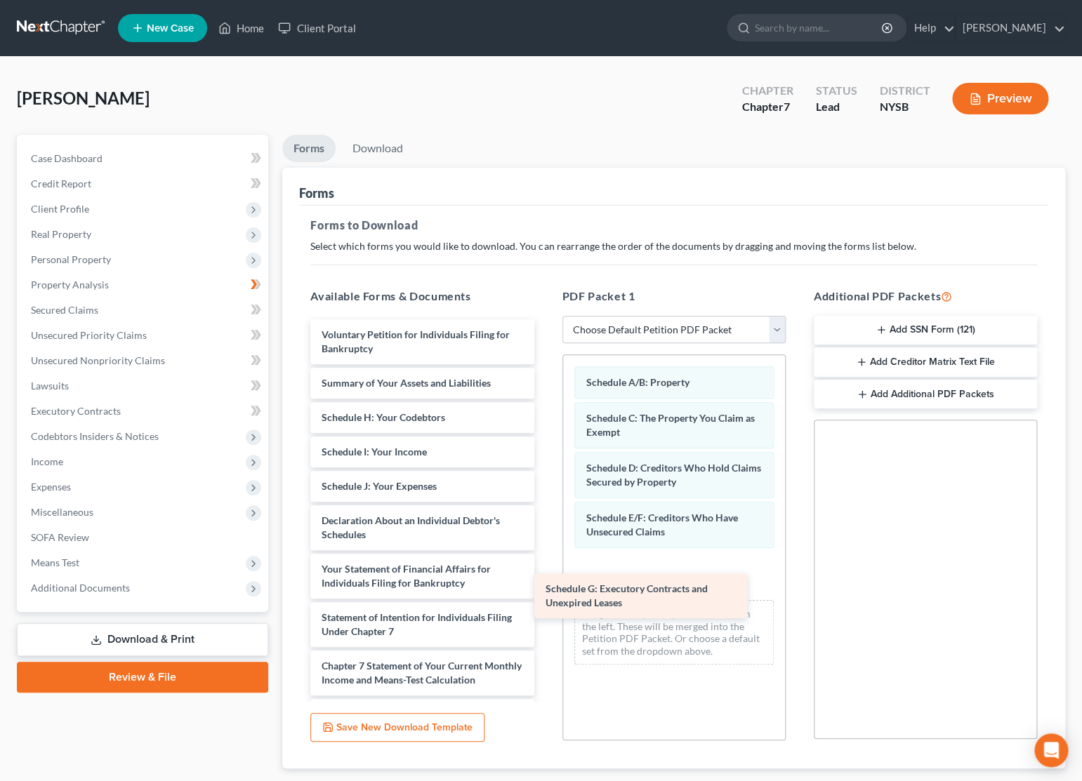
drag, startPoint x: 358, startPoint y: 418, endPoint x: 581, endPoint y: 588, distance: 280.1
click at [545, 588] on div "Schedule G: Executory Contracts and Unexpired Leases Voluntary Petition for Ind…" at bounding box center [422, 583] width 246 height 528
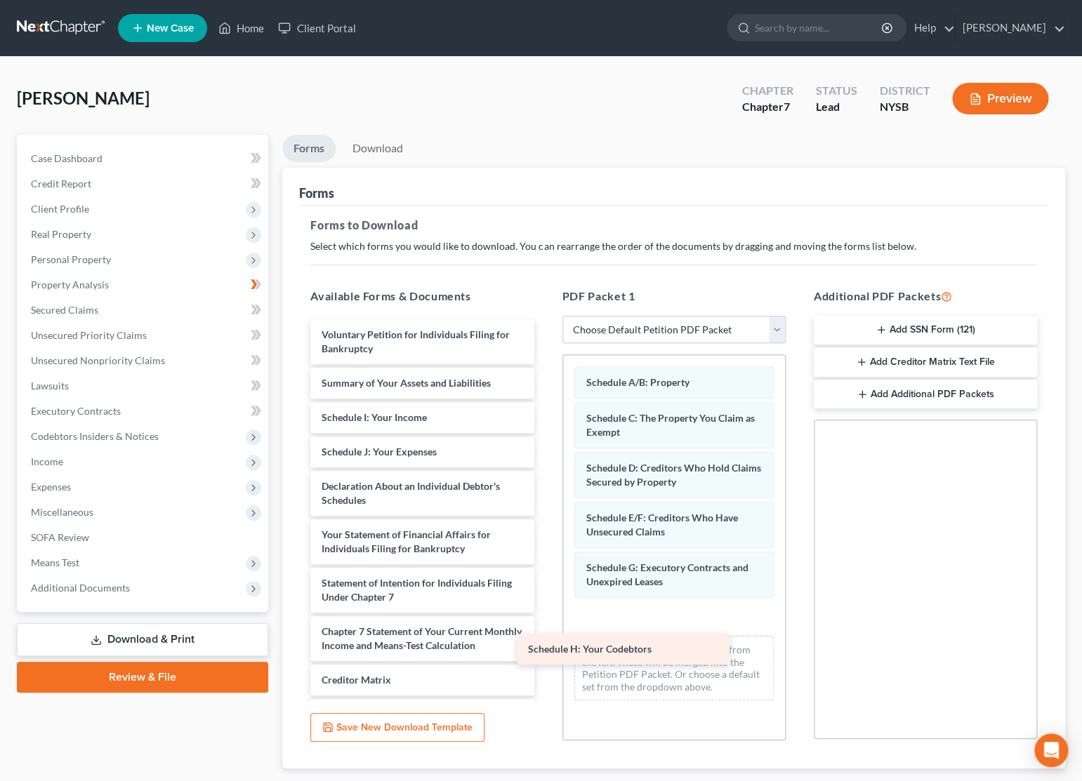
drag, startPoint x: 379, startPoint y: 409, endPoint x: 622, endPoint y: 630, distance: 328.0
click at [545, 633] on div "Schedule H: Your Codebtors Voluntary Petition for Individuals Filing for Bankru…" at bounding box center [422, 566] width 246 height 494
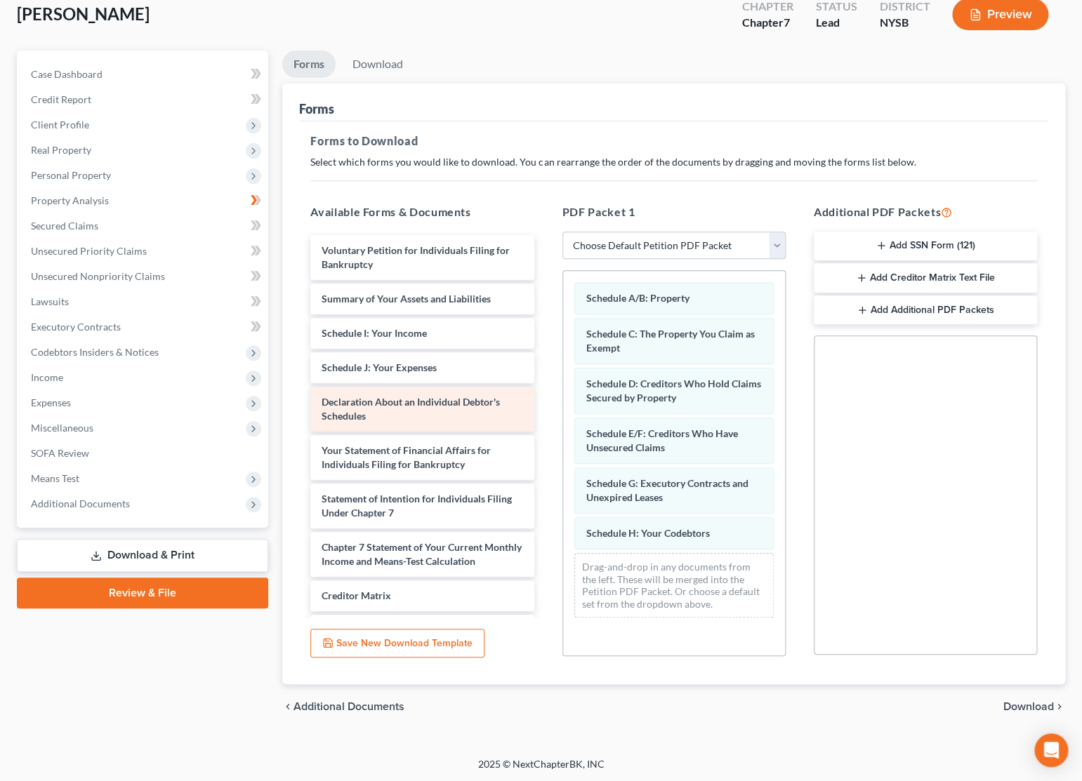
scroll to position [85, 0]
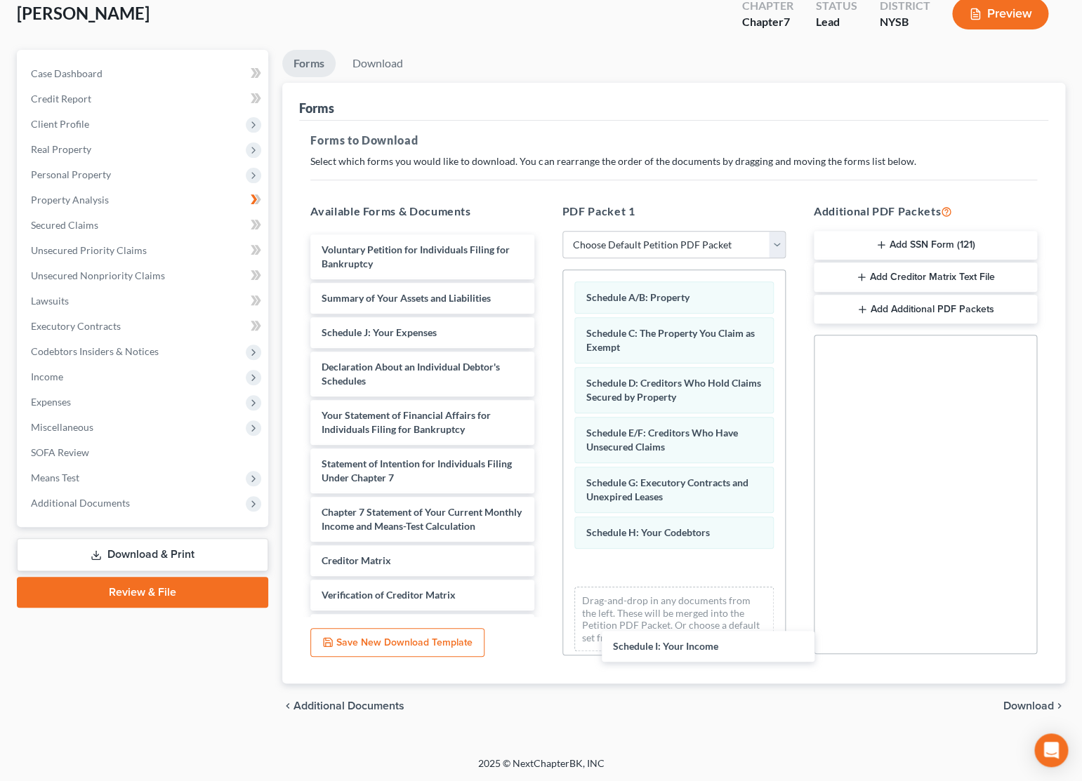
drag, startPoint x: 416, startPoint y: 340, endPoint x: 701, endPoint y: 596, distance: 383.3
click at [545, 626] on div "Schedule I: Your Income Voluntary Petition for Individuals Filing for Bankruptc…" at bounding box center [422, 463] width 246 height 459
click at [694, 581] on div "Schedule A/B: Property Schedule C: The Property You Claim as Exempt Schedule D:…" at bounding box center [674, 466] width 222 height 392
click at [684, 575] on div "Schedule I: Your Income Schedule A/B: Property Schedule C: The Property You Cla…" at bounding box center [674, 467] width 222 height 394
drag, startPoint x: 696, startPoint y: 581, endPoint x: 684, endPoint y: 576, distance: 12.9
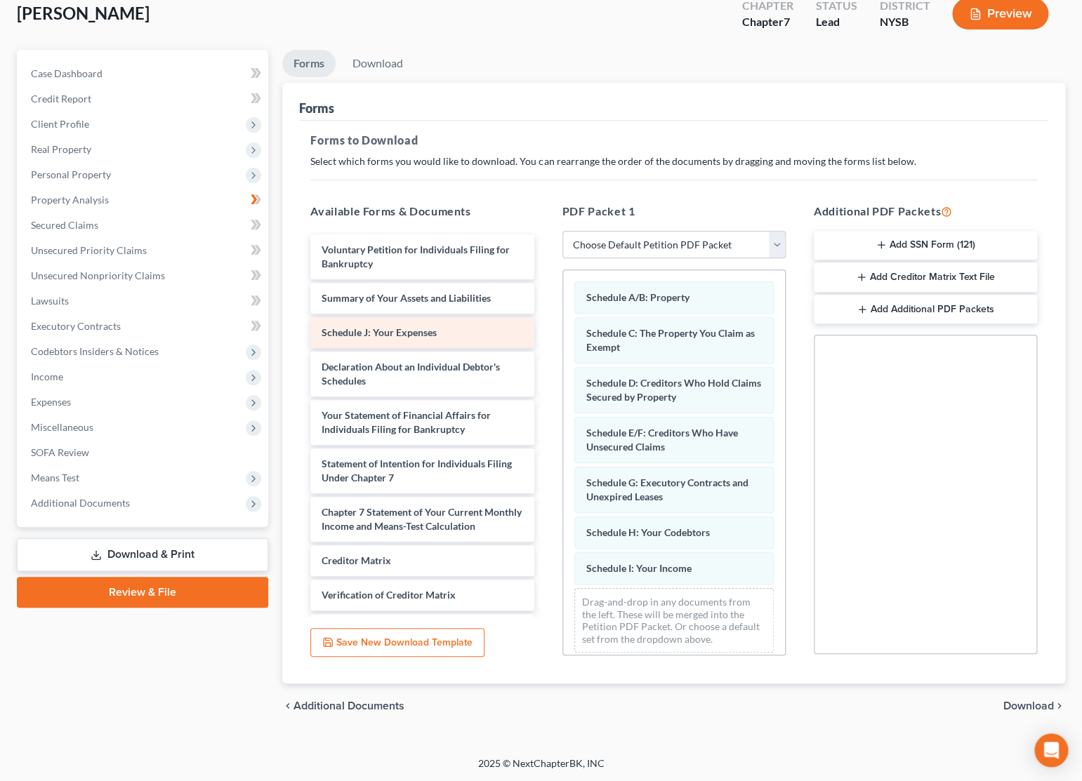
click at [401, 339] on div "Schedule J: Your Expenses" at bounding box center [421, 332] width 223 height 31
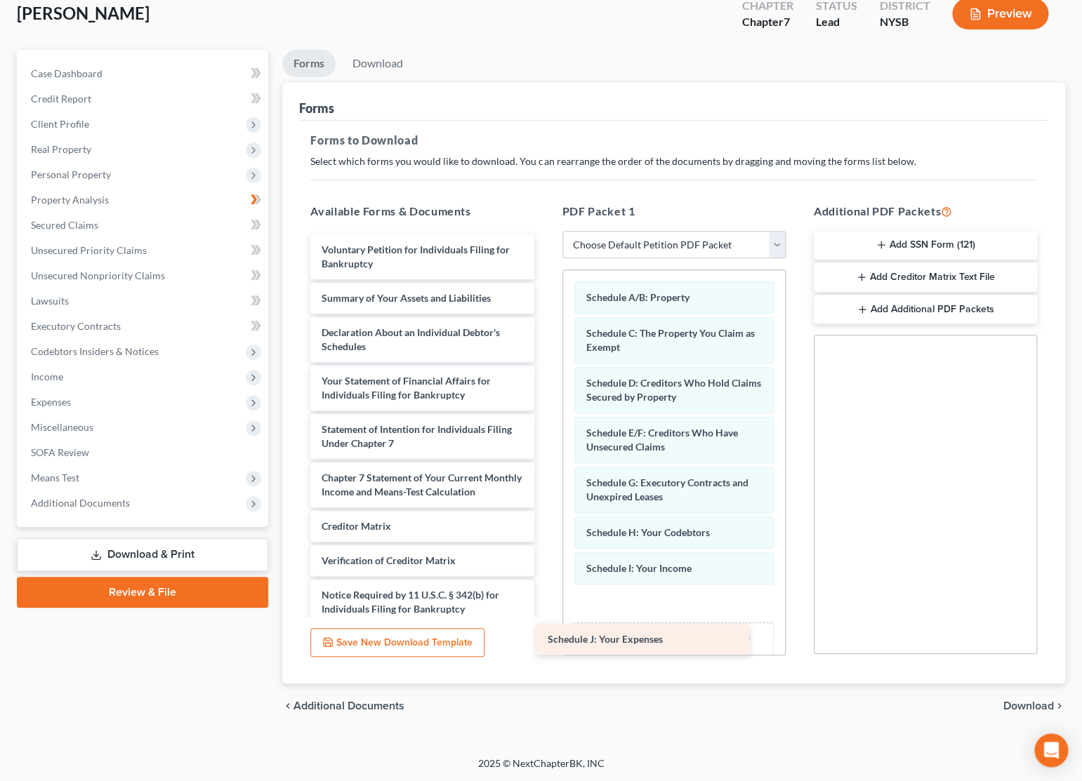
drag, startPoint x: 402, startPoint y: 335, endPoint x: 638, endPoint y: 625, distance: 374.2
click at [545, 631] on div "Schedule J: Your Expenses Voluntary Petition for Individuals Filing for Bankrup…" at bounding box center [422, 446] width 246 height 425
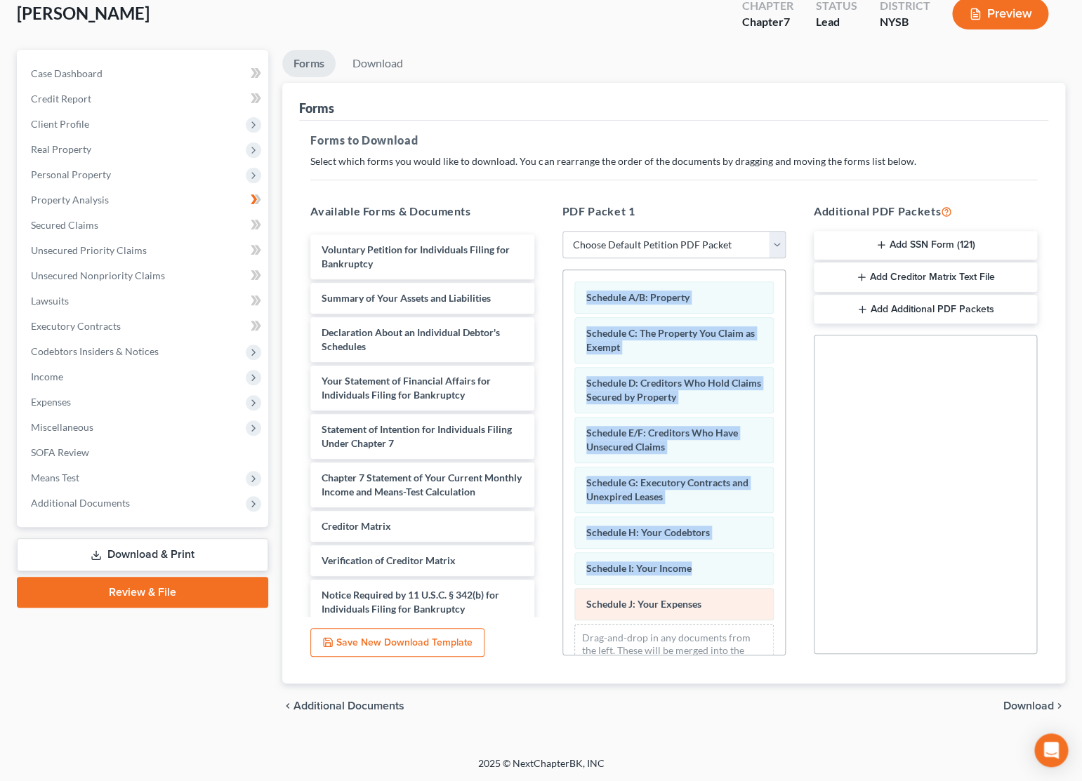
click at [640, 614] on div "Schedule J: Your Expenses" at bounding box center [673, 604] width 199 height 32
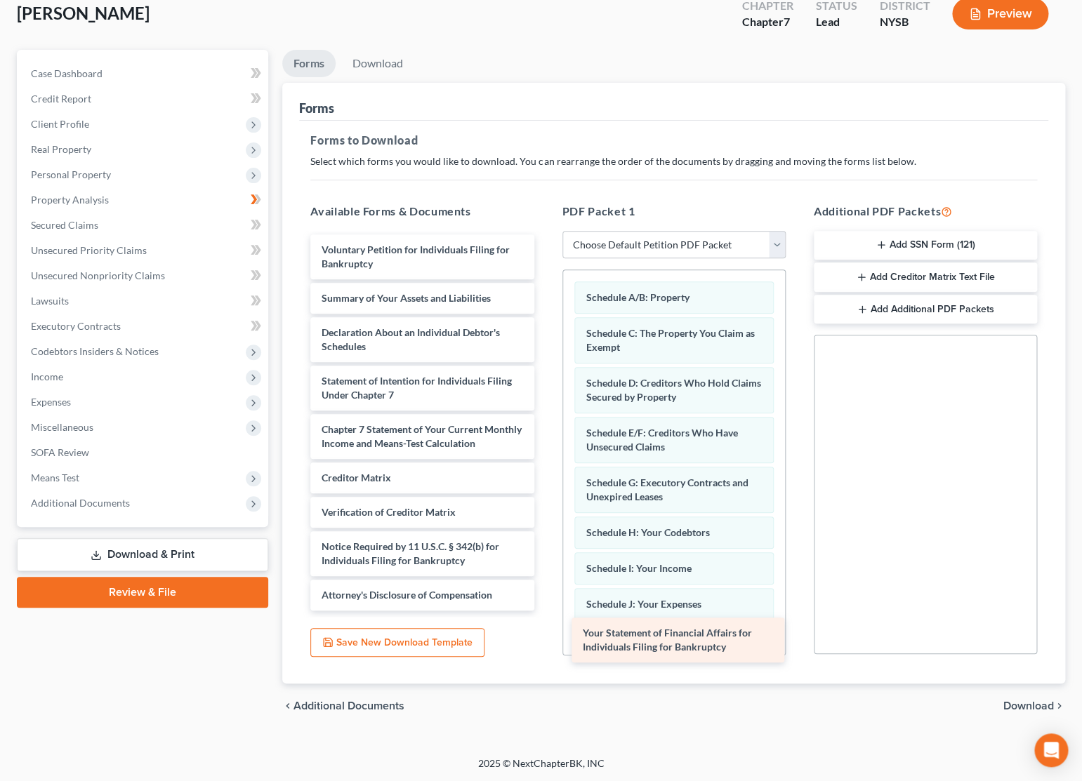
drag, startPoint x: 392, startPoint y: 390, endPoint x: 653, endPoint y: 644, distance: 363.9
click at [545, 611] on div "Your Statement of Financial Affairs for Individuals Filing for Bankruptcy Volun…" at bounding box center [422, 422] width 246 height 376
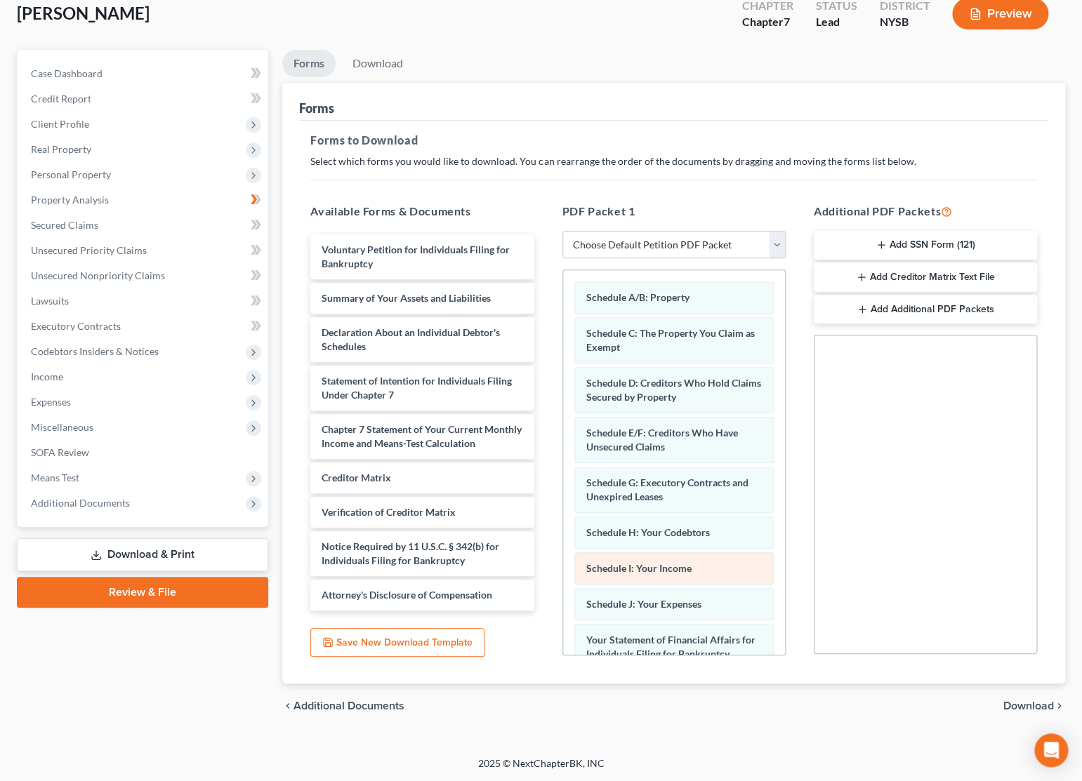
scroll to position [95, 0]
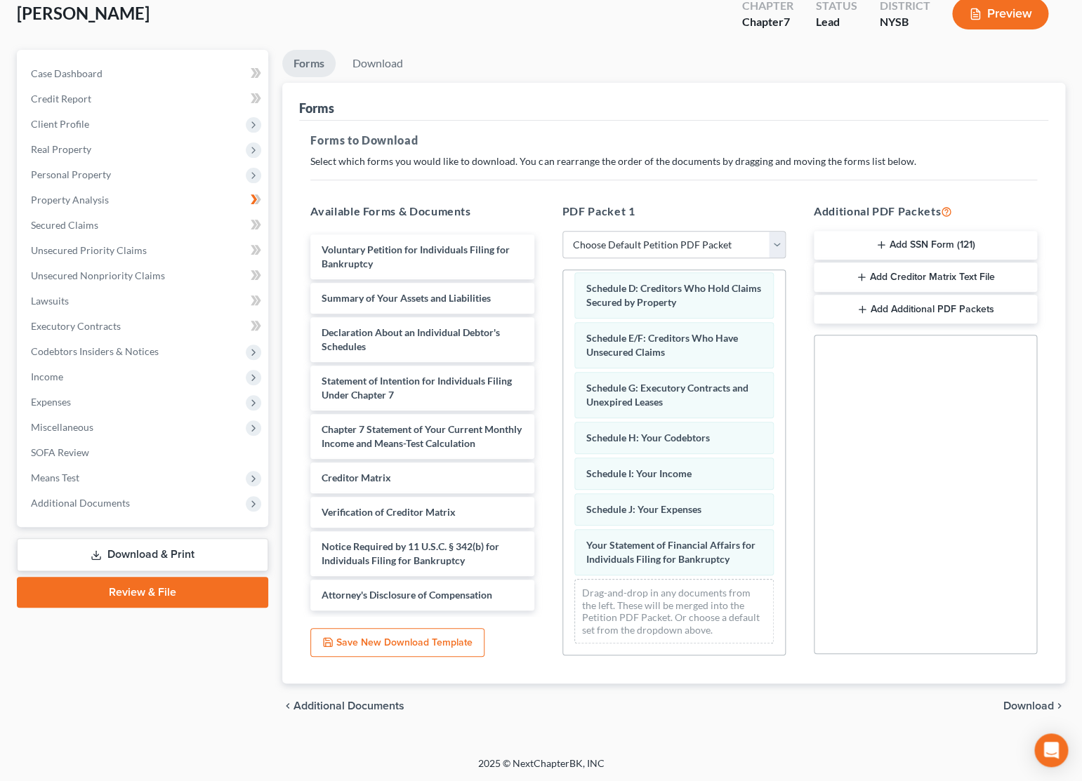
click at [1017, 698] on span "Download" at bounding box center [1028, 706] width 51 height 11
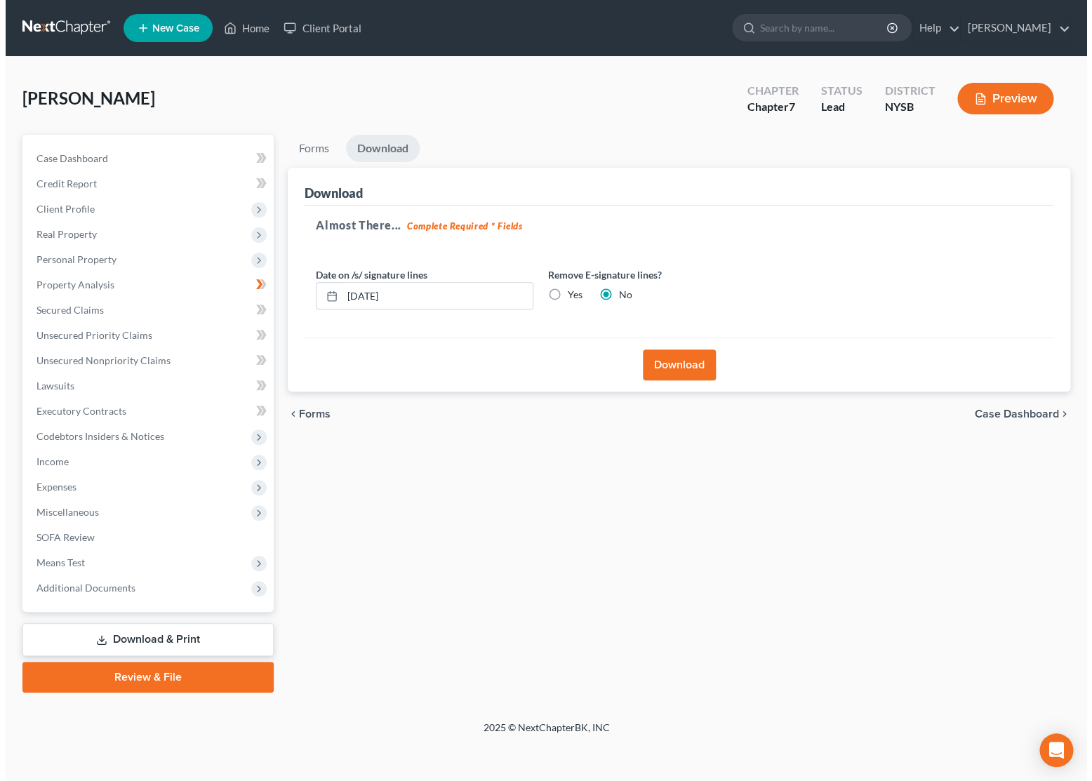
scroll to position [0, 0]
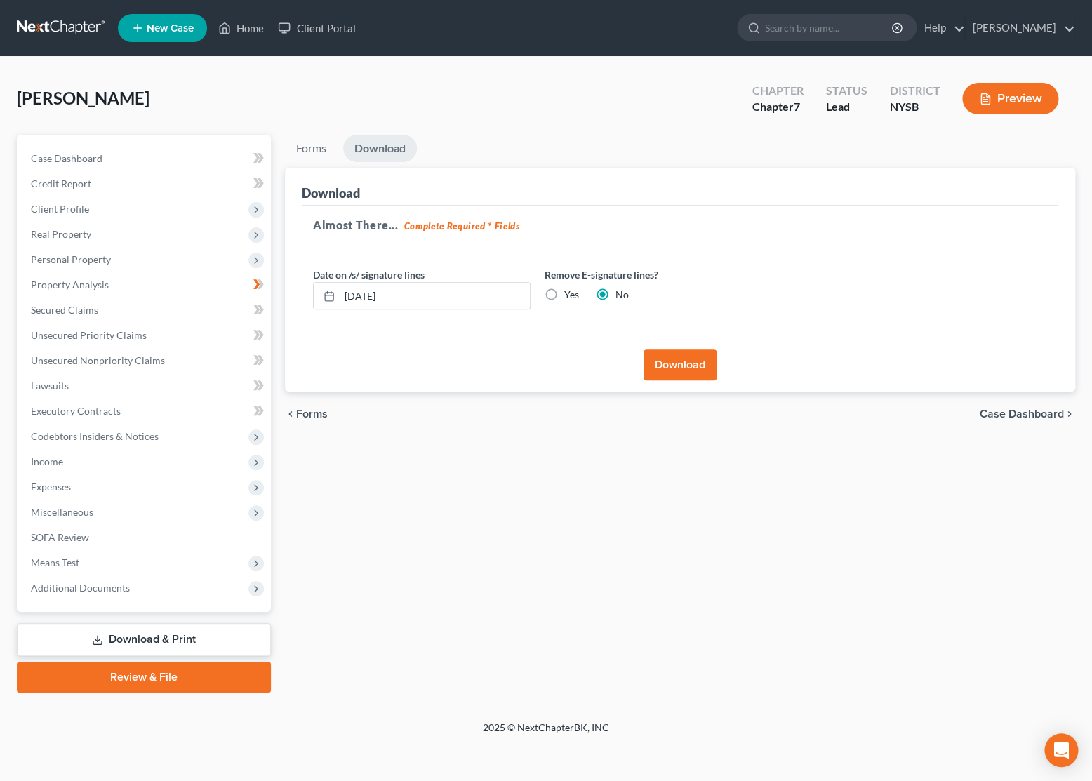
click at [564, 294] on label "Yes" at bounding box center [571, 295] width 15 height 14
click at [570, 294] on input "Yes" at bounding box center [574, 292] width 9 height 9
radio input "true"
radio input "false"
click at [694, 361] on button "Download" at bounding box center [680, 365] width 73 height 31
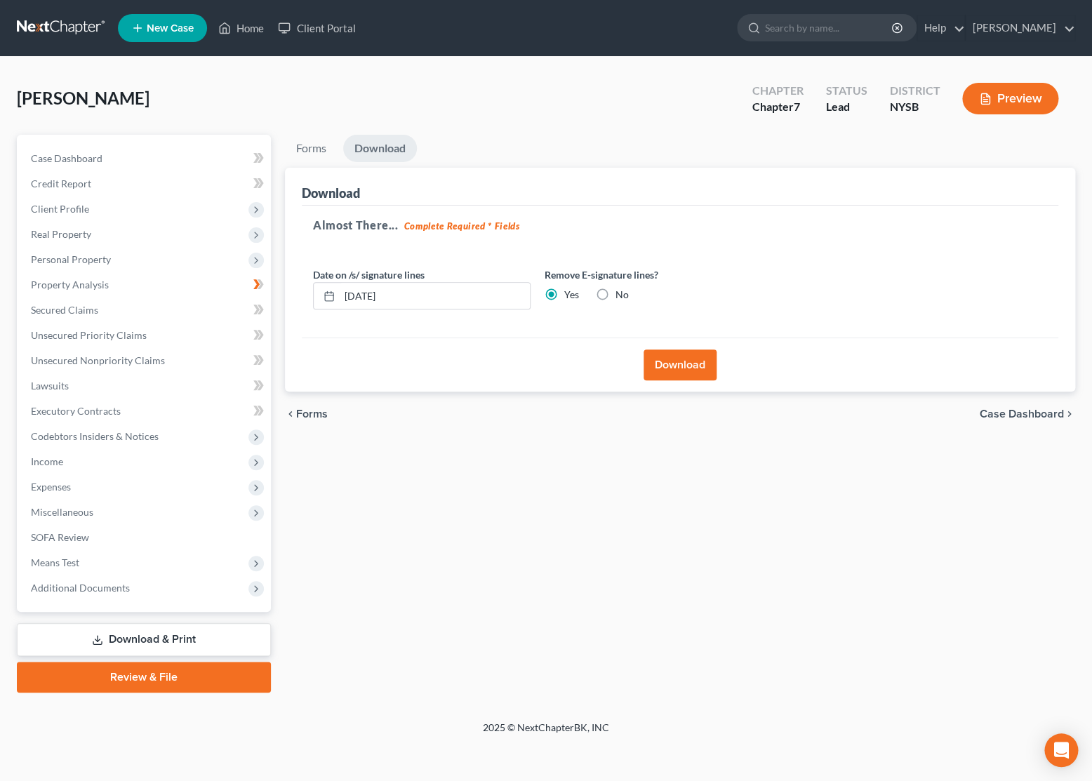
click at [694, 361] on button "Download" at bounding box center [680, 365] width 73 height 31
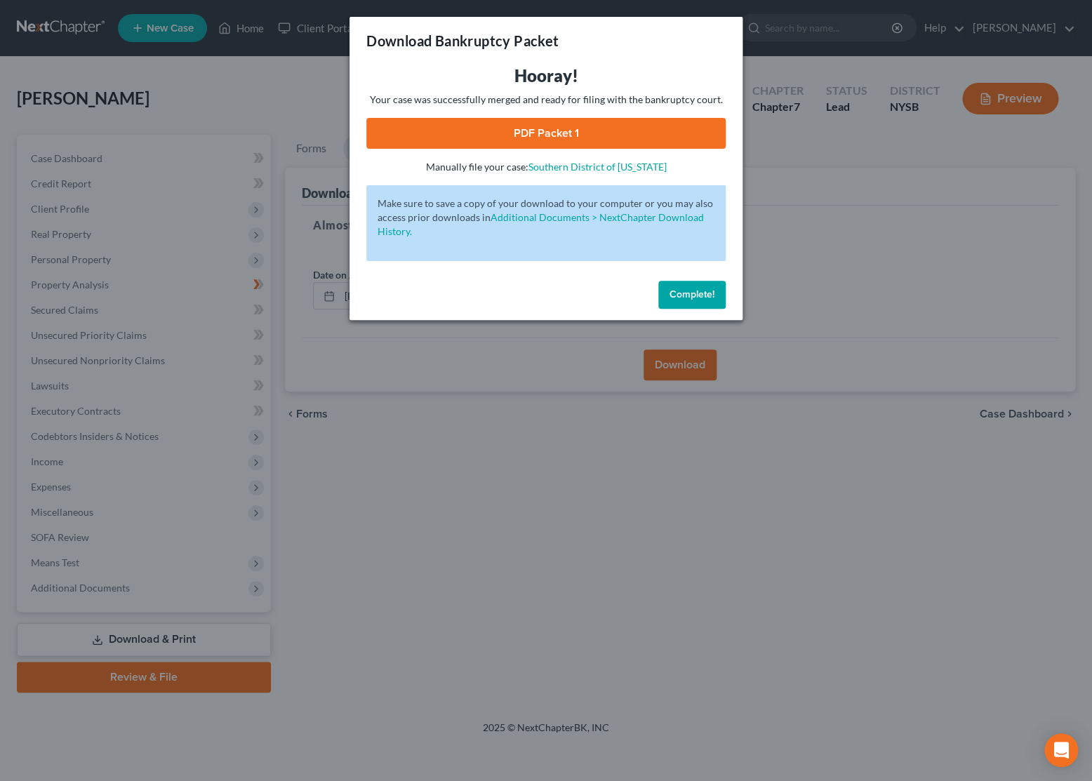
click at [546, 130] on link "PDF Packet 1" at bounding box center [545, 133] width 359 height 31
click at [685, 290] on span "Complete!" at bounding box center [692, 295] width 45 height 12
click at [681, 287] on button "Complete!" at bounding box center [692, 295] width 67 height 28
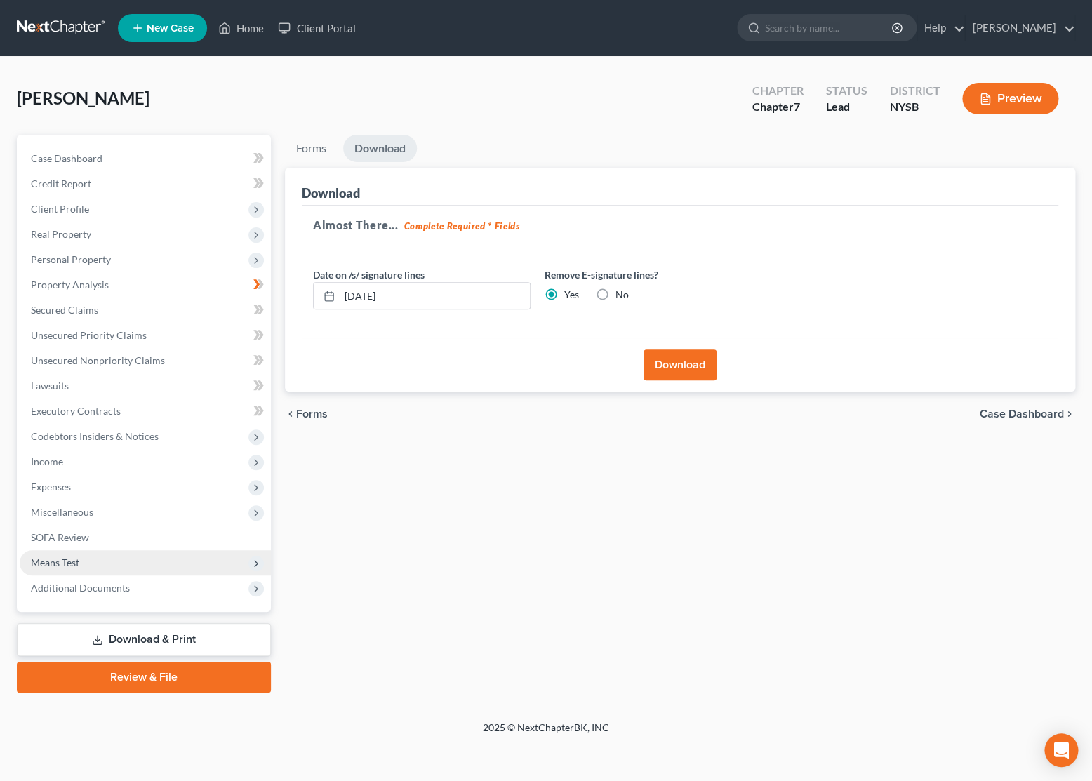
click at [81, 556] on span "Means Test" at bounding box center [145, 562] width 251 height 25
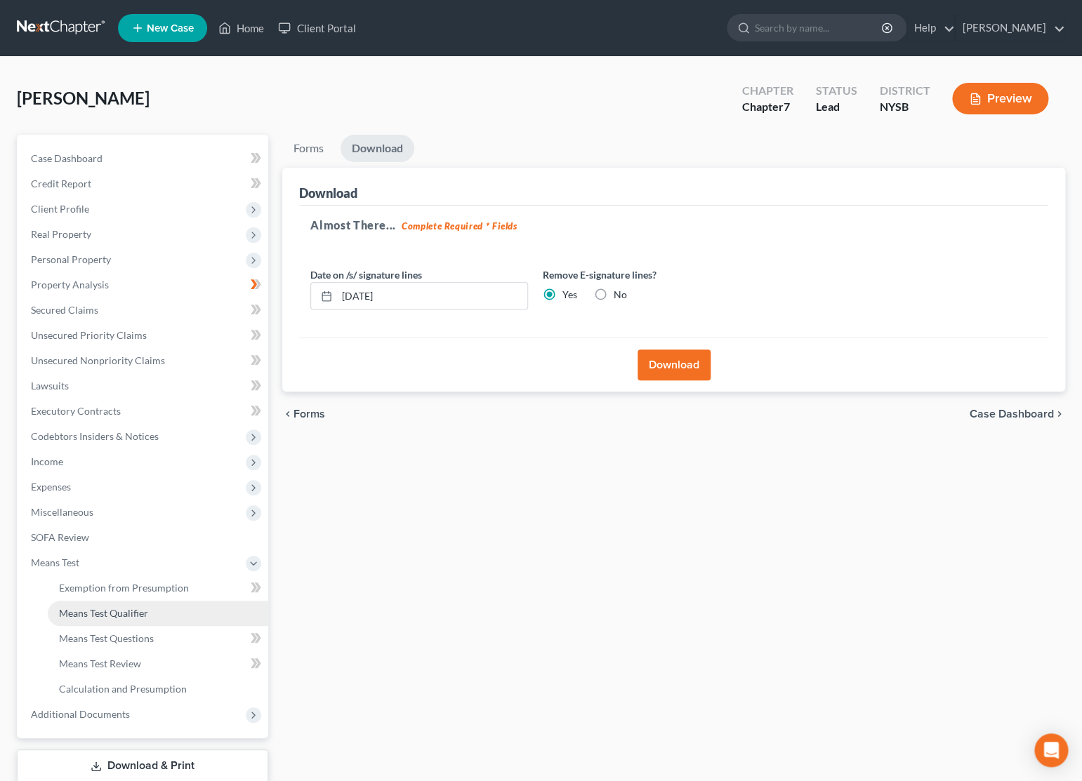
click at [131, 616] on span "Means Test Qualifier" at bounding box center [103, 613] width 89 height 12
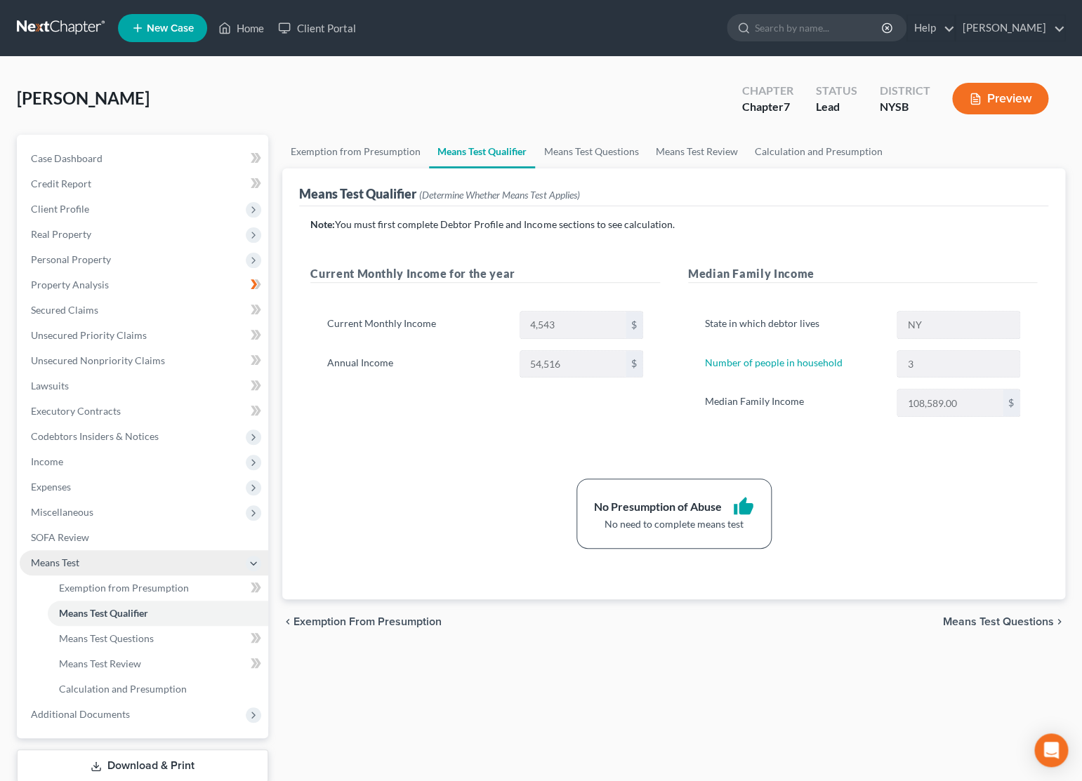
click at [71, 564] on span "Means Test" at bounding box center [55, 563] width 48 height 12
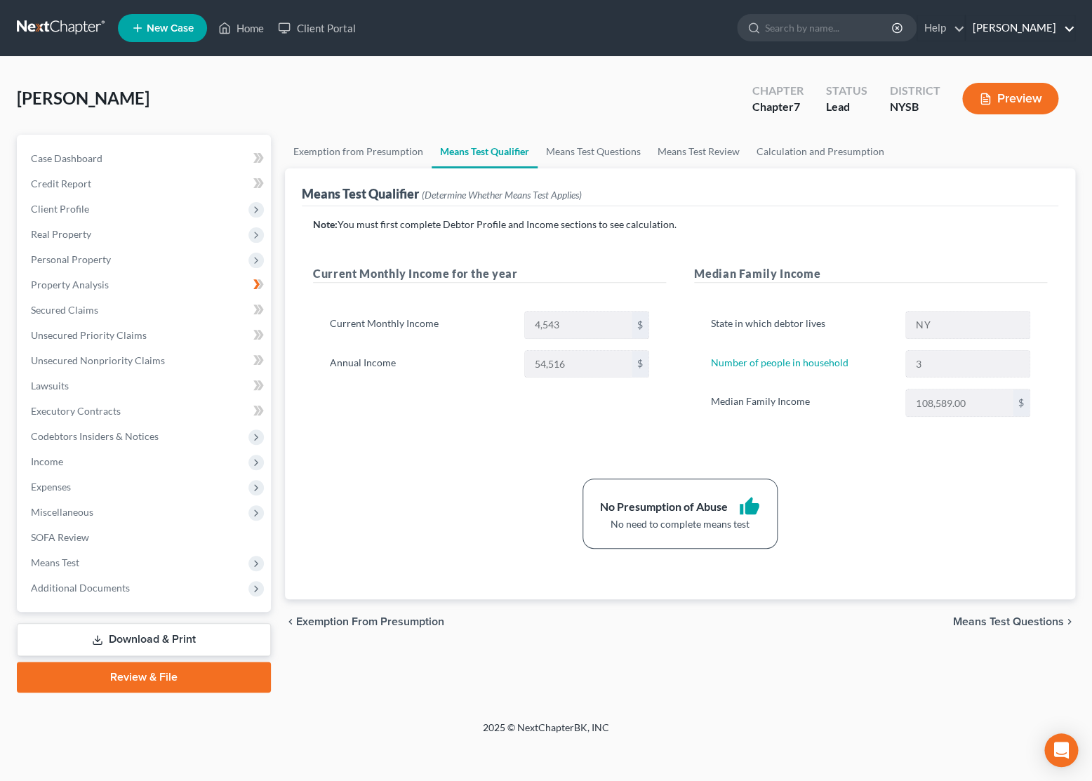
click at [1064, 29] on link "Daniel S. Alter" at bounding box center [1020, 27] width 109 height 25
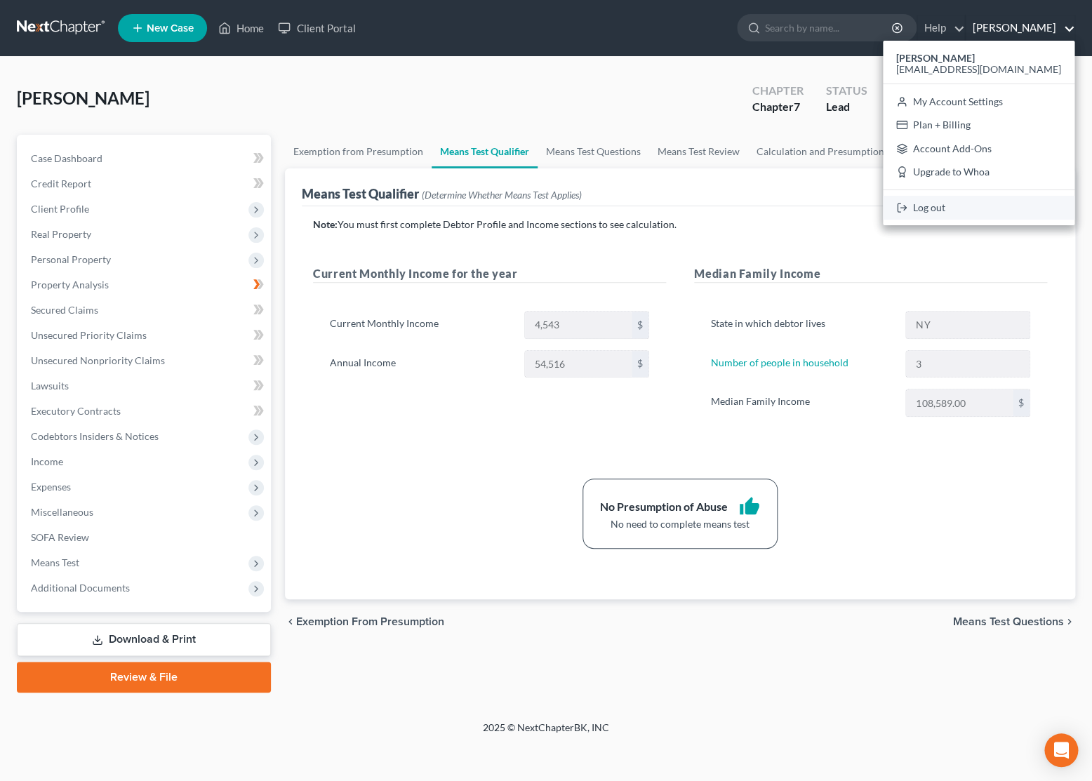
click at [987, 199] on link "Log out" at bounding box center [979, 208] width 192 height 24
click at [987, 199] on div "Means Test Qualifier (Determine Whether Means Test Applies)" at bounding box center [680, 187] width 757 height 38
